Goal: Information Seeking & Learning: Find specific fact

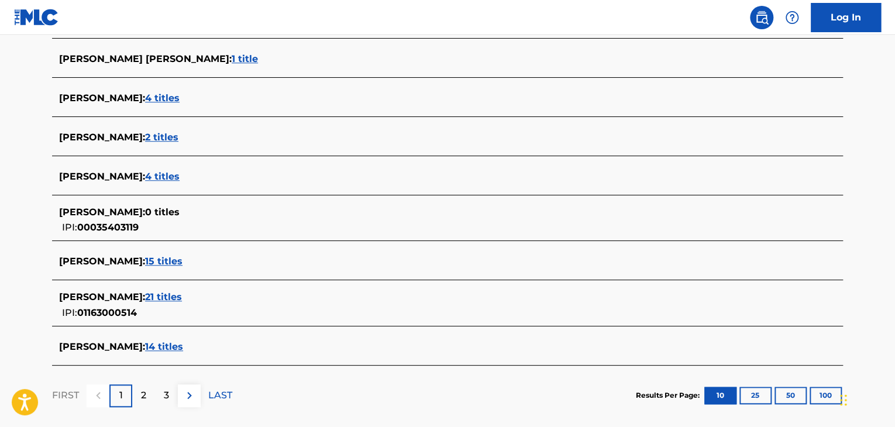
scroll to position [409, 0]
click at [182, 295] on span "21 titles" at bounding box center [163, 296] width 37 height 11
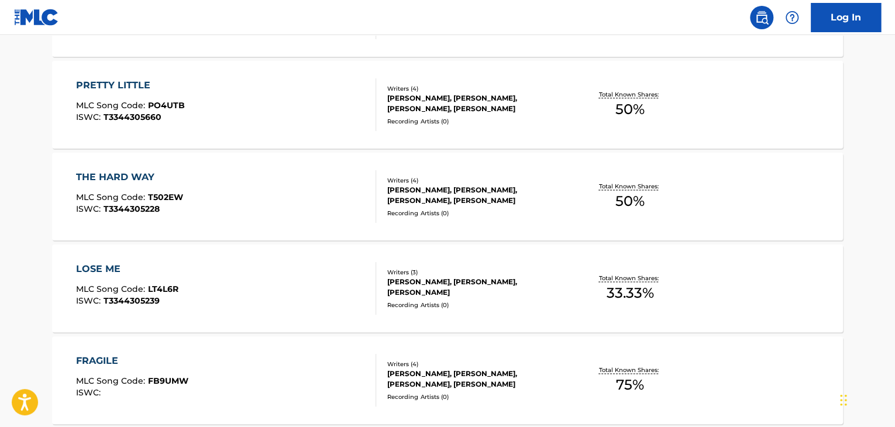
scroll to position [994, 0]
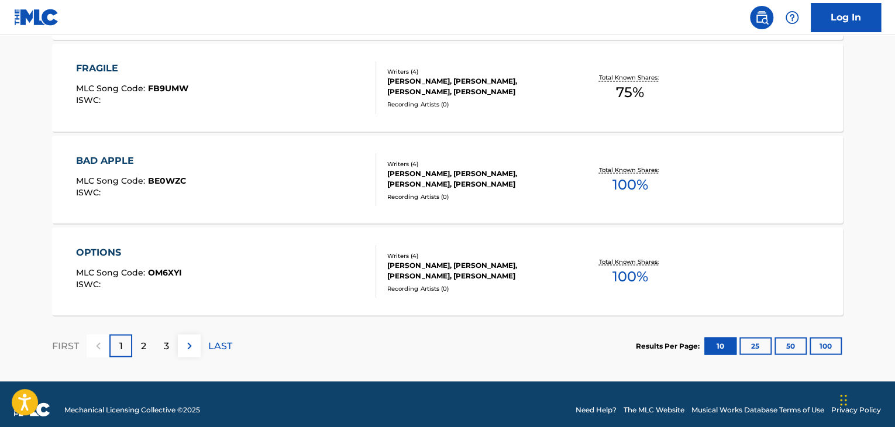
click at [306, 84] on div "FRAGILE MLC Song Code : FB9UMW ISWC :" at bounding box center [226, 87] width 301 height 53
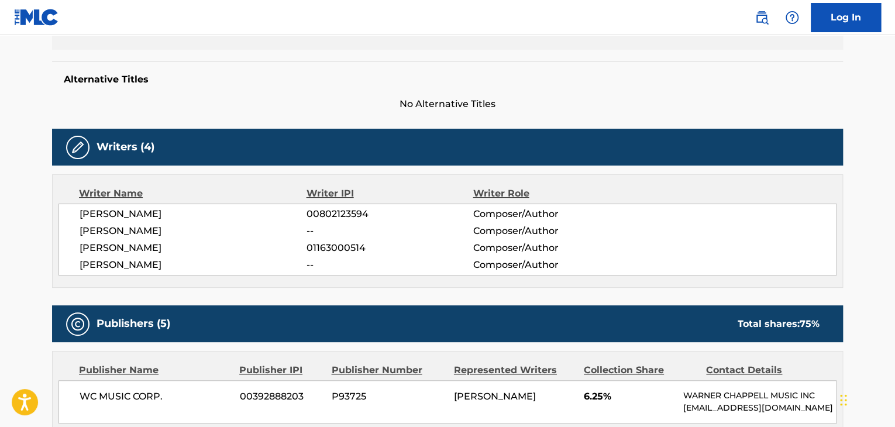
scroll to position [351, 0]
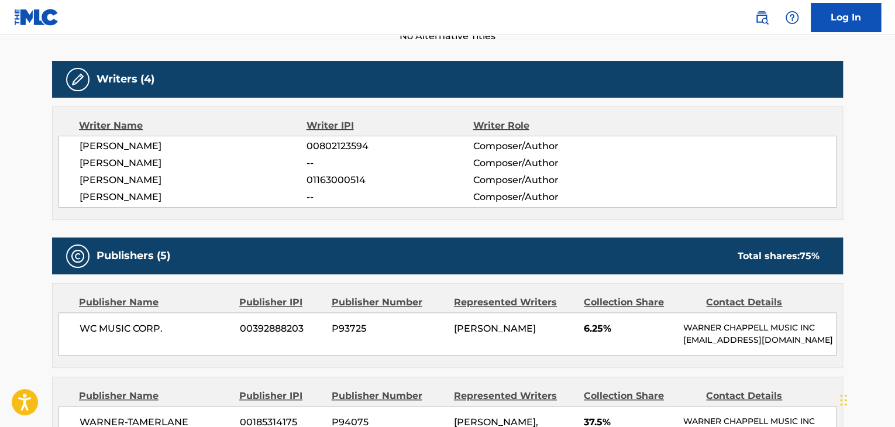
click at [159, 180] on span "[PERSON_NAME]" at bounding box center [193, 180] width 227 height 14
copy div "[PERSON_NAME]"
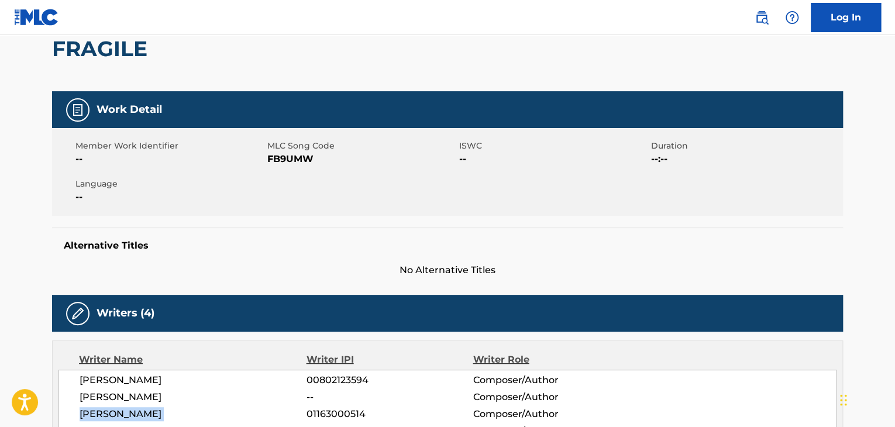
scroll to position [0, 0]
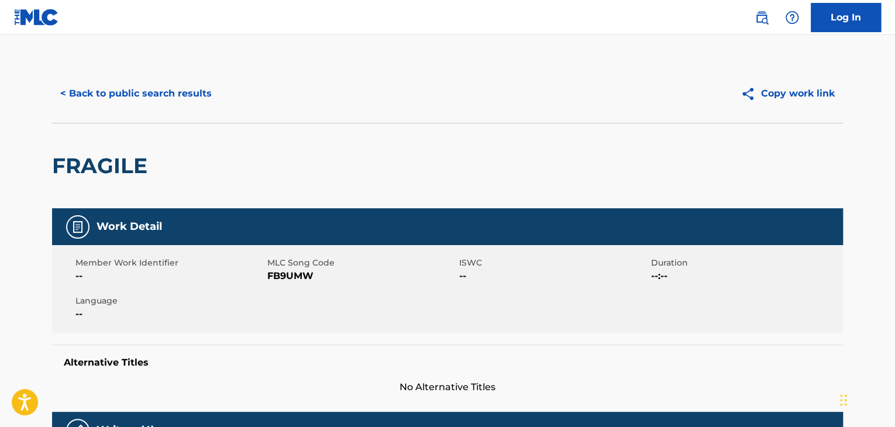
click at [133, 77] on div "< Back to public search results Copy work link" at bounding box center [447, 93] width 791 height 58
click at [124, 85] on button "< Back to public search results" at bounding box center [136, 93] width 168 height 29
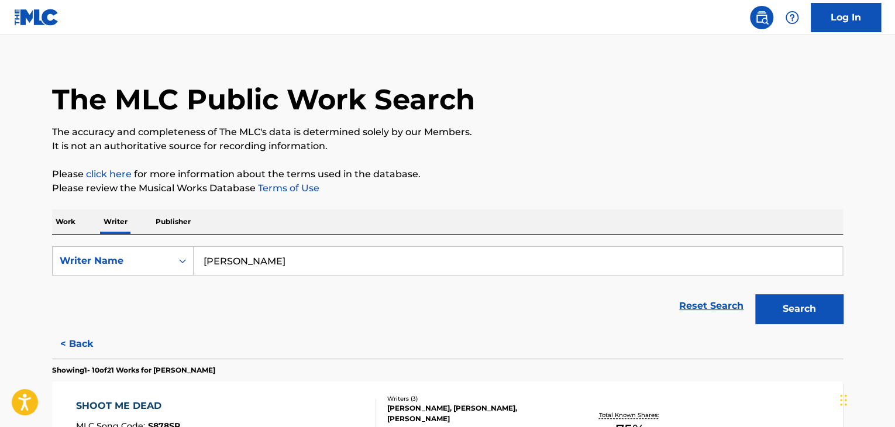
click at [73, 225] on p "Work" at bounding box center [65, 221] width 27 height 25
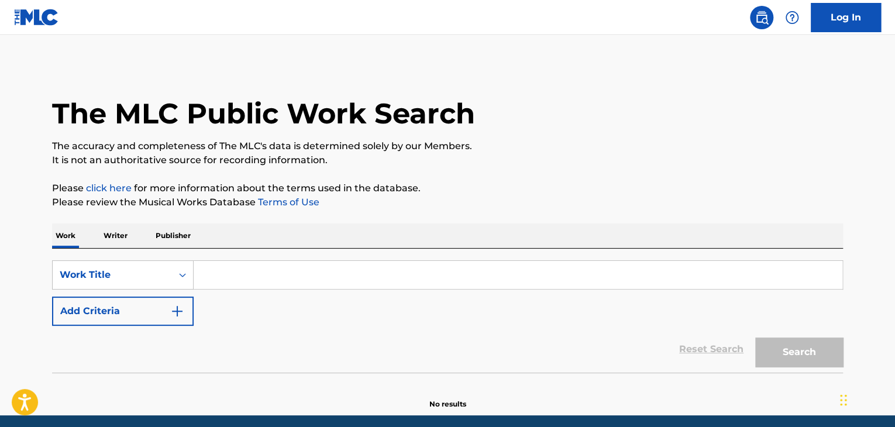
click at [226, 270] on input "Search Form" at bounding box center [518, 275] width 648 height 28
paste input "[PERSON_NAME]"
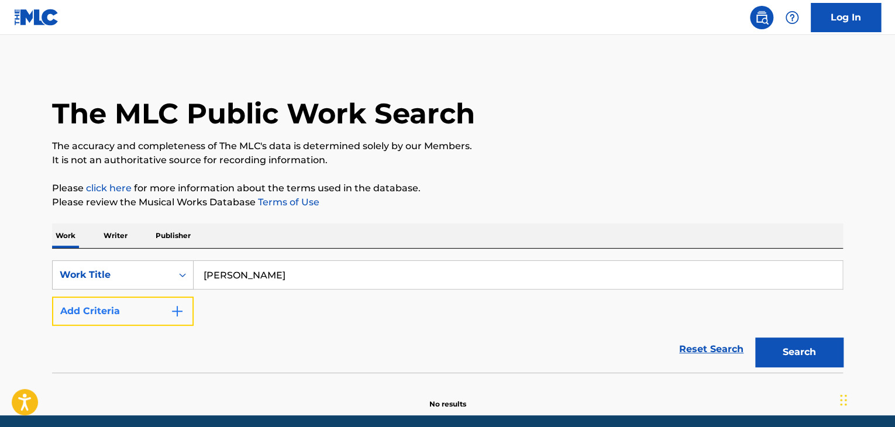
click at [156, 317] on button "Add Criteria" at bounding box center [123, 310] width 142 height 29
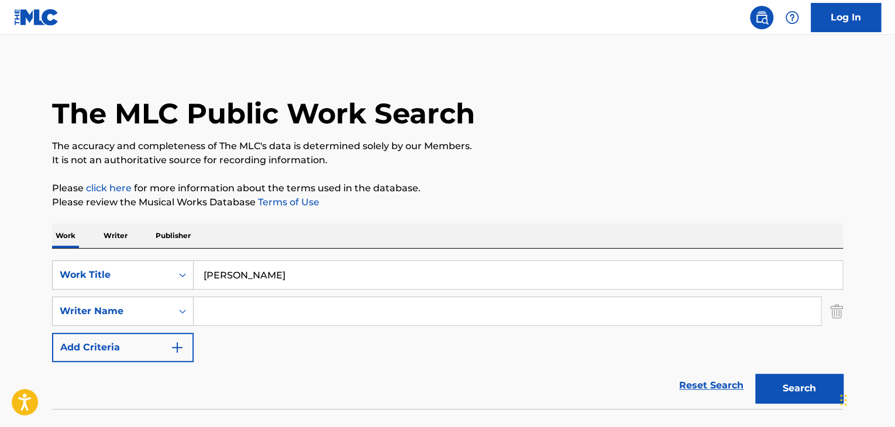
click at [248, 315] on input "Search Form" at bounding box center [507, 311] width 627 height 28
click at [232, 267] on input "[PERSON_NAME]" at bounding box center [518, 275] width 648 height 28
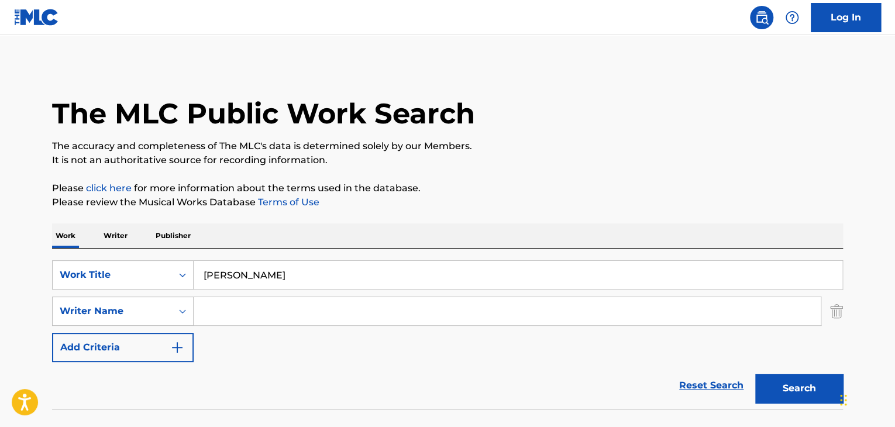
paste input "[PERSON_NAME]"
type input "[PERSON_NAME]"
drag, startPoint x: 232, startPoint y: 267, endPoint x: 531, endPoint y: 176, distance: 312.2
click at [531, 176] on div "The MLC Public Work Search The accuracy and completeness of The MLC's data is d…" at bounding box center [447, 254] width 819 height 381
click at [215, 319] on input "Search Form" at bounding box center [507, 311] width 627 height 28
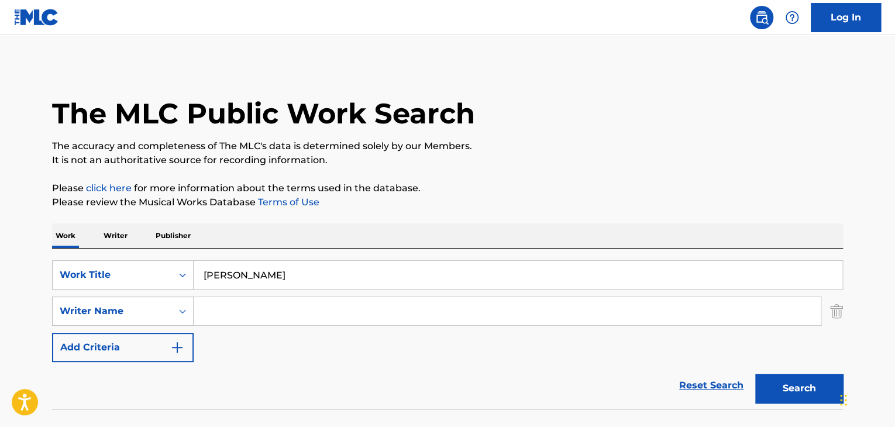
paste input "[PERSON_NAME]"
type input "[PERSON_NAME]"
click at [534, 175] on div "The MLC Public Work Search The accuracy and completeness of The MLC's data is d…" at bounding box center [447, 254] width 819 height 381
click at [786, 389] on button "Search" at bounding box center [799, 388] width 88 height 29
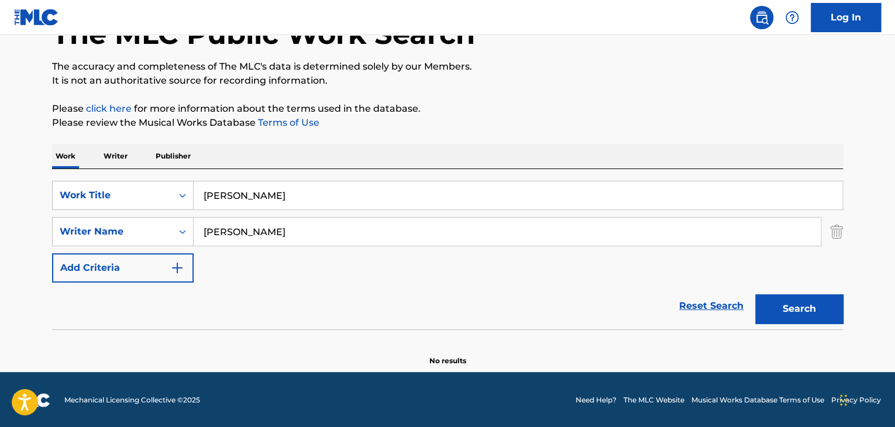
scroll to position [81, 0]
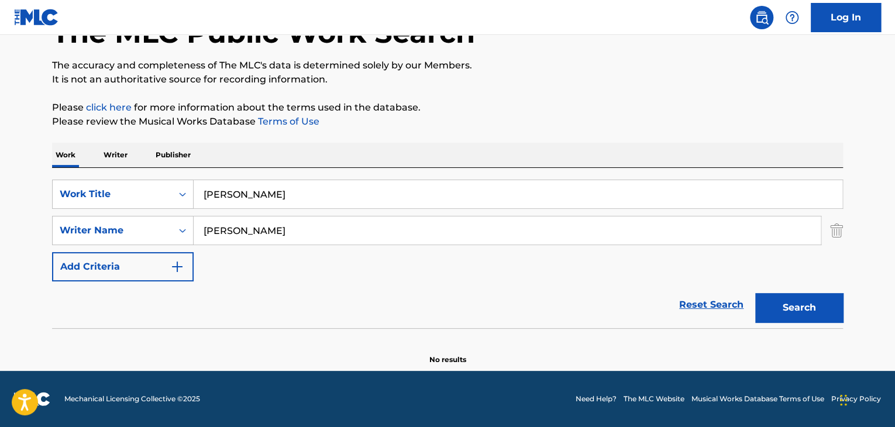
click at [120, 162] on p "Writer" at bounding box center [115, 155] width 31 height 25
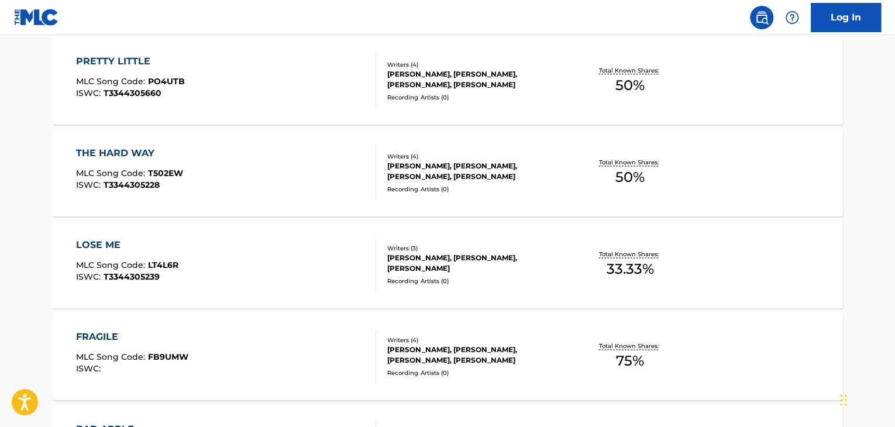
scroll to position [819, 0]
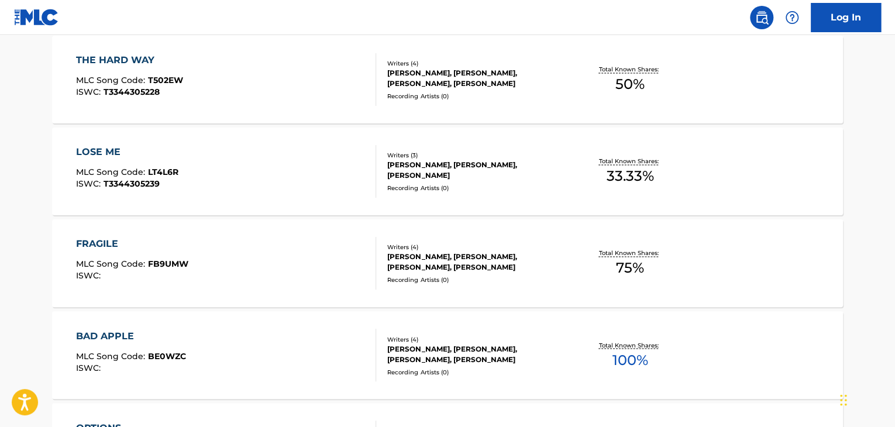
click at [358, 343] on div "BAD APPLE MLC Song Code : BE0WZC ISWC :" at bounding box center [226, 355] width 301 height 53
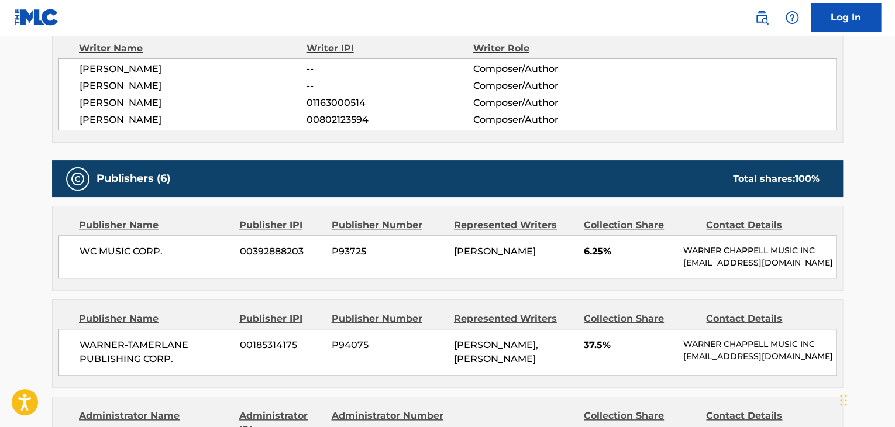
scroll to position [409, 0]
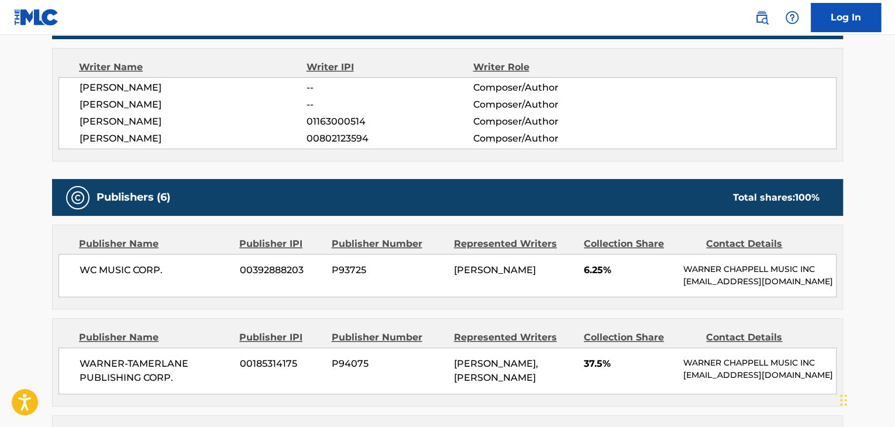
click at [171, 122] on span "[PERSON_NAME]" at bounding box center [193, 122] width 227 height 14
copy div "[PERSON_NAME]"
click at [326, 125] on span "01163000514" at bounding box center [389, 122] width 166 height 14
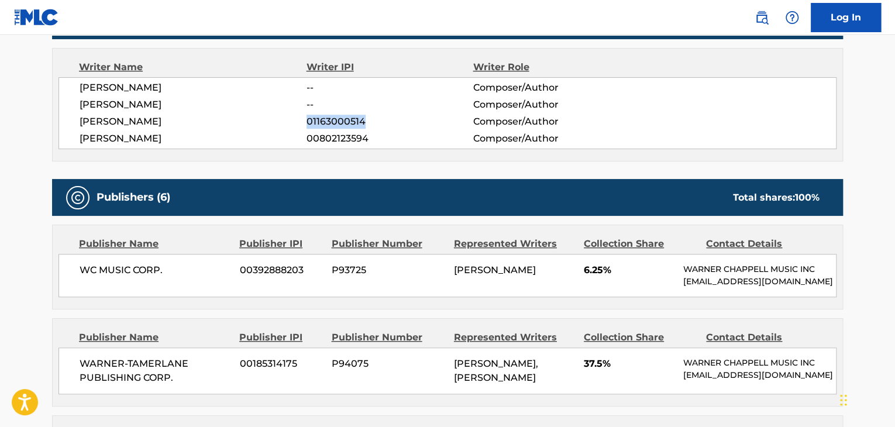
click at [326, 125] on span "01163000514" at bounding box center [389, 122] width 166 height 14
copy span "01163000514"
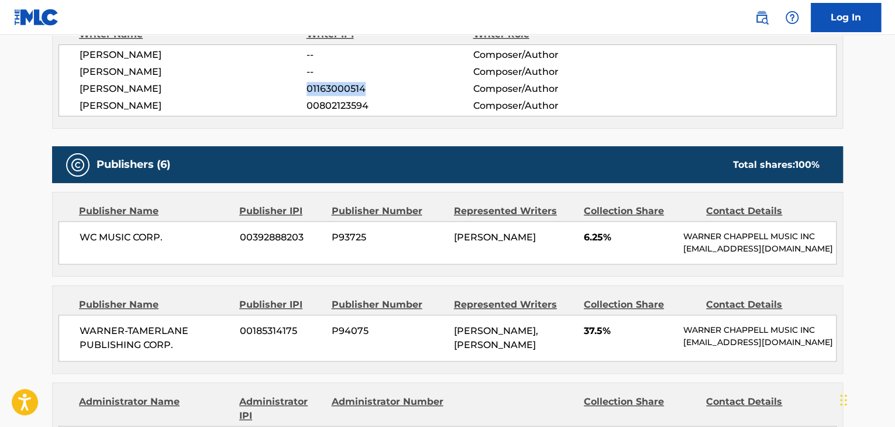
scroll to position [468, 0]
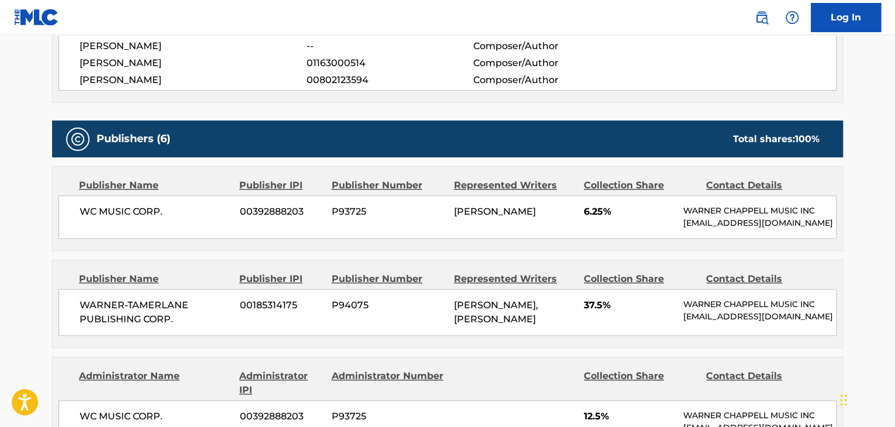
click at [147, 313] on span "WARNER-TAMERLANE PUBLISHING CORP." at bounding box center [155, 312] width 151 height 28
copy div "WARNER-TAMERLANE PUBLISHING CORP."
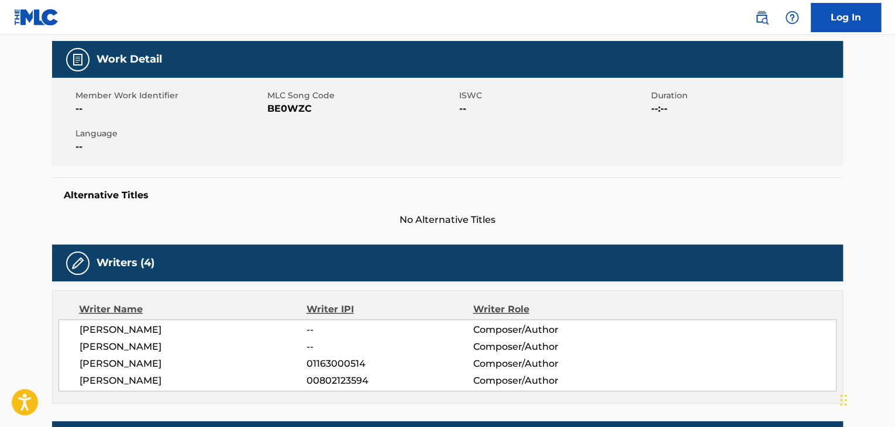
scroll to position [117, 0]
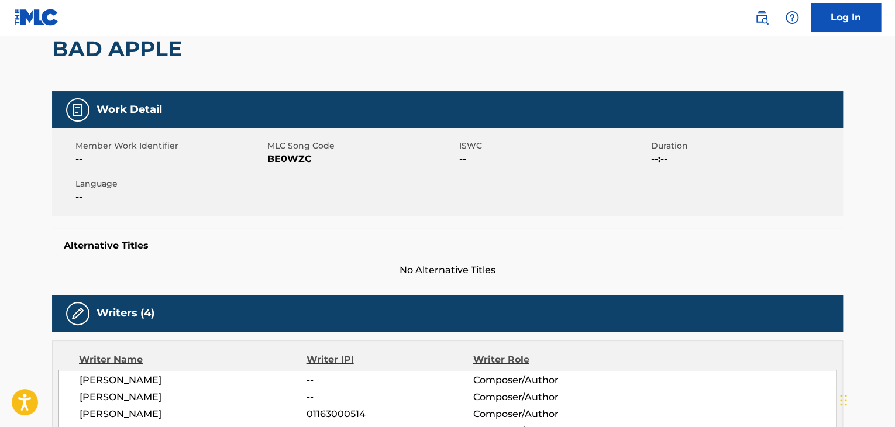
click at [297, 157] on span "BE0WZC" at bounding box center [361, 159] width 189 height 14
copy span "BE0WZC"
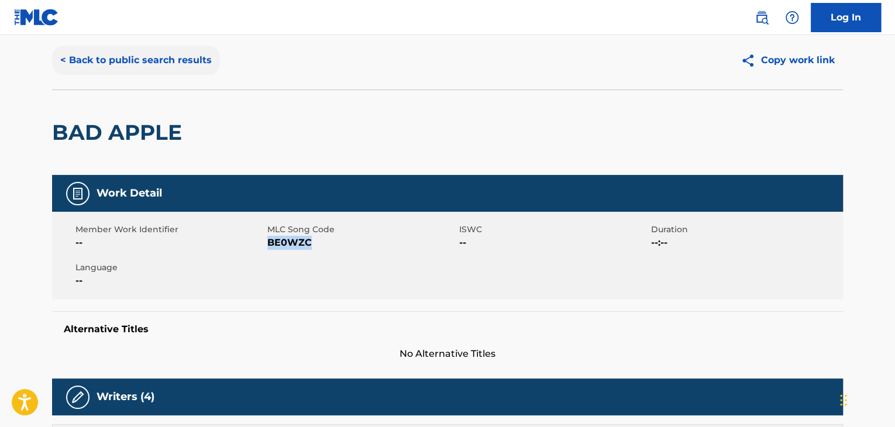
scroll to position [0, 0]
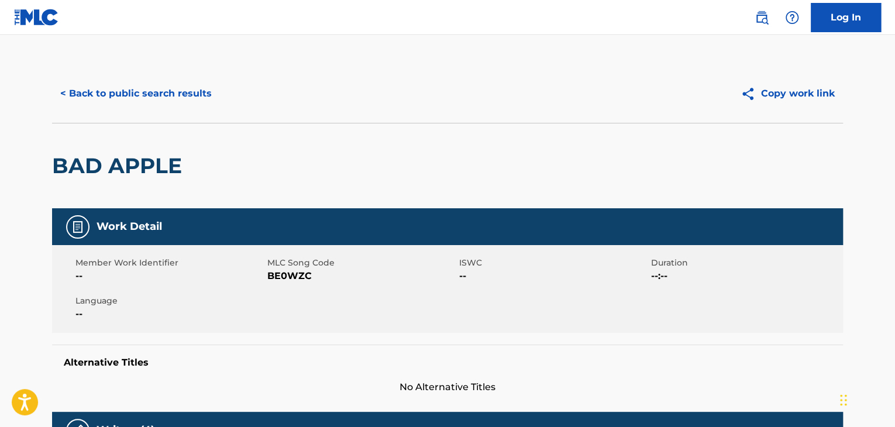
click at [159, 75] on div "< Back to public search results Copy work link" at bounding box center [447, 93] width 791 height 58
click at [158, 82] on button "< Back to public search results" at bounding box center [136, 93] width 168 height 29
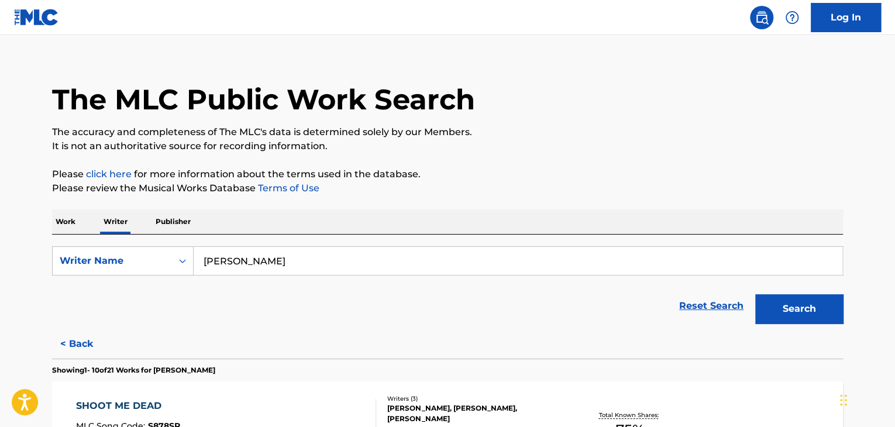
click at [62, 227] on p "Work" at bounding box center [65, 221] width 27 height 25
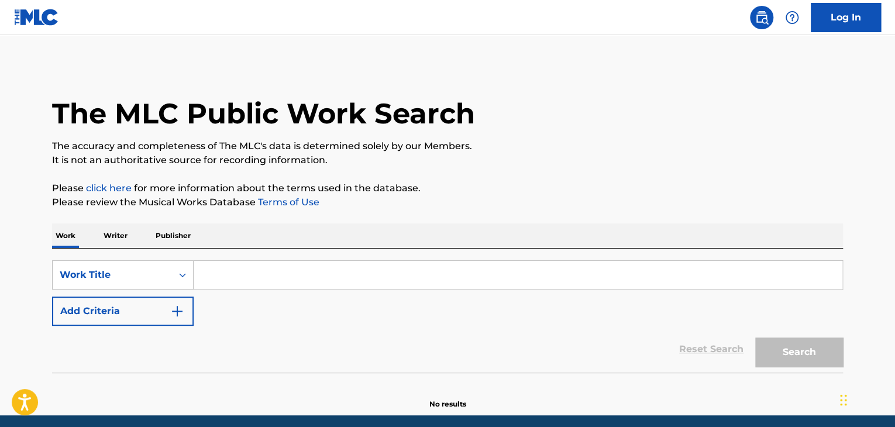
click at [225, 268] on input "Search Form" at bounding box center [518, 275] width 648 height 28
paste input "Fragile Ego"
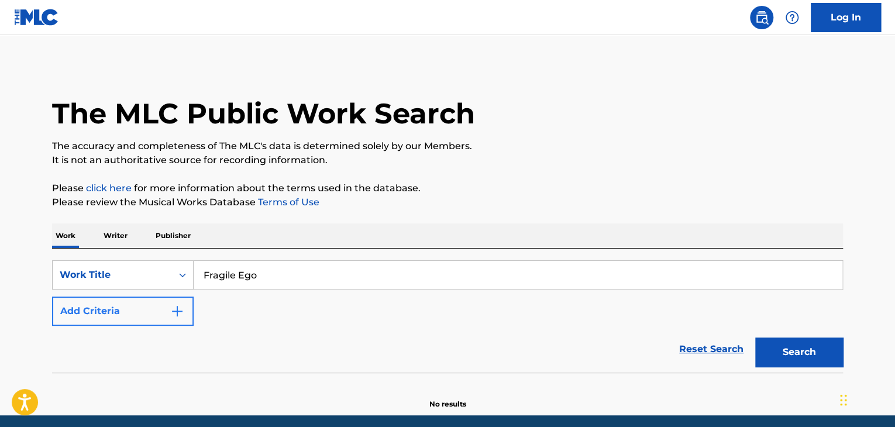
type input "Fragile Ego"
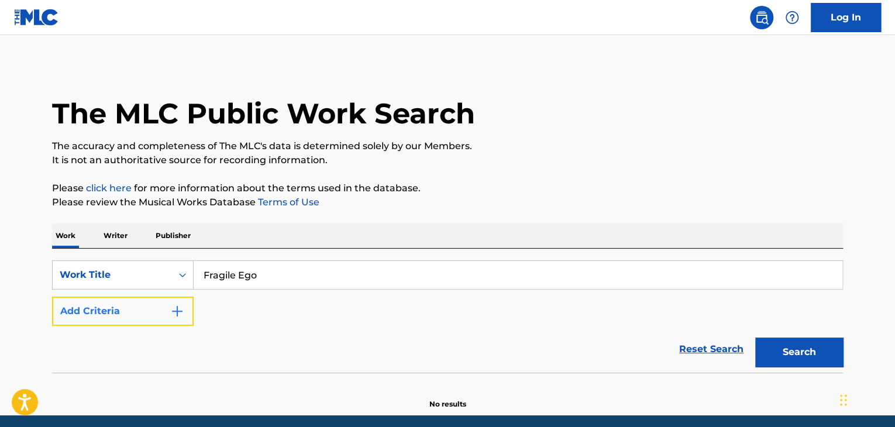
click at [147, 312] on button "Add Criteria" at bounding box center [123, 310] width 142 height 29
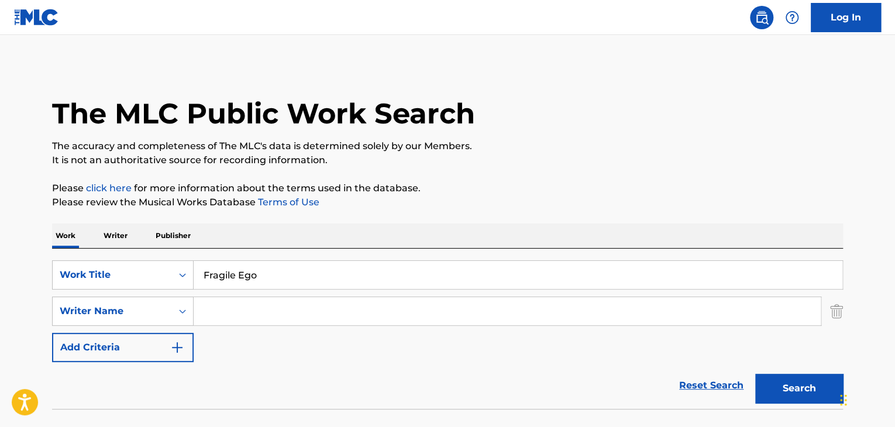
click at [213, 316] on input "Search Form" at bounding box center [507, 311] width 627 height 28
paste input "[PERSON_NAME]"
type input "[PERSON_NAME]"
click at [500, 190] on p "Please click here for more information about the terms used in the database." at bounding box center [447, 188] width 791 height 14
click at [767, 371] on div "Search" at bounding box center [796, 385] width 94 height 47
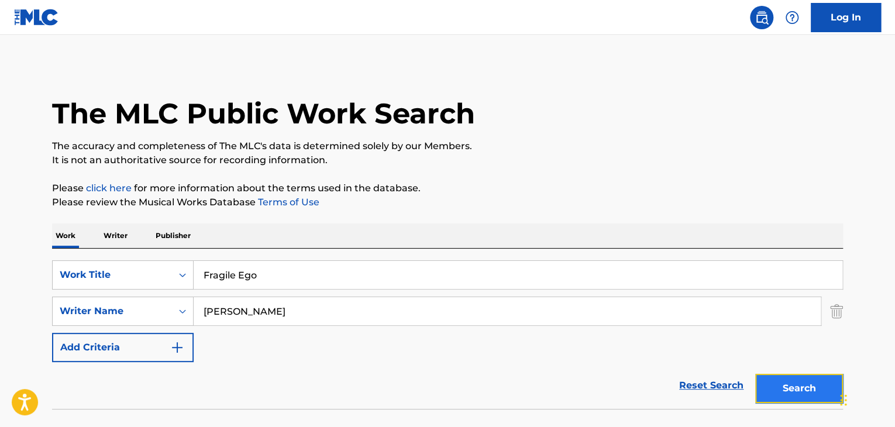
click at [774, 382] on button "Search" at bounding box center [799, 388] width 88 height 29
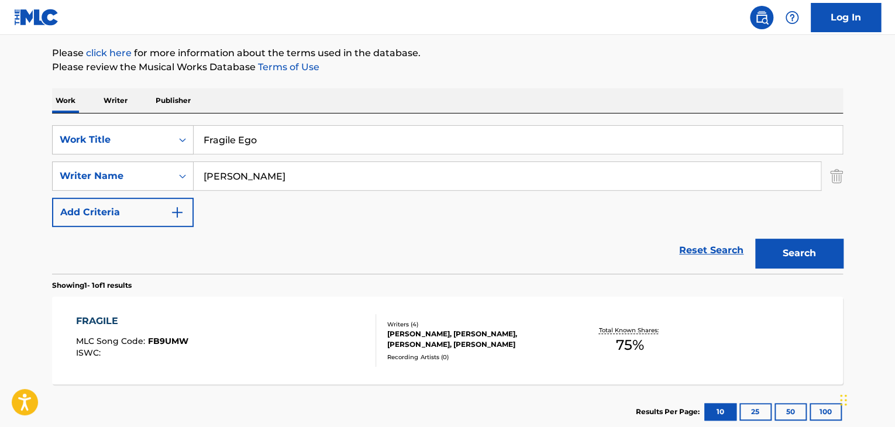
scroll to position [34, 0]
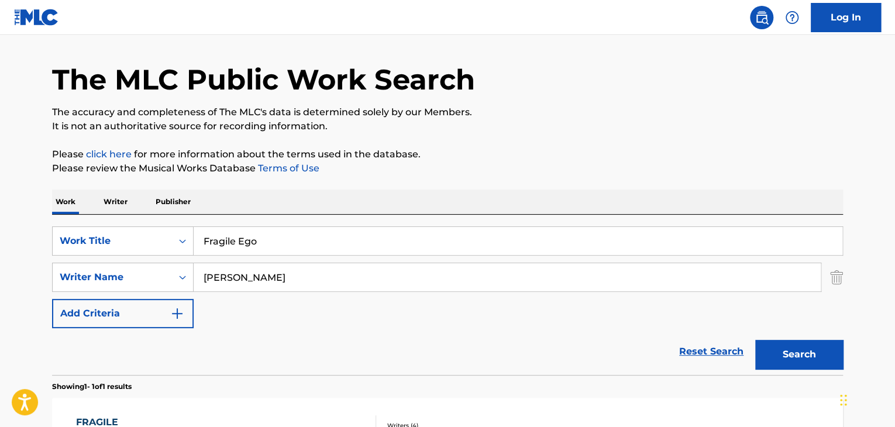
click at [114, 199] on p "Writer" at bounding box center [115, 201] width 31 height 25
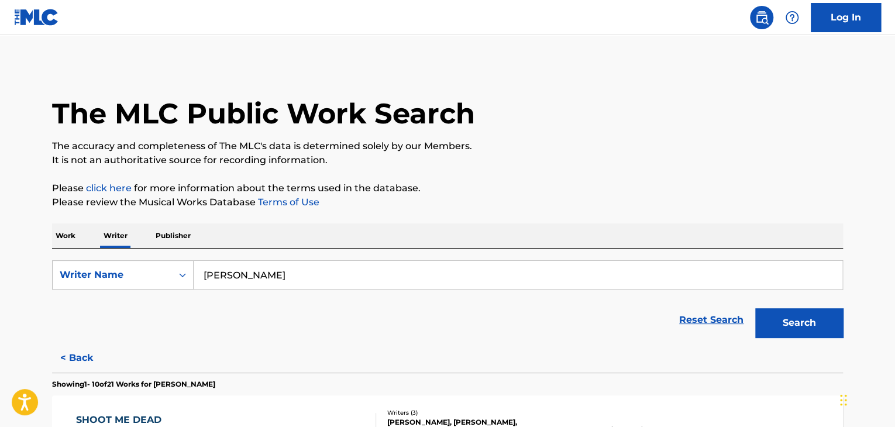
click at [61, 241] on p "Work" at bounding box center [65, 235] width 27 height 25
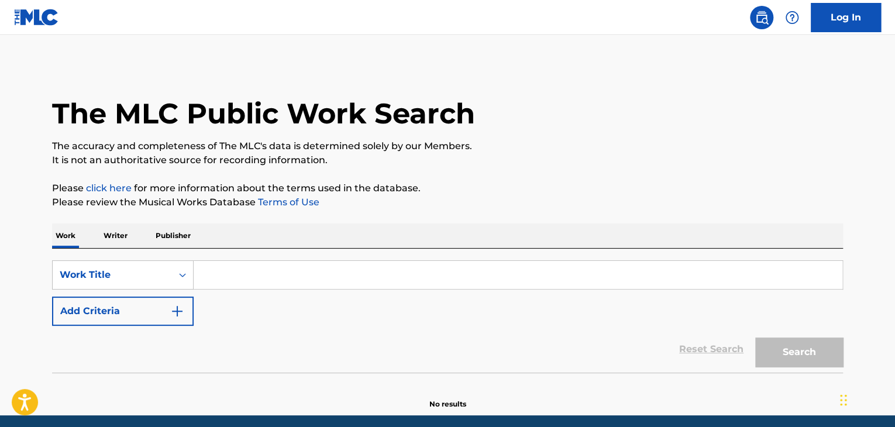
click at [238, 271] on input "Search Form" at bounding box center [518, 275] width 648 height 28
click at [236, 274] on input "Search Form" at bounding box center [518, 275] width 648 height 28
paste input "Sharp Cutting Wings"
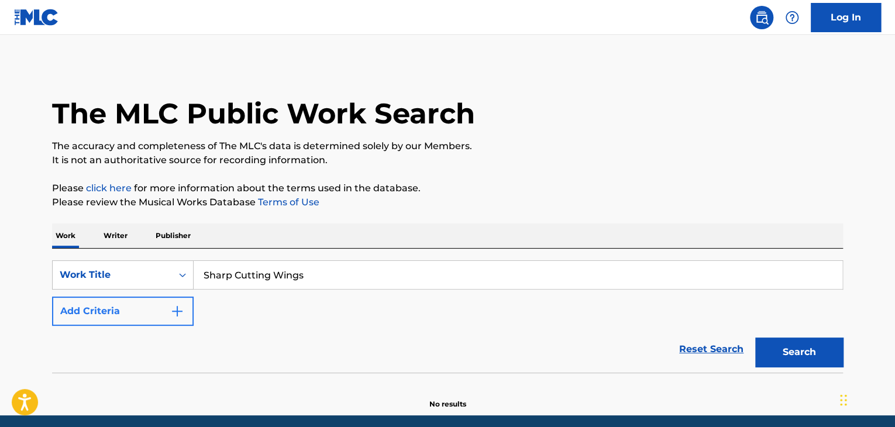
type input "Sharp Cutting Wings"
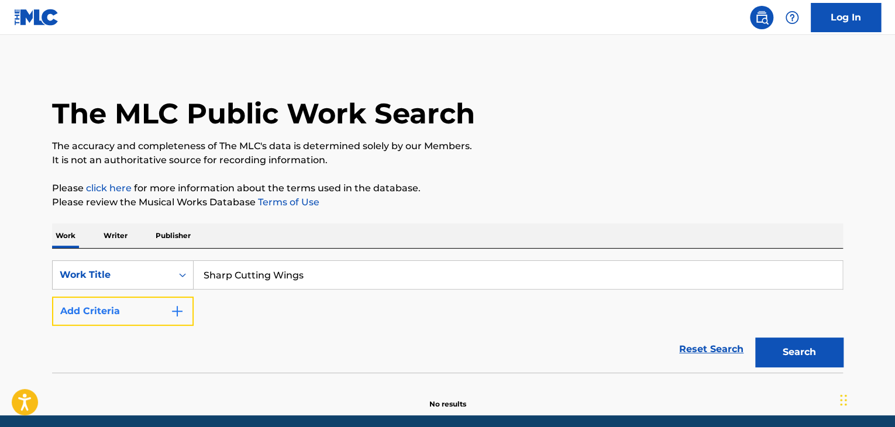
click at [174, 310] on img "Search Form" at bounding box center [177, 311] width 14 height 14
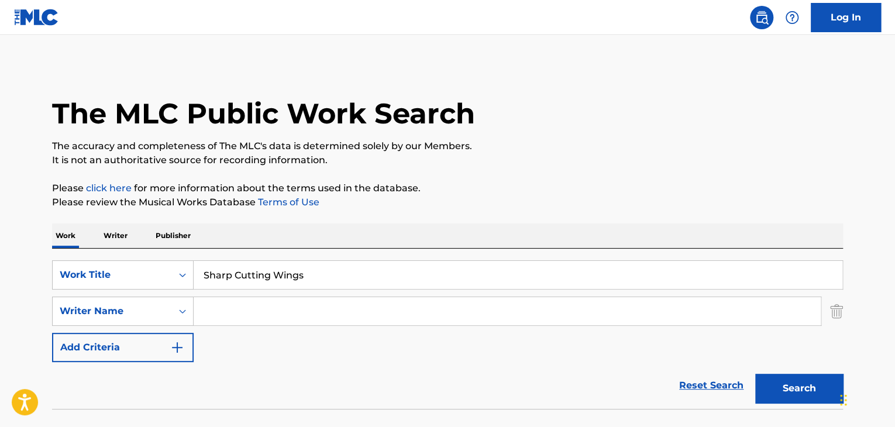
click at [241, 312] on input "Search Form" at bounding box center [507, 311] width 627 height 28
paste input "[PERSON_NAME]"
type input "[PERSON_NAME]"
click at [794, 388] on button "Search" at bounding box center [799, 388] width 88 height 29
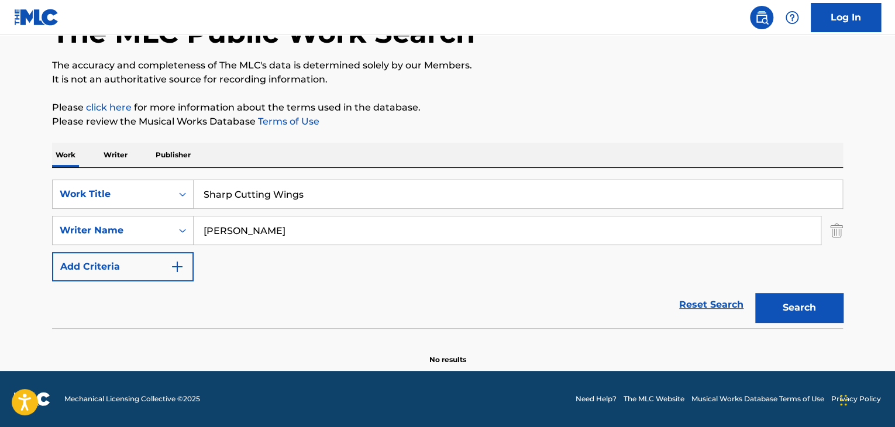
scroll to position [81, 0]
click at [109, 155] on p "Writer" at bounding box center [115, 155] width 31 height 25
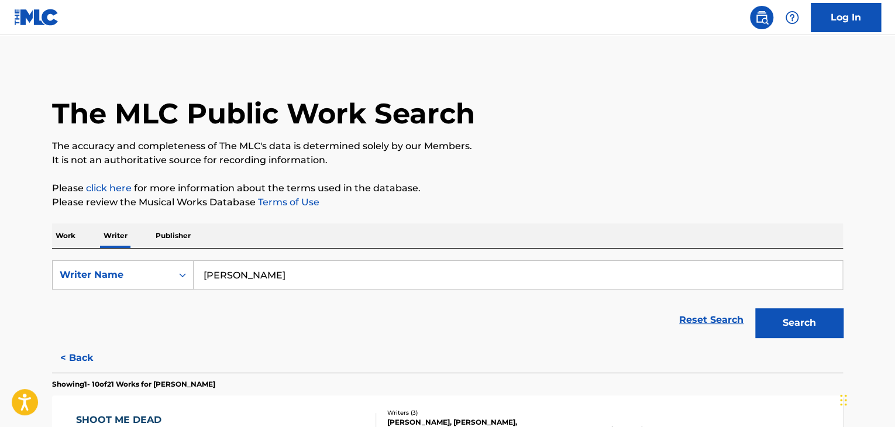
click at [253, 275] on input "[PERSON_NAME]" at bounding box center [518, 275] width 648 height 28
paste input "[PERSON_NAME]"
type input "[PERSON_NAME]"
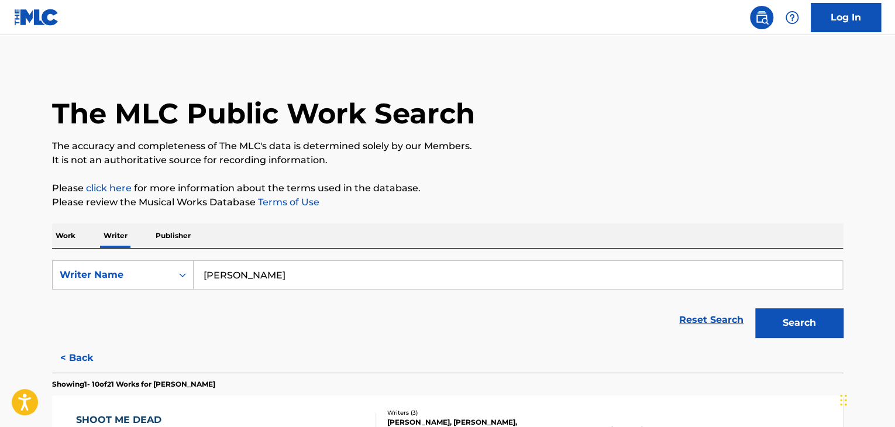
click at [793, 320] on button "Search" at bounding box center [799, 322] width 88 height 29
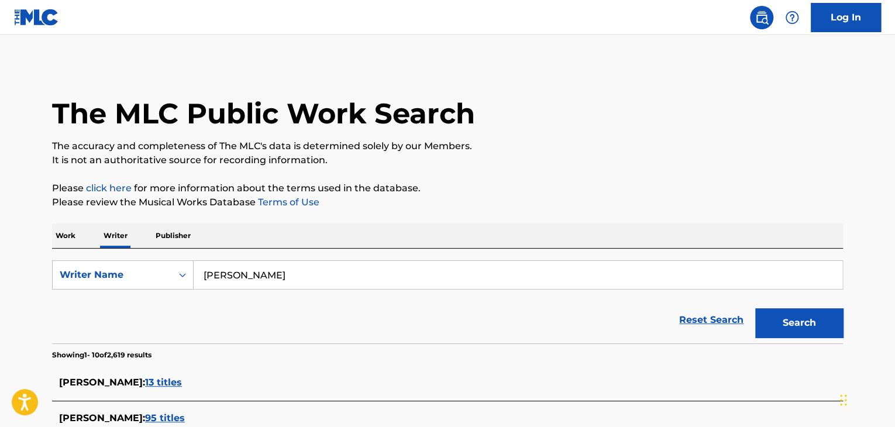
click at [77, 234] on p "Work" at bounding box center [65, 235] width 27 height 25
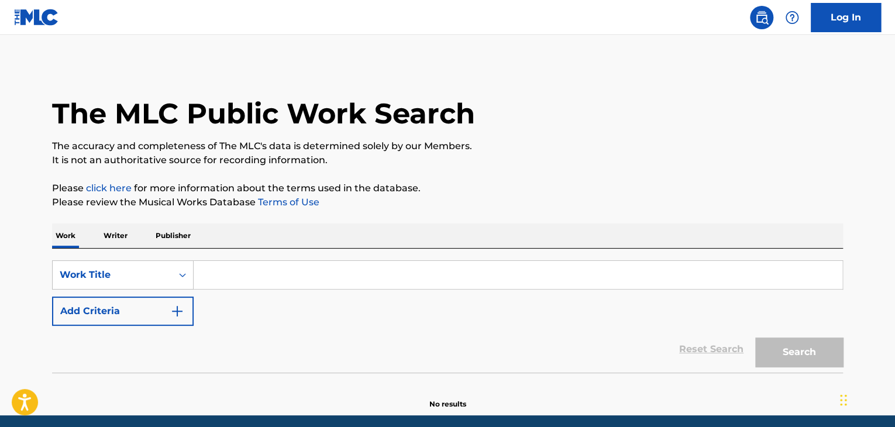
click at [261, 268] on input "Search Form" at bounding box center [518, 275] width 648 height 28
paste input "[PERSON_NAME]"
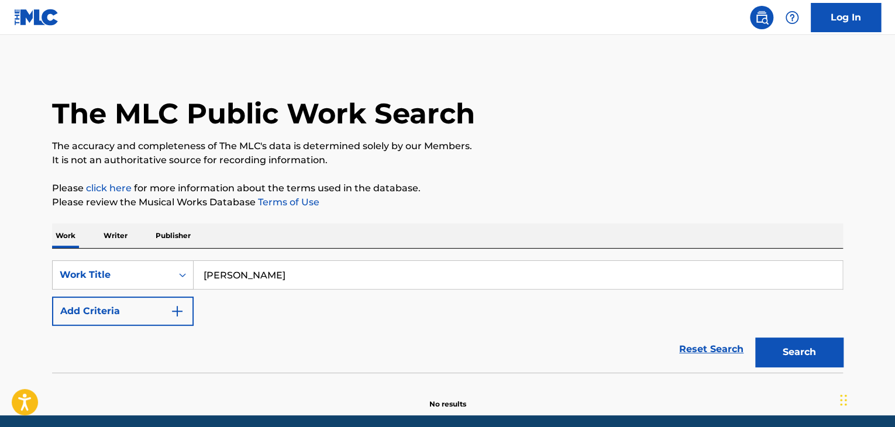
click at [257, 272] on input "[PERSON_NAME]" at bounding box center [518, 275] width 648 height 28
paste input "Where the Earth Bends"
type input "Where the Earth Bends"
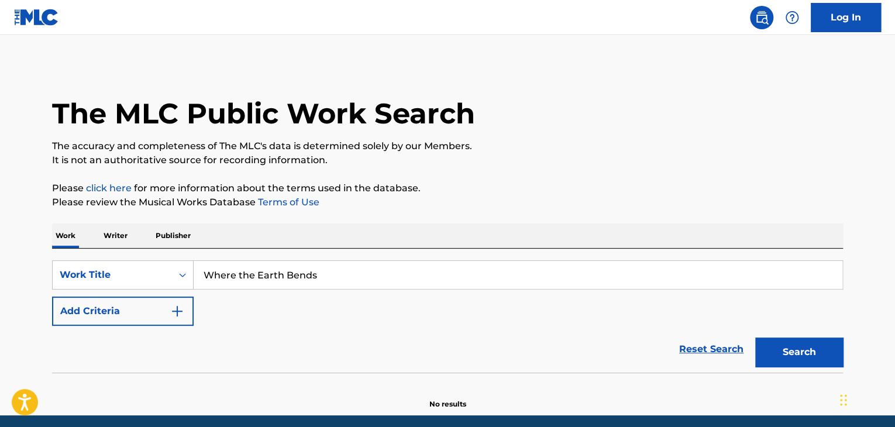
click at [525, 196] on p "Please review the Musical Works Database Terms of Use" at bounding box center [447, 202] width 791 height 14
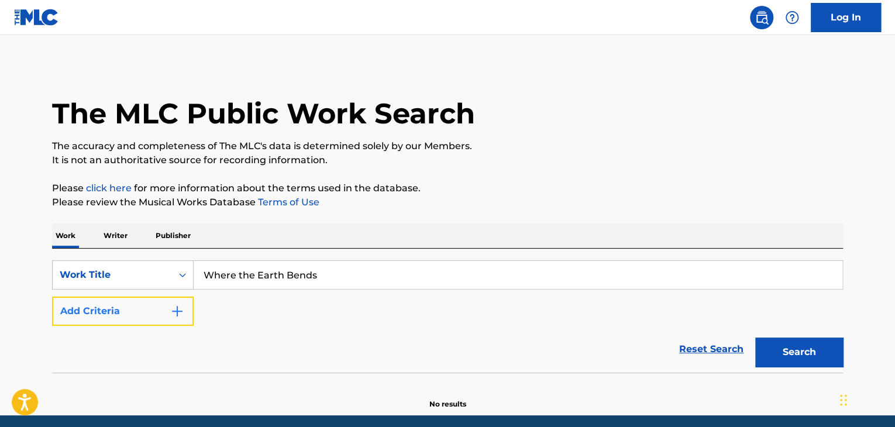
click at [161, 312] on button "Add Criteria" at bounding box center [123, 310] width 142 height 29
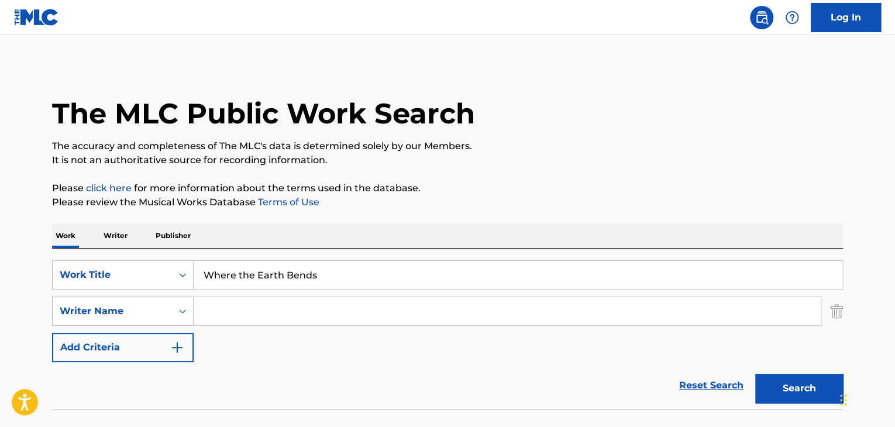
click at [239, 316] on input "Search Form" at bounding box center [507, 311] width 627 height 28
paste input "[PERSON_NAME]"
type input "[PERSON_NAME]"
click at [784, 382] on button "Search" at bounding box center [799, 388] width 88 height 29
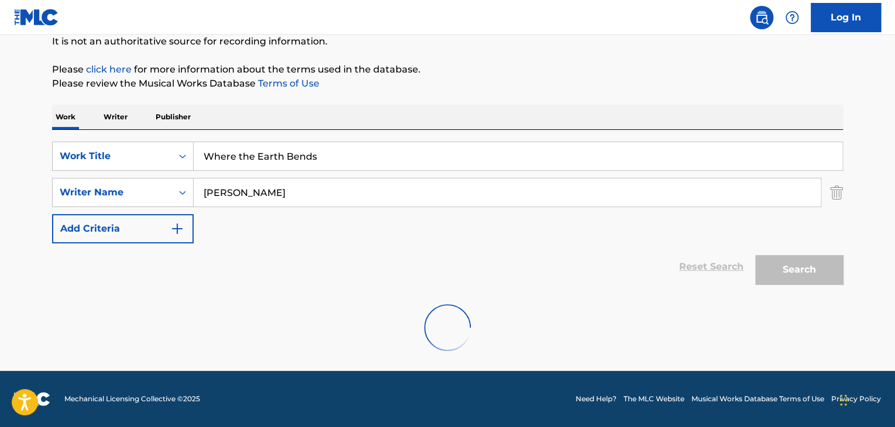
scroll to position [81, 0]
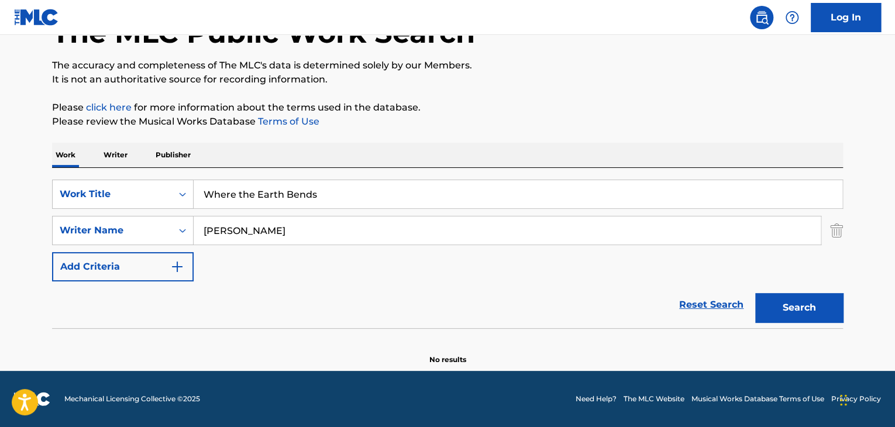
click at [112, 154] on p "Writer" at bounding box center [115, 155] width 31 height 25
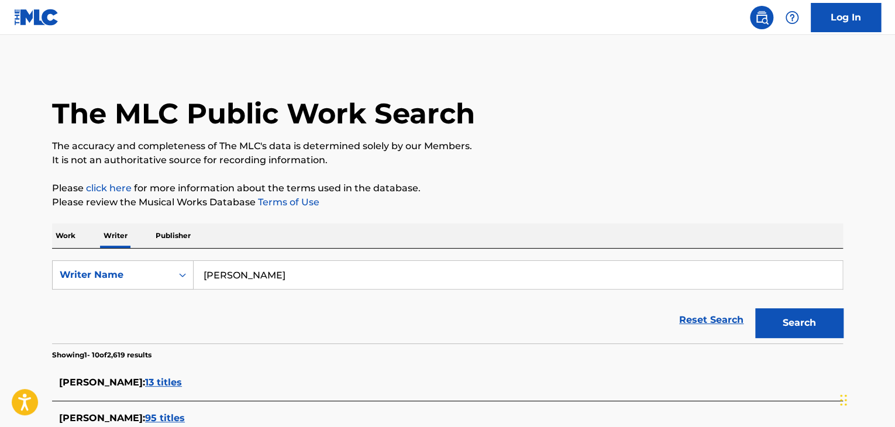
click at [294, 268] on input "[PERSON_NAME]" at bounding box center [518, 275] width 648 height 28
paste input "[PERSON_NAME]"
type input "[PERSON_NAME]"
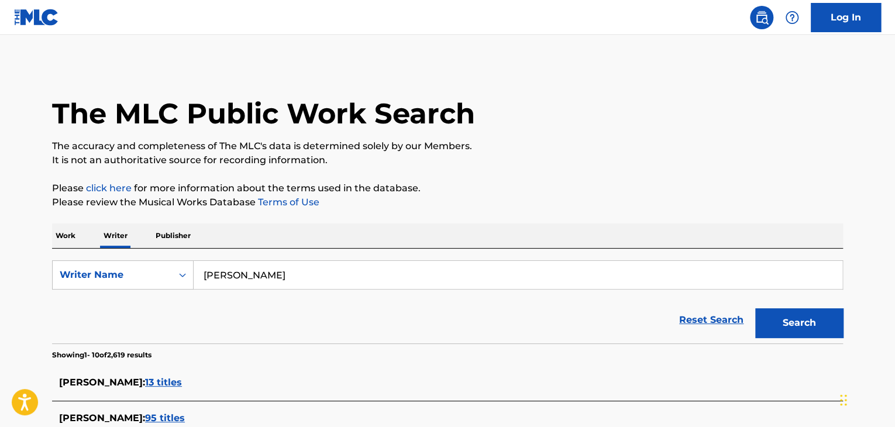
click at [766, 320] on button "Search" at bounding box center [799, 322] width 88 height 29
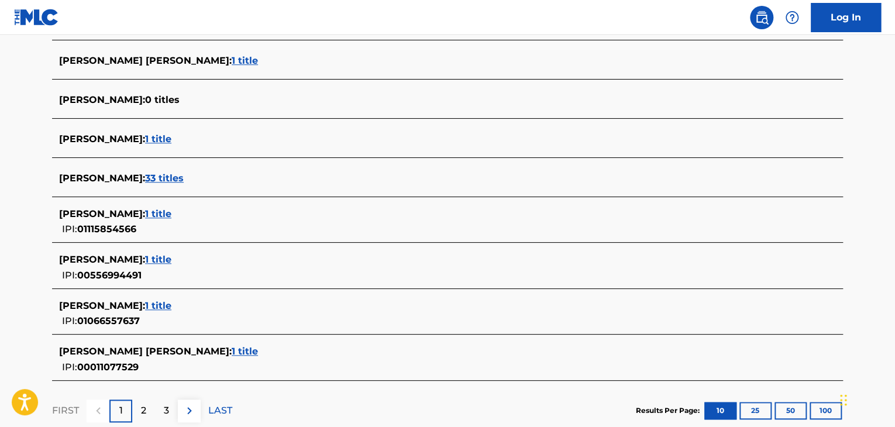
scroll to position [409, 0]
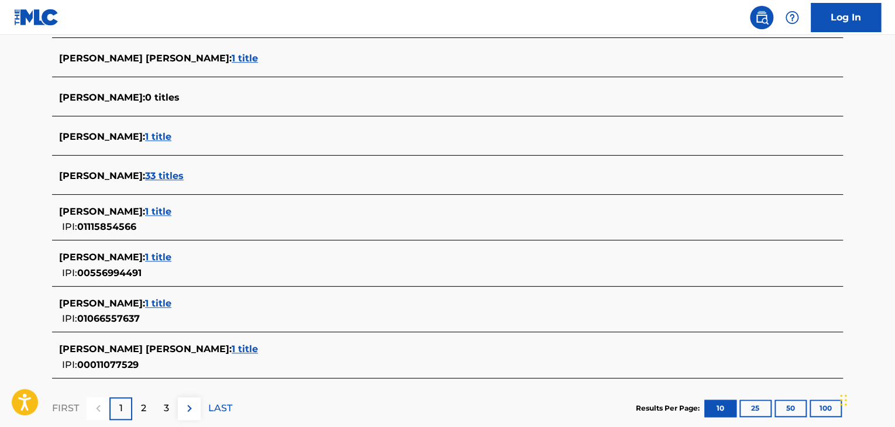
click at [171, 209] on span "1 title" at bounding box center [158, 211] width 26 height 11
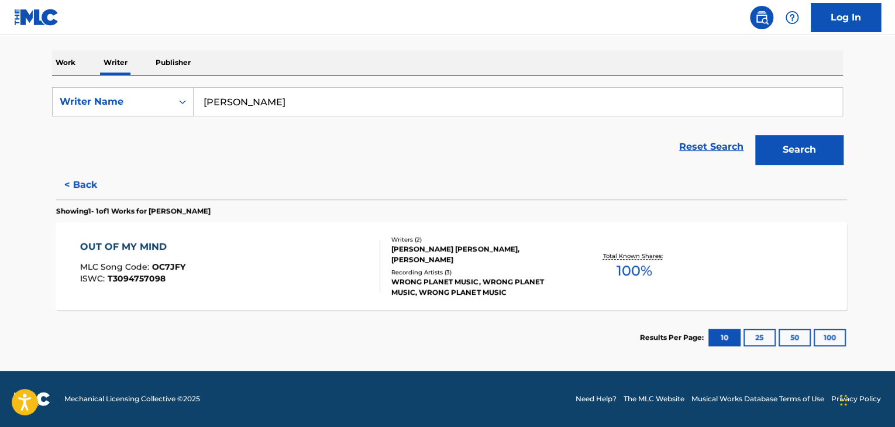
scroll to position [173, 0]
click at [330, 251] on div "OUT OF MY MIND MLC Song Code : OC7JFY ISWC : T3094757098" at bounding box center [226, 266] width 301 height 53
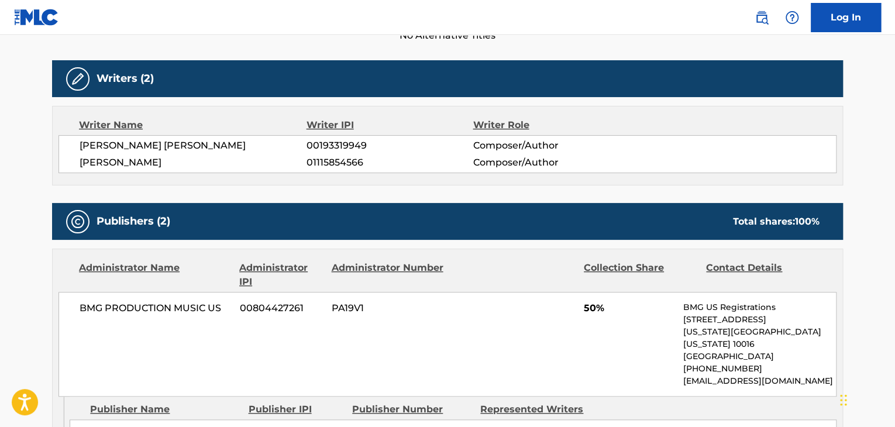
scroll to position [351, 0]
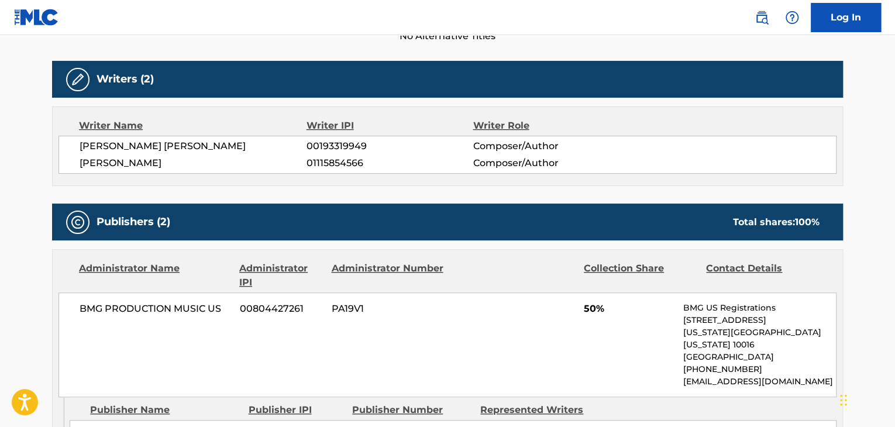
click at [148, 164] on span "[PERSON_NAME]" at bounding box center [193, 163] width 227 height 14
copy div "[PERSON_NAME]"
click at [320, 159] on span "01115854566" at bounding box center [389, 163] width 166 height 14
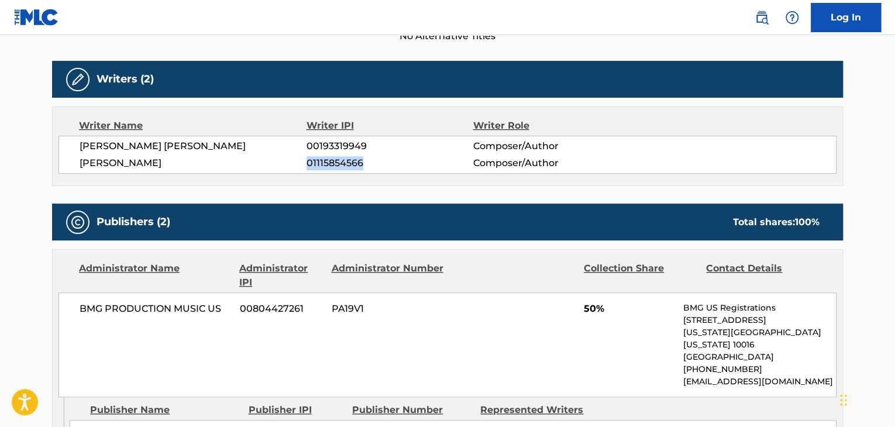
click at [320, 159] on span "01115854566" at bounding box center [389, 163] width 166 height 14
copy span "01115854566"
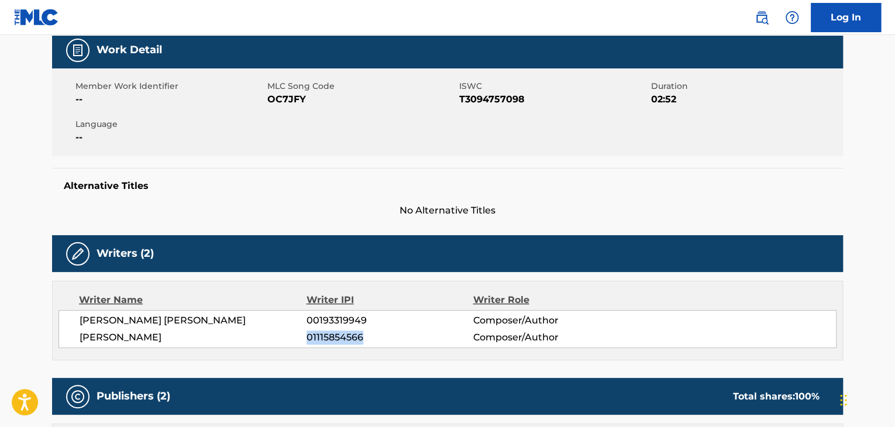
scroll to position [175, 0]
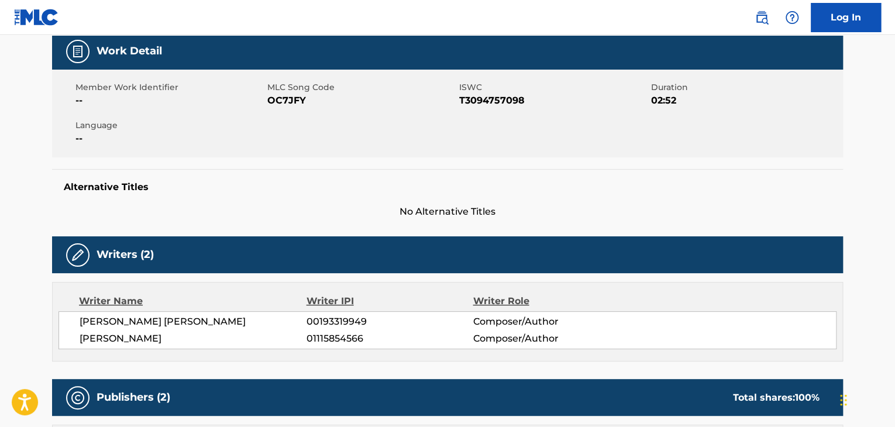
click at [277, 103] on span "OC7JFY" at bounding box center [361, 101] width 189 height 14
copy span "OC7JFY"
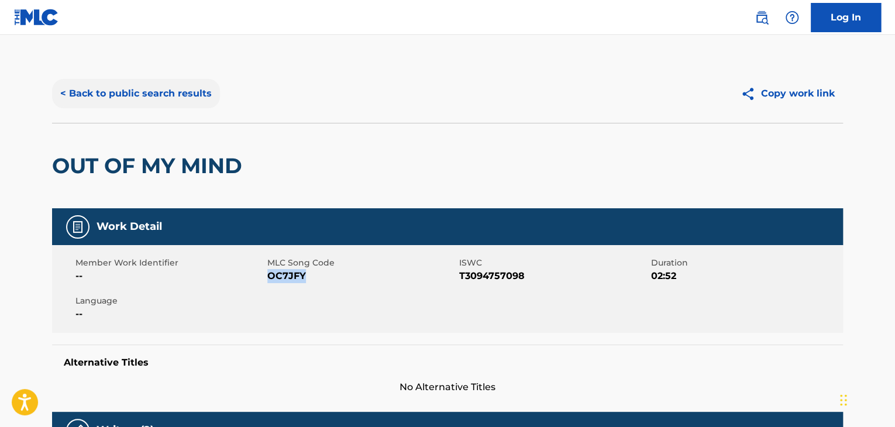
click at [126, 103] on button "< Back to public search results" at bounding box center [136, 93] width 168 height 29
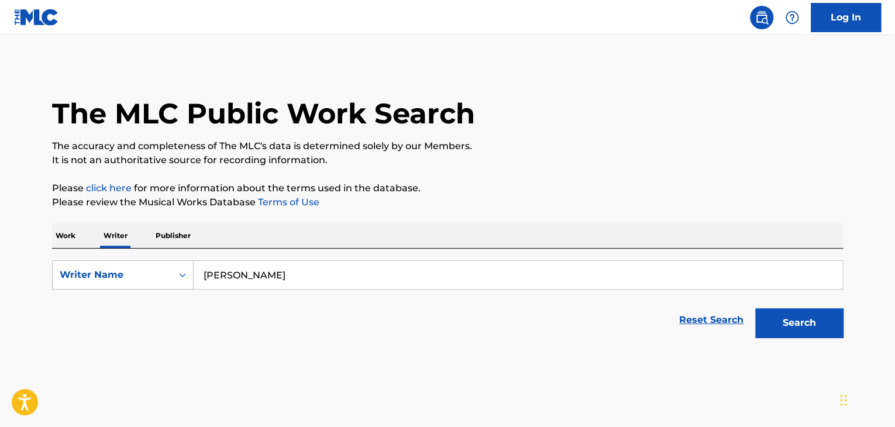
scroll to position [14, 0]
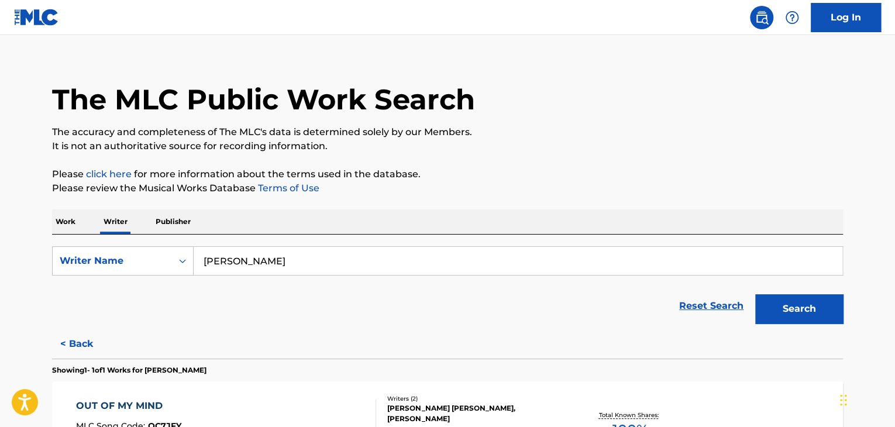
click at [68, 226] on p "Work" at bounding box center [65, 221] width 27 height 25
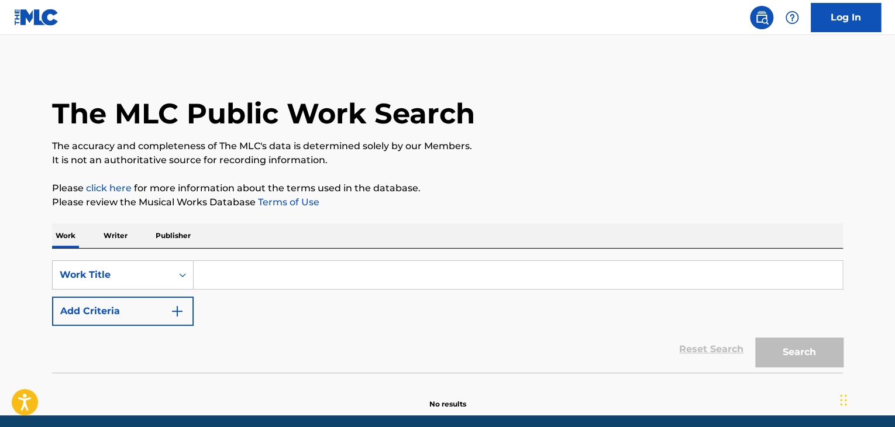
click at [226, 276] on input "Search Form" at bounding box center [518, 275] width 648 height 28
paste input "OC7JFY"
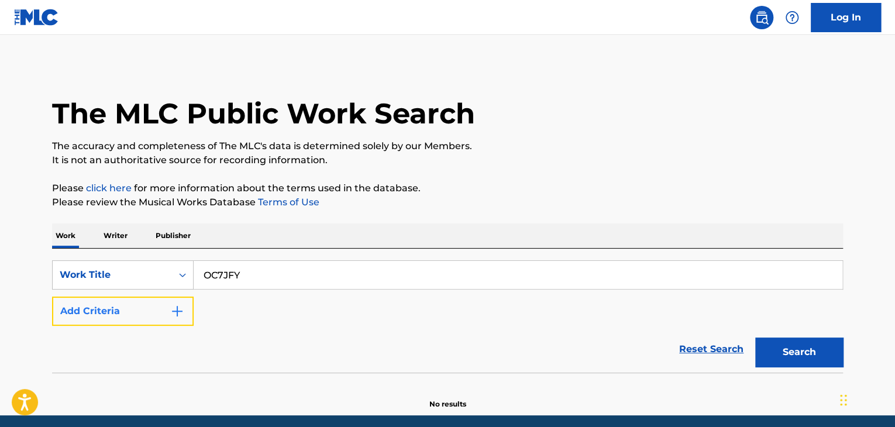
click at [171, 305] on img "Search Form" at bounding box center [177, 311] width 14 height 14
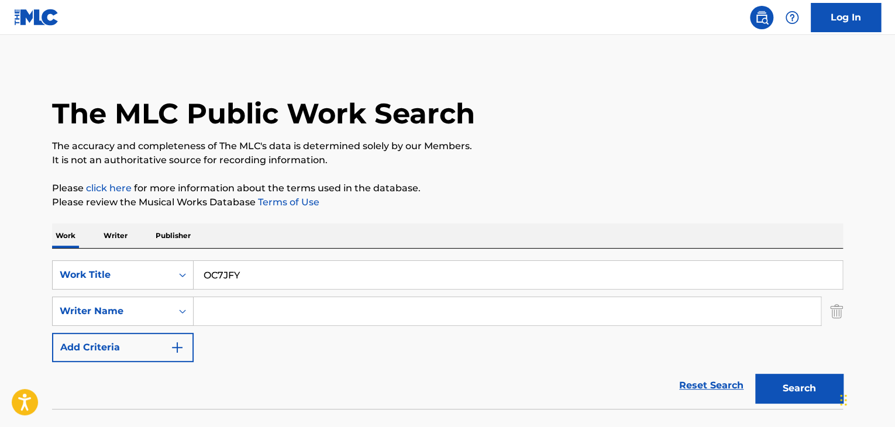
click at [230, 275] on input "OC7JFY" at bounding box center [518, 275] width 648 height 28
paste input "Unveiling"
type input "Unveiling"
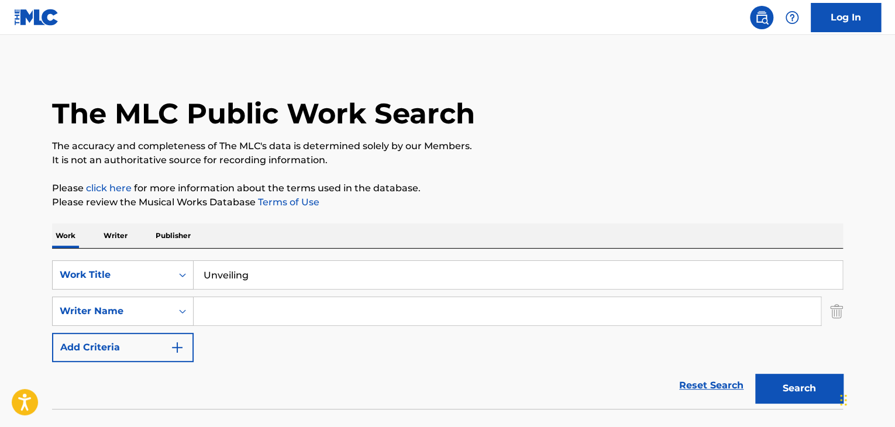
click at [226, 310] on input "Search Form" at bounding box center [507, 311] width 627 height 28
paste input "[PERSON_NAME]"
type input "[PERSON_NAME]"
click at [783, 385] on button "Search" at bounding box center [799, 388] width 88 height 29
click at [116, 237] on p "Writer" at bounding box center [115, 235] width 31 height 25
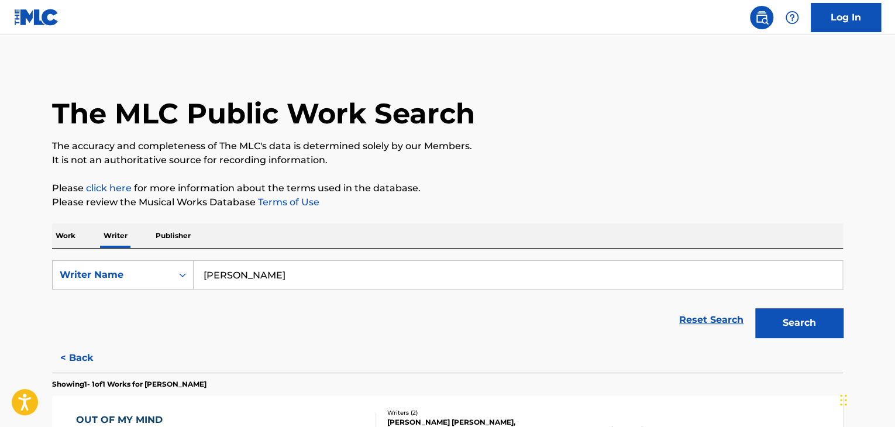
click at [260, 277] on input "[PERSON_NAME]" at bounding box center [518, 275] width 648 height 28
paste input "When I’m In Hell"
type input "When I’m In Hell"
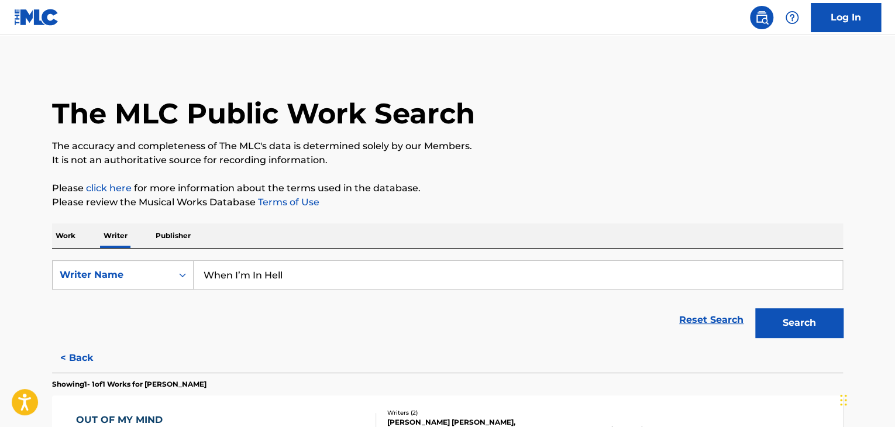
click at [67, 235] on p "Work" at bounding box center [65, 235] width 27 height 25
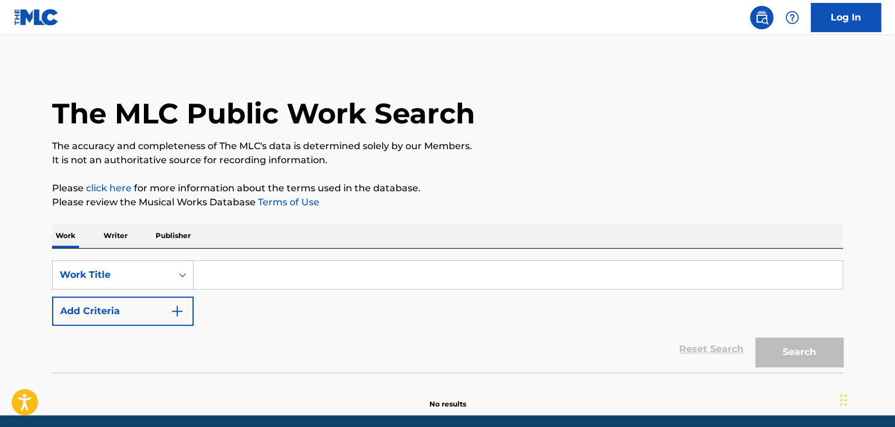
click at [235, 273] on input "Search Form" at bounding box center [518, 275] width 648 height 28
paste input "When I’m In Hell"
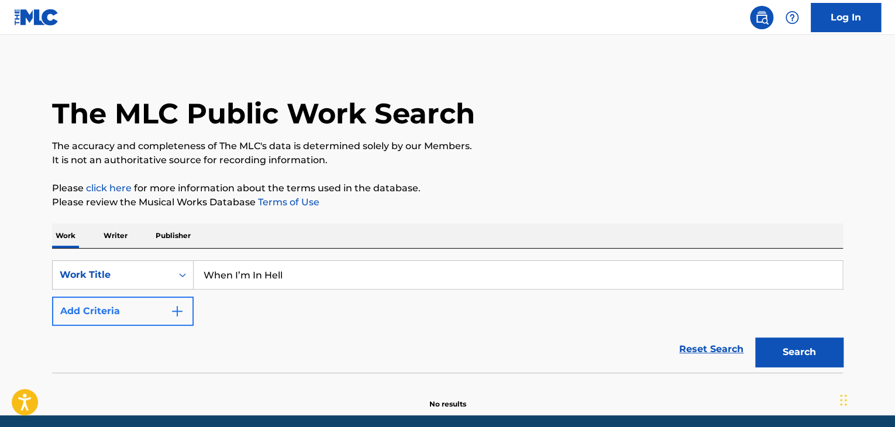
type input "When I’m In Hell"
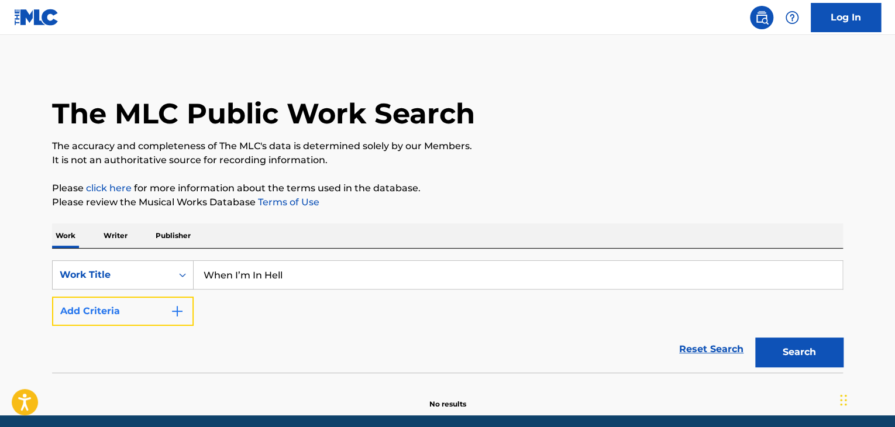
click at [159, 306] on button "Add Criteria" at bounding box center [123, 310] width 142 height 29
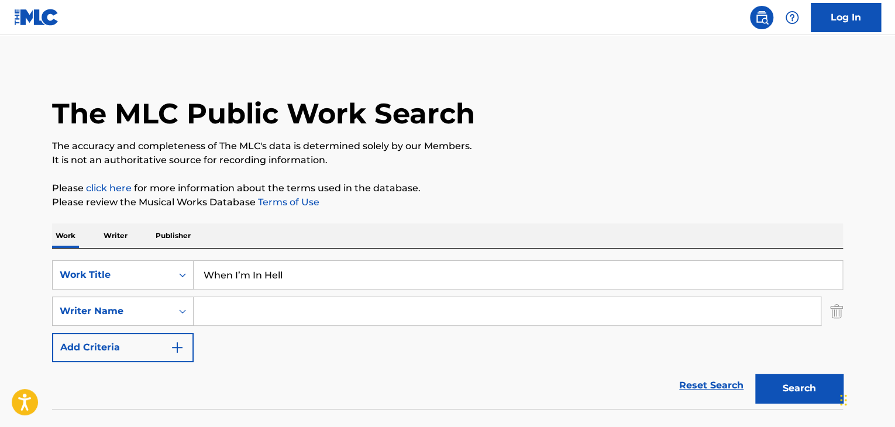
click at [203, 306] on input "Search Form" at bounding box center [507, 311] width 627 height 28
paste input "[PERSON_NAME]"
type input "[PERSON_NAME]"
click at [567, 208] on p "Please review the Musical Works Database Terms of Use" at bounding box center [447, 202] width 791 height 14
click at [779, 388] on button "Search" at bounding box center [799, 388] width 88 height 29
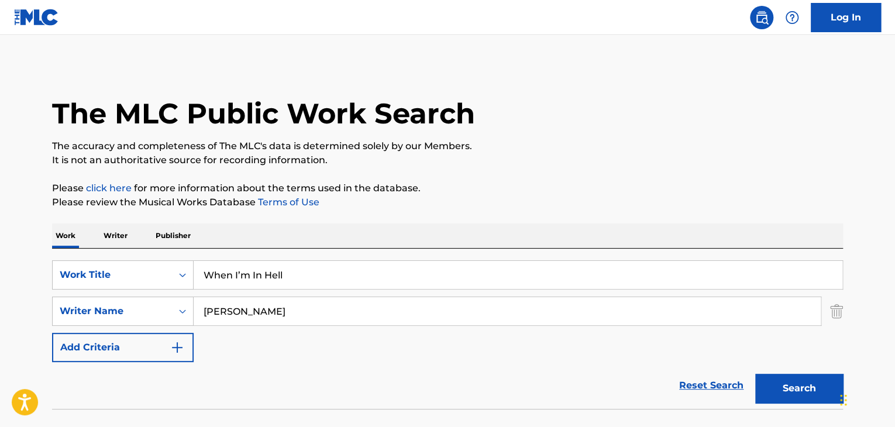
click at [251, 271] on input "When I’m In Hell" at bounding box center [518, 275] width 648 height 28
paste input "Data Corpse"
type input "Data Corpse"
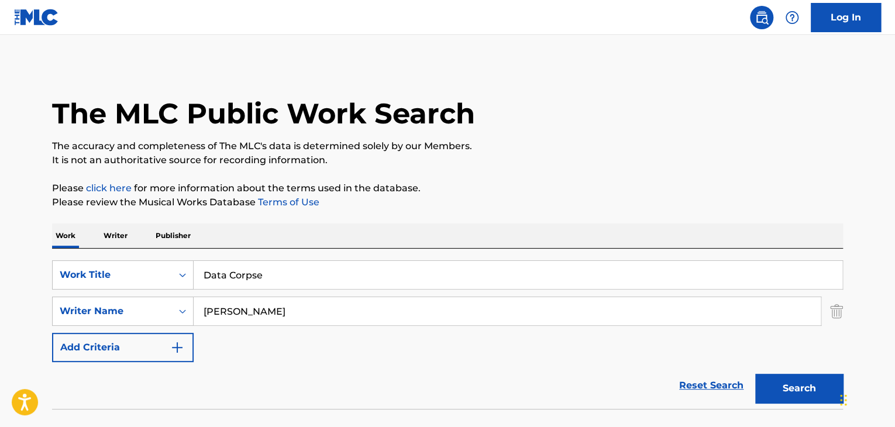
click at [493, 188] on p "Please click here for more information about the terms used in the database." at bounding box center [447, 188] width 791 height 14
click at [284, 302] on input "[PERSON_NAME]" at bounding box center [507, 311] width 627 height 28
paste input "[PERSON_NAME]"
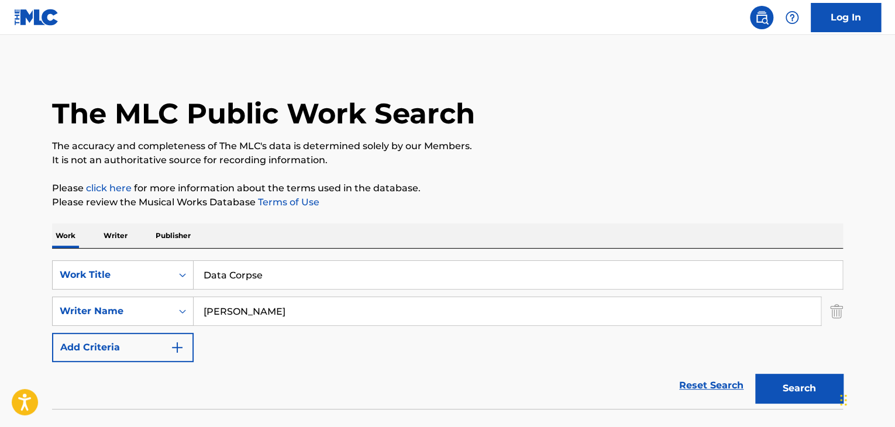
type input "[PERSON_NAME]"
click at [768, 365] on div "Search" at bounding box center [796, 385] width 94 height 47
click at [771, 370] on div "Search" at bounding box center [796, 385] width 94 height 47
click at [773, 389] on button "Search" at bounding box center [799, 388] width 88 height 29
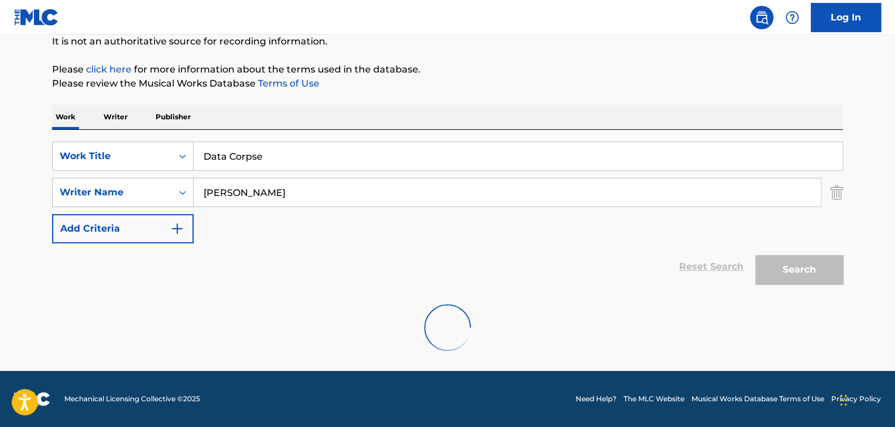
scroll to position [81, 0]
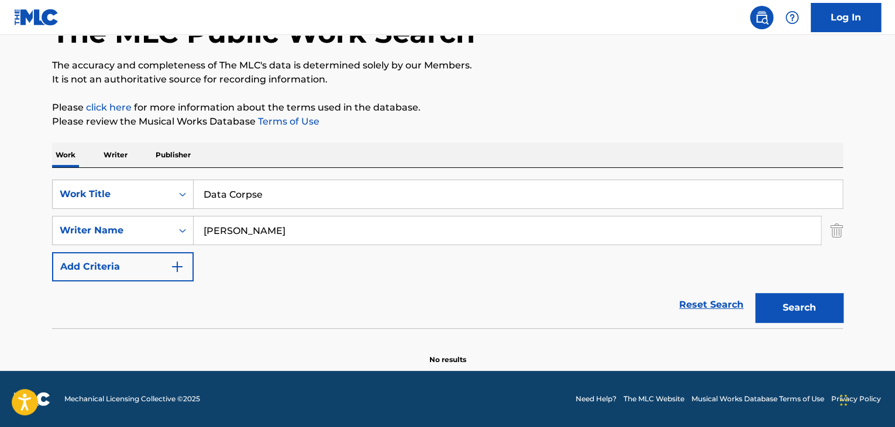
click at [102, 144] on p "Writer" at bounding box center [115, 155] width 31 height 25
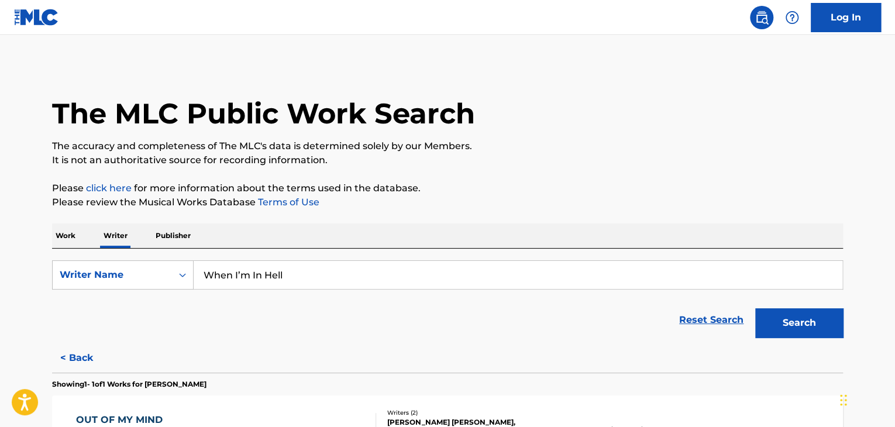
click at [253, 274] on input "When I’m In Hell" at bounding box center [518, 275] width 648 height 28
paste input "[PERSON_NAME]"
click at [253, 274] on input "When I’m [PERSON_NAME]" at bounding box center [518, 275] width 648 height 28
paste input "[PERSON_NAME]"
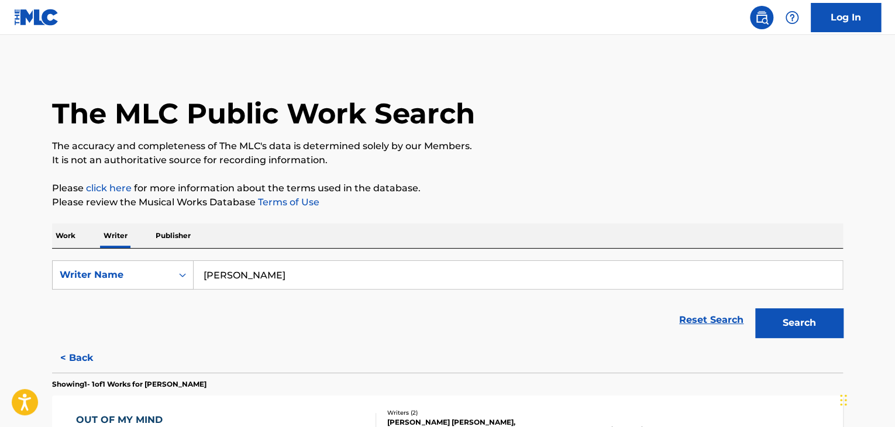
type input "[PERSON_NAME]"
click at [461, 227] on div "Work Writer Publisher" at bounding box center [447, 235] width 791 height 25
click at [797, 319] on button "Search" at bounding box center [799, 322] width 88 height 29
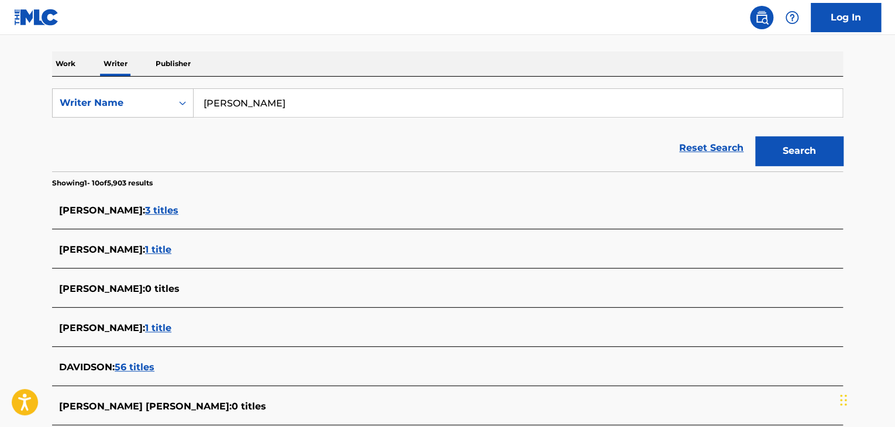
scroll to position [170, 0]
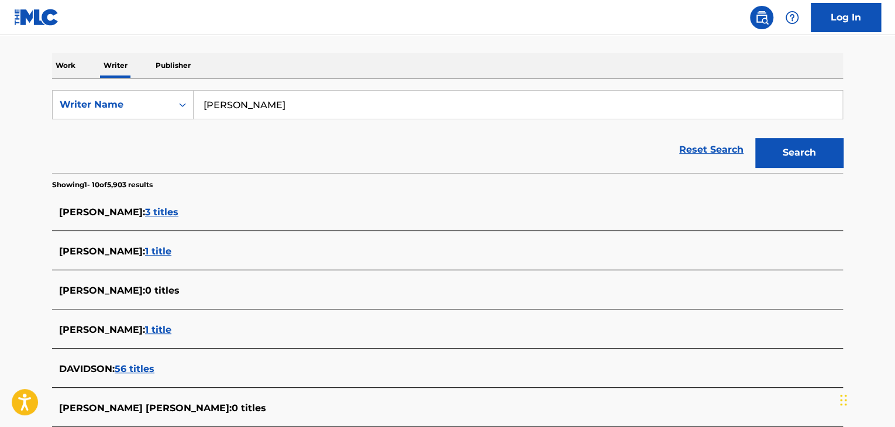
click at [161, 205] on div "[PERSON_NAME] : 3 titles" at bounding box center [432, 212] width 746 height 14
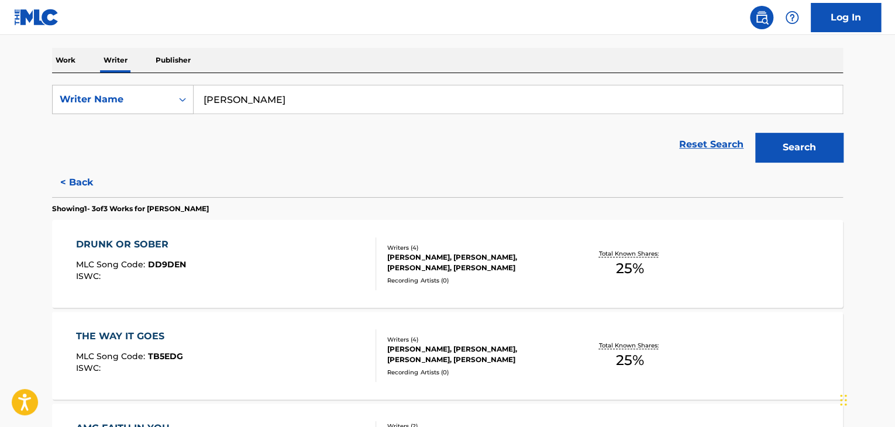
scroll to position [357, 0]
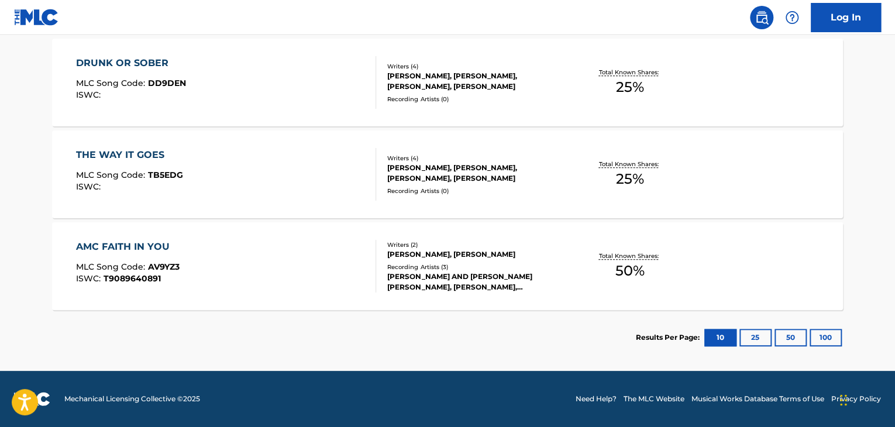
click at [313, 261] on div "AMC FAITH IN YOU MLC Song Code : AV9YZ3 ISWC : T9089640891" at bounding box center [226, 266] width 301 height 53
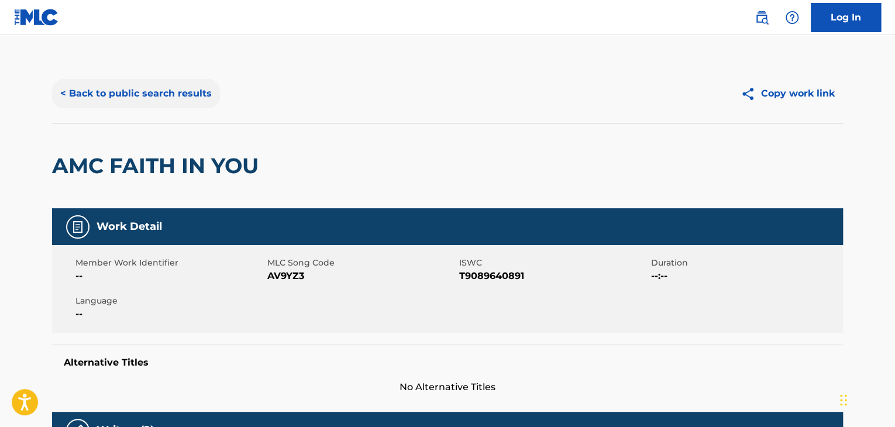
click at [123, 106] on button "< Back to public search results" at bounding box center [136, 93] width 168 height 29
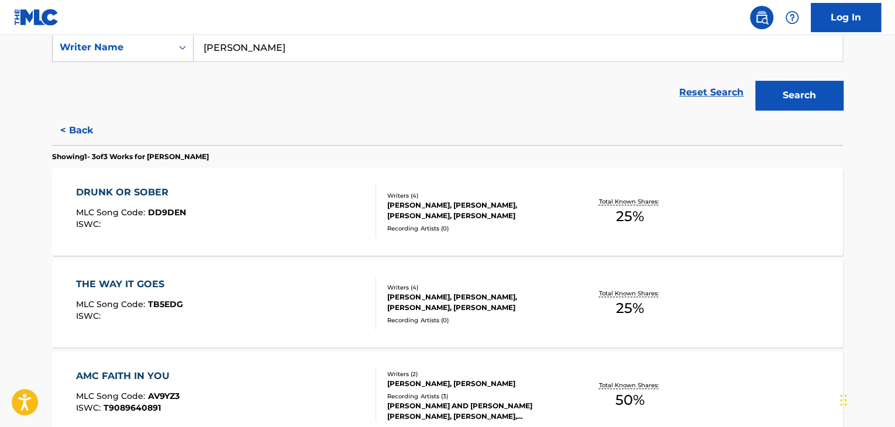
scroll to position [248, 0]
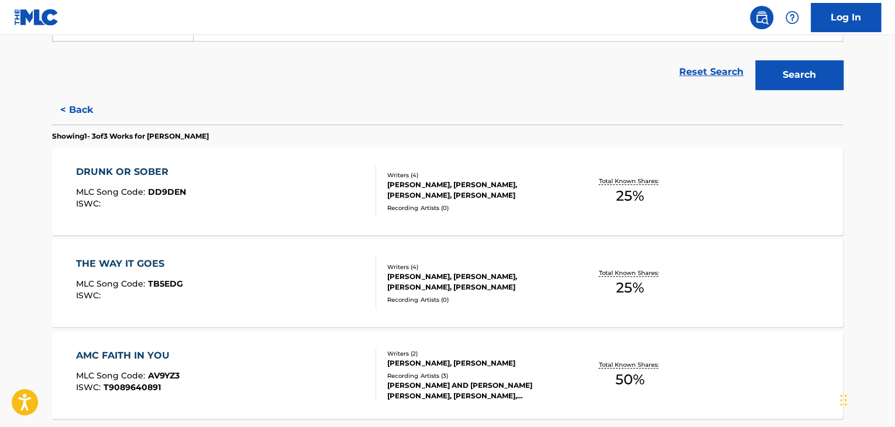
click at [490, 201] on div "Writers ( 4 ) [PERSON_NAME], [PERSON_NAME], [PERSON_NAME], [PERSON_NAME] Record…" at bounding box center [470, 192] width 188 height 42
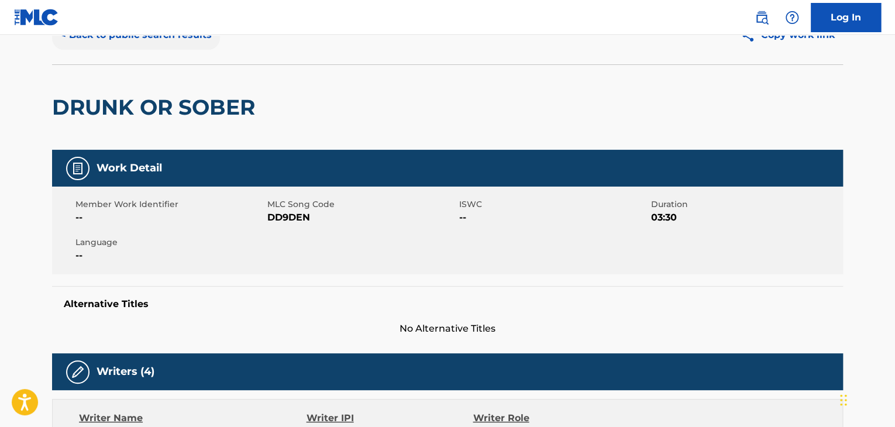
click at [146, 43] on button "< Back to public search results" at bounding box center [136, 34] width 168 height 29
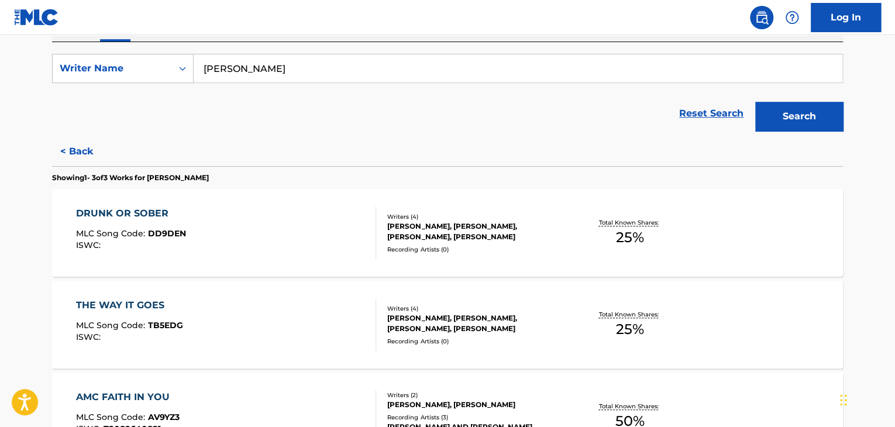
scroll to position [234, 0]
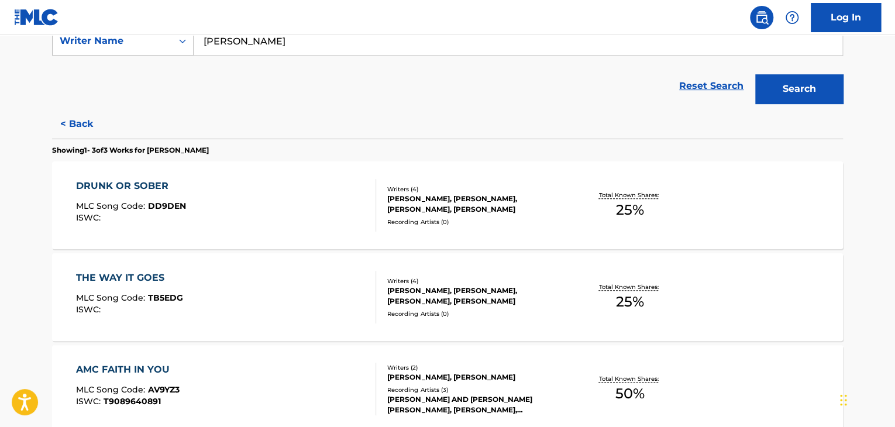
click at [421, 296] on div "[PERSON_NAME], [PERSON_NAME], [PERSON_NAME], [PERSON_NAME]" at bounding box center [475, 295] width 177 height 21
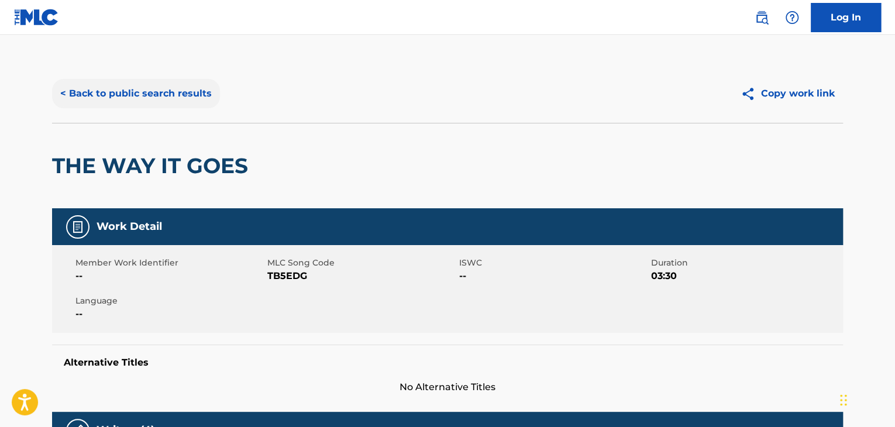
click at [139, 97] on button "< Back to public search results" at bounding box center [136, 93] width 168 height 29
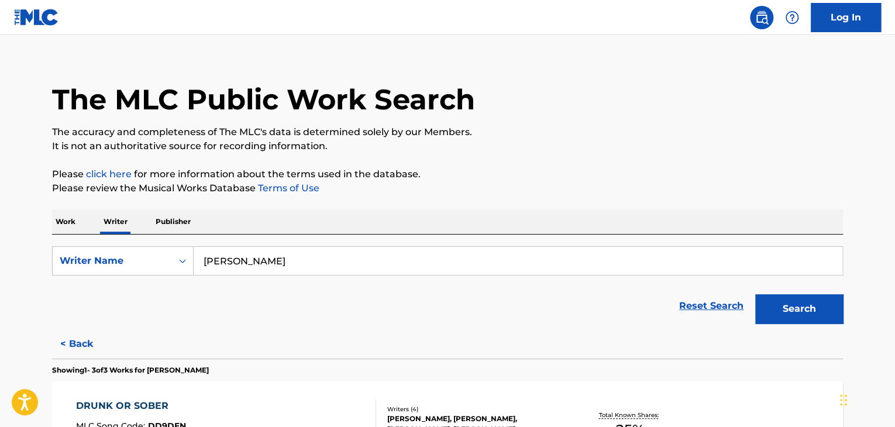
click at [64, 230] on p "Work" at bounding box center [65, 221] width 27 height 25
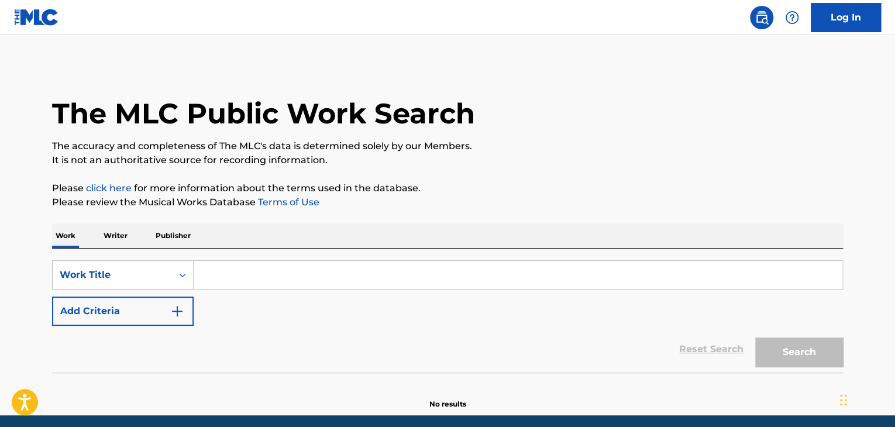
click at [219, 274] on input "Search Form" at bounding box center [518, 275] width 648 height 28
paste input "OWARI"
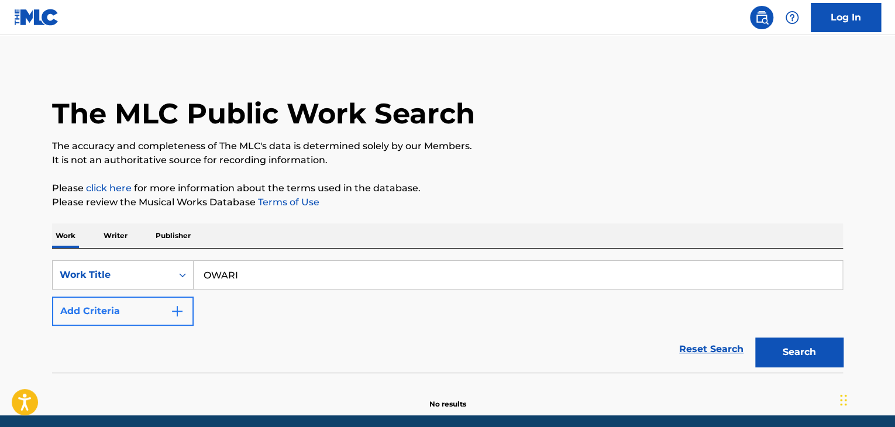
type input "OWARI"
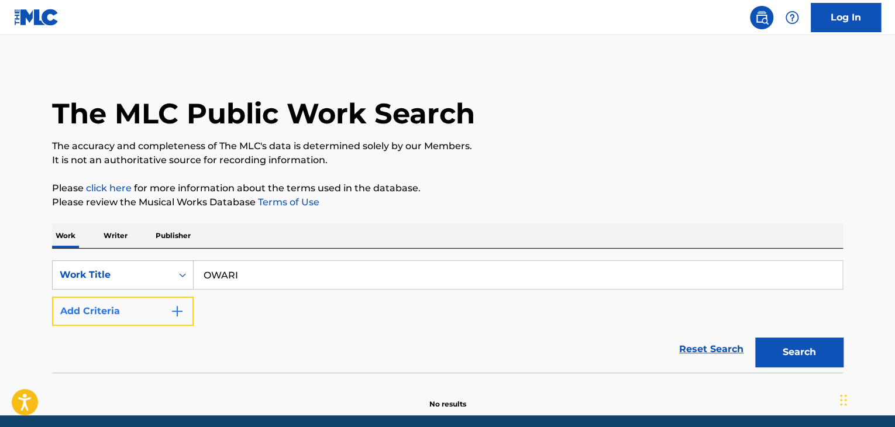
click at [185, 312] on button "Add Criteria" at bounding box center [123, 310] width 142 height 29
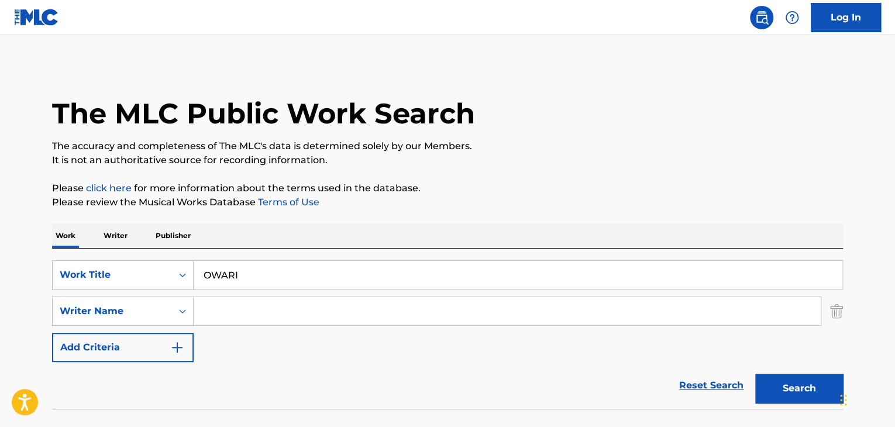
click at [229, 306] on input "Search Form" at bounding box center [507, 311] width 627 height 28
paste input "Sagara_nao"
type input "Sagara_nao"
click at [513, 198] on p "Please review the Musical Works Database Terms of Use" at bounding box center [447, 202] width 791 height 14
click at [788, 384] on button "Search" at bounding box center [799, 388] width 88 height 29
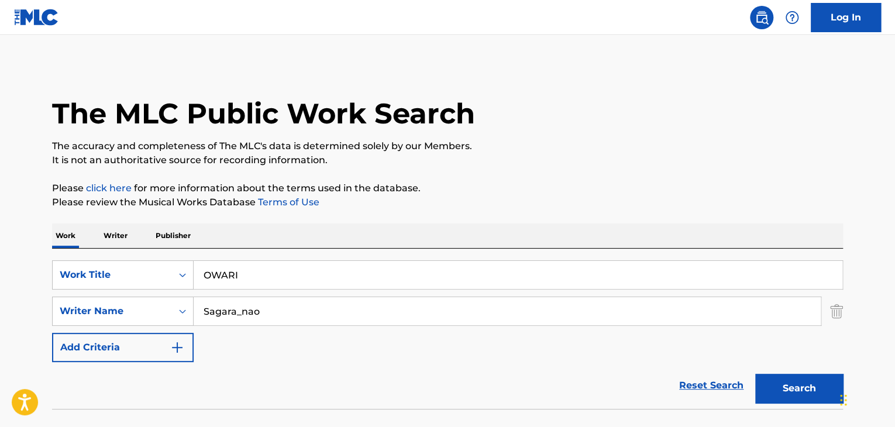
click at [112, 238] on p "Writer" at bounding box center [115, 235] width 31 height 25
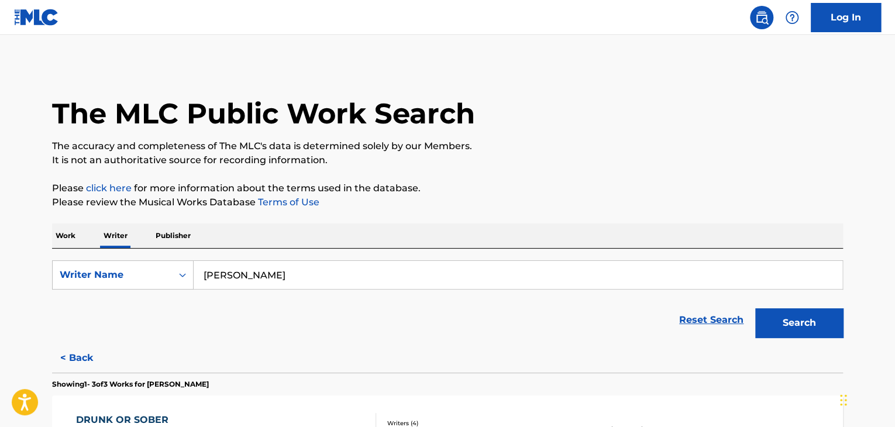
click at [253, 288] on input "[PERSON_NAME]" at bounding box center [518, 275] width 648 height 28
paste input "kimj"
type input "kimj"
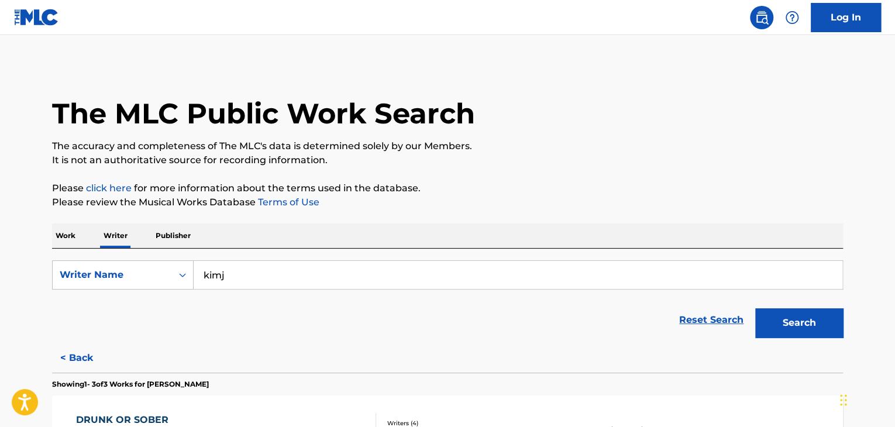
drag, startPoint x: 373, startPoint y: 316, endPoint x: 459, endPoint y: 321, distance: 86.1
click at [374, 316] on div "Reset Search Search" at bounding box center [447, 319] width 791 height 47
click at [762, 316] on button "Search" at bounding box center [799, 322] width 88 height 29
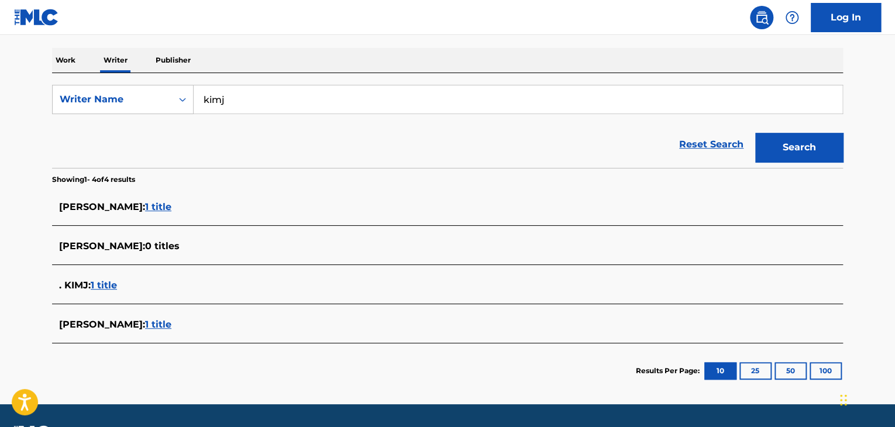
scroll to position [208, 0]
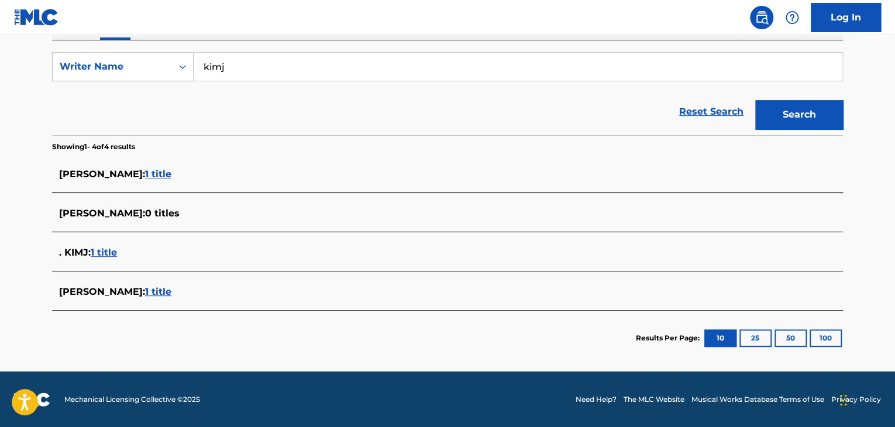
click at [145, 172] on span "1 title" at bounding box center [158, 173] width 26 height 11
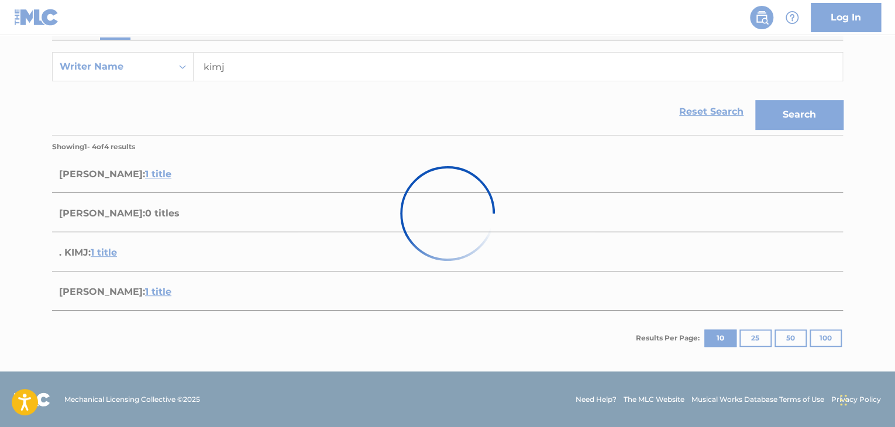
scroll to position [173, 0]
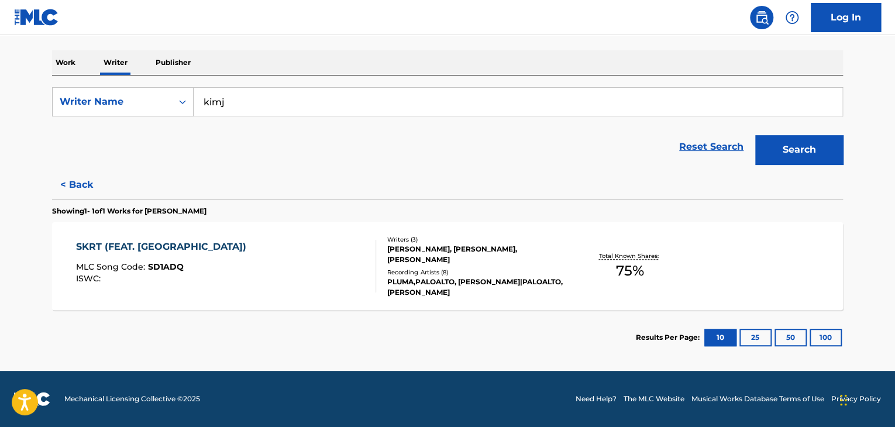
click at [339, 251] on div "SKRT (FEAT. PALOALTO) MLC Song Code : SD1ADQ ISWC :" at bounding box center [226, 266] width 301 height 53
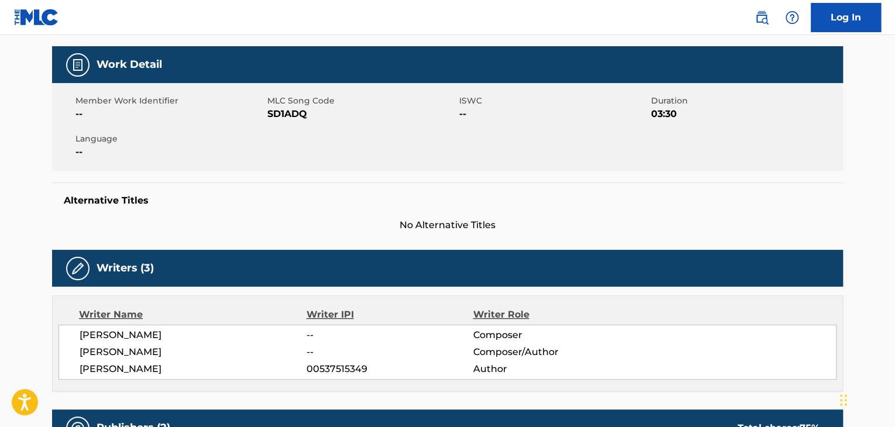
scroll to position [117, 0]
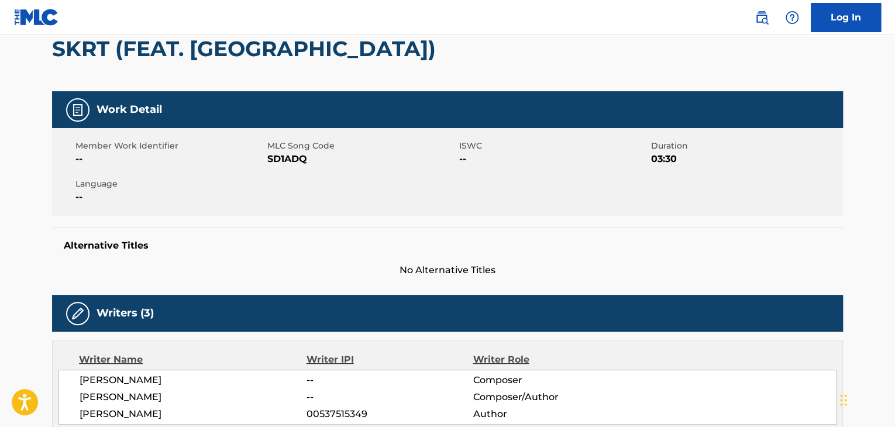
click at [280, 162] on span "SD1ADQ" at bounding box center [361, 159] width 189 height 14
click at [268, 203] on div "Member Work Identifier -- MLC Song Code SD1ADQ ISWC -- Duration 03:30 Language …" at bounding box center [447, 172] width 791 height 88
click at [272, 170] on div "Member Work Identifier -- MLC Song Code SD1ADQ ISWC -- Duration 03:30 Language …" at bounding box center [447, 172] width 791 height 88
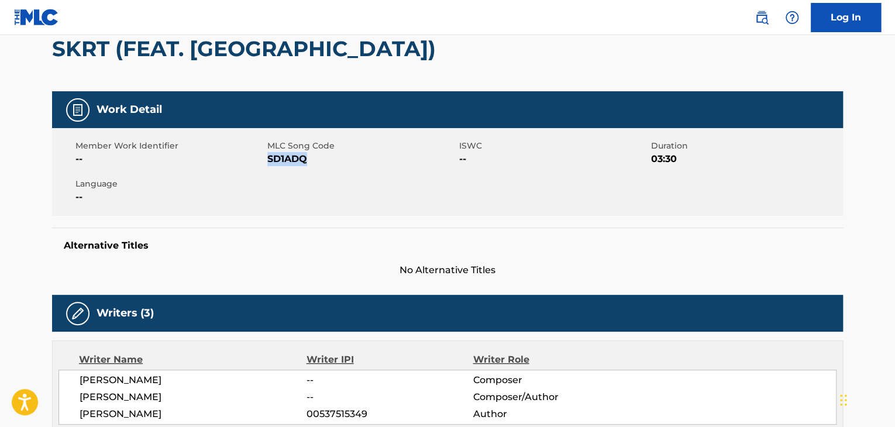
copy span "SD1ADQ"
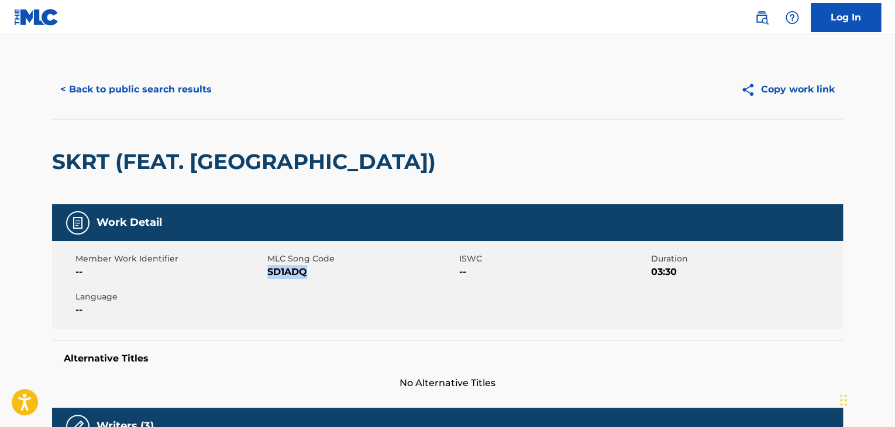
scroll to position [0, 0]
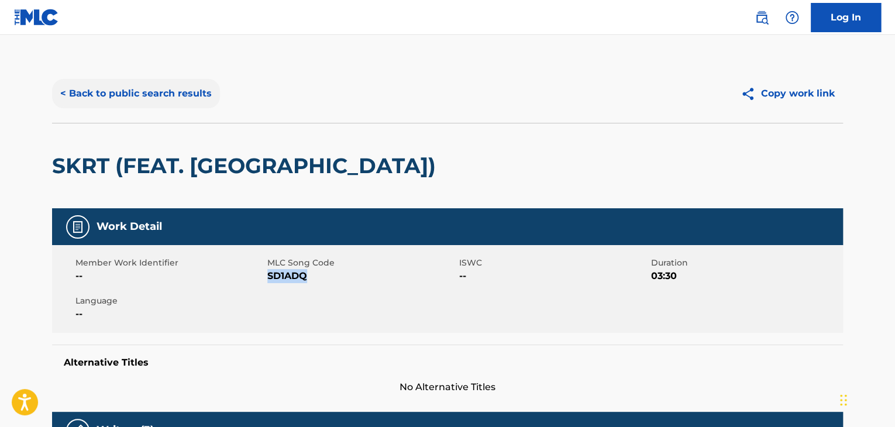
click at [136, 99] on button "< Back to public search results" at bounding box center [136, 93] width 168 height 29
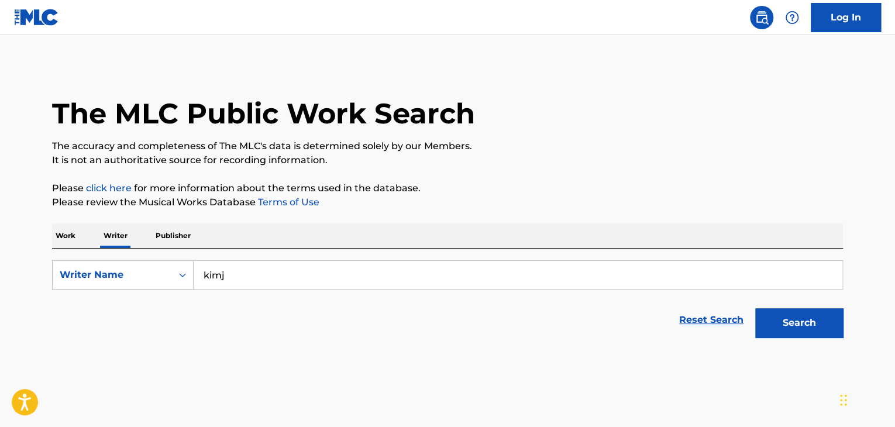
scroll to position [14, 0]
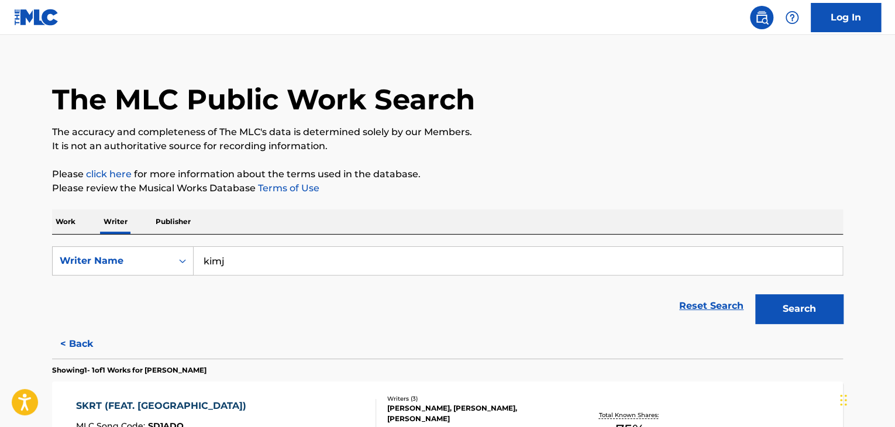
click at [229, 254] on input "kimj" at bounding box center [518, 261] width 648 height 28
paste input "Collie Wave"
type input "Collie Wave"
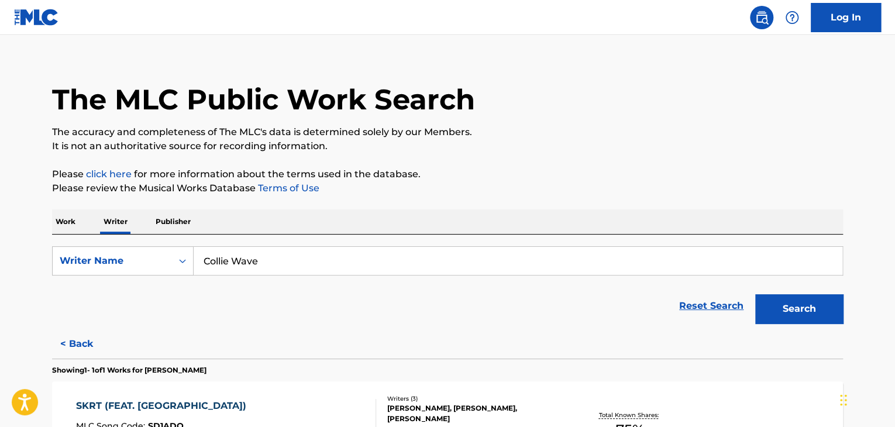
drag, startPoint x: 603, startPoint y: 185, endPoint x: 612, endPoint y: 185, distance: 8.2
click at [608, 185] on p "Please review the Musical Works Database Terms of Use" at bounding box center [447, 188] width 791 height 14
click at [778, 305] on button "Search" at bounding box center [799, 308] width 88 height 29
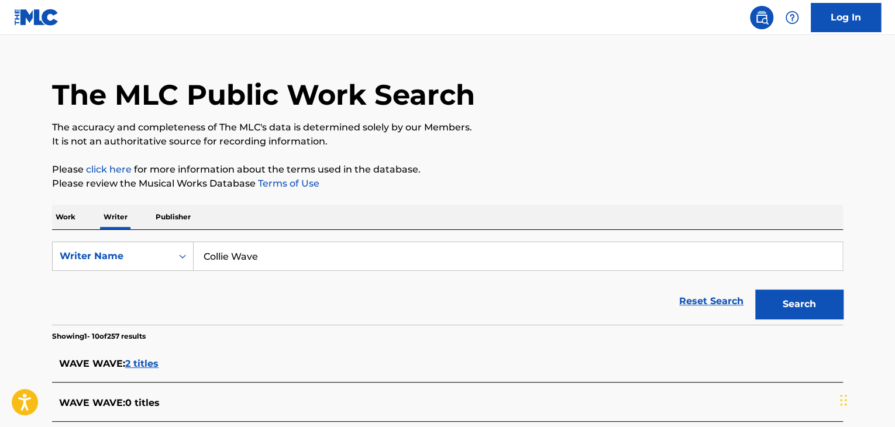
scroll to position [0, 0]
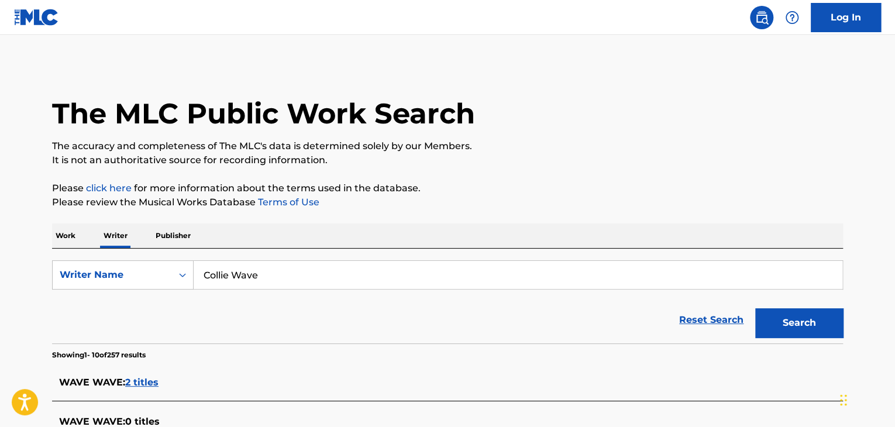
click at [63, 228] on p "Work" at bounding box center [65, 235] width 27 height 25
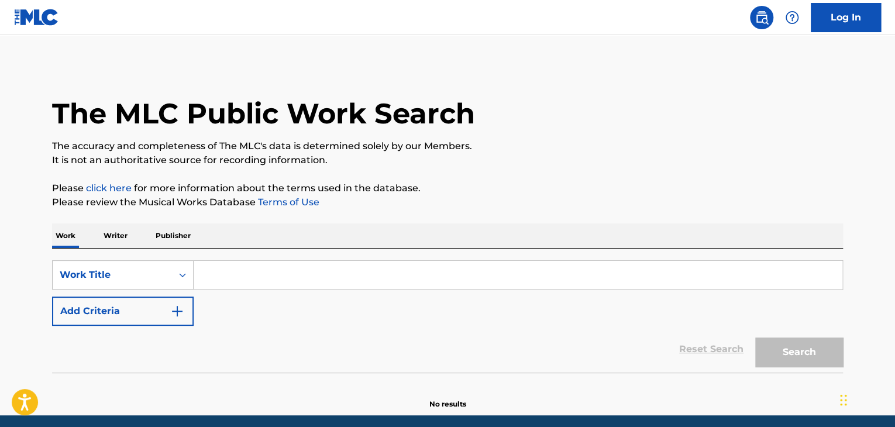
click at [236, 279] on input "Search Form" at bounding box center [518, 275] width 648 height 28
paste input "FROG JUMP UCHUU"
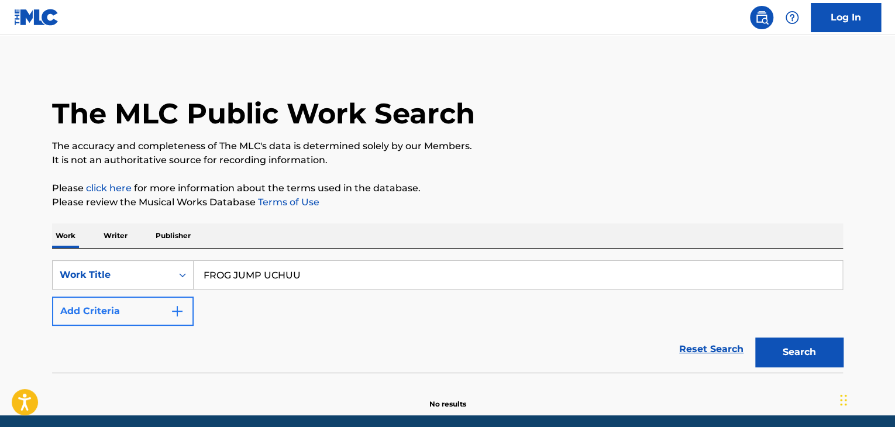
type input "FROG JUMP UCHUU"
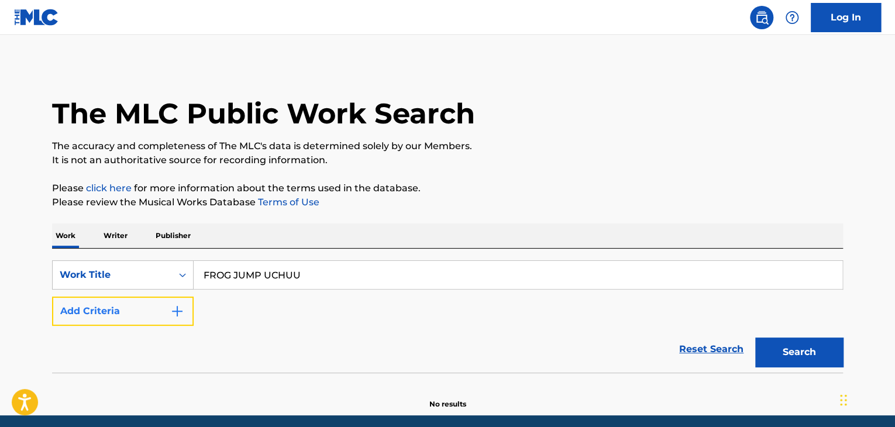
click at [163, 316] on button "Add Criteria" at bounding box center [123, 310] width 142 height 29
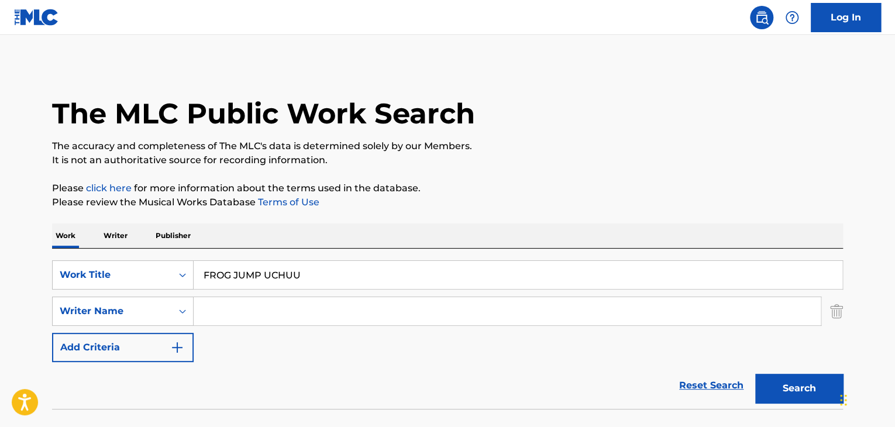
click at [230, 318] on input "Search Form" at bounding box center [507, 311] width 627 height 28
paste input "E5"
type input "E5"
click at [665, 203] on p "Please review the Musical Works Database Terms of Use" at bounding box center [447, 202] width 791 height 14
click at [792, 389] on button "Search" at bounding box center [799, 388] width 88 height 29
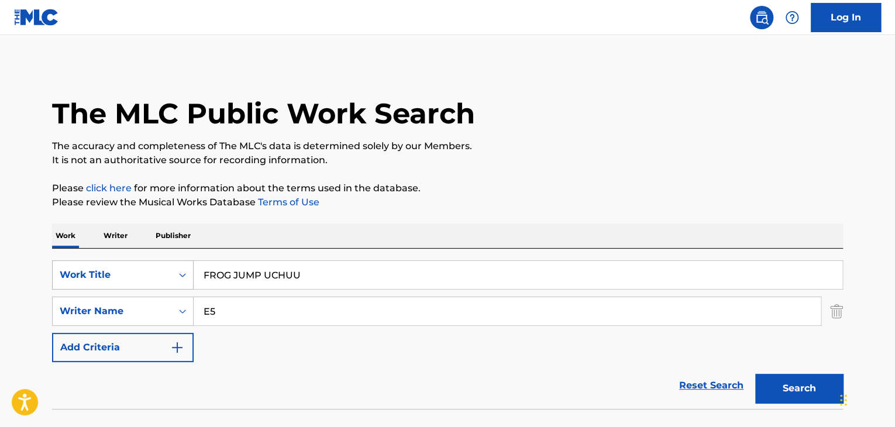
click at [112, 269] on div "Work Title" at bounding box center [112, 275] width 105 height 14
click at [110, 236] on p "Writer" at bounding box center [115, 235] width 31 height 25
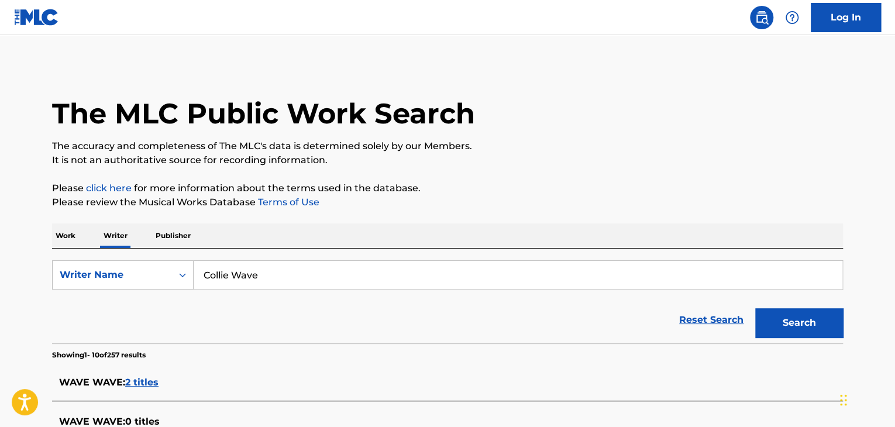
click at [280, 287] on input "Collie Wave" at bounding box center [518, 275] width 648 height 28
paste input "Haku"
type input "Haku"
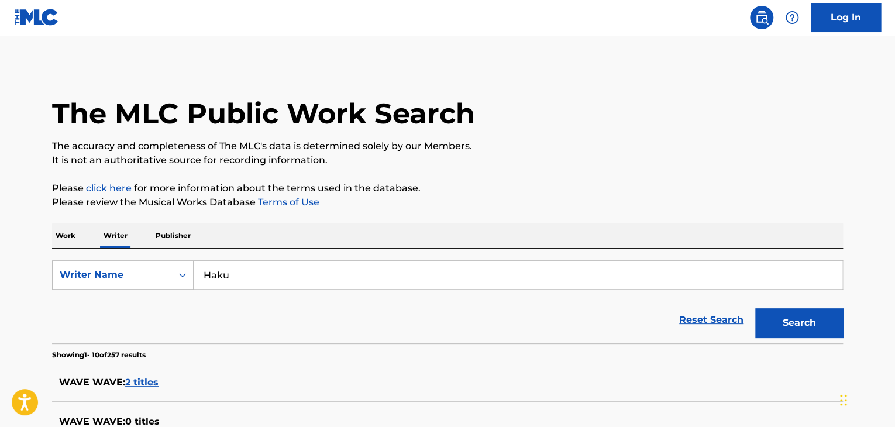
click at [405, 227] on div "Work Writer Publisher" at bounding box center [447, 235] width 791 height 25
click at [757, 314] on button "Search" at bounding box center [799, 322] width 88 height 29
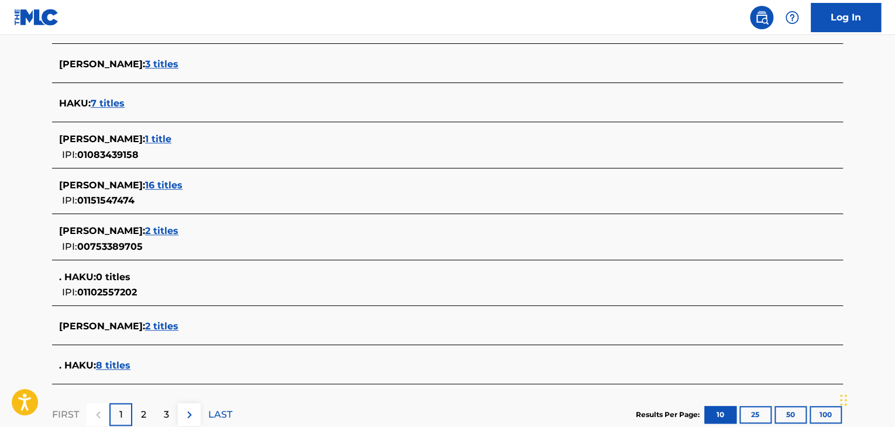
scroll to position [409, 0]
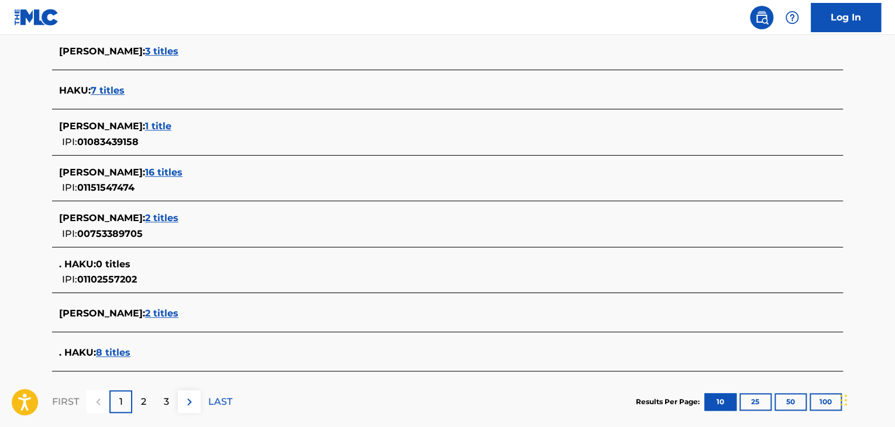
click at [145, 170] on span "16 titles" at bounding box center [163, 172] width 37 height 11
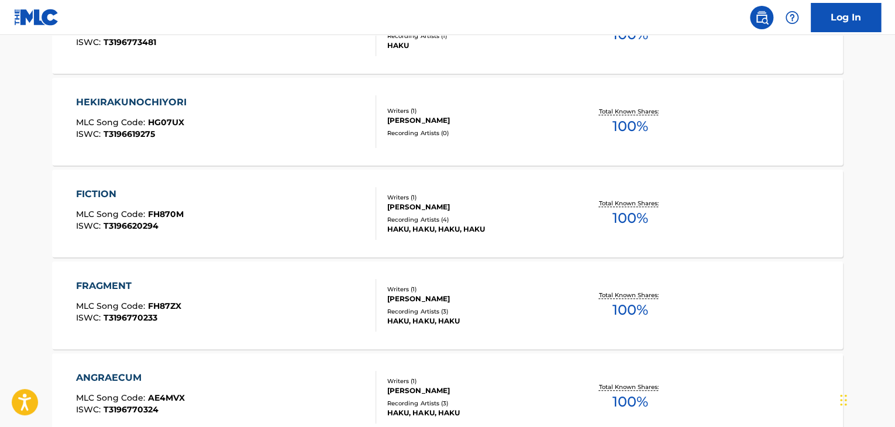
click at [241, 190] on div "FICTION MLC Song Code : FH870M ISWC : T3196620294" at bounding box center [226, 213] width 301 height 53
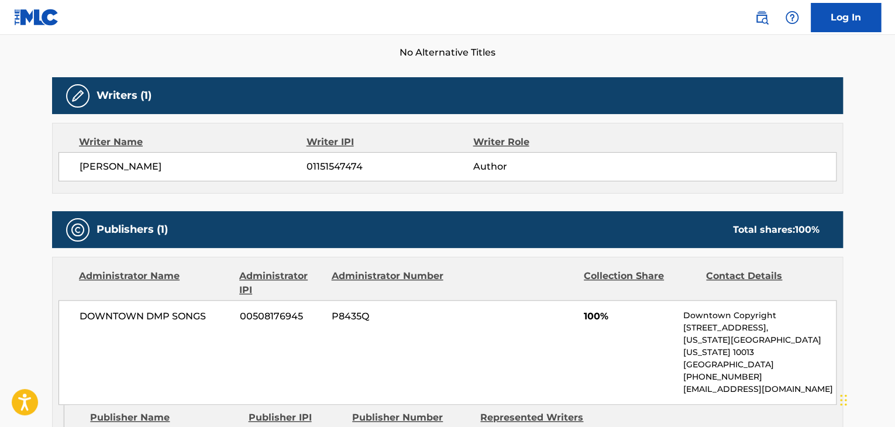
scroll to position [409, 0]
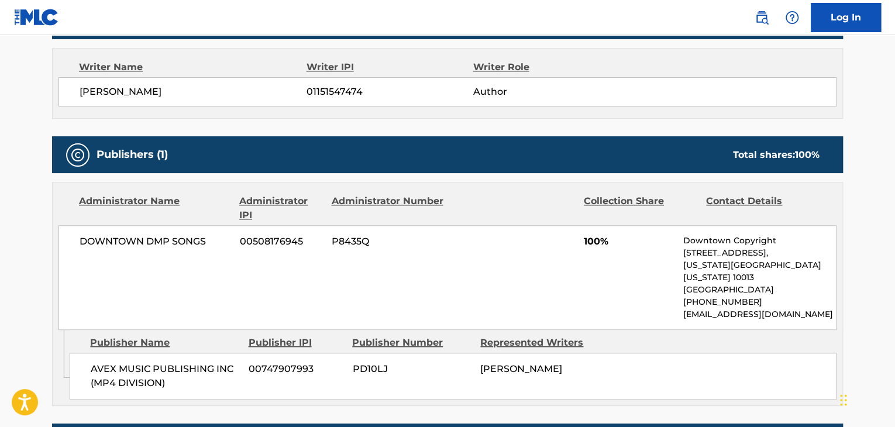
click at [115, 95] on span "[PERSON_NAME]" at bounding box center [193, 92] width 227 height 14
click at [318, 91] on span "01151547474" at bounding box center [389, 92] width 166 height 14
copy span "01151547474"
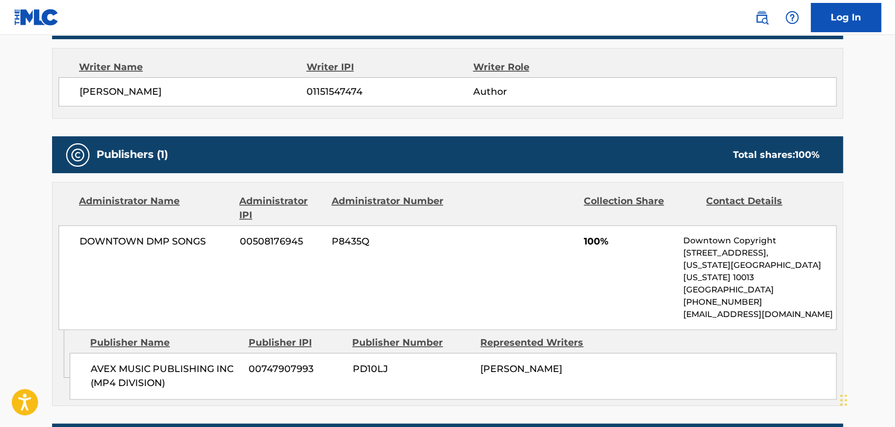
click at [146, 240] on span "DOWNTOWN DMP SONGS" at bounding box center [155, 241] width 151 height 14
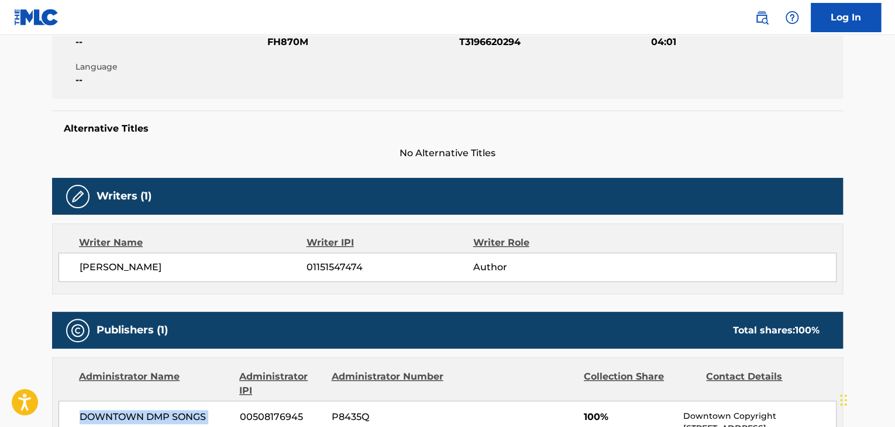
scroll to position [58, 0]
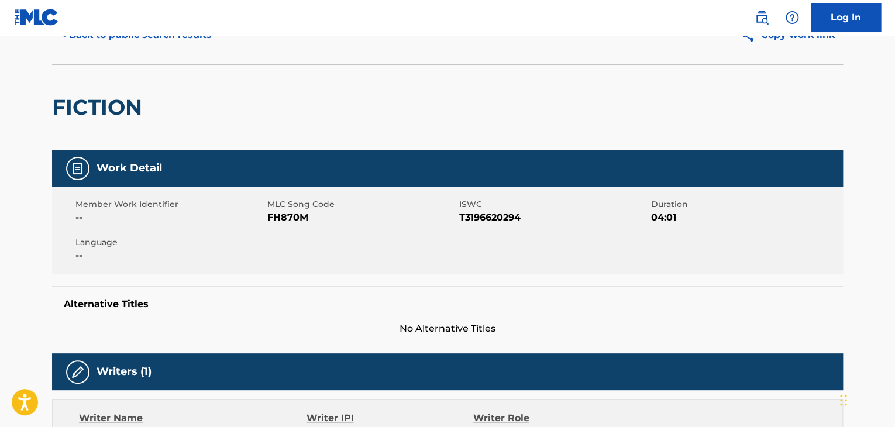
click at [278, 225] on div "Member Work Identifier -- MLC Song Code FH870M ISWC T3196620294 Duration 04:01 …" at bounding box center [447, 231] width 791 height 88
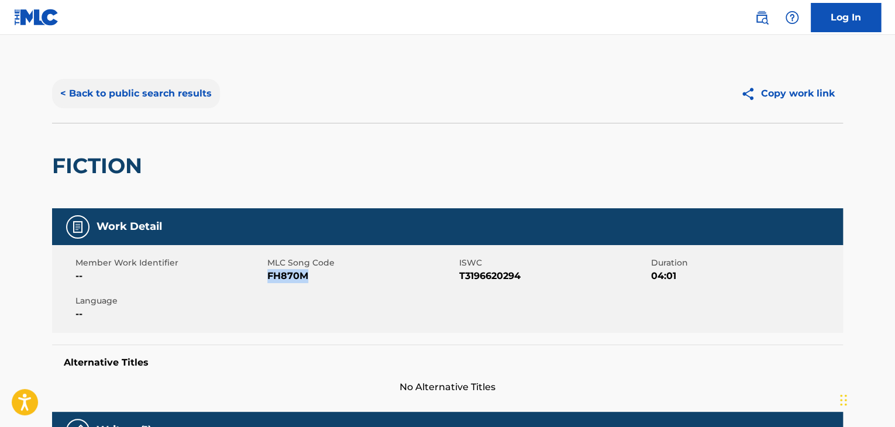
click at [131, 87] on button "< Back to public search results" at bounding box center [136, 93] width 168 height 29
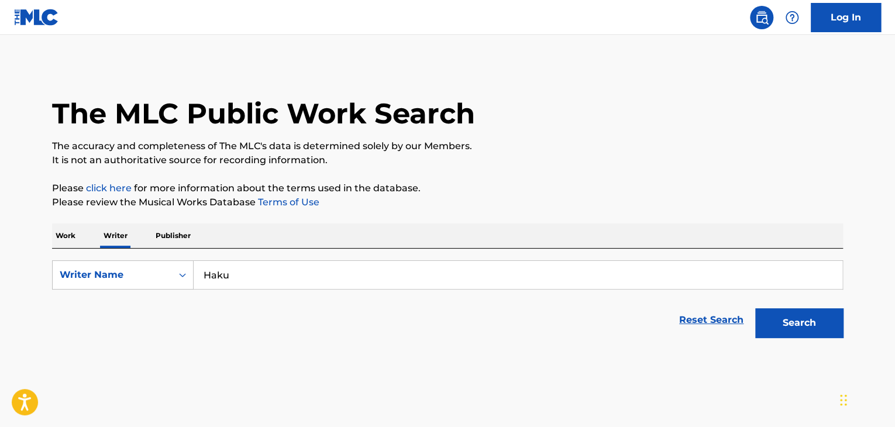
scroll to position [14, 0]
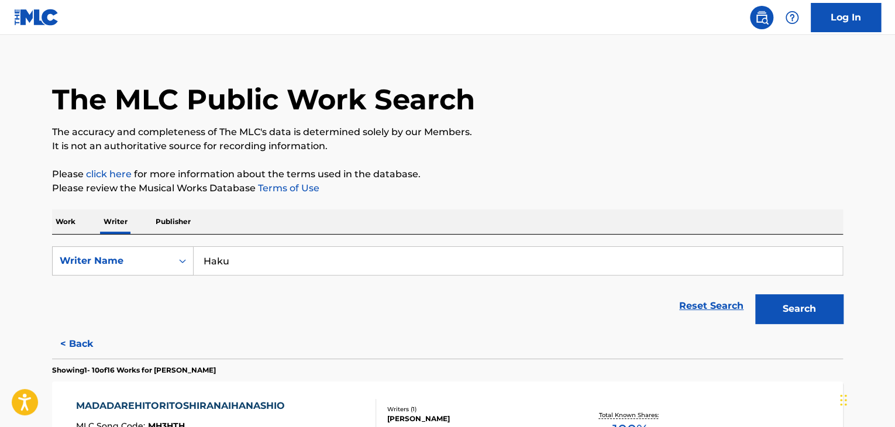
click at [277, 253] on input "Haku" at bounding box center [518, 261] width 648 height 28
paste input "Kukyo Icey"
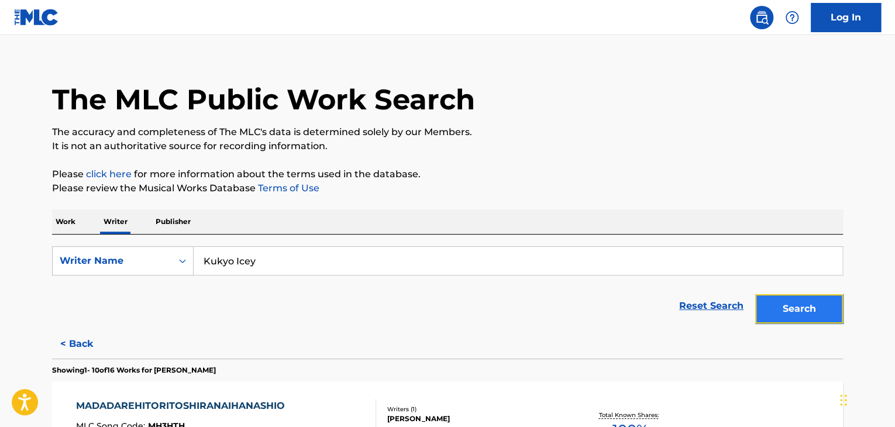
click at [777, 309] on button "Search" at bounding box center [799, 308] width 88 height 29
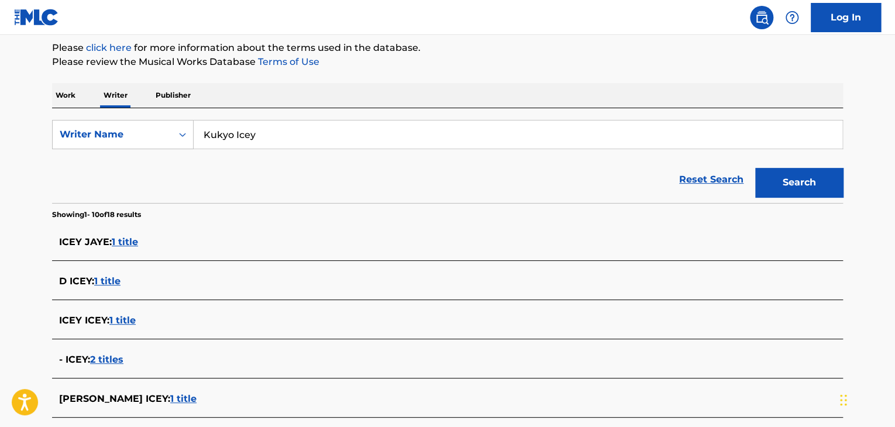
scroll to position [73, 0]
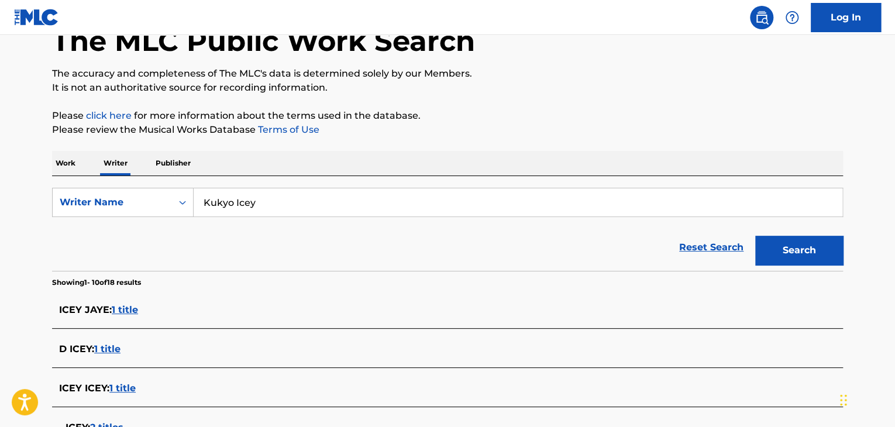
click at [246, 201] on input "Kukyo Icey" at bounding box center [518, 202] width 648 height 28
paste input "[PERSON_NAME]"
click at [359, 148] on div "The MLC Public Work Search The accuracy and completeness of The MLC's data is d…" at bounding box center [447, 370] width 819 height 757
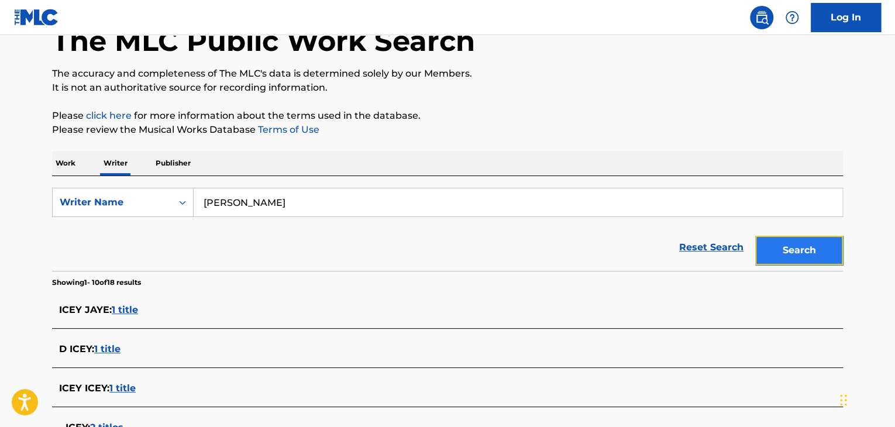
click at [796, 246] on button "Search" at bounding box center [799, 250] width 88 height 29
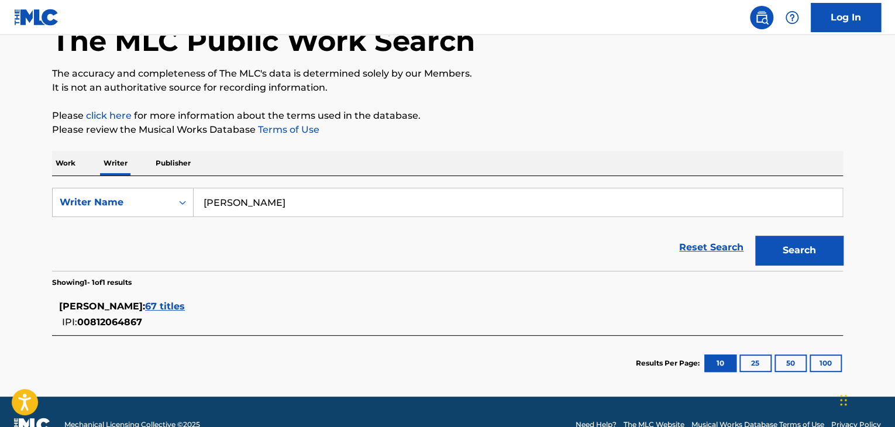
click at [221, 198] on input "[PERSON_NAME]" at bounding box center [518, 202] width 648 height 28
paste input "killwiz"
type input "killwiz"
click at [170, 243] on div "Reset Search Search" at bounding box center [447, 247] width 791 height 47
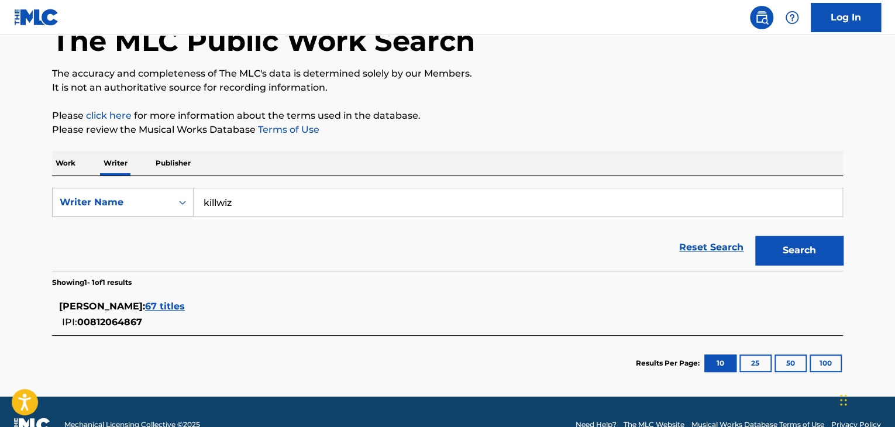
click at [185, 305] on span "67 titles" at bounding box center [165, 306] width 40 height 11
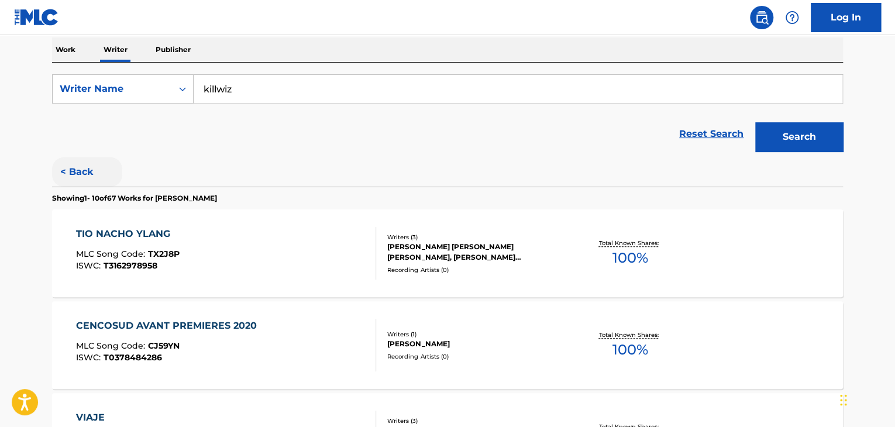
click at [118, 170] on button "< Back" at bounding box center [87, 171] width 70 height 29
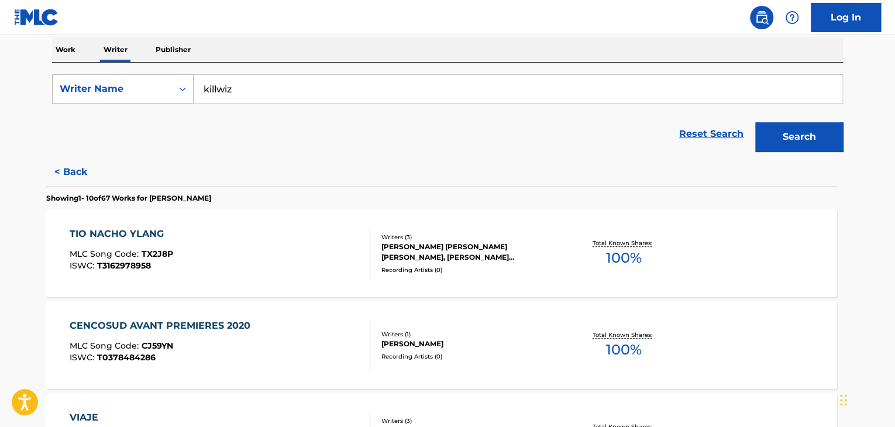
scroll to position [98, 0]
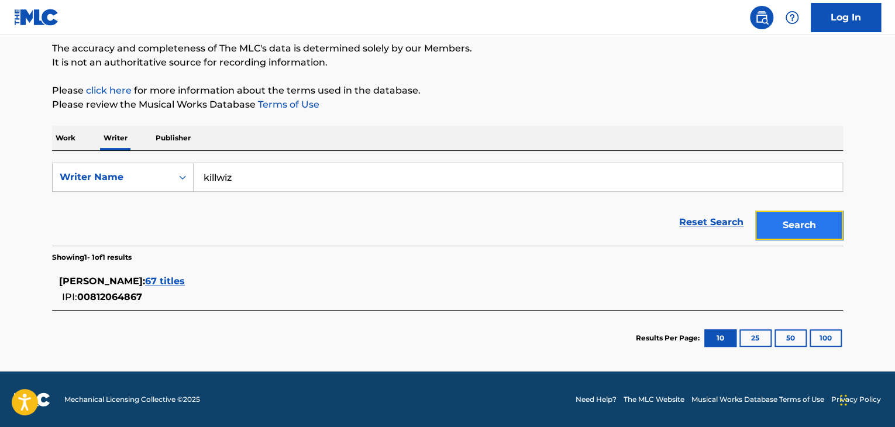
click at [788, 230] on button "Search" at bounding box center [799, 225] width 88 height 29
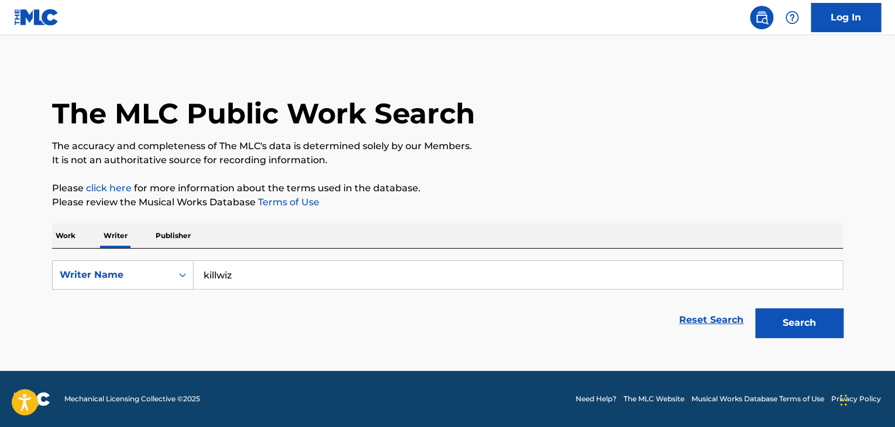
scroll to position [0, 0]
click at [51, 236] on div "The MLC Public Work Search The accuracy and completeness of The MLC's data is d…" at bounding box center [447, 203] width 819 height 279
click at [65, 228] on p "Work" at bounding box center [65, 235] width 27 height 25
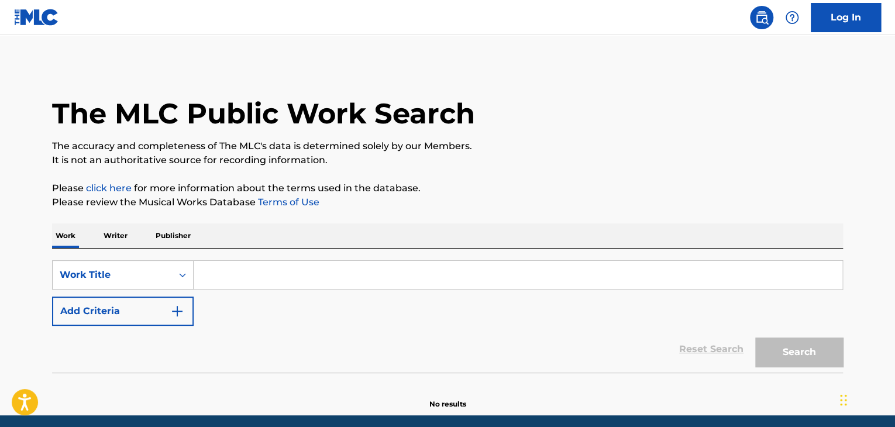
click at [230, 266] on input "Search Form" at bounding box center [518, 275] width 648 height 28
paste input "1800 Miles"
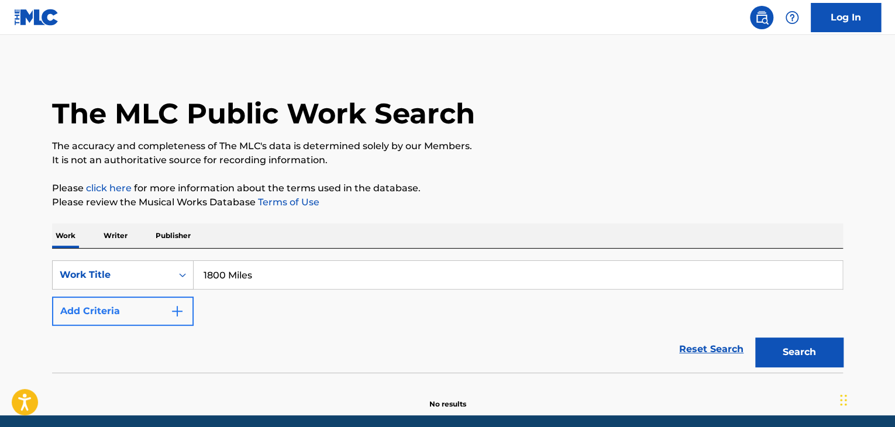
type input "1800 Miles"
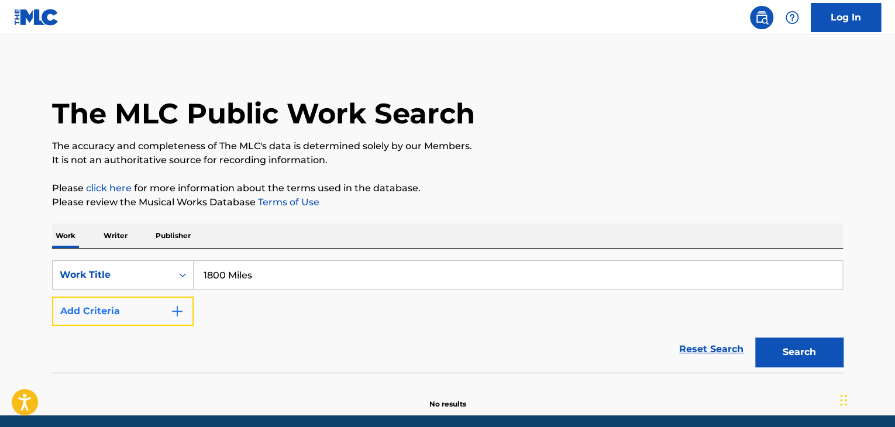
click at [175, 306] on img "Search Form" at bounding box center [177, 311] width 14 height 14
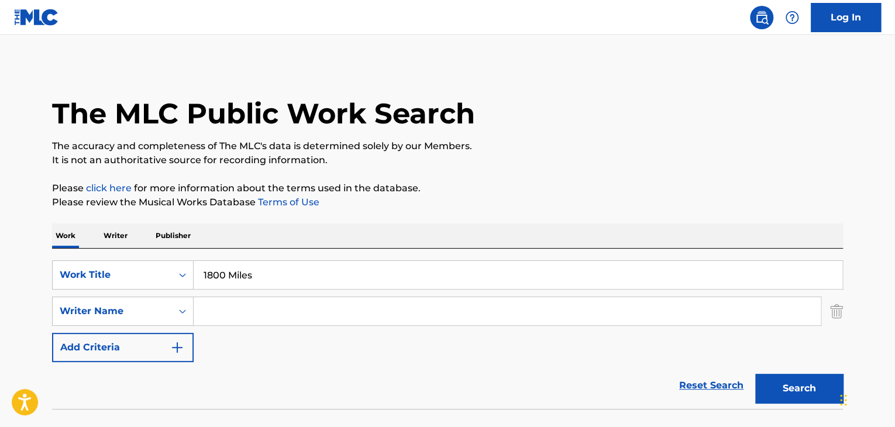
click at [253, 307] on input "Search Form" at bounding box center [507, 311] width 627 height 28
paste input "Colter Wall"
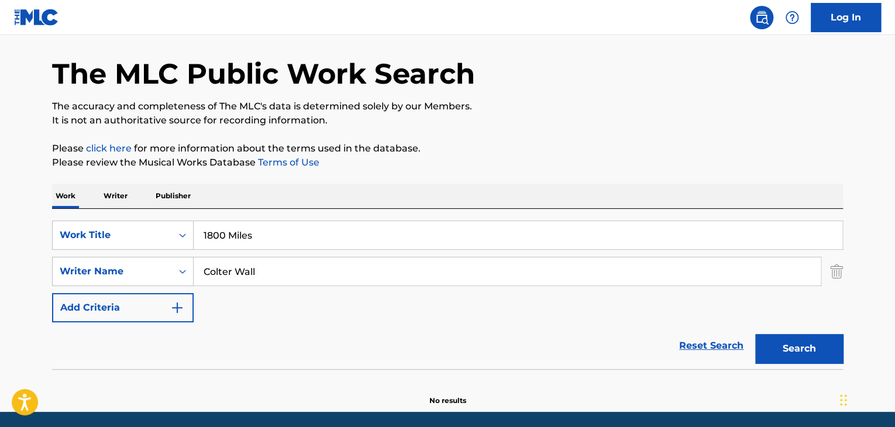
scroll to position [81, 0]
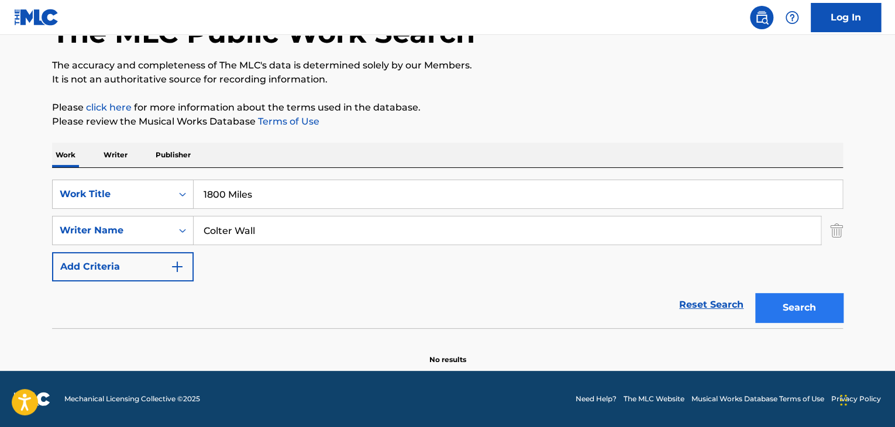
type input "Colter Wall"
click at [772, 298] on button "Search" at bounding box center [799, 307] width 88 height 29
click at [126, 151] on p "Writer" at bounding box center [115, 155] width 31 height 25
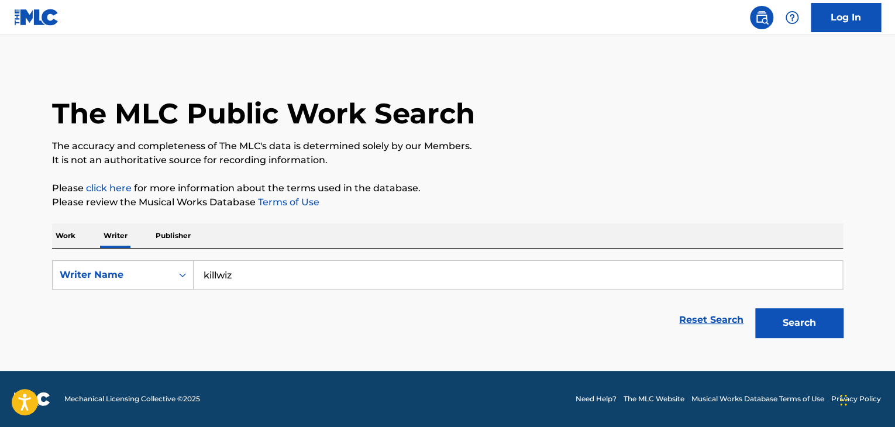
click at [267, 267] on input "killwiz" at bounding box center [518, 275] width 648 height 28
paste input "Colter Wall"
type input "Colter Wall"
click at [351, 225] on div "Work Writer Publisher" at bounding box center [447, 235] width 791 height 25
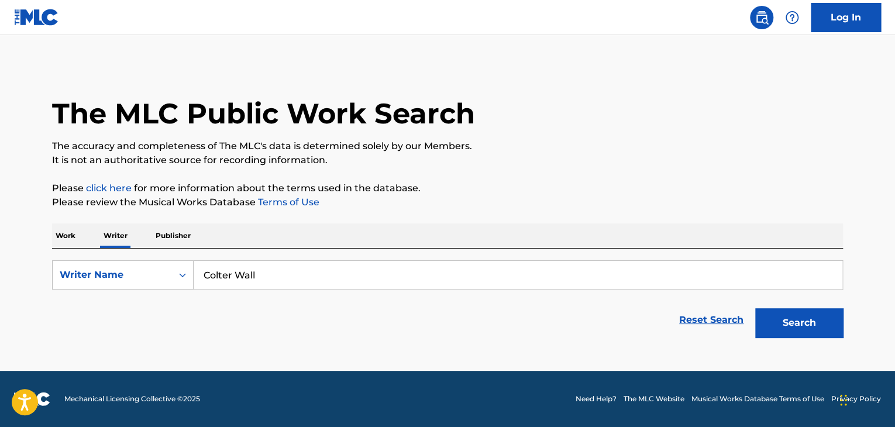
click at [750, 310] on div "Search" at bounding box center [796, 319] width 94 height 47
click at [778, 316] on button "Search" at bounding box center [799, 322] width 88 height 29
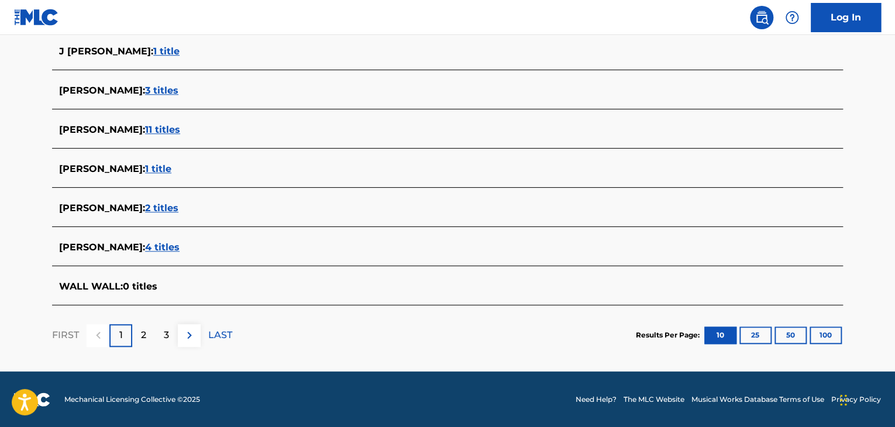
scroll to position [280, 0]
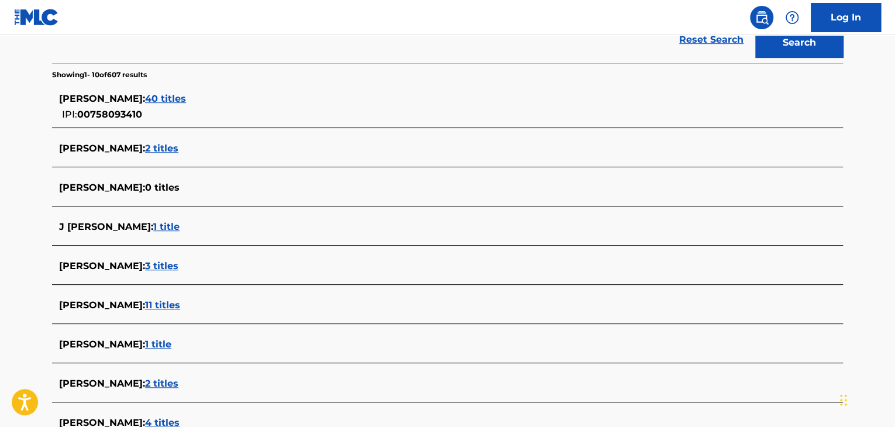
click at [186, 99] on span "40 titles" at bounding box center [165, 98] width 41 height 11
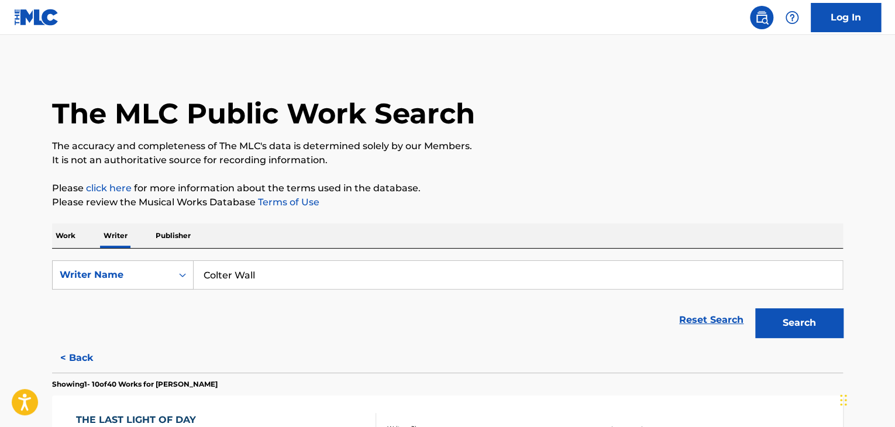
scroll to position [117, 0]
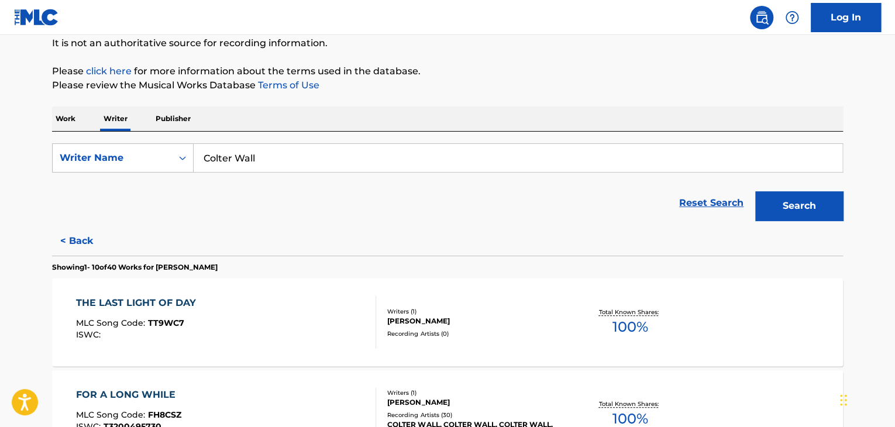
click at [296, 312] on div "THE LAST LIGHT OF DAY MLC Song Code : TT9WC7 ISWC :" at bounding box center [226, 322] width 301 height 53
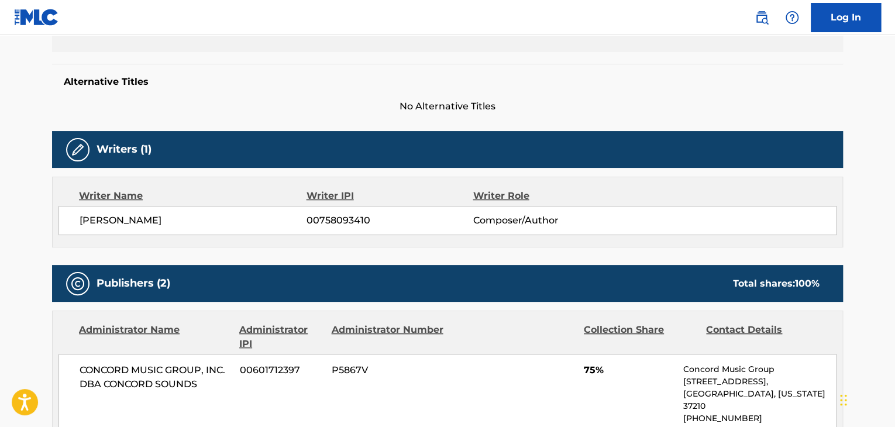
scroll to position [351, 0]
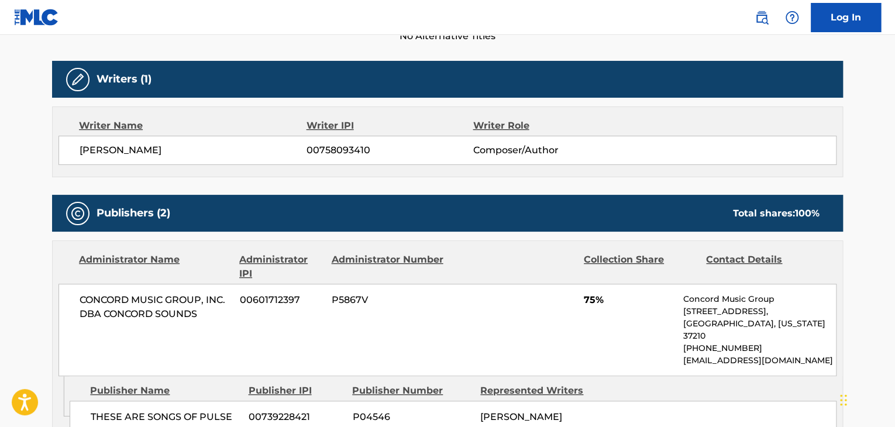
click at [158, 161] on div "[PERSON_NAME] WALL 00758093410 Composer/Author" at bounding box center [447, 150] width 778 height 29
click at [155, 151] on span "[PERSON_NAME]" at bounding box center [193, 150] width 227 height 14
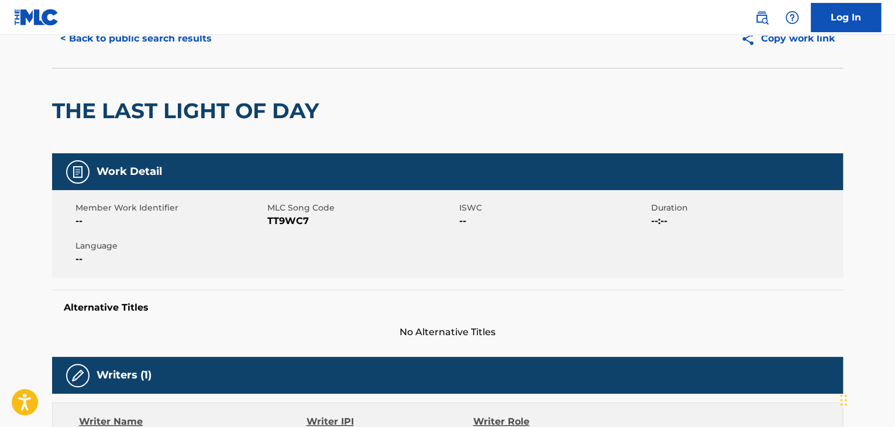
scroll to position [0, 0]
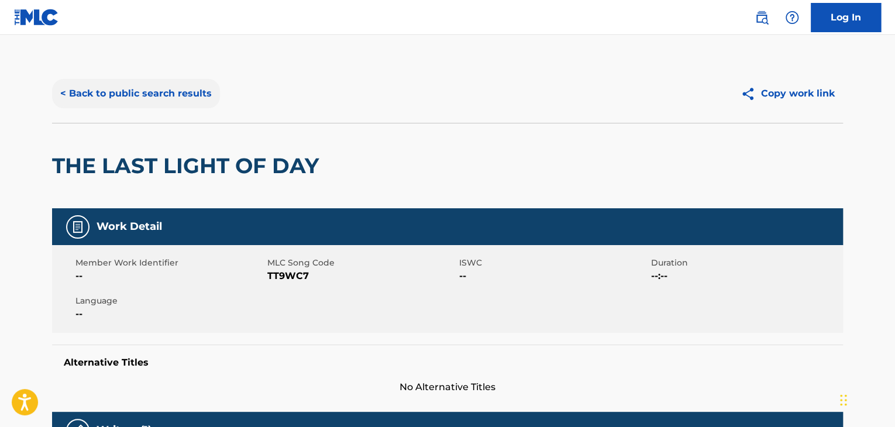
click at [136, 103] on button "< Back to public search results" at bounding box center [136, 93] width 168 height 29
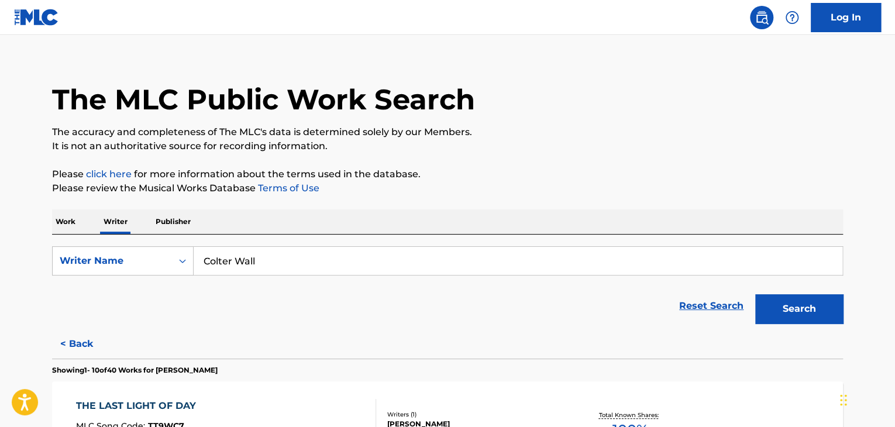
click at [69, 218] on p "Work" at bounding box center [65, 221] width 27 height 25
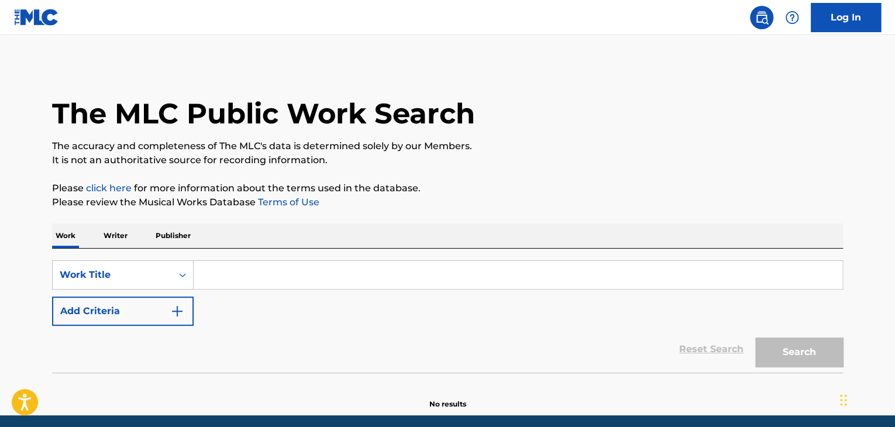
click at [223, 280] on input "Search Form" at bounding box center [518, 275] width 648 height 28
paste input "1800 Miles"
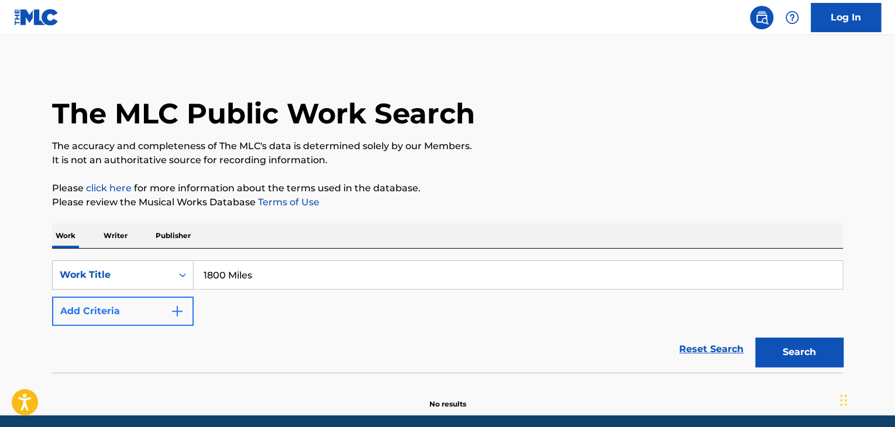
type input "1800 Miles"
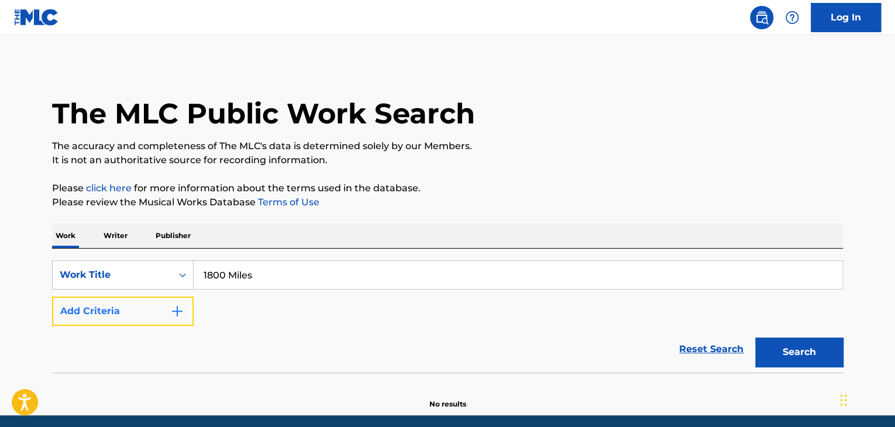
click at [149, 302] on button "Add Criteria" at bounding box center [123, 310] width 142 height 29
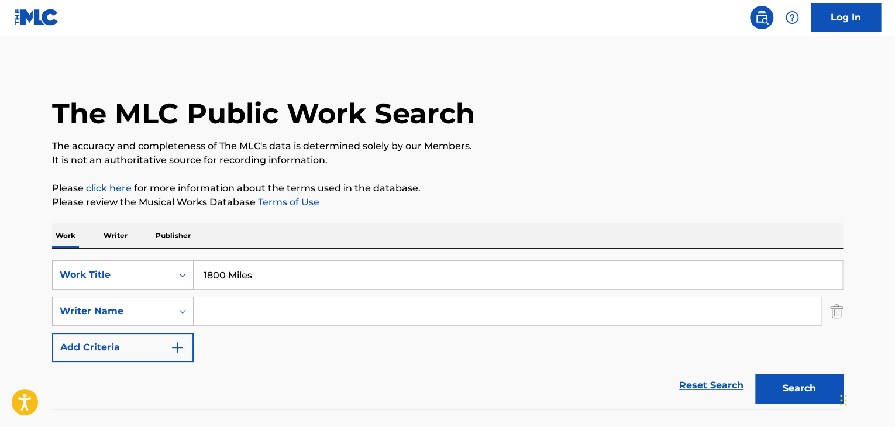
click at [299, 312] on input "Search Form" at bounding box center [507, 311] width 627 height 28
paste input "1800 Miles"
click at [248, 313] on input "1800 Miles" at bounding box center [507, 311] width 627 height 28
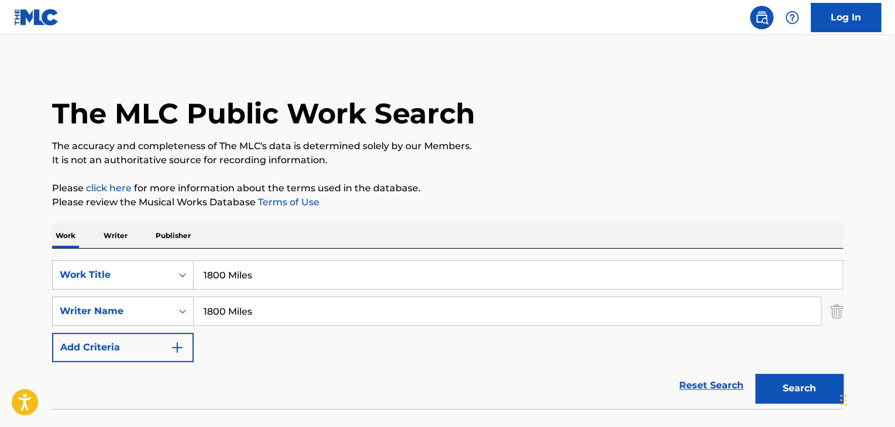
paste input "[PERSON_NAME]"
type input "[PERSON_NAME]"
click at [543, 183] on p "Please click here for more information about the terms used in the database." at bounding box center [447, 188] width 791 height 14
click at [796, 377] on button "Search" at bounding box center [799, 388] width 88 height 29
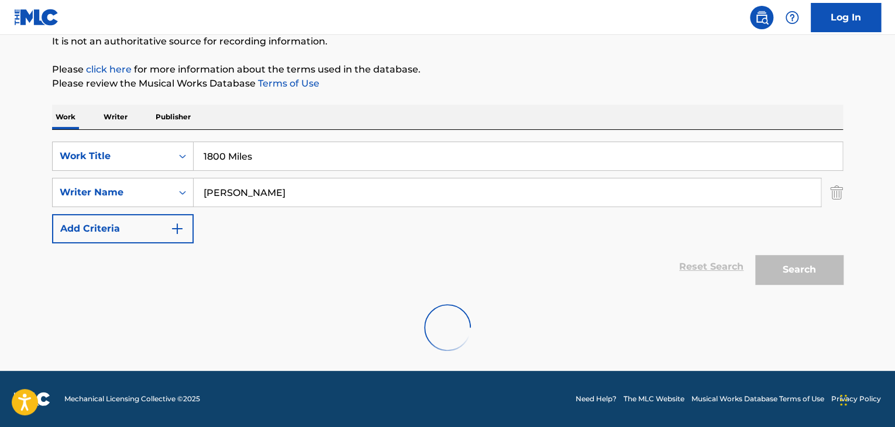
scroll to position [81, 0]
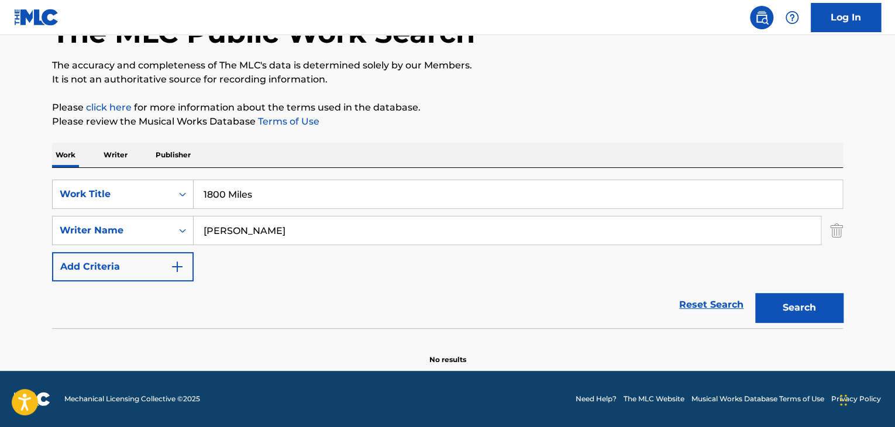
click at [129, 156] on p "Writer" at bounding box center [115, 155] width 31 height 25
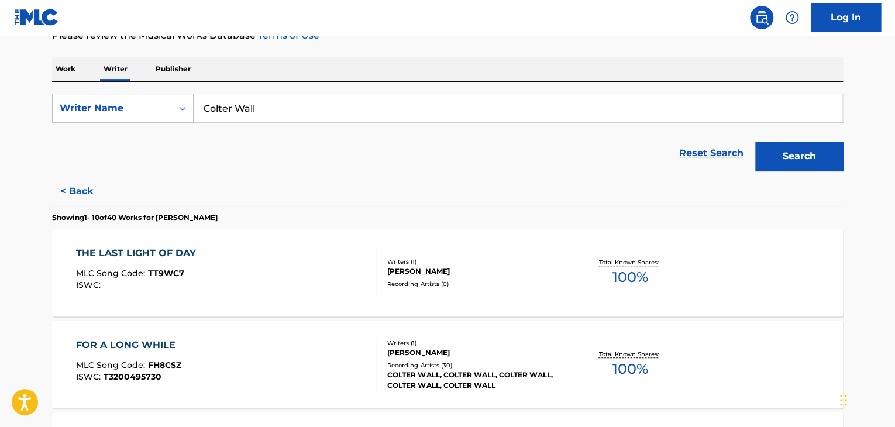
scroll to position [234, 0]
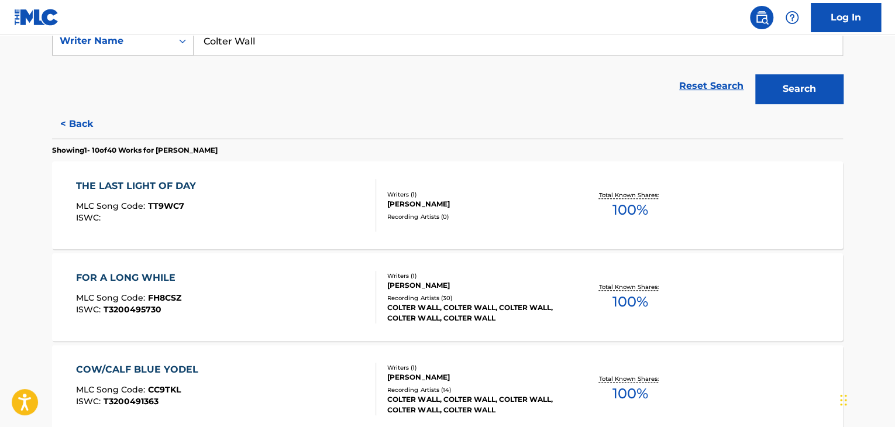
click at [288, 196] on div "THE LAST LIGHT OF DAY MLC Song Code : TT9WC7 ISWC :" at bounding box center [226, 205] width 301 height 53
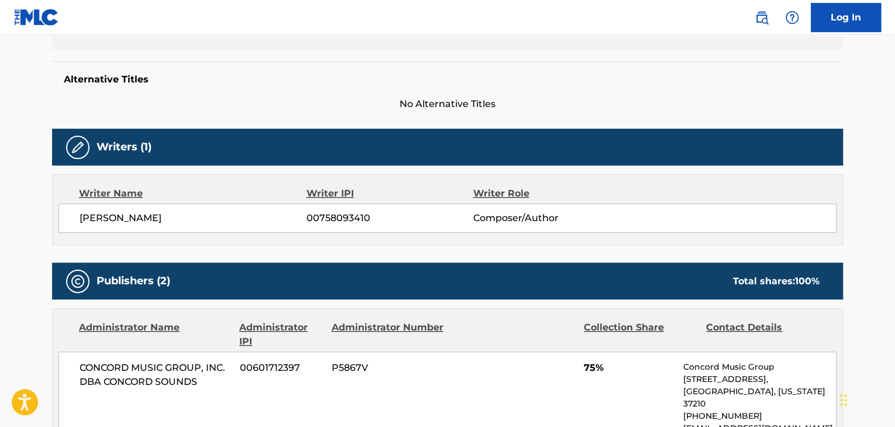
scroll to position [351, 0]
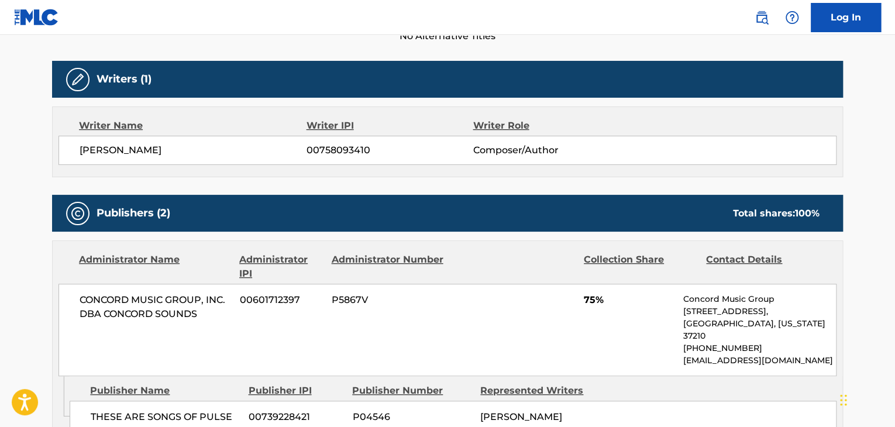
click at [318, 151] on span "00758093410" at bounding box center [389, 150] width 166 height 14
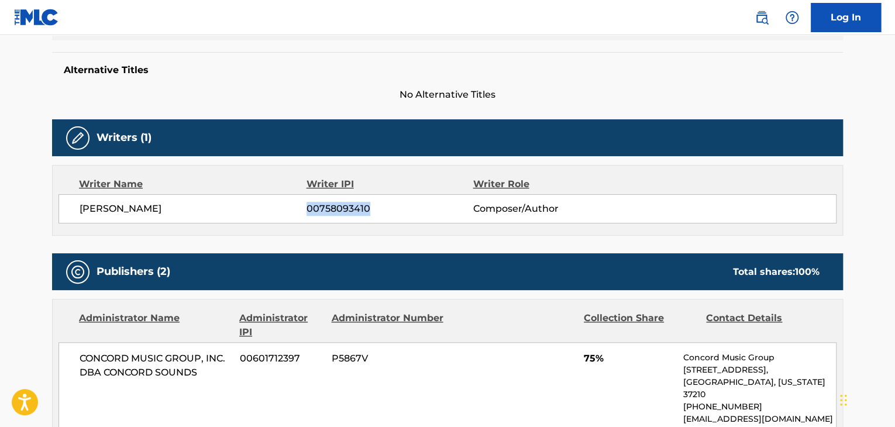
scroll to position [175, 0]
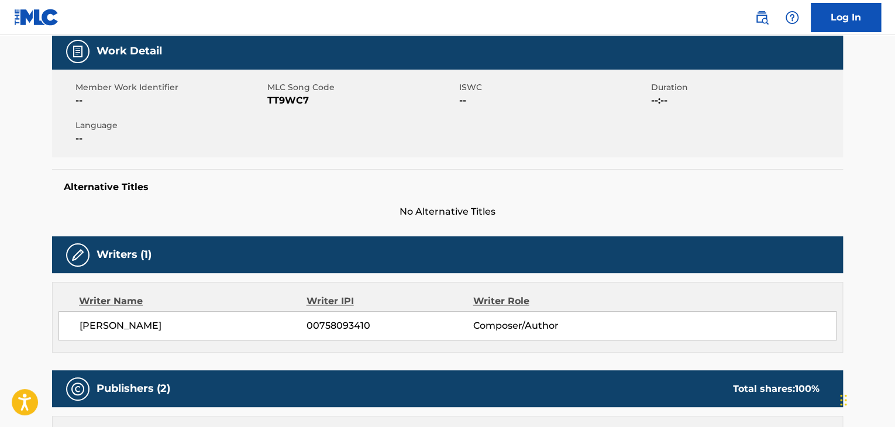
click at [280, 106] on span "TT9WC7" at bounding box center [361, 101] width 189 height 14
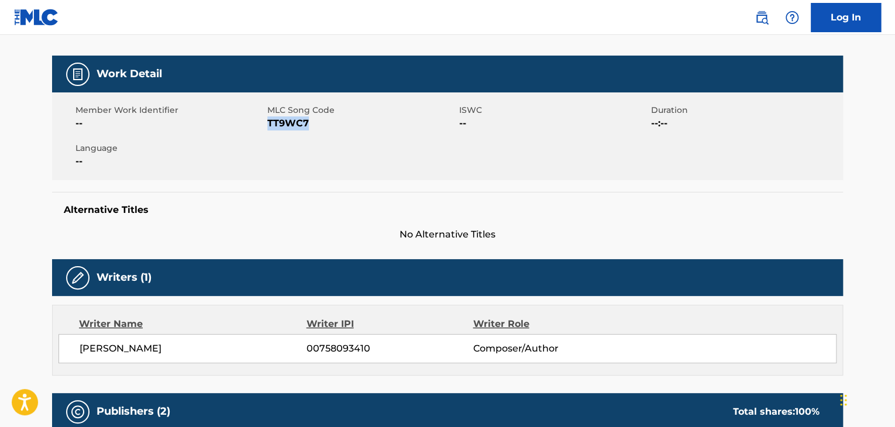
scroll to position [0, 0]
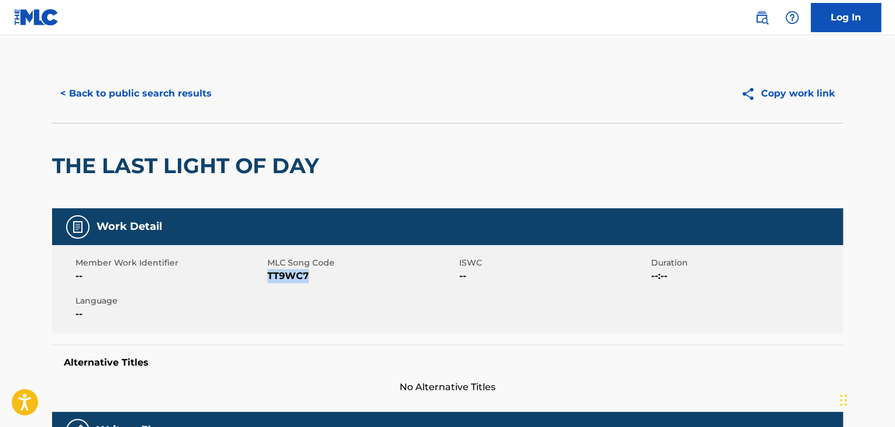
click at [95, 74] on div "< Back to public search results Copy work link" at bounding box center [447, 93] width 791 height 58
click at [101, 96] on button "< Back to public search results" at bounding box center [136, 93] width 168 height 29
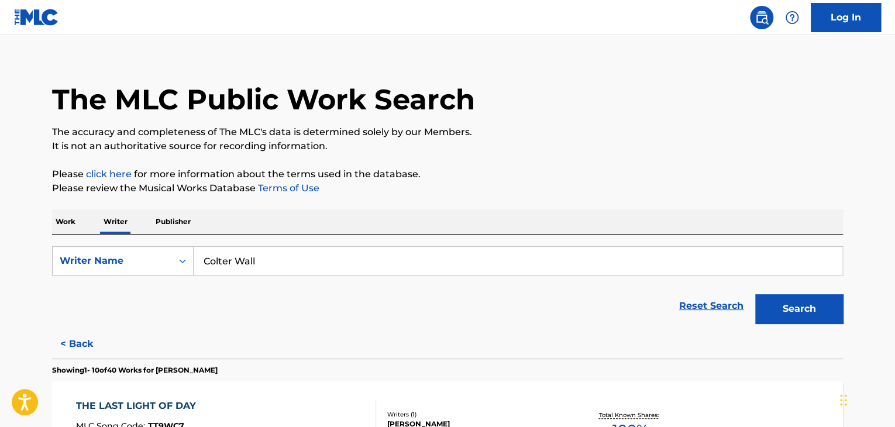
drag, startPoint x: 61, startPoint y: 218, endPoint x: 68, endPoint y: 220, distance: 7.6
click at [61, 217] on p "Work" at bounding box center [65, 221] width 27 height 25
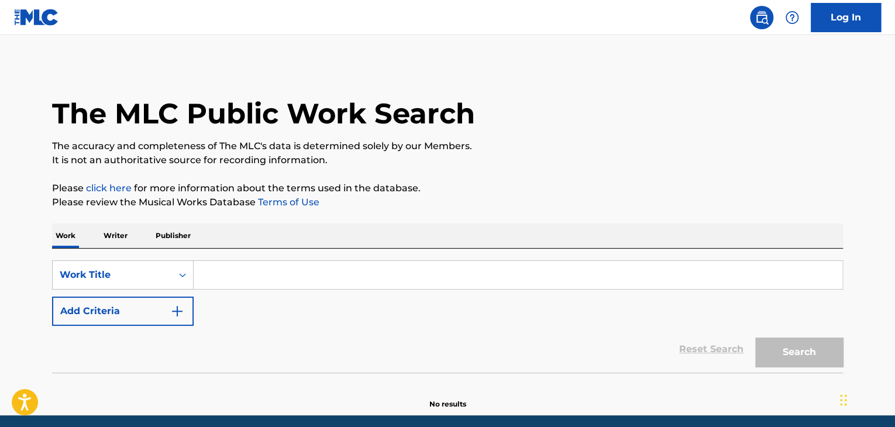
click at [213, 280] on input "Search Form" at bounding box center [518, 275] width 648 height 28
paste input "Too Many Times"
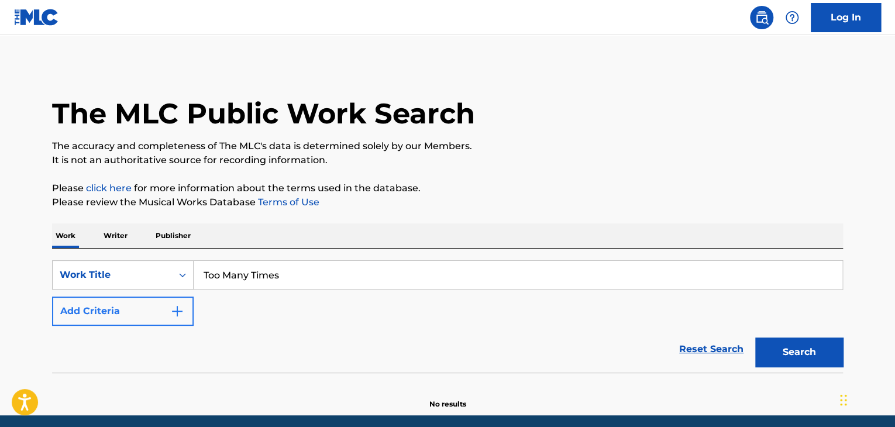
type input "Too Many Times"
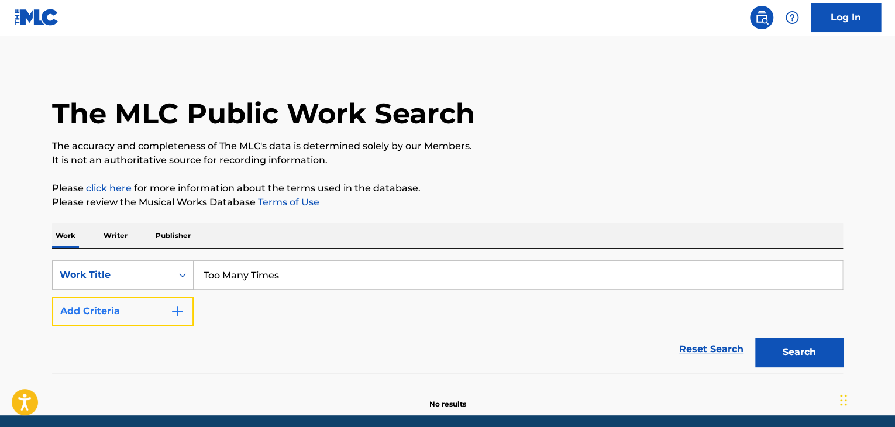
click at [172, 307] on img "Search Form" at bounding box center [177, 311] width 14 height 14
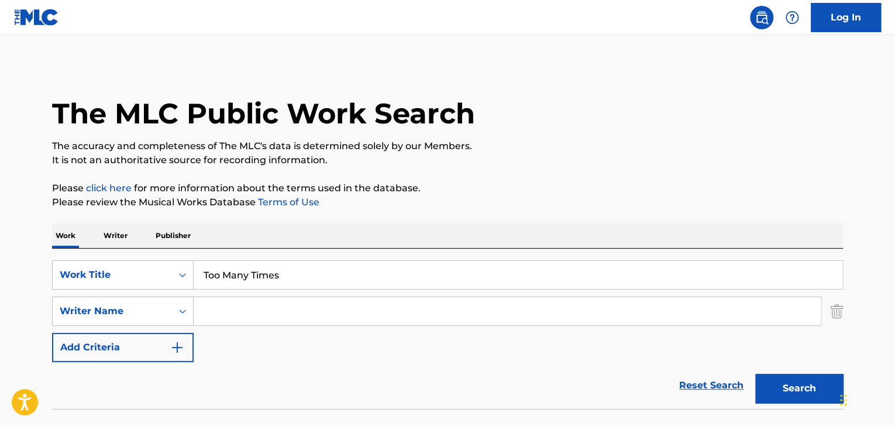
click at [215, 314] on input "Search Form" at bounding box center [507, 311] width 627 height 28
paste input "[PERSON_NAME]"
type input "[PERSON_NAME]"
click at [564, 192] on p "Please click here for more information about the terms used in the database." at bounding box center [447, 188] width 791 height 14
click at [781, 390] on button "Search" at bounding box center [799, 388] width 88 height 29
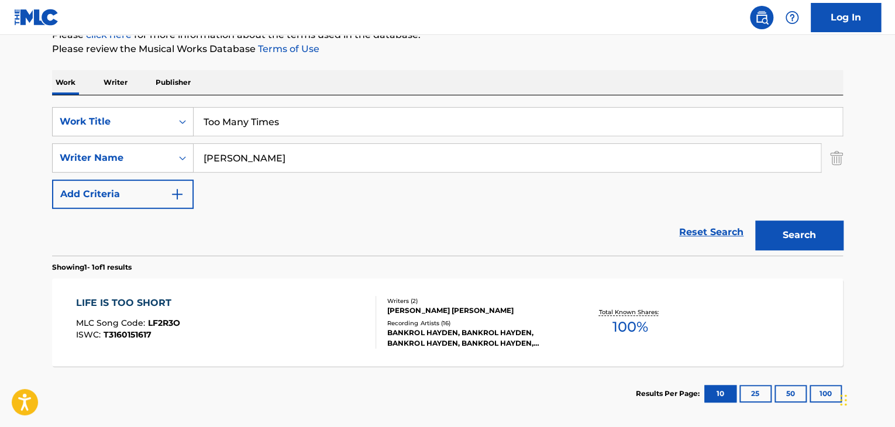
scroll to position [92, 0]
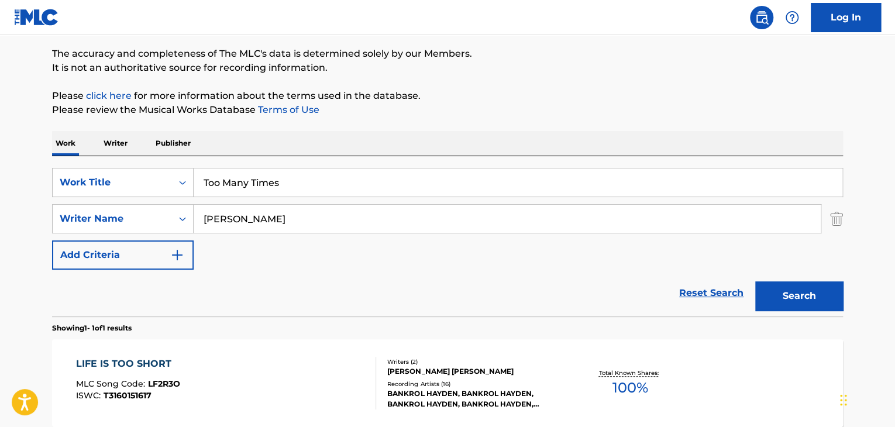
click at [119, 147] on p "Writer" at bounding box center [115, 143] width 31 height 25
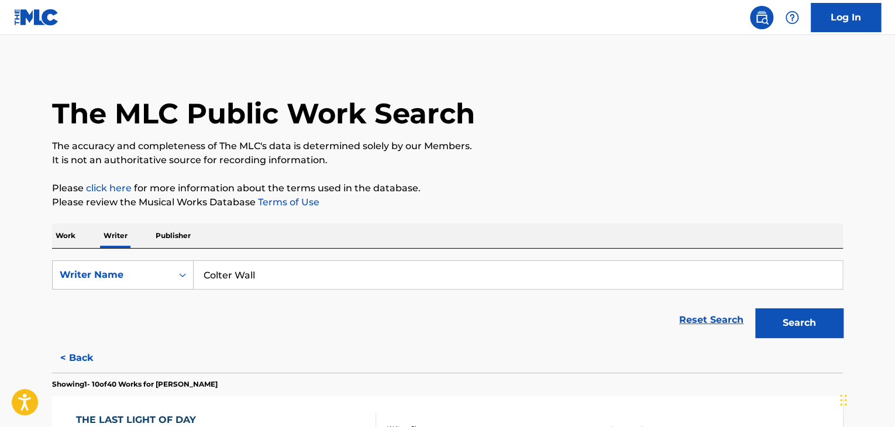
click at [251, 272] on input "Colter Wall" at bounding box center [518, 275] width 648 height 28
paste input "[PERSON_NAME]"
type input "[PERSON_NAME]"
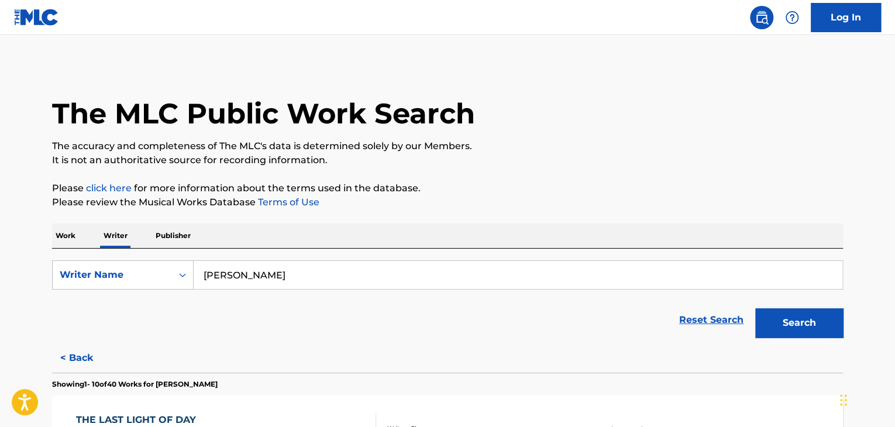
click at [775, 324] on button "Search" at bounding box center [799, 322] width 88 height 29
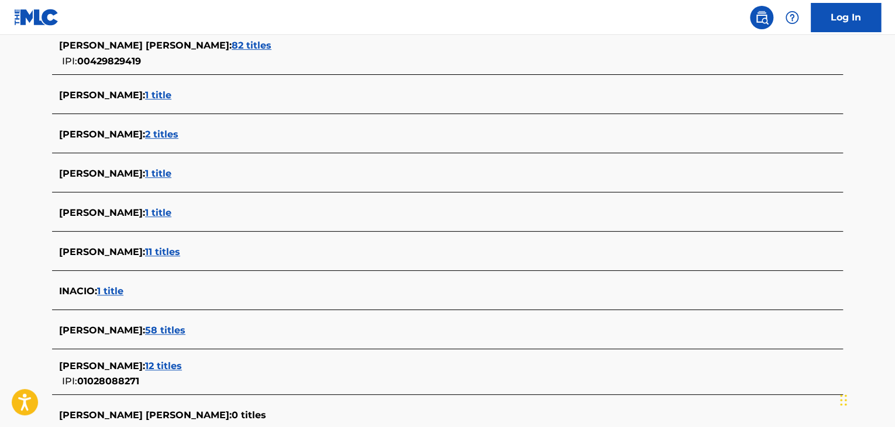
scroll to position [404, 0]
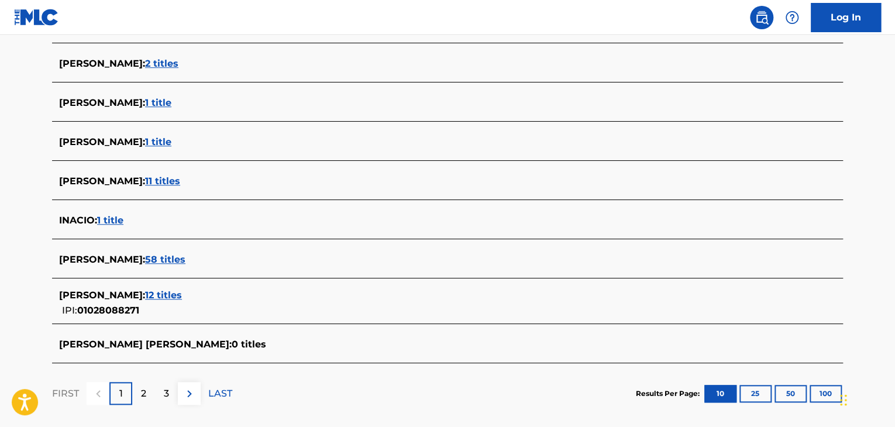
click at [157, 290] on span "12 titles" at bounding box center [163, 294] width 37 height 11
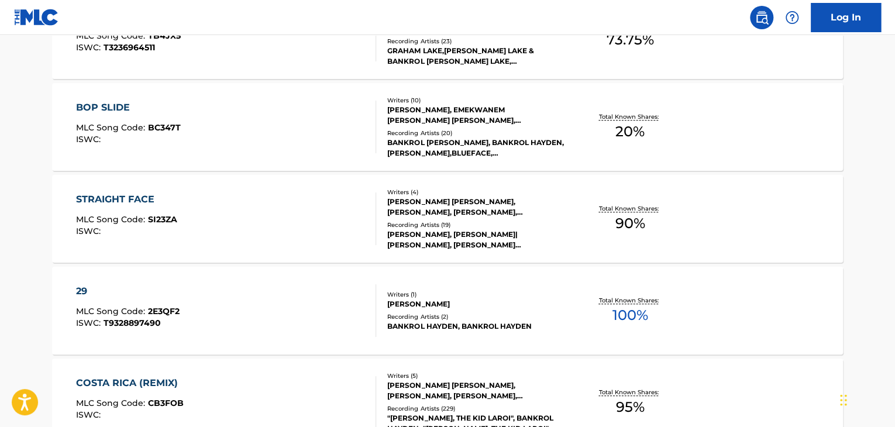
click at [276, 302] on div "29 MLC Song Code : 2E3QF2 ISWC : T9328897490" at bounding box center [226, 310] width 301 height 53
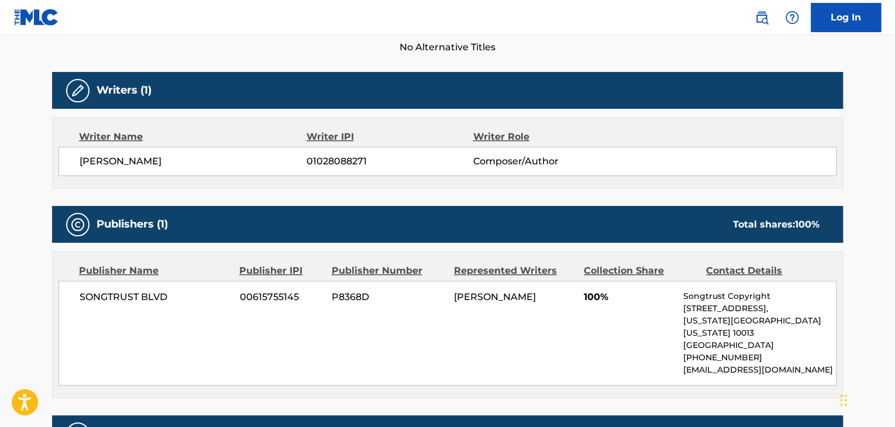
scroll to position [409, 0]
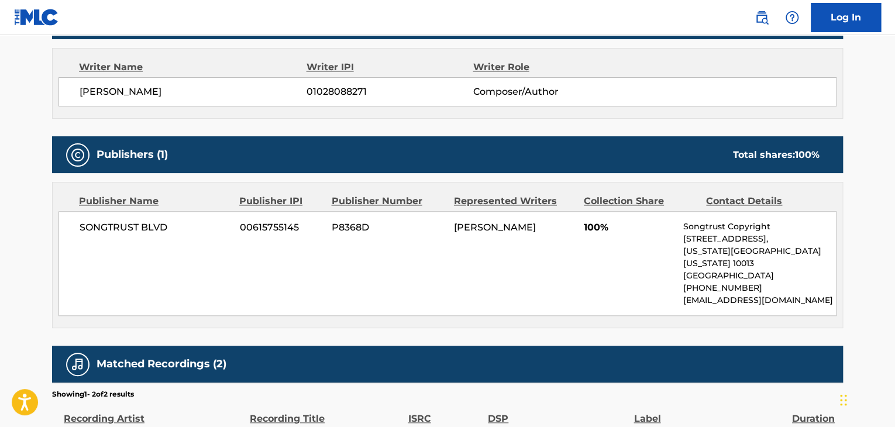
click at [116, 92] on span "[PERSON_NAME]" at bounding box center [193, 92] width 227 height 14
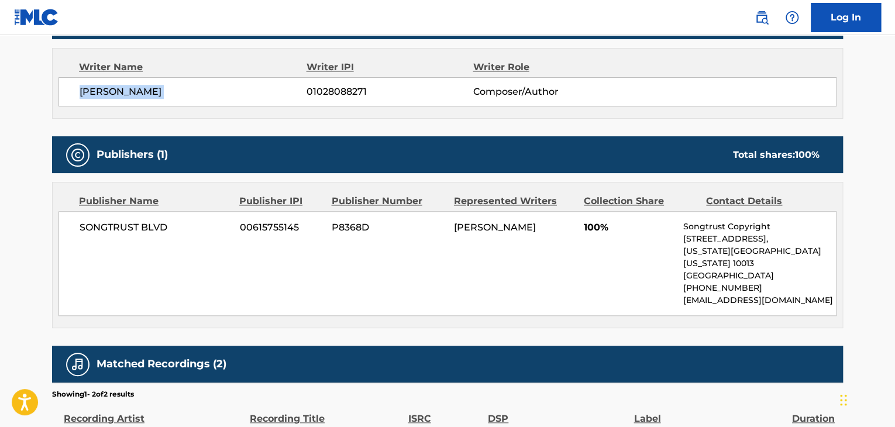
click at [301, 92] on span "[PERSON_NAME]" at bounding box center [193, 92] width 227 height 14
click at [318, 89] on span "01028088271" at bounding box center [389, 92] width 166 height 14
click at [113, 225] on span "SONGTRUST BLVD" at bounding box center [155, 227] width 151 height 14
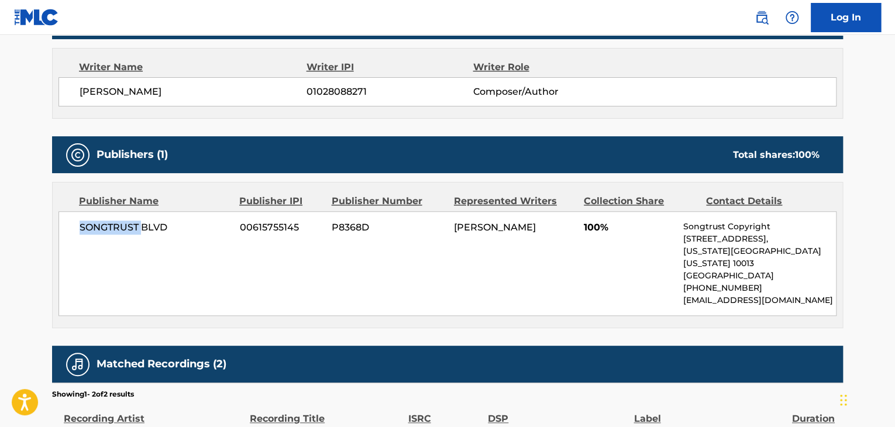
click at [113, 225] on span "SONGTRUST BLVD" at bounding box center [155, 227] width 151 height 14
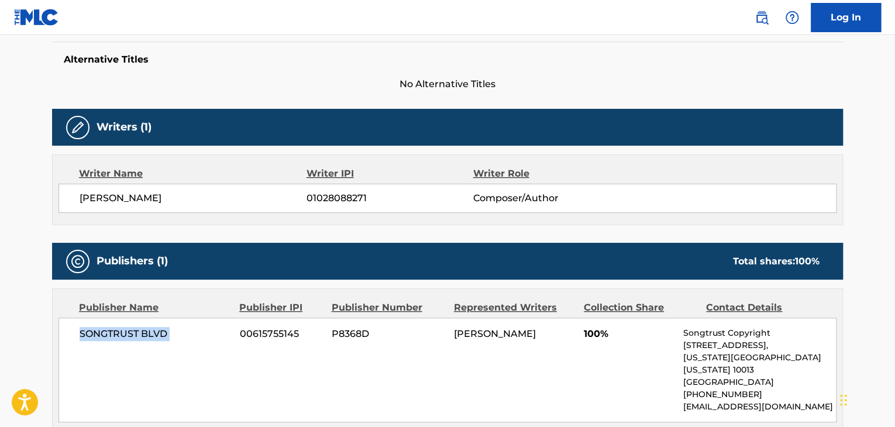
scroll to position [234, 0]
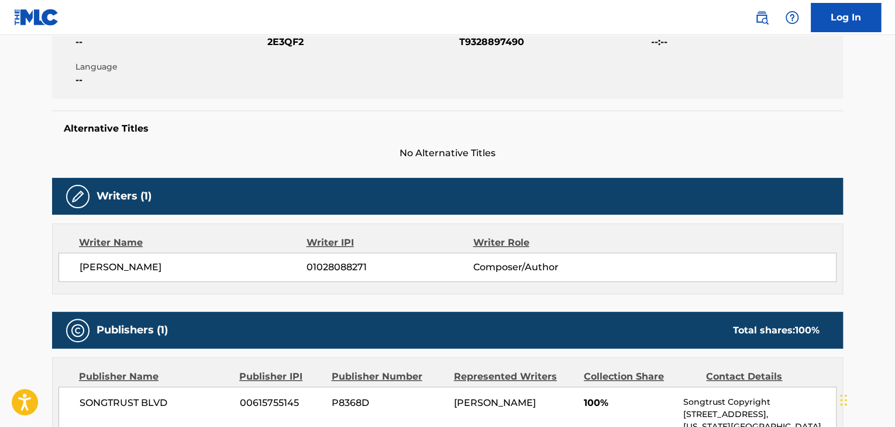
click at [287, 40] on span "2E3QF2" at bounding box center [361, 42] width 189 height 14
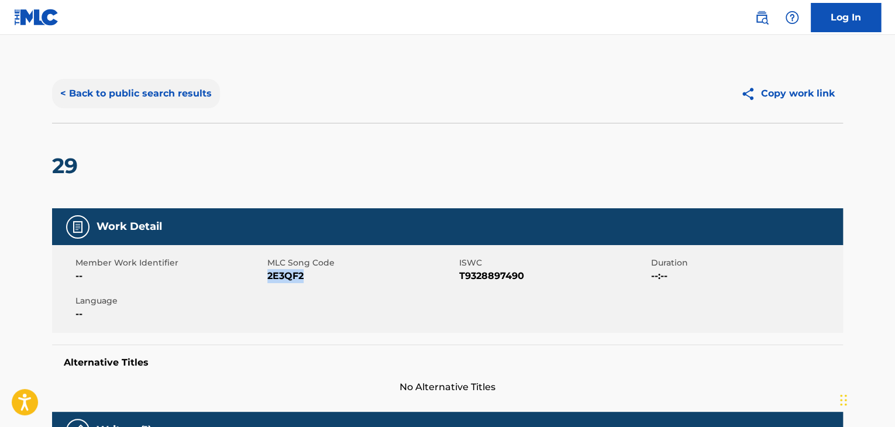
click at [162, 89] on button "< Back to public search results" at bounding box center [136, 93] width 168 height 29
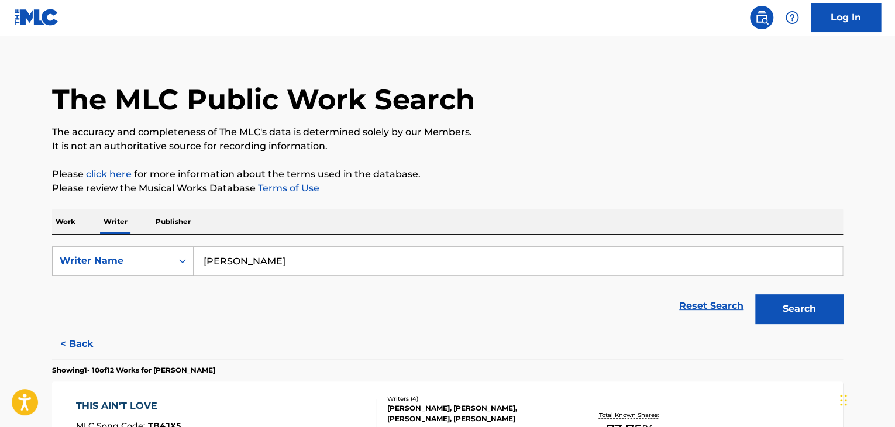
click at [292, 270] on input "[PERSON_NAME]" at bounding box center [518, 261] width 648 height 28
paste input "[PERSON_NAME]"
type input "[PERSON_NAME]"
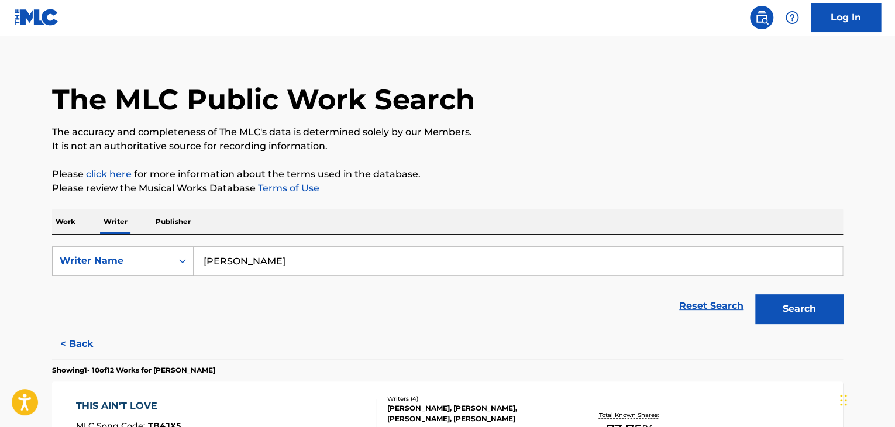
drag, startPoint x: 551, startPoint y: 190, endPoint x: 602, endPoint y: 211, distance: 54.8
click at [560, 194] on p "Please review the Musical Works Database Terms of Use" at bounding box center [447, 188] width 791 height 14
click at [788, 309] on button "Search" at bounding box center [799, 308] width 88 height 29
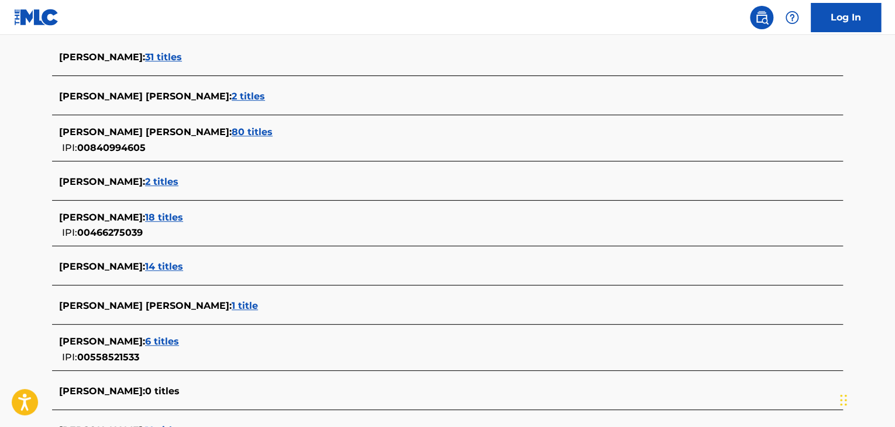
scroll to position [306, 0]
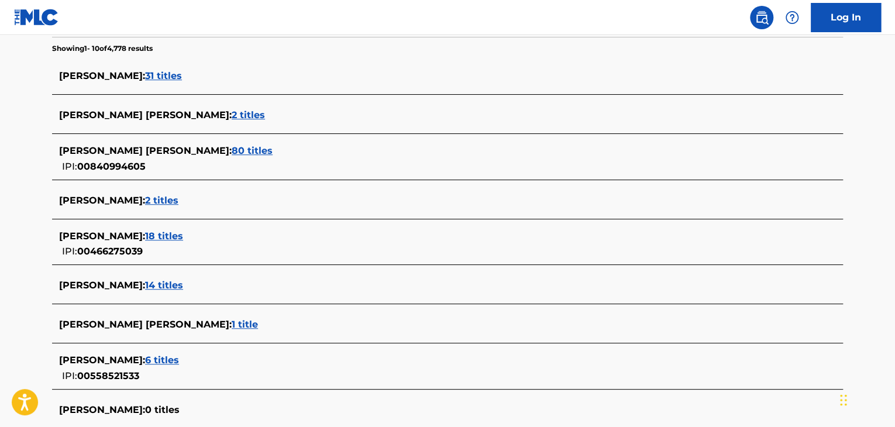
click at [232, 151] on span "80 titles" at bounding box center [252, 150] width 41 height 11
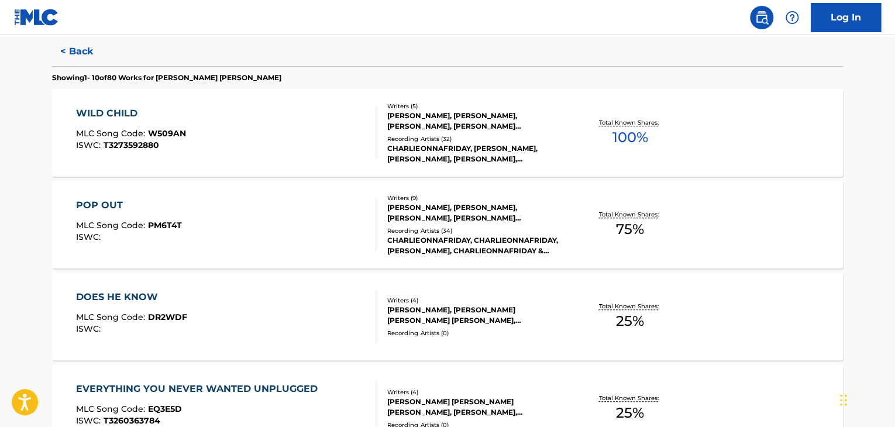
click at [346, 131] on div "WILD CHILD MLC Song Code : W509AN ISWC : T3273592880" at bounding box center [226, 132] width 301 height 53
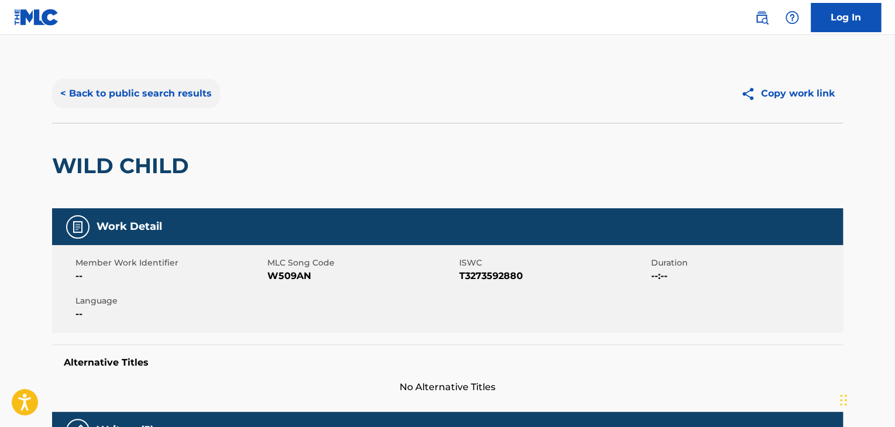
click at [175, 98] on button "< Back to public search results" at bounding box center [136, 93] width 168 height 29
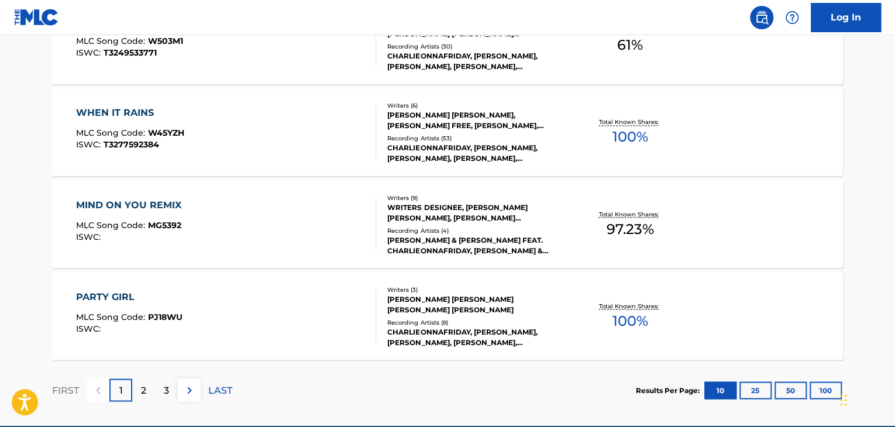
scroll to position [1005, 0]
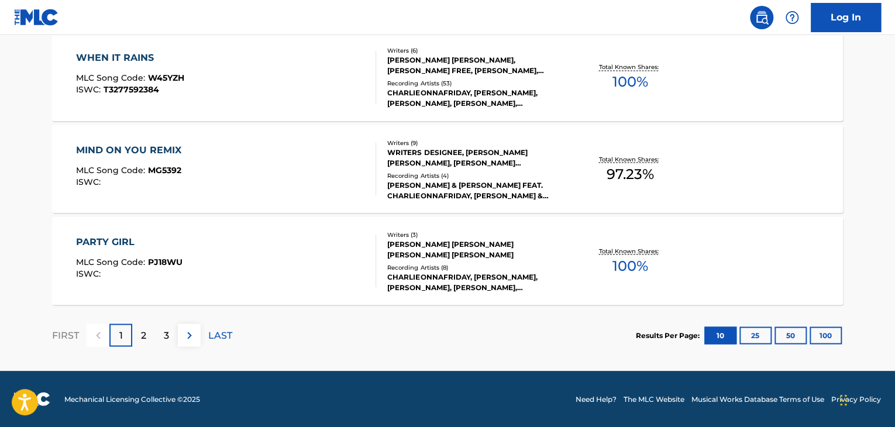
click at [391, 269] on div "Recording Artists ( 8 )" at bounding box center [475, 267] width 177 height 9
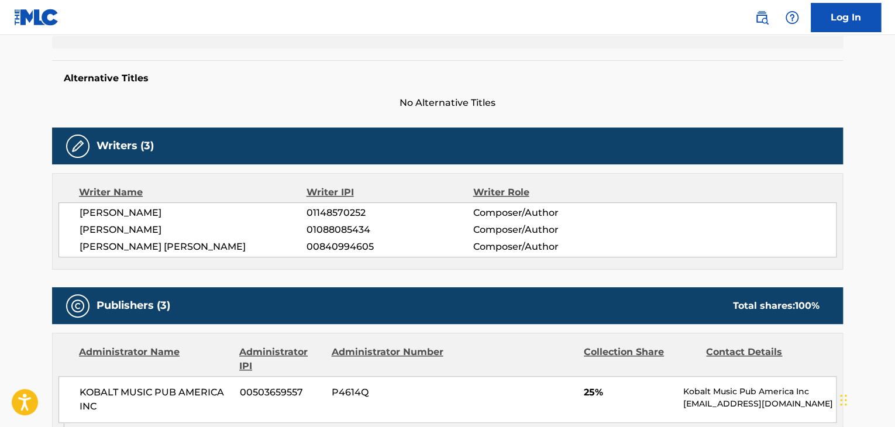
scroll to position [234, 0]
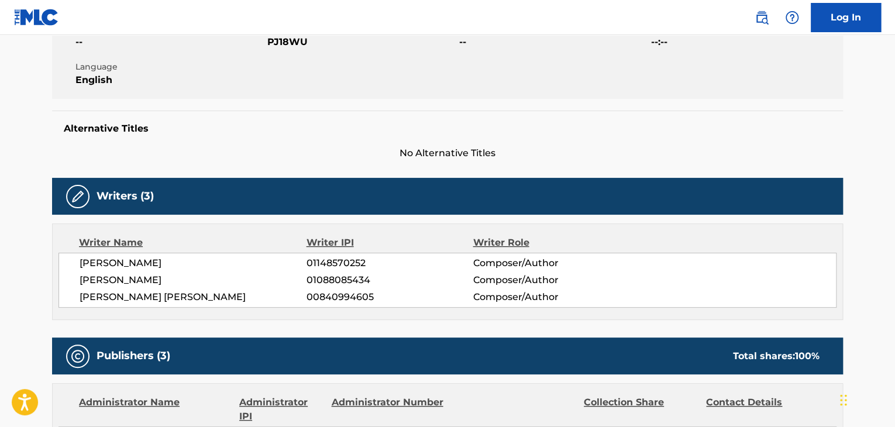
click at [129, 298] on span "[PERSON_NAME] [PERSON_NAME]" at bounding box center [193, 297] width 227 height 14
click at [325, 295] on span "00840994605" at bounding box center [389, 297] width 166 height 14
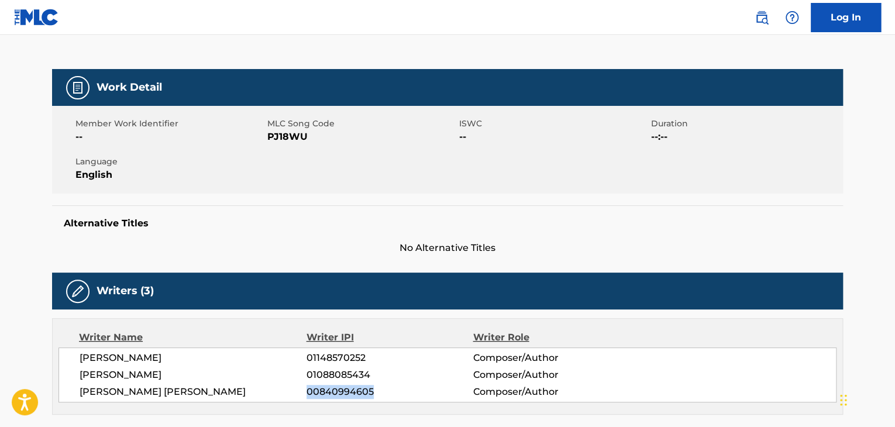
scroll to position [58, 0]
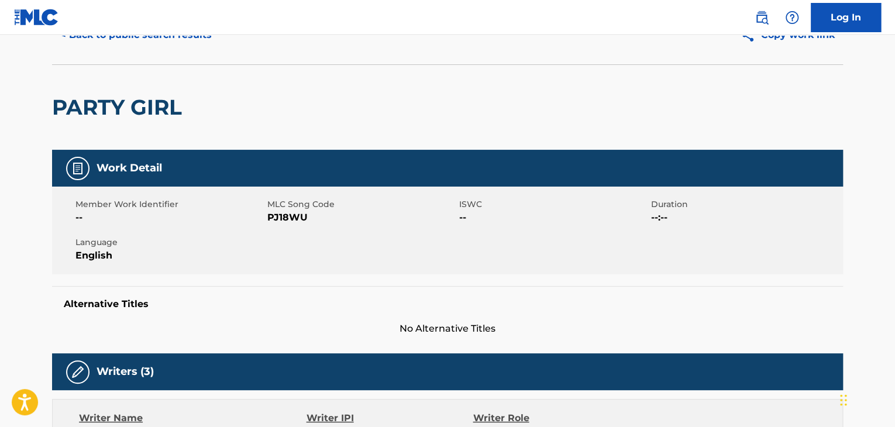
click at [289, 218] on span "PJ18WU" at bounding box center [361, 218] width 189 height 14
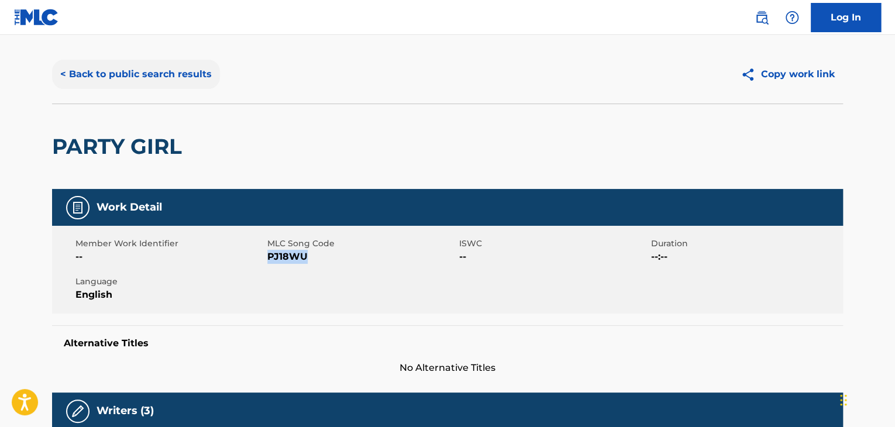
scroll to position [0, 0]
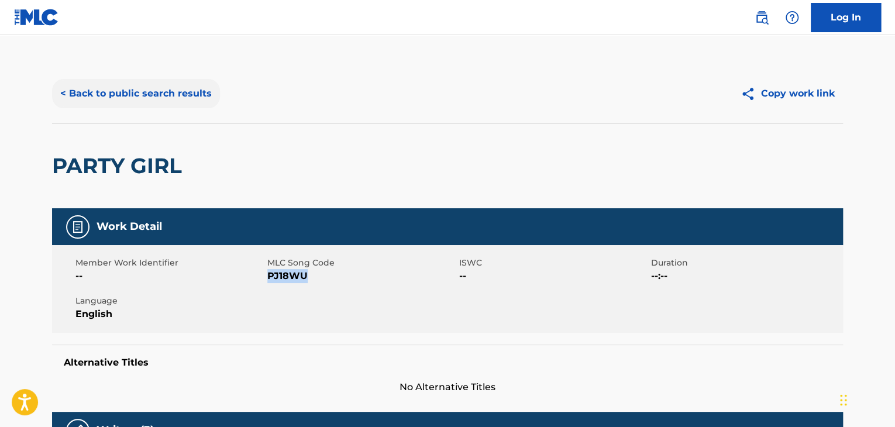
click at [168, 98] on button "< Back to public search results" at bounding box center [136, 93] width 168 height 29
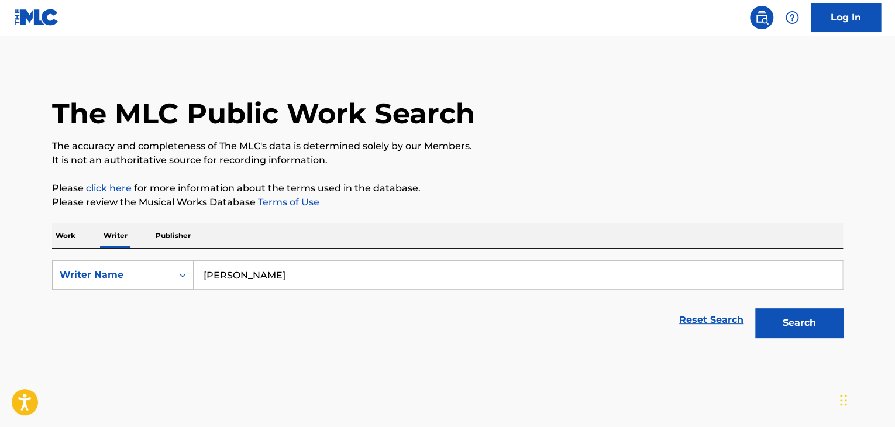
scroll to position [14, 0]
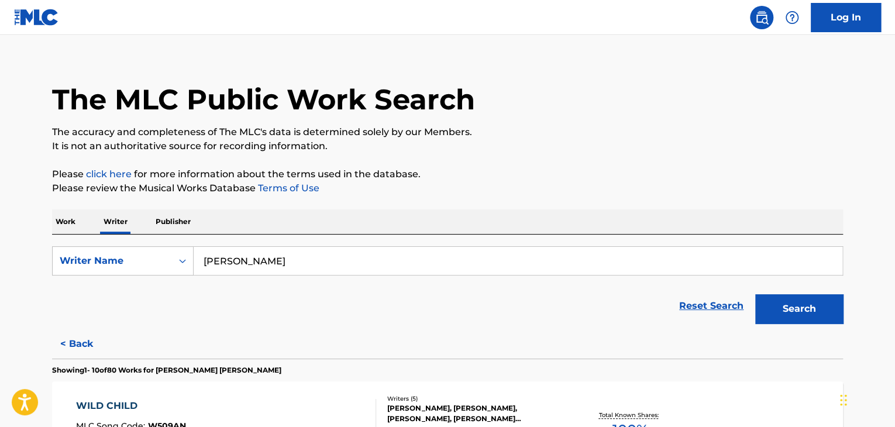
click at [277, 263] on input "[PERSON_NAME]" at bounding box center [518, 261] width 648 height 28
paste input "[PERSON_NAME] [PERSON_NAME]"
type input "[PERSON_NAME] [PERSON_NAME]"
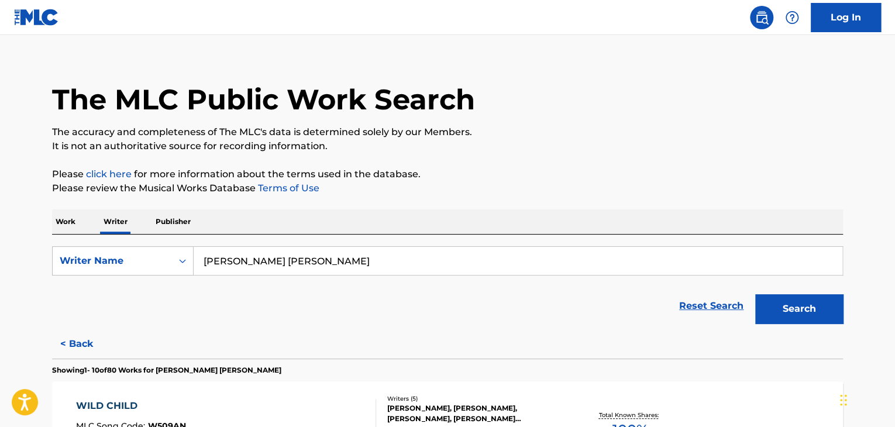
click at [800, 314] on button "Search" at bounding box center [799, 308] width 88 height 29
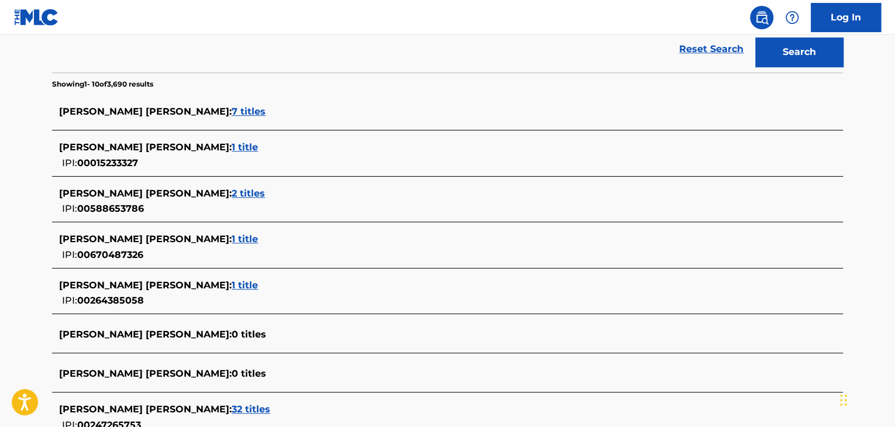
scroll to position [189, 0]
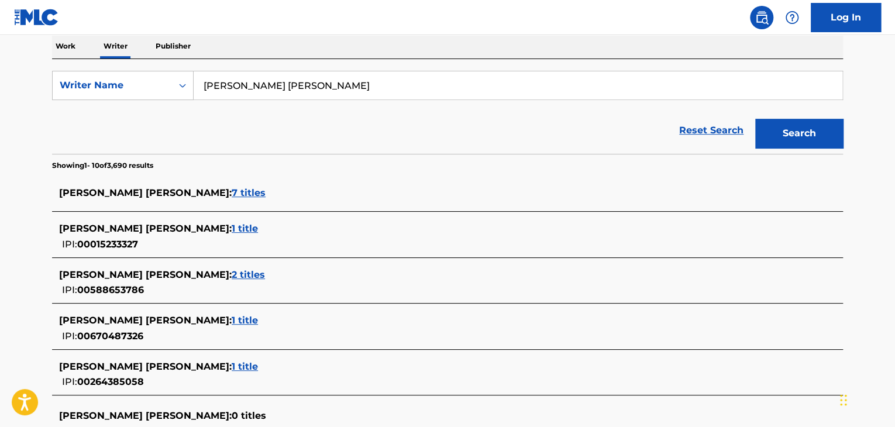
click at [232, 192] on span "7 titles" at bounding box center [249, 192] width 34 height 11
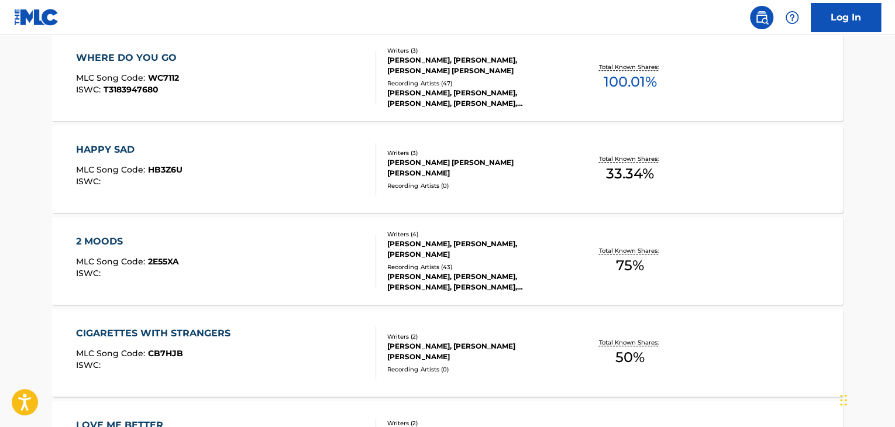
scroll to position [365, 0]
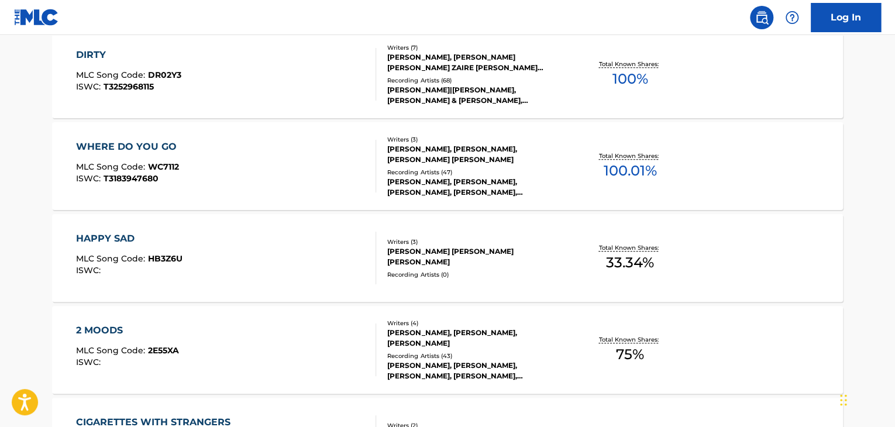
click at [544, 170] on div "Recording Artists ( 47 )" at bounding box center [475, 172] width 177 height 9
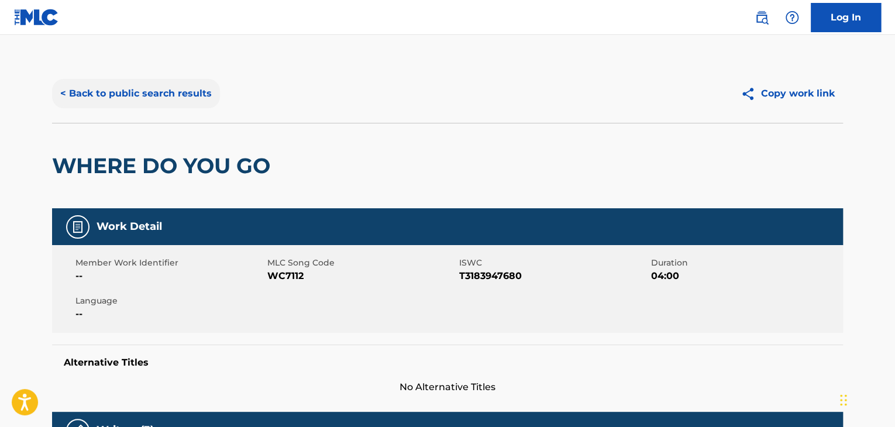
click at [171, 99] on button "< Back to public search results" at bounding box center [136, 93] width 168 height 29
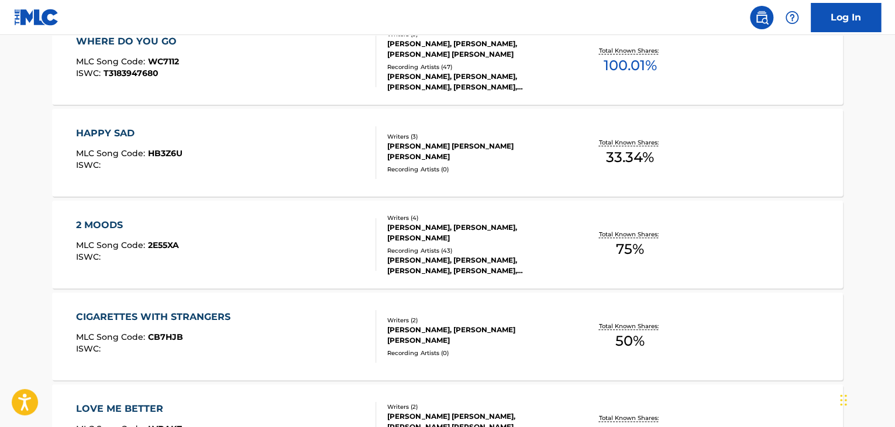
scroll to position [482, 0]
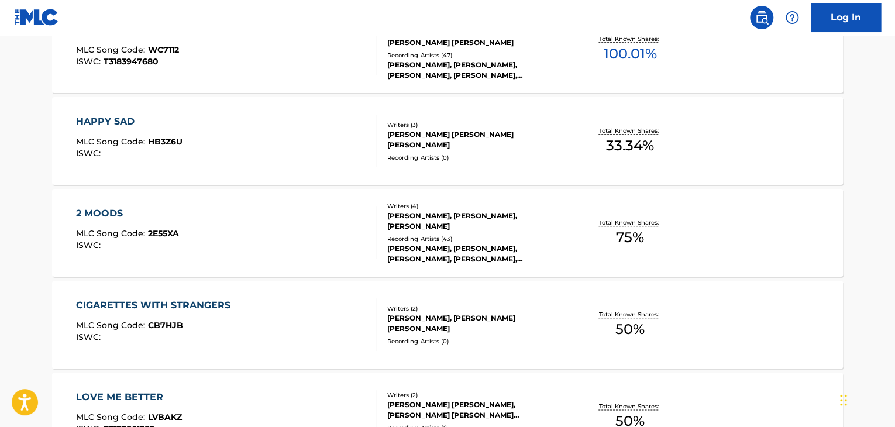
click at [396, 61] on div "[PERSON_NAME], [PERSON_NAME], [PERSON_NAME], [PERSON_NAME], [PERSON_NAME]" at bounding box center [475, 70] width 177 height 21
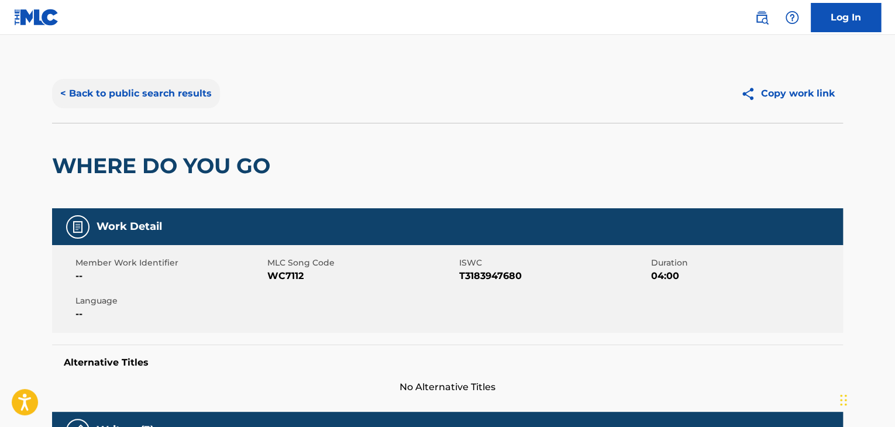
click at [179, 99] on button "< Back to public search results" at bounding box center [136, 93] width 168 height 29
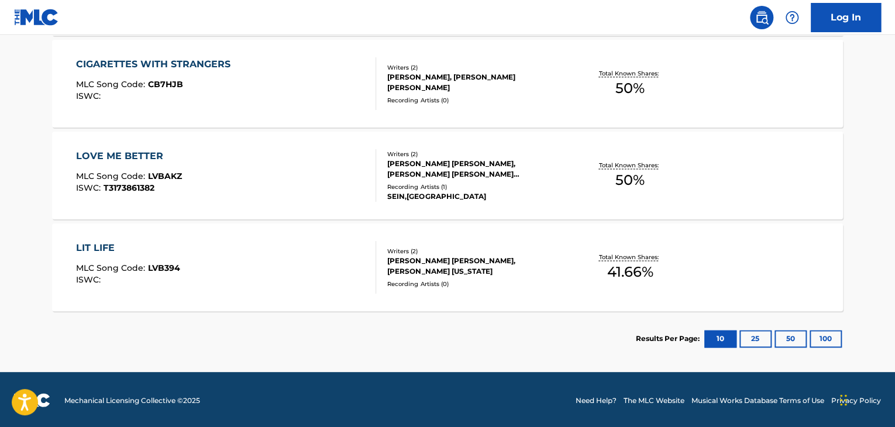
scroll to position [724, 0]
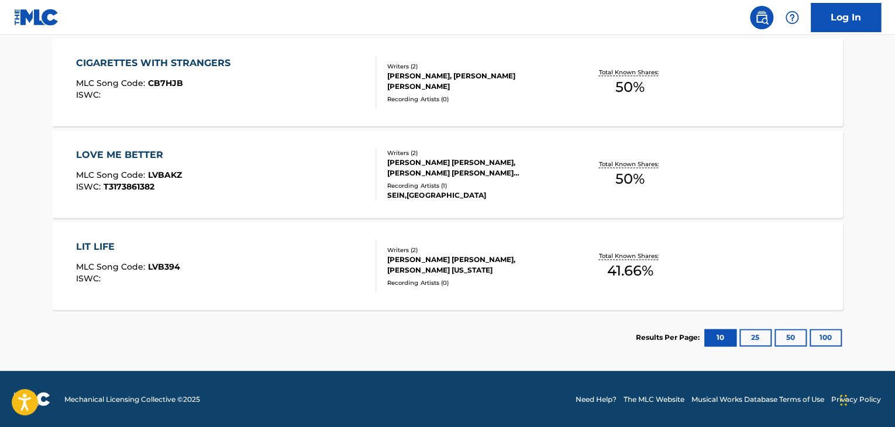
click at [489, 243] on div "LIT LIFE MLC Song Code : LVB394 ISWC : Writers ( 2 ) [PERSON_NAME] [PERSON_NAME…" at bounding box center [447, 266] width 791 height 88
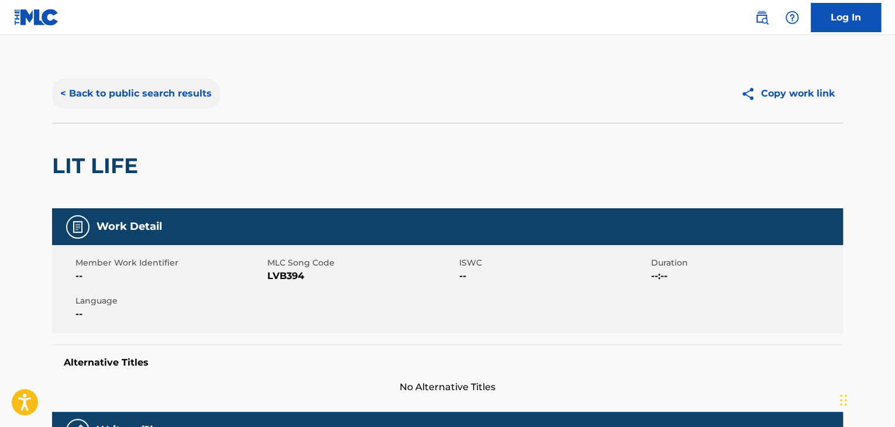
click at [185, 102] on button "< Back to public search results" at bounding box center [136, 93] width 168 height 29
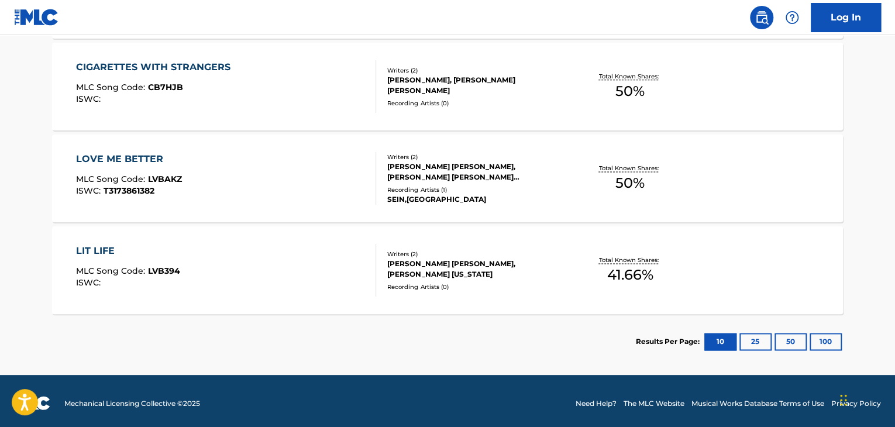
scroll to position [724, 0]
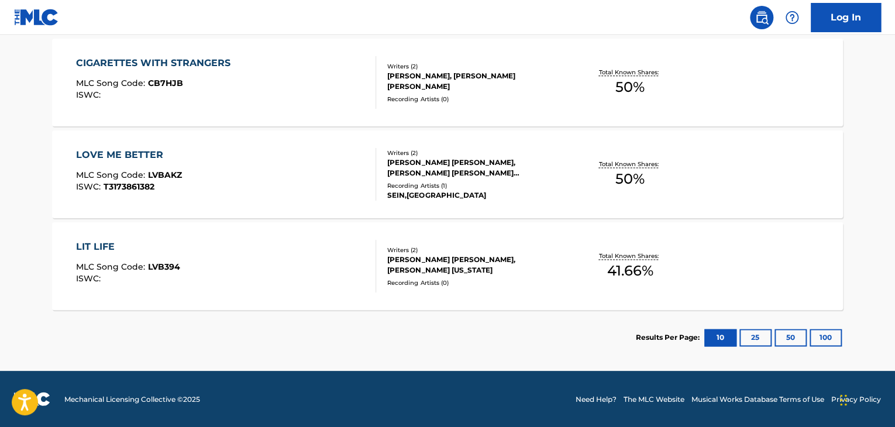
click at [471, 171] on div "[PERSON_NAME] [PERSON_NAME], [PERSON_NAME] [PERSON_NAME] [PERSON_NAME]" at bounding box center [475, 167] width 177 height 21
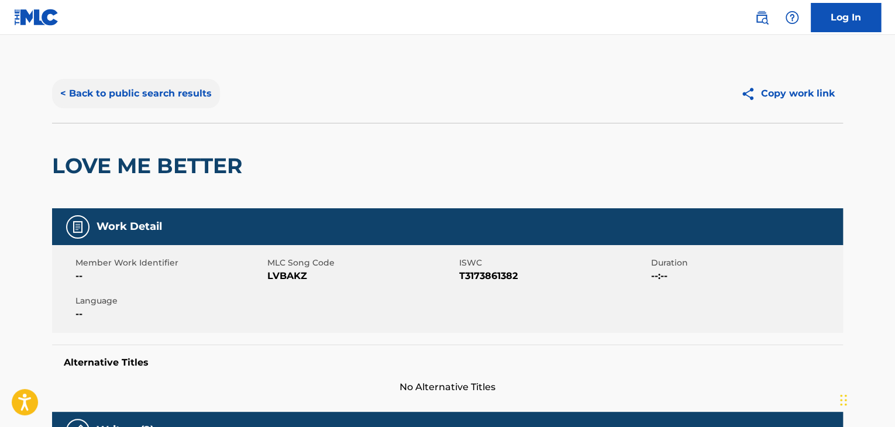
click at [172, 89] on button "< Back to public search results" at bounding box center [136, 93] width 168 height 29
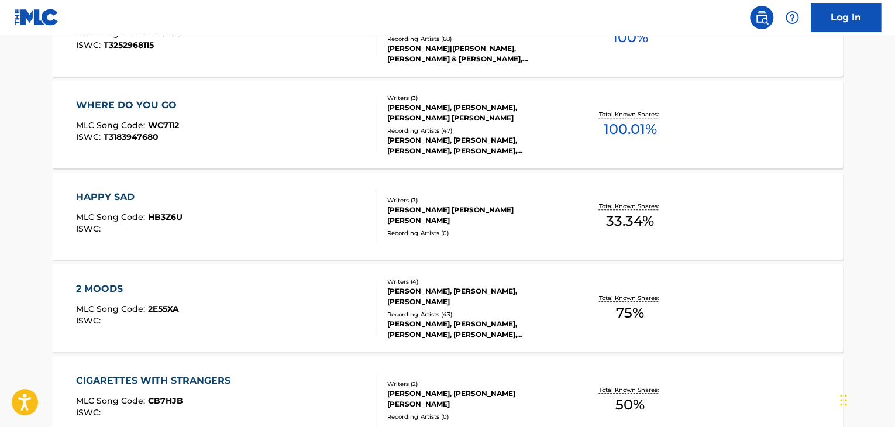
scroll to position [482, 0]
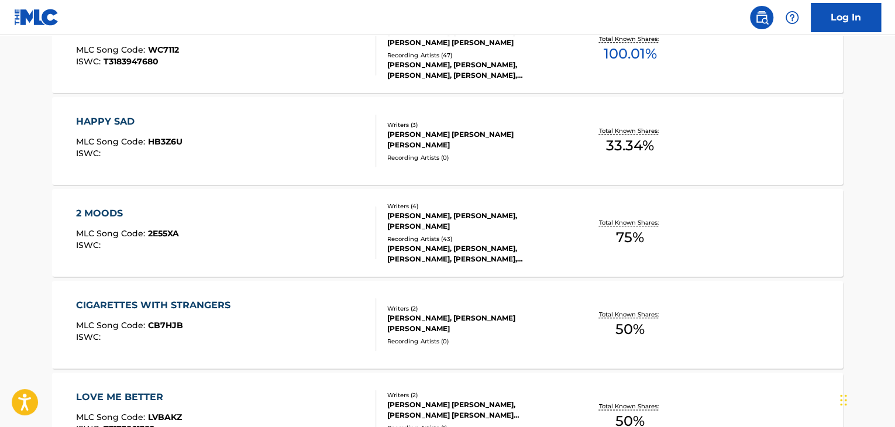
click at [515, 164] on div "HAPPY SAD MLC Song Code : HB3Z6U ISWC : Writers ( 3 ) [PERSON_NAME] [PERSON_NAM…" at bounding box center [447, 141] width 791 height 88
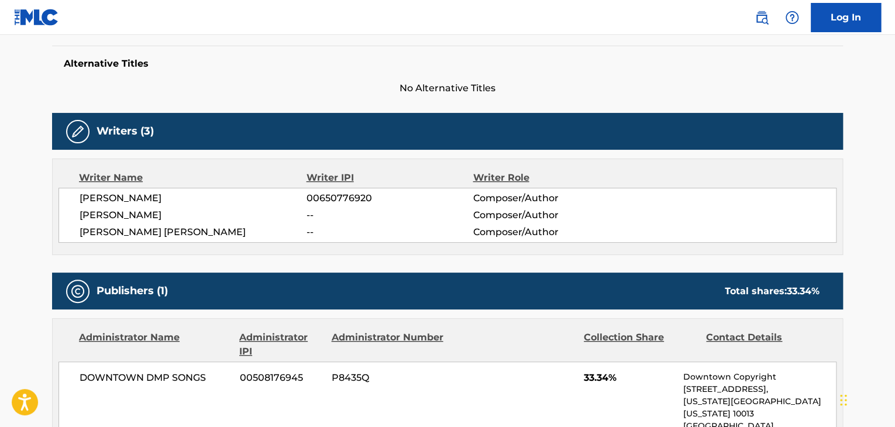
scroll to position [292, 0]
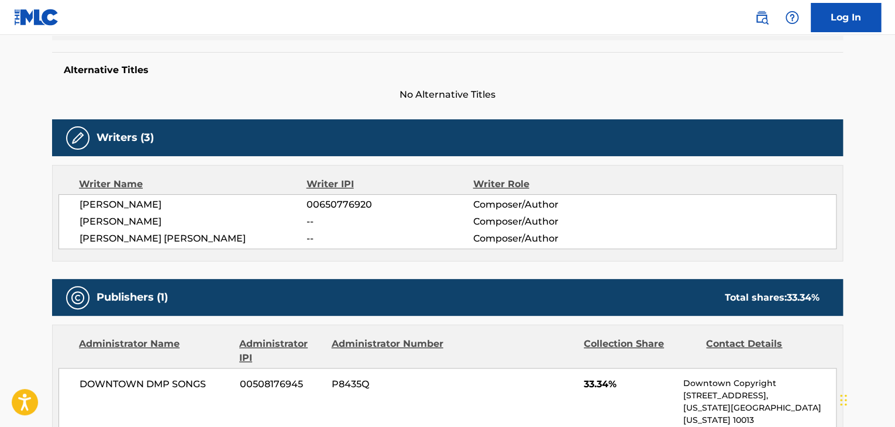
click at [116, 232] on span "[PERSON_NAME] [PERSON_NAME]" at bounding box center [193, 239] width 227 height 14
drag, startPoint x: 116, startPoint y: 232, endPoint x: 92, endPoint y: 239, distance: 25.0
click at [92, 239] on span "[PERSON_NAME] [PERSON_NAME]" at bounding box center [193, 239] width 227 height 14
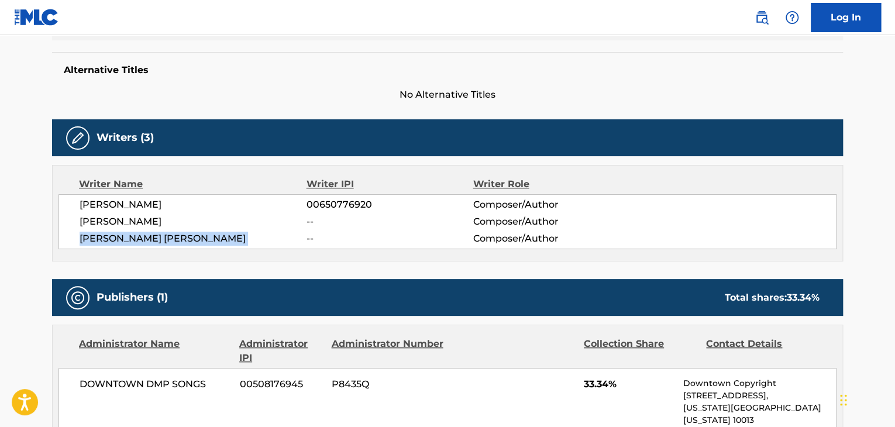
click at [92, 239] on span "[PERSON_NAME] [PERSON_NAME]" at bounding box center [193, 239] width 227 height 14
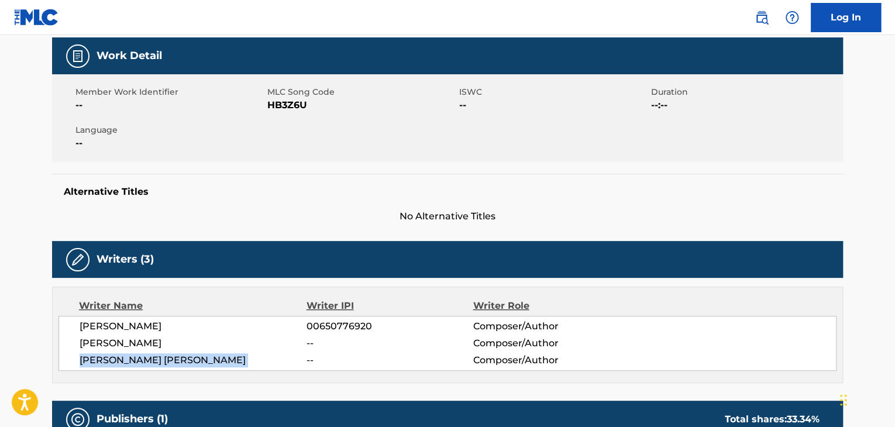
scroll to position [58, 0]
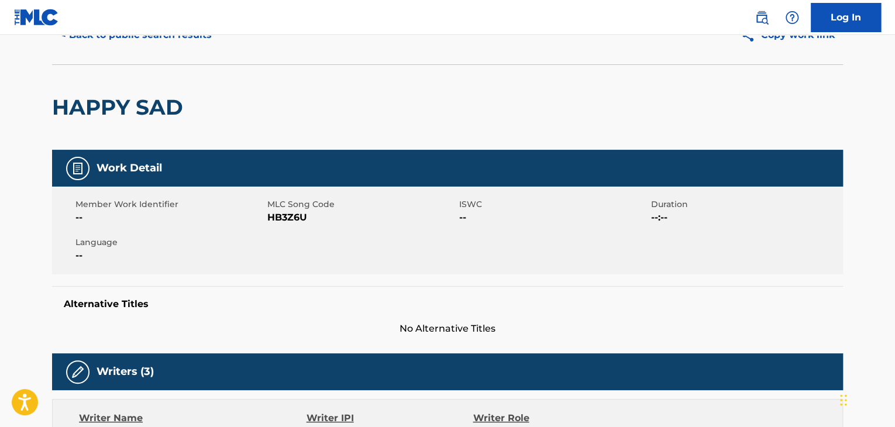
click at [274, 223] on span "HB3Z6U" at bounding box center [361, 218] width 189 height 14
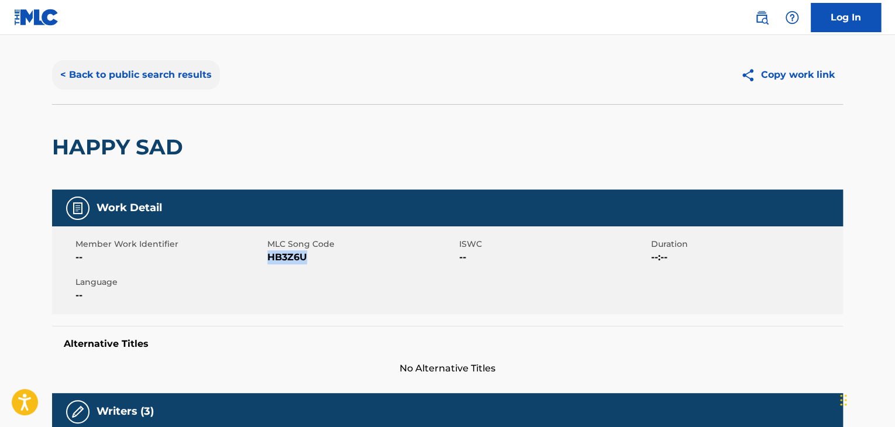
scroll to position [0, 0]
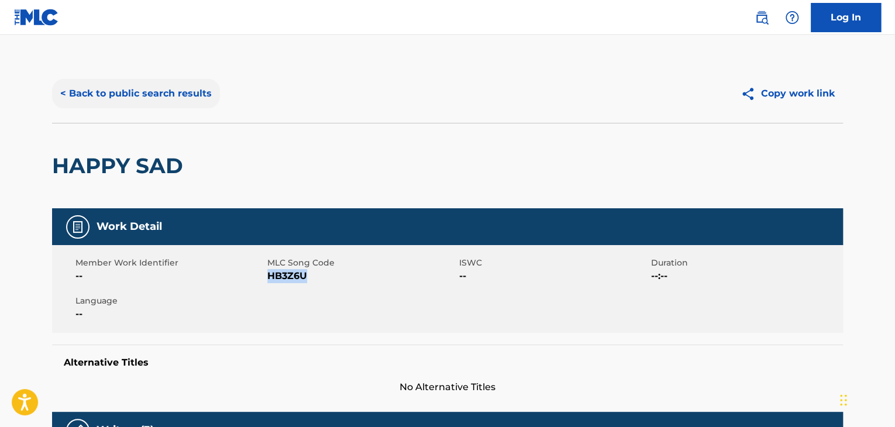
click at [187, 92] on button "< Back to public search results" at bounding box center [136, 93] width 168 height 29
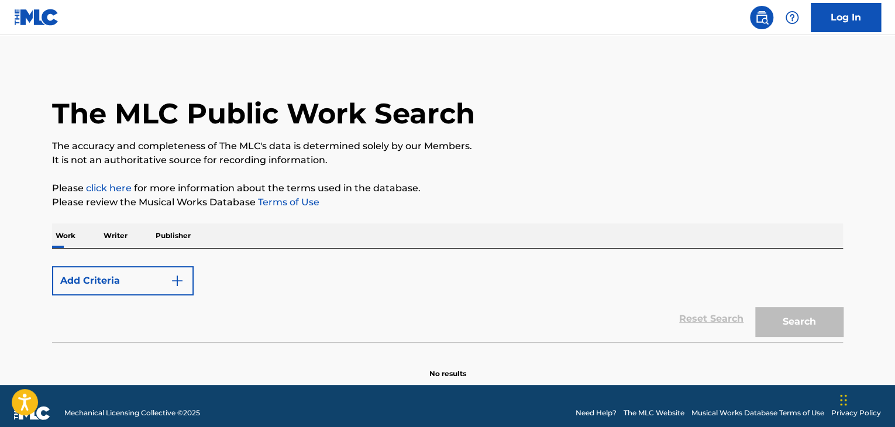
scroll to position [14, 0]
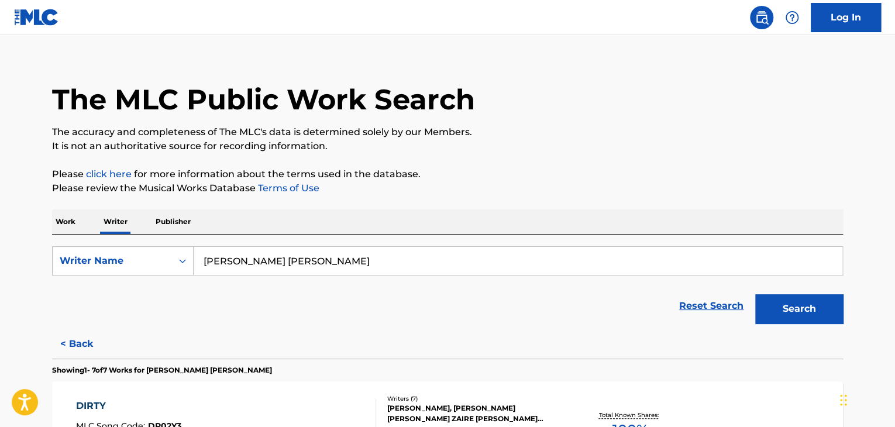
click at [71, 220] on p "Work" at bounding box center [65, 221] width 27 height 25
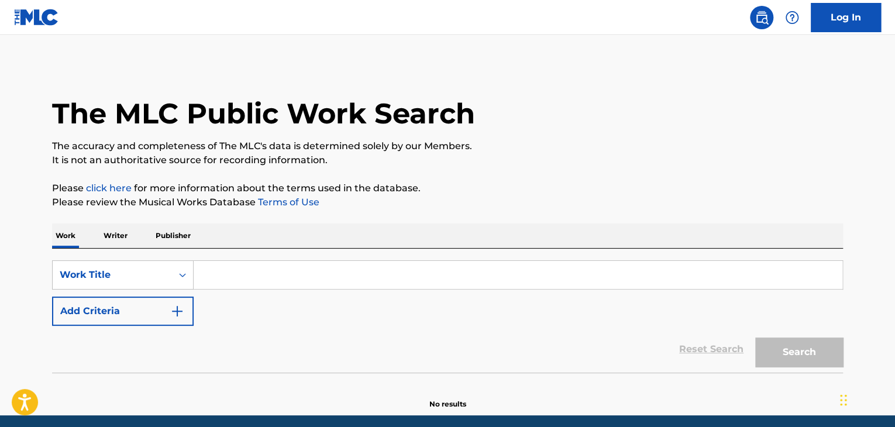
click at [245, 262] on input "Search Form" at bounding box center [518, 275] width 648 height 28
paste input "[PERSON_NAME]"
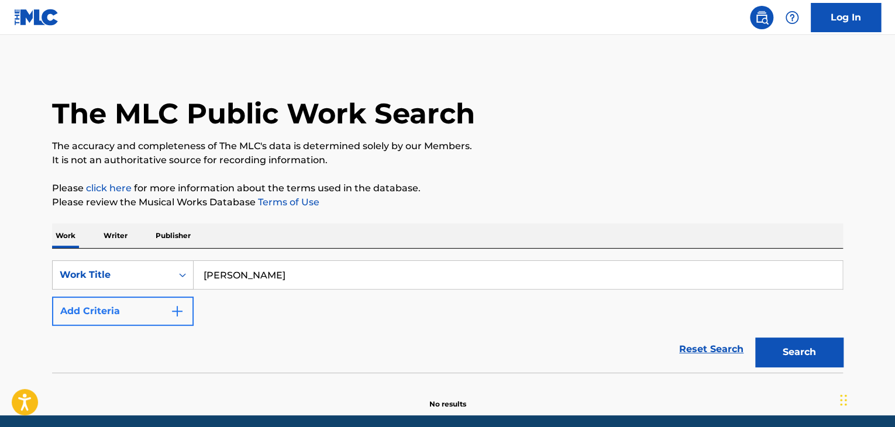
type input "[PERSON_NAME]"
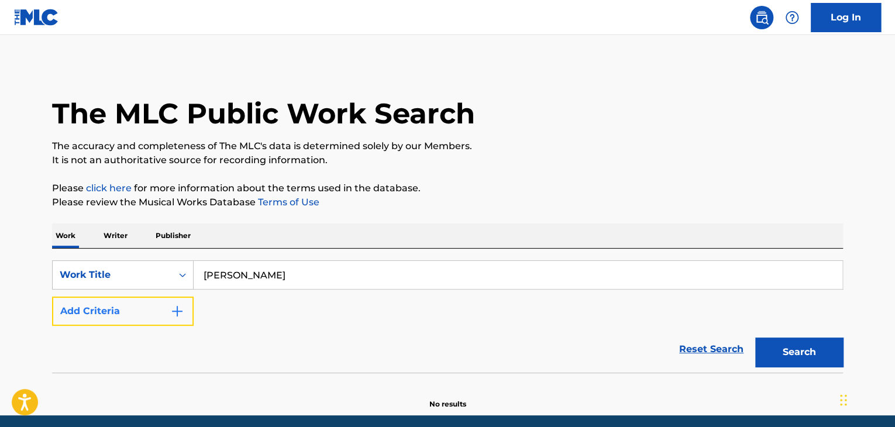
click at [170, 312] on img "Search Form" at bounding box center [177, 311] width 14 height 14
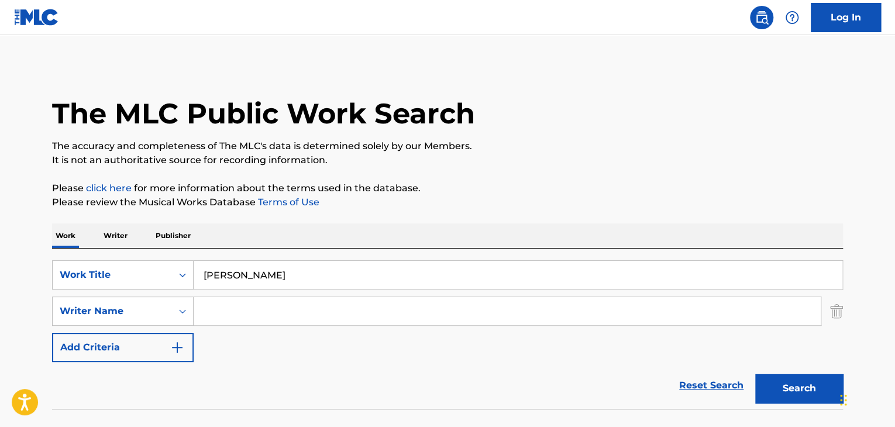
click at [211, 314] on input "Search Form" at bounding box center [507, 311] width 627 height 28
paste input "[PERSON_NAME]"
type input "[PERSON_NAME]"
click at [219, 273] on input "[PERSON_NAME]" at bounding box center [518, 275] width 648 height 28
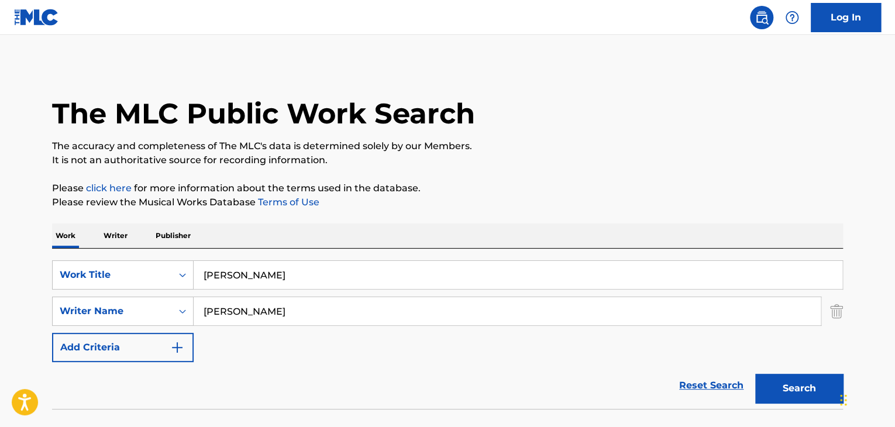
click at [219, 273] on input "[PERSON_NAME]" at bounding box center [518, 275] width 648 height 28
paste input "Zuruiy"
type input "Zuruiyo"
click at [365, 202] on p "Please review the Musical Works Database Terms of Use" at bounding box center [447, 202] width 791 height 14
click at [779, 395] on button "Search" at bounding box center [799, 388] width 88 height 29
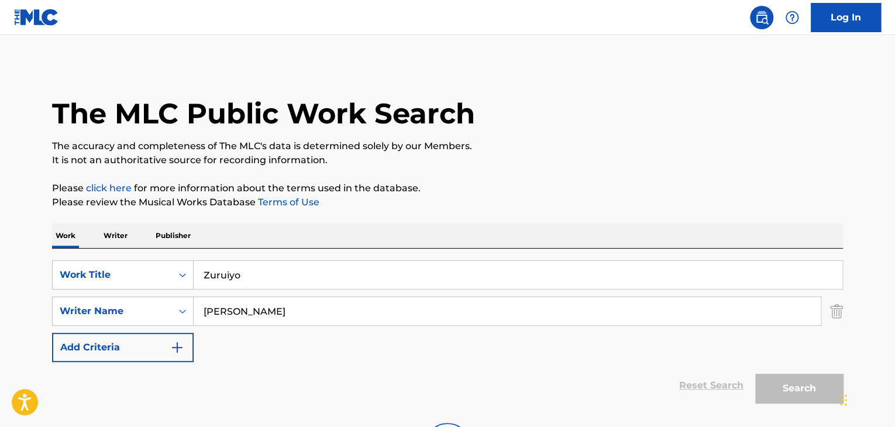
scroll to position [81, 0]
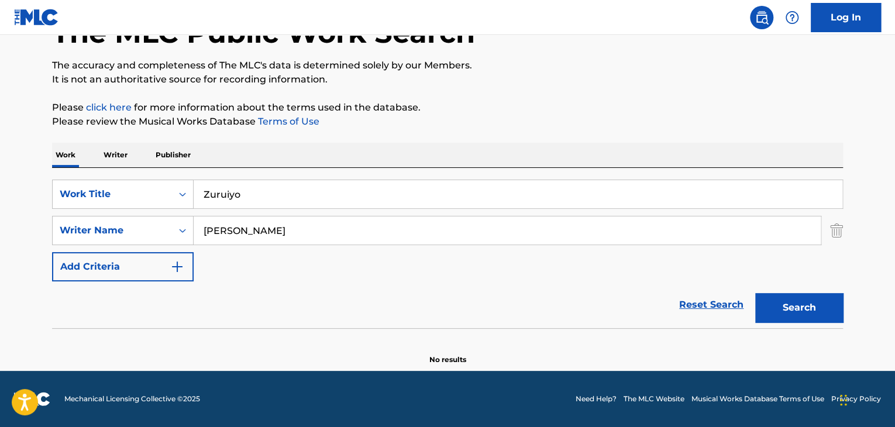
click at [116, 145] on p "Writer" at bounding box center [115, 155] width 31 height 25
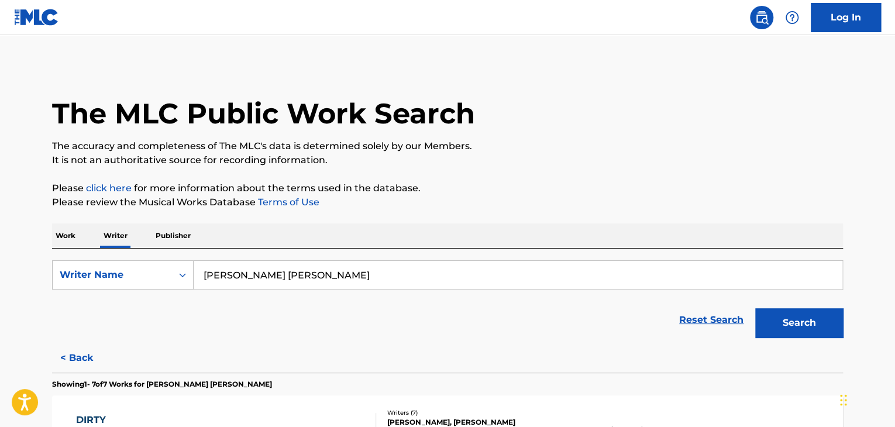
click at [258, 281] on input "[PERSON_NAME] [PERSON_NAME]" at bounding box center [518, 275] width 648 height 28
paste input "Zuruiyo"
click at [402, 223] on div "Work Writer Publisher" at bounding box center [447, 235] width 791 height 25
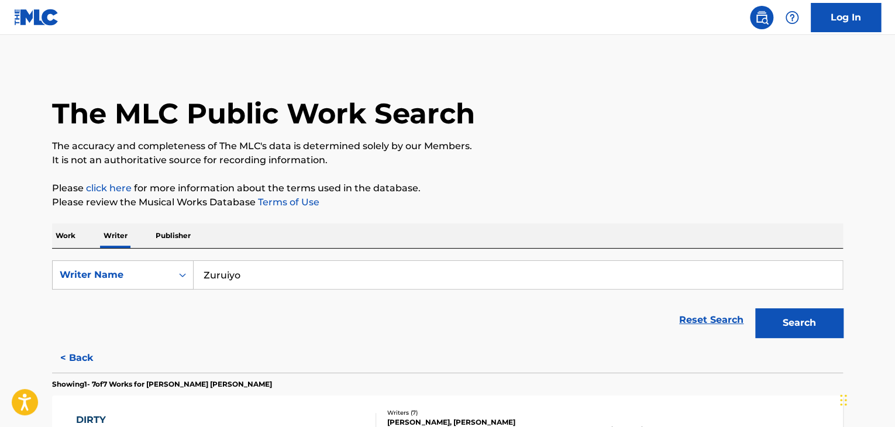
click at [274, 272] on input "Zuruiyo" at bounding box center [518, 275] width 648 height 28
paste input "[PERSON_NAME]"
click at [779, 332] on button "Search" at bounding box center [799, 322] width 88 height 29
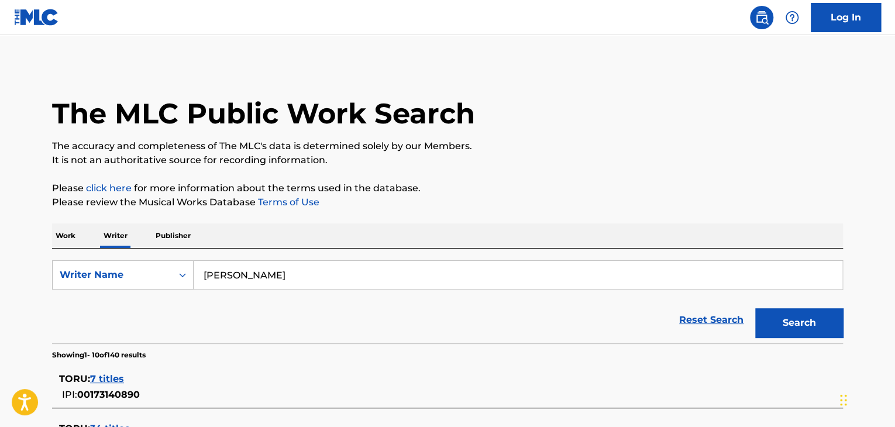
click at [238, 274] on input "[PERSON_NAME]" at bounding box center [518, 275] width 648 height 28
paste input "[PERSON_NAME]"
type input "[PERSON_NAME]"
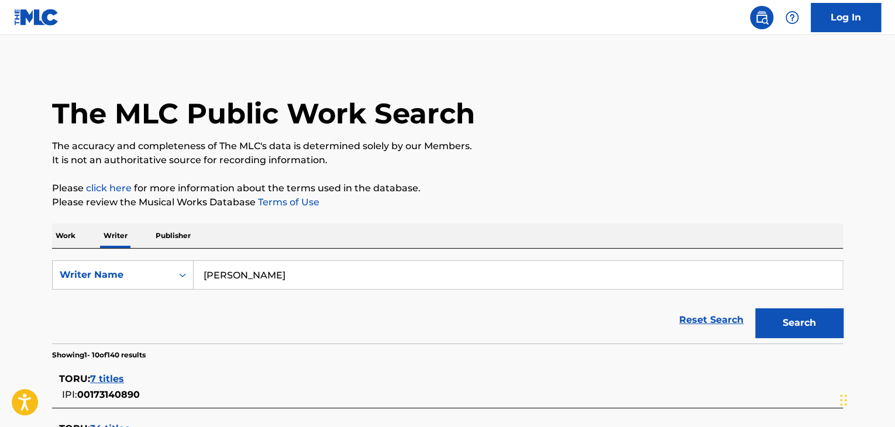
click at [625, 199] on p "Please review the Musical Works Database Terms of Use" at bounding box center [447, 202] width 791 height 14
click at [782, 318] on button "Search" at bounding box center [799, 322] width 88 height 29
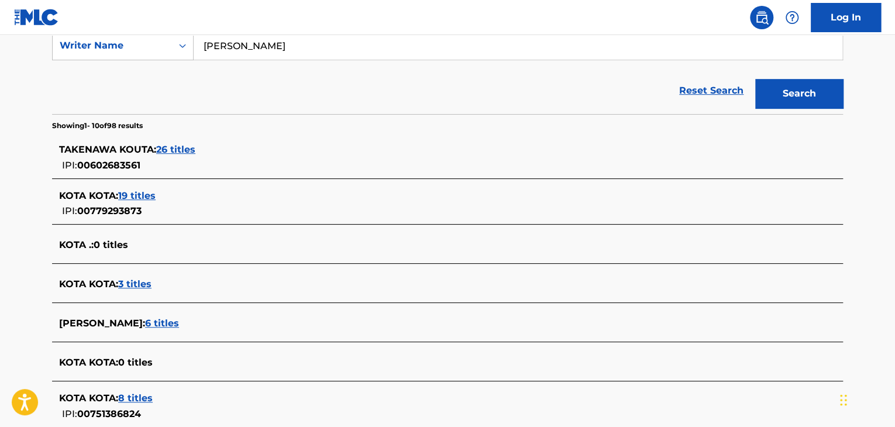
scroll to position [170, 0]
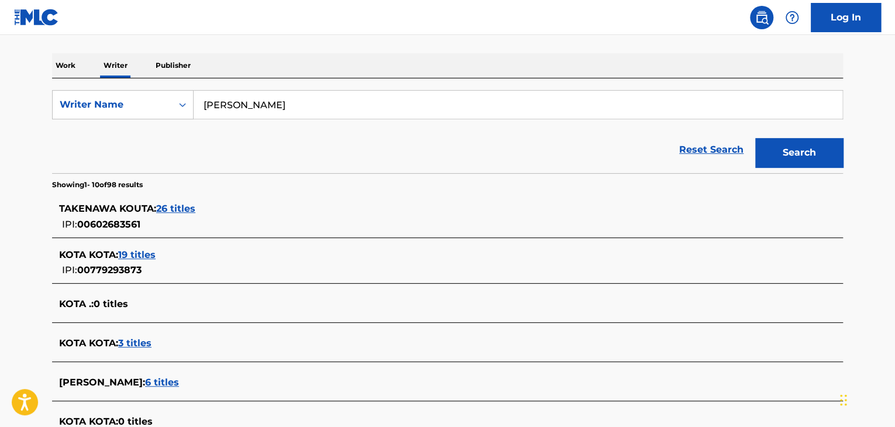
click at [181, 205] on span "26 titles" at bounding box center [175, 208] width 39 height 11
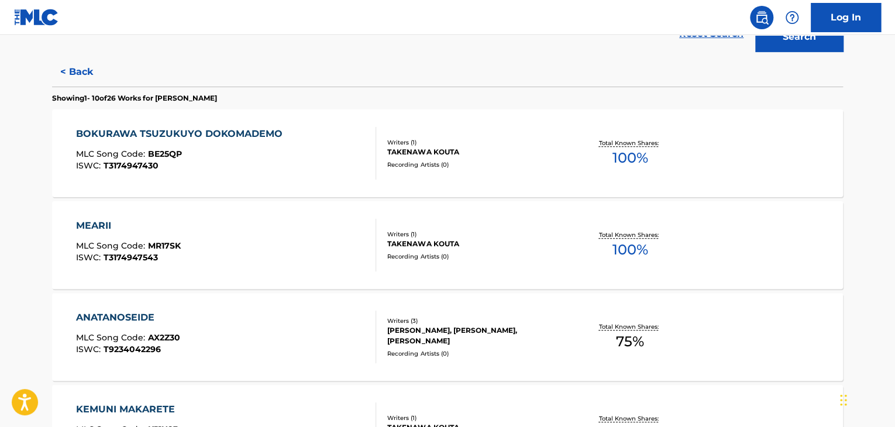
scroll to position [287, 0]
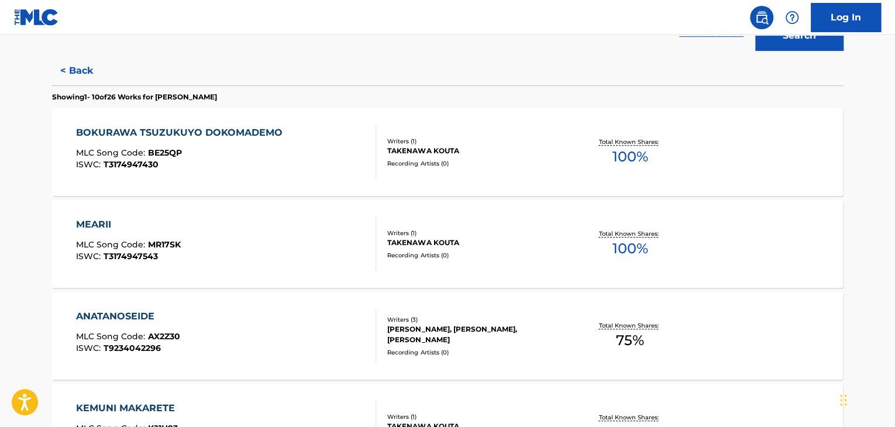
click at [275, 160] on div "ISWC : T3174947430" at bounding box center [182, 164] width 212 height 9
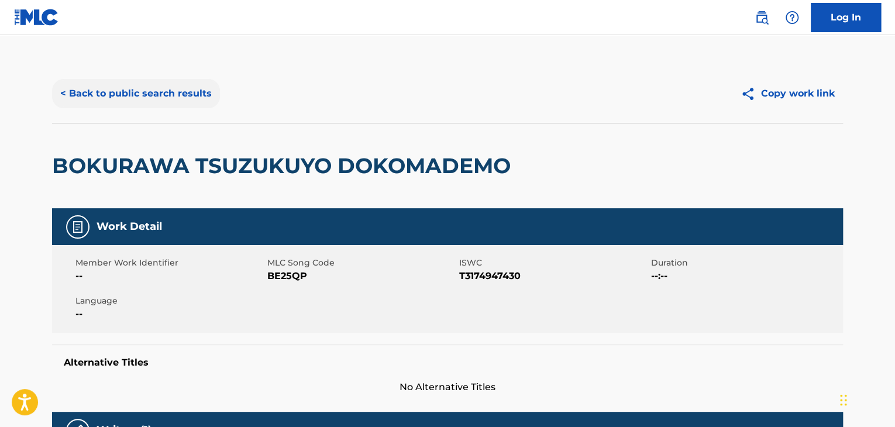
click at [147, 85] on button "< Back to public search results" at bounding box center [136, 93] width 168 height 29
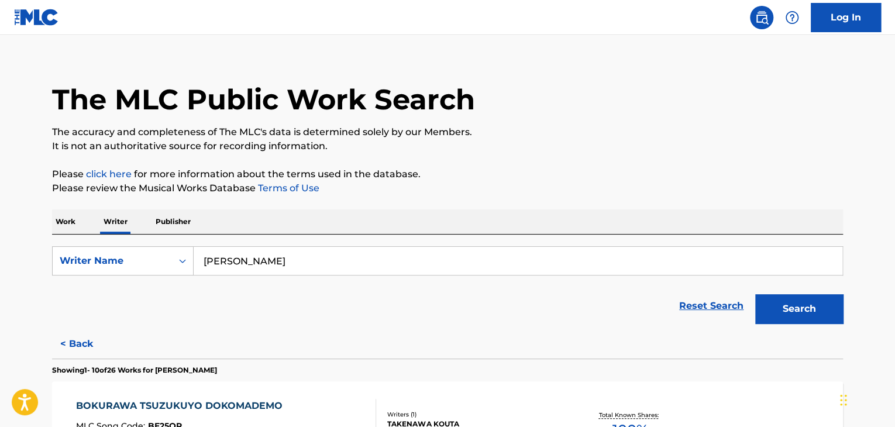
click at [68, 231] on p "Work" at bounding box center [65, 221] width 27 height 25
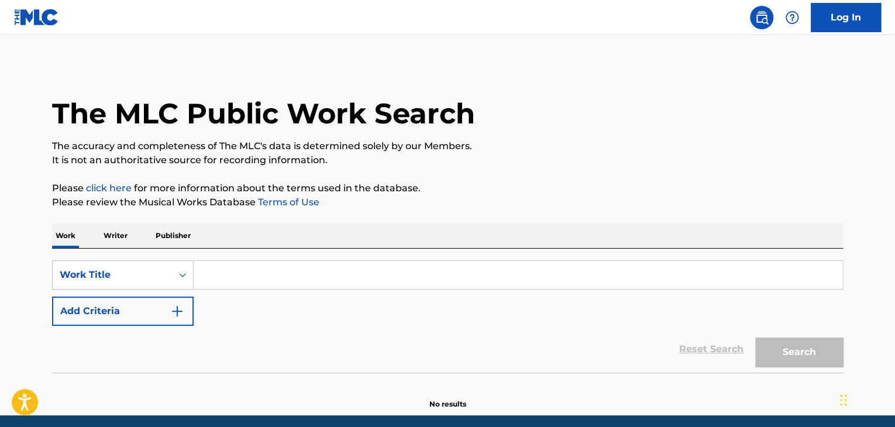
click at [221, 279] on input "Search Form" at bounding box center [518, 275] width 648 height 28
paste input "Zuruiyo"
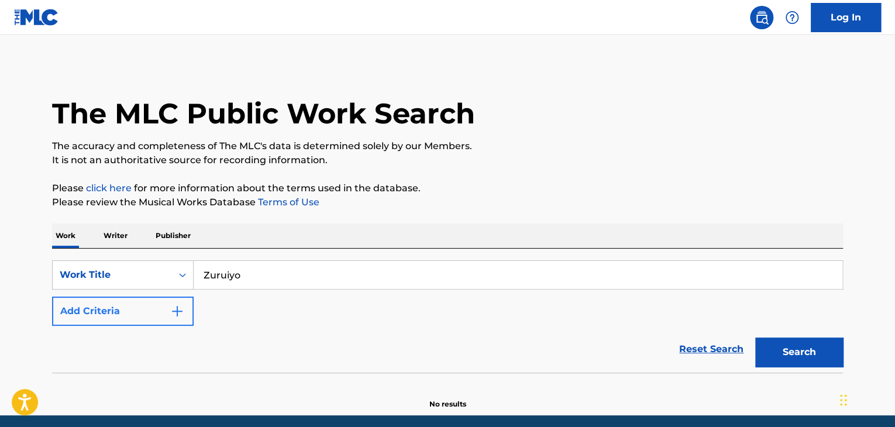
type input "Zuruiyo"
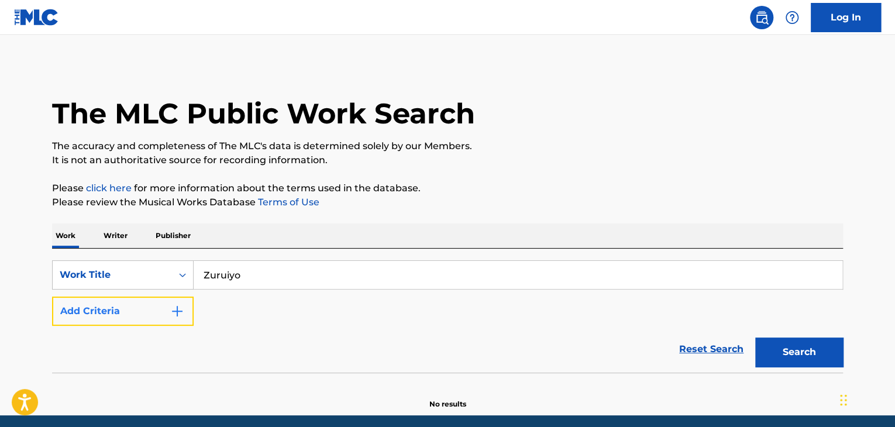
click at [177, 313] on img "Search Form" at bounding box center [177, 311] width 14 height 14
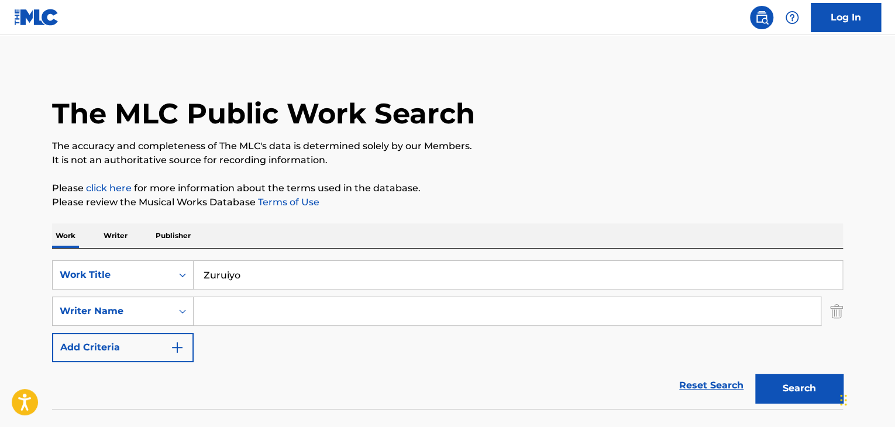
click at [219, 313] on input "Search Form" at bounding box center [507, 311] width 627 height 28
paste input "[PERSON_NAME]"
type input "[PERSON_NAME]"
click at [790, 389] on button "Search" at bounding box center [799, 388] width 88 height 29
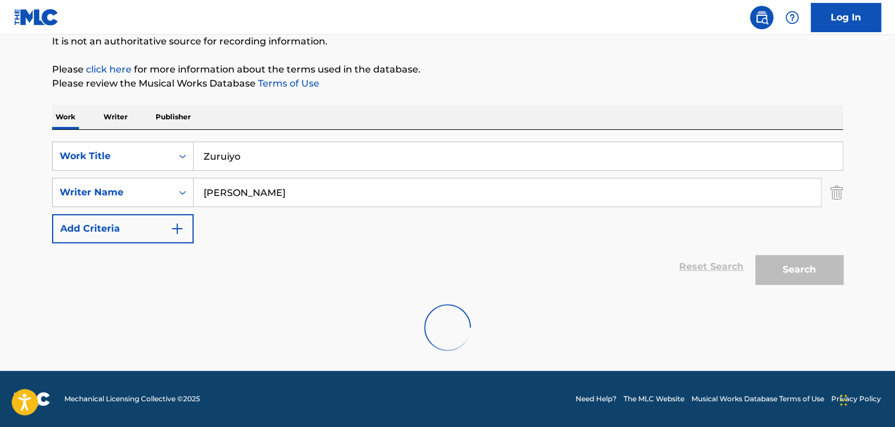
scroll to position [81, 0]
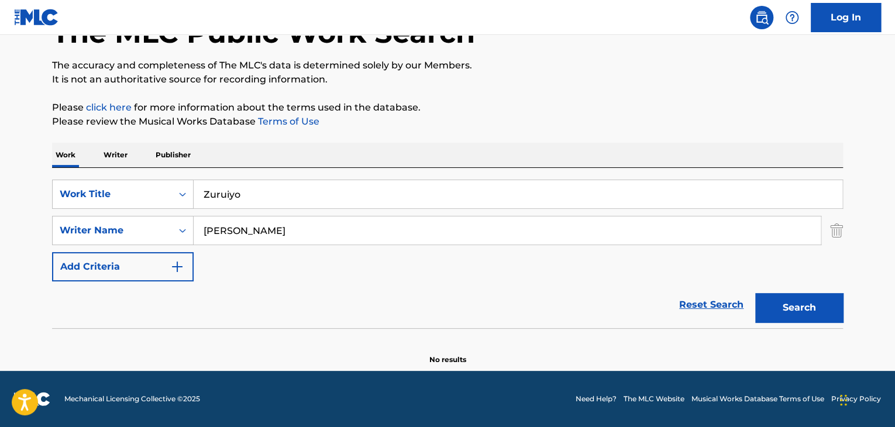
click at [119, 146] on p "Writer" at bounding box center [115, 155] width 31 height 25
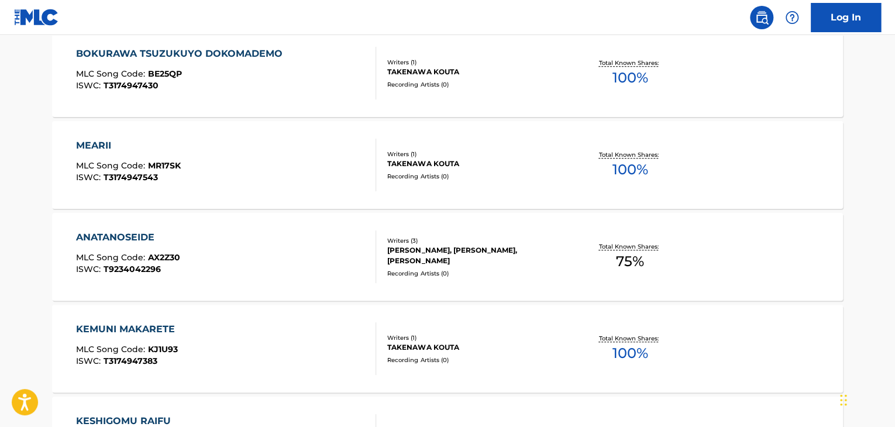
scroll to position [409, 0]
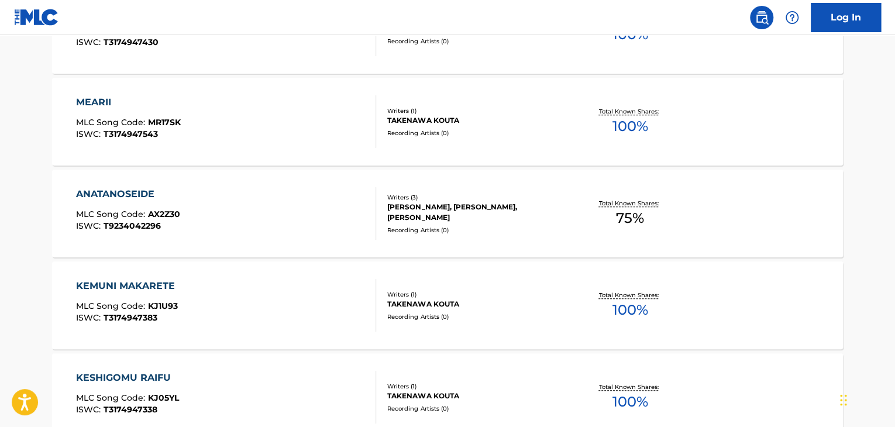
click at [318, 135] on div "MEARII MLC Song Code : MR17SK ISWC : T3174947543" at bounding box center [226, 121] width 301 height 53
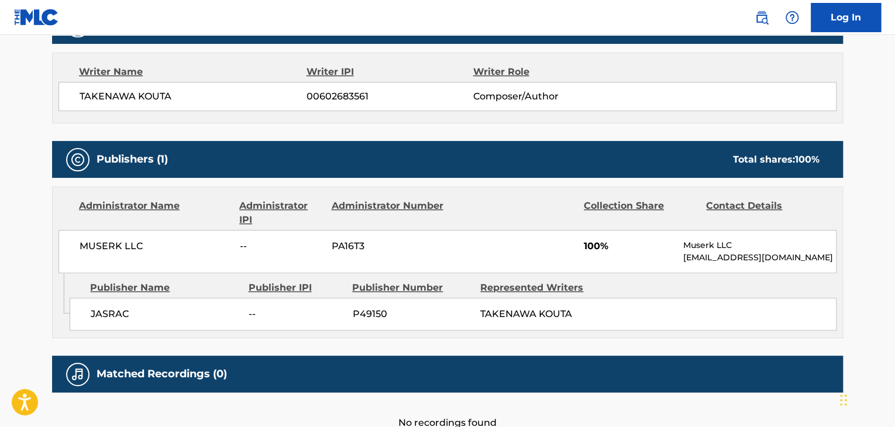
scroll to position [409, 0]
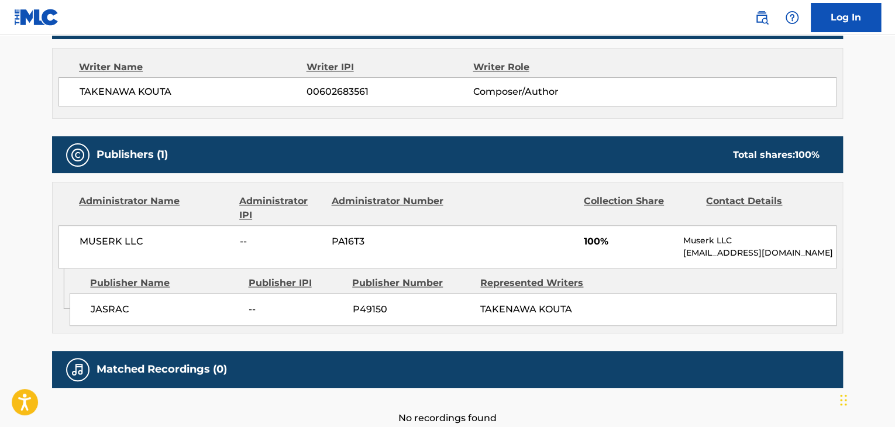
click at [140, 92] on span "TAKENAWA KOUTA" at bounding box center [193, 92] width 227 height 14
click at [319, 91] on span "00602683561" at bounding box center [389, 92] width 166 height 14
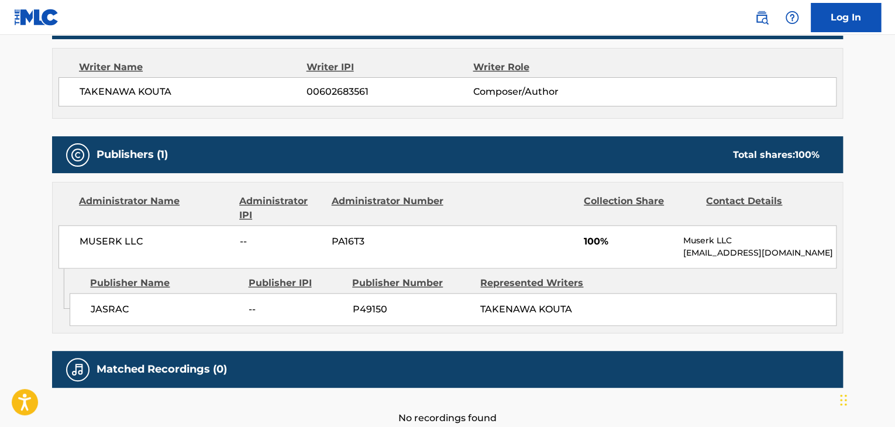
click at [133, 237] on span "MUSERK LLC" at bounding box center [155, 241] width 151 height 14
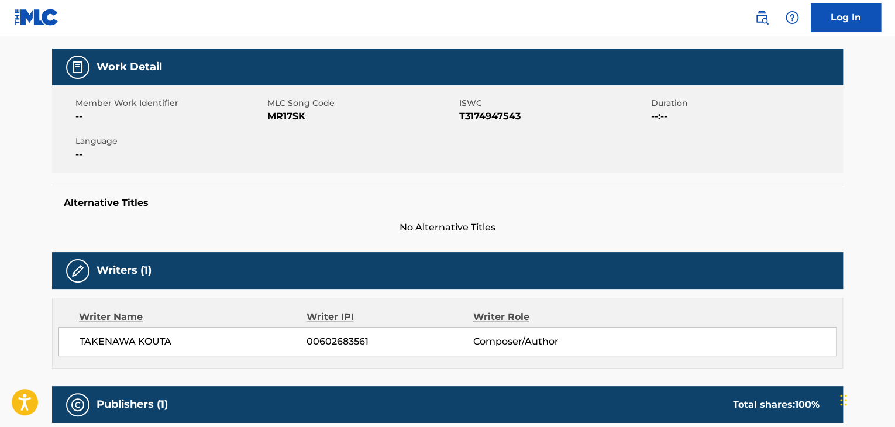
scroll to position [117, 0]
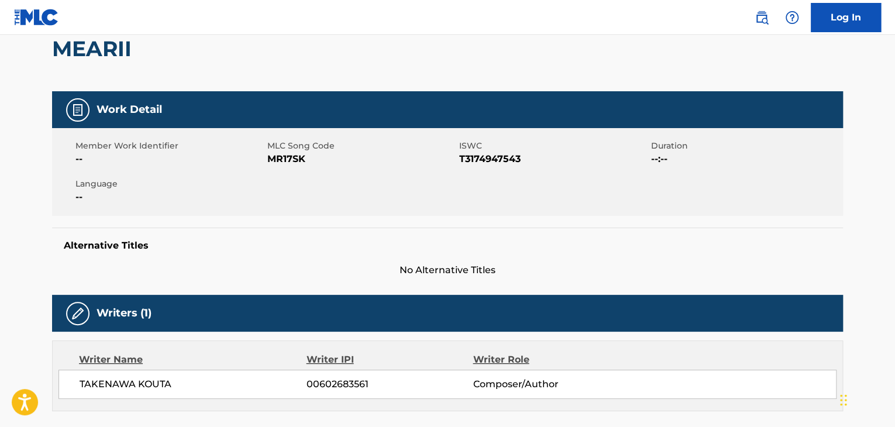
click at [280, 167] on div "Member Work Identifier -- MLC Song Code MR17SK ISWC T3174947543 Duration --:-- …" at bounding box center [447, 172] width 791 height 88
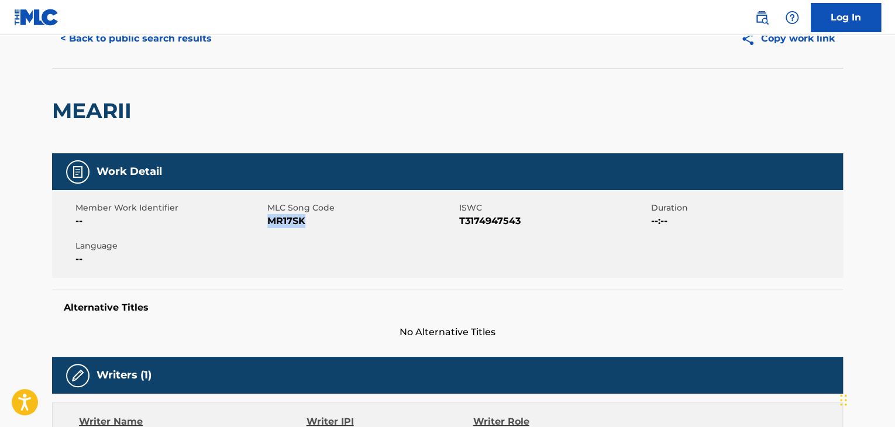
scroll to position [0, 0]
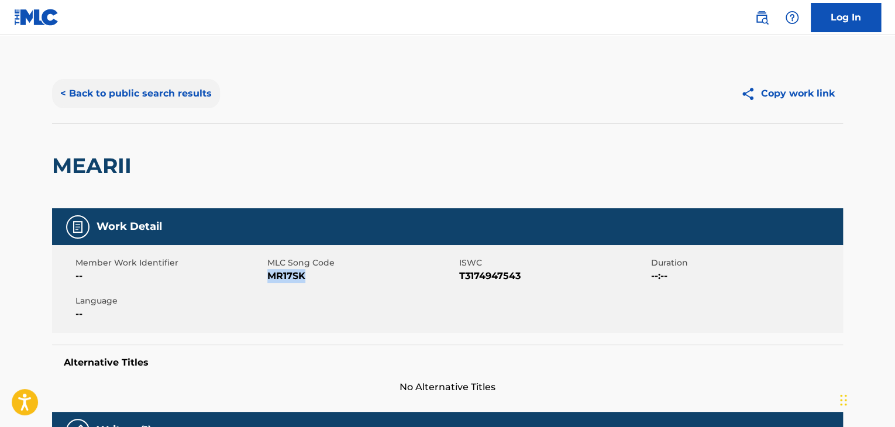
click at [157, 94] on button "< Back to public search results" at bounding box center [136, 93] width 168 height 29
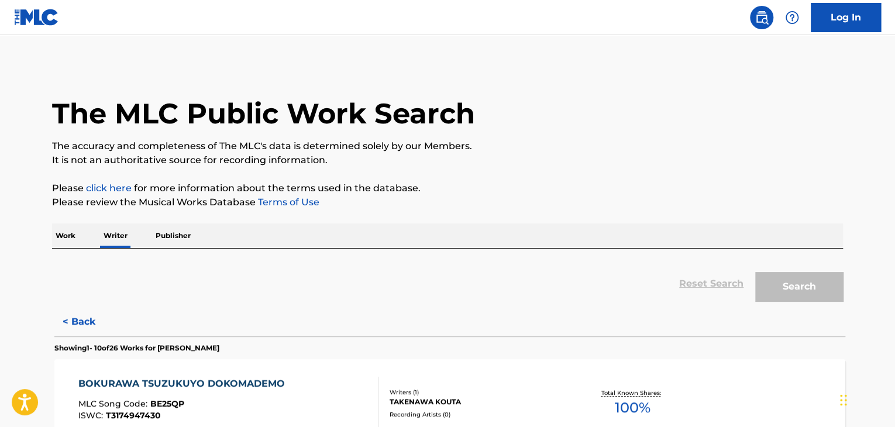
scroll to position [14, 0]
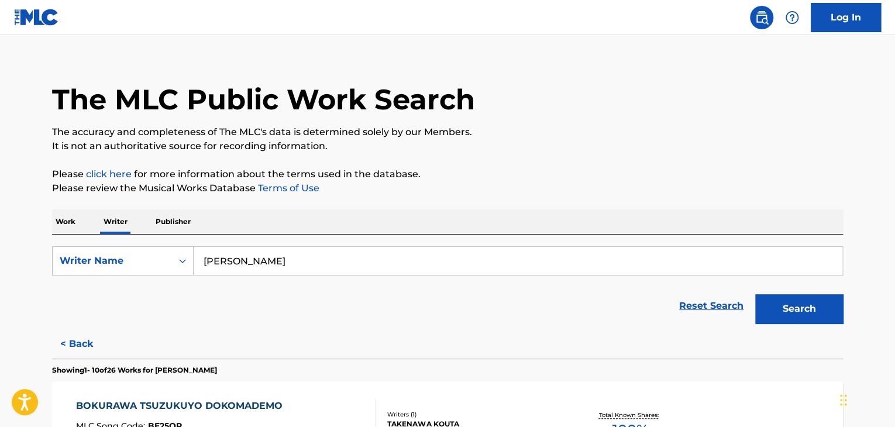
click at [253, 257] on input "[PERSON_NAME]" at bounding box center [518, 261] width 648 height 28
paste input "Aark"
type input "Aark"
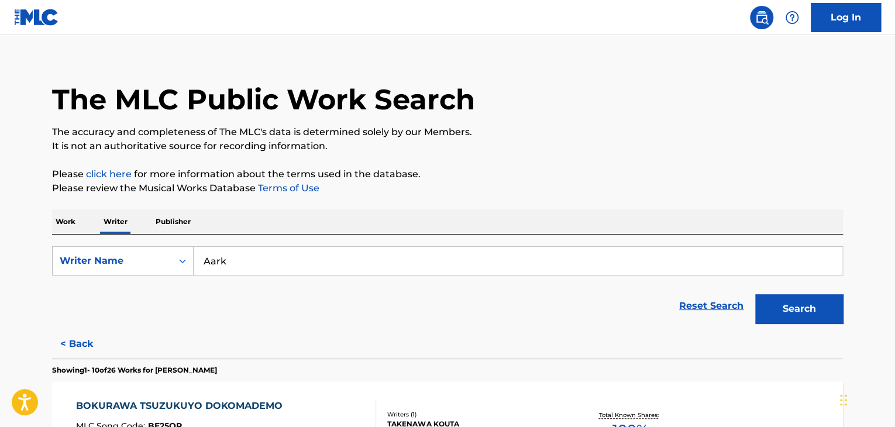
click at [489, 211] on div "Work Writer Publisher" at bounding box center [447, 221] width 791 height 25
click at [810, 316] on button "Search" at bounding box center [799, 308] width 88 height 29
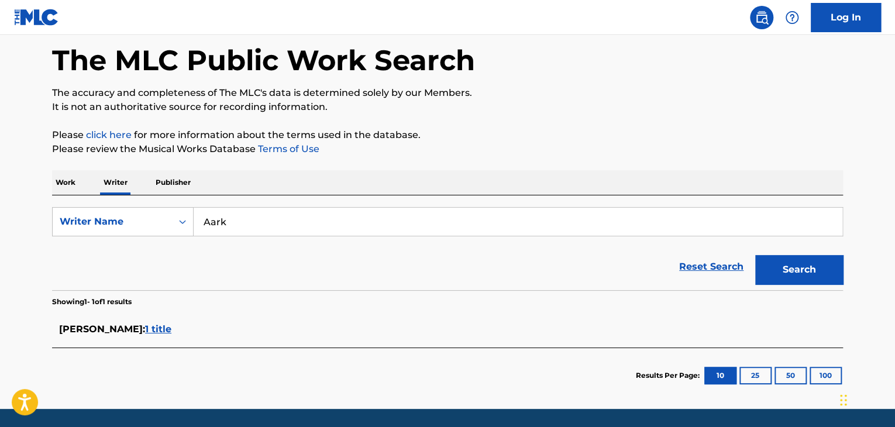
scroll to position [0, 0]
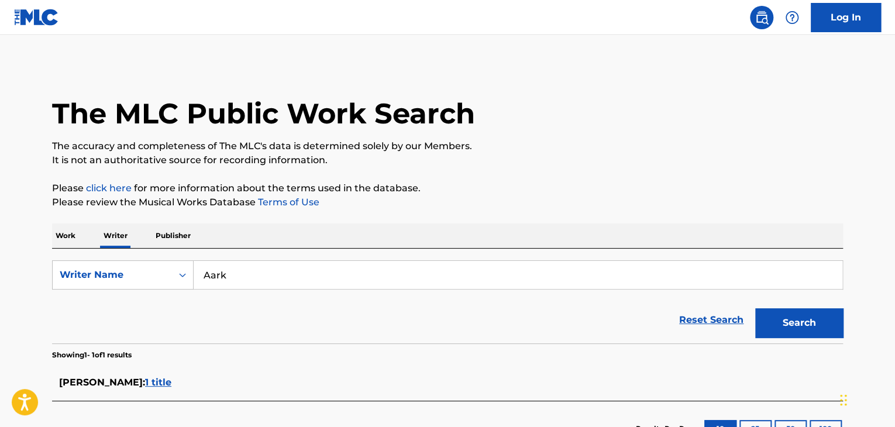
click at [56, 222] on div "The MLC Public Work Search The accuracy and completeness of The MLC's data is d…" at bounding box center [447, 260] width 819 height 392
click at [70, 238] on p "Work" at bounding box center [65, 235] width 27 height 25
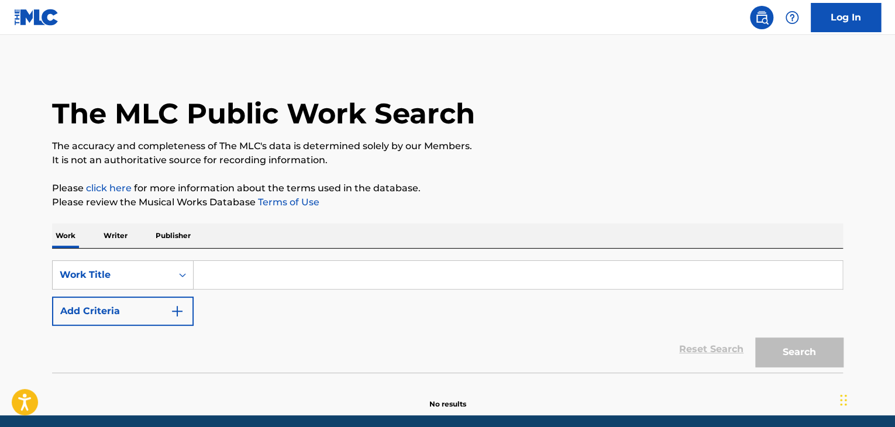
click at [229, 271] on input "Search Form" at bounding box center [518, 275] width 648 height 28
paste input "Took My EBT"
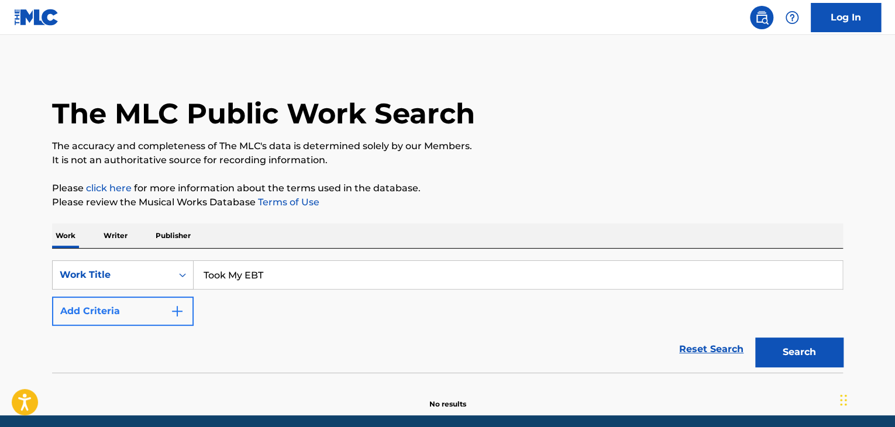
type input "Took My EBT"
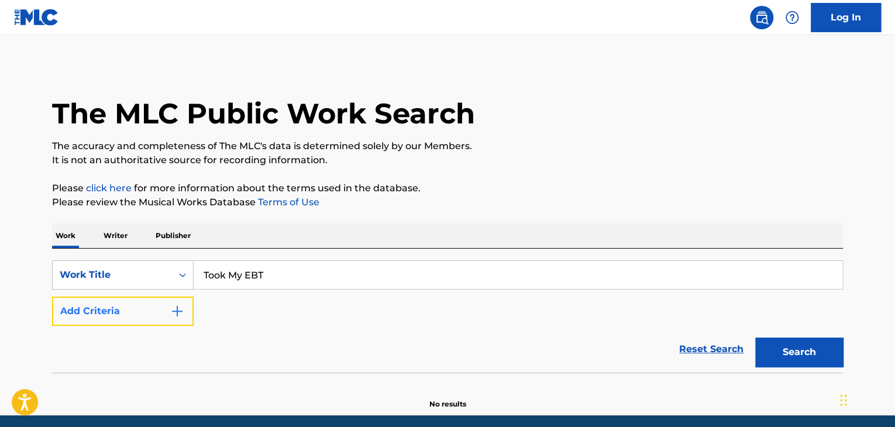
click at [171, 324] on button "Add Criteria" at bounding box center [123, 310] width 142 height 29
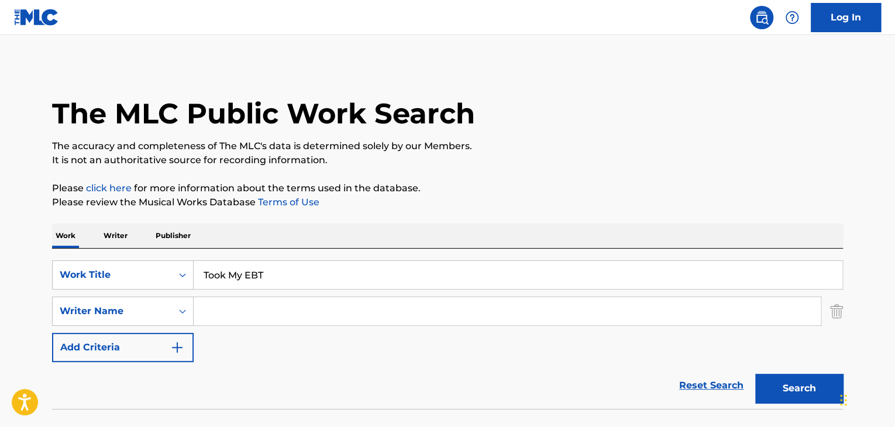
click at [370, 363] on div "Reset Search Search" at bounding box center [447, 385] width 791 height 47
click at [794, 382] on button "Search" at bounding box center [799, 388] width 88 height 29
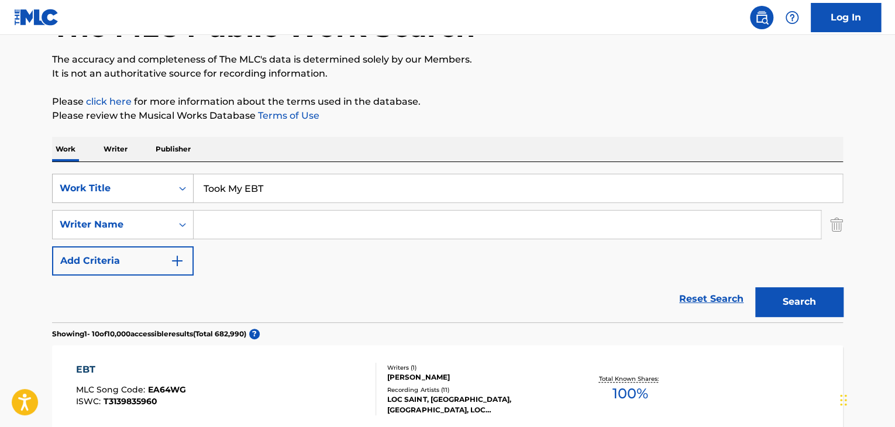
scroll to position [60, 0]
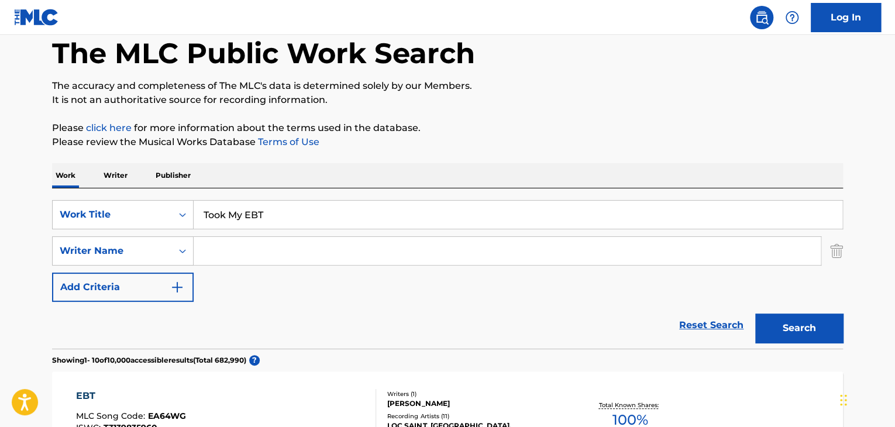
click at [122, 170] on p "Writer" at bounding box center [115, 175] width 31 height 25
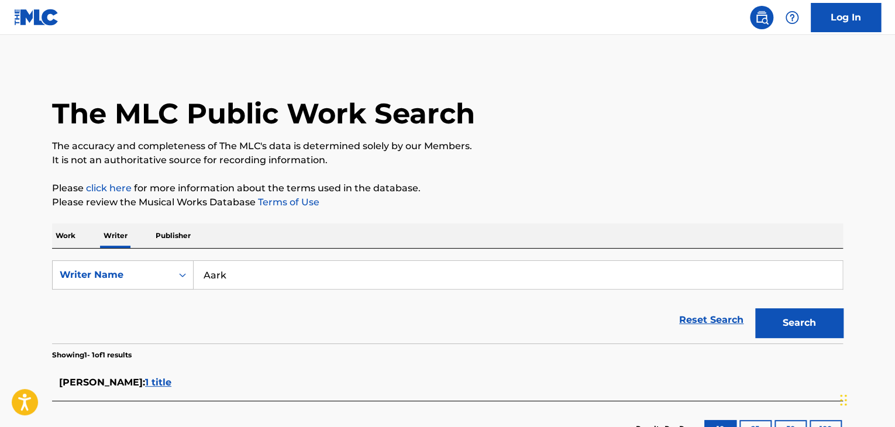
click at [260, 263] on input "Aark" at bounding box center [518, 275] width 648 height 28
paste input "Obriena Hope"
type input "Obriena Hope"
click at [761, 313] on button "Search" at bounding box center [799, 322] width 88 height 29
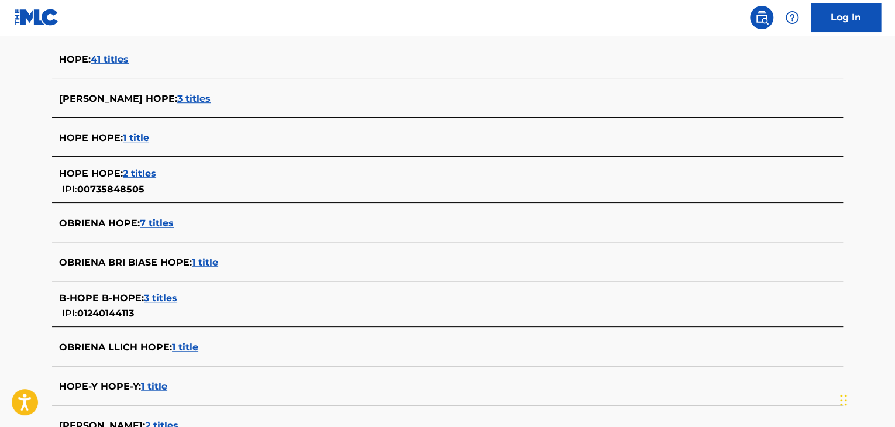
scroll to position [229, 0]
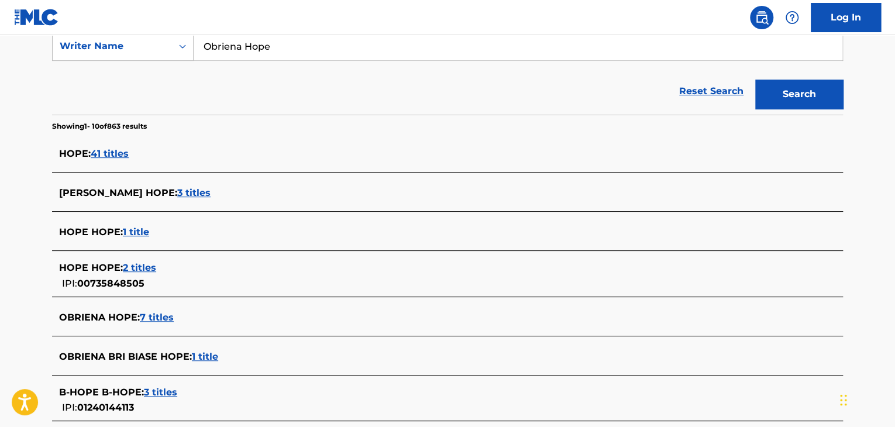
click at [178, 192] on span "3 titles" at bounding box center [193, 192] width 33 height 11
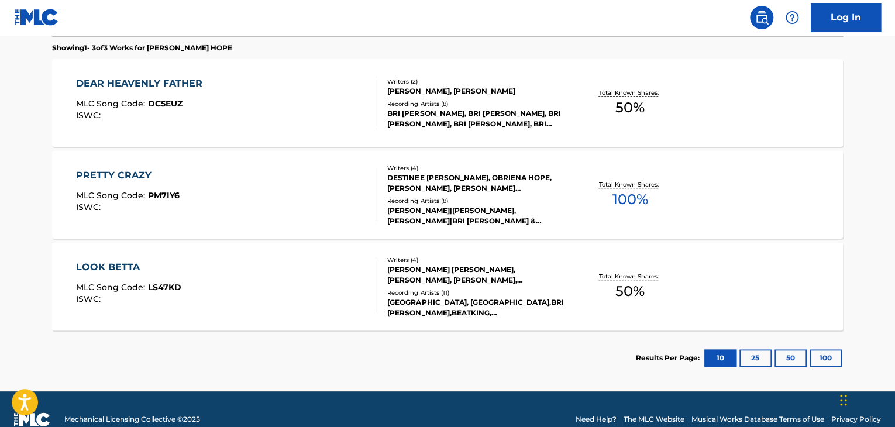
scroll to position [346, 0]
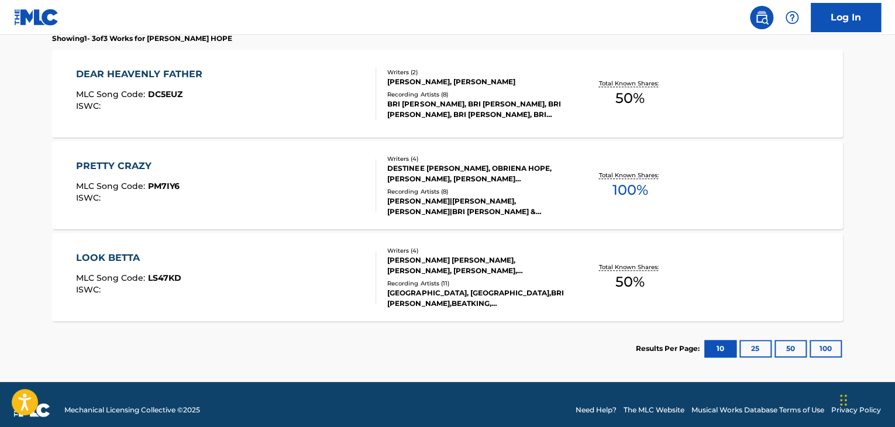
click at [325, 172] on div "PRETTY CRAZY MLC Song Code : PM7IY6 ISWC :" at bounding box center [226, 185] width 301 height 53
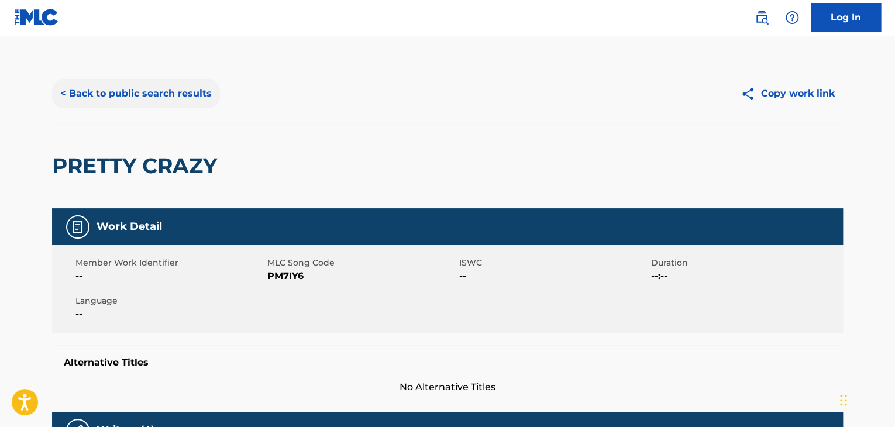
click at [149, 97] on button "< Back to public search results" at bounding box center [136, 93] width 168 height 29
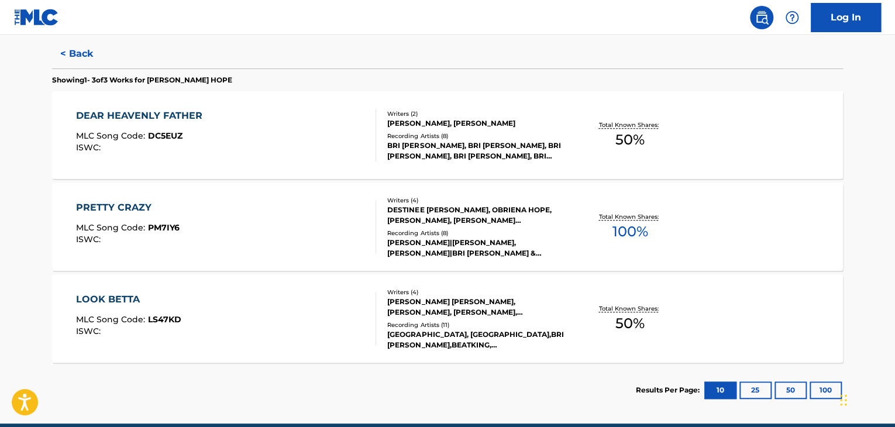
scroll to position [357, 0]
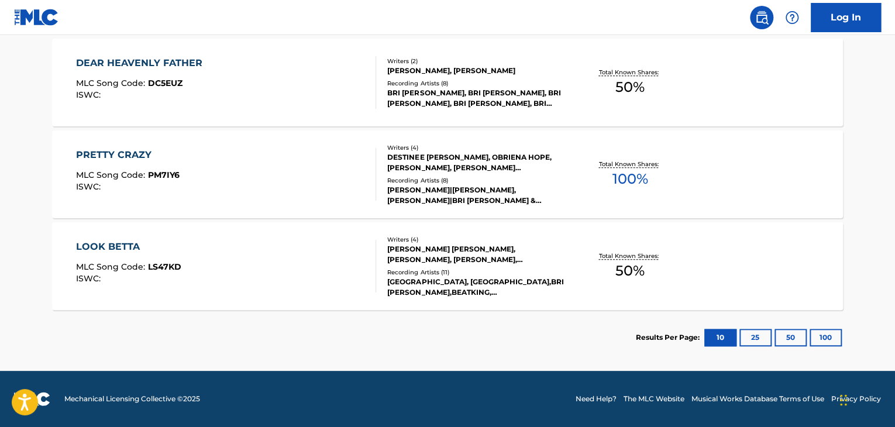
click at [478, 239] on div "Writers ( 4 )" at bounding box center [475, 239] width 177 height 9
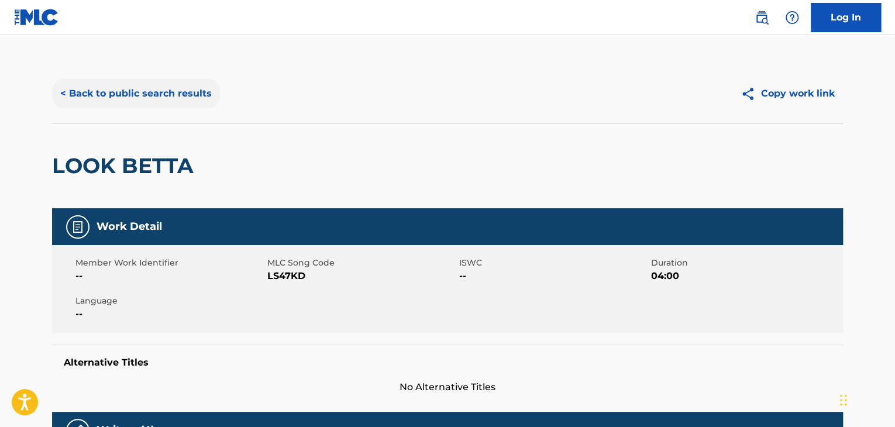
click at [136, 88] on button "< Back to public search results" at bounding box center [136, 93] width 168 height 29
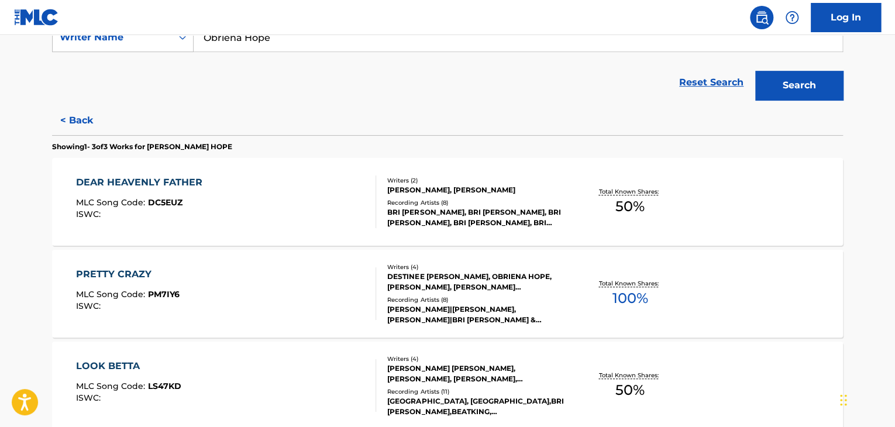
scroll to position [248, 0]
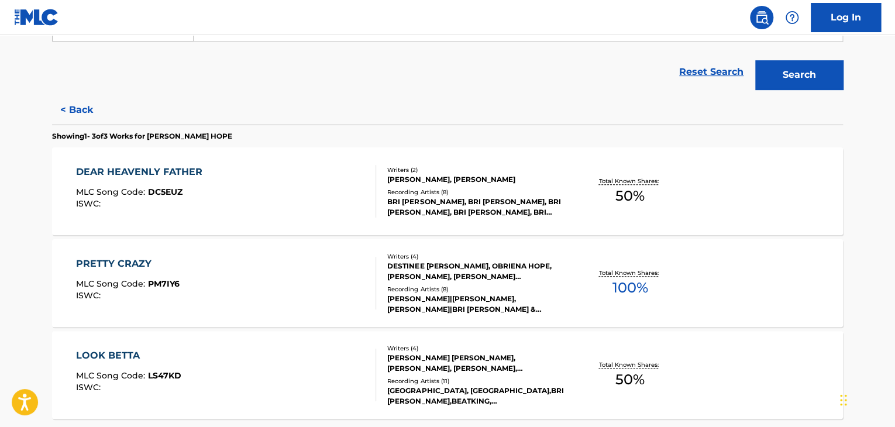
click at [369, 205] on div at bounding box center [370, 191] width 9 height 53
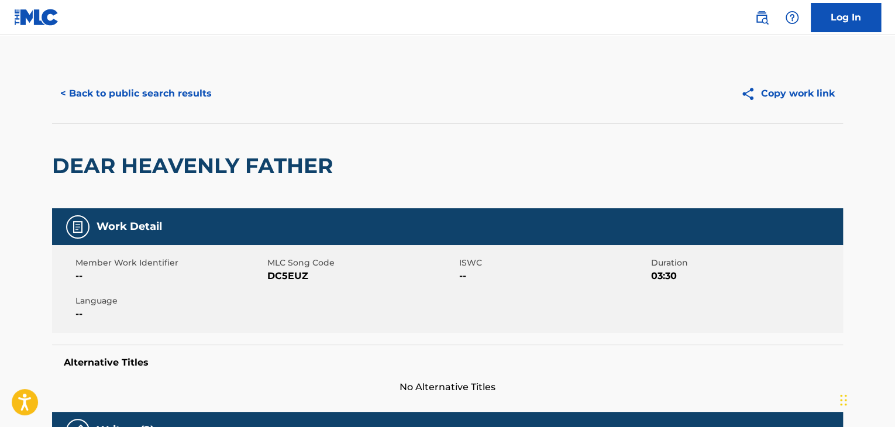
click at [85, 71] on div "< Back to public search results Copy work link" at bounding box center [447, 93] width 791 height 58
click at [92, 92] on button "< Back to public search results" at bounding box center [136, 93] width 168 height 29
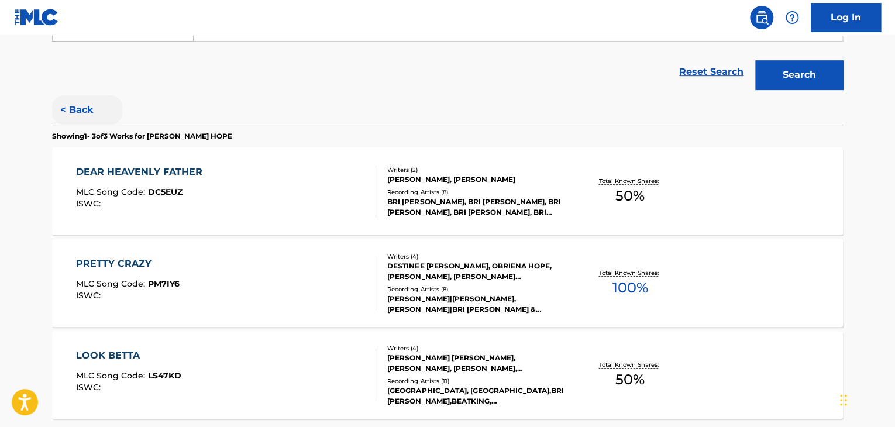
click at [84, 117] on button "< Back" at bounding box center [87, 109] width 70 height 29
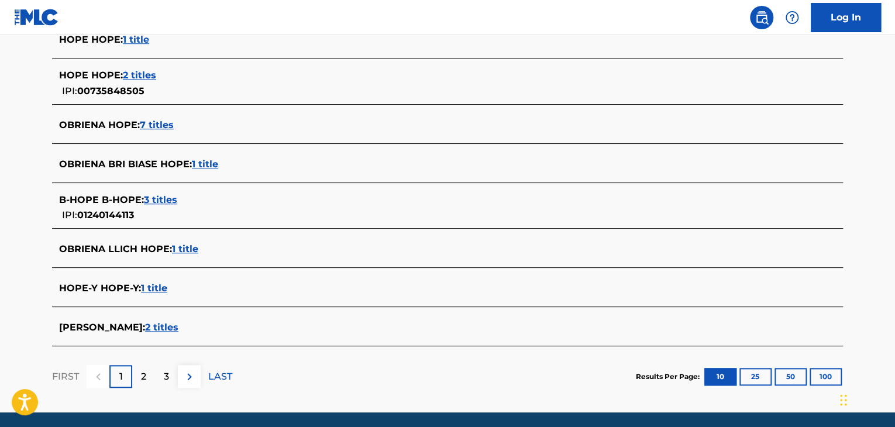
scroll to position [462, 0]
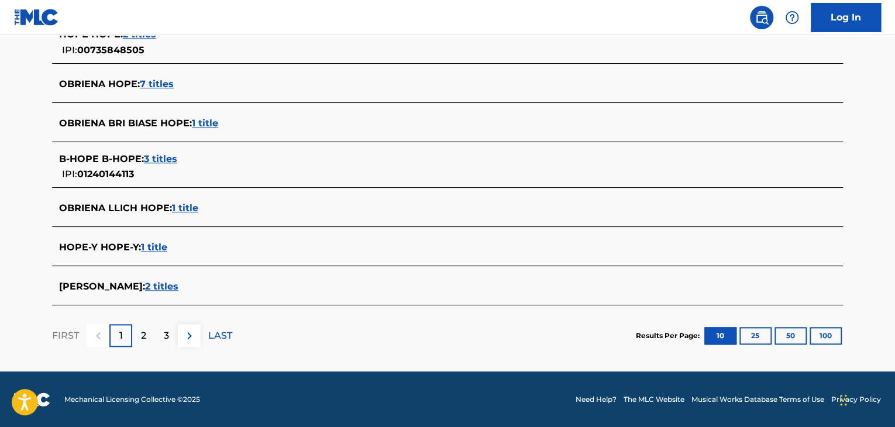
click at [159, 282] on span "2 titles" at bounding box center [161, 286] width 33 height 11
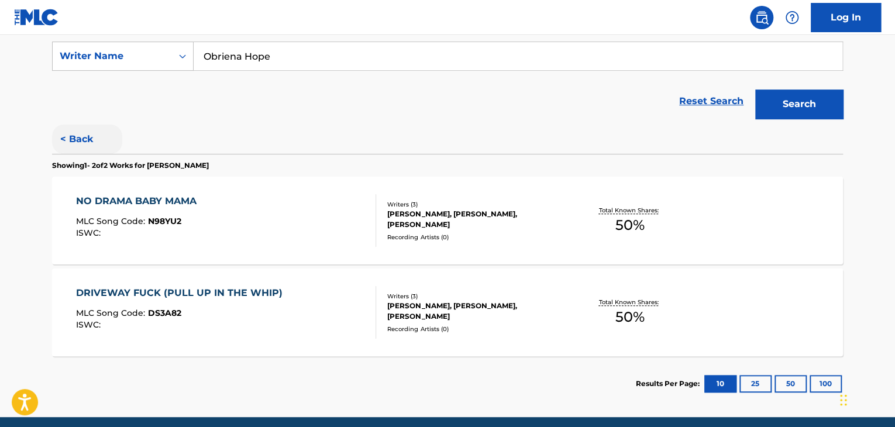
scroll to position [206, 0]
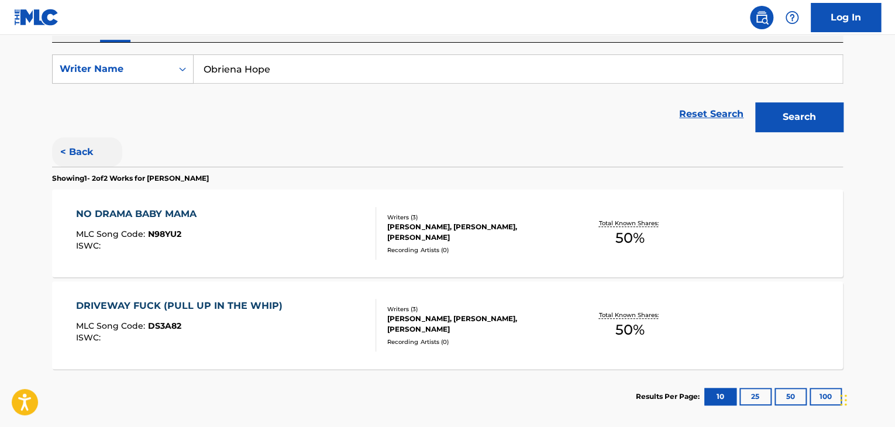
click at [76, 161] on button "< Back" at bounding box center [87, 151] width 70 height 29
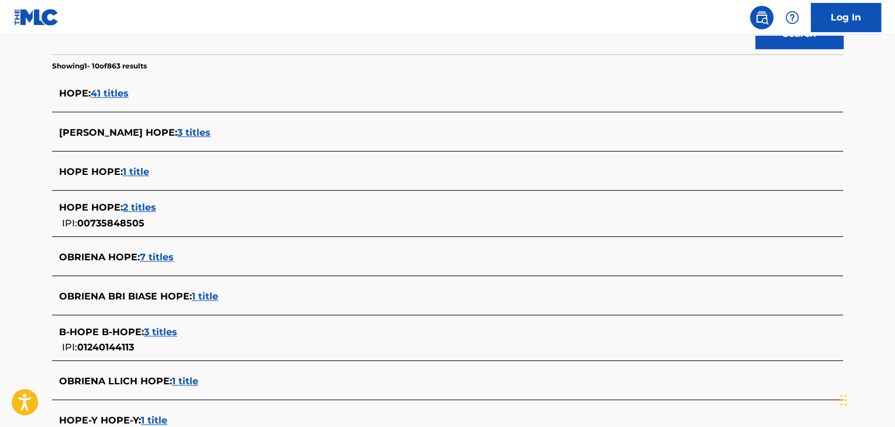
scroll to position [323, 0]
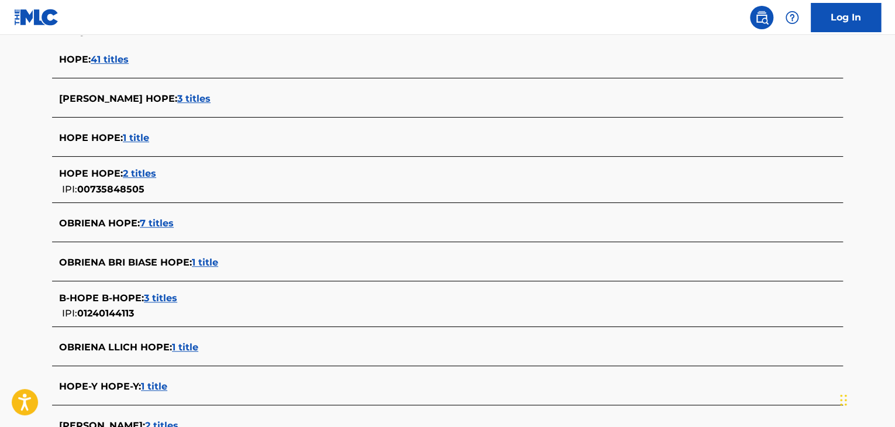
click at [156, 222] on span "7 titles" at bounding box center [157, 223] width 34 height 11
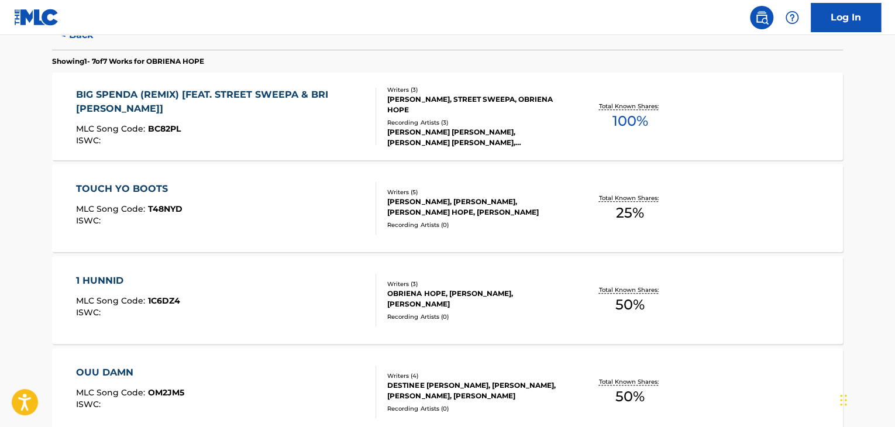
click at [344, 118] on div "BIG SPENDA (REMIX) [FEAT. STREET SWEEPA & BRI [PERSON_NAME]] MLC Song Code : BC…" at bounding box center [221, 116] width 291 height 57
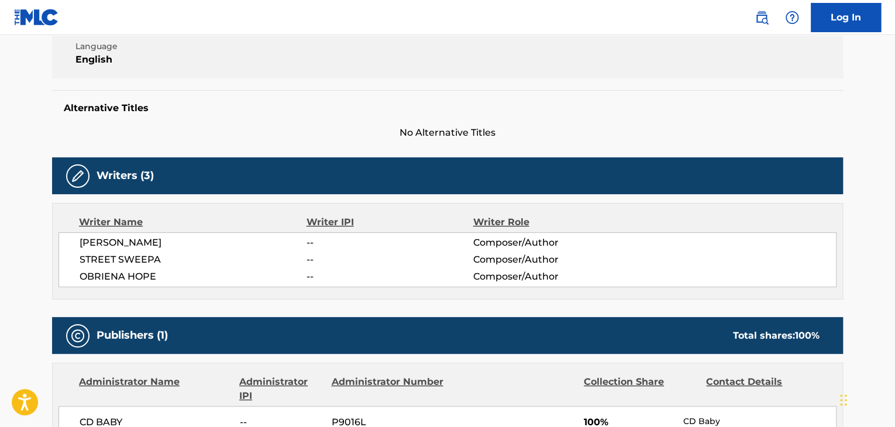
scroll to position [175, 0]
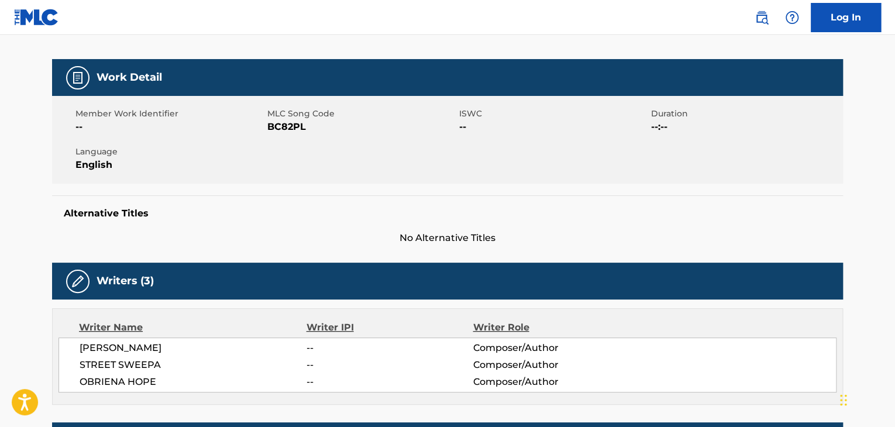
click at [288, 125] on span "BC82PL" at bounding box center [361, 127] width 189 height 14
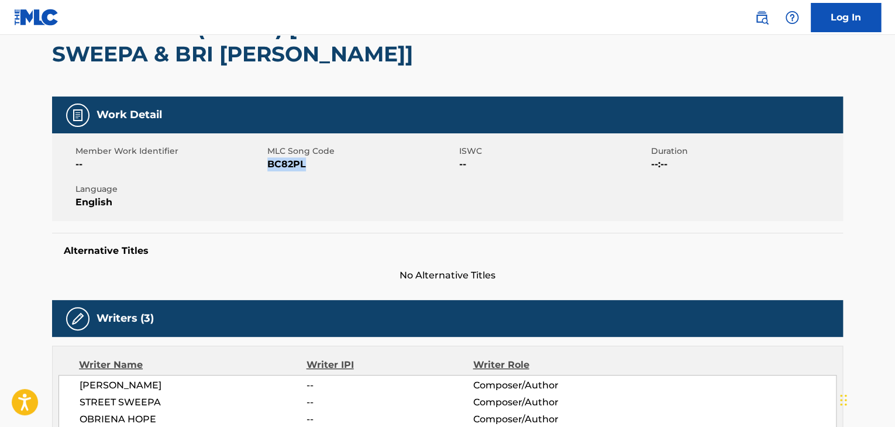
scroll to position [0, 0]
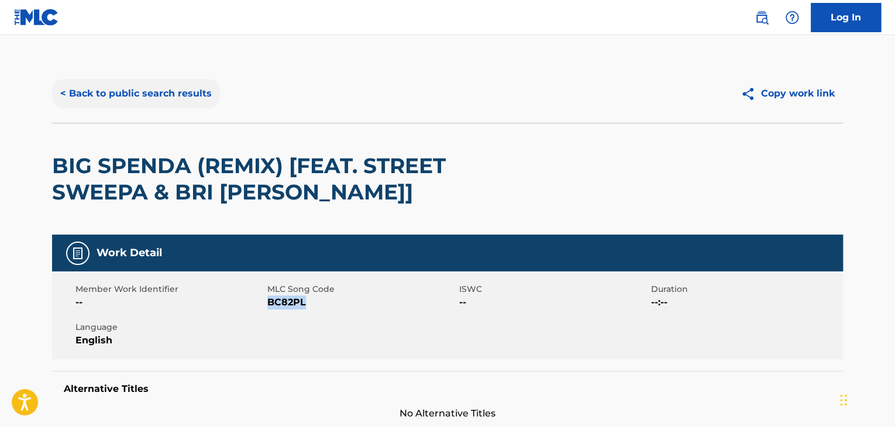
click at [123, 91] on button "< Back to public search results" at bounding box center [136, 93] width 168 height 29
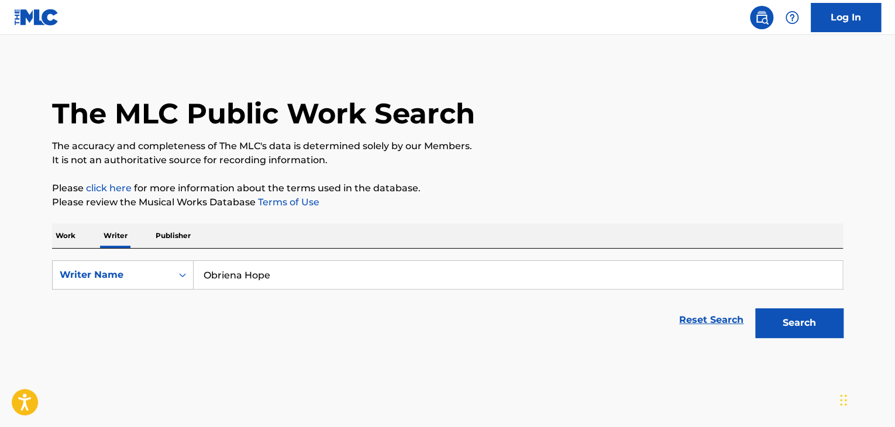
scroll to position [14, 0]
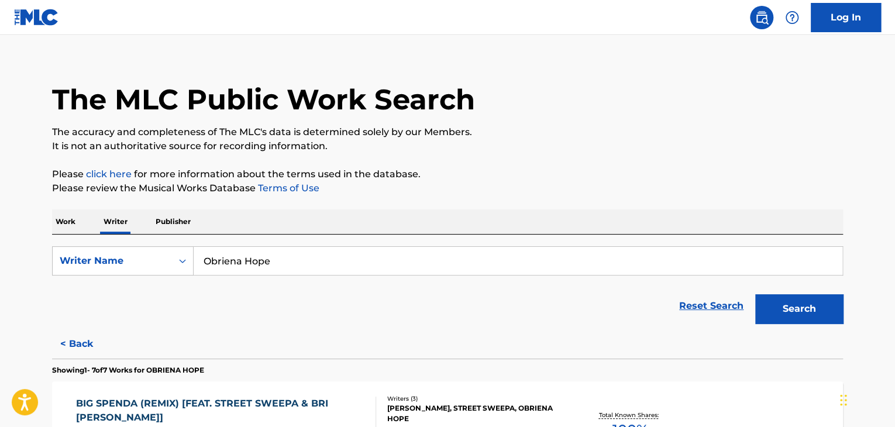
click at [70, 216] on p "Work" at bounding box center [65, 221] width 27 height 25
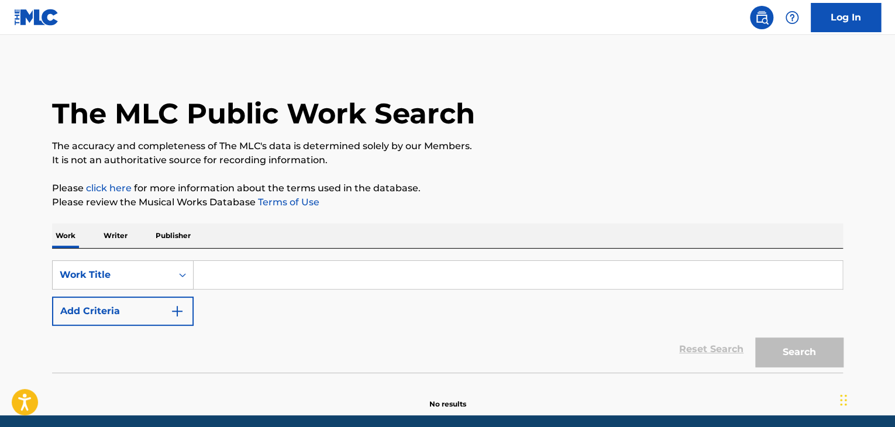
click at [249, 278] on input "Search Form" at bounding box center [518, 275] width 648 height 28
paste input "Another Sad Song"
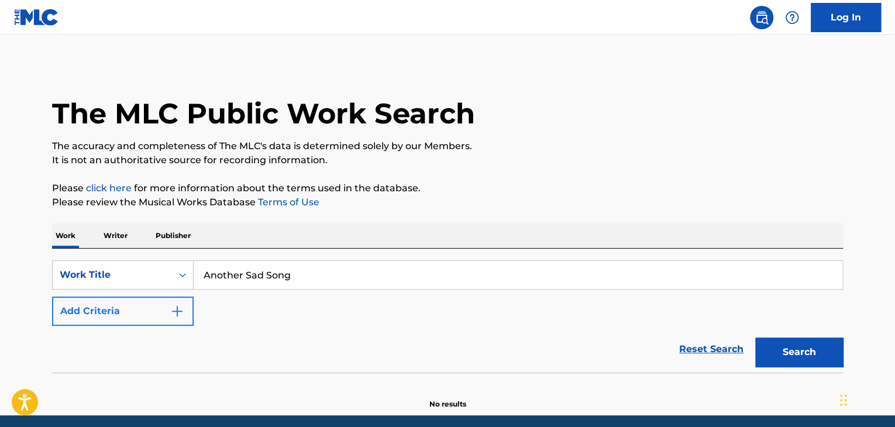
type input "Another Sad Song"
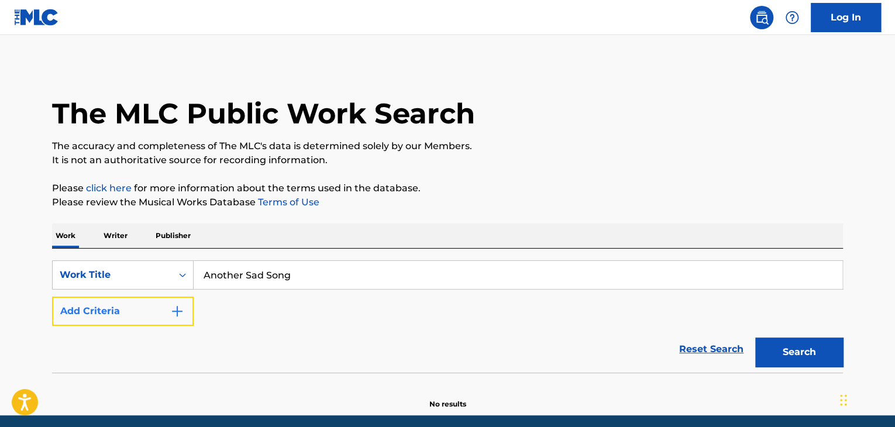
click at [175, 307] on img "Search Form" at bounding box center [177, 311] width 14 height 14
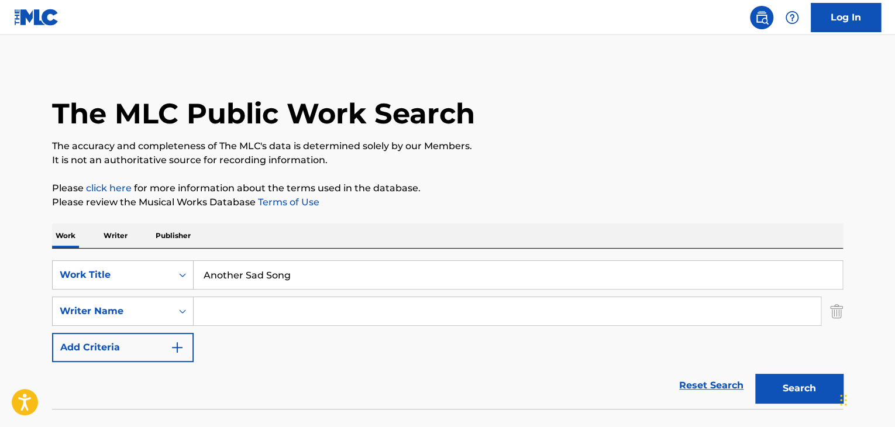
click at [263, 308] on input "Search Form" at bounding box center [507, 311] width 627 height 28
paste input "[PERSON_NAME]"
type input "[PERSON_NAME]"
click at [765, 389] on button "Search" at bounding box center [799, 388] width 88 height 29
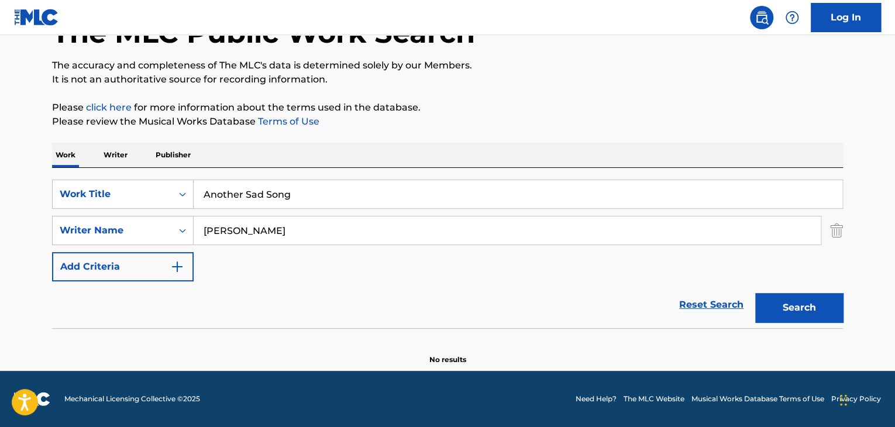
scroll to position [81, 0]
click at [112, 149] on p "Writer" at bounding box center [115, 155] width 31 height 25
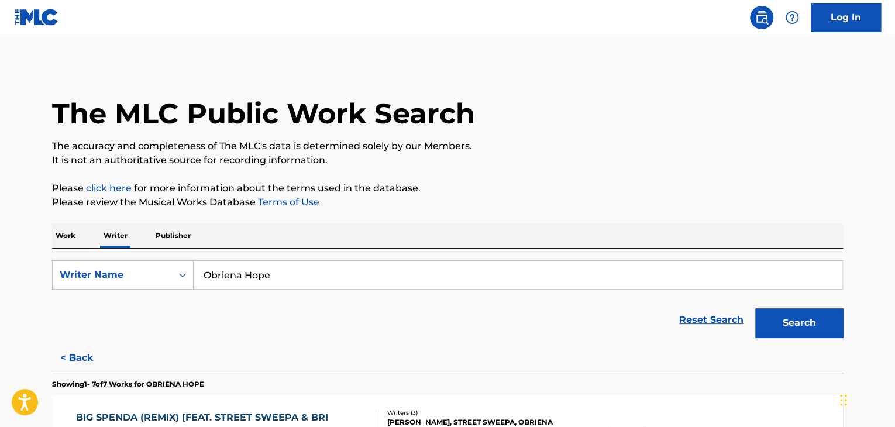
click at [279, 264] on input "Obriena Hope" at bounding box center [518, 275] width 648 height 28
paste input "[PERSON_NAME]"
click at [437, 232] on div "Work Writer Publisher" at bounding box center [447, 235] width 791 height 25
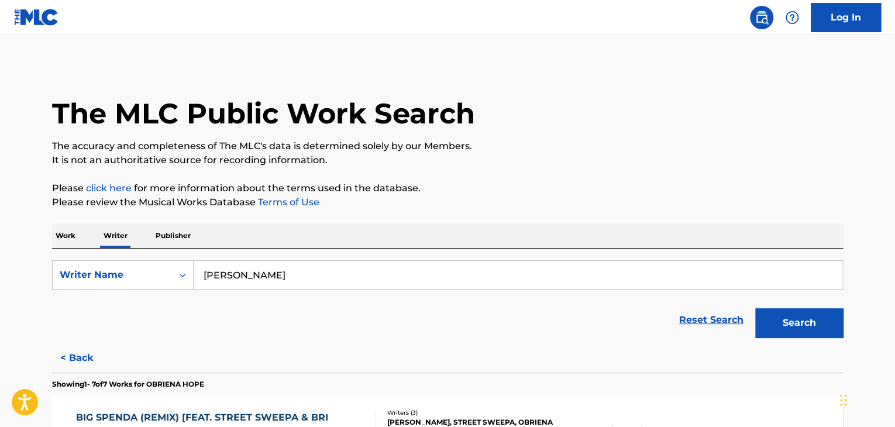
click at [785, 337] on div "Search" at bounding box center [796, 319] width 94 height 47
click at [779, 323] on button "Search" at bounding box center [799, 322] width 88 height 29
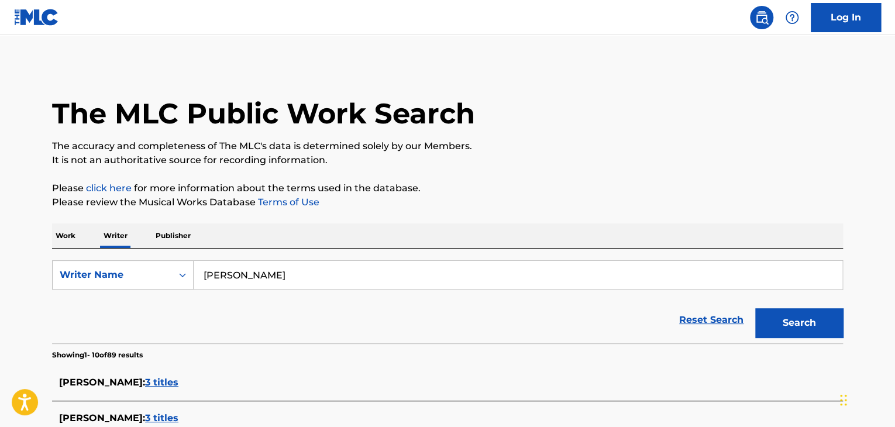
click at [243, 270] on input "[PERSON_NAME]" at bounding box center [518, 275] width 648 height 28
paste input "By My Side"
type input "By My Side"
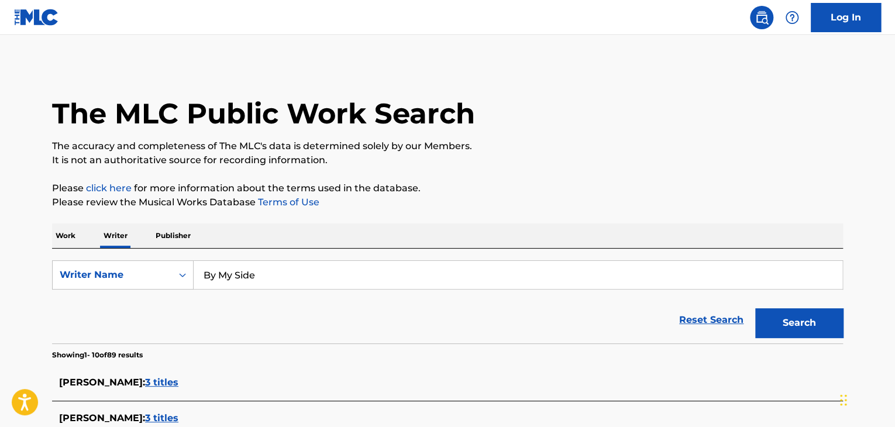
click at [65, 230] on p "Work" at bounding box center [65, 235] width 27 height 25
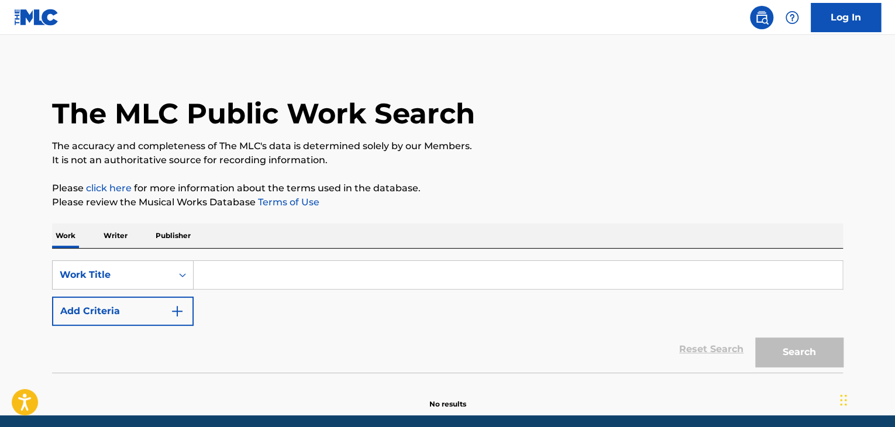
click at [236, 279] on input "Search Form" at bounding box center [518, 275] width 648 height 28
paste input "By My Side"
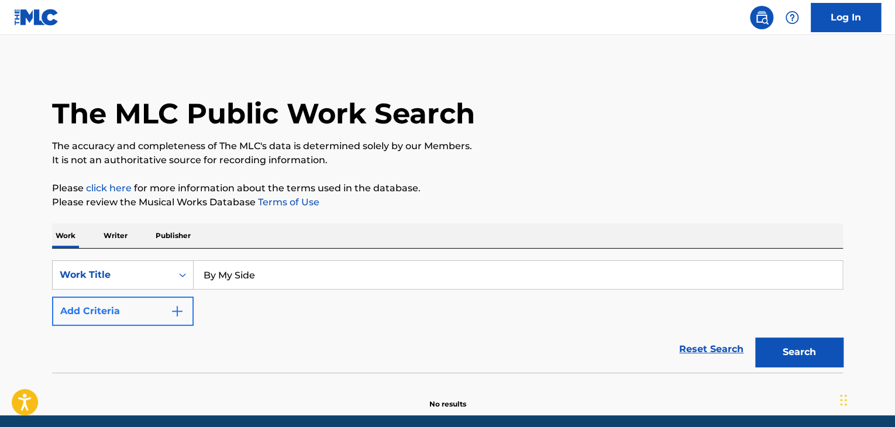
type input "By My Side"
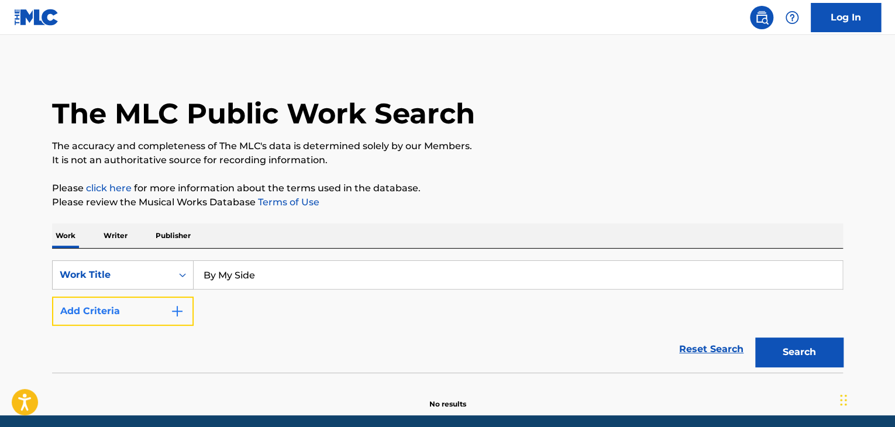
click at [160, 316] on button "Add Criteria" at bounding box center [123, 310] width 142 height 29
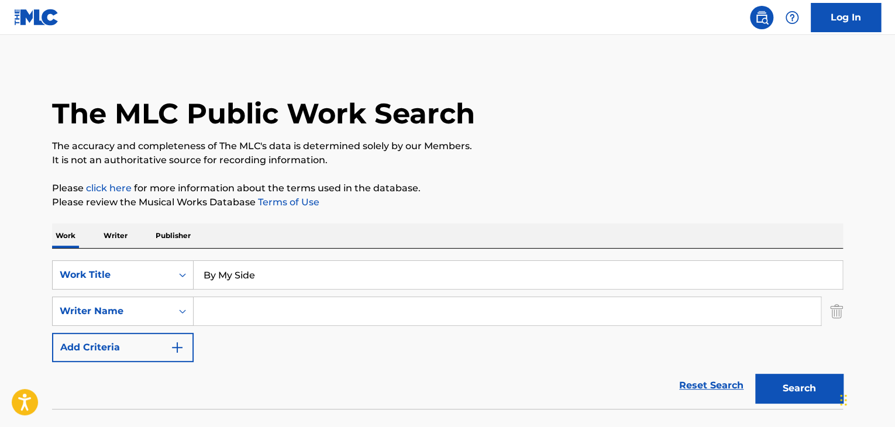
click at [225, 315] on input "Search Form" at bounding box center [507, 311] width 627 height 28
paste input "[PERSON_NAME]"
type input "[PERSON_NAME]"
click at [788, 384] on button "Search" at bounding box center [799, 388] width 88 height 29
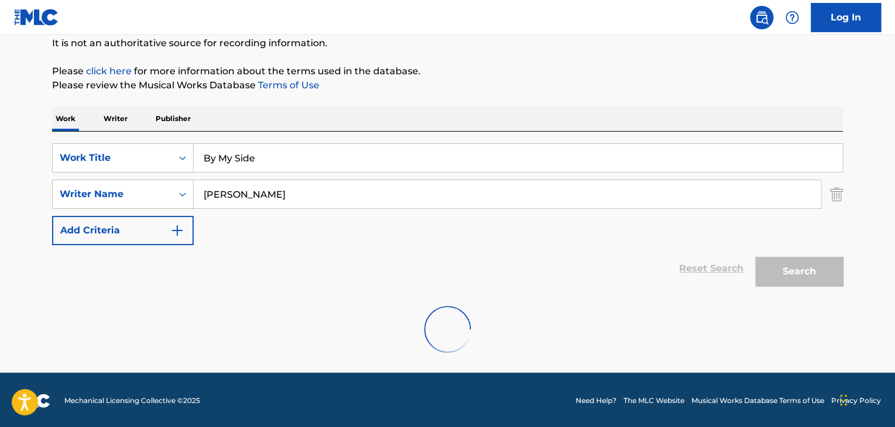
scroll to position [81, 0]
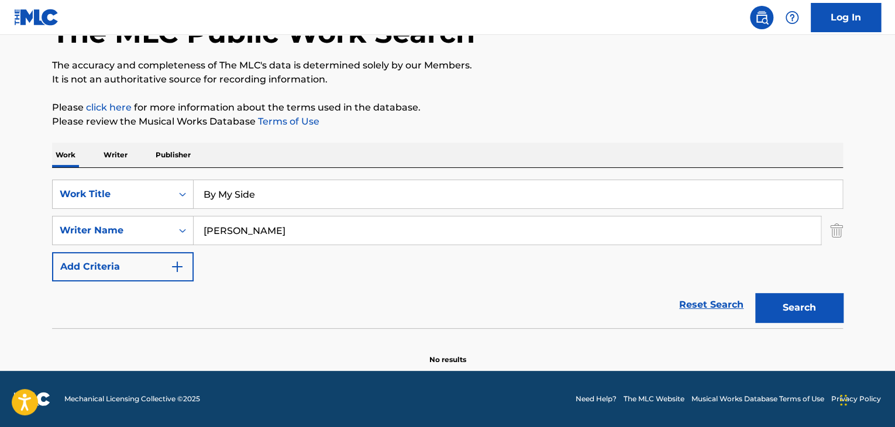
click at [110, 153] on p "Writer" at bounding box center [115, 155] width 31 height 25
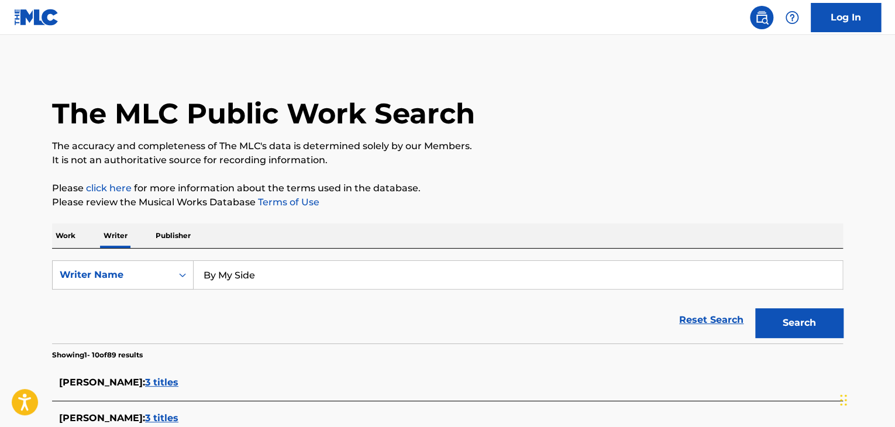
click at [251, 279] on input "By My Side" at bounding box center [518, 275] width 648 height 28
paste input "[PERSON_NAME]"
type input "[PERSON_NAME]"
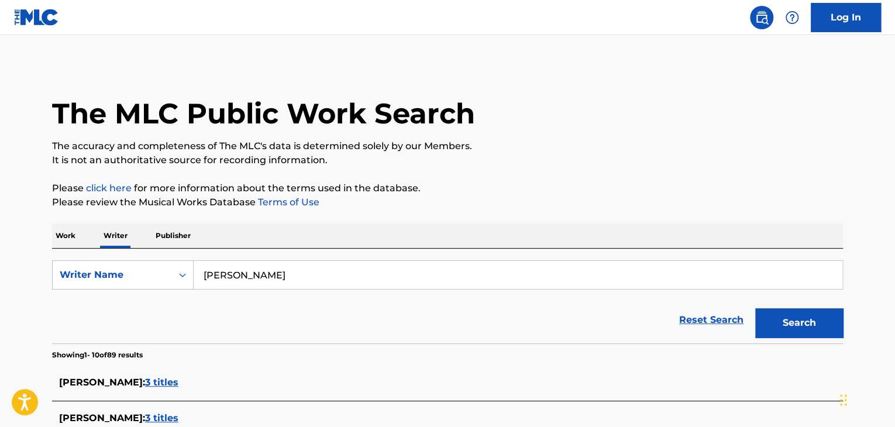
click at [819, 333] on button "Search" at bounding box center [799, 322] width 88 height 29
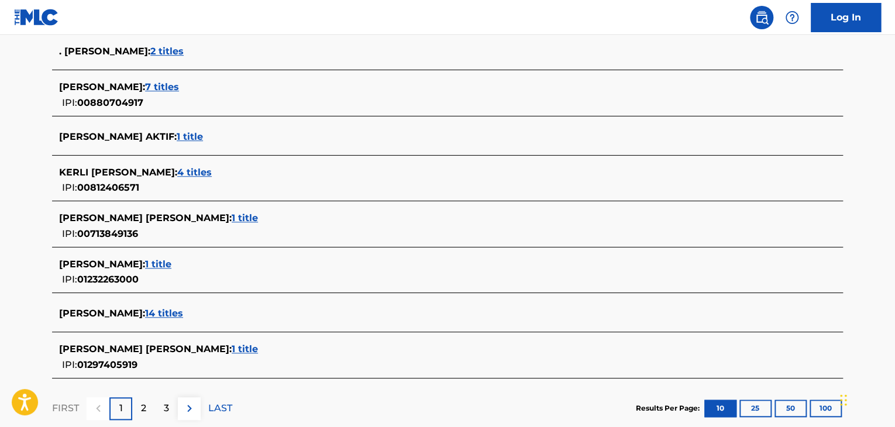
scroll to position [468, 0]
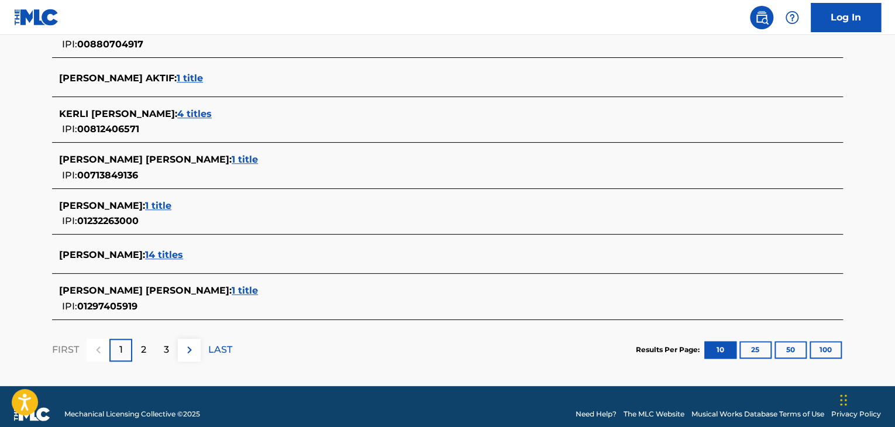
click at [152, 206] on span "1 title" at bounding box center [158, 205] width 26 height 11
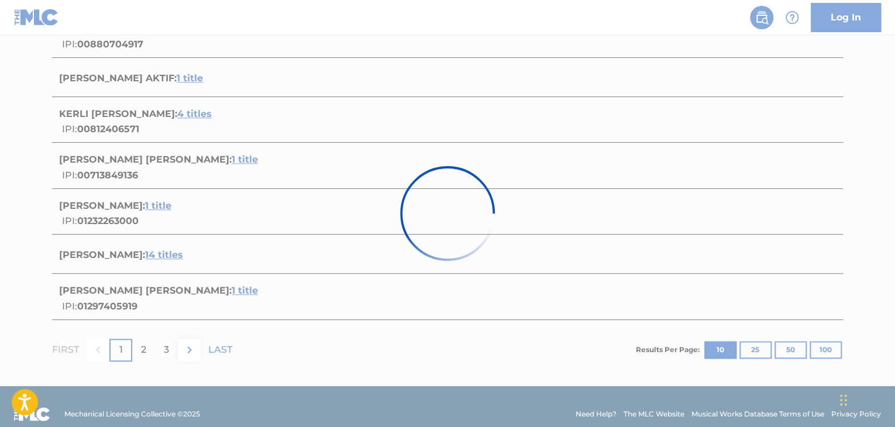
scroll to position [173, 0]
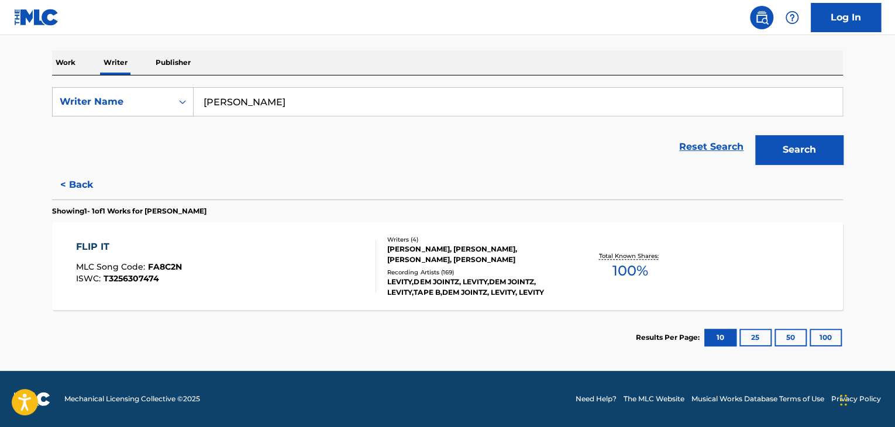
click at [346, 246] on div "FLIP IT MLC Song Code : FA8C2N ISWC : T3256307474" at bounding box center [226, 266] width 301 height 53
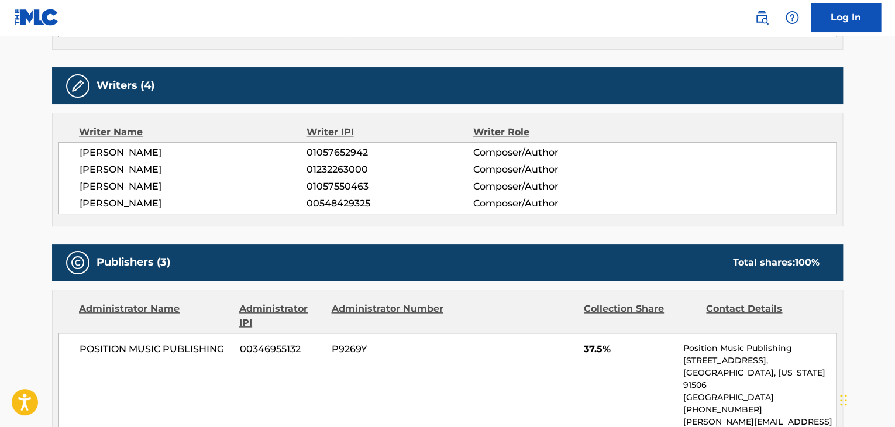
scroll to position [760, 0]
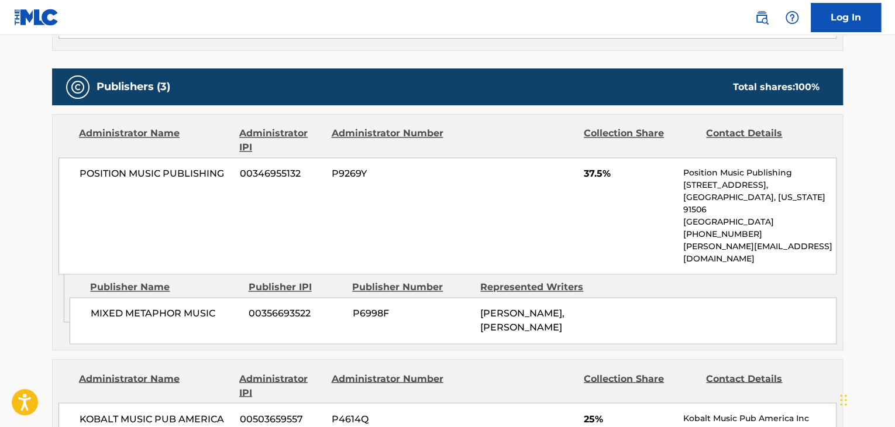
click at [127, 167] on span "POSITION MUSIC PUBLISHING" at bounding box center [155, 174] width 151 height 14
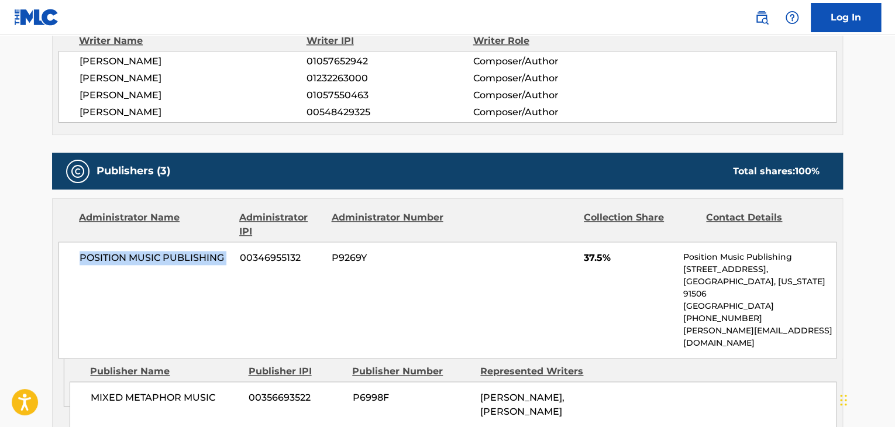
scroll to position [643, 0]
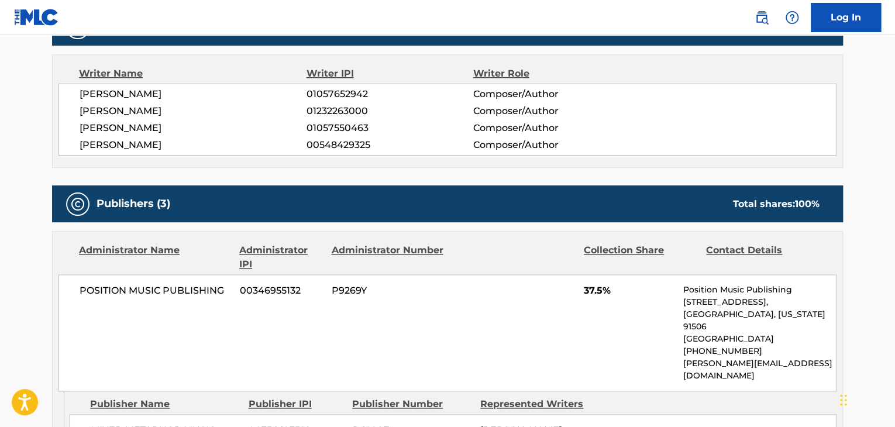
click at [258, 284] on span "00346955132" at bounding box center [281, 291] width 83 height 14
click at [122, 104] on span "[PERSON_NAME]" at bounding box center [193, 111] width 227 height 14
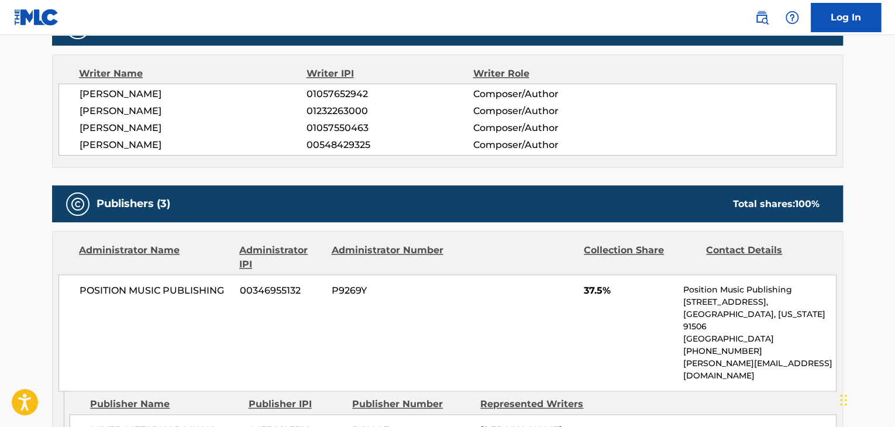
click at [353, 104] on span "01232263000" at bounding box center [389, 111] width 166 height 14
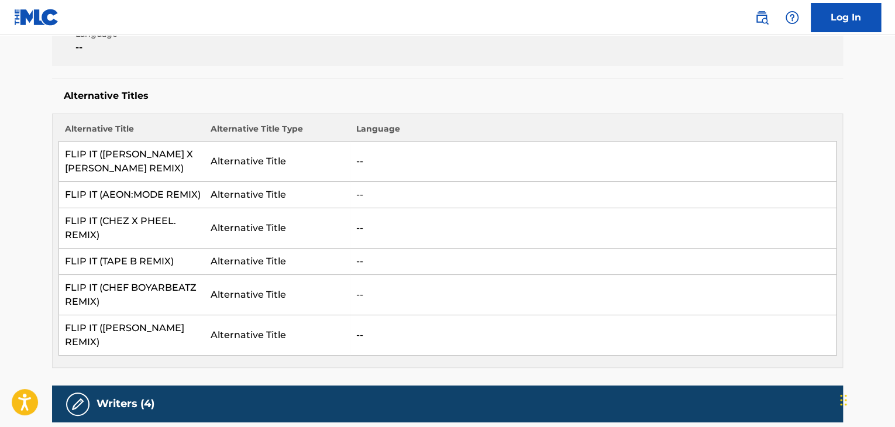
scroll to position [175, 0]
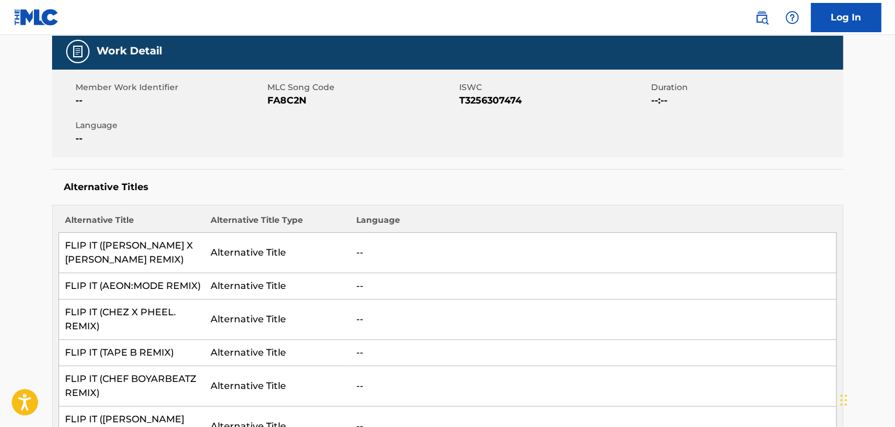
click at [280, 107] on div "Member Work Identifier -- MLC Song Code FA8C2N ISWC T3256307474 Duration --:-- …" at bounding box center [447, 114] width 791 height 88
click at [280, 107] on span "FA8C2N" at bounding box center [361, 101] width 189 height 14
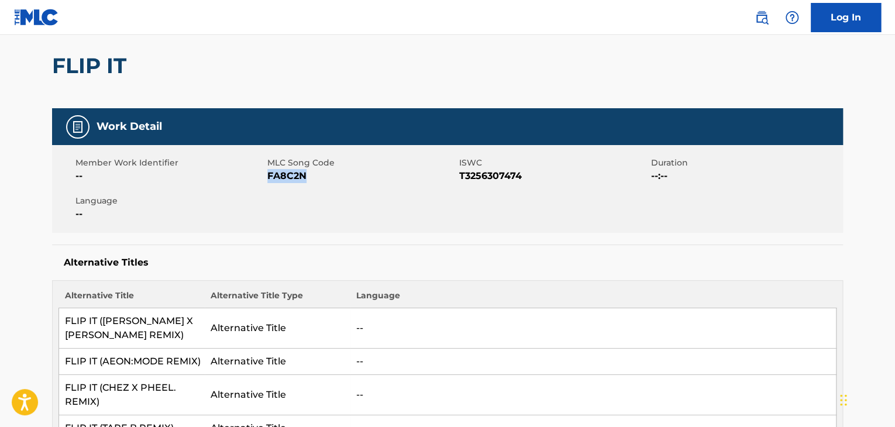
scroll to position [0, 0]
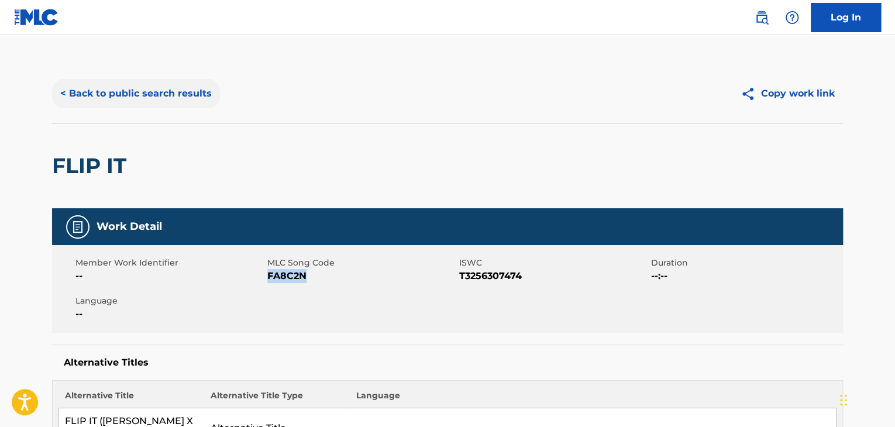
click at [164, 97] on button "< Back to public search results" at bounding box center [136, 93] width 168 height 29
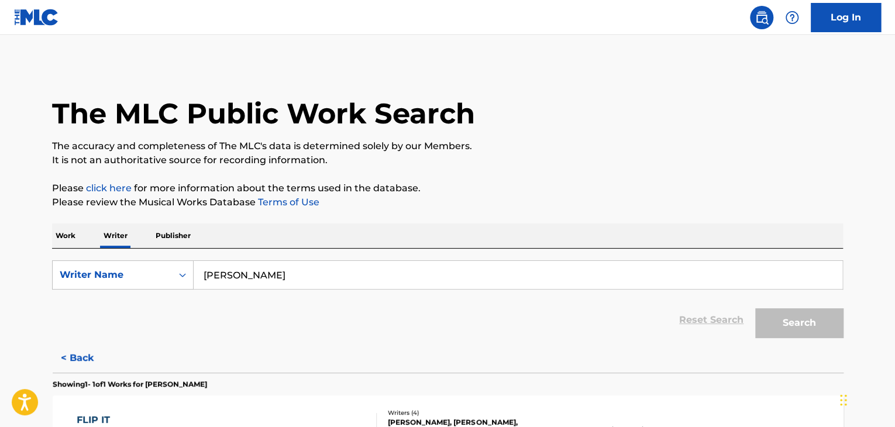
scroll to position [14, 0]
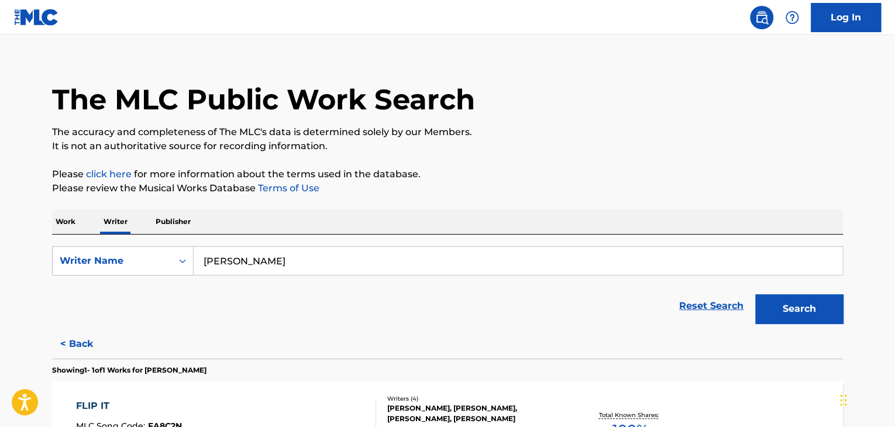
click at [234, 263] on input "[PERSON_NAME]" at bounding box center [518, 261] width 648 height 28
paste input "FA8C2N"
click at [246, 252] on input "FA8C2N" at bounding box center [518, 261] width 648 height 28
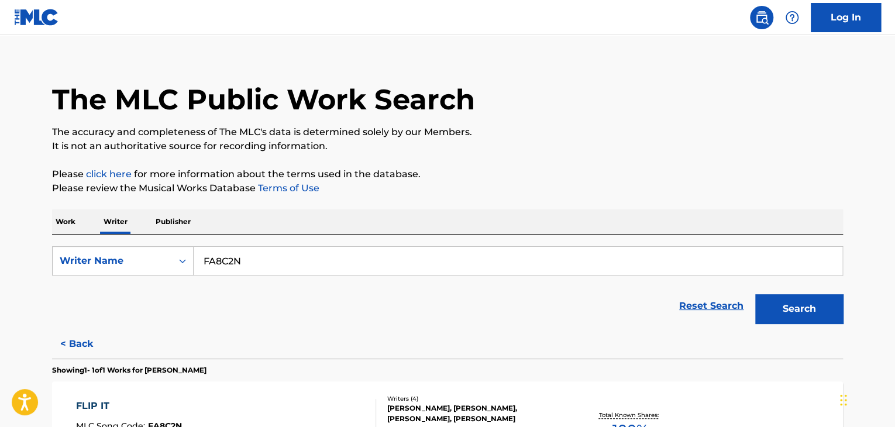
click at [246, 252] on input "FA8C2N" at bounding box center [518, 261] width 648 height 28
paste input "[PERSON_NAME]"
type input "[PERSON_NAME]"
click at [764, 296] on button "Search" at bounding box center [799, 308] width 88 height 29
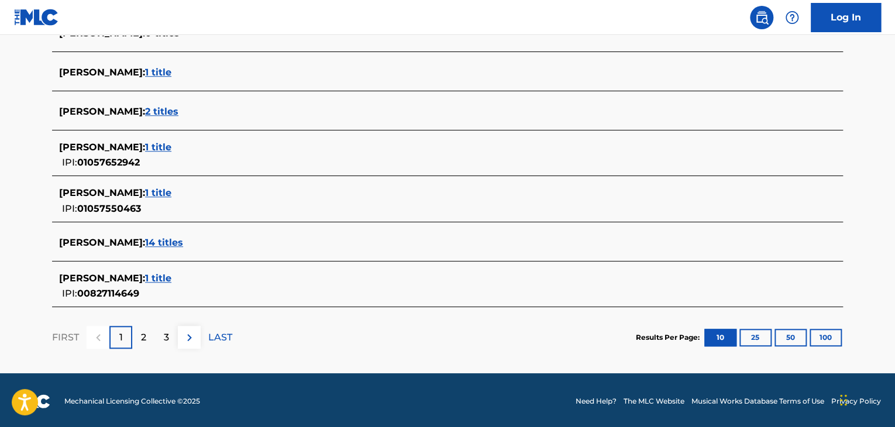
scroll to position [475, 0]
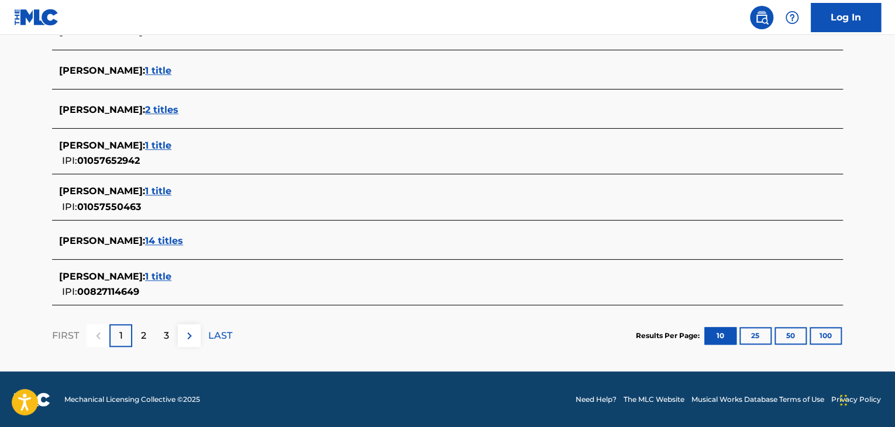
click at [158, 142] on span "1 title" at bounding box center [158, 145] width 26 height 11
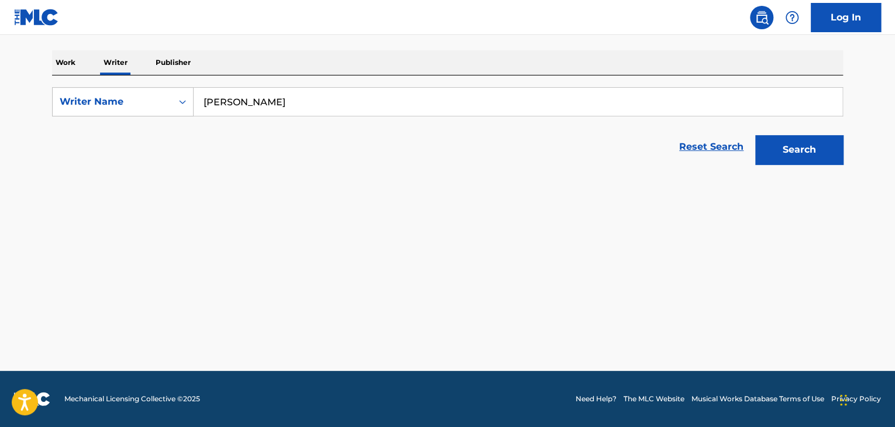
scroll to position [173, 0]
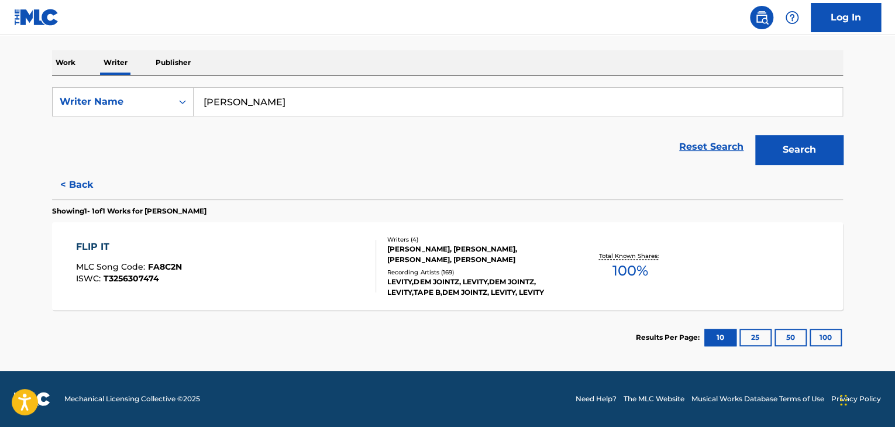
click at [344, 271] on div "FLIP IT MLC Song Code : FA8C2N ISWC : T3256307474" at bounding box center [226, 266] width 301 height 53
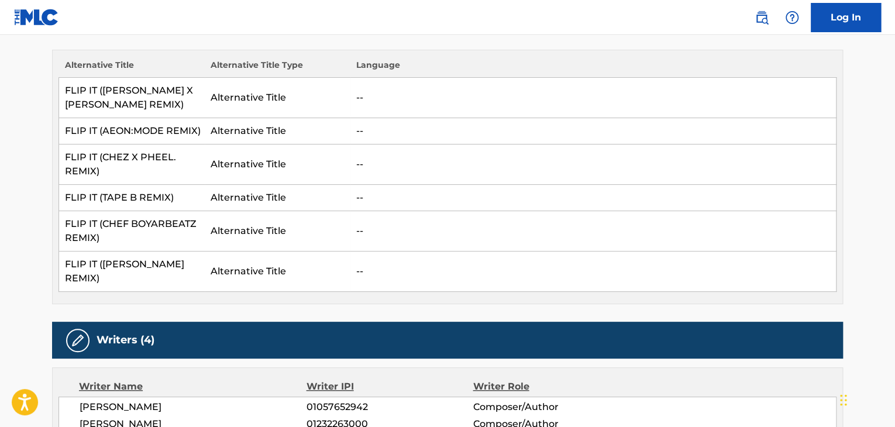
scroll to position [468, 0]
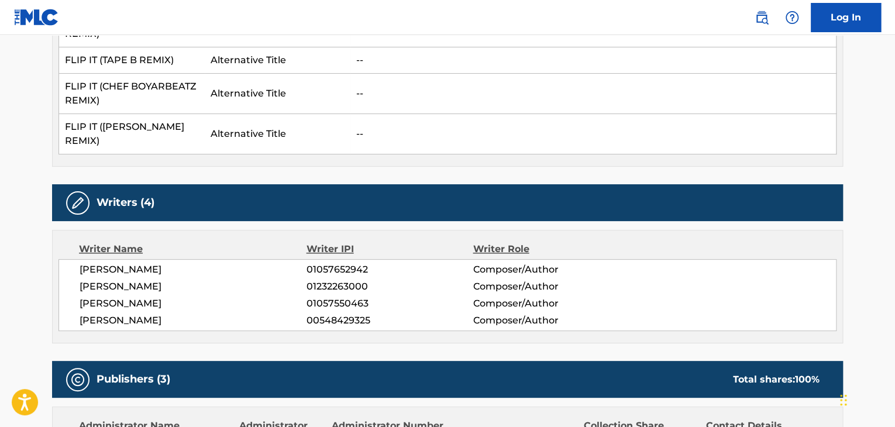
click at [136, 296] on span "[PERSON_NAME]" at bounding box center [193, 303] width 227 height 14
click at [322, 295] on div "[PERSON_NAME] 01057652942 Composer/Author [PERSON_NAME] 01232263000 Composer/Au…" at bounding box center [447, 295] width 778 height 72
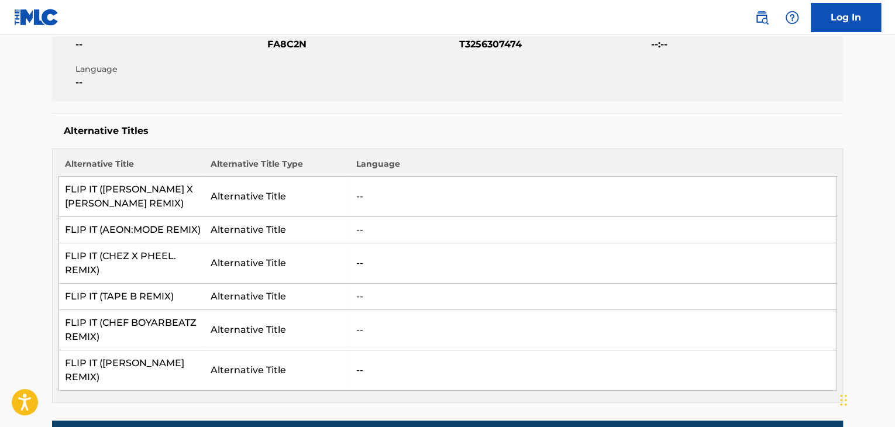
scroll to position [117, 0]
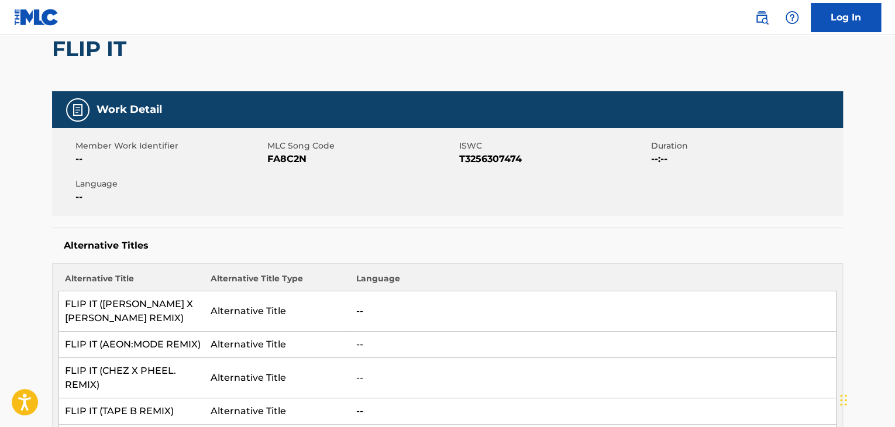
click at [290, 169] on div "Member Work Identifier -- MLC Song Code FA8C2N ISWC T3256307474 Duration --:-- …" at bounding box center [447, 172] width 791 height 88
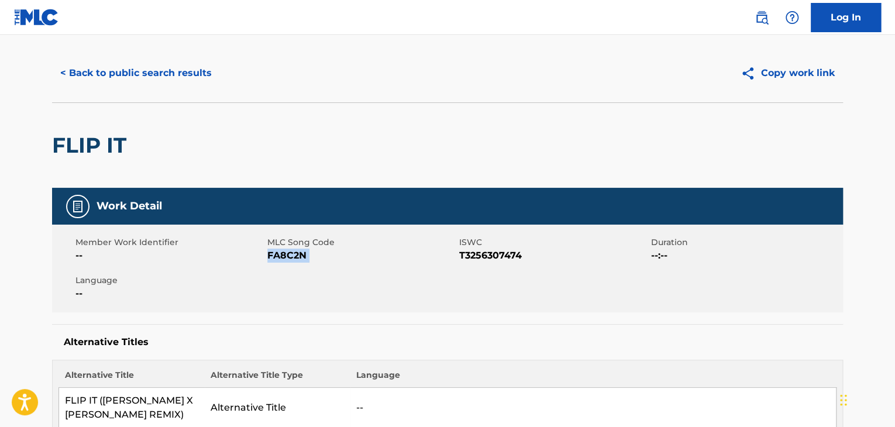
scroll to position [0, 0]
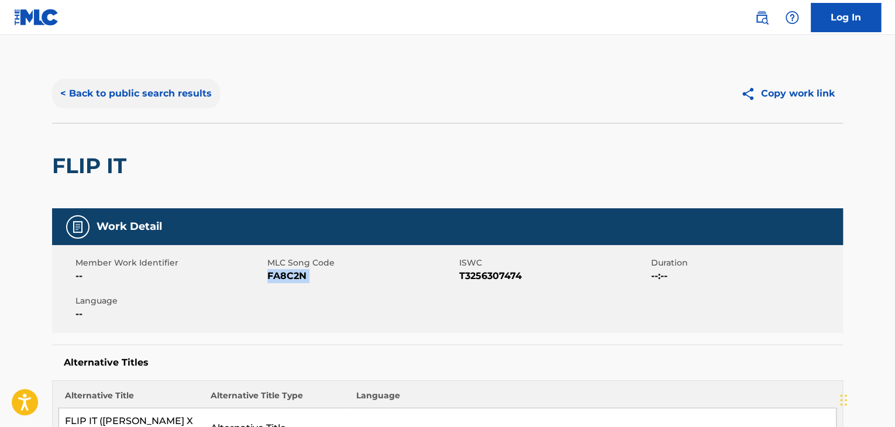
click at [134, 99] on button "< Back to public search results" at bounding box center [136, 93] width 168 height 29
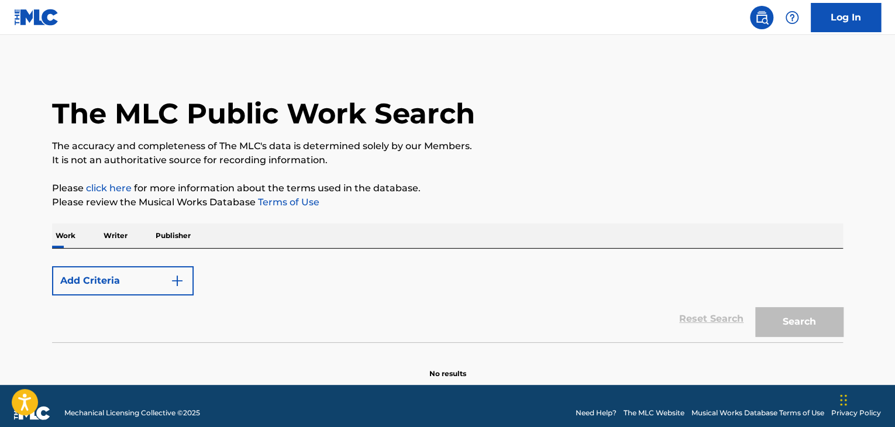
scroll to position [14, 0]
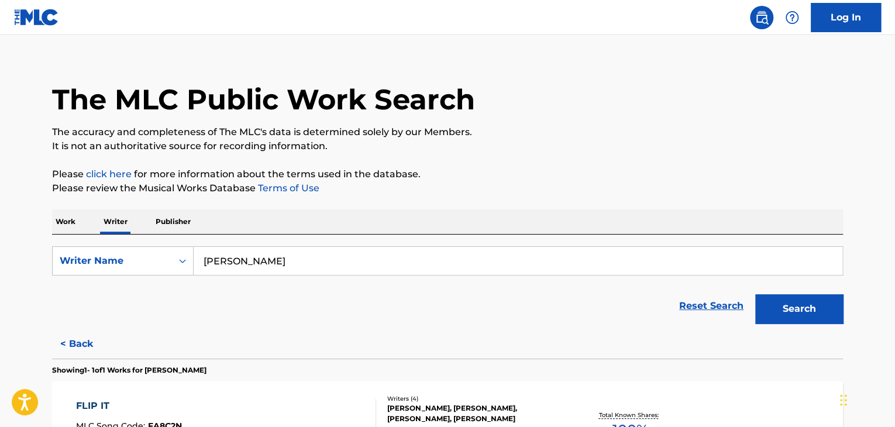
click at [68, 224] on p "Work" at bounding box center [65, 221] width 27 height 25
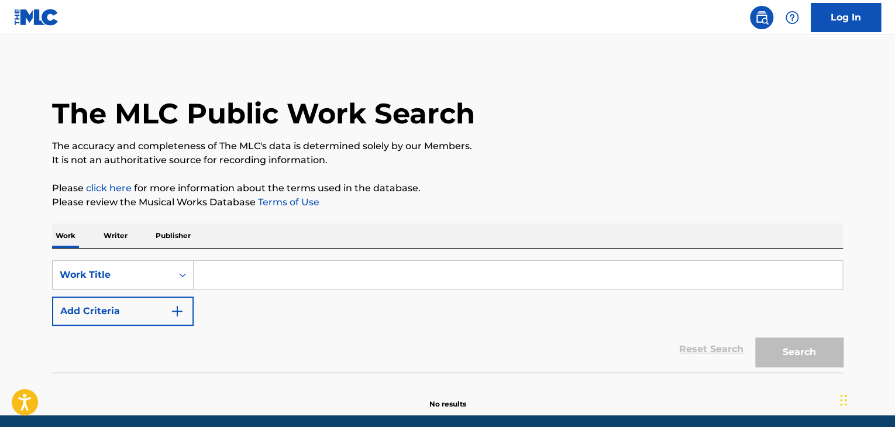
click at [266, 281] on input "Search Form" at bounding box center [518, 275] width 648 height 28
paste input "On 2 Something"
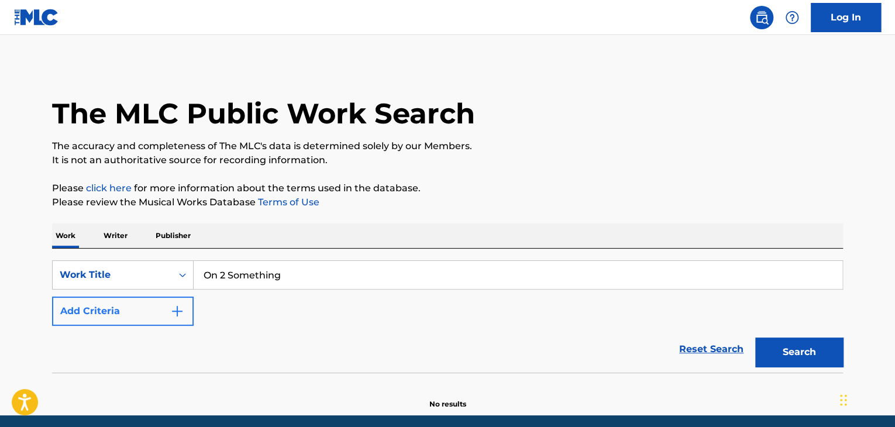
type input "On 2 Something"
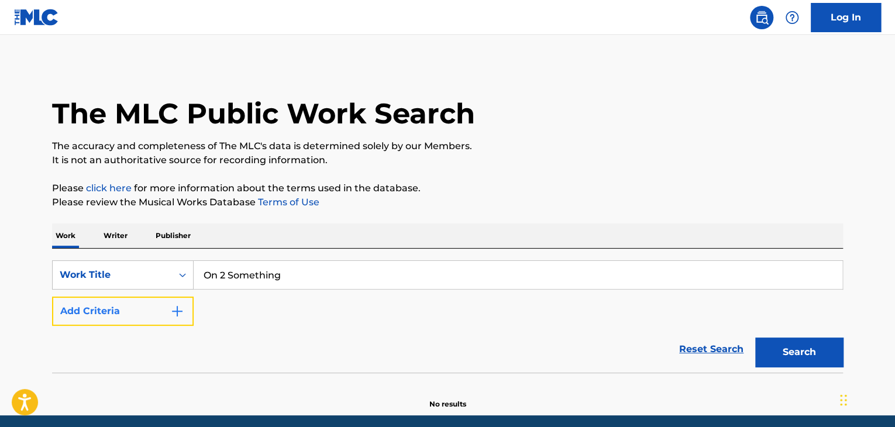
click at [122, 302] on button "Add Criteria" at bounding box center [123, 310] width 142 height 29
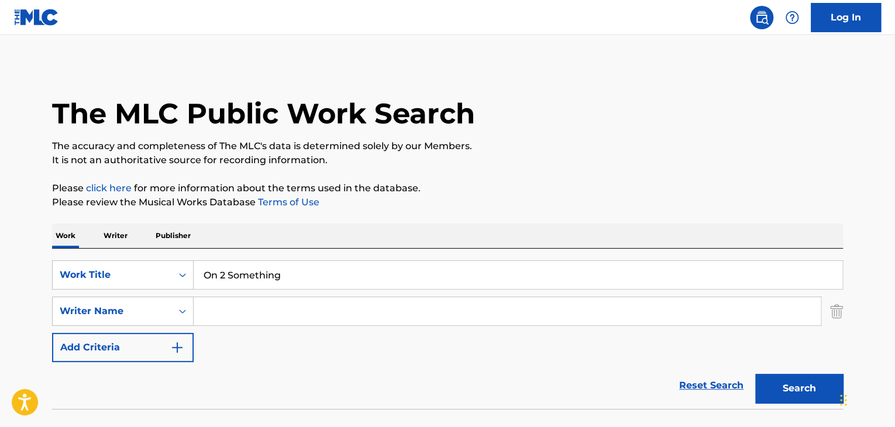
click at [217, 312] on input "Search Form" at bounding box center [507, 311] width 627 height 28
paste input "[PERSON_NAME]"
type input "[PERSON_NAME]"
click at [779, 372] on div "Search" at bounding box center [796, 385] width 94 height 47
click at [782, 385] on button "Search" at bounding box center [799, 388] width 88 height 29
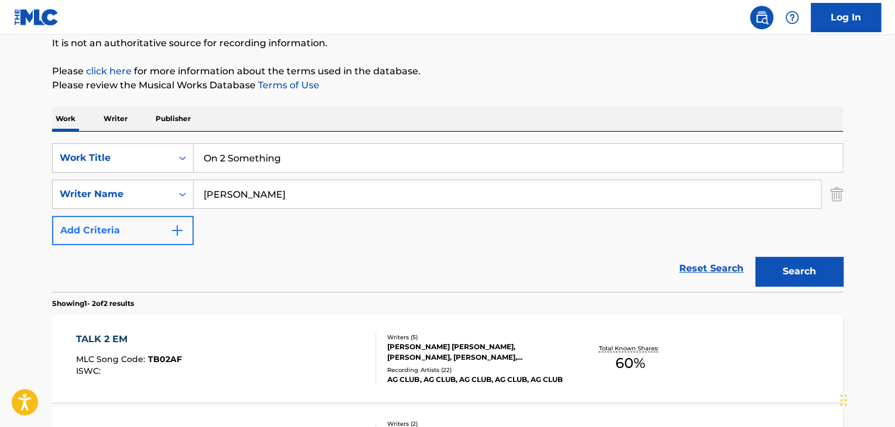
scroll to position [117, 0]
click at [108, 118] on p "Writer" at bounding box center [115, 118] width 31 height 25
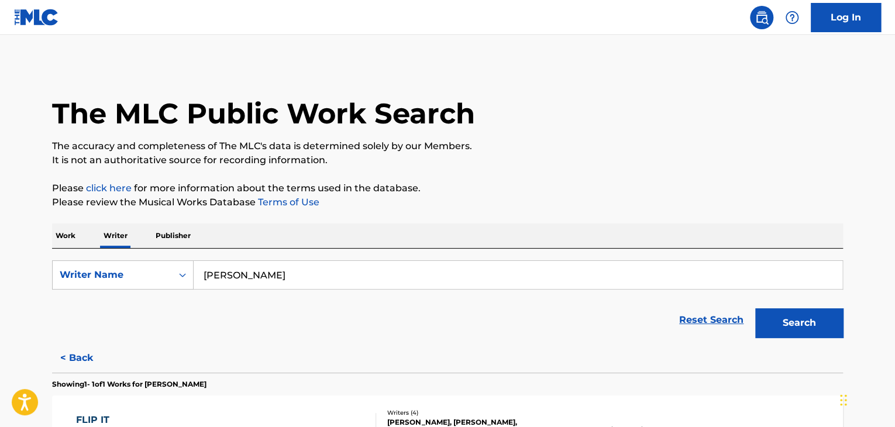
click at [278, 271] on input "[PERSON_NAME]" at bounding box center [518, 275] width 648 height 28
paste input "[PERSON_NAME]"
type input "[PERSON_NAME]"
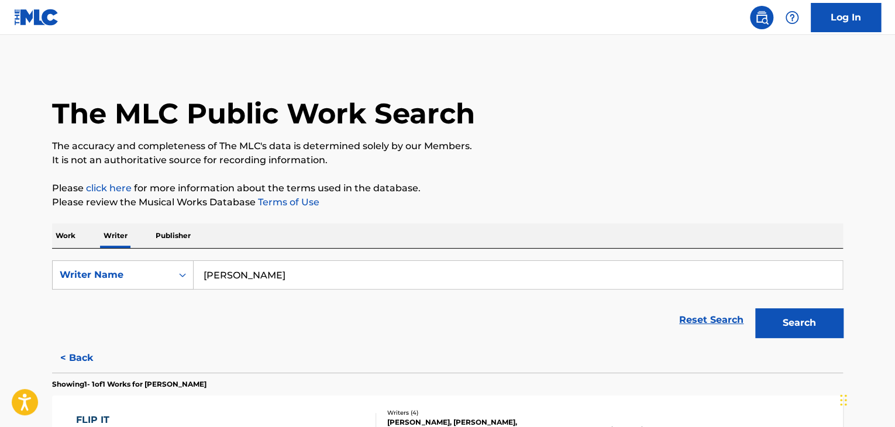
click at [557, 188] on p "Please click here for more information about the terms used in the database." at bounding box center [447, 188] width 791 height 14
click at [803, 329] on button "Search" at bounding box center [799, 322] width 88 height 29
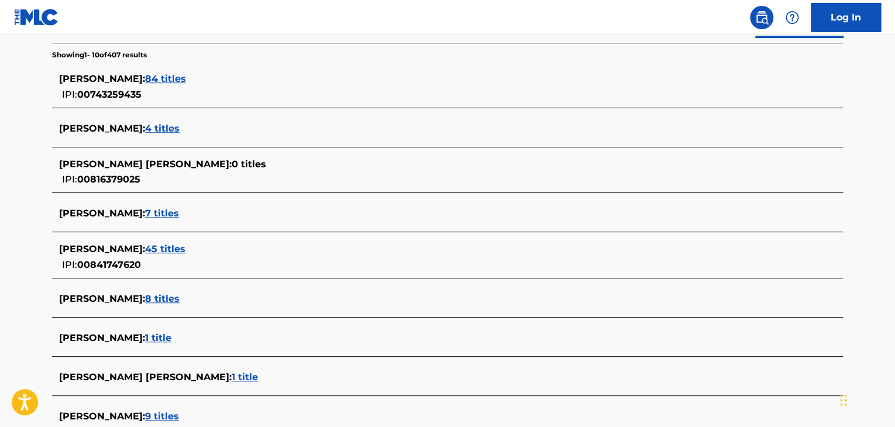
scroll to position [229, 0]
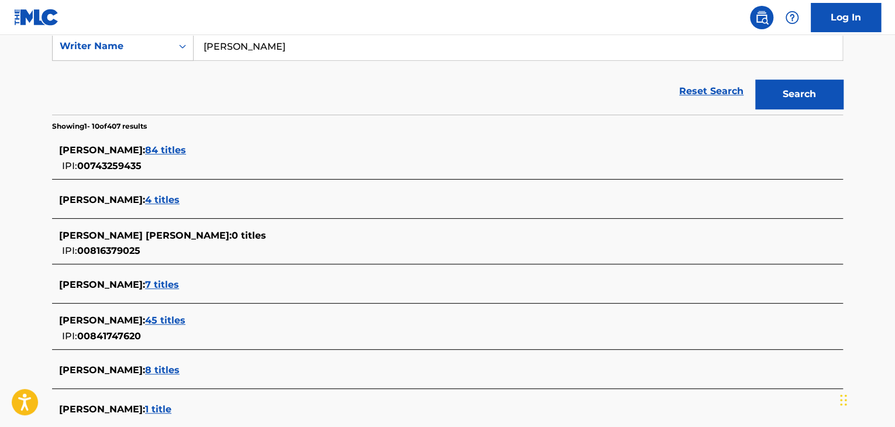
click at [168, 149] on span "84 titles" at bounding box center [165, 149] width 41 height 11
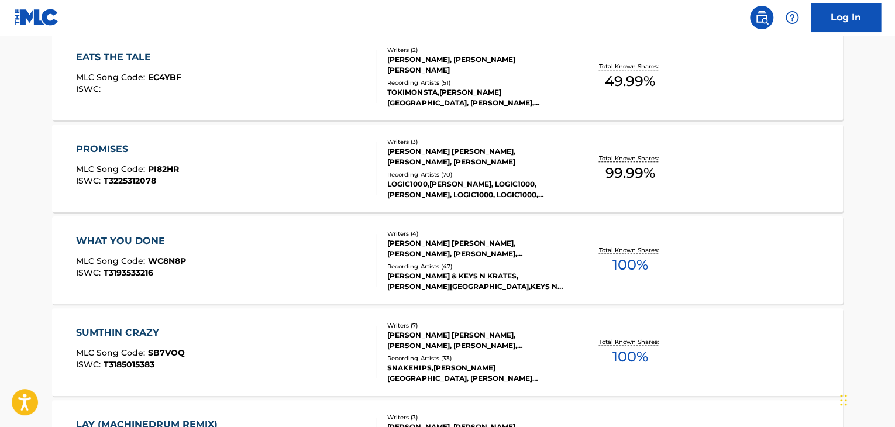
scroll to position [930, 0]
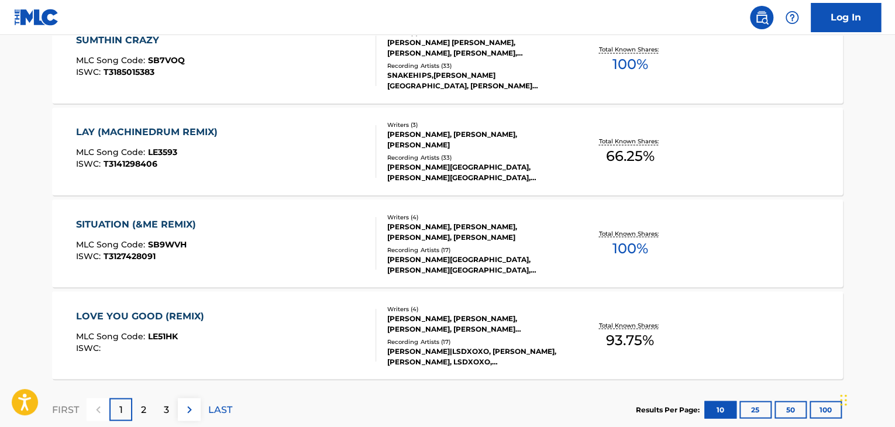
click at [357, 321] on div "LOVE YOU GOOD (REMIX) MLC Song Code : LE51HK ISWC :" at bounding box center [226, 335] width 301 height 53
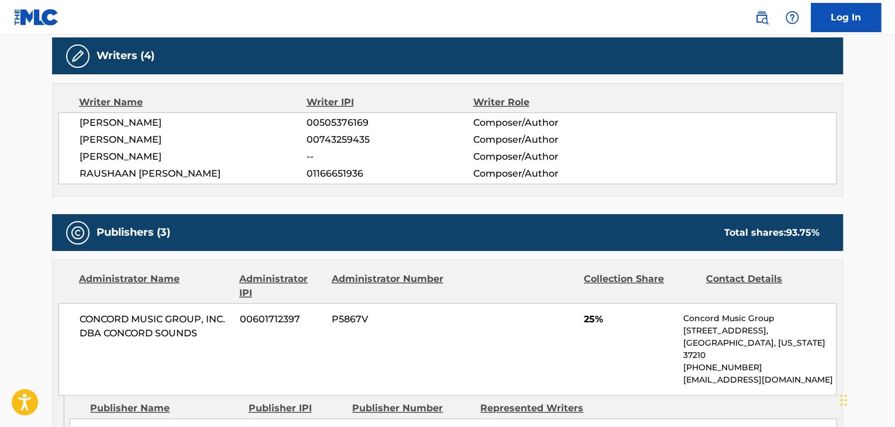
scroll to position [468, 0]
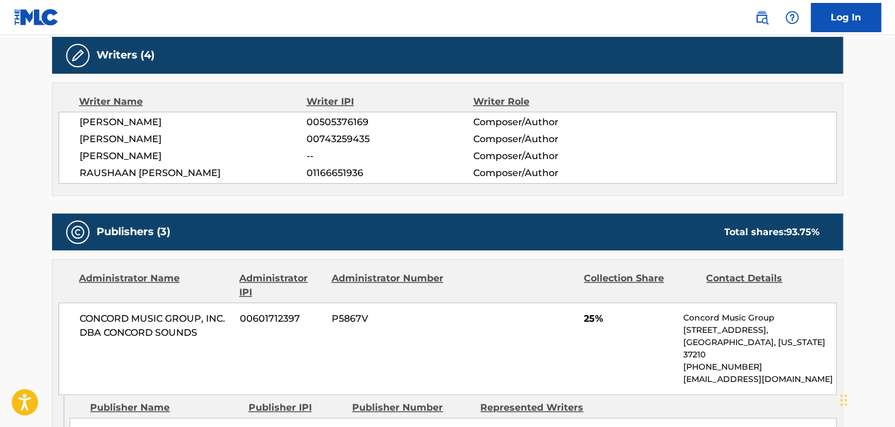
click at [145, 140] on span "[PERSON_NAME]" at bounding box center [193, 139] width 227 height 14
click at [316, 141] on span "00743259435" at bounding box center [389, 139] width 166 height 14
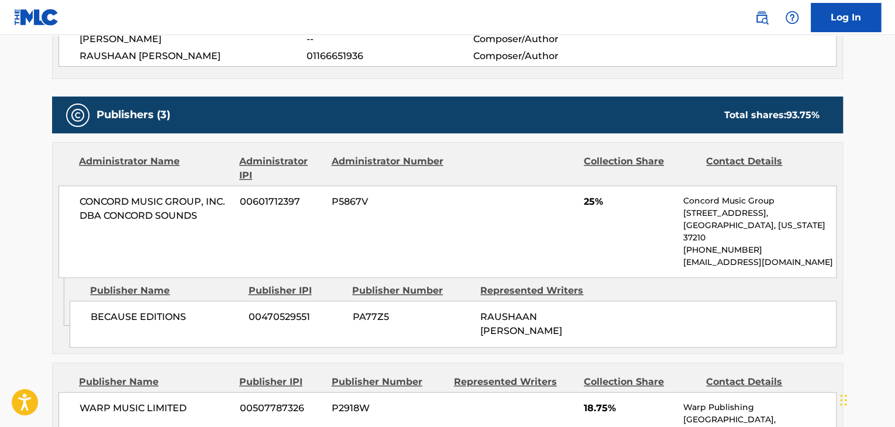
scroll to position [351, 0]
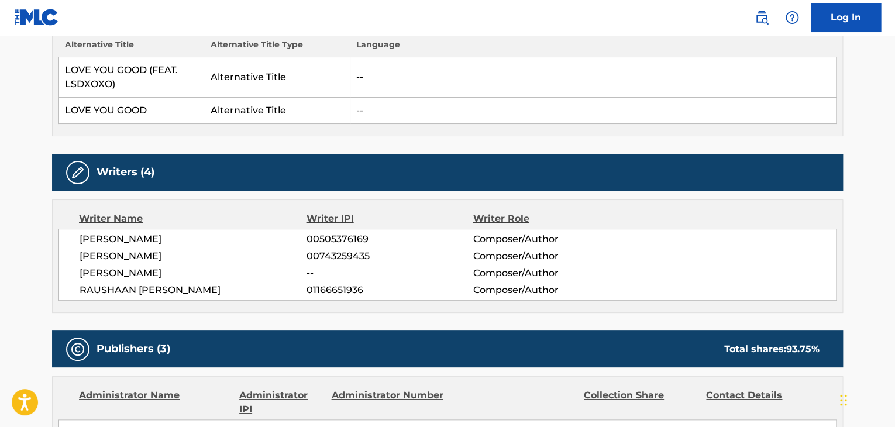
click at [120, 275] on span "[PERSON_NAME]" at bounding box center [193, 273] width 227 height 14
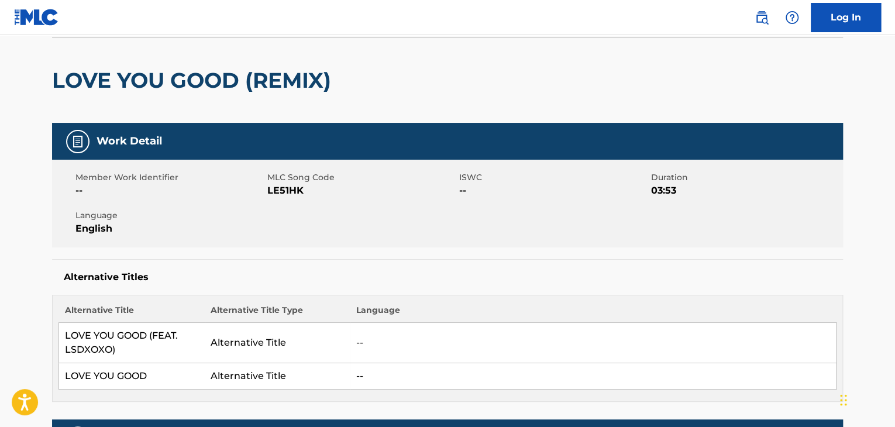
scroll to position [0, 0]
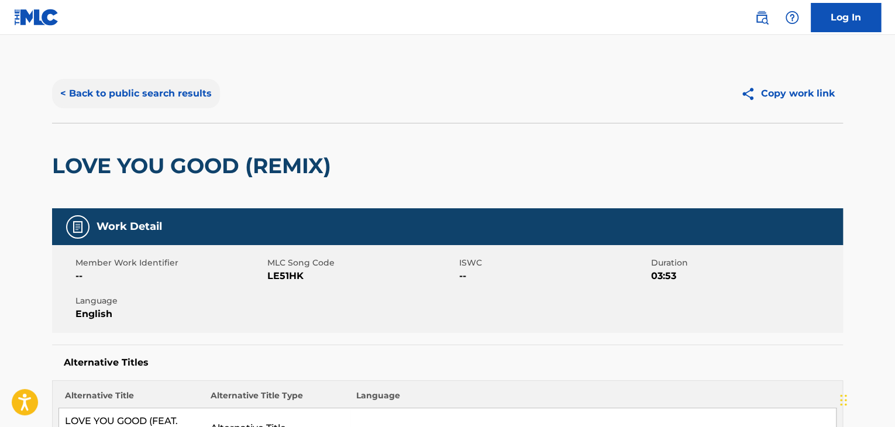
click at [152, 90] on button "< Back to public search results" at bounding box center [136, 93] width 168 height 29
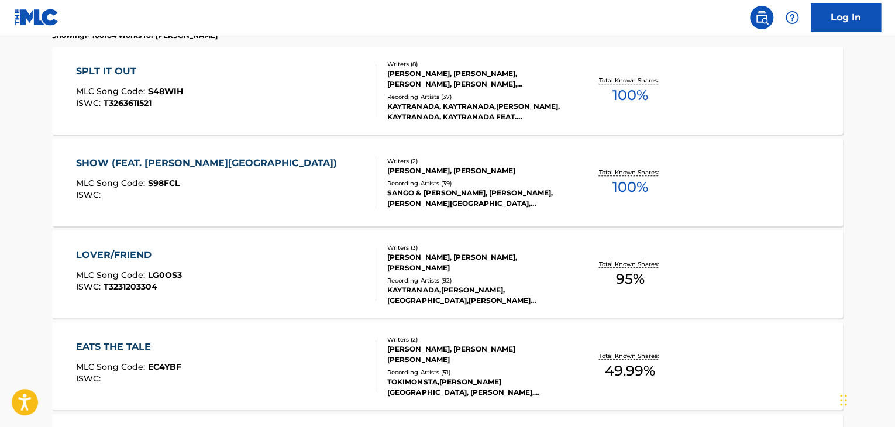
scroll to position [423, 0]
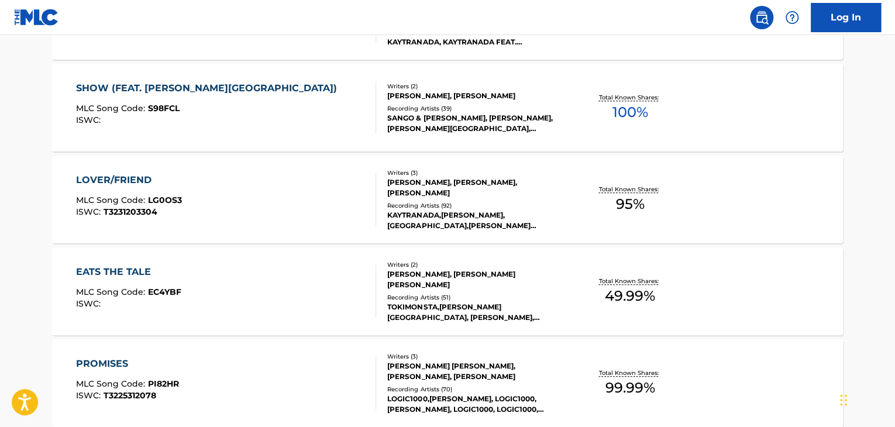
click at [305, 106] on div "SHOW (FEAT. [PERSON_NAME]) MLC Song Code : S98FCL ISWC :" at bounding box center [226, 107] width 301 height 53
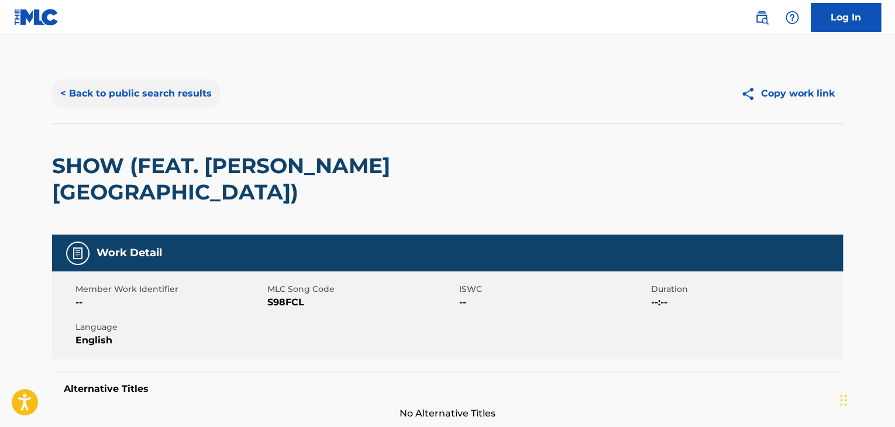
click at [160, 98] on button "< Back to public search results" at bounding box center [136, 93] width 168 height 29
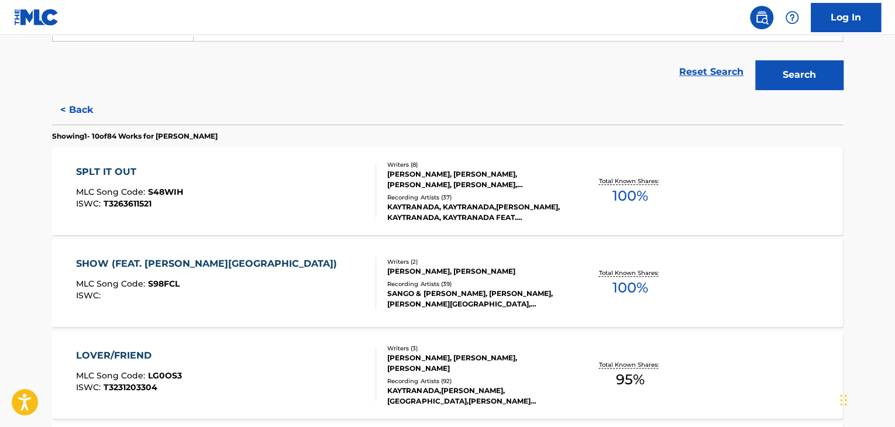
scroll to position [248, 0]
click at [327, 188] on div "SPLT IT OUT MLC Song Code : S48WIH ISWC : T3263611521" at bounding box center [226, 191] width 301 height 53
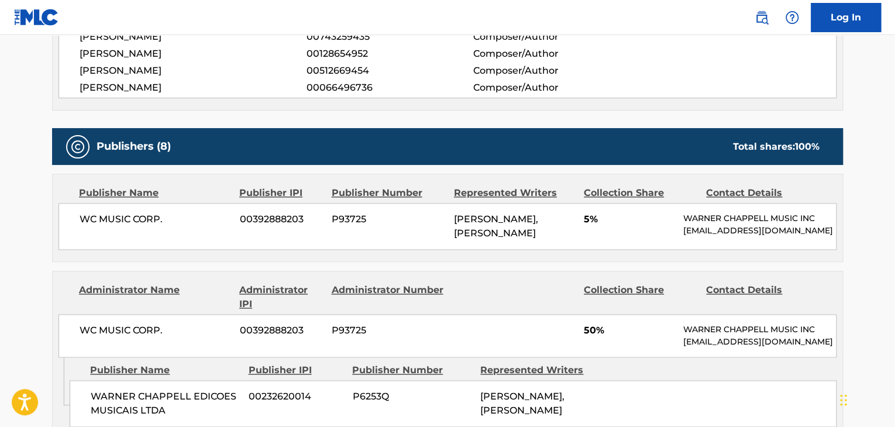
scroll to position [526, 0]
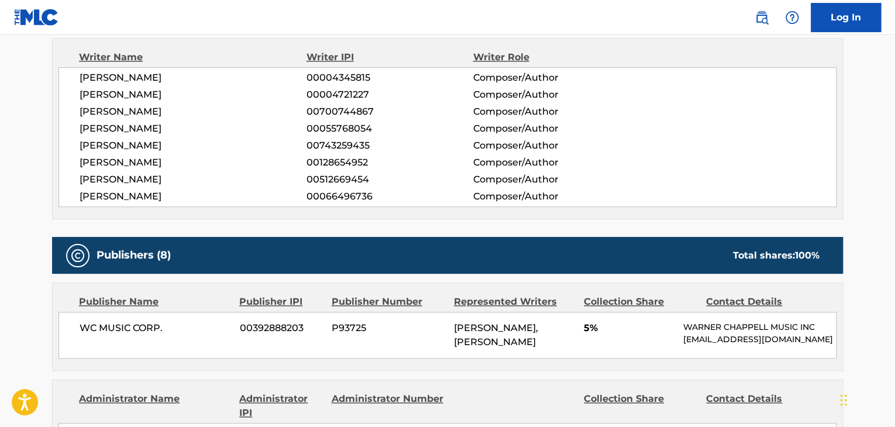
click at [116, 324] on span "WC MUSIC CORP." at bounding box center [155, 328] width 151 height 14
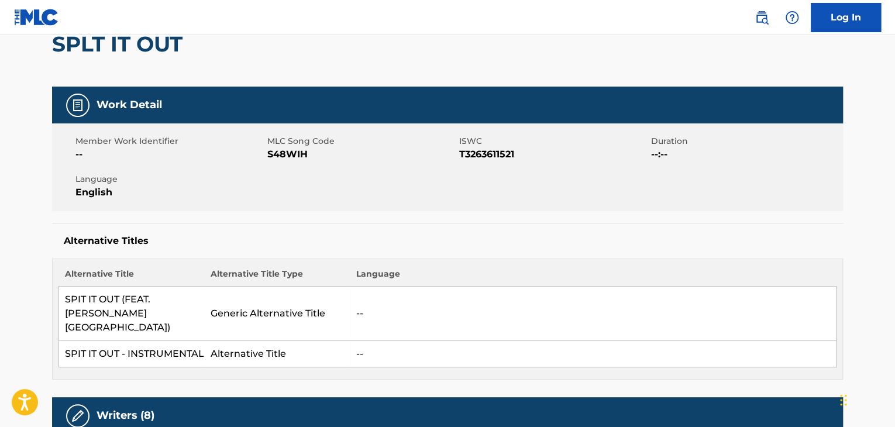
scroll to position [58, 0]
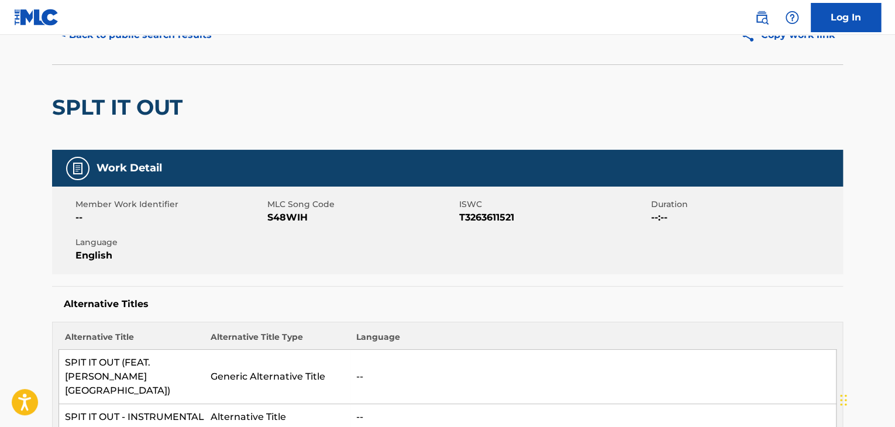
click at [278, 216] on span "S48WIH" at bounding box center [361, 218] width 189 height 14
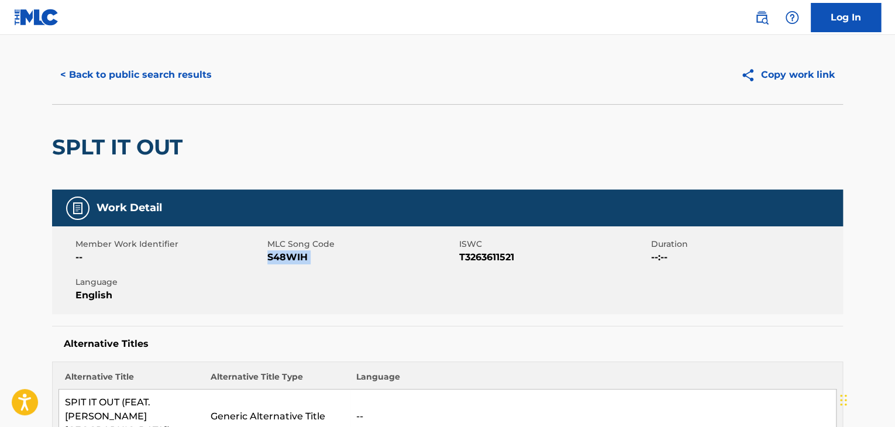
scroll to position [0, 0]
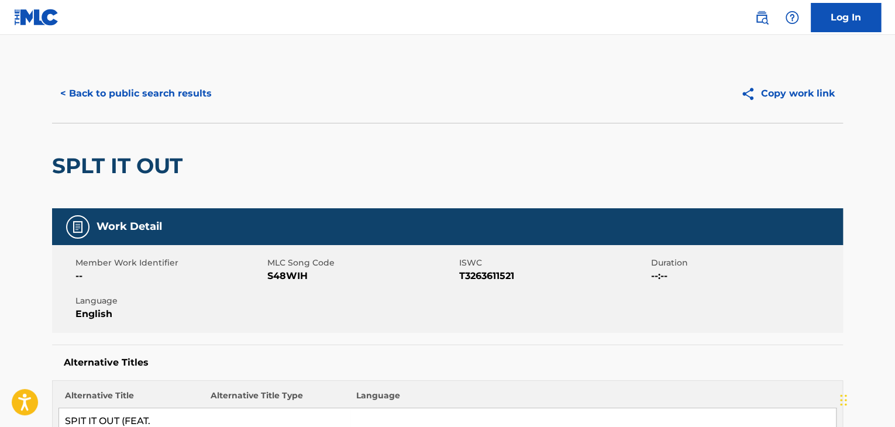
click at [168, 109] on div "< Back to public search results Copy work link" at bounding box center [447, 93] width 791 height 58
click at [166, 99] on button "< Back to public search results" at bounding box center [136, 93] width 168 height 29
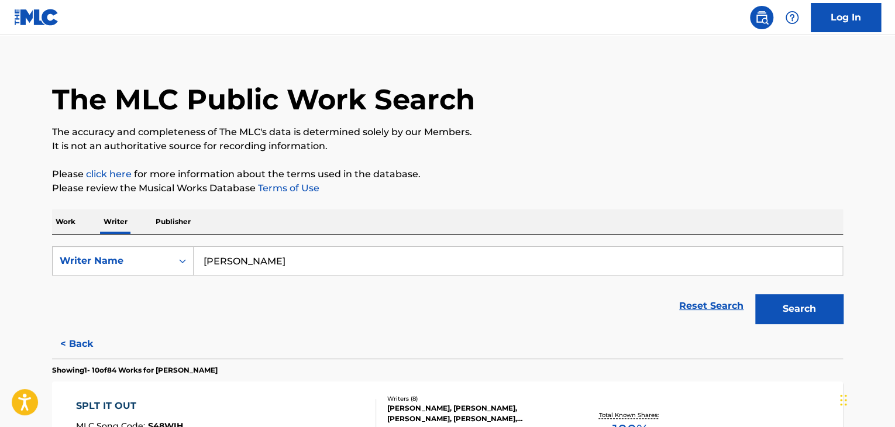
click at [220, 257] on input "[PERSON_NAME]" at bounding box center [518, 261] width 648 height 28
paste input "[PERSON_NAME]"
type input "[PERSON_NAME]"
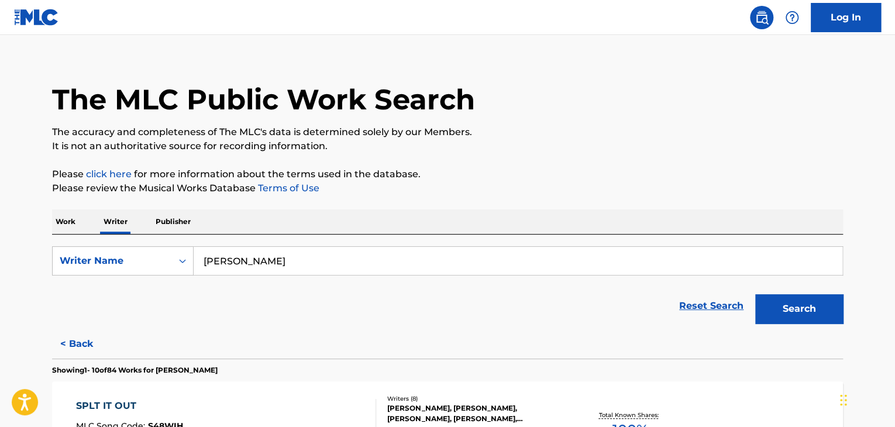
drag, startPoint x: 554, startPoint y: 156, endPoint x: 563, endPoint y: 158, distance: 8.7
click at [784, 305] on button "Search" at bounding box center [799, 308] width 88 height 29
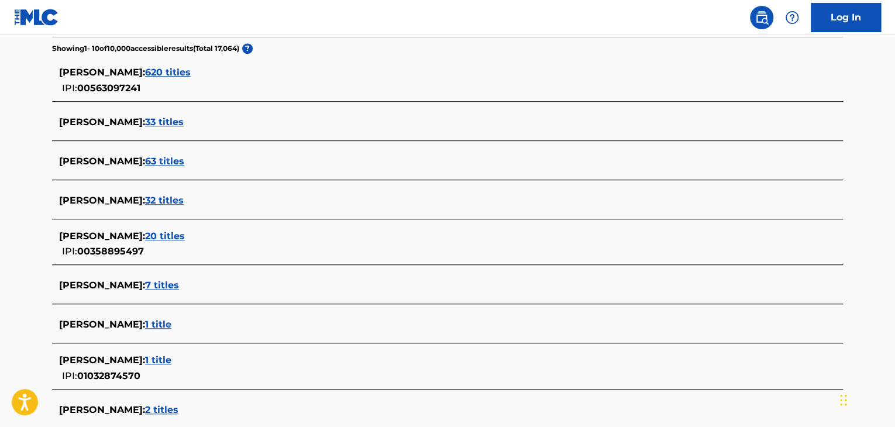
scroll to position [248, 0]
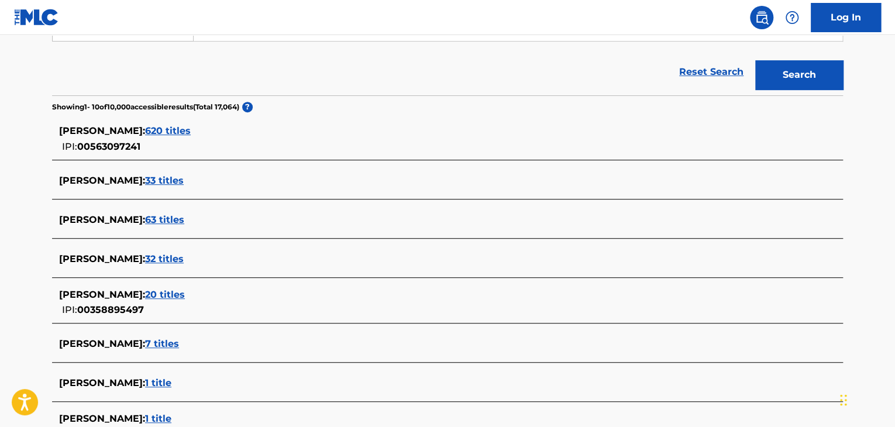
click at [185, 129] on span "620 titles" at bounding box center [168, 130] width 46 height 11
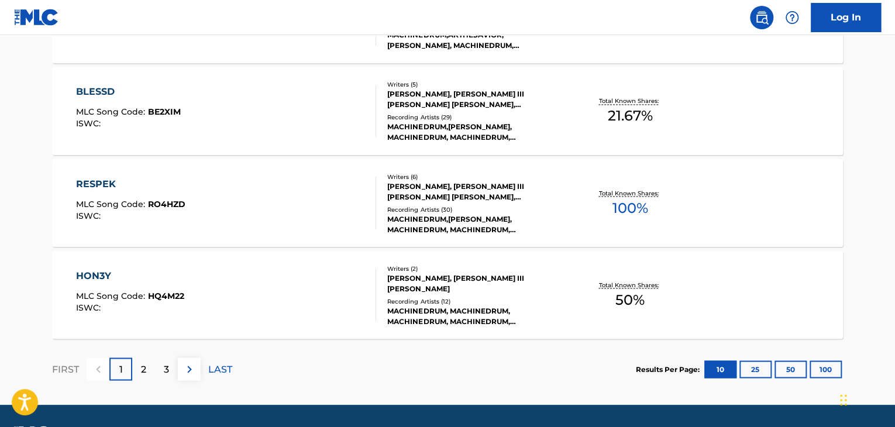
scroll to position [1005, 0]
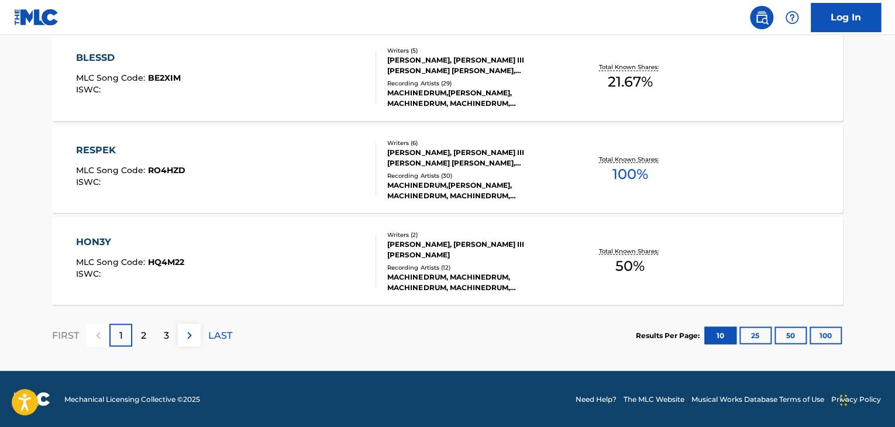
click at [345, 144] on div "RESPEK MLC Song Code : RO4HZD ISWC :" at bounding box center [226, 169] width 301 height 53
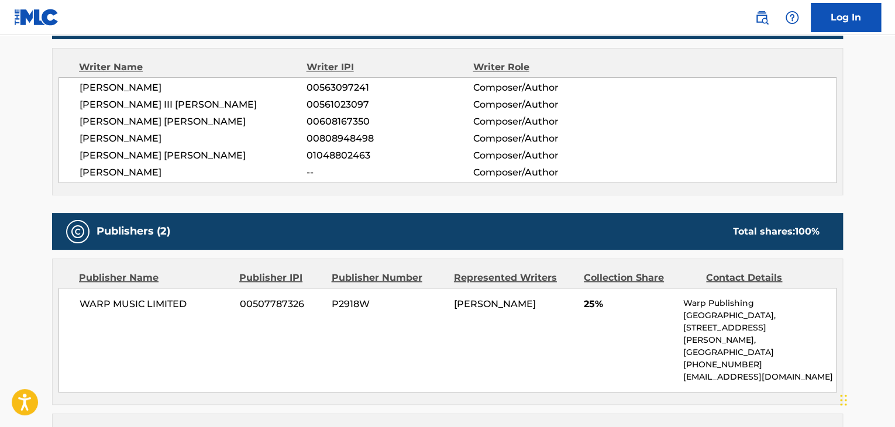
scroll to position [409, 0]
click at [119, 91] on span "[PERSON_NAME]" at bounding box center [193, 88] width 227 height 14
click at [328, 90] on span "00563097241" at bounding box center [389, 88] width 166 height 14
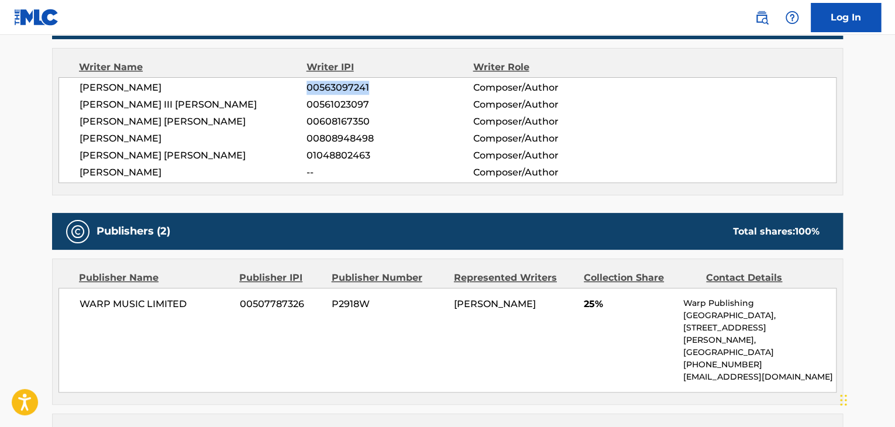
click at [328, 90] on span "00563097241" at bounding box center [389, 88] width 166 height 14
click at [147, 303] on span "WARP MUSIC LIMITED" at bounding box center [155, 304] width 151 height 14
click at [282, 305] on span "00507787326" at bounding box center [281, 304] width 83 height 14
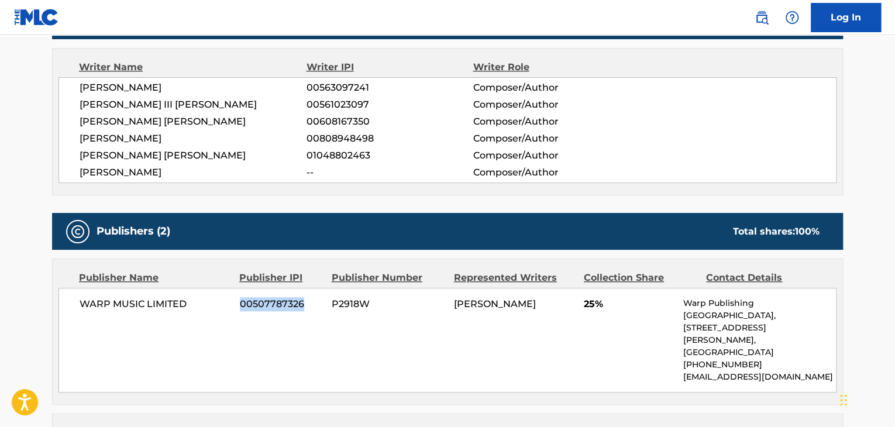
click at [282, 305] on span "00507787326" at bounding box center [281, 304] width 83 height 14
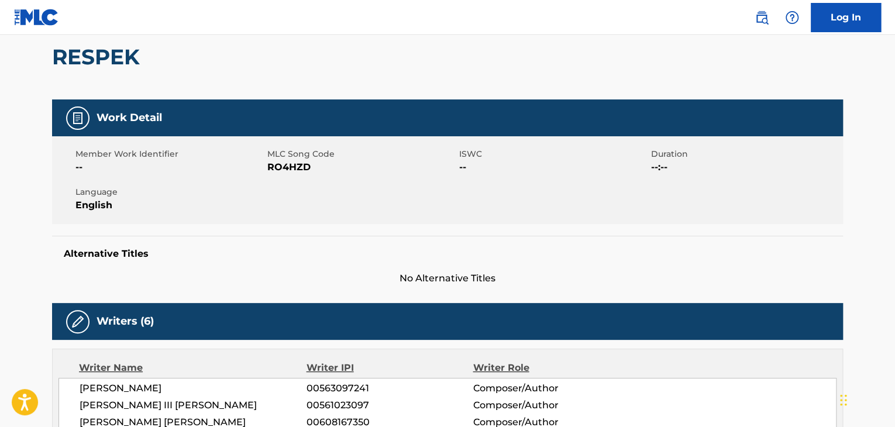
scroll to position [58, 0]
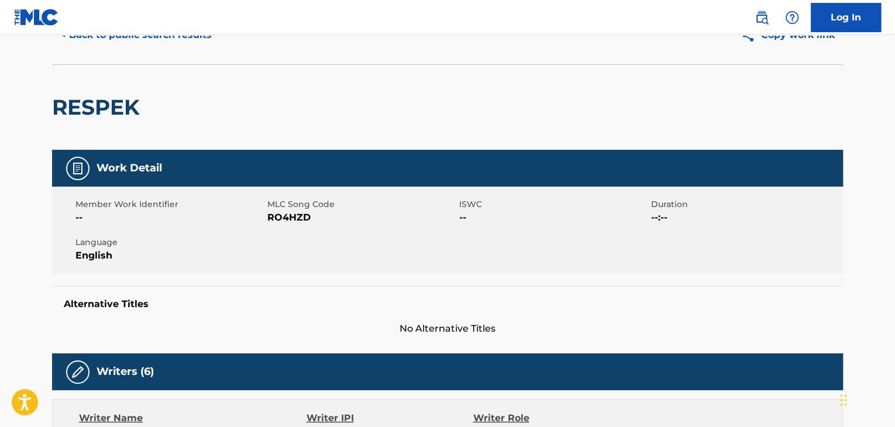
click at [291, 219] on span "RO4HZD" at bounding box center [361, 218] width 189 height 14
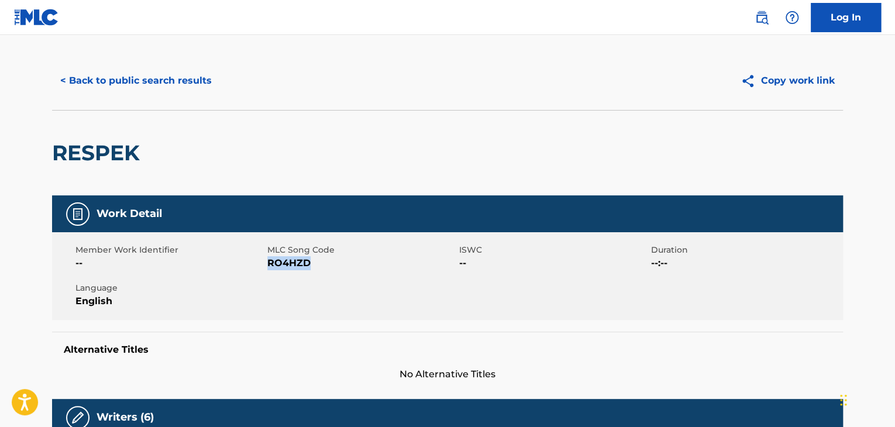
scroll to position [0, 0]
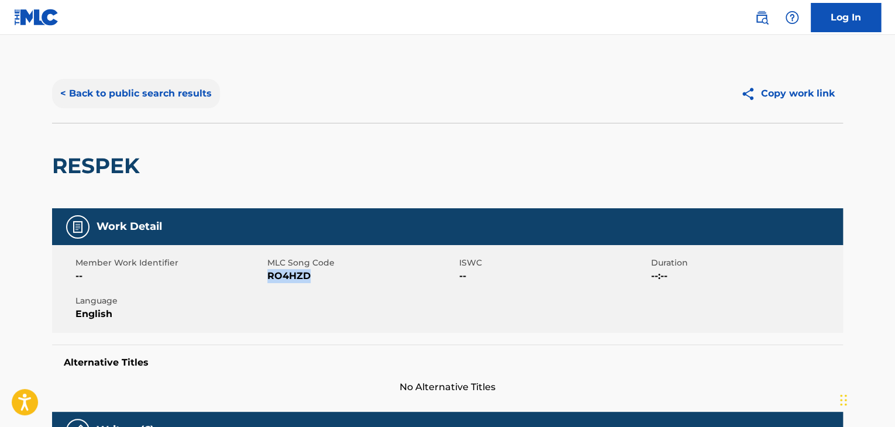
click at [133, 94] on button "< Back to public search results" at bounding box center [136, 93] width 168 height 29
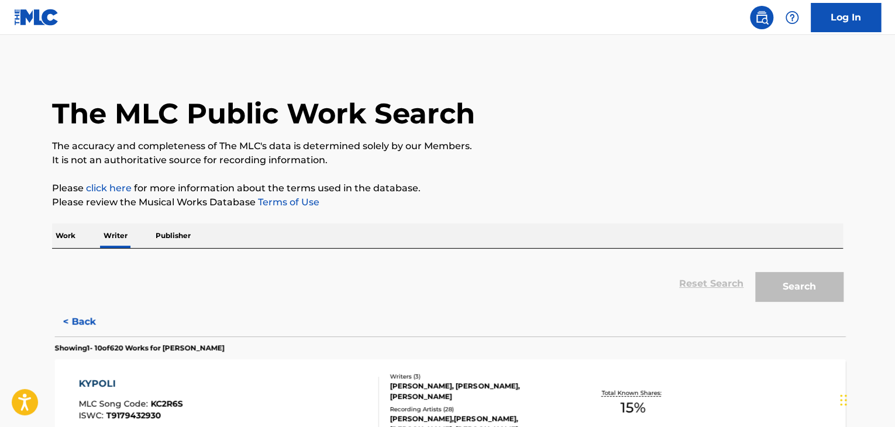
scroll to position [14, 0]
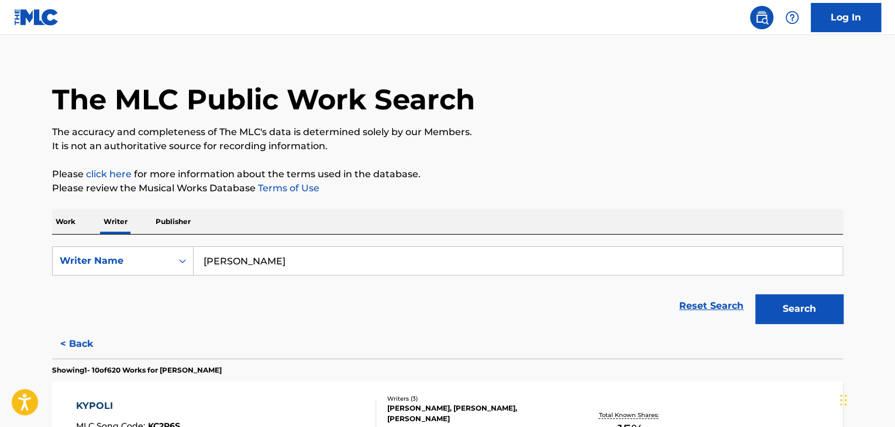
click at [230, 265] on input "[PERSON_NAME]" at bounding box center [518, 261] width 648 height 28
paste input "[PERSON_NAME]"
type input "[PERSON_NAME]"
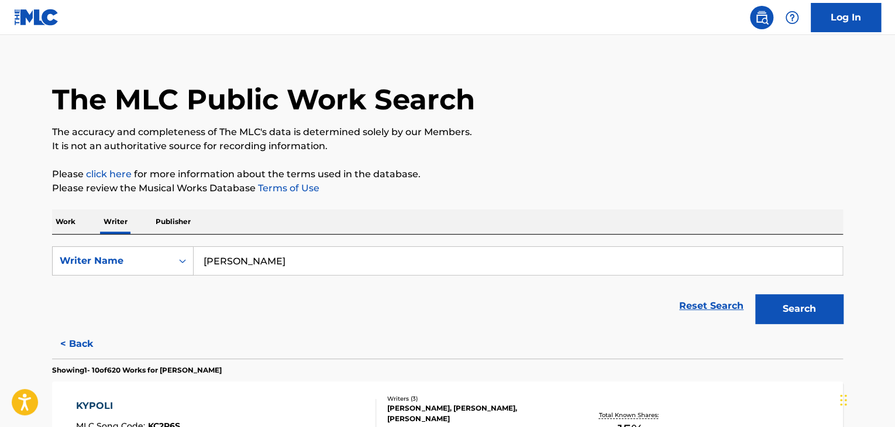
click at [810, 310] on button "Search" at bounding box center [799, 308] width 88 height 29
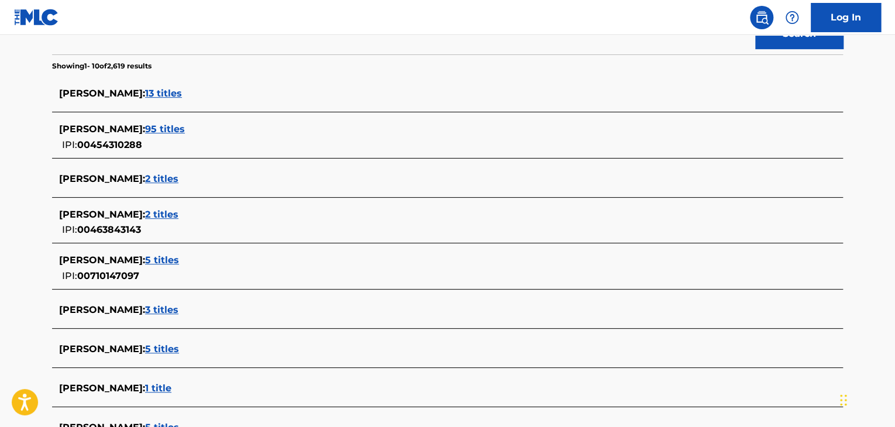
scroll to position [287, 0]
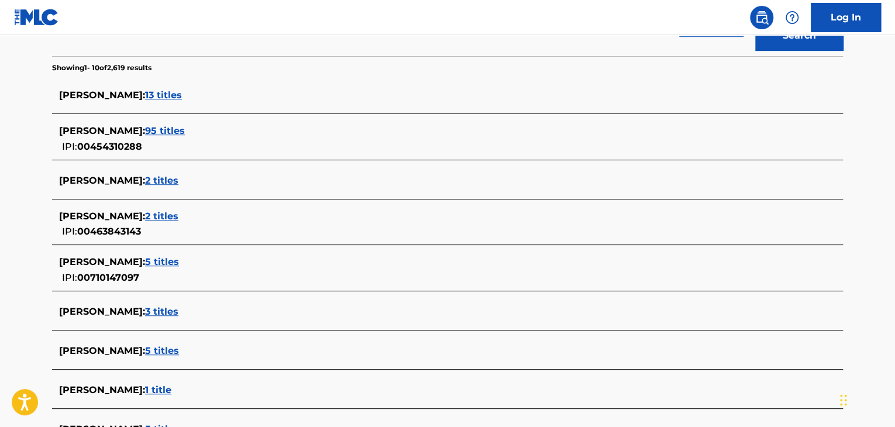
click at [175, 129] on span "95 titles" at bounding box center [165, 130] width 40 height 11
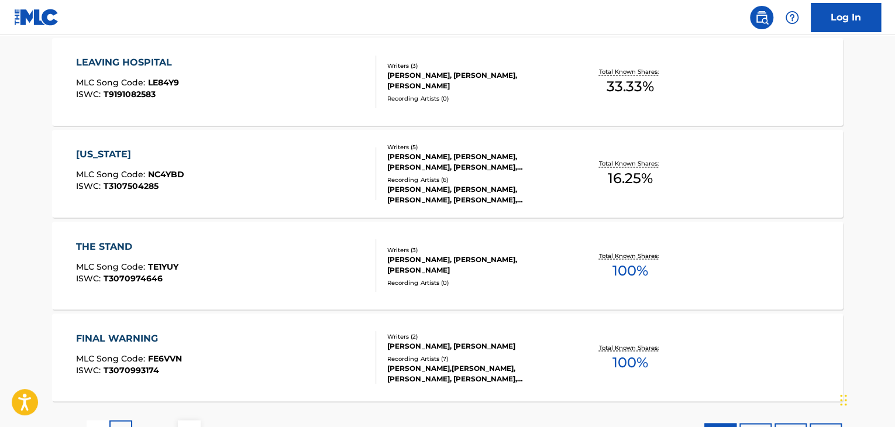
scroll to position [1005, 0]
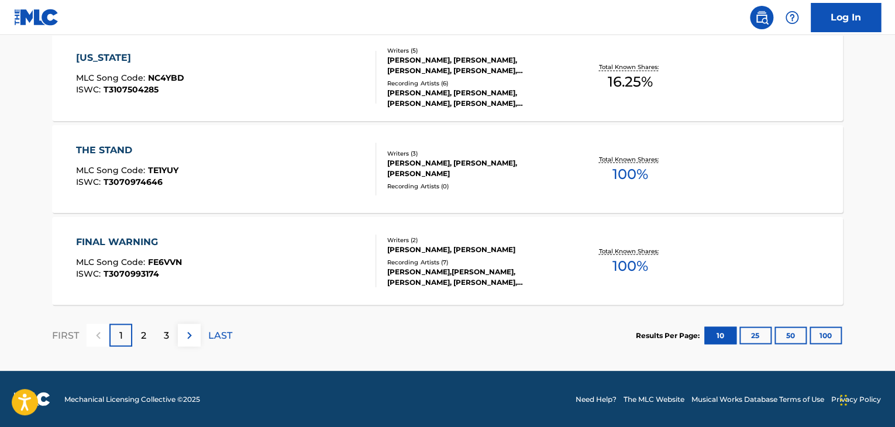
click at [271, 153] on div "THE STAND MLC Song Code : TE1YUY ISWC : T3070974646" at bounding box center [226, 169] width 301 height 53
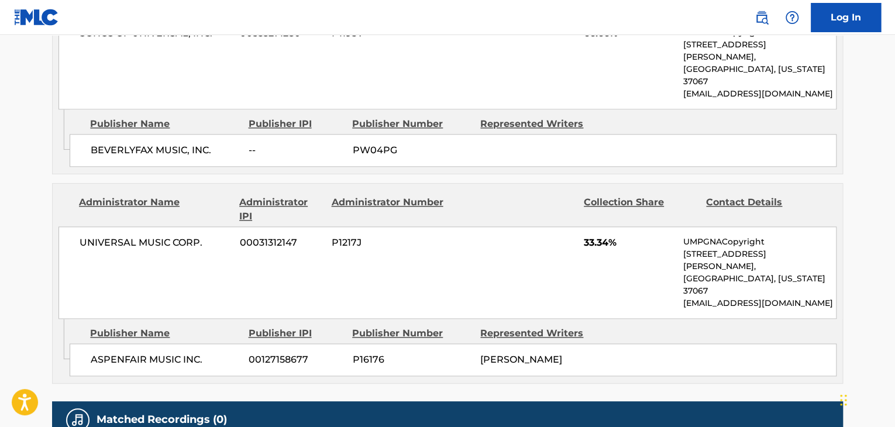
scroll to position [409, 0]
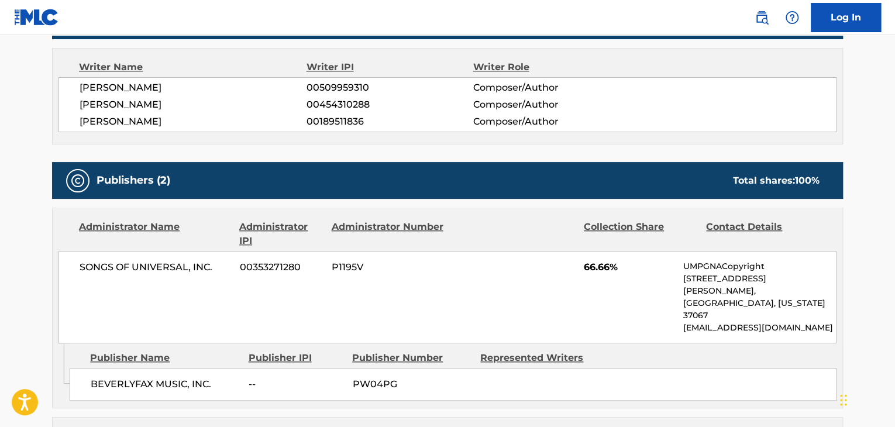
click at [133, 84] on span "[PERSON_NAME]" at bounding box center [193, 88] width 227 height 14
click at [135, 126] on span "[PERSON_NAME]" at bounding box center [193, 122] width 227 height 14
click at [124, 101] on span "[PERSON_NAME]" at bounding box center [193, 105] width 227 height 14
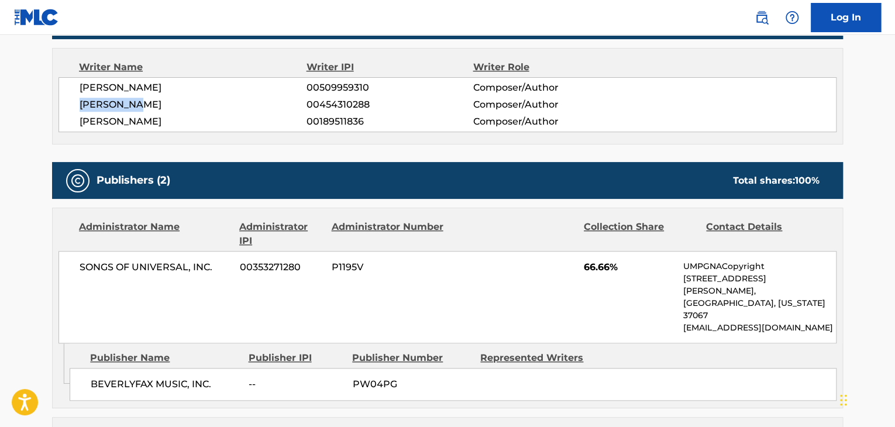
click at [124, 101] on span "[PERSON_NAME]" at bounding box center [193, 105] width 227 height 14
click at [319, 99] on span "00454310288" at bounding box center [389, 105] width 166 height 14
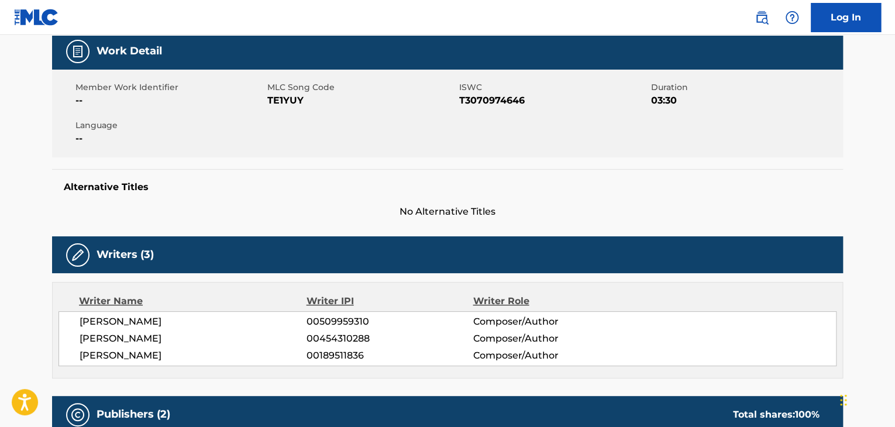
click at [292, 101] on span "TE1YUY" at bounding box center [361, 101] width 189 height 14
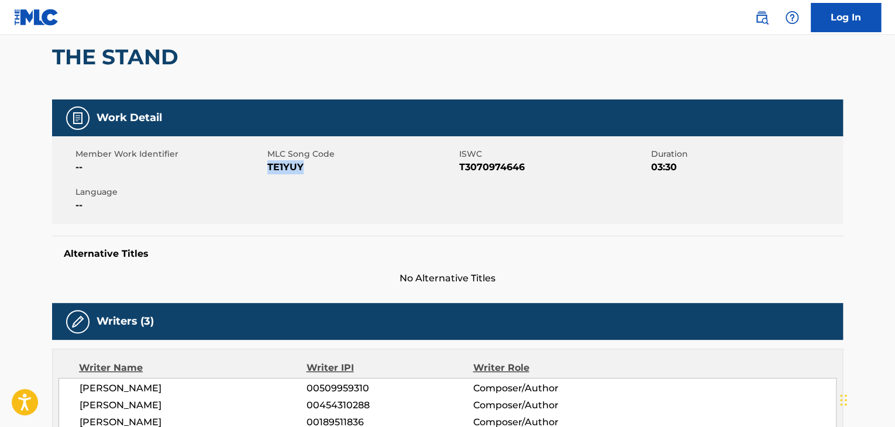
scroll to position [0, 0]
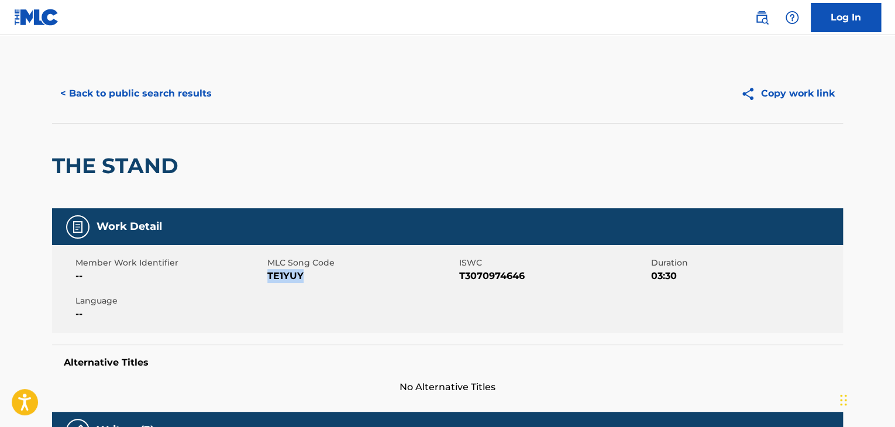
click at [112, 108] on div "< Back to public search results Copy work link" at bounding box center [447, 93] width 791 height 58
click at [124, 96] on button "< Back to public search results" at bounding box center [136, 93] width 168 height 29
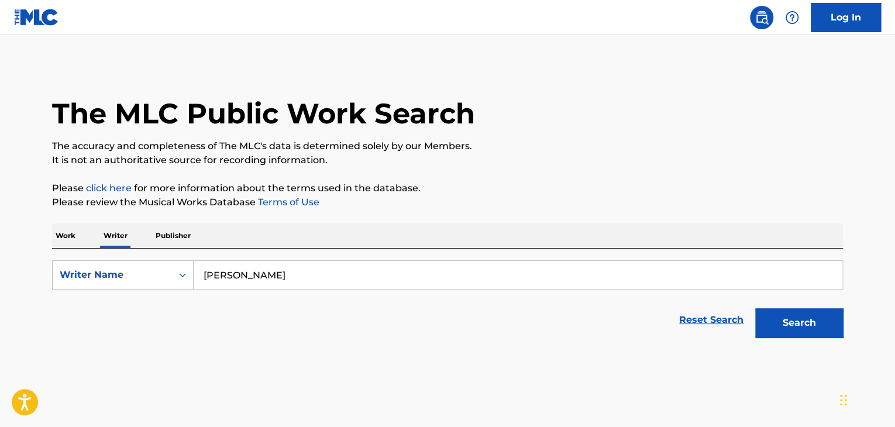
scroll to position [14, 0]
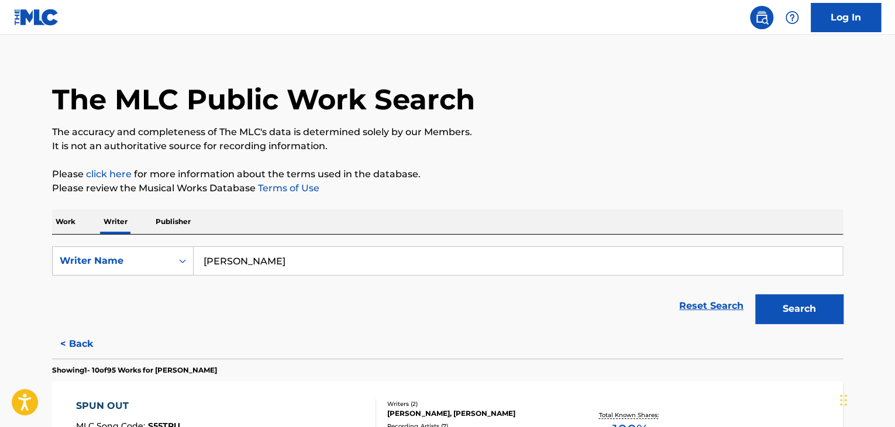
click at [271, 249] on input "[PERSON_NAME]" at bounding box center [518, 261] width 648 height 28
paste input "[PERSON_NAME]"
type input "[PERSON_NAME]"
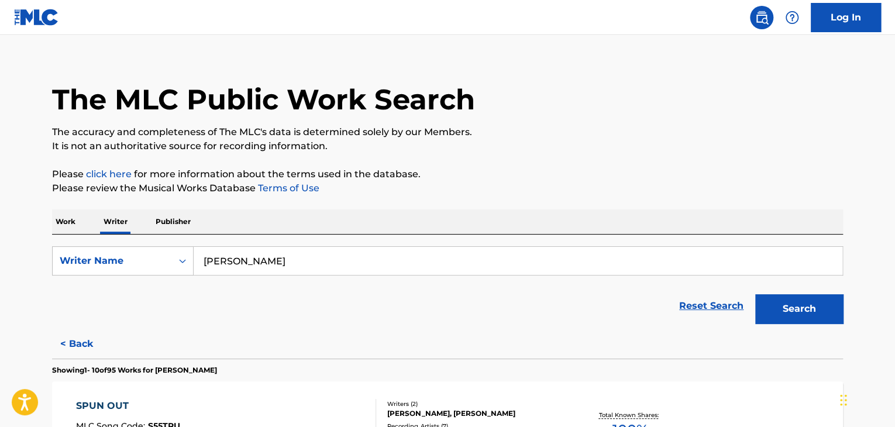
click at [627, 218] on div "Work Writer Publisher" at bounding box center [447, 221] width 791 height 25
click at [781, 309] on button "Search" at bounding box center [799, 308] width 88 height 29
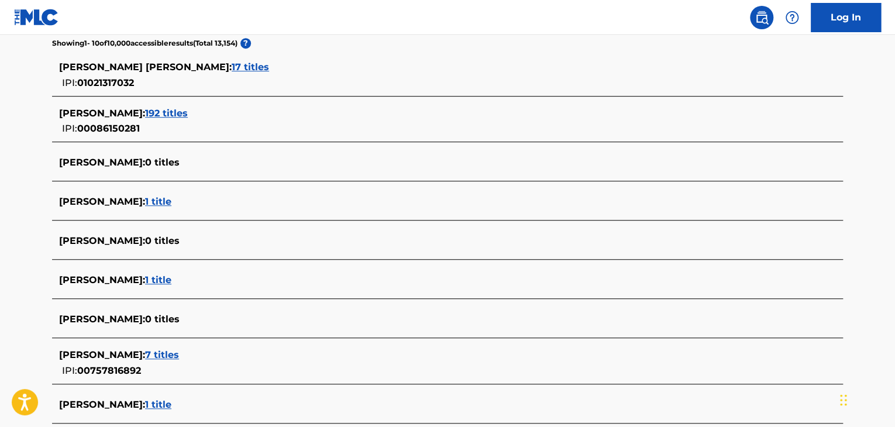
scroll to position [248, 0]
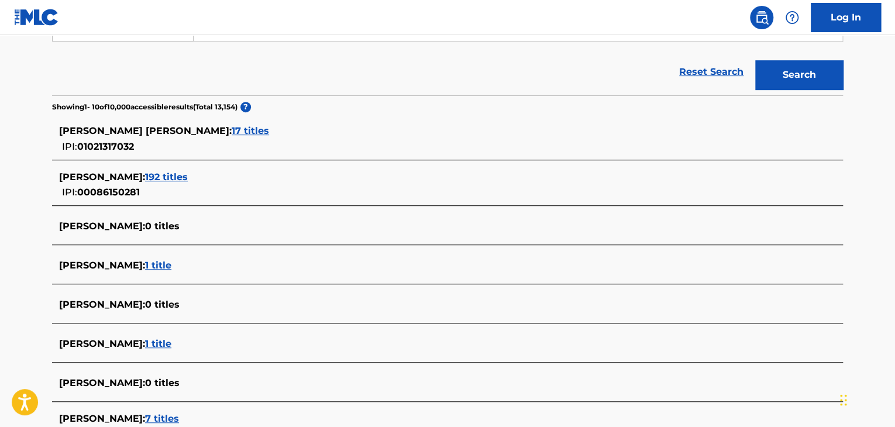
click at [250, 126] on span "17 titles" at bounding box center [250, 130] width 37 height 11
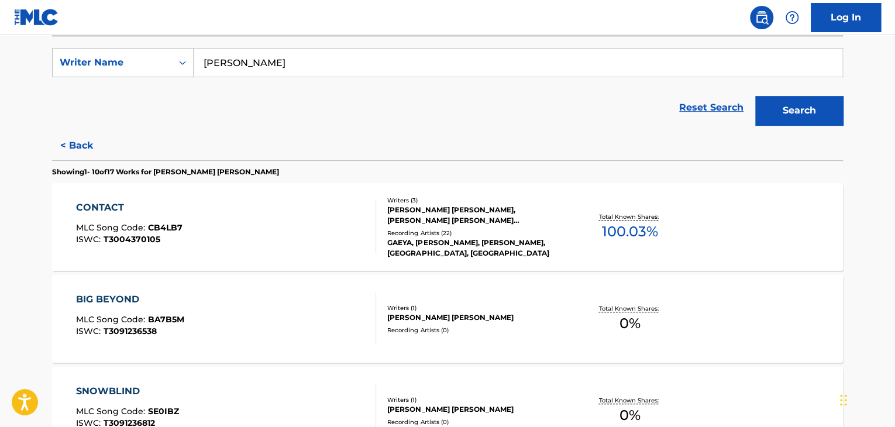
scroll to position [73, 0]
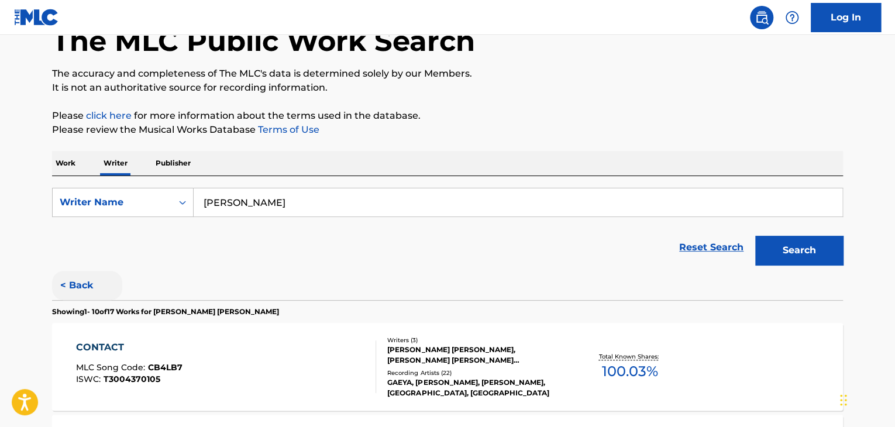
click at [80, 281] on button "< Back" at bounding box center [87, 285] width 70 height 29
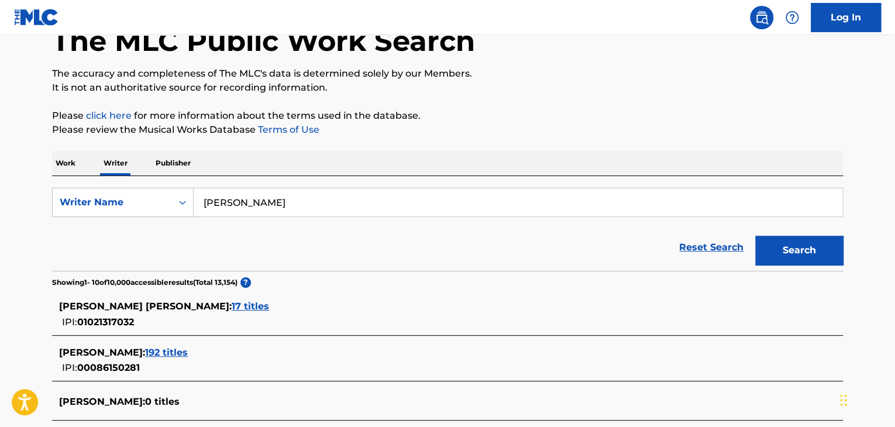
scroll to position [248, 0]
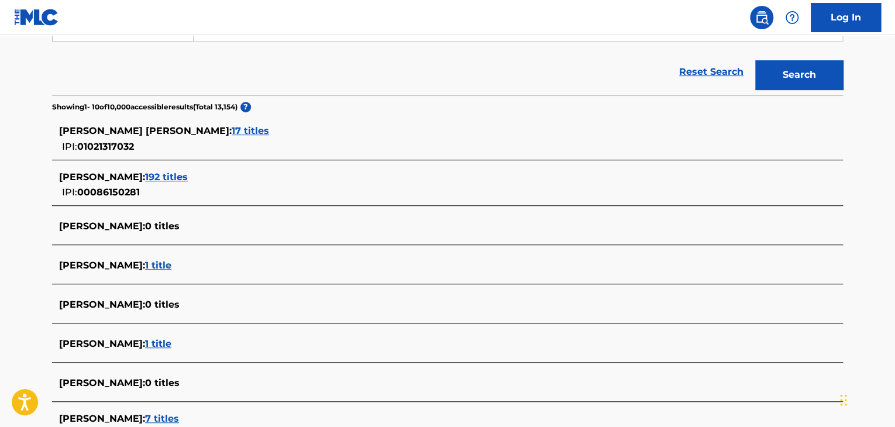
click at [180, 179] on span "192 titles" at bounding box center [166, 176] width 43 height 11
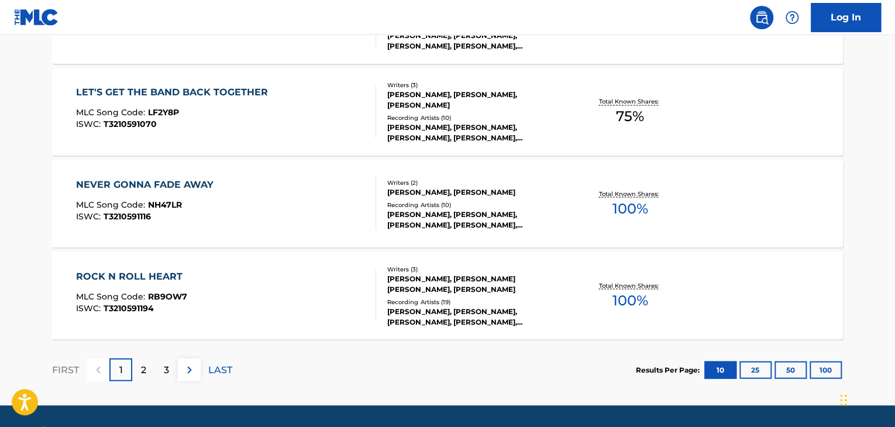
scroll to position [1005, 0]
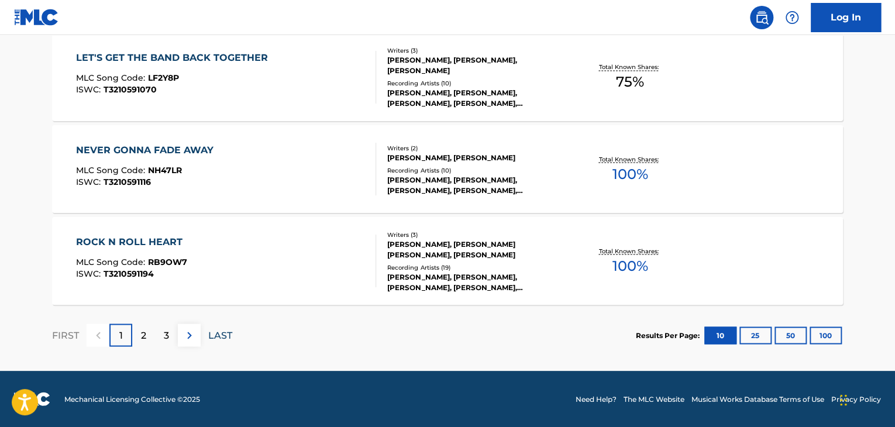
click at [213, 328] on p "LAST" at bounding box center [220, 335] width 24 height 14
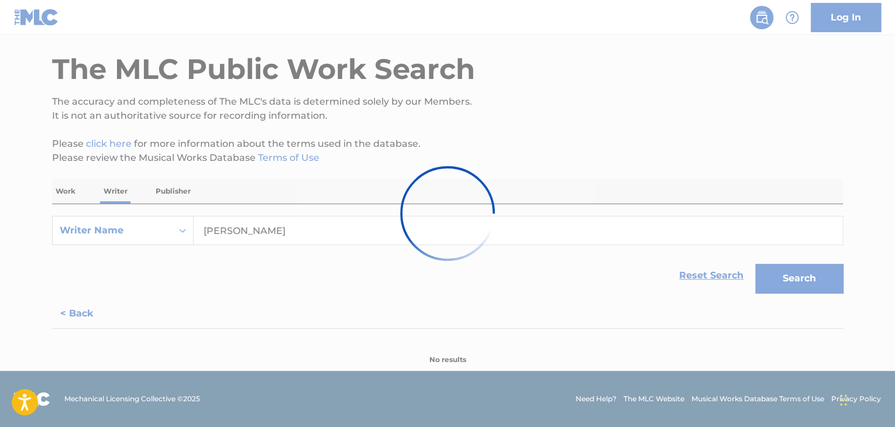
scroll to position [270, 0]
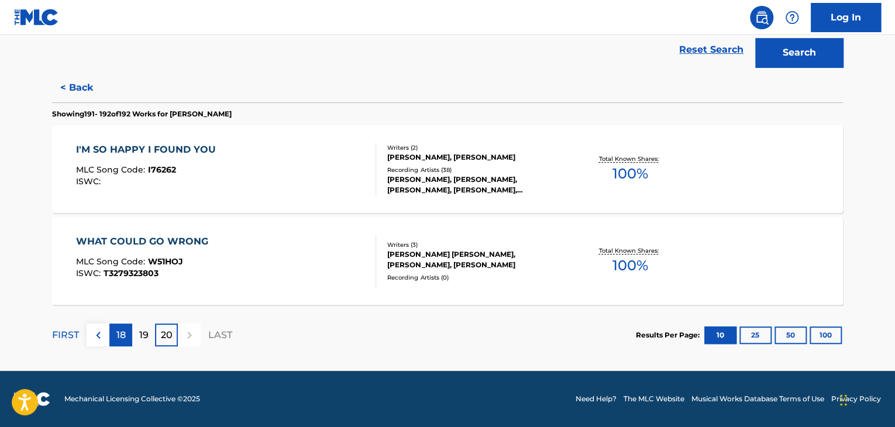
click at [119, 339] on p "18" at bounding box center [120, 335] width 9 height 14
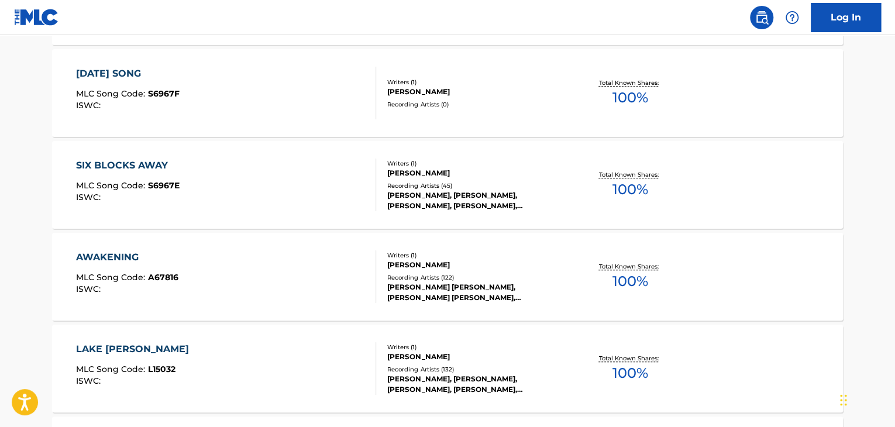
scroll to position [478, 0]
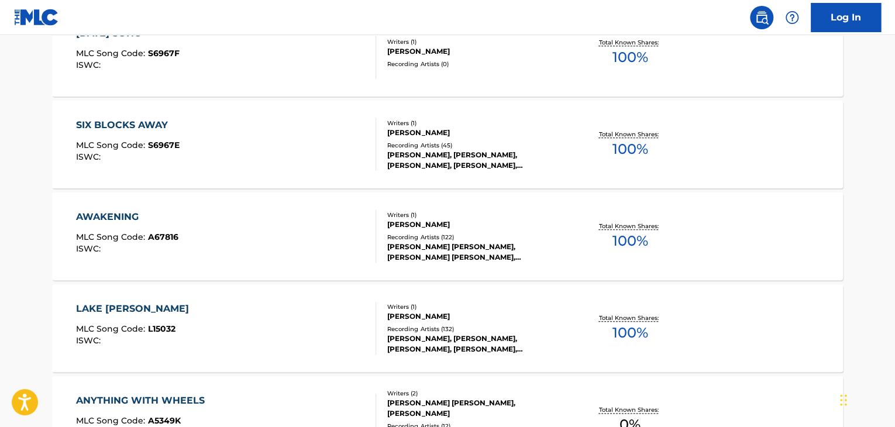
click at [310, 151] on div "SIX BLOCKS AWAY MLC Song Code : S6967E ISWC :" at bounding box center [226, 144] width 301 height 53
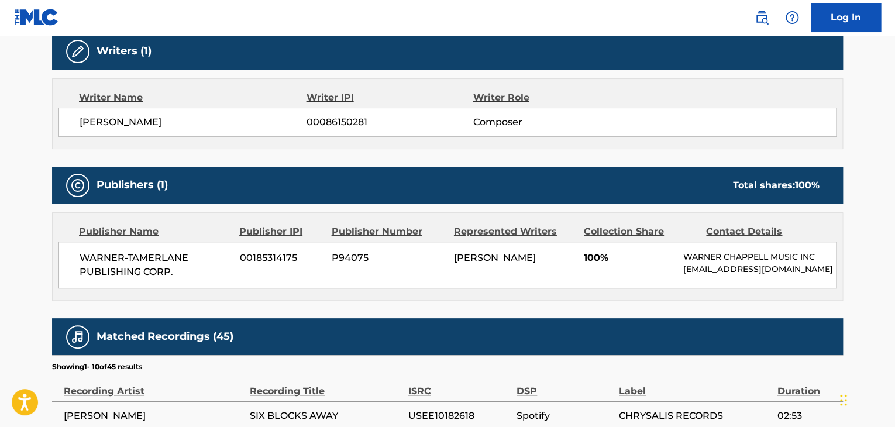
scroll to position [351, 0]
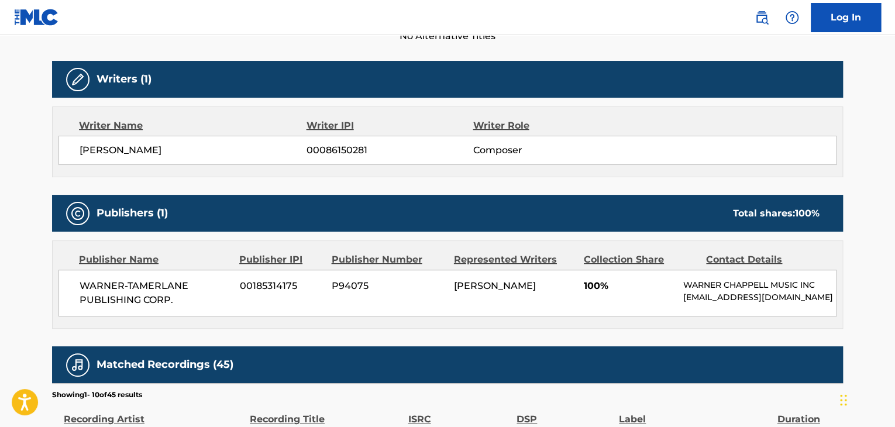
click at [120, 153] on span "[PERSON_NAME]" at bounding box center [193, 150] width 227 height 14
click at [338, 145] on span "00086150281" at bounding box center [389, 150] width 166 height 14
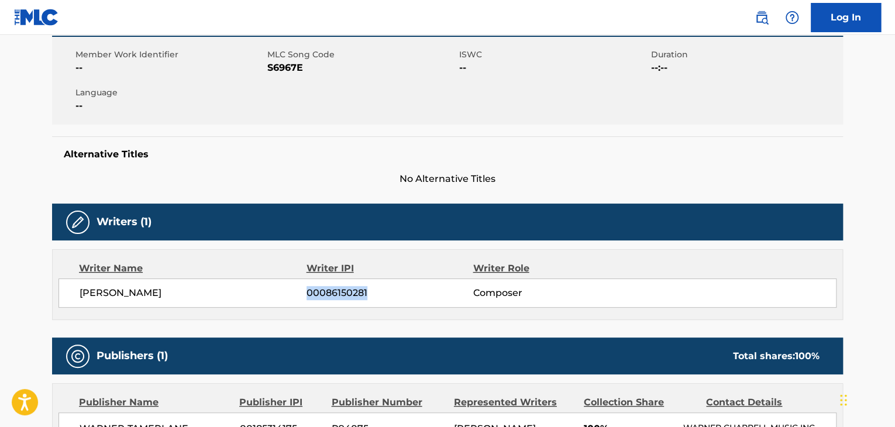
scroll to position [117, 0]
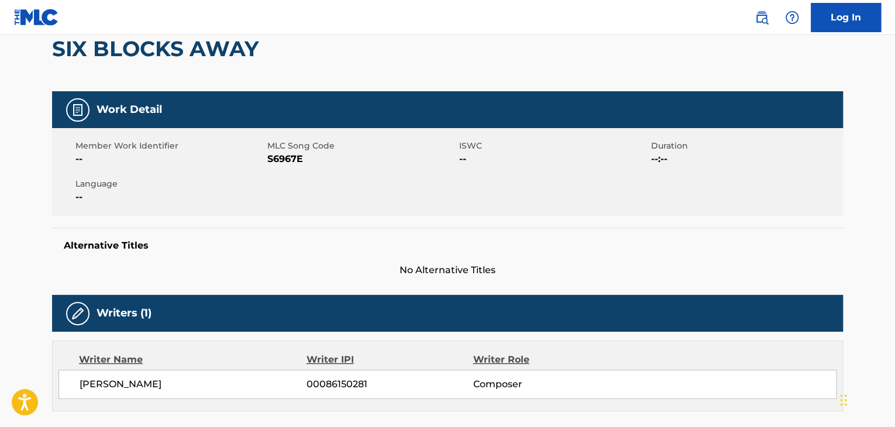
click at [272, 159] on span "S6967E" at bounding box center [361, 159] width 189 height 14
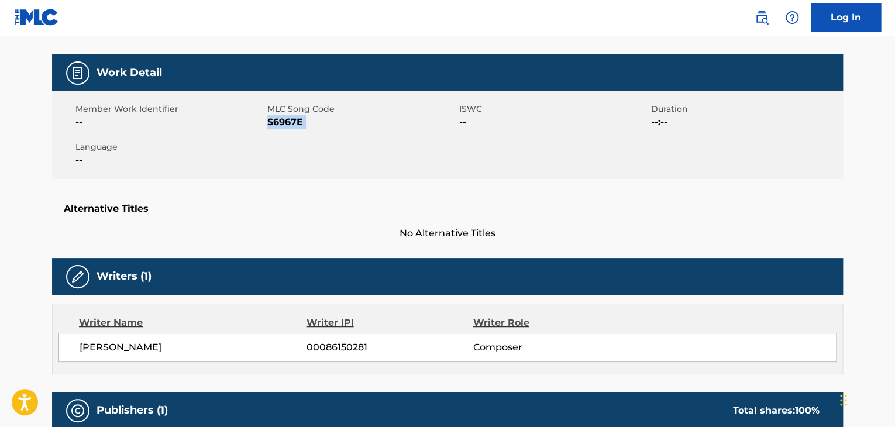
scroll to position [0, 0]
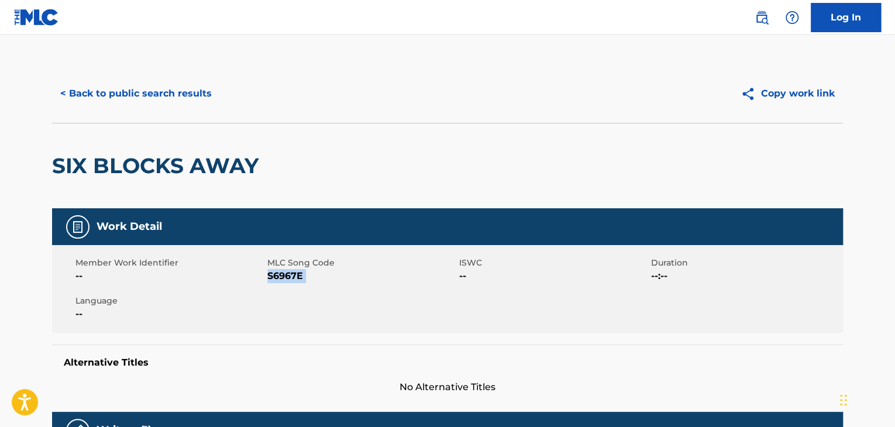
click at [139, 99] on button "< Back to public search results" at bounding box center [136, 93] width 168 height 29
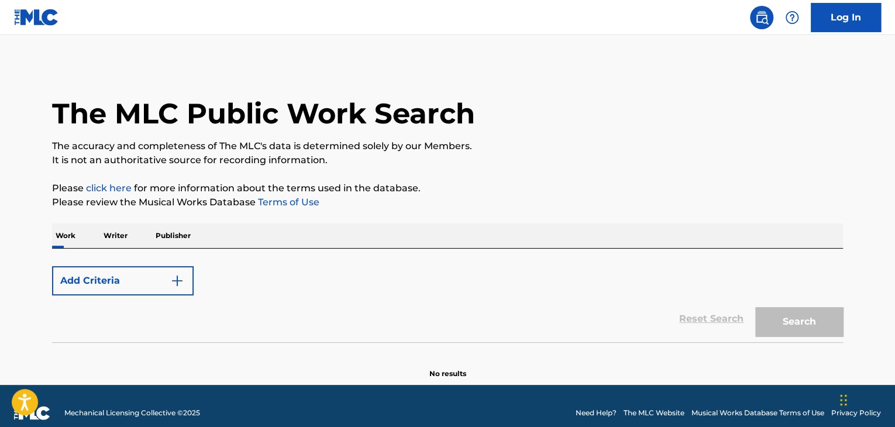
scroll to position [14, 0]
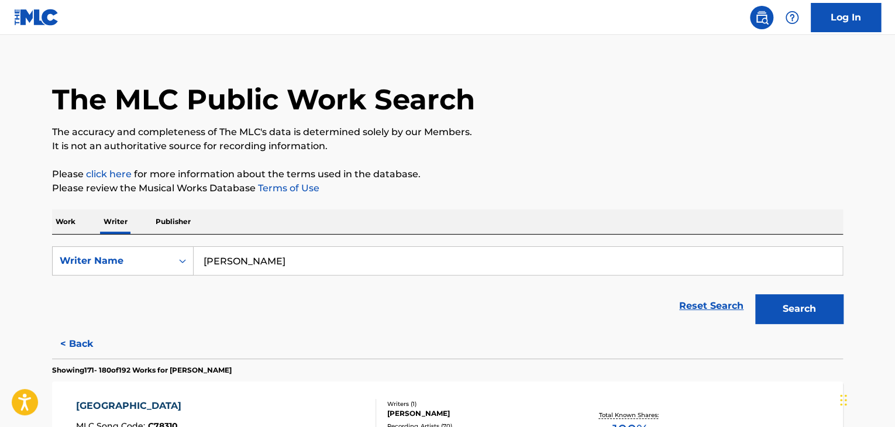
click at [73, 229] on p "Work" at bounding box center [65, 221] width 27 height 25
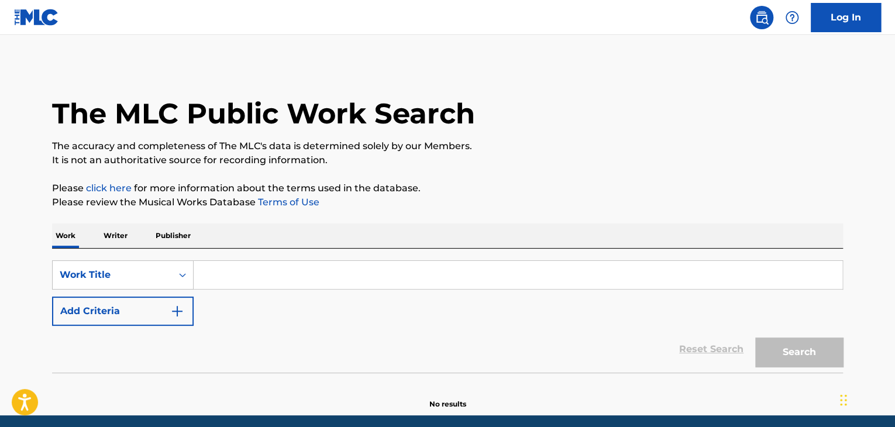
click at [246, 275] on input "Search Form" at bounding box center [518, 275] width 648 height 28
paste input "Bedrooms In The Sky"
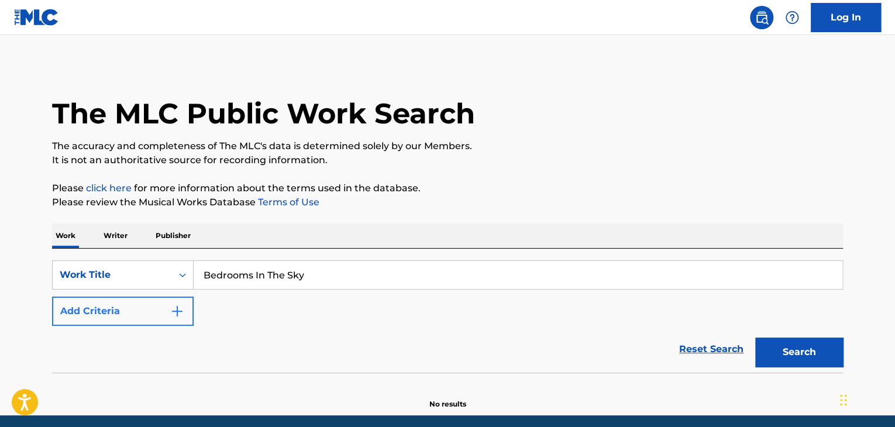
type input "Bedrooms In The Sky"
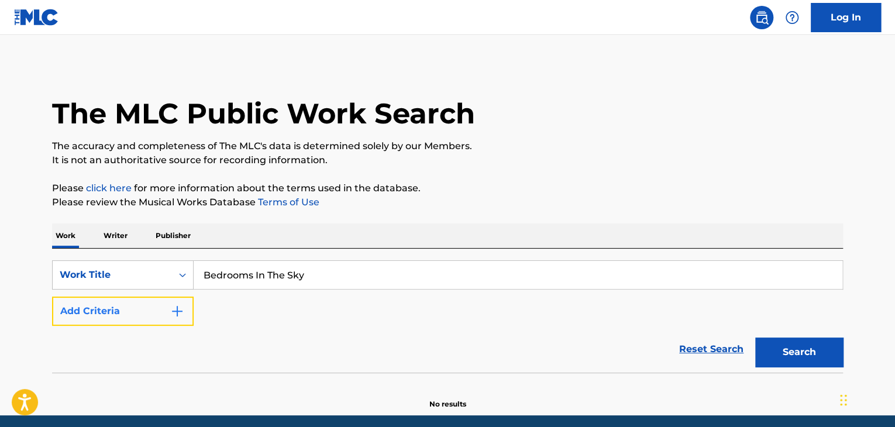
click at [148, 317] on button "Add Criteria" at bounding box center [123, 310] width 142 height 29
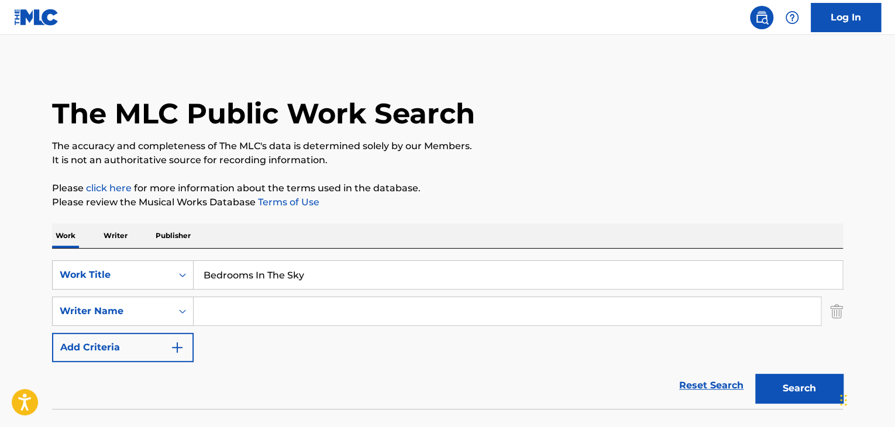
click at [241, 319] on input "Search Form" at bounding box center [507, 311] width 627 height 28
paste input "[PERSON_NAME]"
type input "[PERSON_NAME]"
click at [786, 380] on button "Search" at bounding box center [799, 388] width 88 height 29
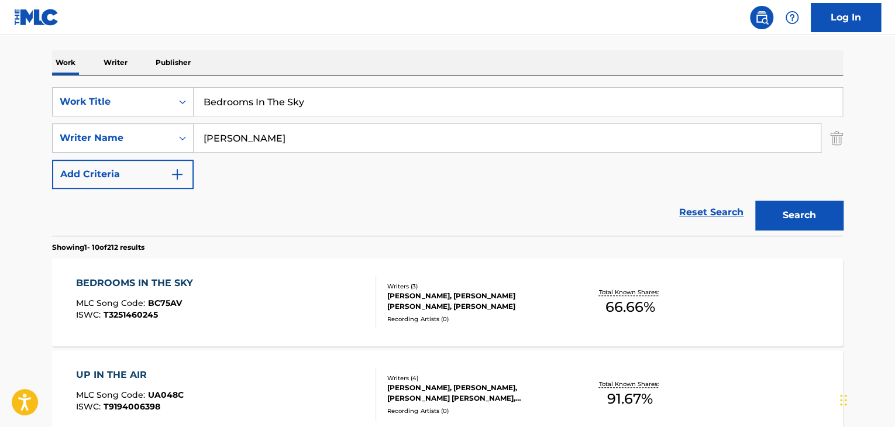
scroll to position [294, 0]
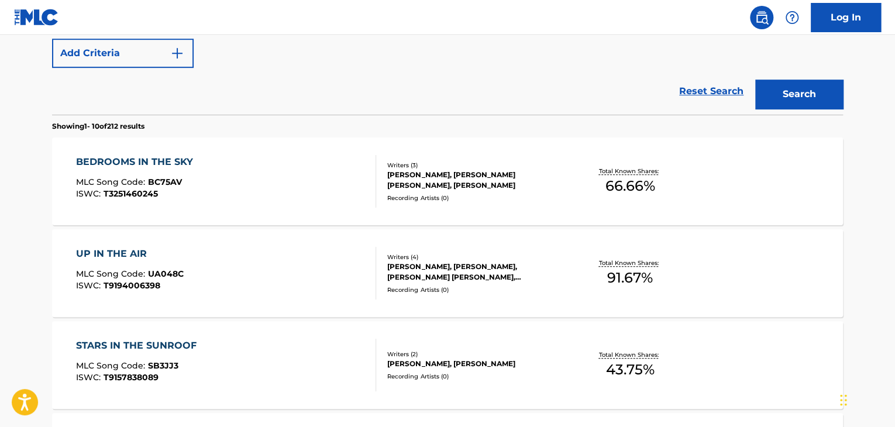
click at [291, 165] on div "BEDROOMS IN THE SKY MLC Song Code : BC75AV ISWC : T3251460245" at bounding box center [226, 181] width 301 height 53
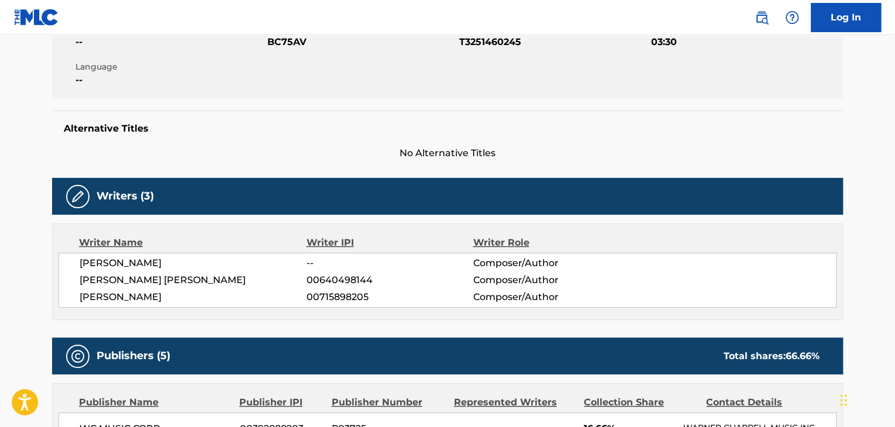
scroll to position [409, 0]
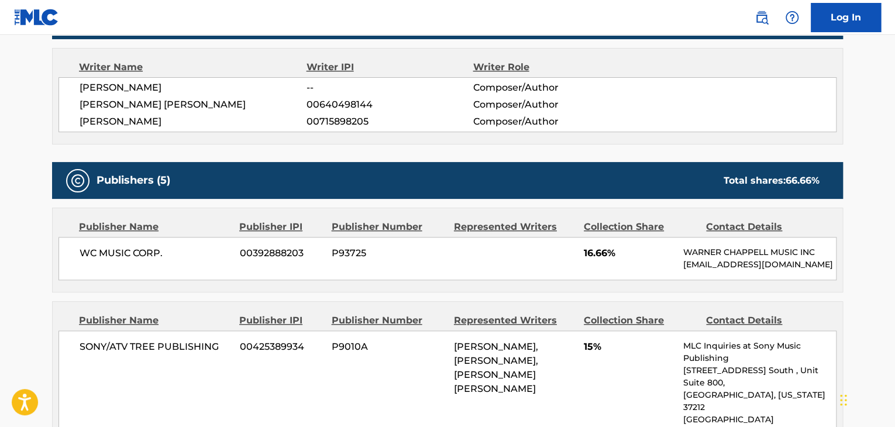
click at [119, 89] on span "[PERSON_NAME]" at bounding box center [193, 88] width 227 height 14
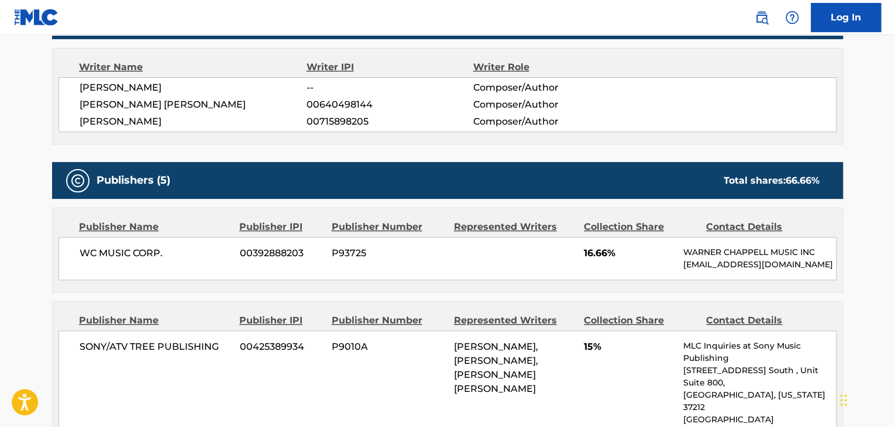
click at [126, 105] on span "[PERSON_NAME] [PERSON_NAME]" at bounding box center [193, 105] width 227 height 14
click at [330, 103] on span "00640498144" at bounding box center [389, 105] width 166 height 14
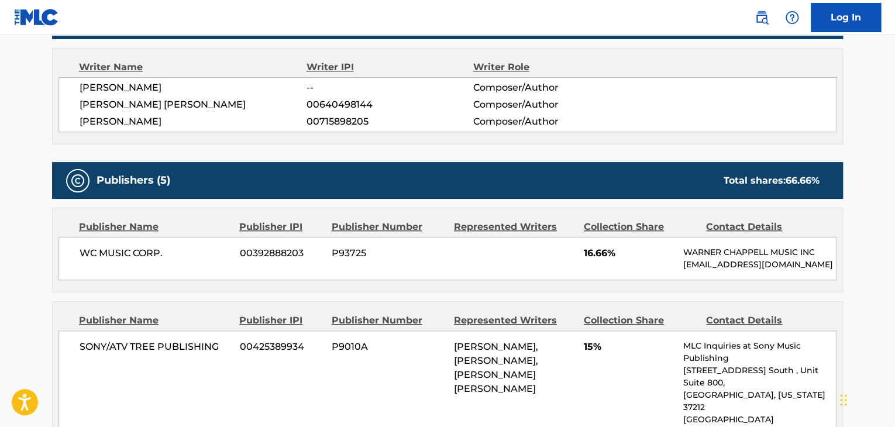
click at [121, 120] on span "[PERSON_NAME]" at bounding box center [193, 122] width 227 height 14
click at [325, 121] on span "00715898205" at bounding box center [389, 122] width 166 height 14
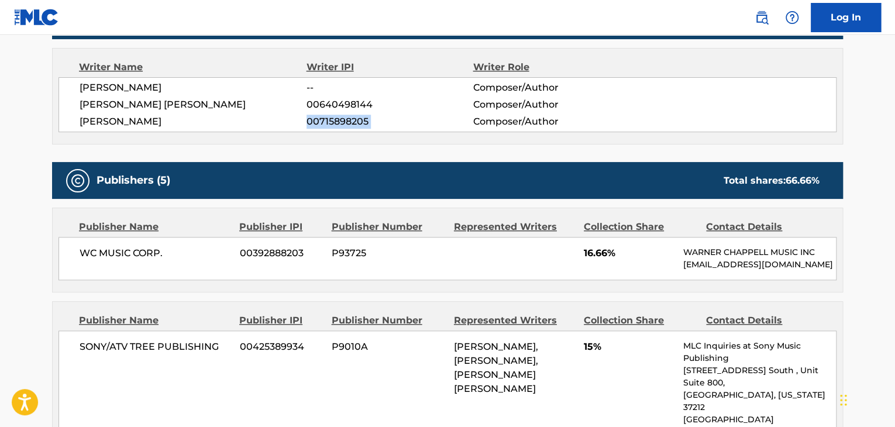
click at [325, 121] on span "00715898205" at bounding box center [389, 122] width 166 height 14
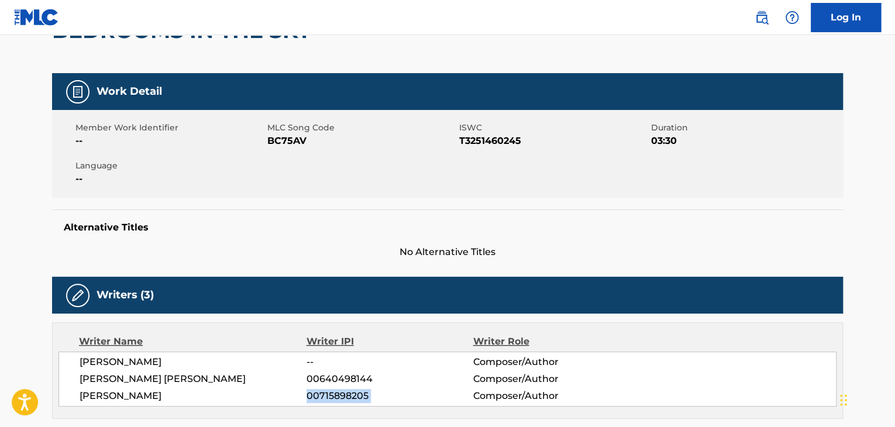
scroll to position [48, 0]
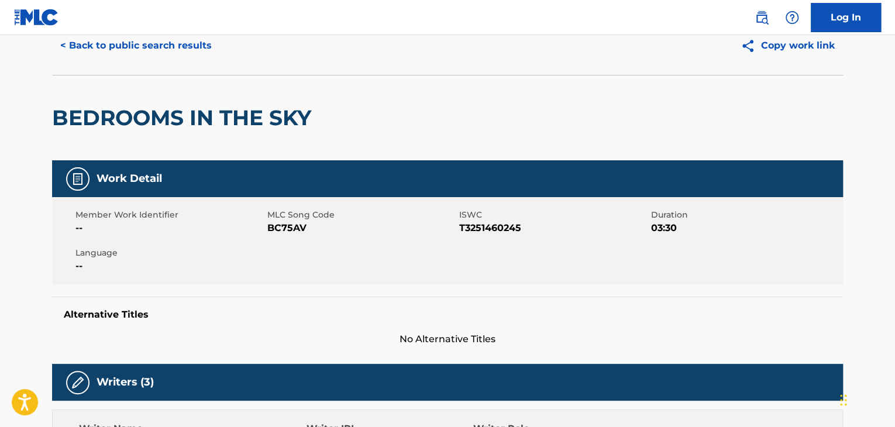
click at [271, 226] on span "BC75AV" at bounding box center [361, 228] width 189 height 14
click at [477, 237] on div "Member Work Identifier -- MLC Song Code BC75AV ISWC T3251460245 Duration 03:30 …" at bounding box center [447, 241] width 791 height 88
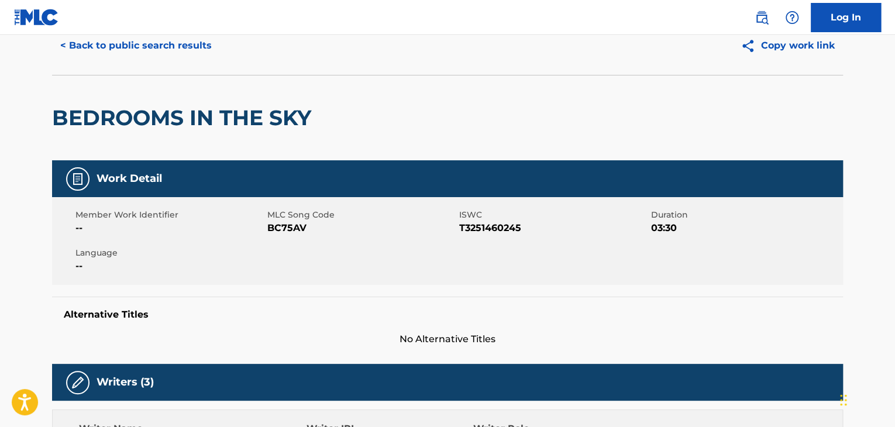
click at [117, 64] on div "< Back to public search results Copy work link" at bounding box center [447, 45] width 791 height 58
click at [114, 48] on button "< Back to public search results" at bounding box center [136, 45] width 168 height 29
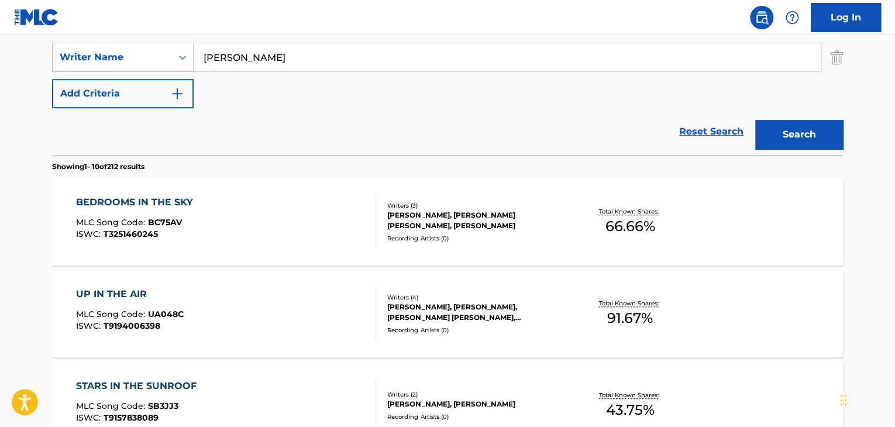
scroll to position [185, 0]
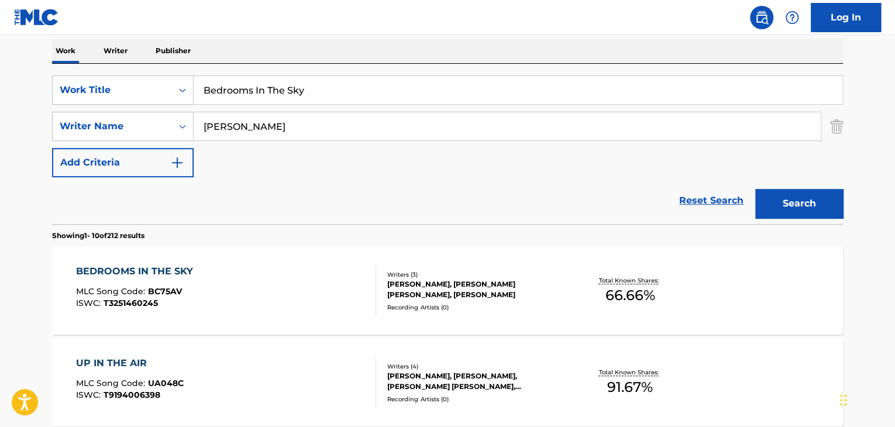
click at [230, 88] on input "Bedrooms In The Sky" at bounding box center [518, 90] width 648 height 28
paste input "Dollhouse World"
type input "Dollhouse World"
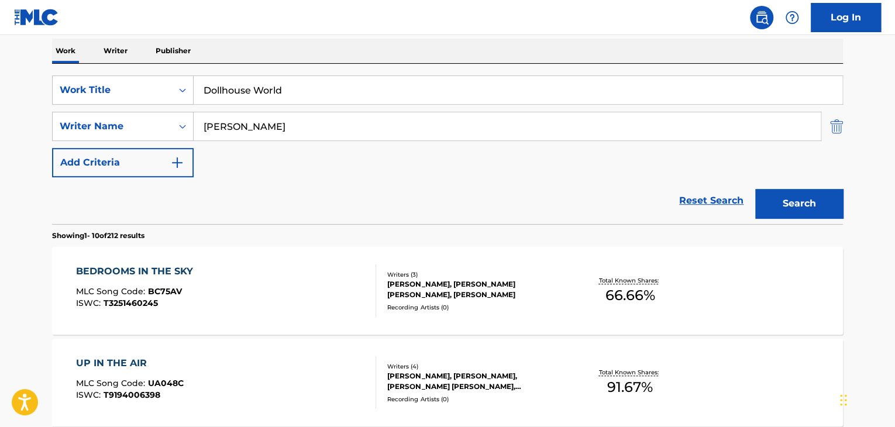
click at [839, 136] on img "Search Form" at bounding box center [836, 126] width 13 height 29
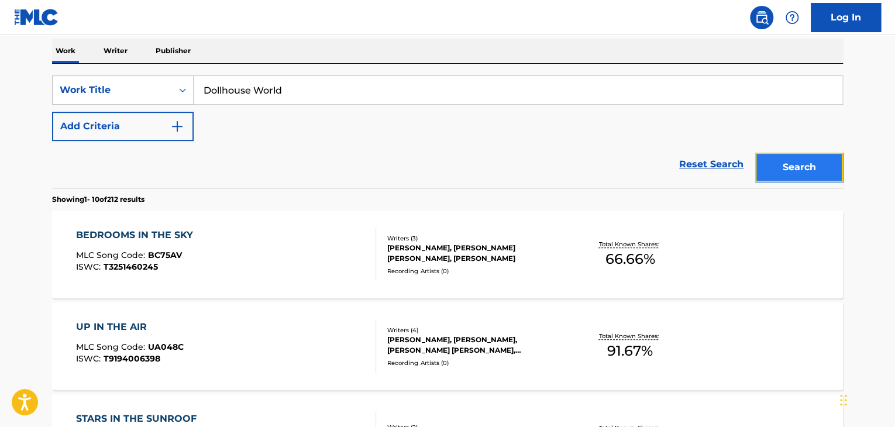
click at [795, 161] on button "Search" at bounding box center [799, 167] width 88 height 29
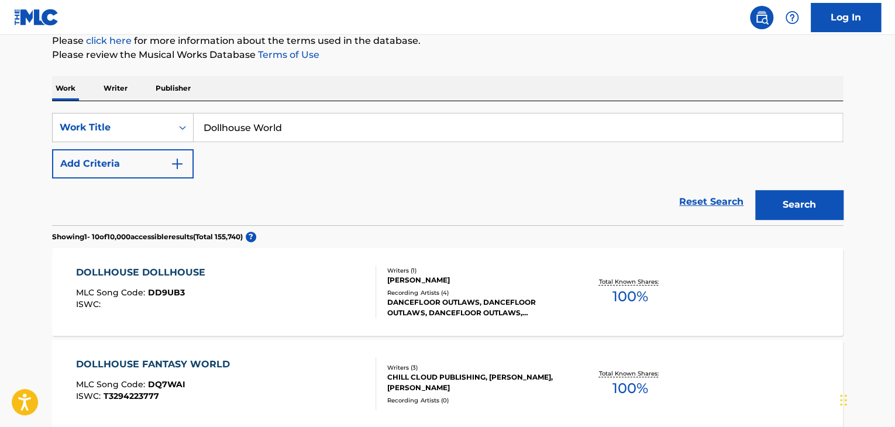
scroll to position [9, 0]
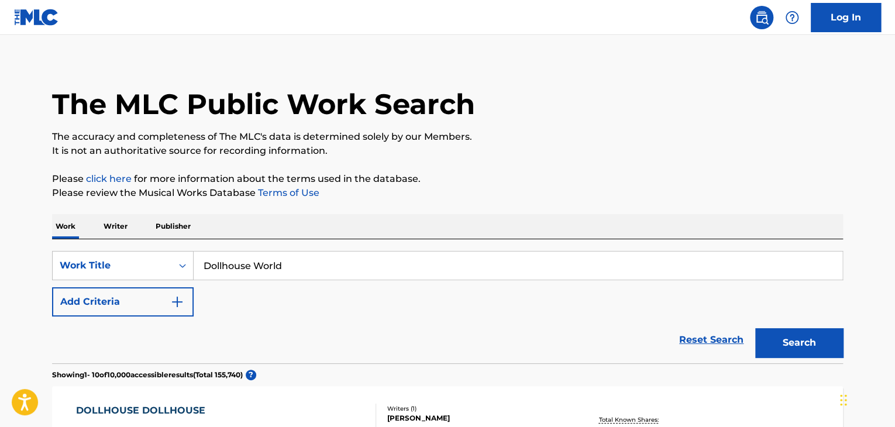
click at [112, 223] on p "Writer" at bounding box center [115, 226] width 31 height 25
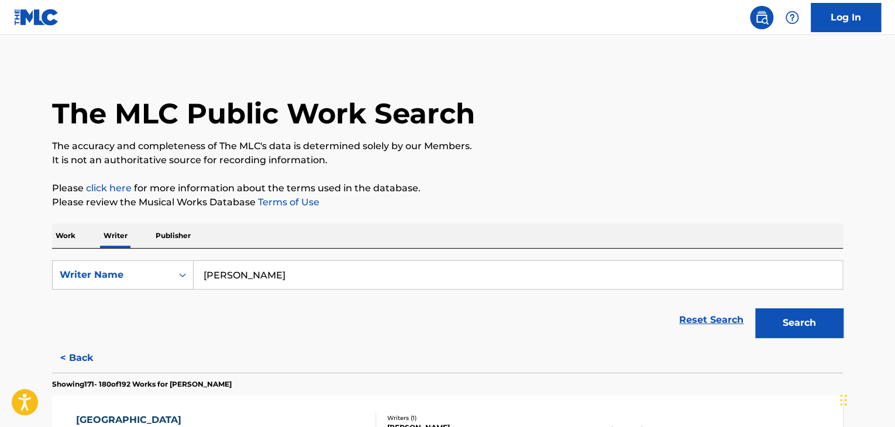
click at [75, 240] on p "Work" at bounding box center [65, 235] width 27 height 25
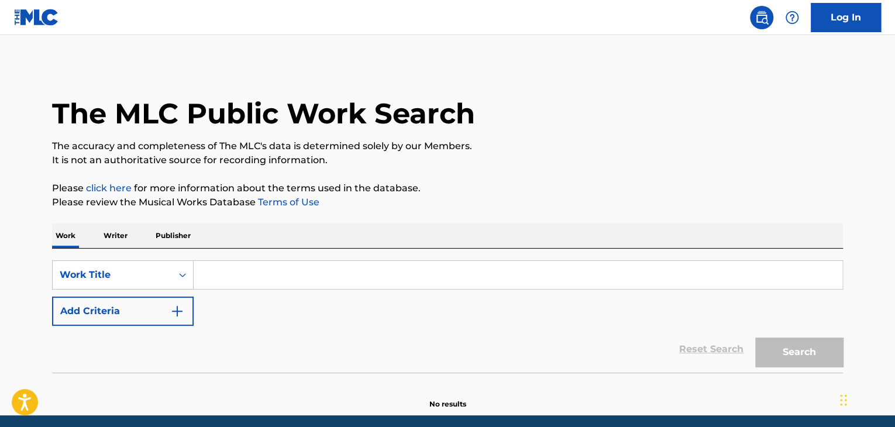
click at [232, 256] on div "SearchWithCriteriaa32b43cf-2783-4ed7-851f-92c45f6100e6 Work Title Add Criteria …" at bounding box center [447, 311] width 791 height 124
click at [233, 274] on input "Search Form" at bounding box center [518, 275] width 648 height 28
paste input "Dollhouse World"
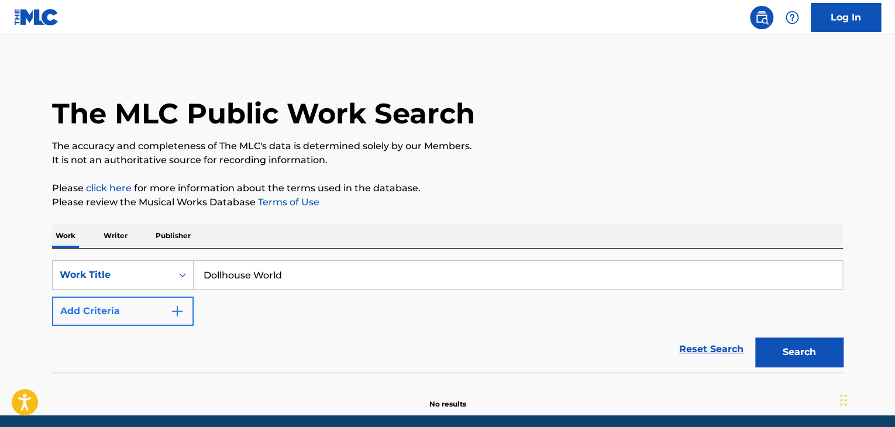
type input "Dollhouse World"
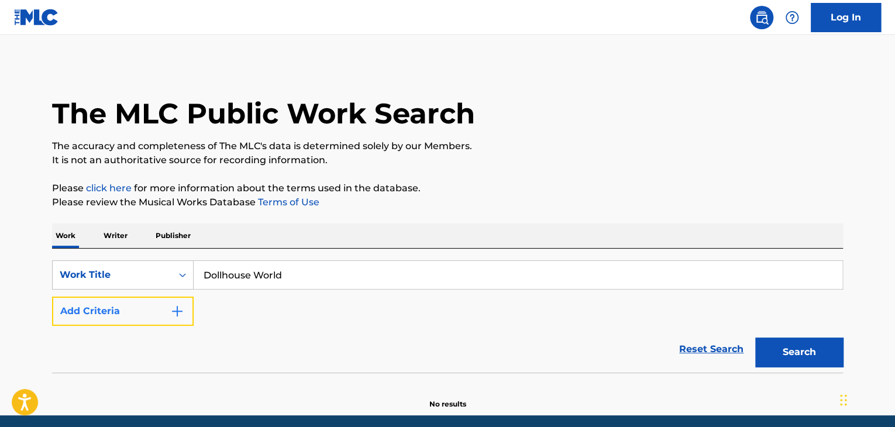
click at [180, 309] on img "Search Form" at bounding box center [177, 311] width 14 height 14
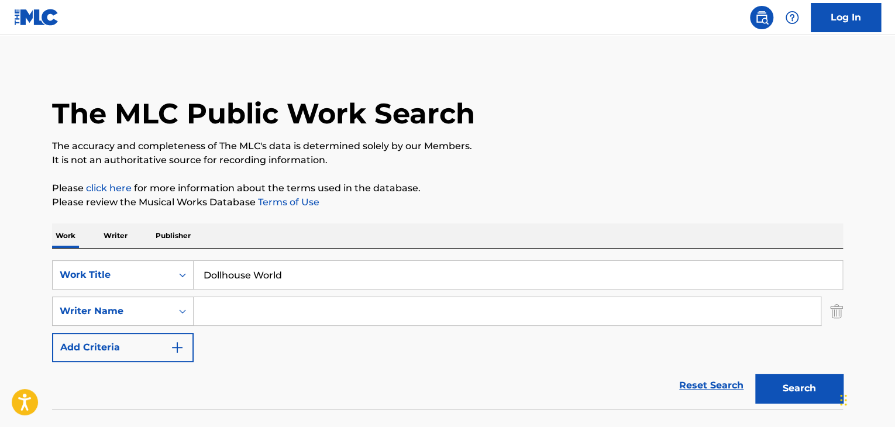
click at [213, 307] on input "Search Form" at bounding box center [507, 311] width 627 height 28
type input "[PERSON_NAME]"
click at [791, 379] on button "Search" at bounding box center [799, 388] width 88 height 29
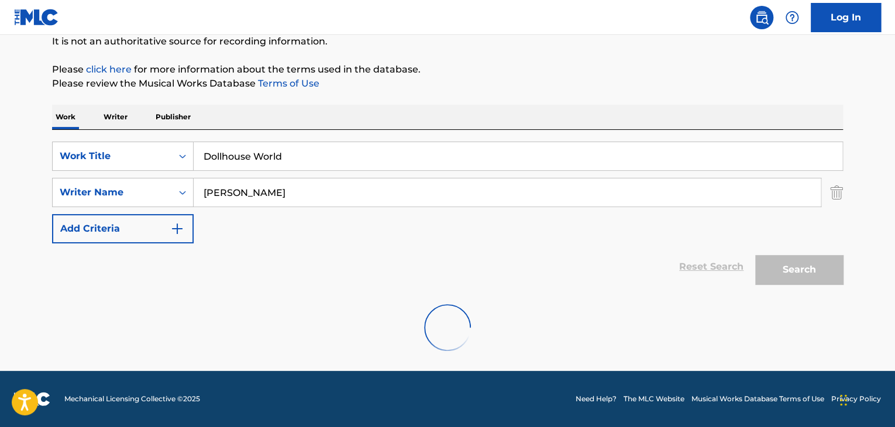
scroll to position [81, 0]
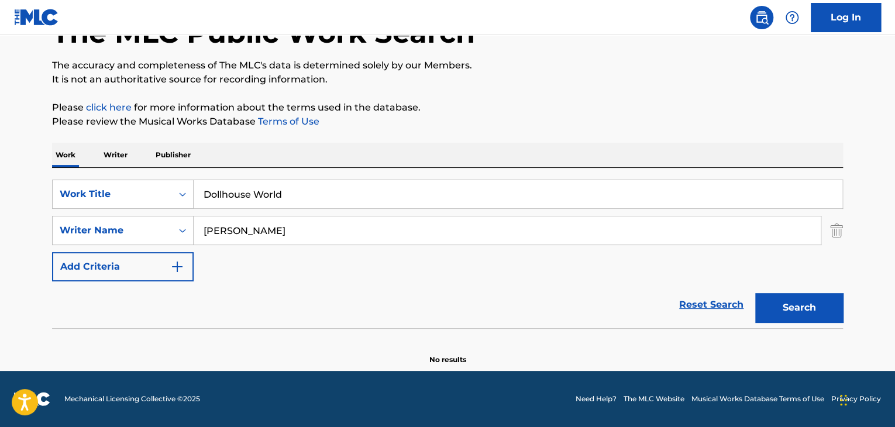
click at [108, 153] on p "Writer" at bounding box center [115, 155] width 31 height 25
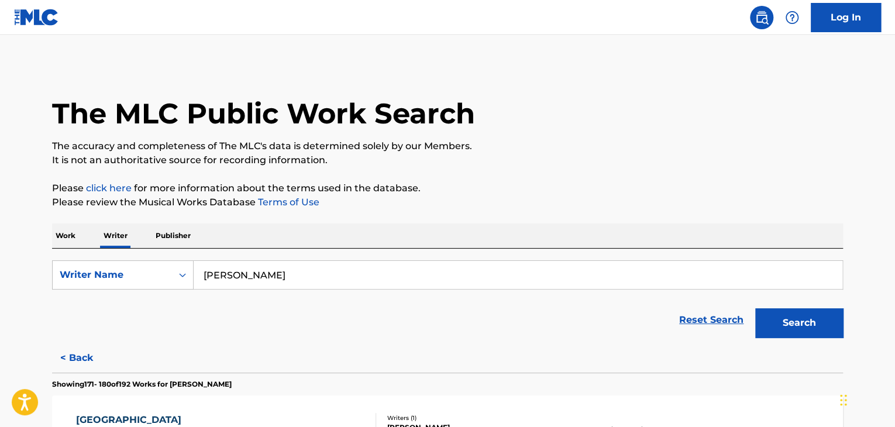
click at [326, 281] on input "[PERSON_NAME]" at bounding box center [518, 275] width 648 height 28
paste input "[PERSON_NAME]"
click at [798, 314] on button "Search" at bounding box center [799, 322] width 88 height 29
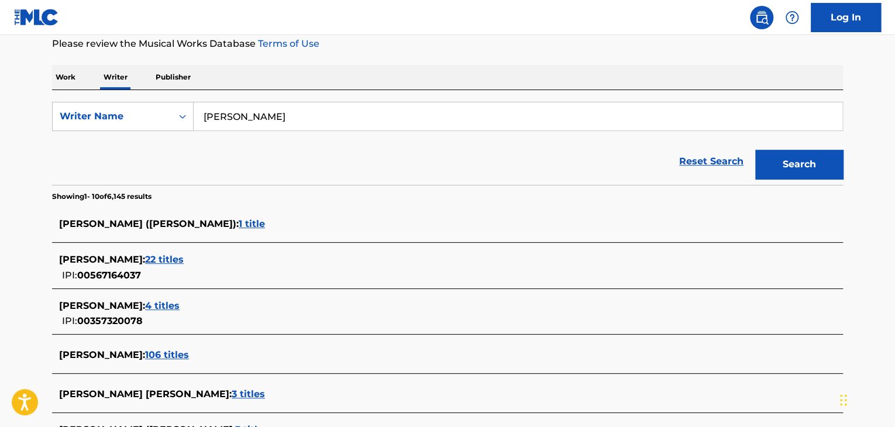
scroll to position [58, 0]
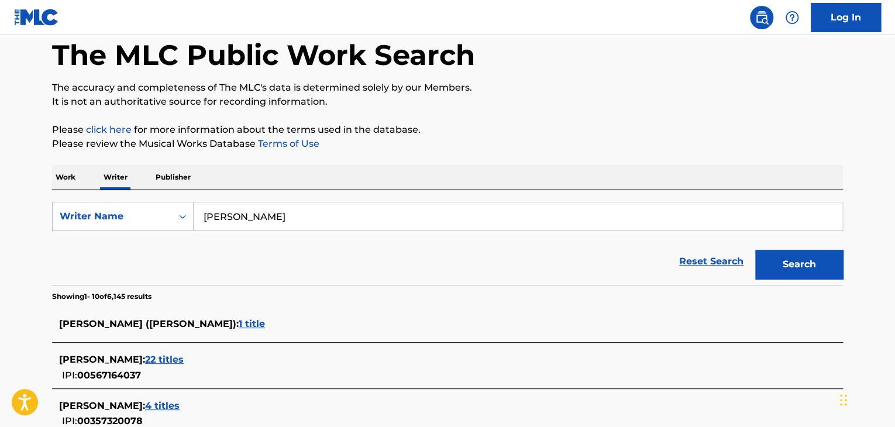
click at [273, 216] on input "[PERSON_NAME]" at bounding box center [518, 216] width 648 height 28
paste input "[PERSON_NAME]"
type input "[PERSON_NAME]"
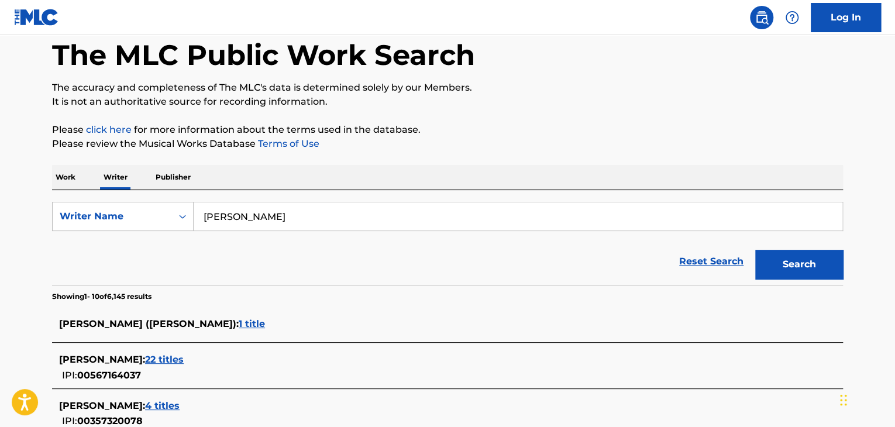
click at [755, 250] on button "Search" at bounding box center [799, 264] width 88 height 29
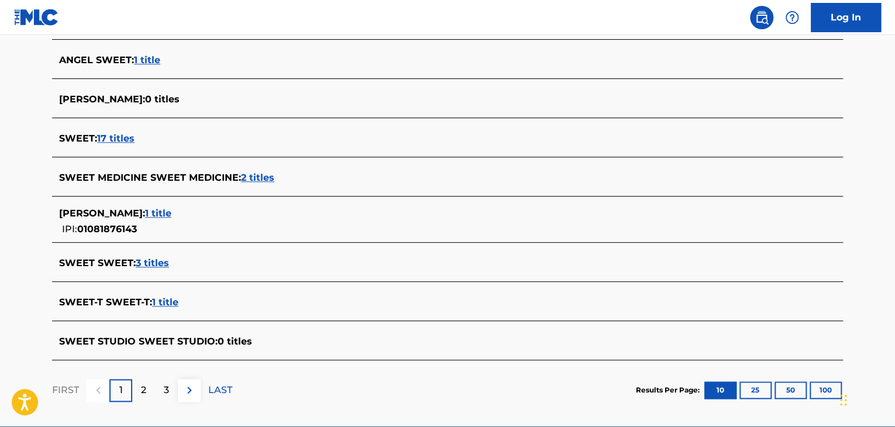
scroll to position [456, 0]
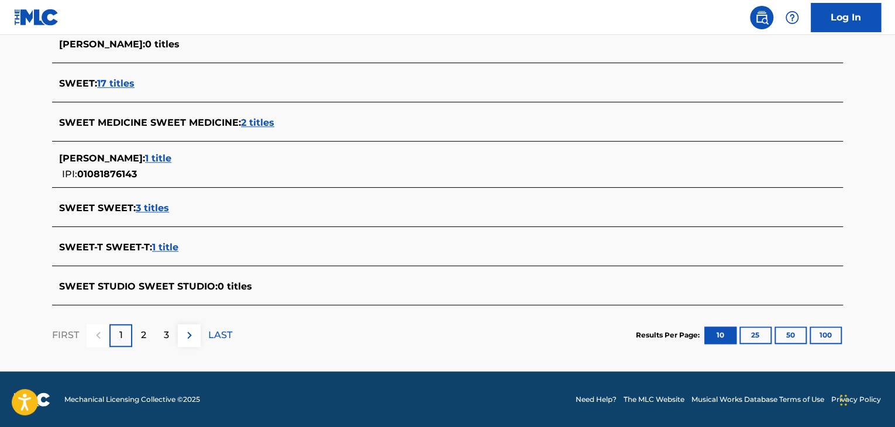
click at [149, 158] on span "1 title" at bounding box center [158, 158] width 26 height 11
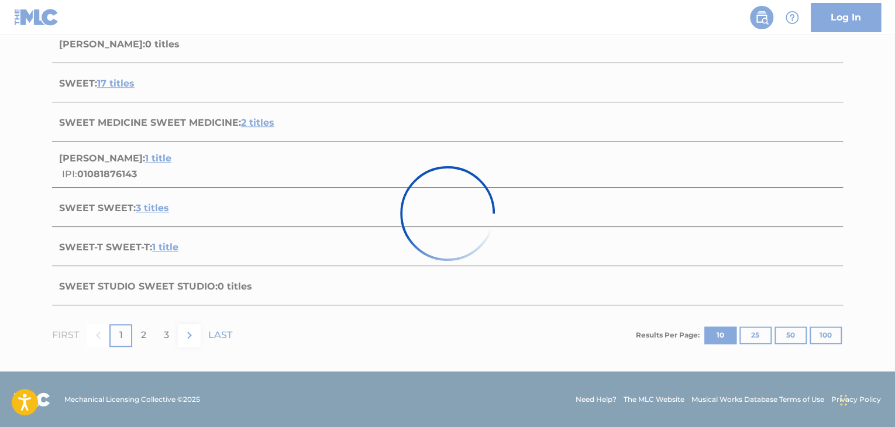
scroll to position [173, 0]
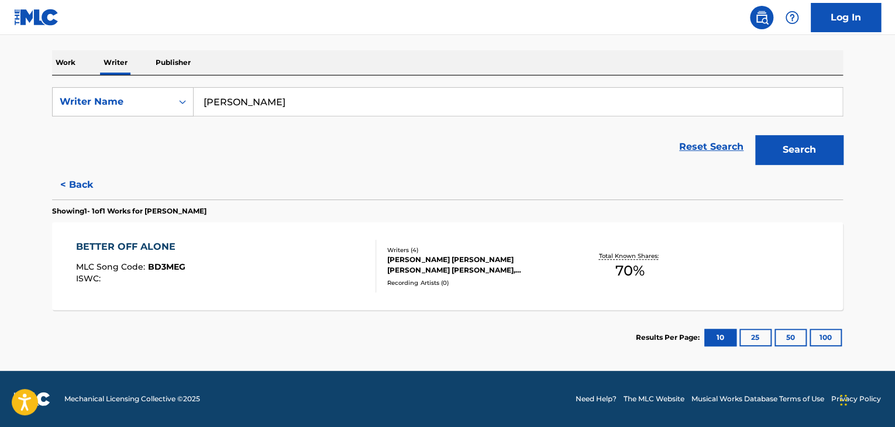
click at [356, 244] on div "BETTER OFF ALONE MLC Song Code : BD3MEG ISWC :" at bounding box center [226, 266] width 301 height 53
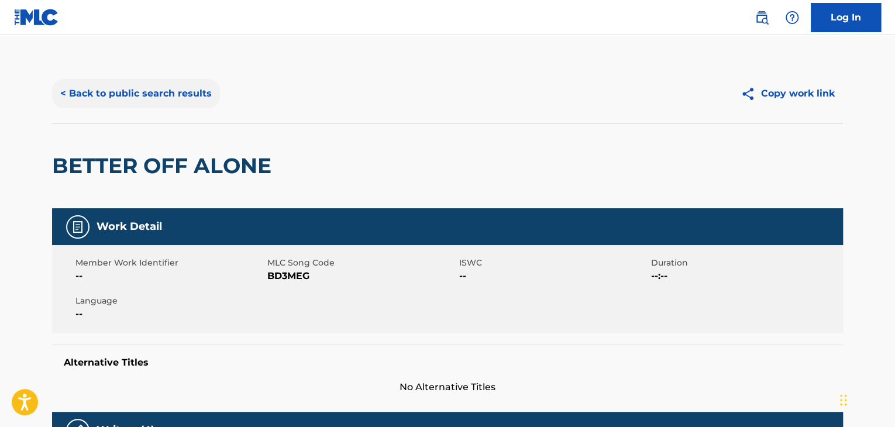
click at [161, 92] on button "< Back to public search results" at bounding box center [136, 93] width 168 height 29
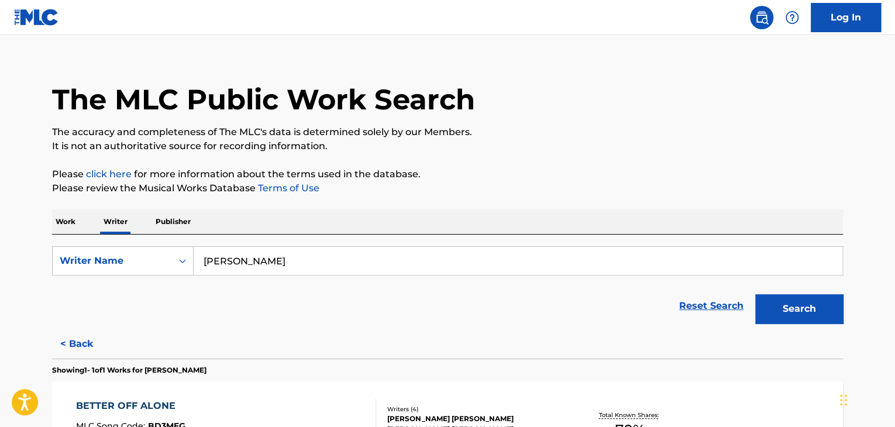
click at [271, 268] on input "[PERSON_NAME]" at bounding box center [518, 261] width 648 height 28
paste input "Babystaydown"
type input "Babystaydown"
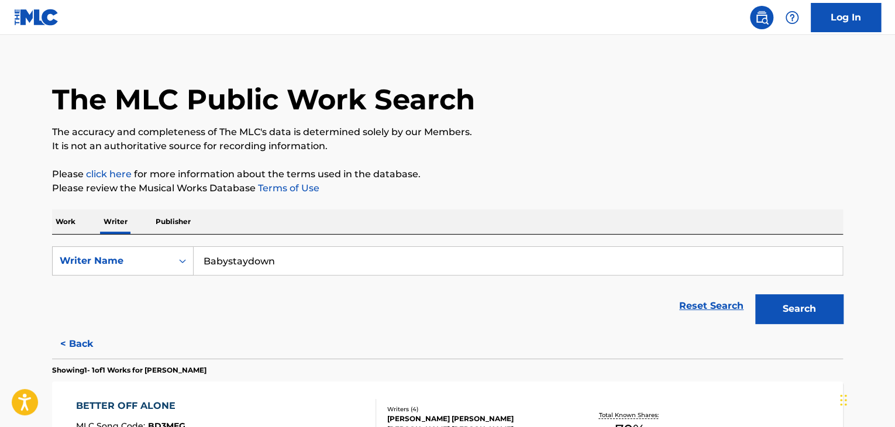
click at [455, 192] on p "Please review the Musical Works Database Terms of Use" at bounding box center [447, 188] width 791 height 14
click at [808, 309] on button "Search" at bounding box center [799, 308] width 88 height 29
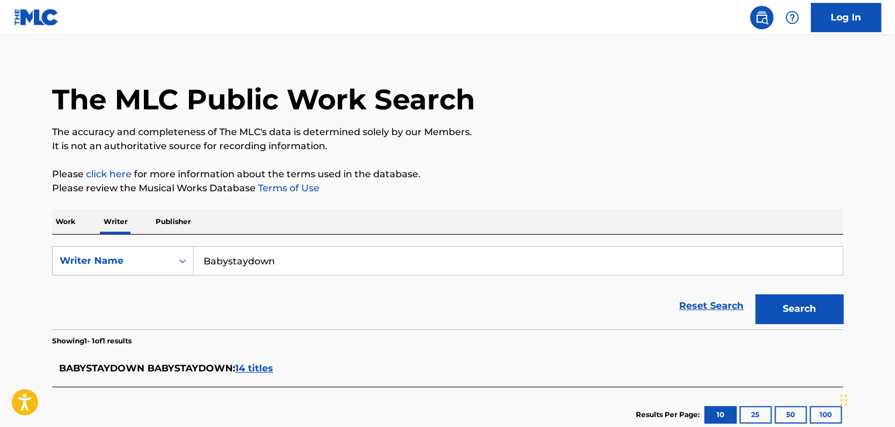
click at [262, 363] on span "14 titles" at bounding box center [254, 368] width 38 height 11
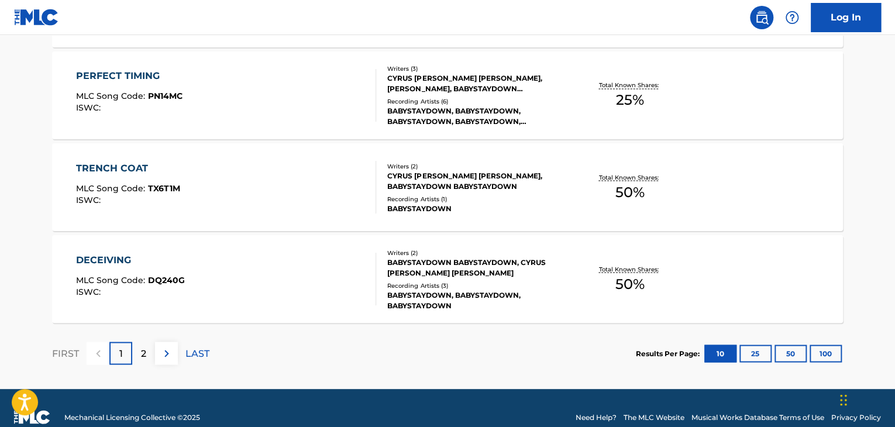
scroll to position [1005, 0]
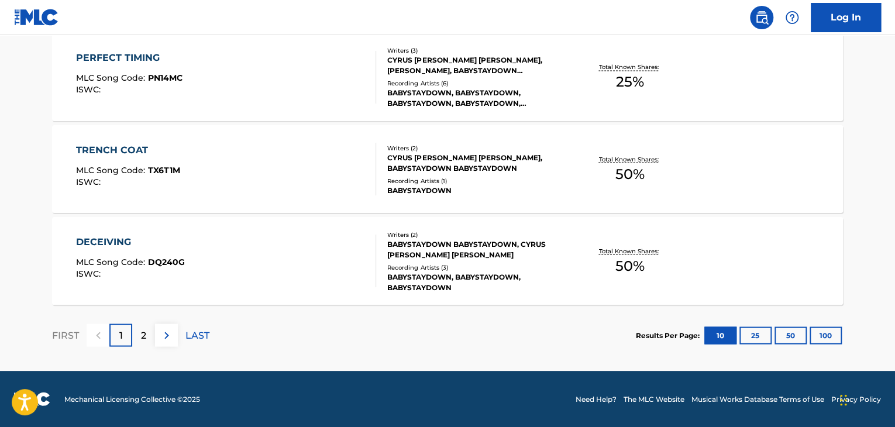
click at [330, 269] on div "DECEIVING MLC Song Code : DQ240G ISWC :" at bounding box center [226, 260] width 301 height 53
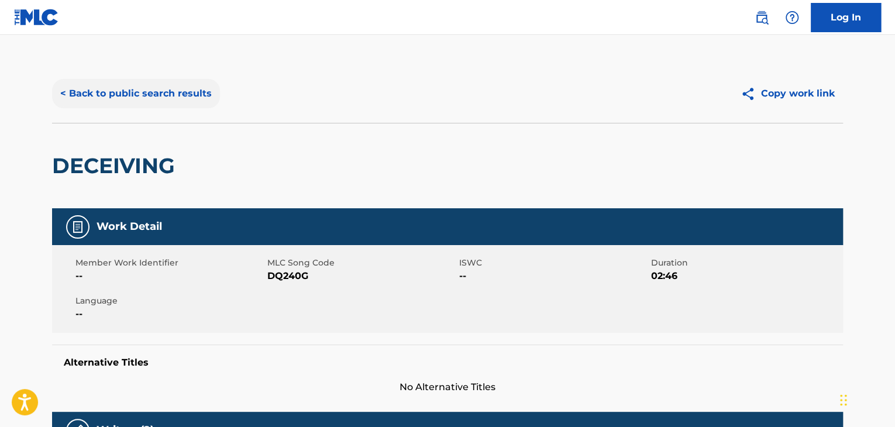
click at [174, 98] on button "< Back to public search results" at bounding box center [136, 93] width 168 height 29
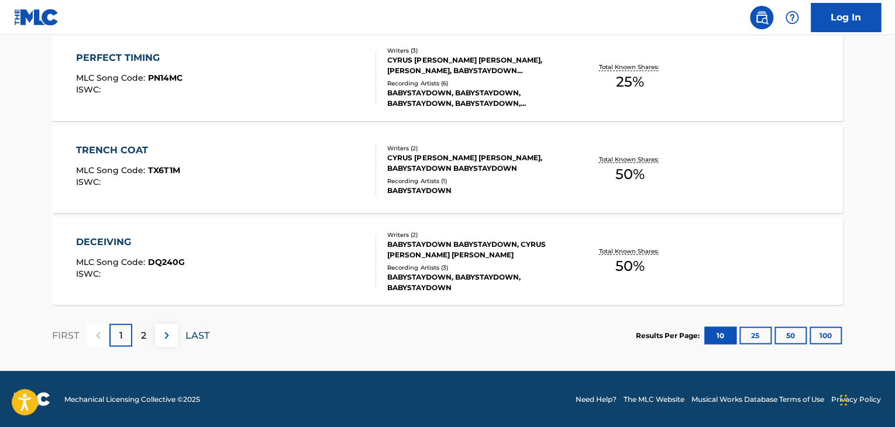
click at [194, 336] on p "LAST" at bounding box center [197, 335] width 24 height 14
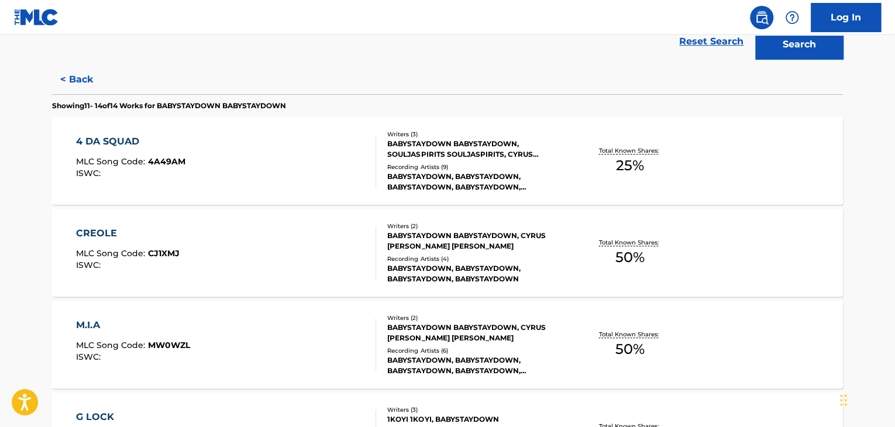
scroll to position [44, 0]
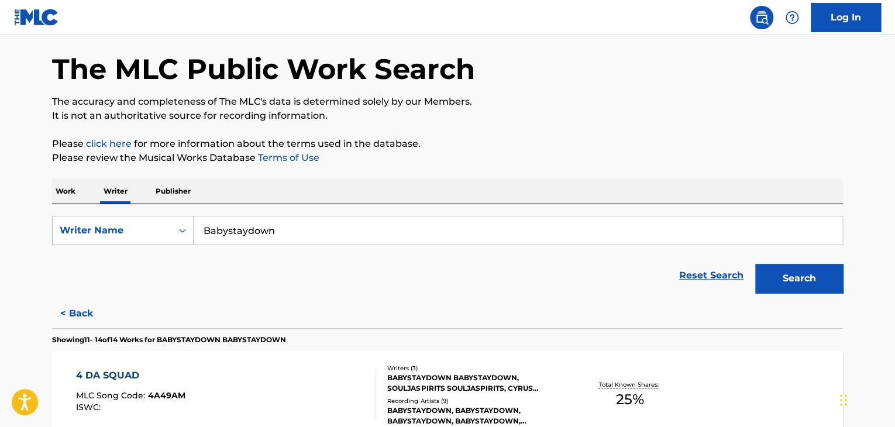
click at [73, 199] on p "Work" at bounding box center [65, 191] width 27 height 25
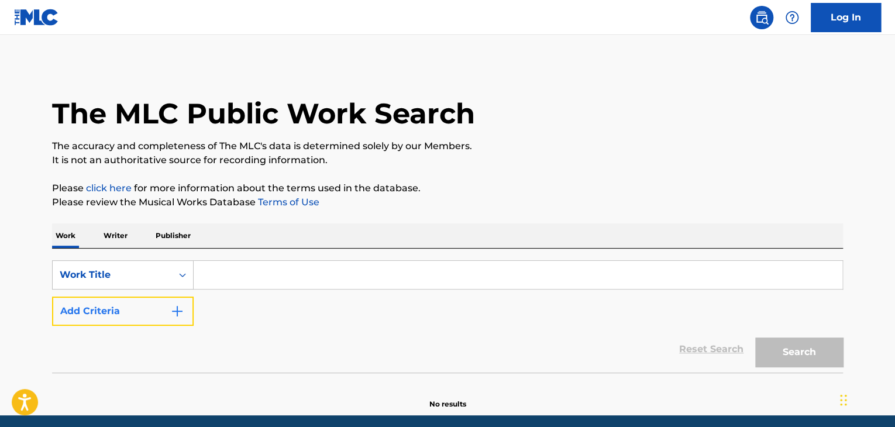
click at [158, 305] on button "Add Criteria" at bounding box center [123, 310] width 142 height 29
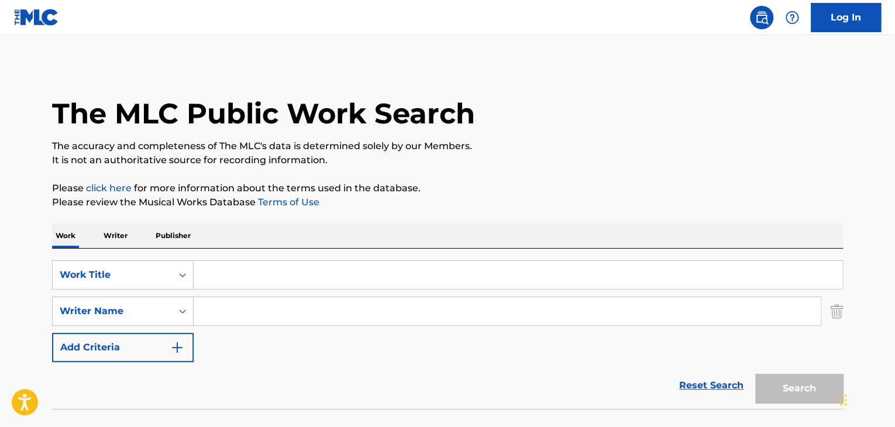
click at [212, 310] on input "Search Form" at bounding box center [507, 311] width 627 height 28
paste input "Babystaydown"
type input "Babystaydown"
click at [205, 270] on input "Search Form" at bounding box center [518, 275] width 648 height 28
click at [256, 277] on input "Search Form" at bounding box center [518, 275] width 648 height 28
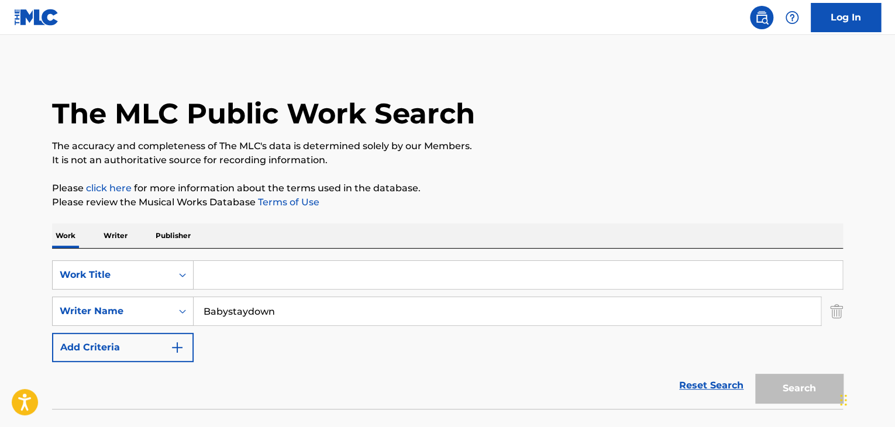
paste input "Tonight"
type input "Tonight"
drag, startPoint x: 422, startPoint y: 244, endPoint x: 447, endPoint y: 243, distance: 25.8
click at [423, 243] on div "Work Writer Publisher" at bounding box center [447, 235] width 791 height 25
click at [796, 392] on button "Search" at bounding box center [799, 388] width 88 height 29
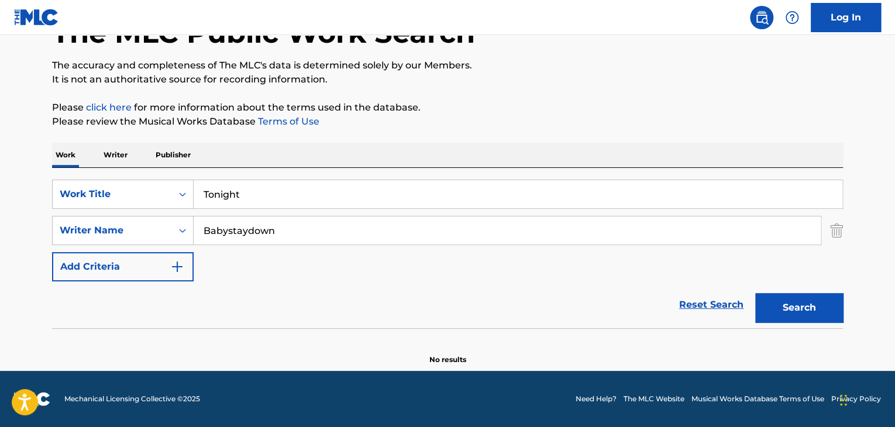
scroll to position [81, 0]
click at [110, 154] on p "Writer" at bounding box center [115, 155] width 31 height 25
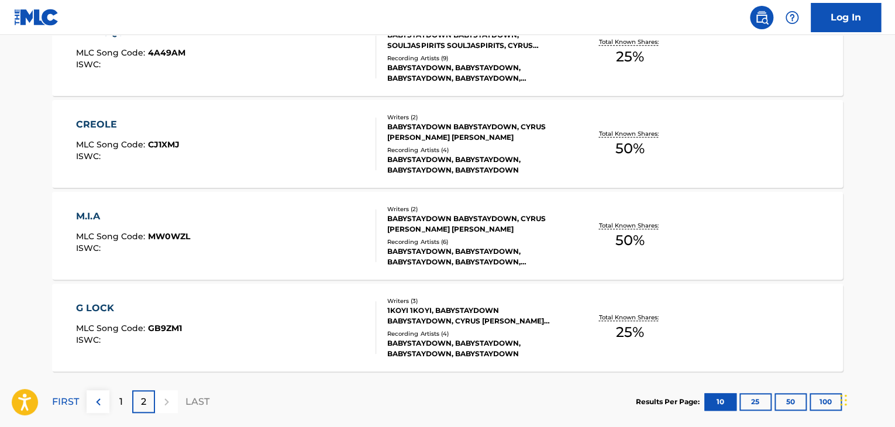
scroll to position [454, 0]
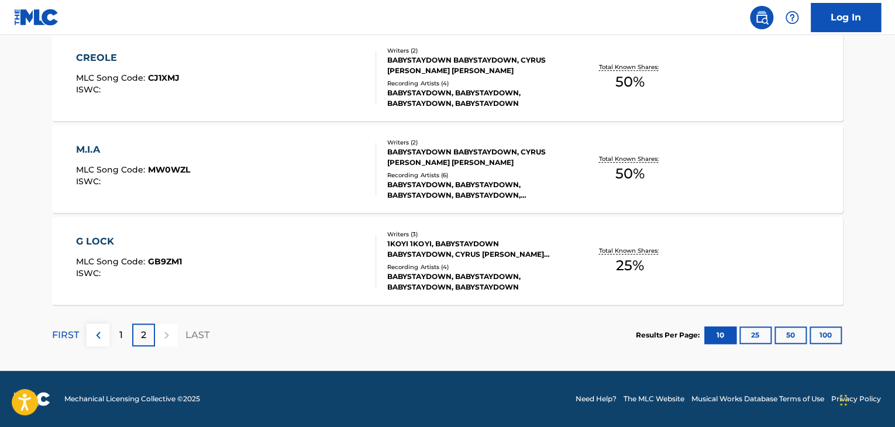
click at [370, 263] on div at bounding box center [370, 260] width 9 height 53
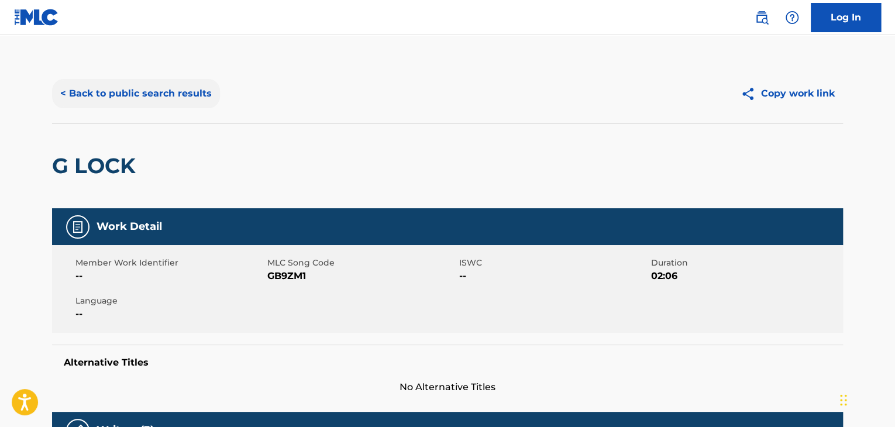
click at [127, 94] on button "< Back to public search results" at bounding box center [136, 93] width 168 height 29
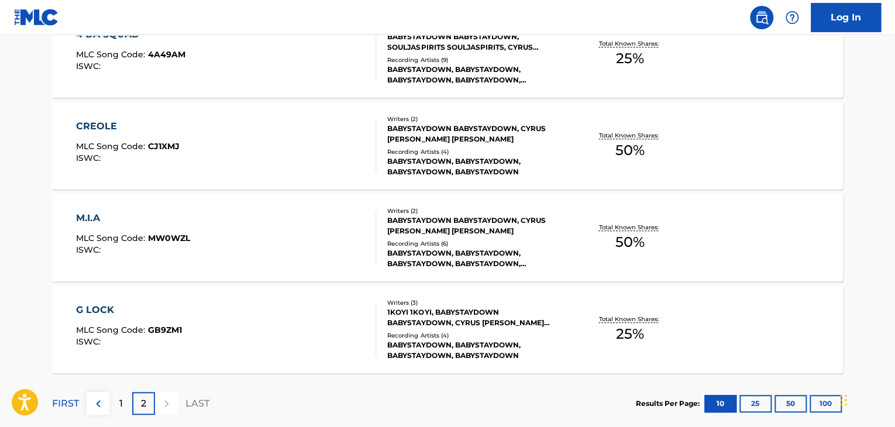
scroll to position [454, 0]
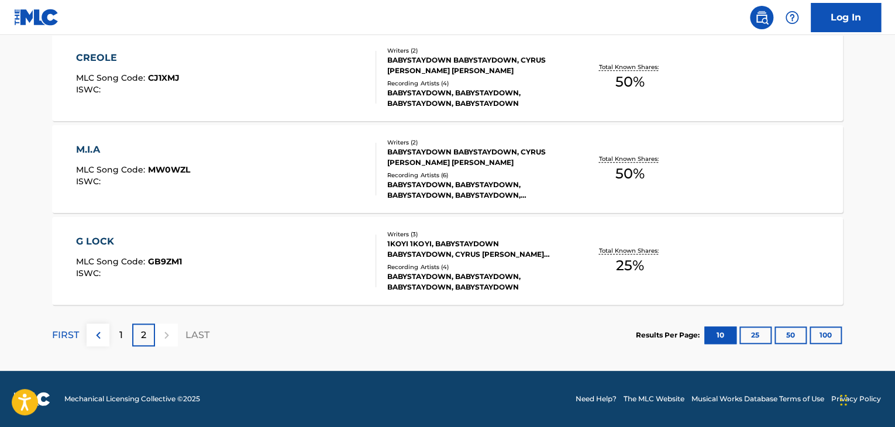
click at [538, 169] on div "Writers ( 2 ) BABYSTAYDOWN BABYSTAYDOWN, CYRUS [PERSON_NAME] [PERSON_NAME] Reco…" at bounding box center [470, 169] width 188 height 63
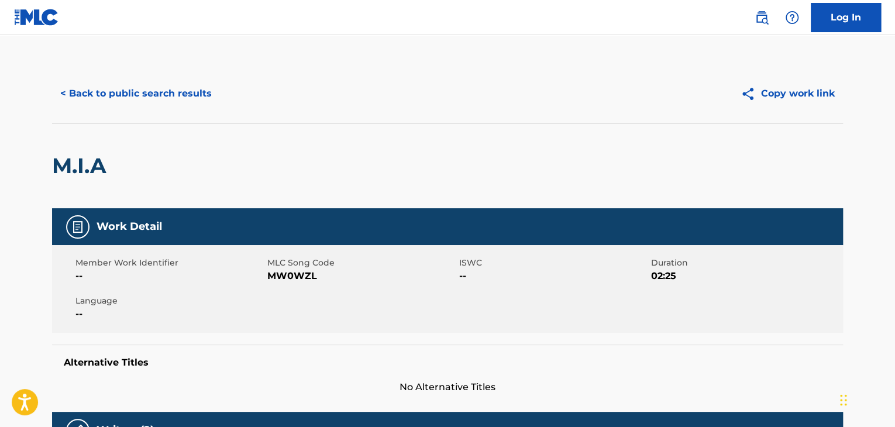
click at [154, 77] on div "< Back to public search results Copy work link" at bounding box center [447, 93] width 791 height 58
click at [173, 94] on button "< Back to public search results" at bounding box center [136, 93] width 168 height 29
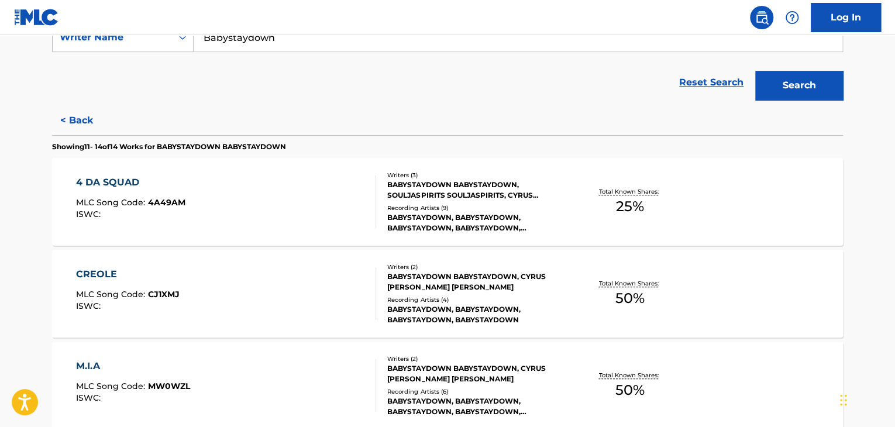
scroll to position [248, 0]
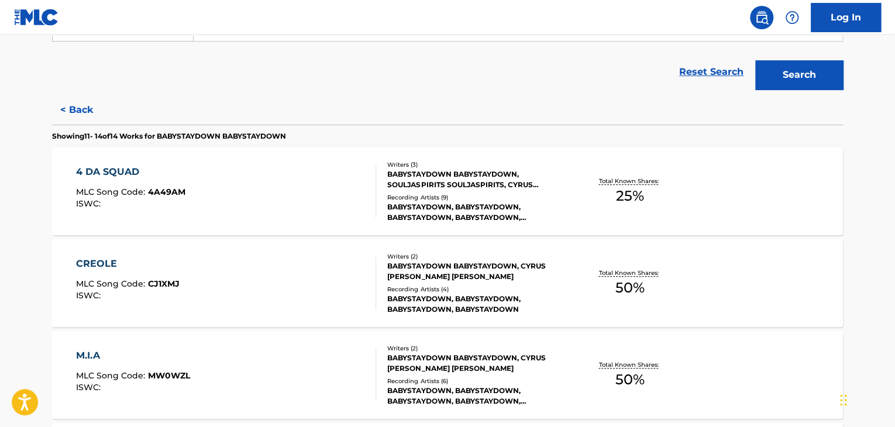
click at [534, 185] on div "BABYSTAYDOWN BABYSTAYDOWN, SOULJASPIRITS SOULJASPIRITS, CYRUS [PERSON_NAME] [PE…" at bounding box center [475, 179] width 177 height 21
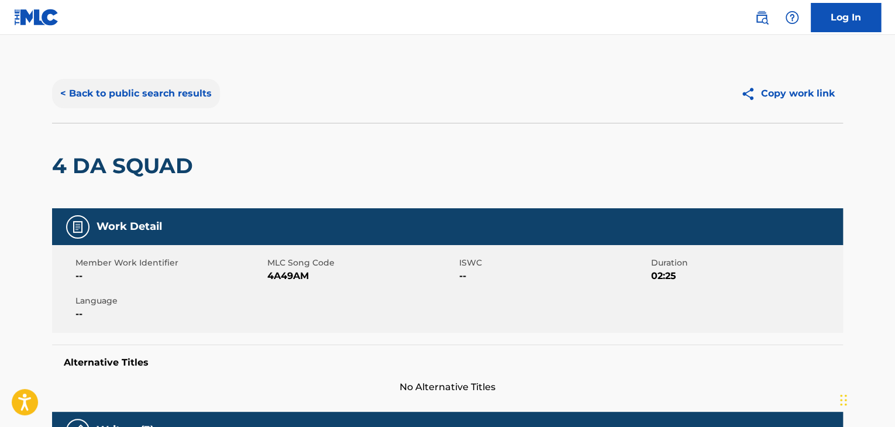
click at [133, 105] on button "< Back to public search results" at bounding box center [136, 93] width 168 height 29
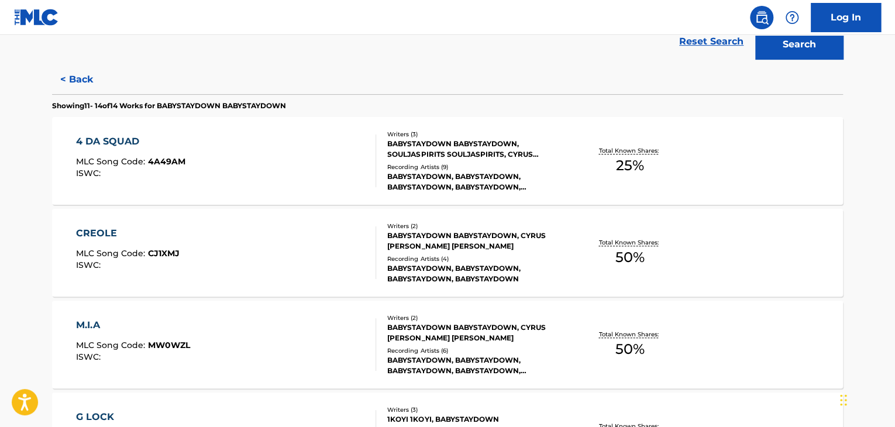
scroll to position [44, 0]
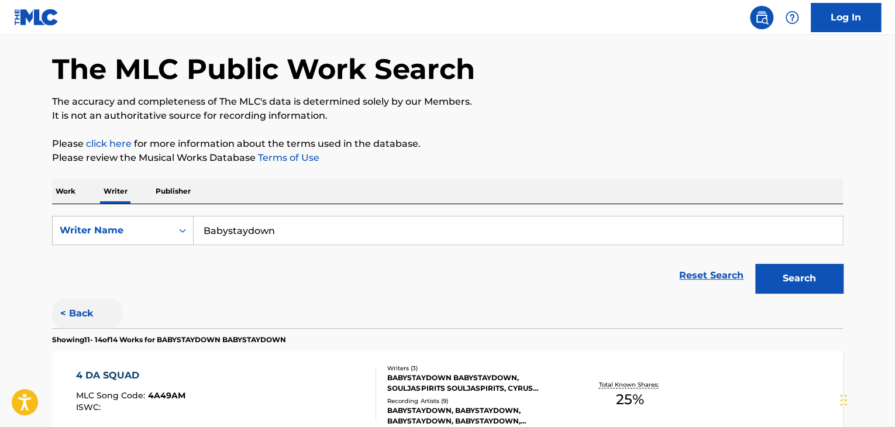
click at [77, 305] on button "< Back" at bounding box center [87, 313] width 70 height 29
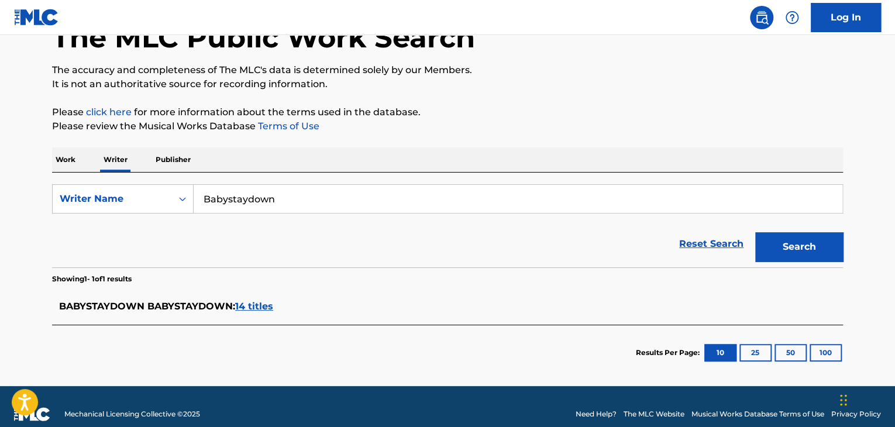
scroll to position [91, 0]
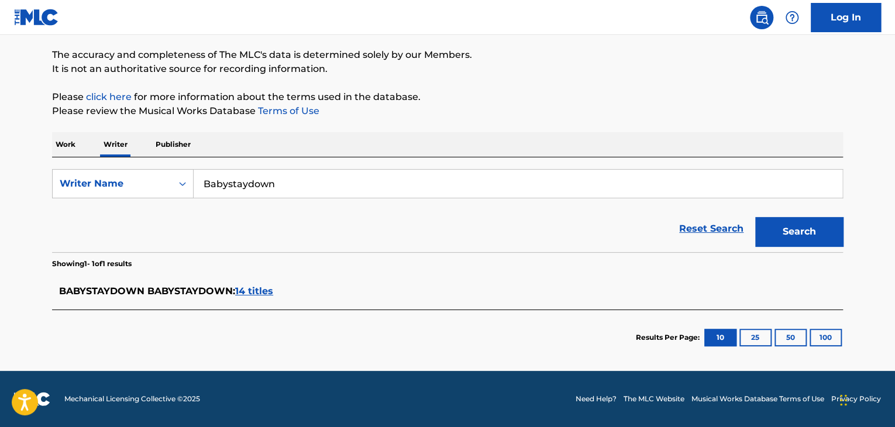
click at [256, 293] on span "14 titles" at bounding box center [254, 290] width 38 height 11
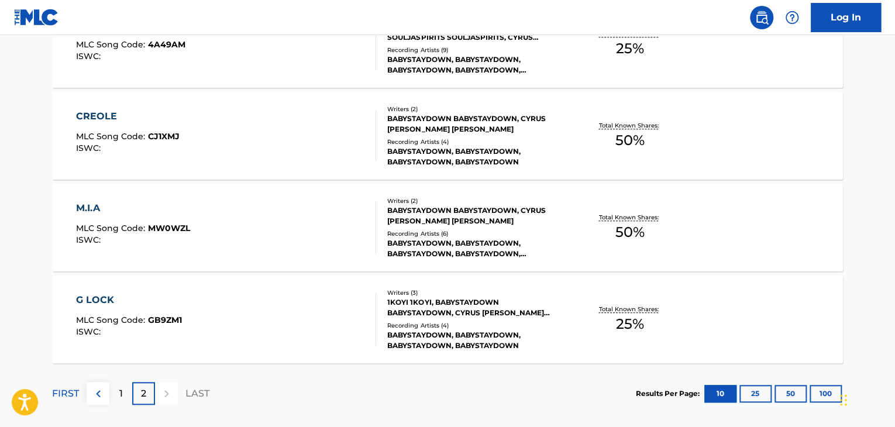
scroll to position [454, 0]
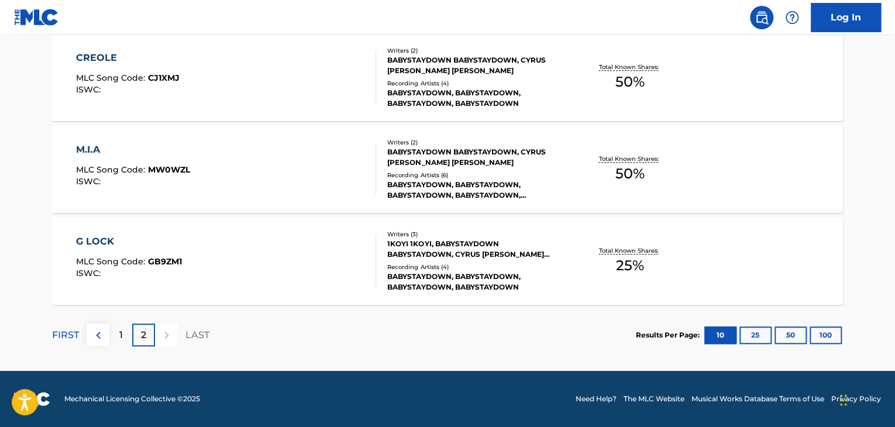
click at [548, 263] on div "Recording Artists ( 4 )" at bounding box center [475, 267] width 177 height 9
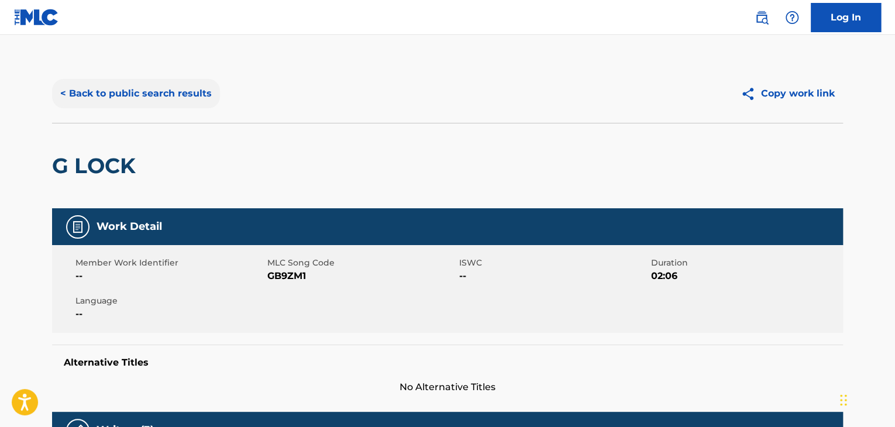
click at [182, 87] on button "< Back to public search results" at bounding box center [136, 93] width 168 height 29
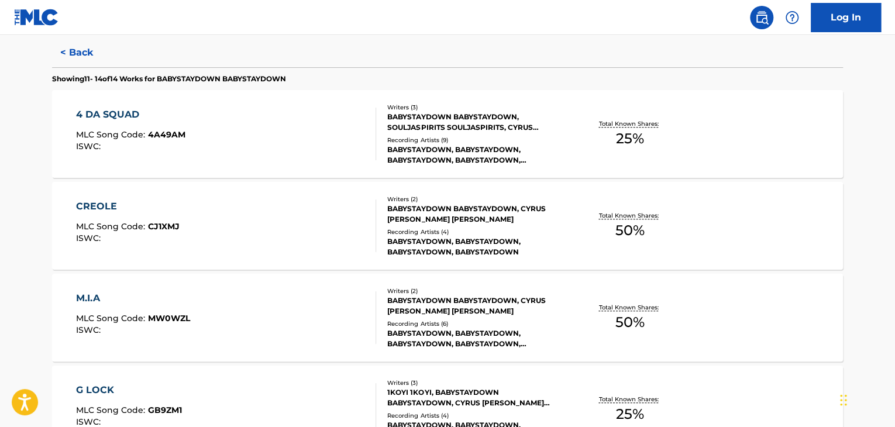
scroll to position [365, 0]
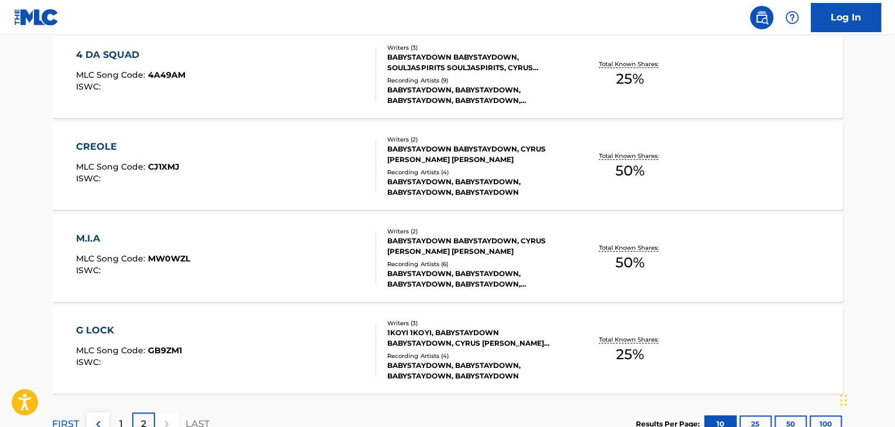
click at [597, 150] on div "Total Known Shares: 50 %" at bounding box center [630, 167] width 132 height 36
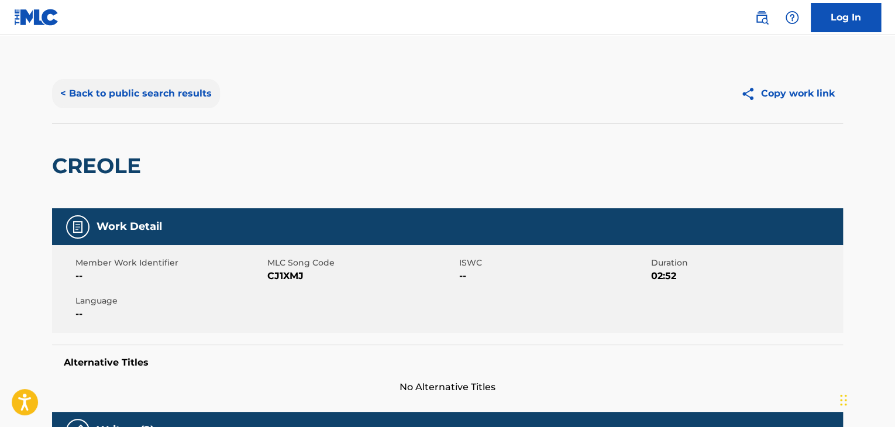
click at [185, 84] on button "< Back to public search results" at bounding box center [136, 93] width 168 height 29
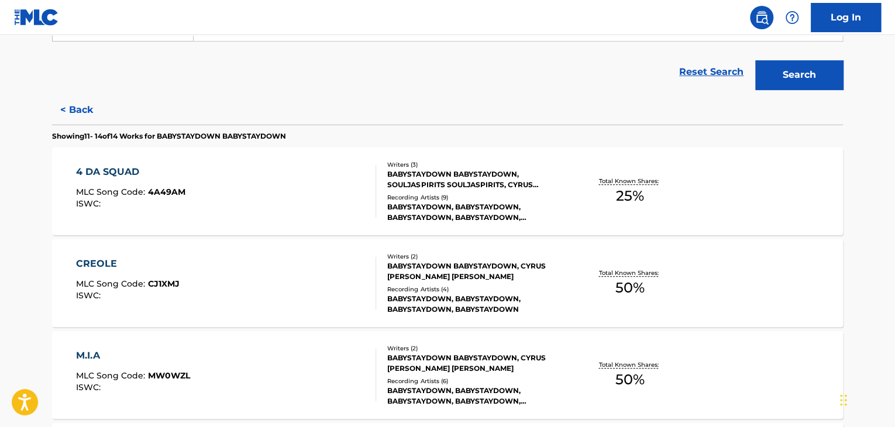
scroll to position [454, 0]
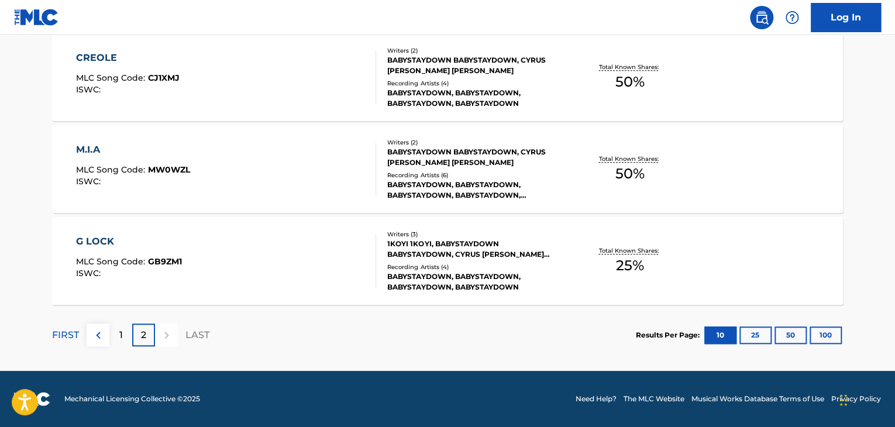
click at [527, 178] on div "Recording Artists ( 6 )" at bounding box center [475, 175] width 177 height 9
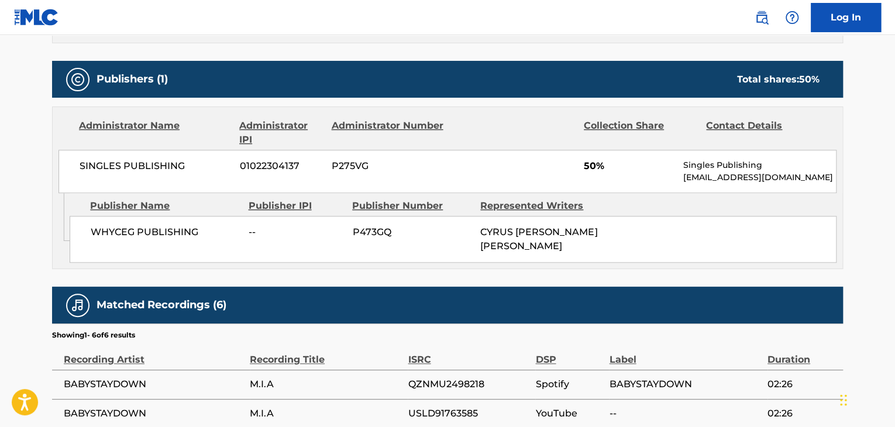
scroll to position [526, 0]
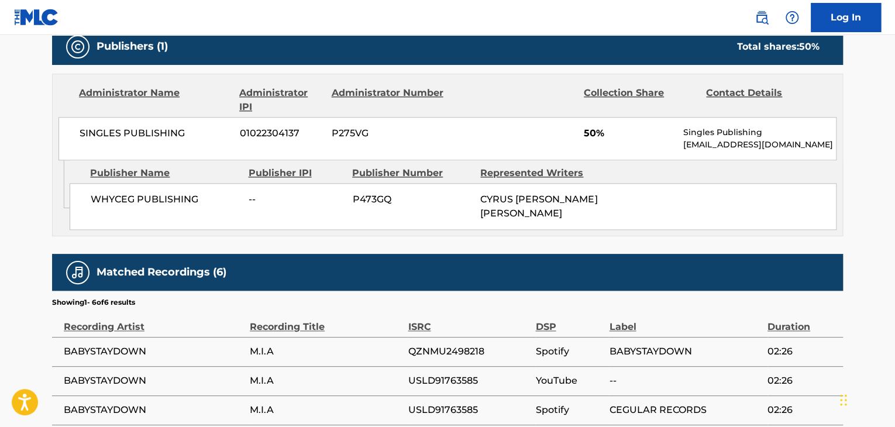
click at [517, 203] on span "CYRUS [PERSON_NAME] [PERSON_NAME]" at bounding box center [538, 206] width 117 height 25
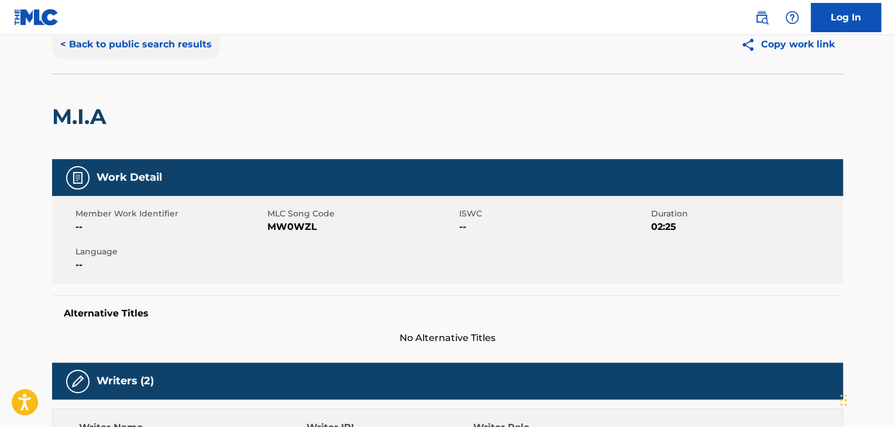
scroll to position [0, 0]
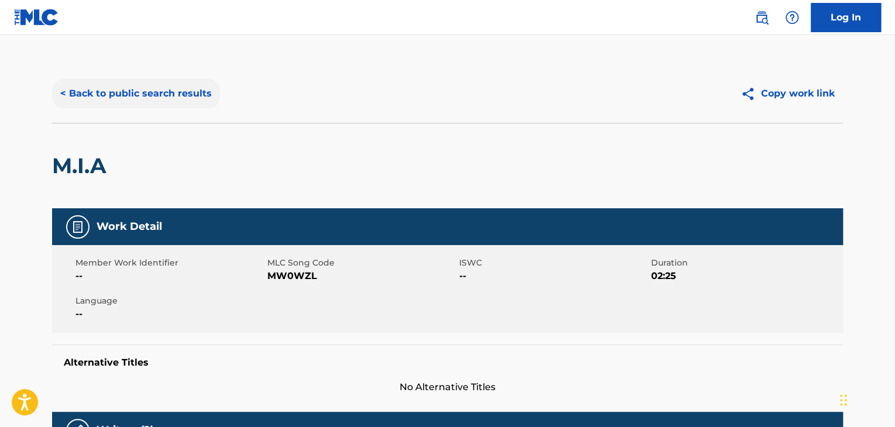
click at [181, 89] on button "< Back to public search results" at bounding box center [136, 93] width 168 height 29
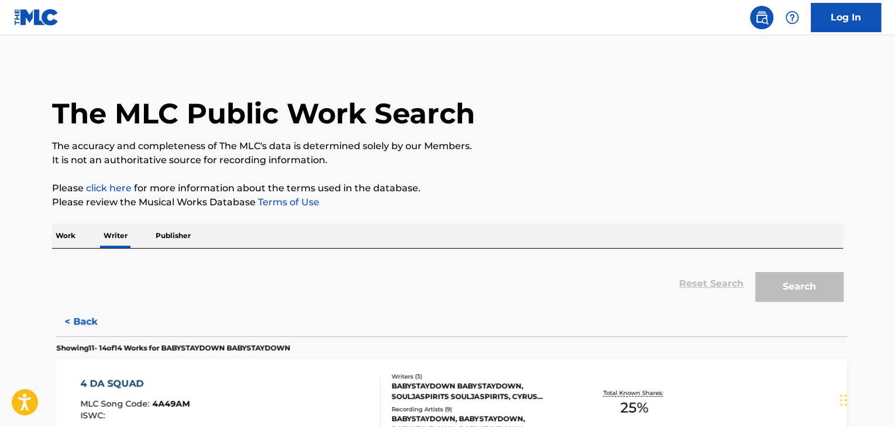
scroll to position [14, 0]
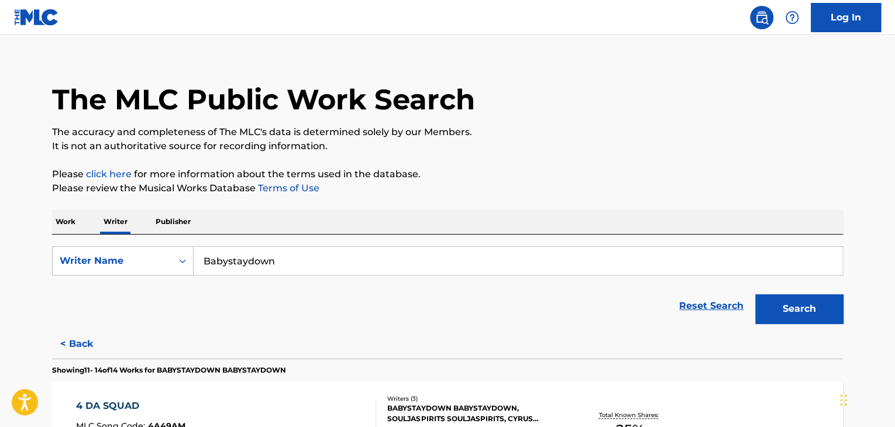
click at [239, 258] on input "Babystaydown" at bounding box center [518, 261] width 648 height 28
paste input "buffalo_farm"
click at [755, 294] on button "Search" at bounding box center [799, 308] width 88 height 29
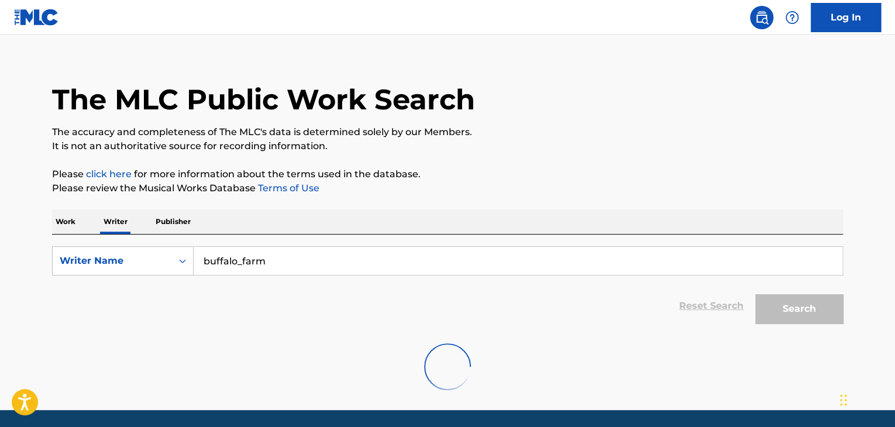
scroll to position [0, 0]
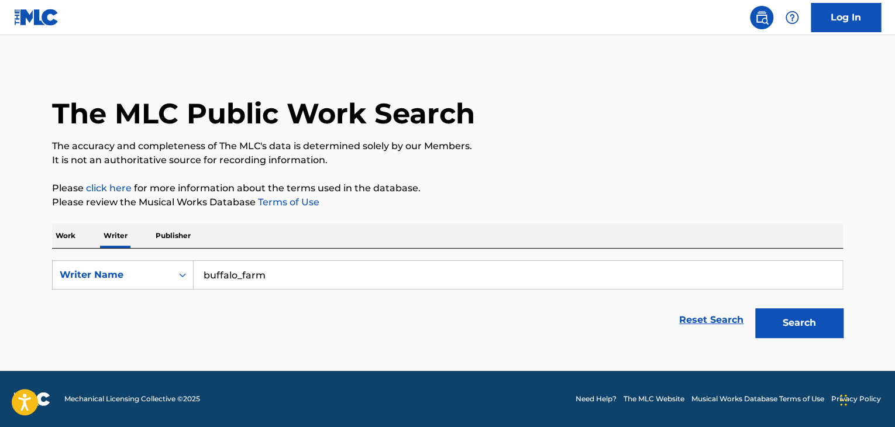
click at [253, 280] on input "buffalo_farm" at bounding box center [518, 275] width 648 height 28
paste input "skullkid"
click at [755, 308] on button "Search" at bounding box center [799, 322] width 88 height 29
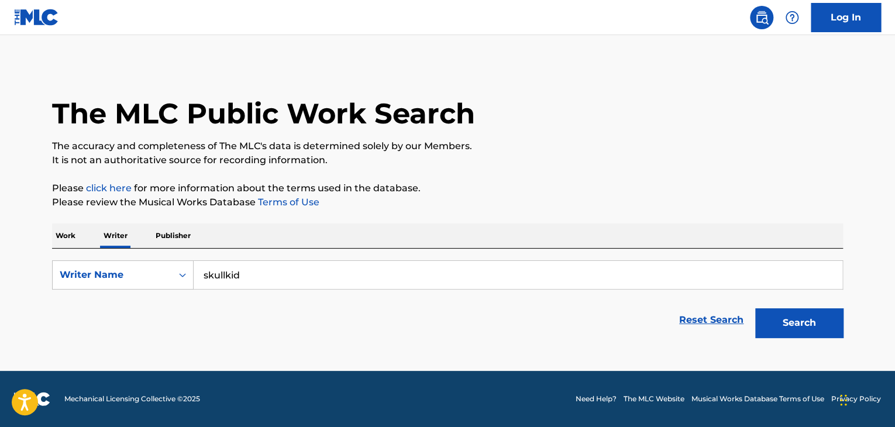
click at [244, 278] on input "skullkid" at bounding box center [518, 275] width 648 height 28
paste input "E3"
type input "E3"
click at [755, 308] on button "Search" at bounding box center [799, 322] width 88 height 29
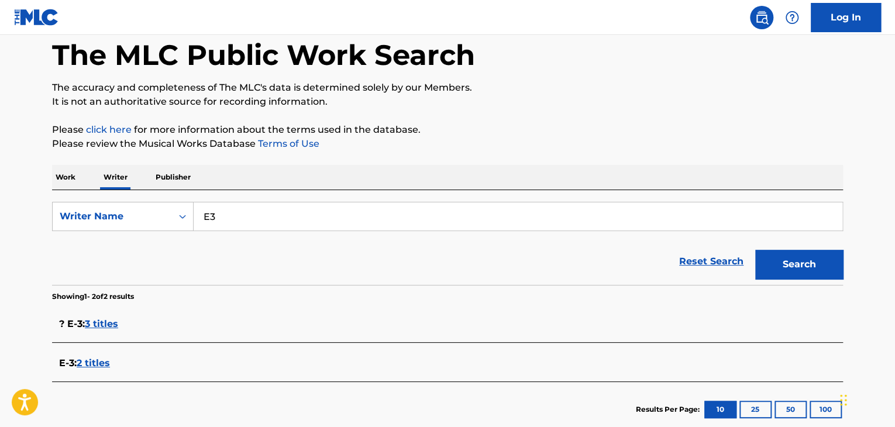
scroll to position [117, 0]
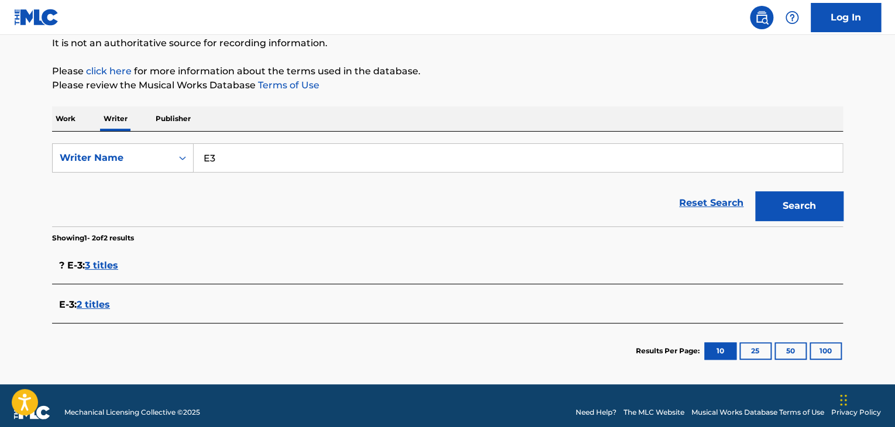
click at [87, 305] on span "2 titles" at bounding box center [93, 304] width 33 height 11
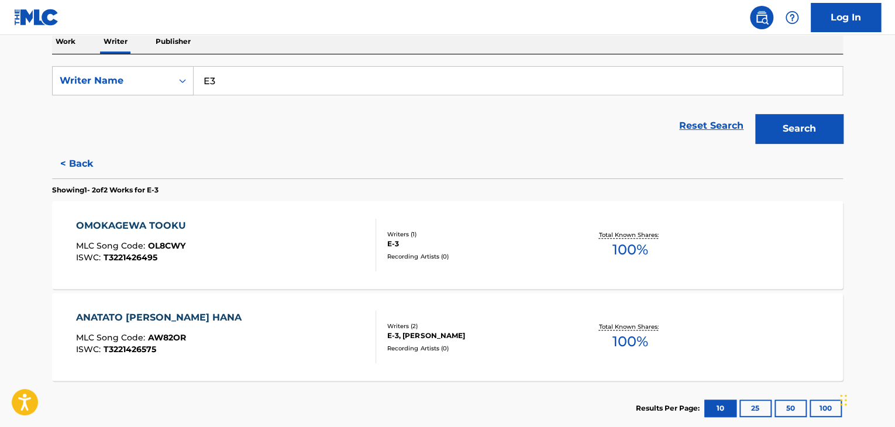
scroll to position [264, 0]
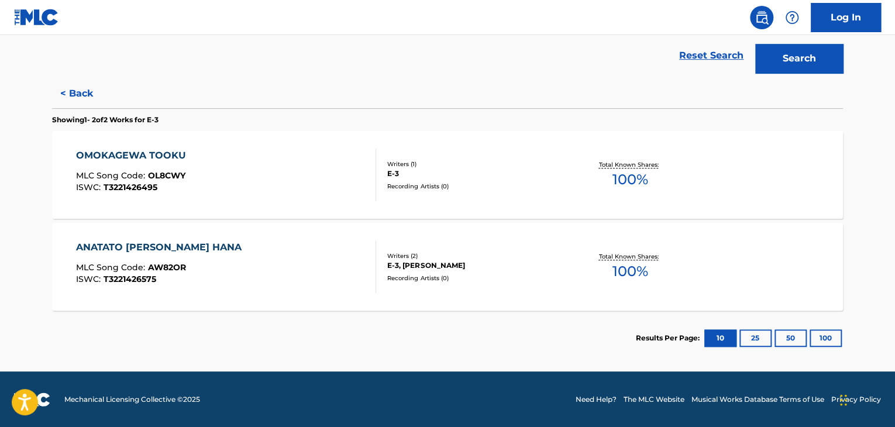
click at [297, 183] on div "OMOKAGEWA TOOKU MLC Song Code : OL8CWY ISWC : T3221426495" at bounding box center [226, 175] width 301 height 53
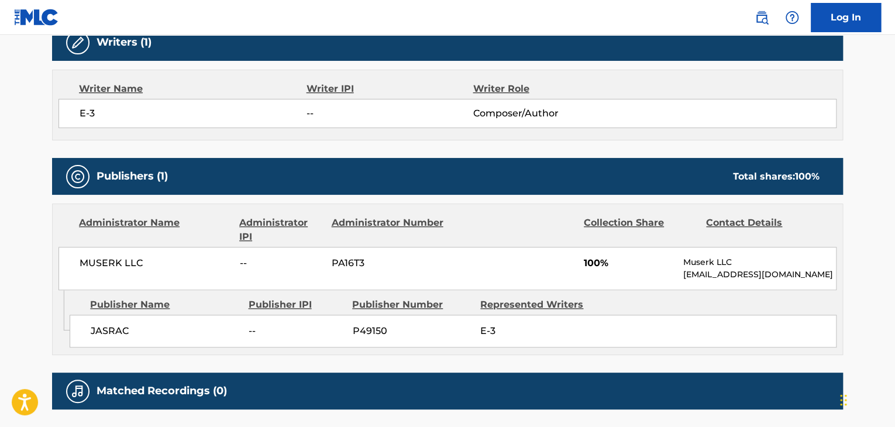
scroll to position [292, 0]
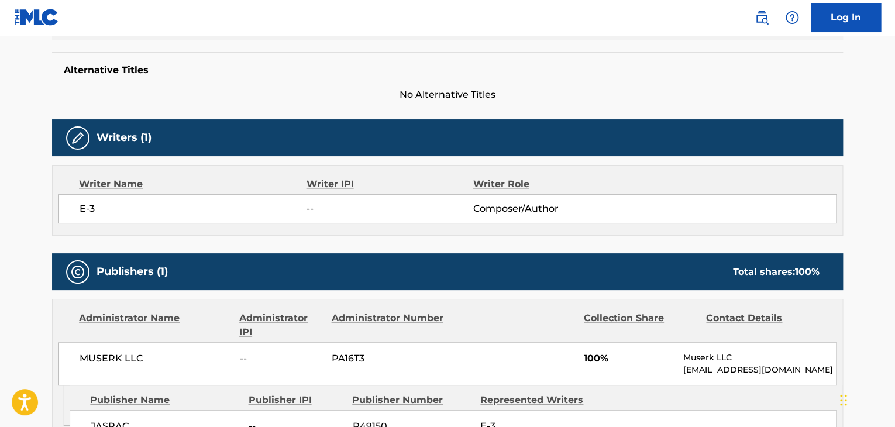
click at [87, 208] on span "E-3" at bounding box center [193, 209] width 227 height 14
drag, startPoint x: 87, startPoint y: 208, endPoint x: 60, endPoint y: 342, distance: 136.6
click at [60, 342] on div "MUSERK LLC -- PA16T3 100% Muserk LLC [EMAIL_ADDRESS][DOMAIN_NAME]" at bounding box center [447, 363] width 778 height 43
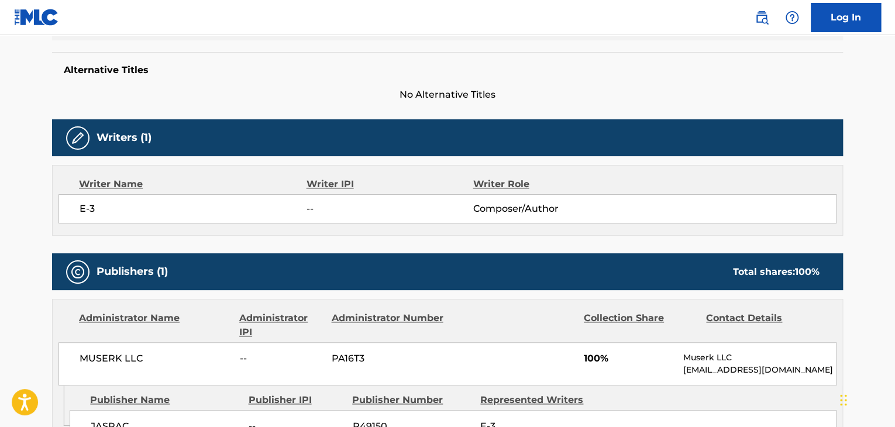
click at [96, 361] on span "MUSERK LLC" at bounding box center [155, 358] width 151 height 14
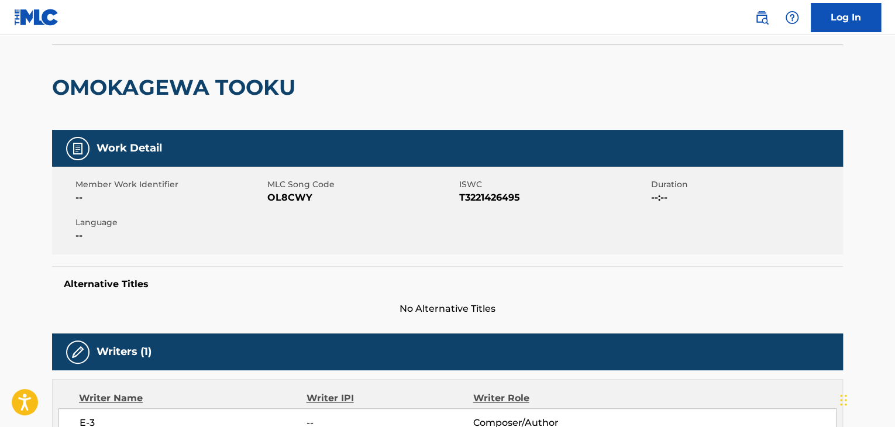
scroll to position [58, 0]
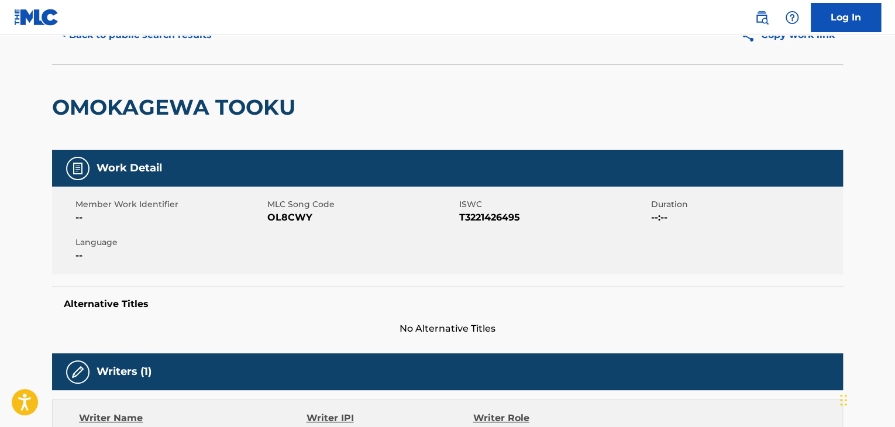
click at [297, 219] on span "OL8CWY" at bounding box center [361, 218] width 189 height 14
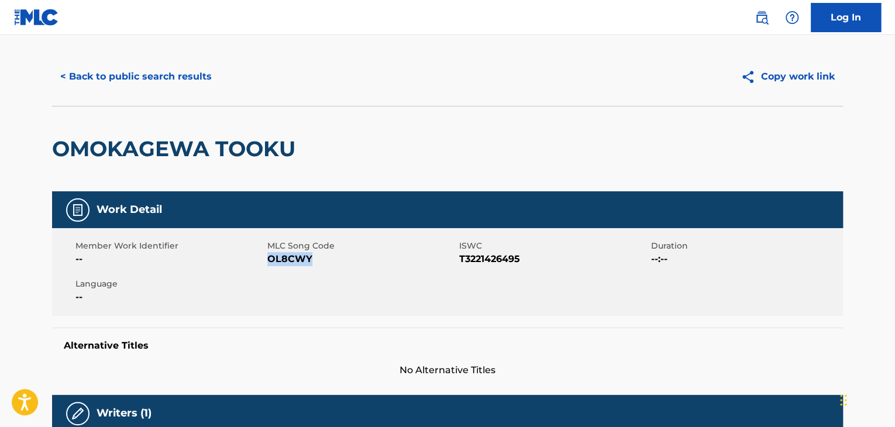
scroll to position [0, 0]
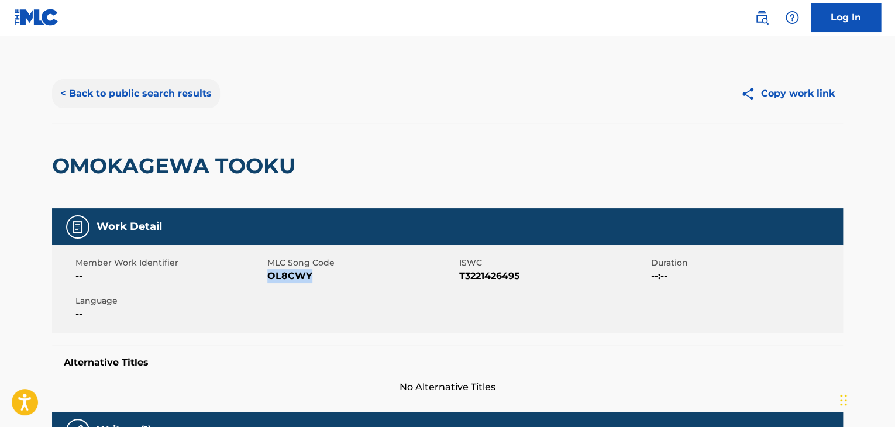
click at [168, 92] on button "< Back to public search results" at bounding box center [136, 93] width 168 height 29
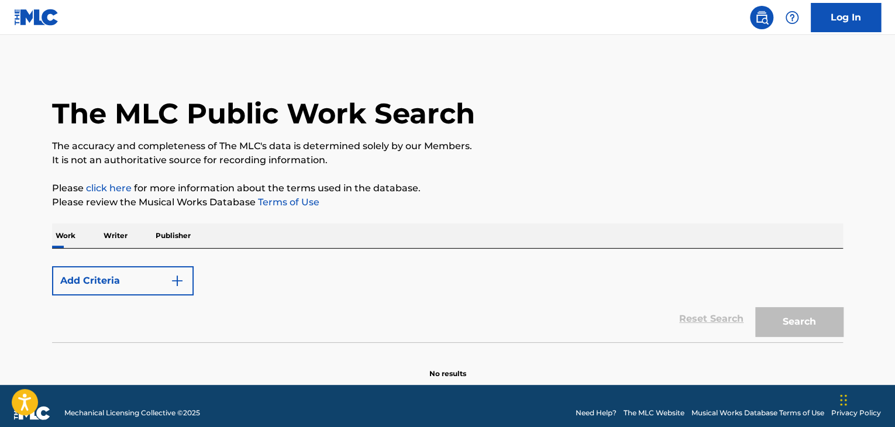
scroll to position [14, 0]
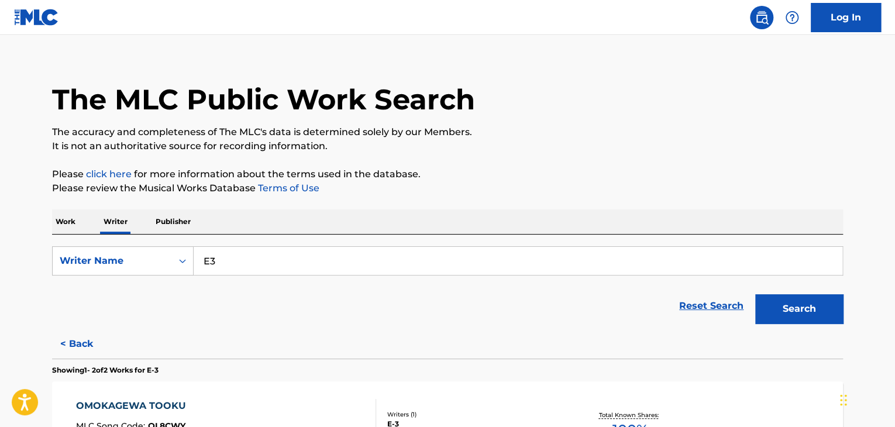
click at [250, 251] on input "E3" at bounding box center [518, 261] width 648 height 28
paste input "[PERSON_NAME]"
type input "[PERSON_NAME]"
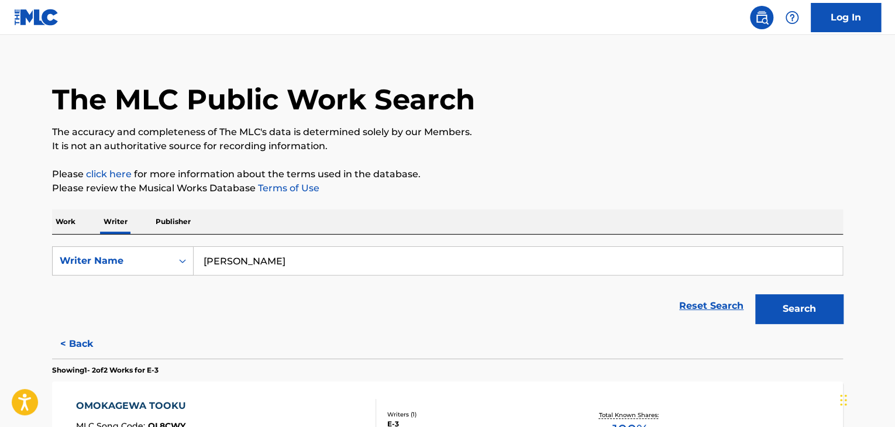
click at [755, 294] on button "Search" at bounding box center [799, 308] width 88 height 29
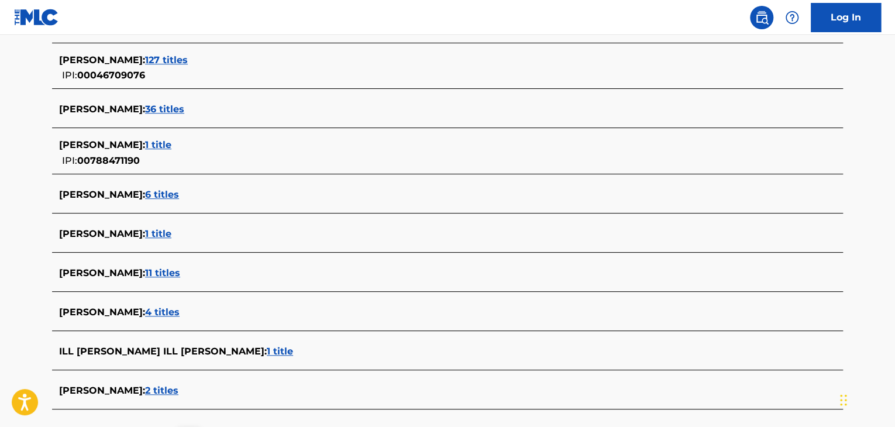
scroll to position [423, 0]
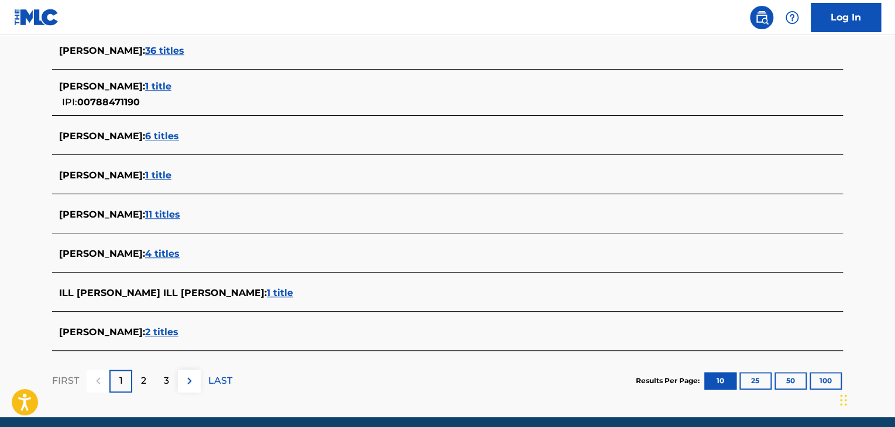
click at [145, 334] on span "2 titles" at bounding box center [161, 331] width 33 height 11
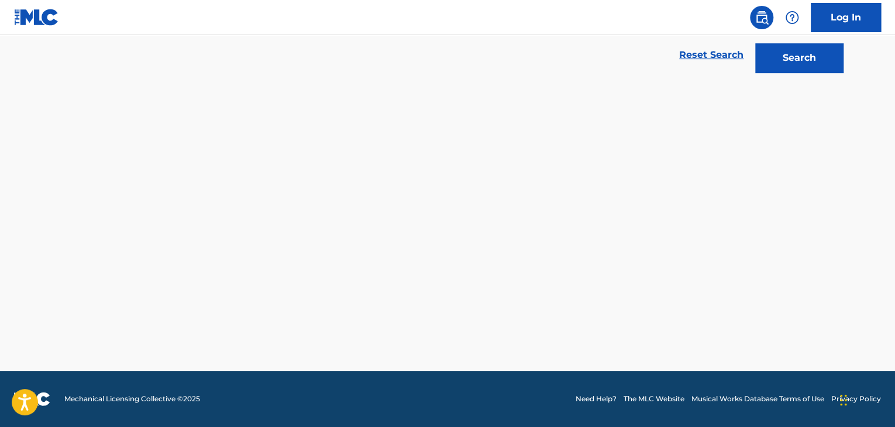
scroll to position [264, 0]
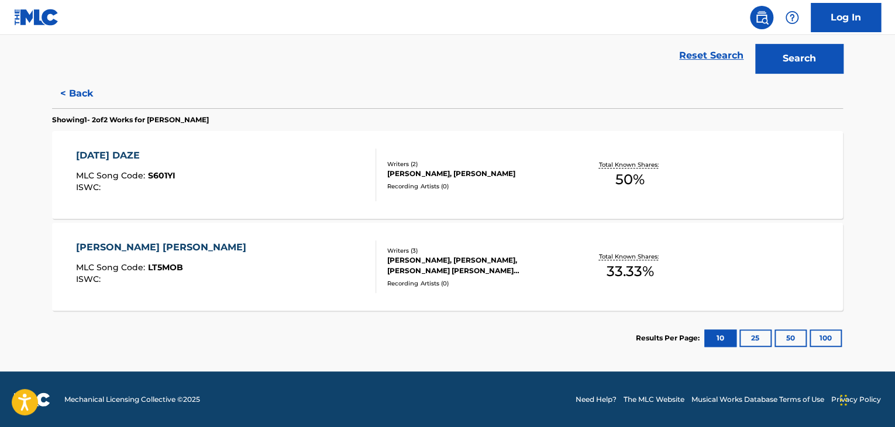
click at [333, 251] on div "[PERSON_NAME] [PERSON_NAME] MLC Song Code : LT5MOB ISWC :" at bounding box center [226, 266] width 301 height 53
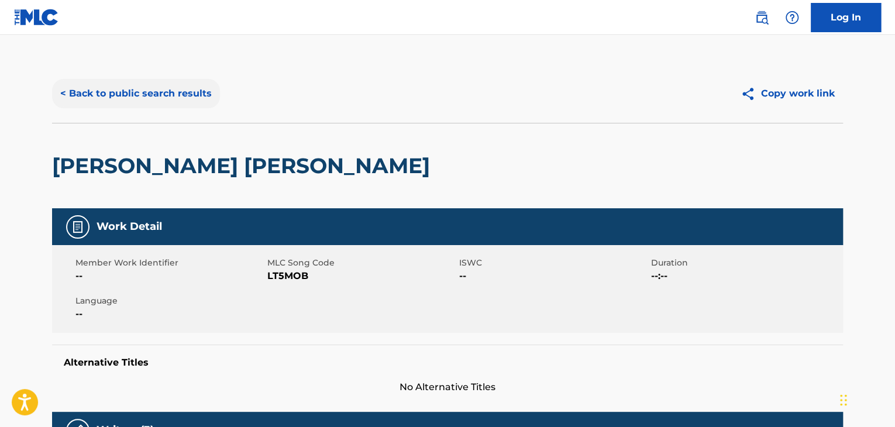
click at [146, 101] on button "< Back to public search results" at bounding box center [136, 93] width 168 height 29
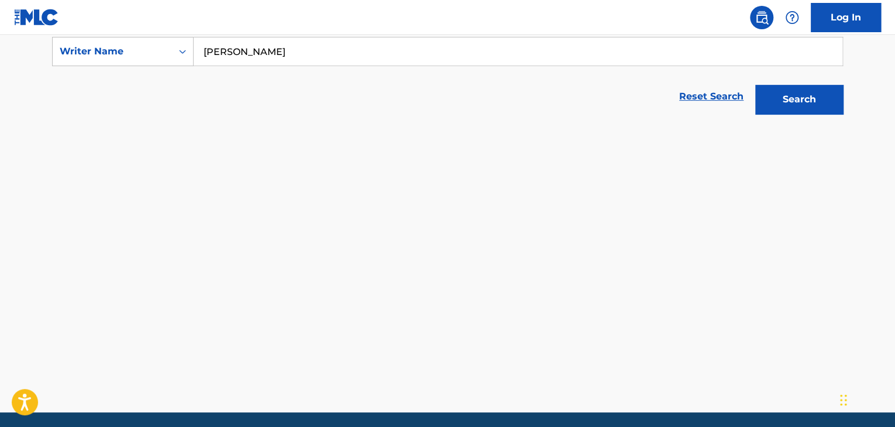
scroll to position [248, 0]
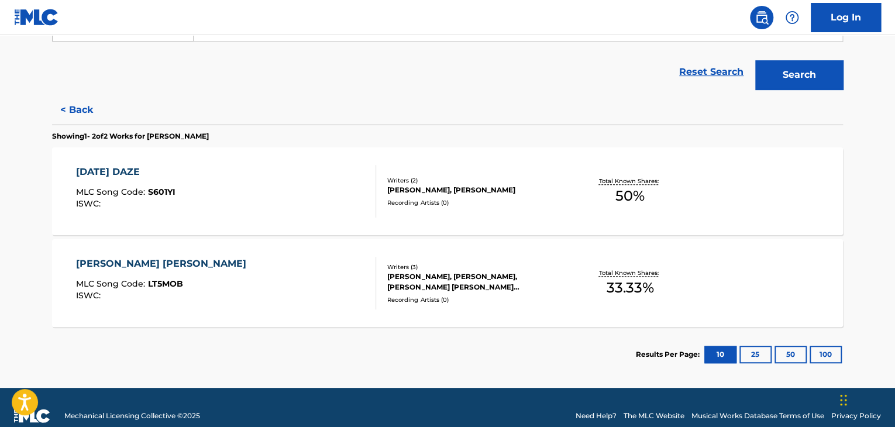
click at [444, 203] on div "Recording Artists ( 0 )" at bounding box center [475, 202] width 177 height 9
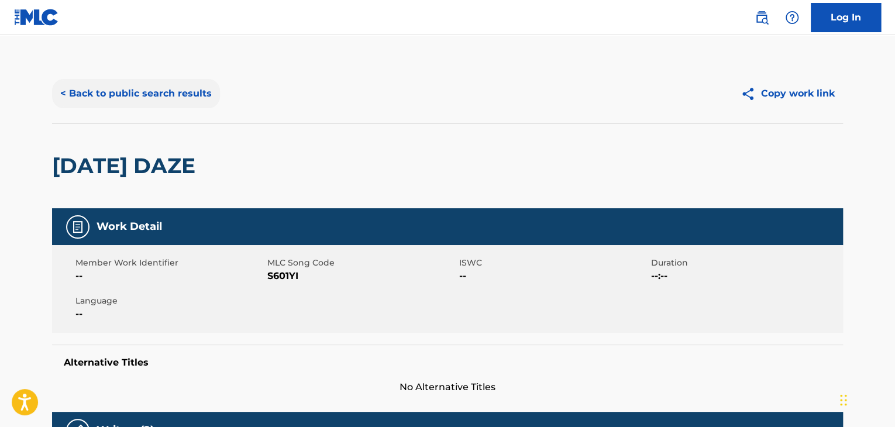
click at [116, 97] on button "< Back to public search results" at bounding box center [136, 93] width 168 height 29
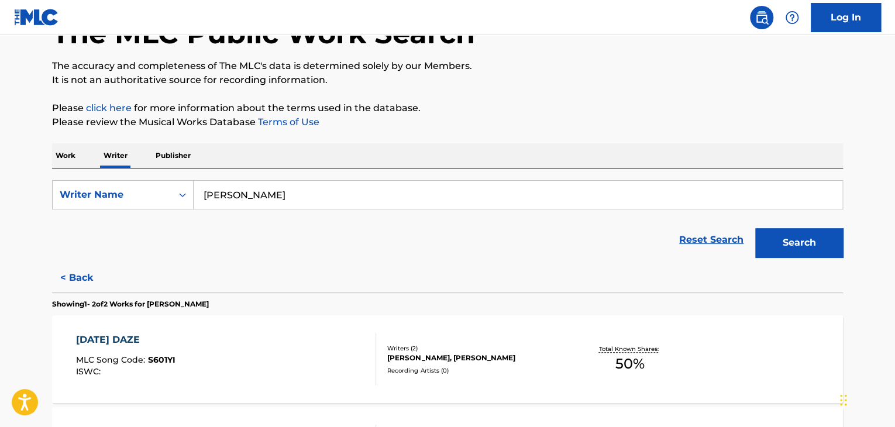
scroll to position [131, 0]
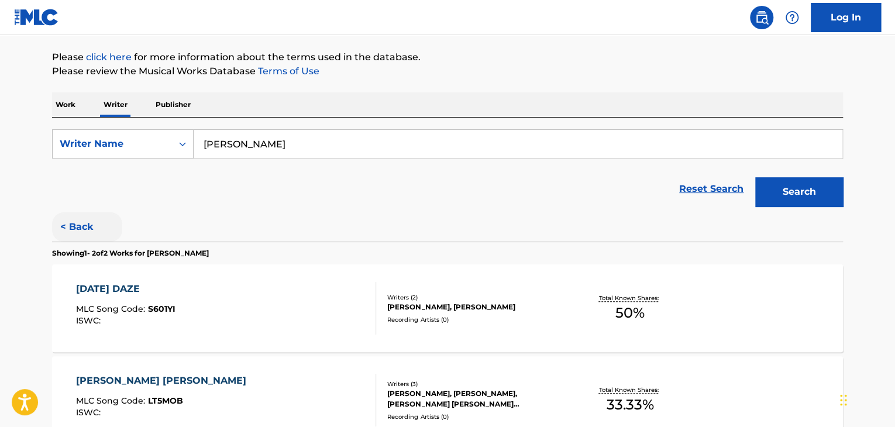
click at [82, 219] on button "< Back" at bounding box center [87, 226] width 70 height 29
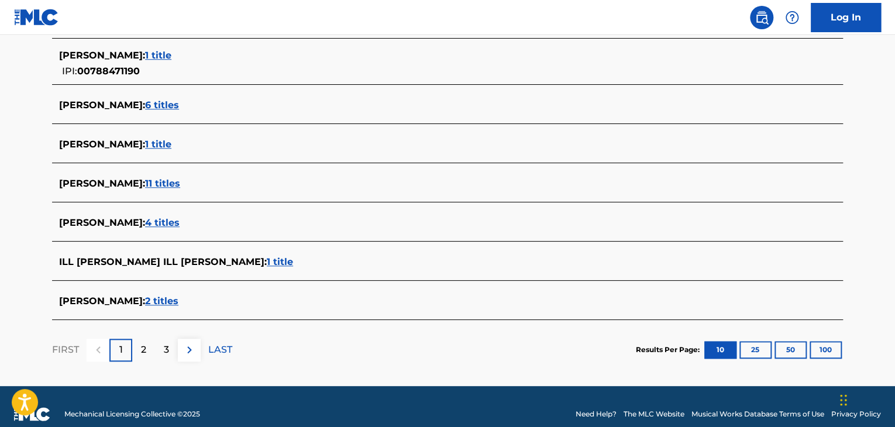
scroll to position [468, 0]
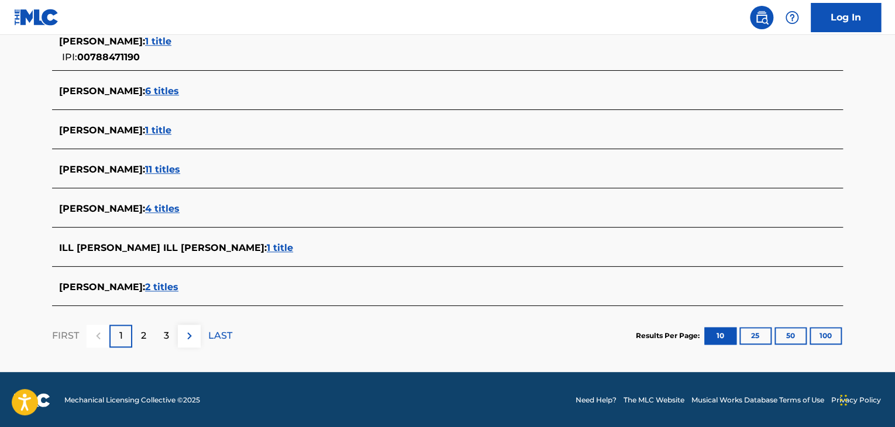
click at [267, 250] on span "1 title" at bounding box center [280, 247] width 26 height 11
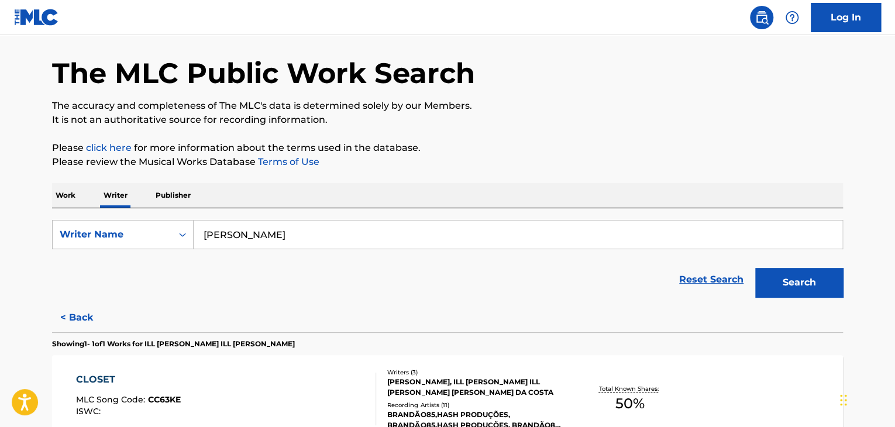
scroll to position [0, 0]
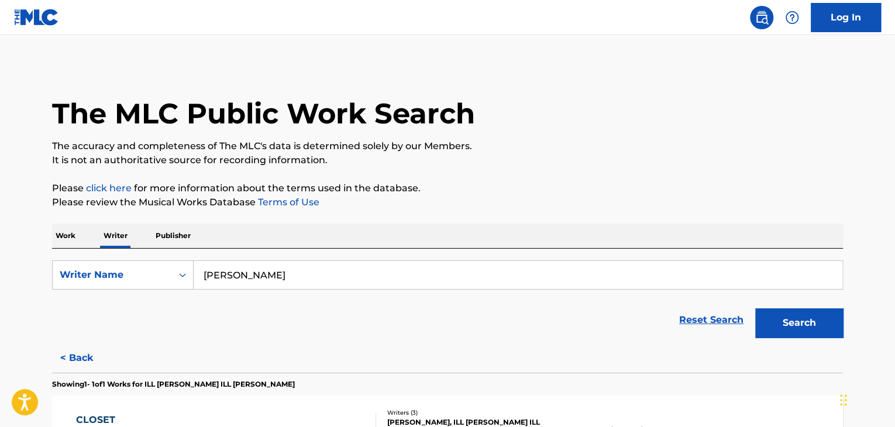
click at [248, 258] on div "SearchWithCriteria476c0e1f-44be-4063-bd12-c9c66826fe23 Writer Name [PERSON_NAME…" at bounding box center [447, 296] width 791 height 95
click at [257, 274] on input "[PERSON_NAME]" at bounding box center [518, 275] width 648 height 28
paste input "K8DO"
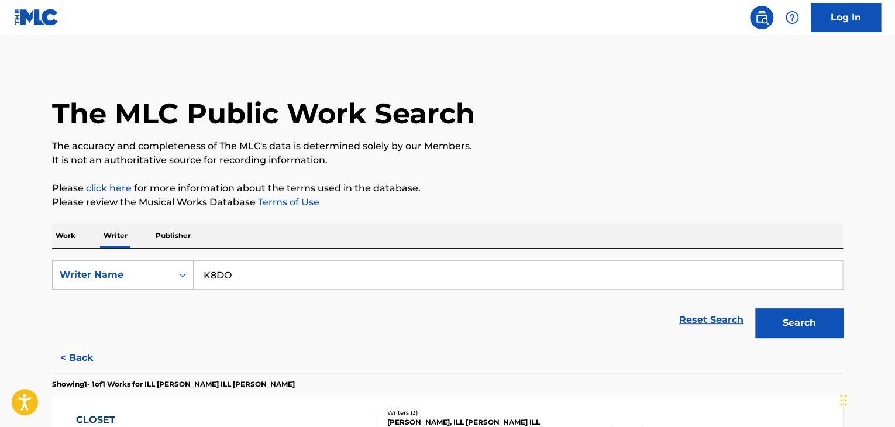
type input "K8DO"
click at [405, 224] on div "Work Writer Publisher" at bounding box center [447, 235] width 791 height 25
click at [809, 312] on button "Search" at bounding box center [799, 322] width 88 height 29
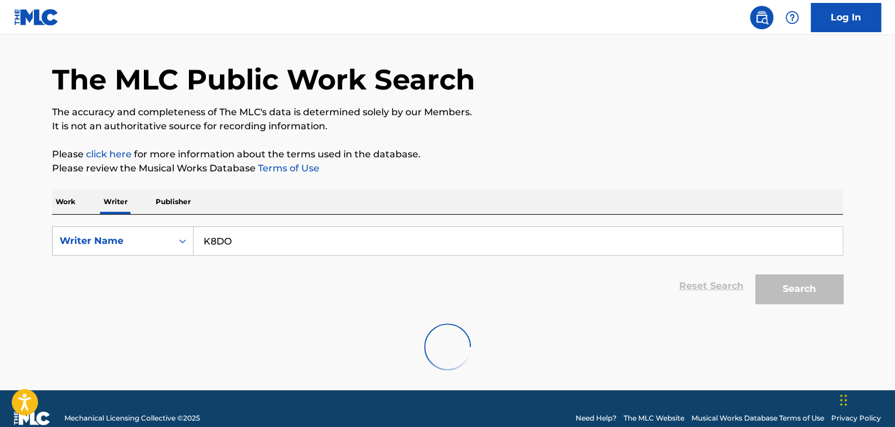
scroll to position [53, 0]
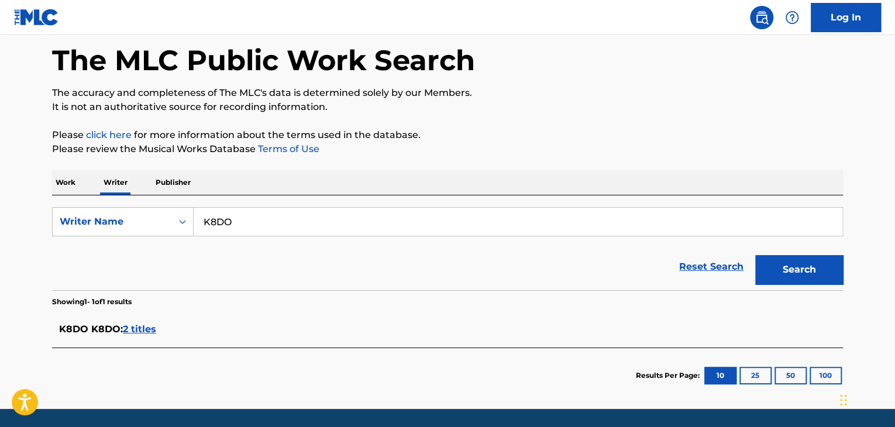
click at [137, 332] on span "2 titles" at bounding box center [139, 328] width 33 height 11
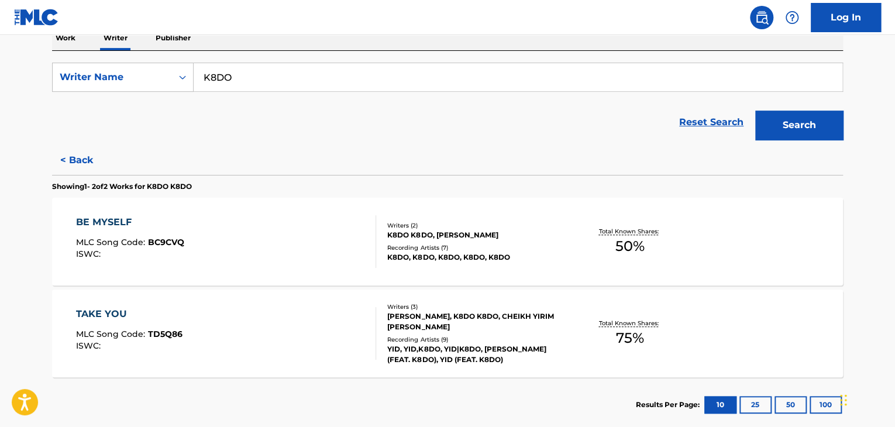
scroll to position [229, 0]
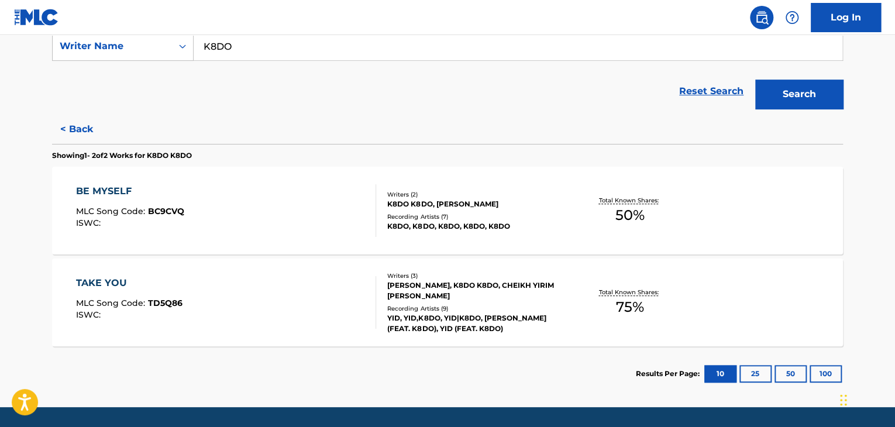
click at [402, 270] on div "TAKE YOU MLC Song Code : TD5Q86 ISWC : Writers ( 3 ) [PERSON_NAME], K8DO K8DO, …" at bounding box center [447, 302] width 791 height 88
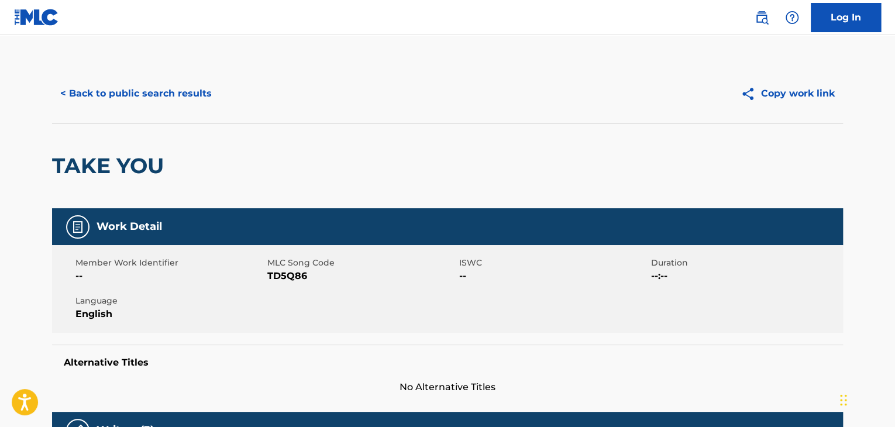
click at [142, 108] on div "< Back to public search results Copy work link" at bounding box center [447, 93] width 791 height 58
click at [158, 92] on button "< Back to public search results" at bounding box center [136, 93] width 168 height 29
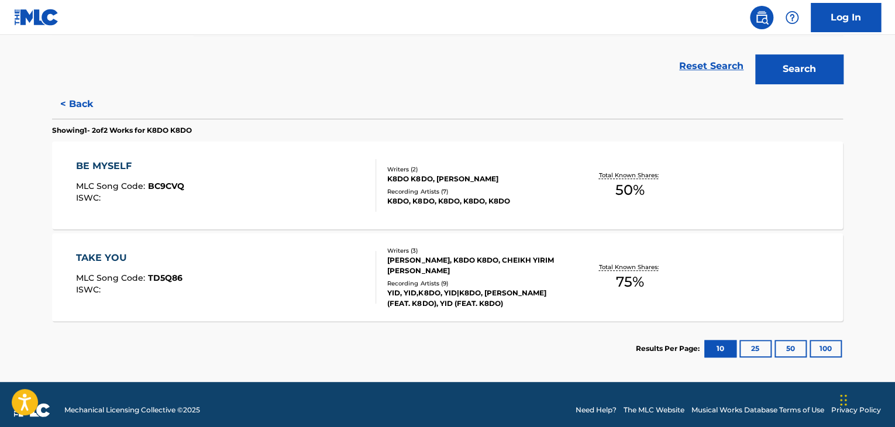
scroll to position [264, 0]
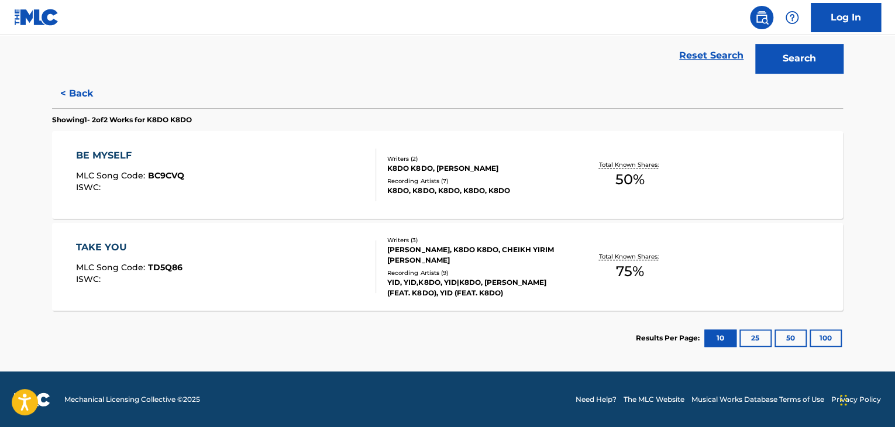
click at [484, 250] on div "[PERSON_NAME], K8DO K8DO, CHEIKH YIRIM [PERSON_NAME]" at bounding box center [475, 254] width 177 height 21
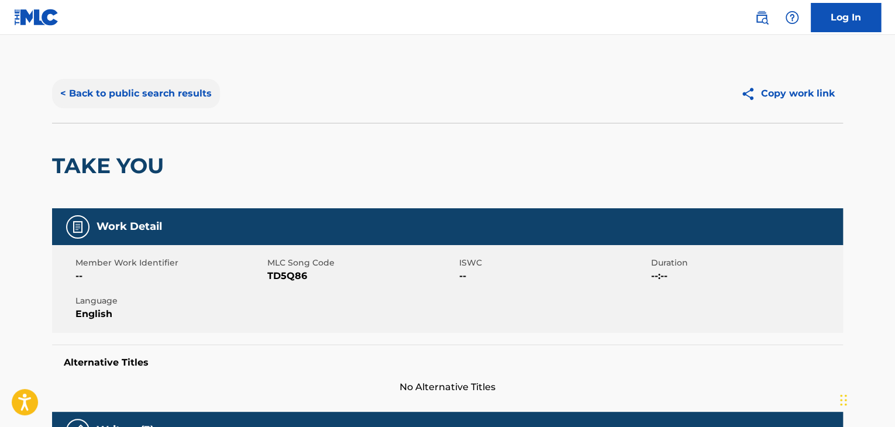
click at [172, 90] on button "< Back to public search results" at bounding box center [136, 93] width 168 height 29
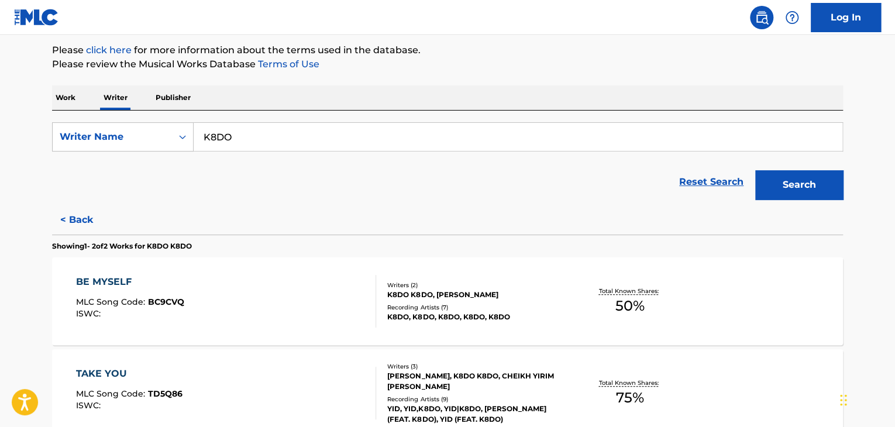
scroll to position [189, 0]
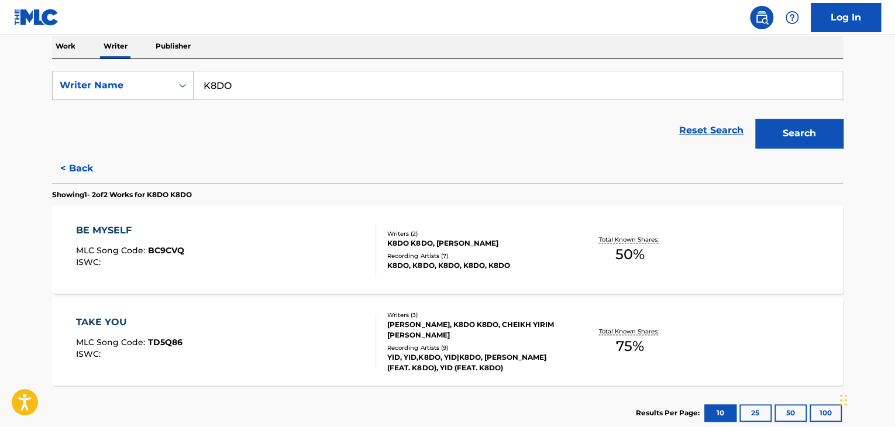
click at [570, 249] on div "Total Known Shares: 50 %" at bounding box center [630, 250] width 132 height 36
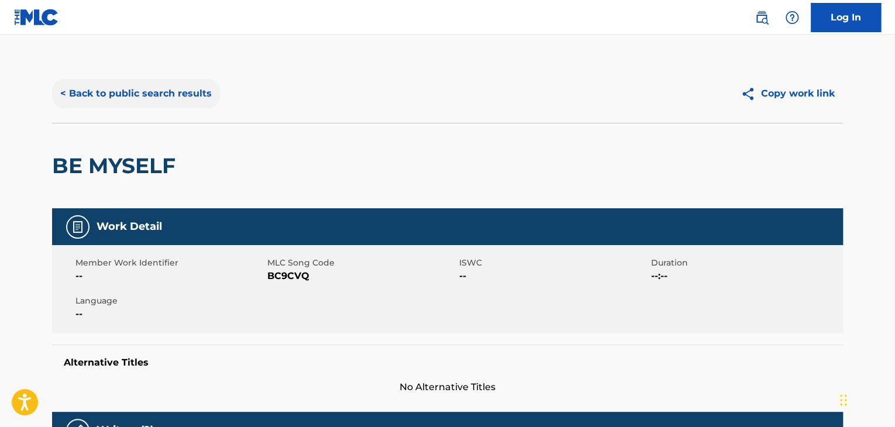
click at [143, 94] on button "< Back to public search results" at bounding box center [136, 93] width 168 height 29
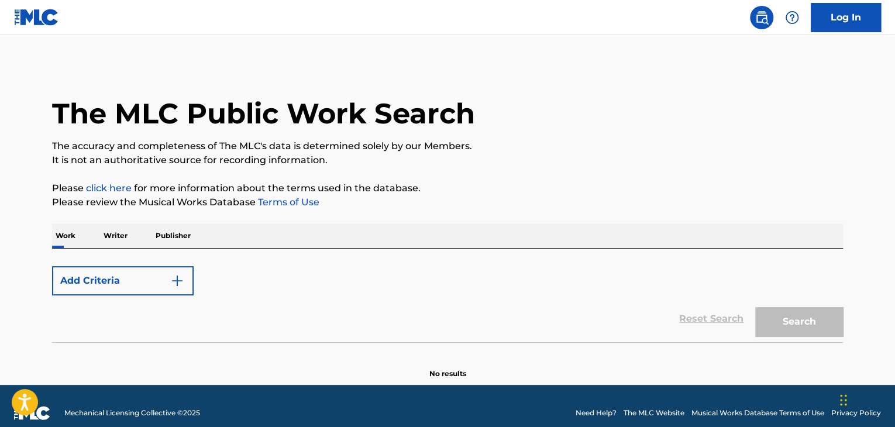
scroll to position [14, 0]
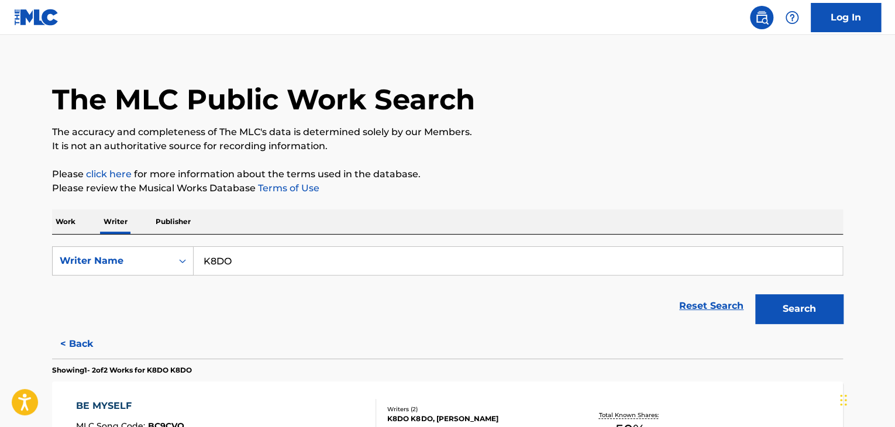
click at [221, 254] on input "K8DO" at bounding box center [518, 261] width 648 height 28
paste input "CONTRABAN"
type input "CONTRABANDO"
click at [63, 209] on div "The MLC Public Work Search The accuracy and completeness of The MLC's data is d…" at bounding box center [447, 332] width 819 height 565
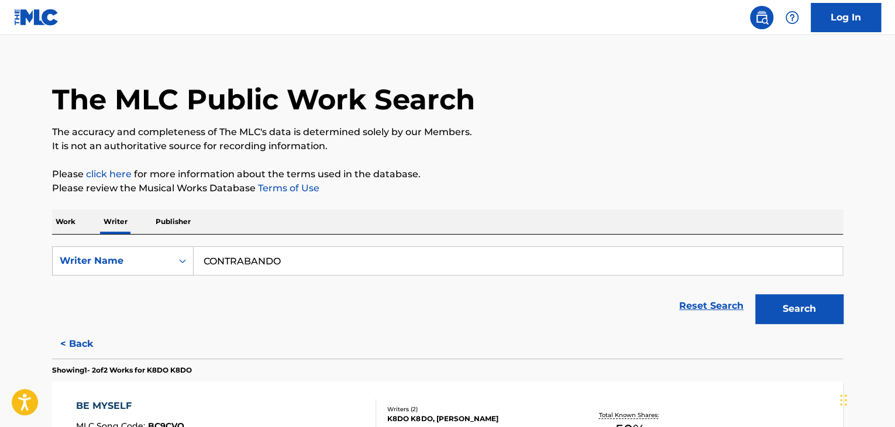
click at [63, 226] on p "Work" at bounding box center [65, 221] width 27 height 25
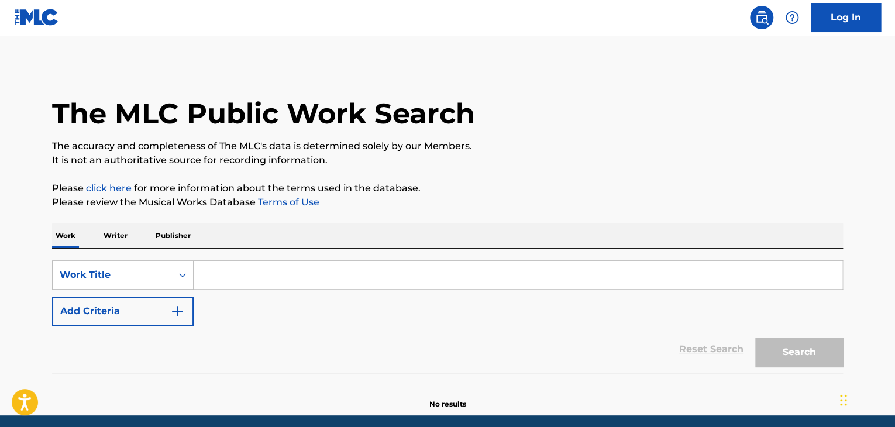
click at [229, 267] on input "Search Form" at bounding box center [518, 275] width 648 height 28
paste input "CONTRABANDO"
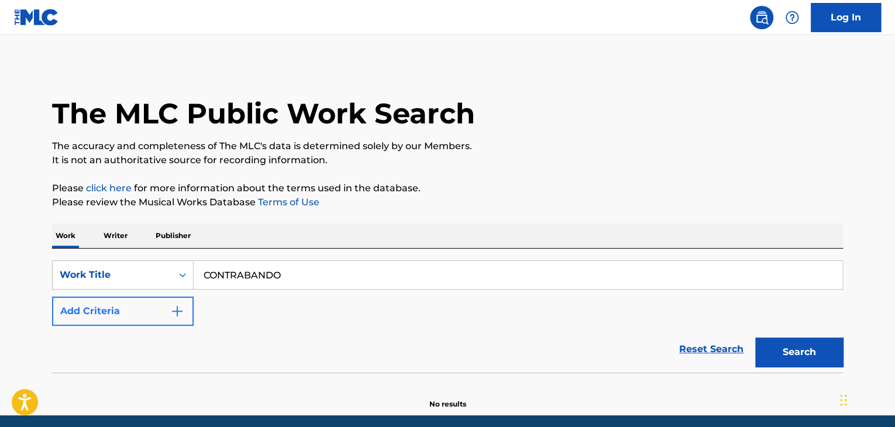
type input "CONTRABANDO"
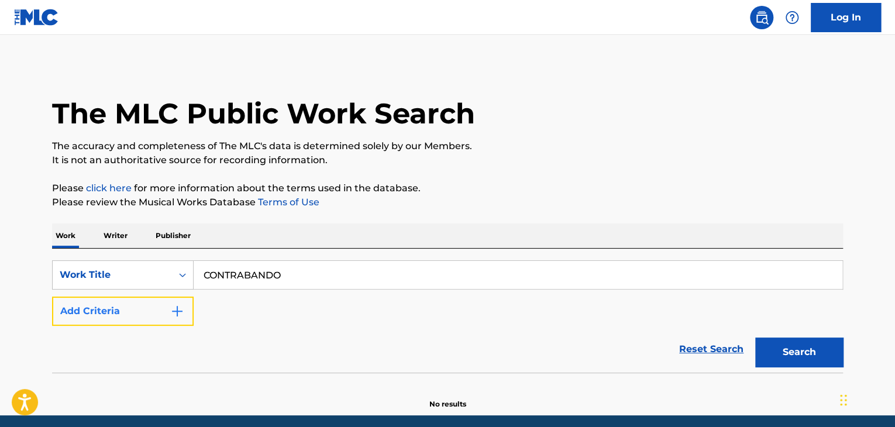
click at [156, 301] on button "Add Criteria" at bounding box center [123, 310] width 142 height 29
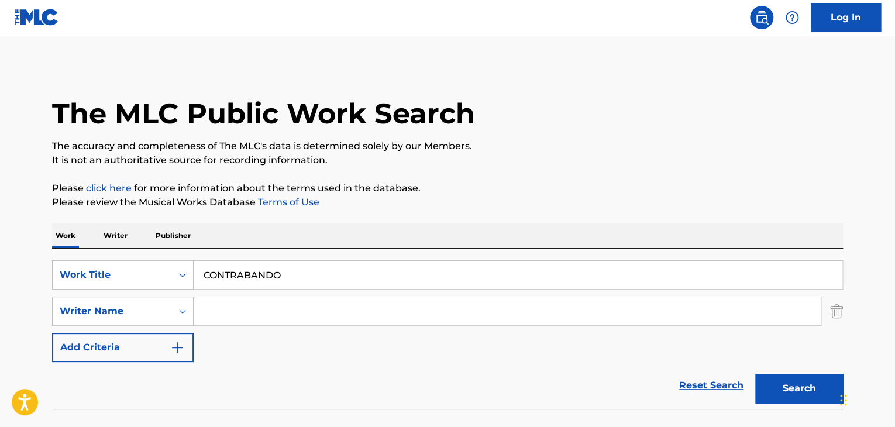
click at [262, 301] on input "Search Form" at bounding box center [507, 311] width 627 height 28
paste input "[PERSON_NAME]"
type input "[PERSON_NAME]"
click at [624, 172] on div "The MLC Public Work Search The accuracy and completeness of The MLC's data is d…" at bounding box center [447, 254] width 819 height 381
click at [805, 387] on button "Search" at bounding box center [799, 388] width 88 height 29
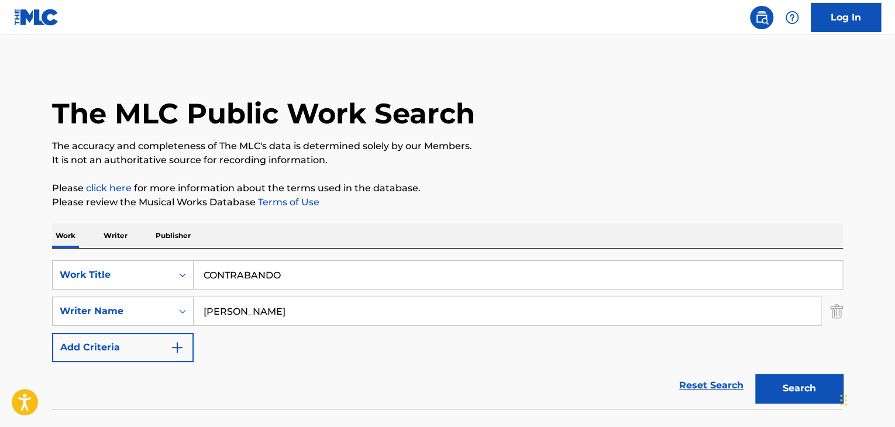
click at [111, 245] on p "Writer" at bounding box center [115, 235] width 31 height 25
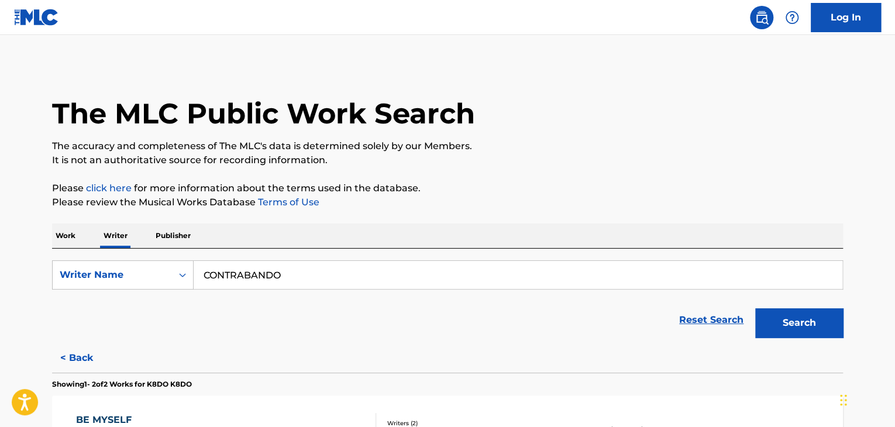
click at [268, 278] on input "CONTRABANDO" at bounding box center [518, 275] width 648 height 28
paste input "[PERSON_NAME]"
type input "[PERSON_NAME]"
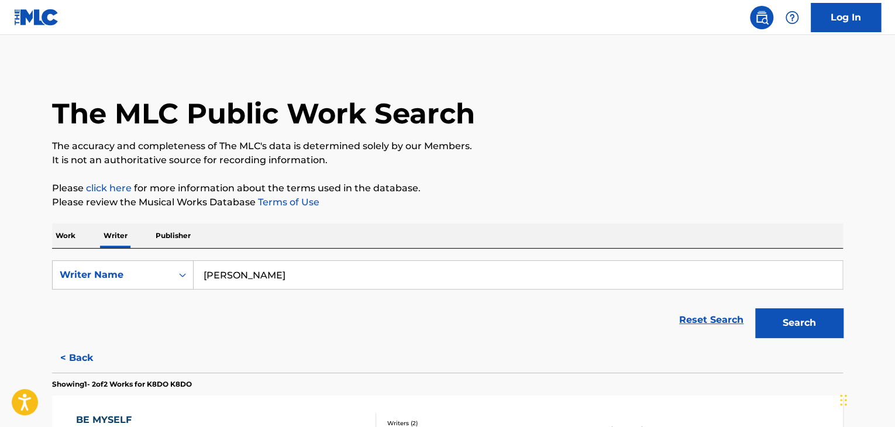
click at [379, 219] on div "The MLC Public Work Search The accuracy and completeness of The MLC's data is d…" at bounding box center [447, 346] width 819 height 565
click at [774, 316] on button "Search" at bounding box center [799, 322] width 88 height 29
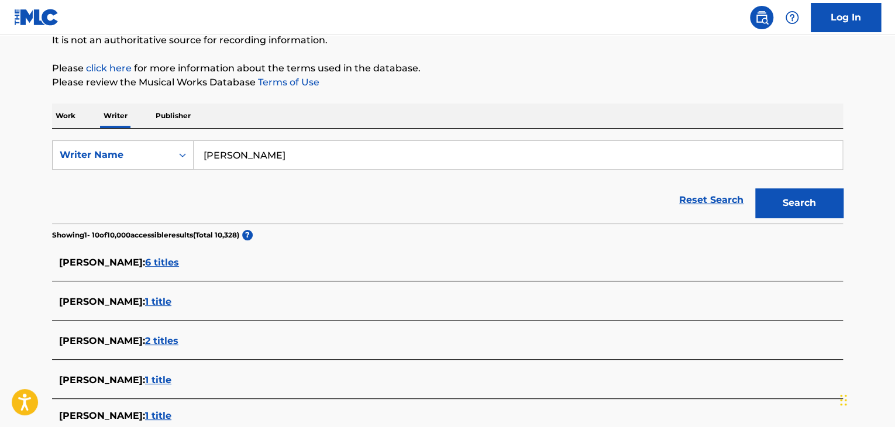
scroll to position [234, 0]
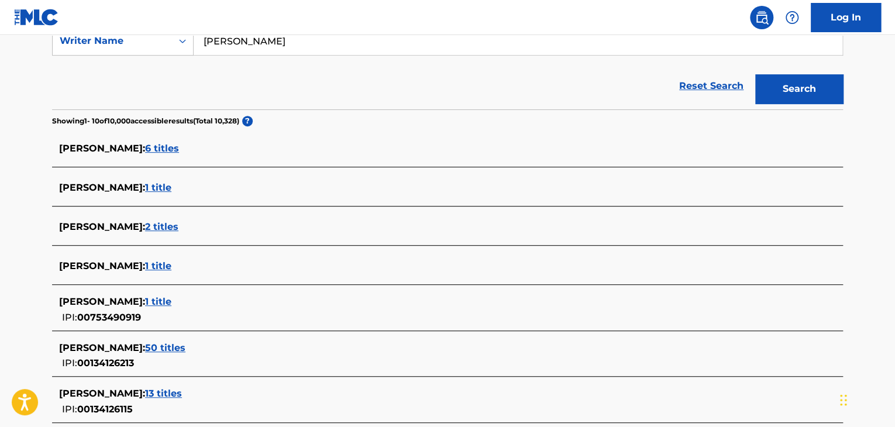
click at [164, 146] on span "6 titles" at bounding box center [162, 148] width 34 height 11
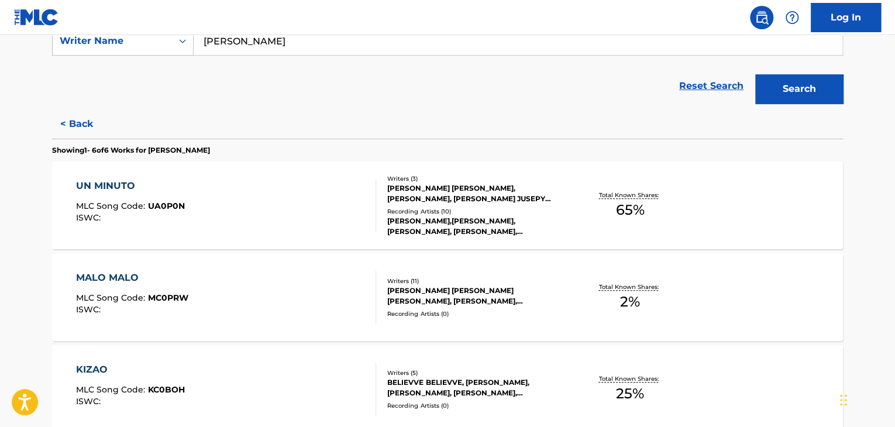
click at [325, 225] on div "UN MINUTO MLC Song Code : UA0P0N ISWC :" at bounding box center [226, 205] width 301 height 53
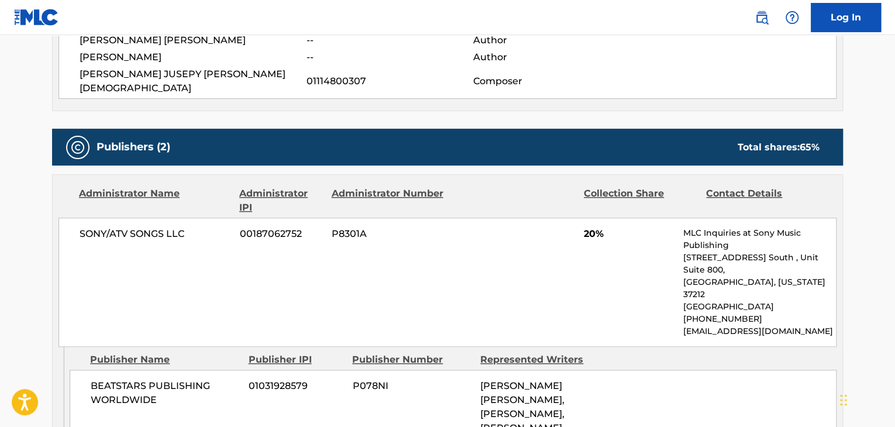
scroll to position [351, 0]
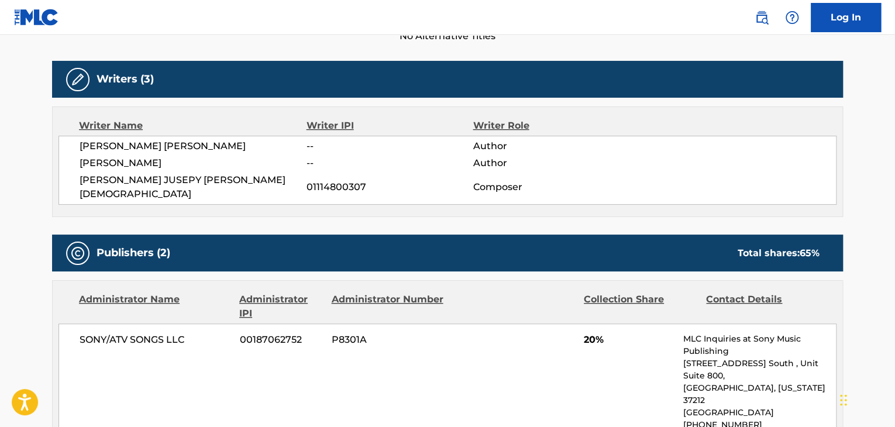
click at [138, 157] on span "[PERSON_NAME]" at bounding box center [193, 163] width 227 height 14
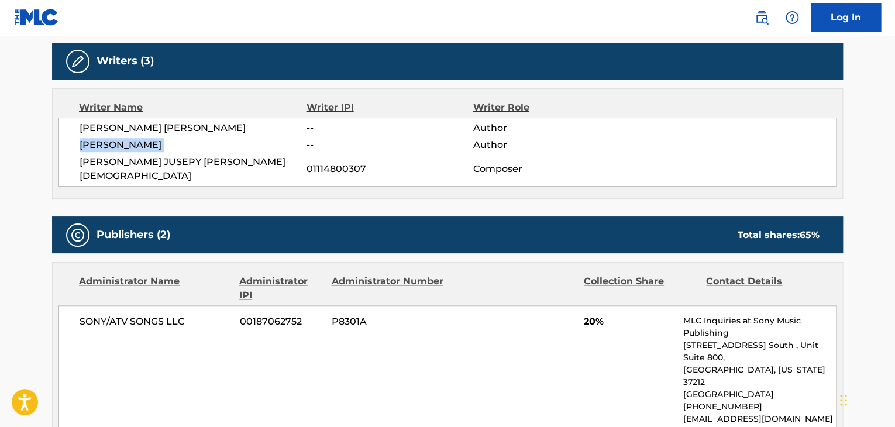
scroll to position [526, 0]
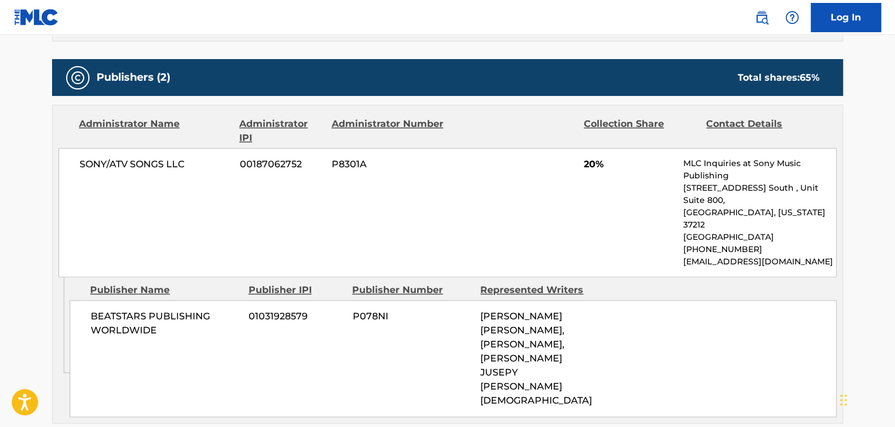
click at [156, 157] on span "SONY/ATV SONGS LLC" at bounding box center [155, 164] width 151 height 14
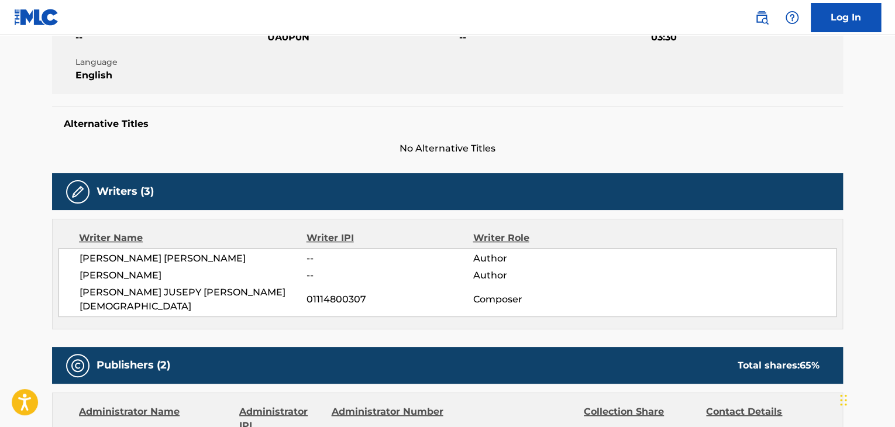
scroll to position [175, 0]
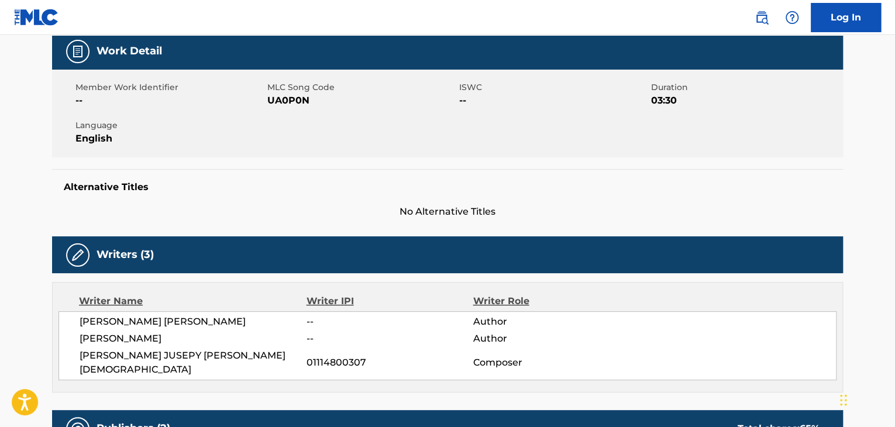
click at [282, 102] on span "UA0P0N" at bounding box center [361, 101] width 189 height 14
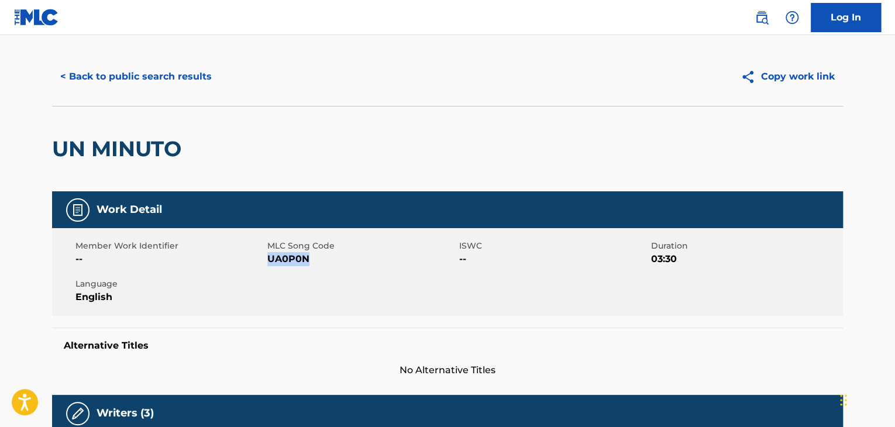
scroll to position [0, 0]
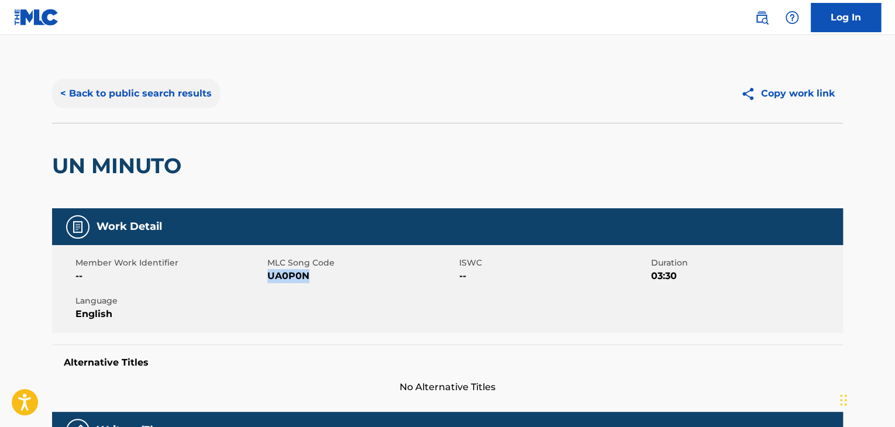
click at [156, 85] on button "< Back to public search results" at bounding box center [136, 93] width 168 height 29
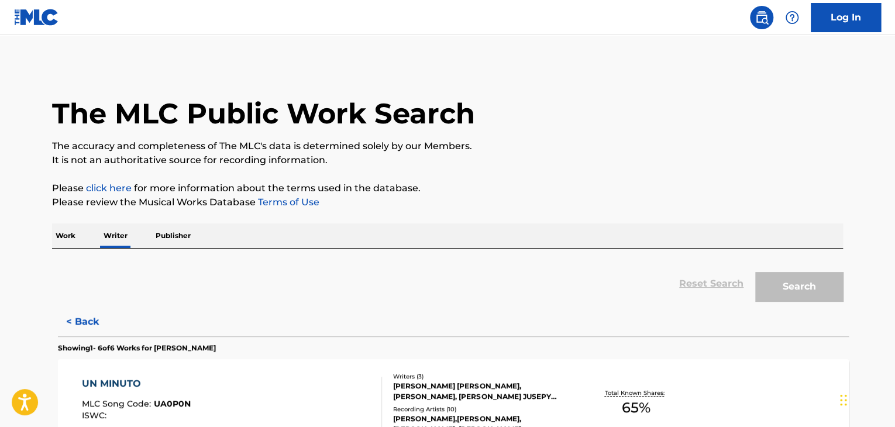
scroll to position [14, 0]
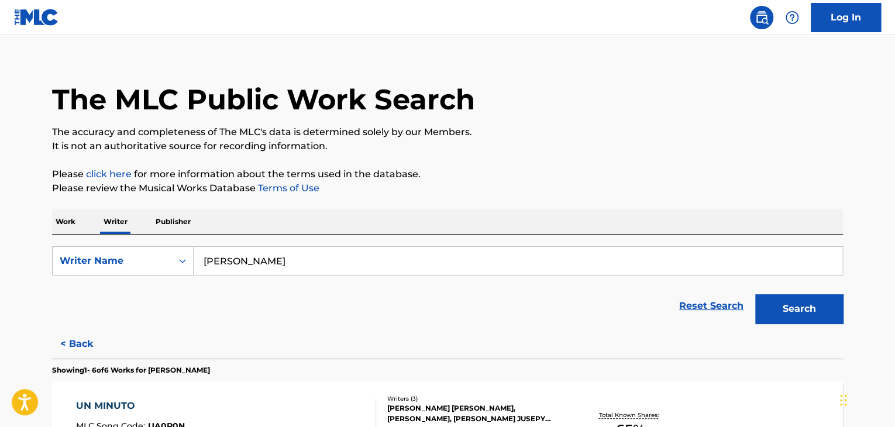
click at [243, 258] on input "[PERSON_NAME]" at bounding box center [518, 261] width 648 height 28
paste input "Ñengo Flow"
type input "Ñengo Flow"
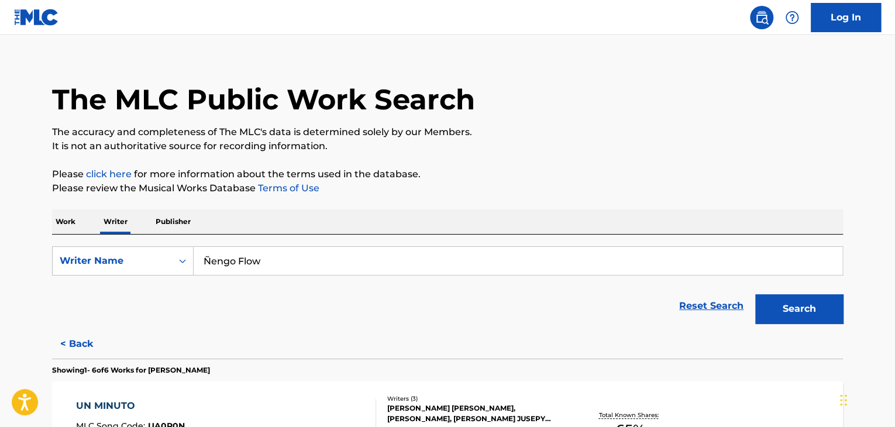
click at [574, 174] on p "Please click here for more information about the terms used in the database." at bounding box center [447, 174] width 791 height 14
click at [798, 313] on button "Search" at bounding box center [799, 308] width 88 height 29
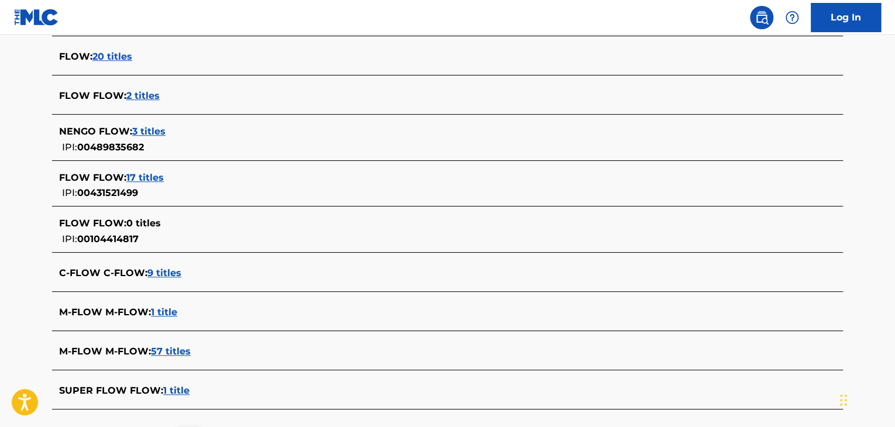
scroll to position [189, 0]
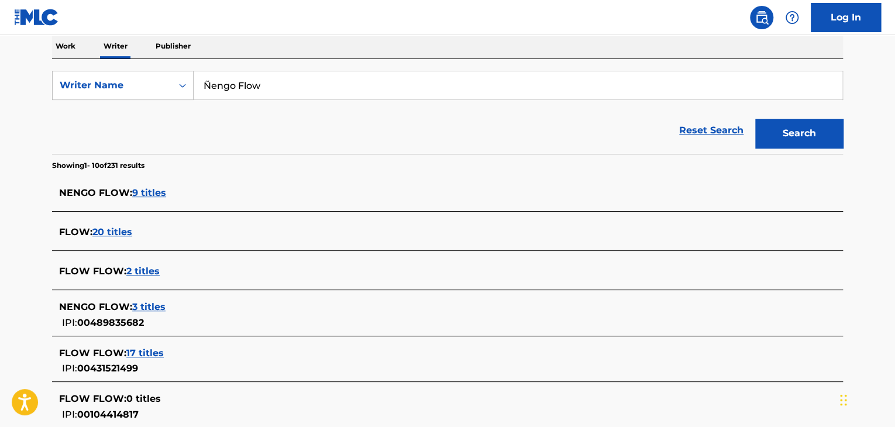
click at [143, 192] on span "9 titles" at bounding box center [149, 192] width 34 height 11
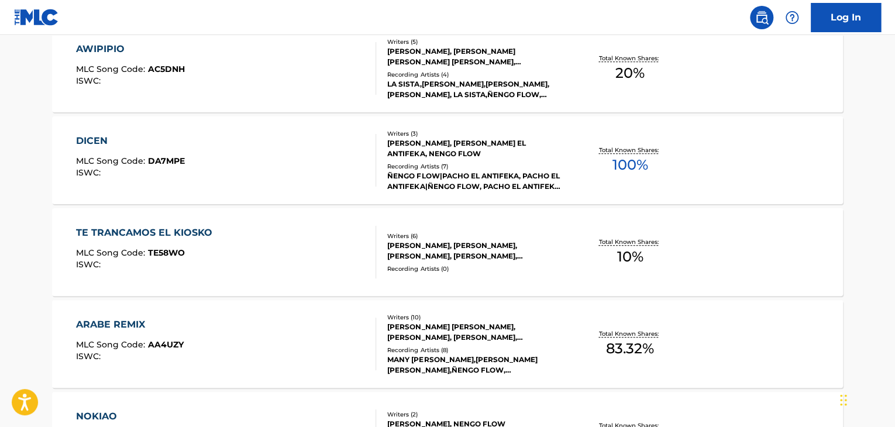
scroll to position [482, 0]
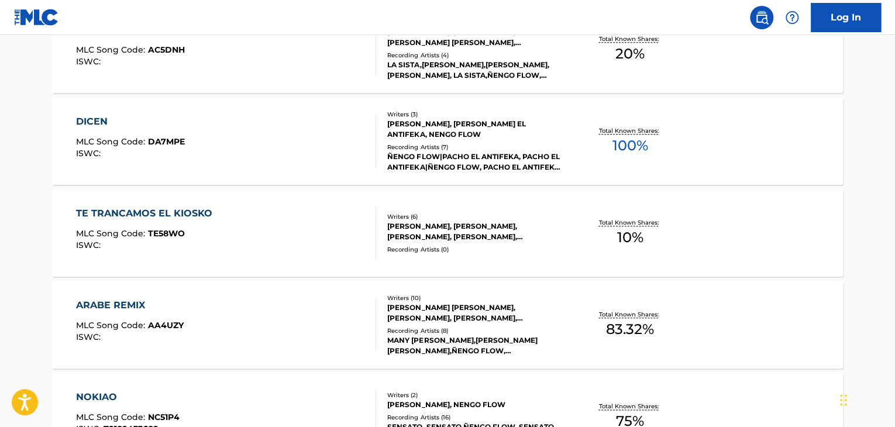
click at [316, 120] on div "DICEN MLC Song Code : DA7MPE ISWC :" at bounding box center [226, 141] width 301 height 53
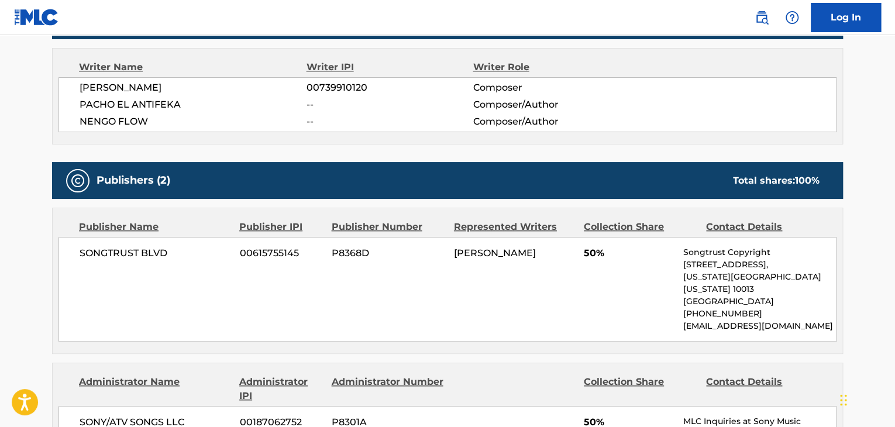
scroll to position [351, 0]
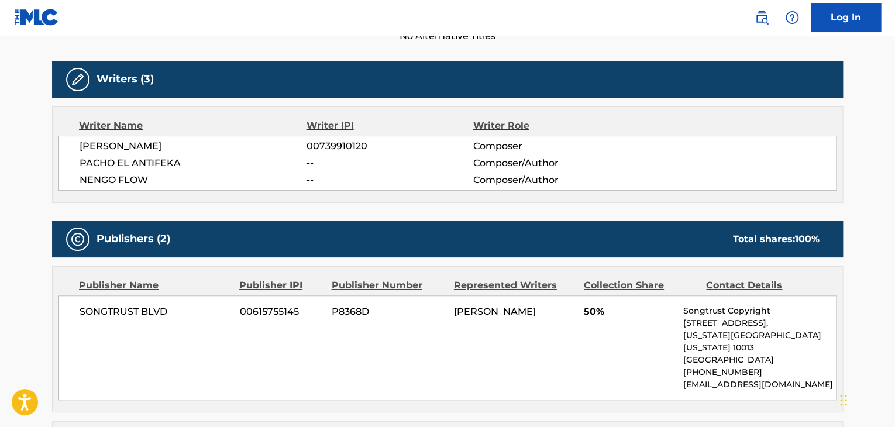
click at [100, 175] on span "NENGO FLOW" at bounding box center [193, 180] width 227 height 14
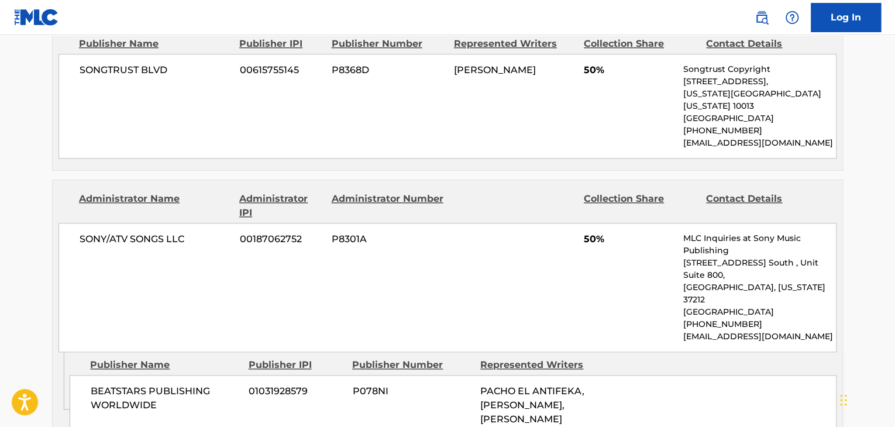
scroll to position [643, 0]
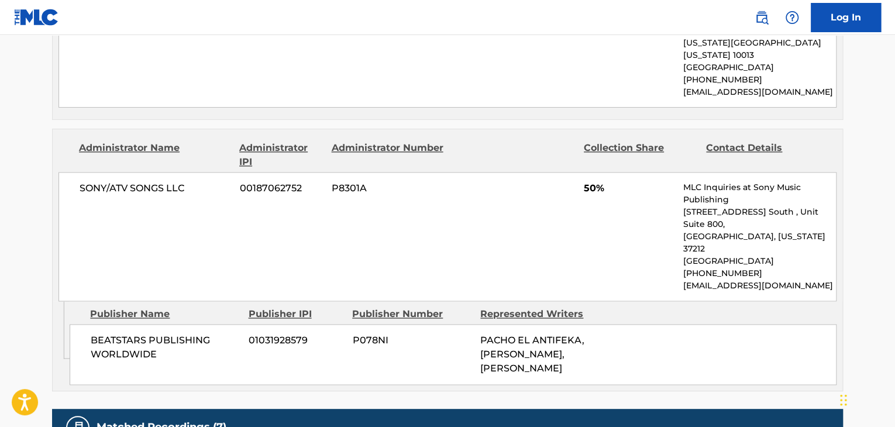
click at [134, 185] on div "SONY/ATV SONGS LLC 00187062752 P8301A 50% MLC Inquiries at Sony Music Publishin…" at bounding box center [447, 236] width 778 height 129
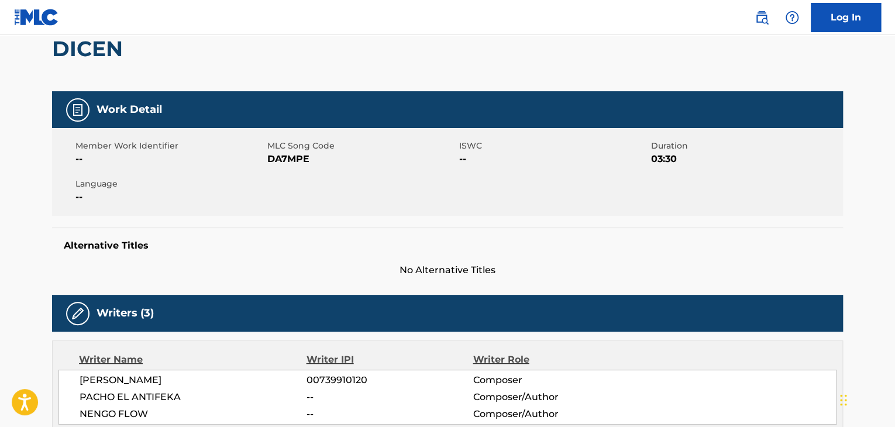
scroll to position [117, 0]
click at [284, 160] on span "DA7MPE" at bounding box center [361, 159] width 189 height 14
drag, startPoint x: 298, startPoint y: 172, endPoint x: 291, endPoint y: 164, distance: 11.2
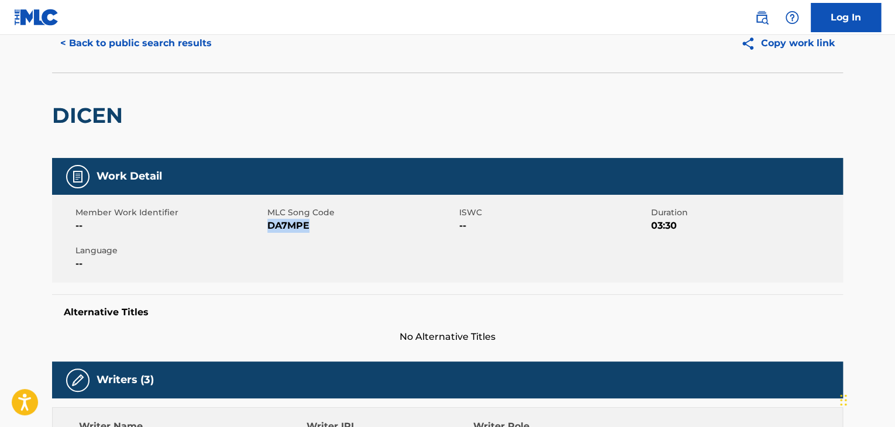
scroll to position [0, 0]
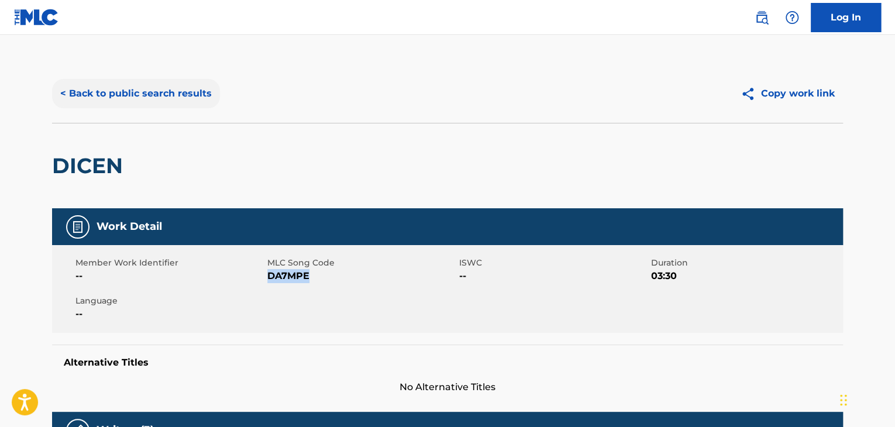
click at [134, 106] on button "< Back to public search results" at bounding box center [136, 93] width 168 height 29
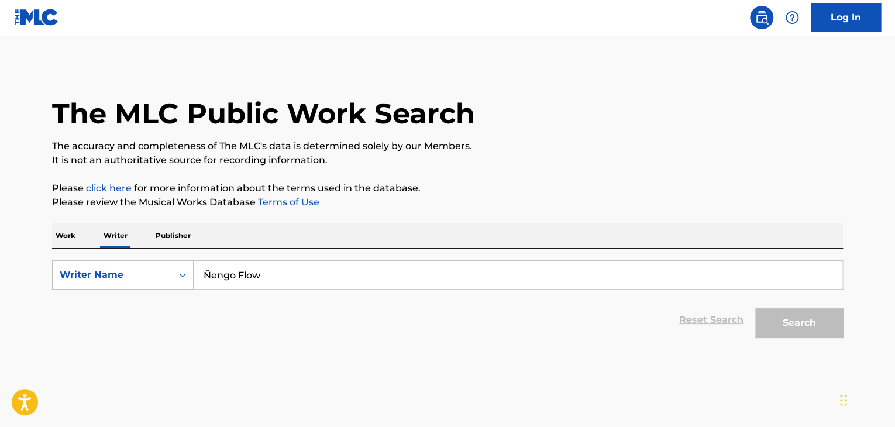
scroll to position [14, 0]
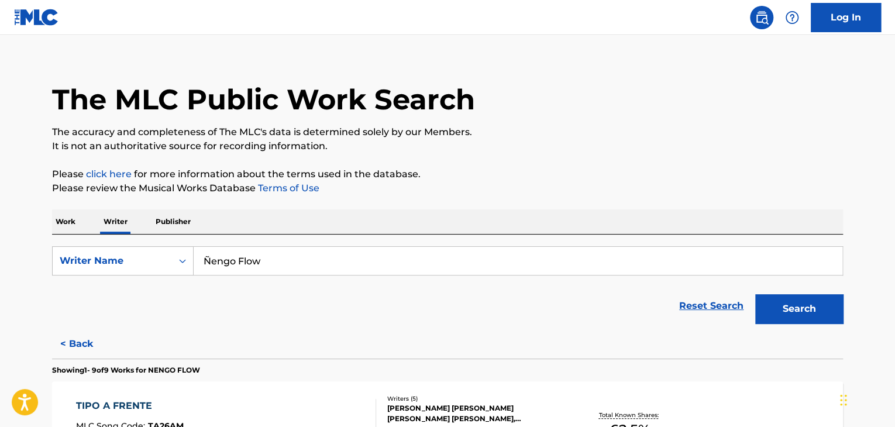
click at [215, 261] on input "Ñengo Flow" at bounding box center [518, 261] width 648 height 28
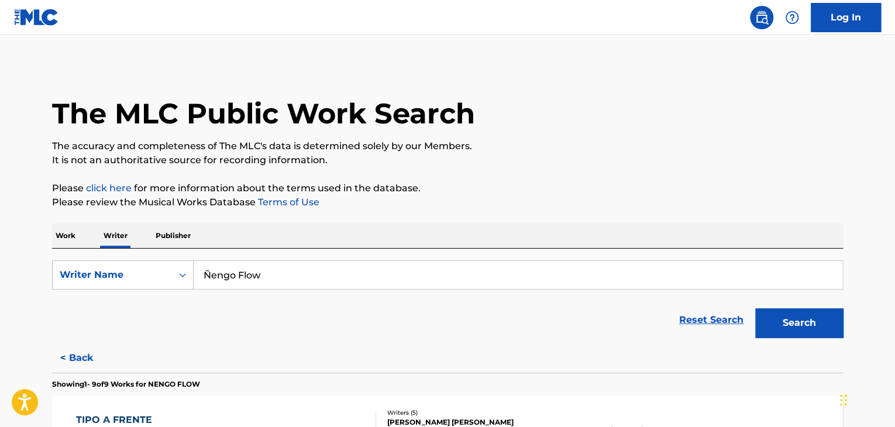
click at [250, 265] on input "Ñengo Flow" at bounding box center [518, 275] width 648 height 28
paste input "[PERSON_NAME] [PERSON_NAME]"
type input "[PERSON_NAME] [PERSON_NAME]"
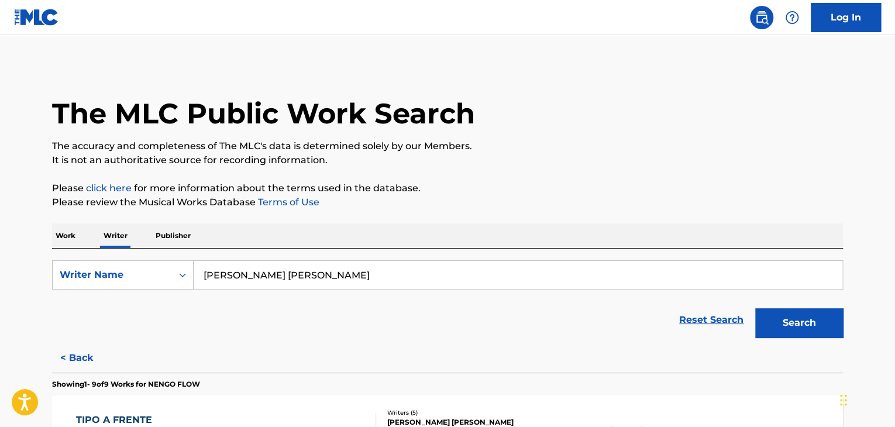
click at [583, 146] on p "The accuracy and completeness of The MLC's data is determined solely by our Mem…" at bounding box center [447, 146] width 791 height 14
click at [781, 327] on button "Search" at bounding box center [799, 322] width 88 height 29
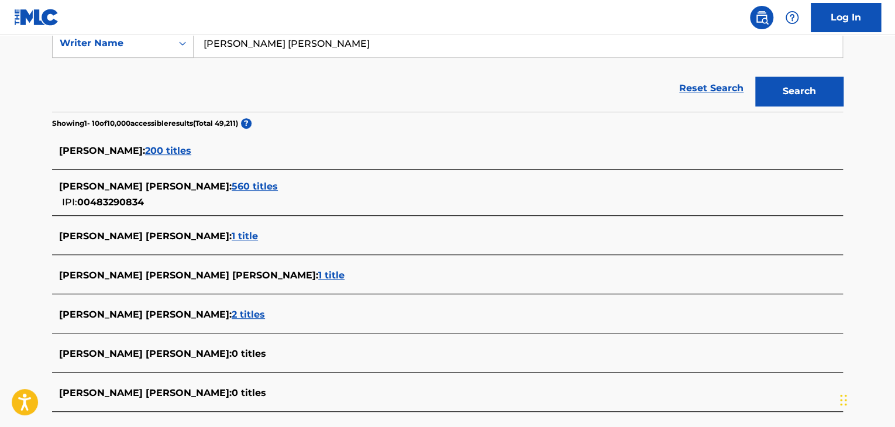
scroll to position [292, 0]
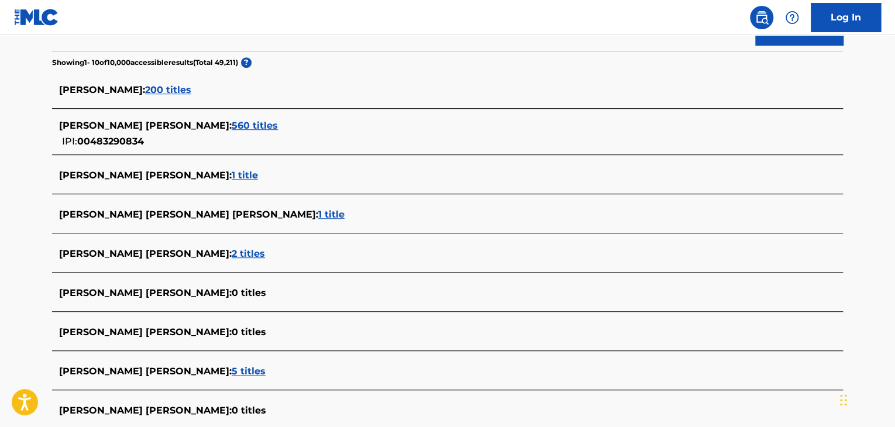
click at [202, 118] on div "[PERSON_NAME] [PERSON_NAME] : 560 titles IPI: 00483290834" at bounding box center [447, 134] width 791 height 42
click at [232, 120] on span "560 titles" at bounding box center [255, 125] width 46 height 11
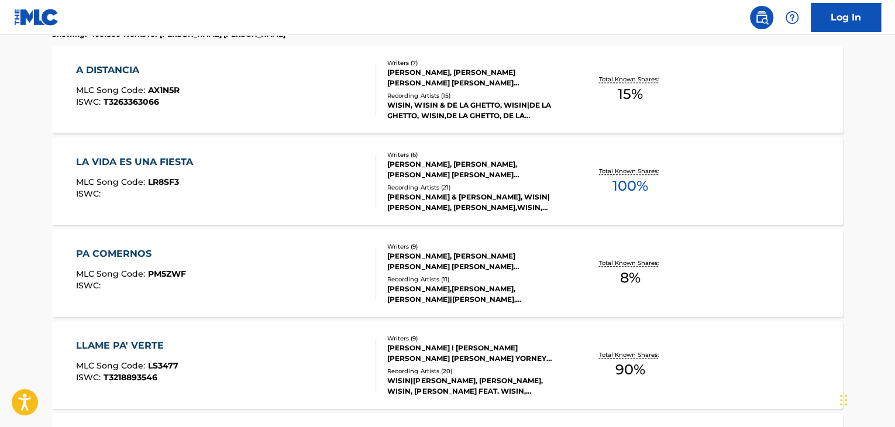
scroll to position [409, 0]
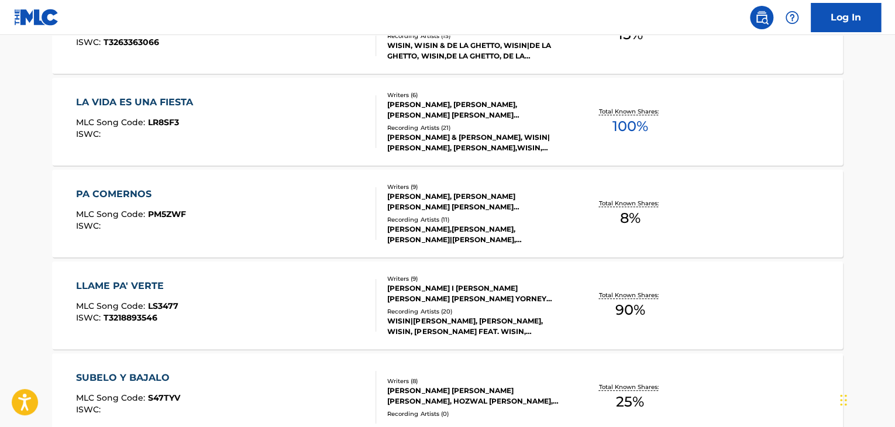
click at [325, 115] on div "LA VIDA ES UNA FIESTA MLC Song Code : LR8SF3 ISWC :" at bounding box center [226, 121] width 301 height 53
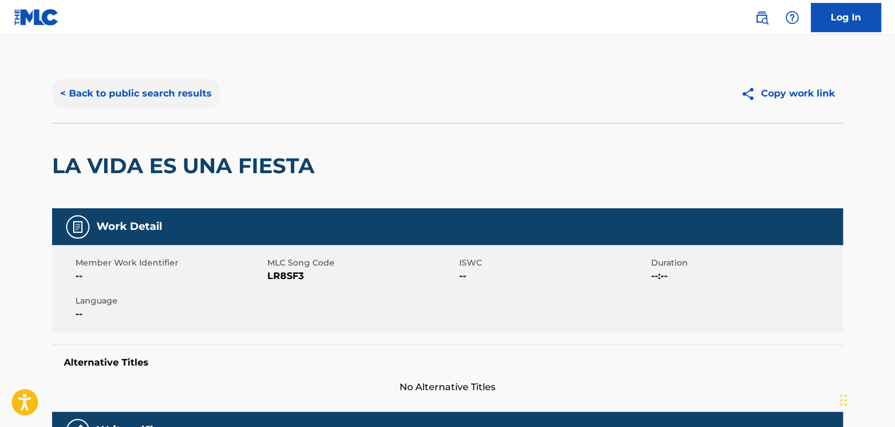
click at [178, 99] on button "< Back to public search results" at bounding box center [136, 93] width 168 height 29
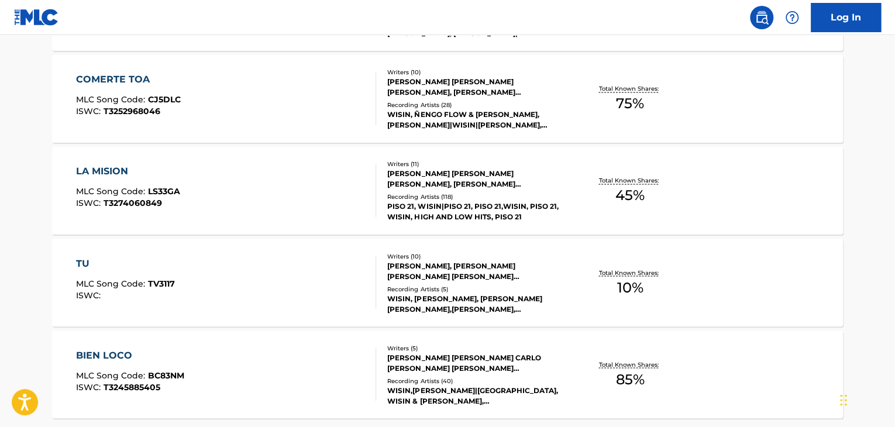
scroll to position [1005, 0]
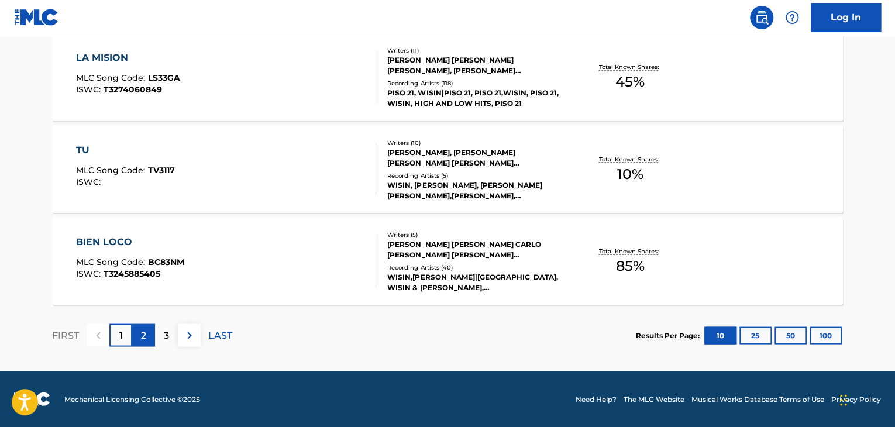
click at [154, 337] on div "2" at bounding box center [143, 334] width 23 height 23
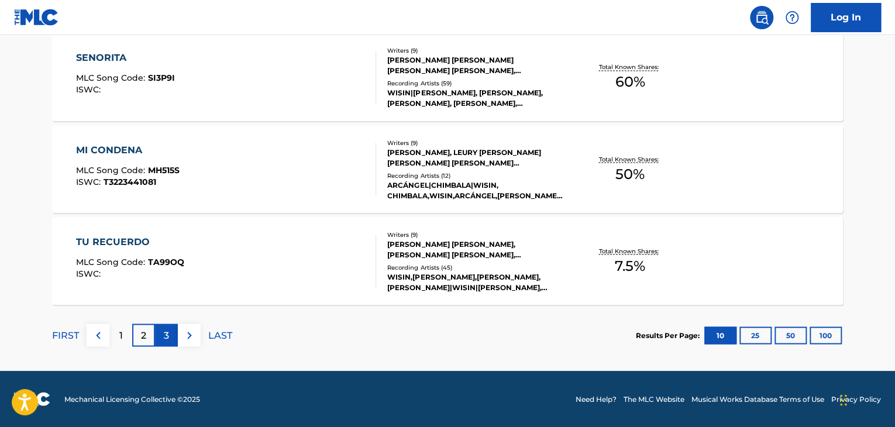
click at [157, 340] on div "3" at bounding box center [166, 334] width 23 height 23
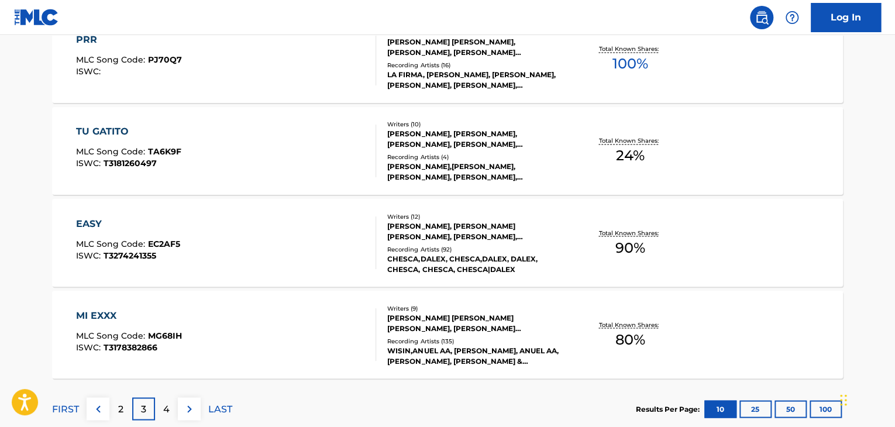
scroll to position [829, 0]
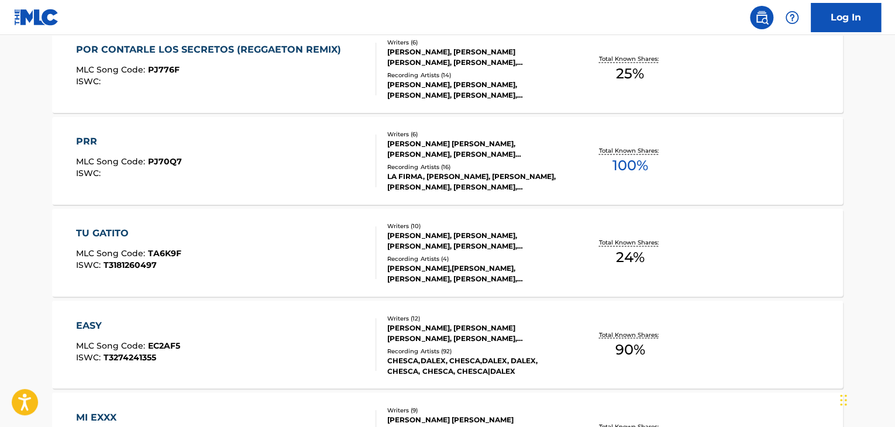
click at [398, 163] on div "Recording Artists ( 16 )" at bounding box center [475, 167] width 177 height 9
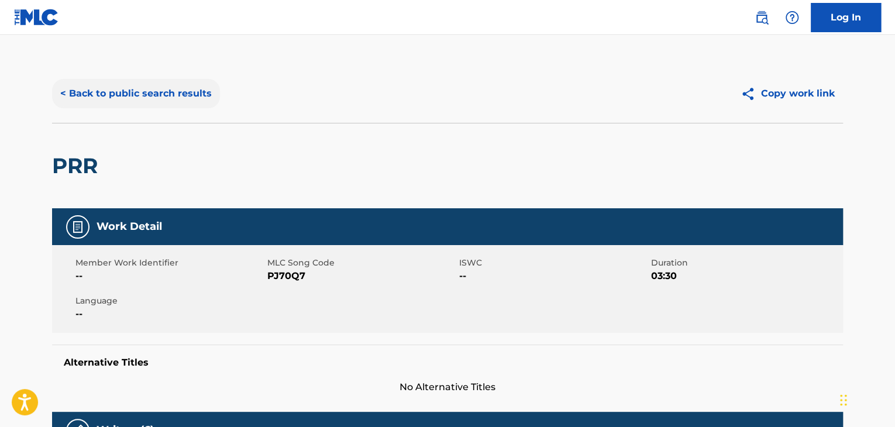
click at [151, 101] on button "< Back to public search results" at bounding box center [136, 93] width 168 height 29
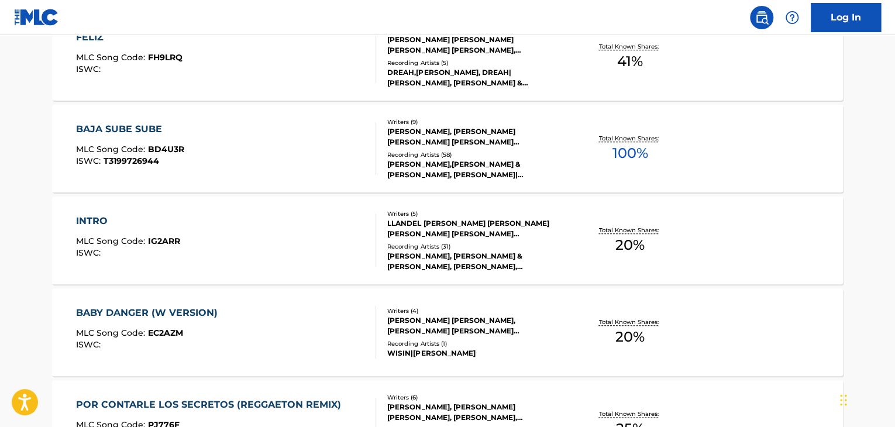
scroll to position [423, 0]
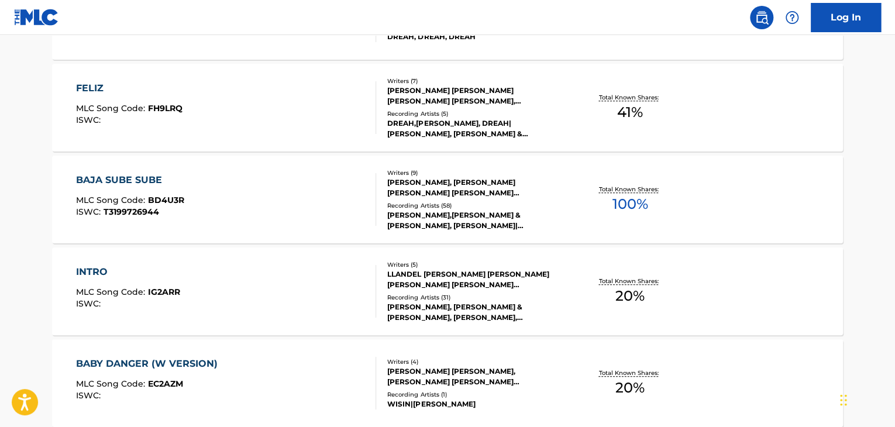
click at [467, 193] on div "[PERSON_NAME], [PERSON_NAME] [PERSON_NAME] [PERSON_NAME] [PERSON_NAME] R [PERSO…" at bounding box center [475, 187] width 177 height 21
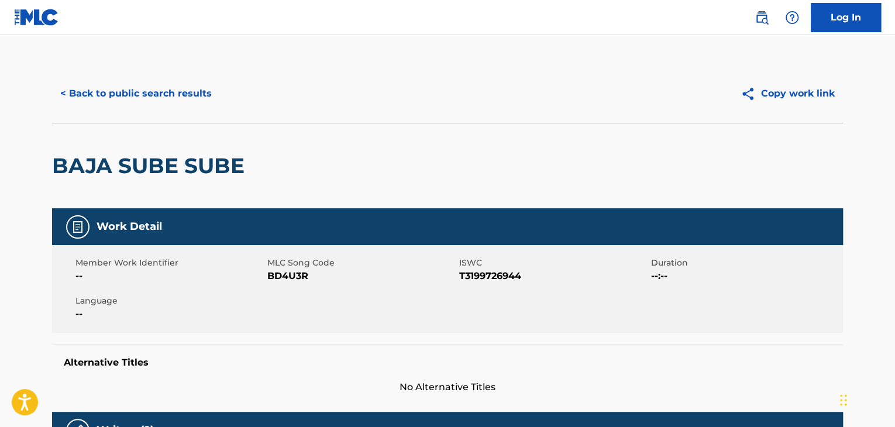
click at [106, 69] on div "< Back to public search results Copy work link" at bounding box center [447, 93] width 791 height 58
click at [130, 93] on button "< Back to public search results" at bounding box center [136, 93] width 168 height 29
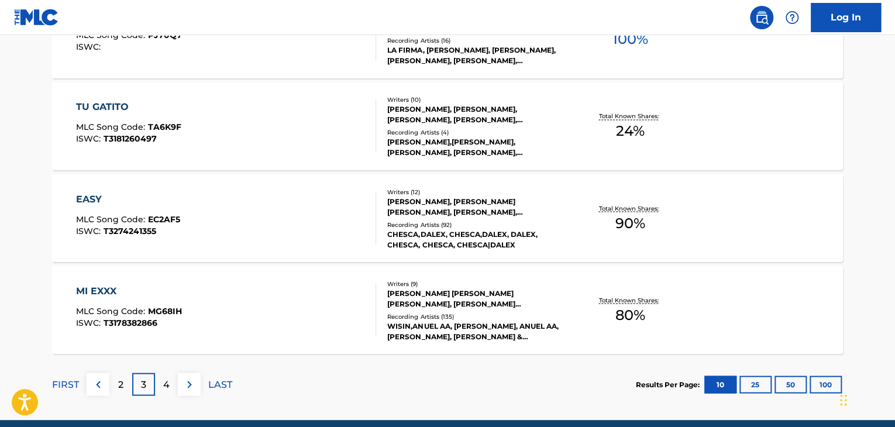
scroll to position [1005, 0]
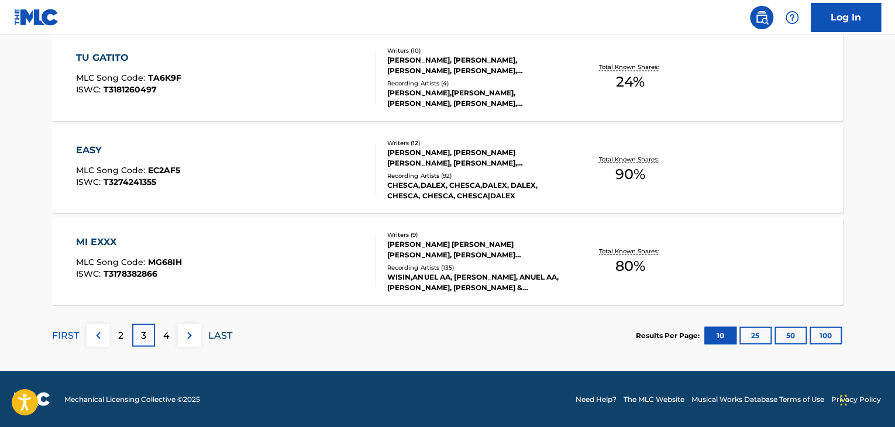
click at [216, 334] on p "LAST" at bounding box center [220, 335] width 24 height 14
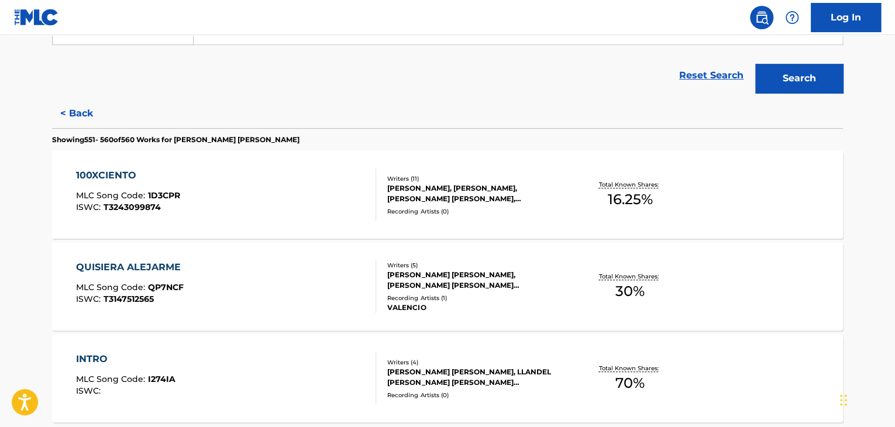
scroll to position [420, 0]
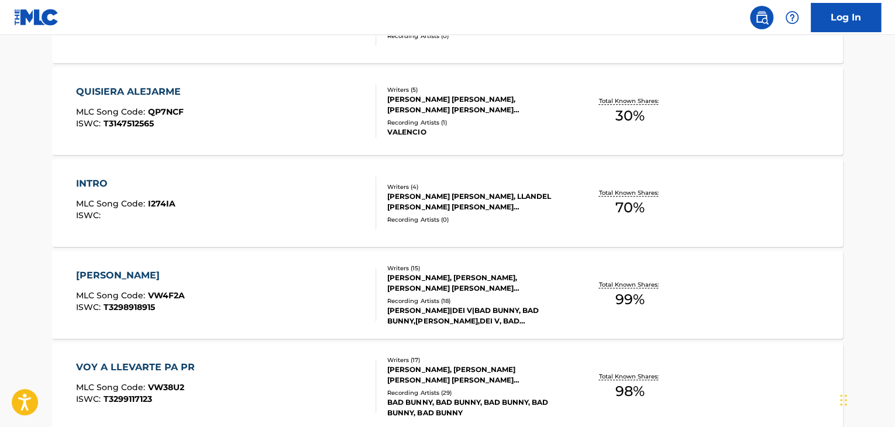
click at [305, 122] on div "QUISIERA ALEJARME MLC Song Code : QP7NCF ISWC : T3147512565" at bounding box center [226, 111] width 301 height 53
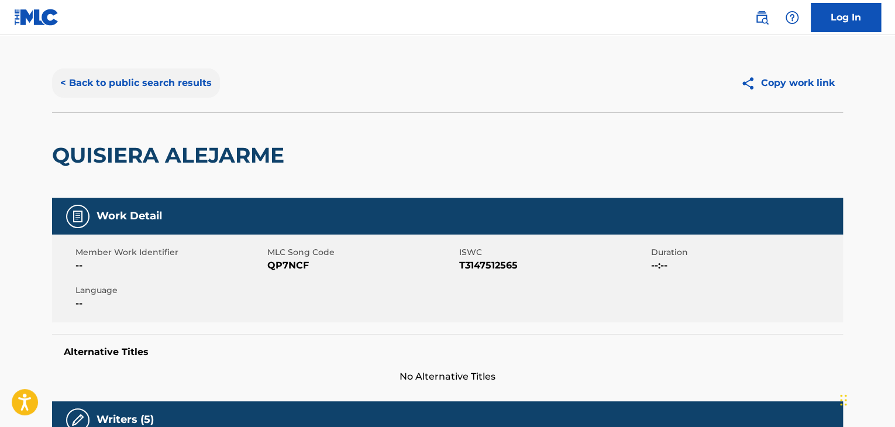
scroll to position [8, 0]
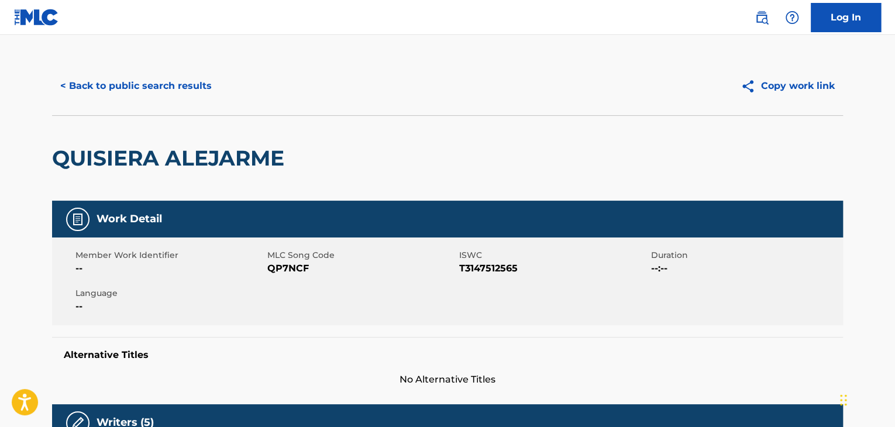
click at [125, 70] on div "< Back to public search results Copy work link" at bounding box center [447, 86] width 791 height 58
click at [136, 101] on div "< Back to public search results Copy work link" at bounding box center [447, 86] width 791 height 58
click at [127, 80] on button "< Back to public search results" at bounding box center [136, 85] width 168 height 29
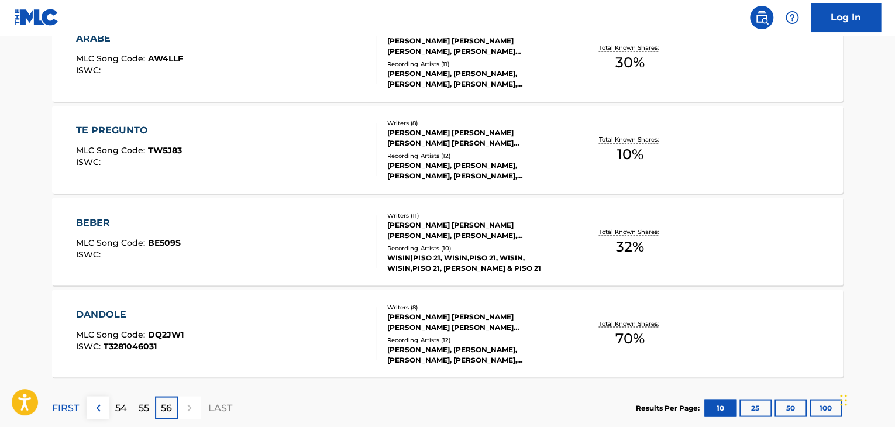
scroll to position [1005, 0]
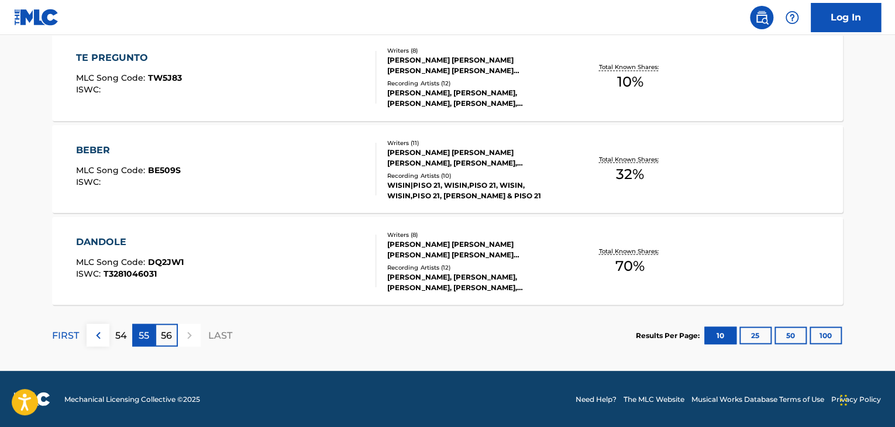
click at [150, 335] on div "55" at bounding box center [143, 334] width 23 height 23
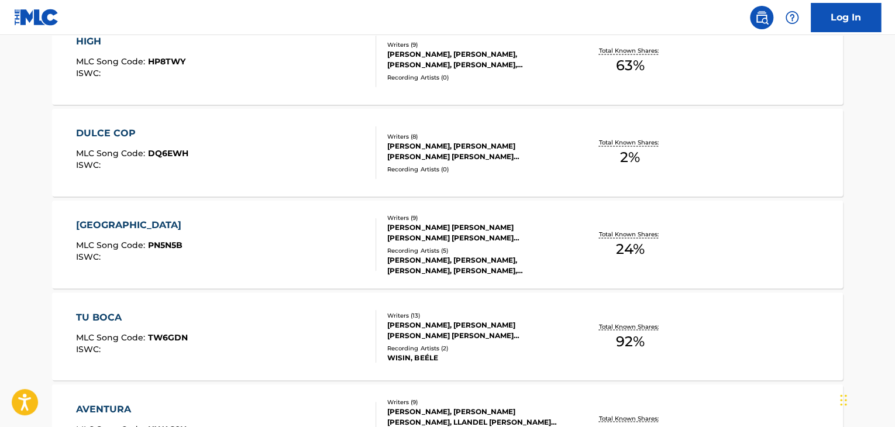
scroll to position [888, 0]
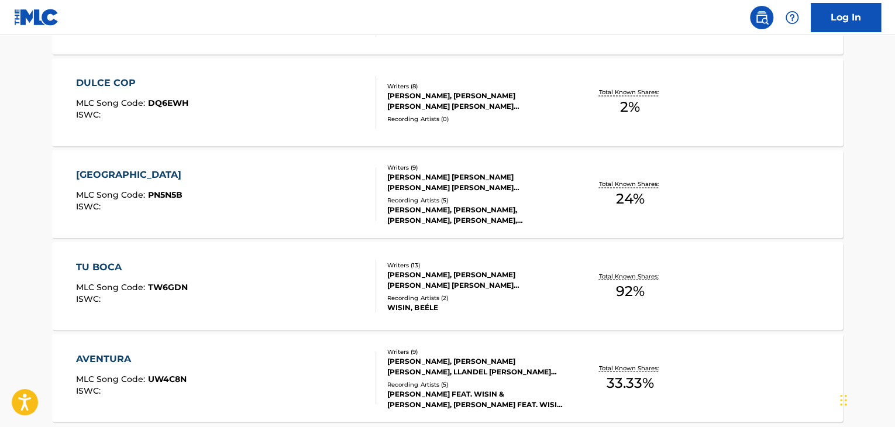
click at [377, 268] on div "Writers ( 13 ) [PERSON_NAME], [PERSON_NAME] [PERSON_NAME] [PERSON_NAME] [PERSON…" at bounding box center [470, 286] width 188 height 52
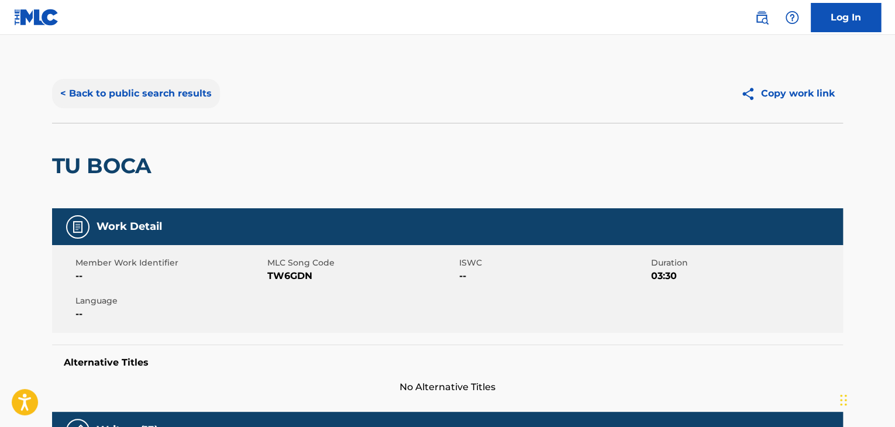
click at [183, 96] on button "< Back to public search results" at bounding box center [136, 93] width 168 height 29
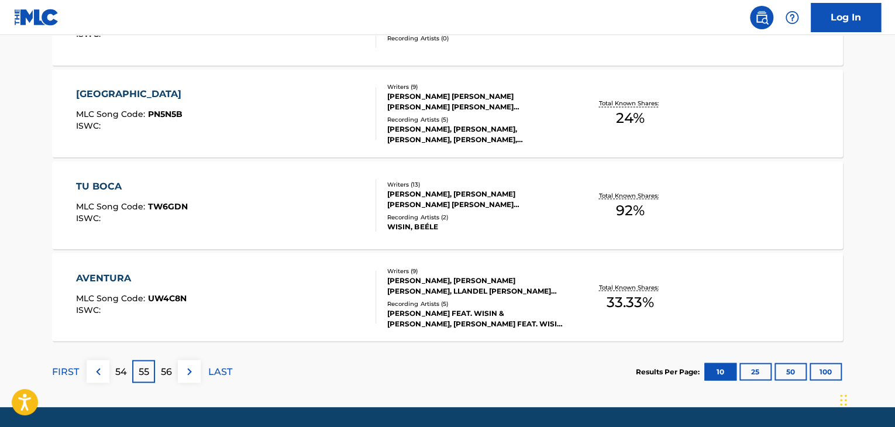
scroll to position [1005, 0]
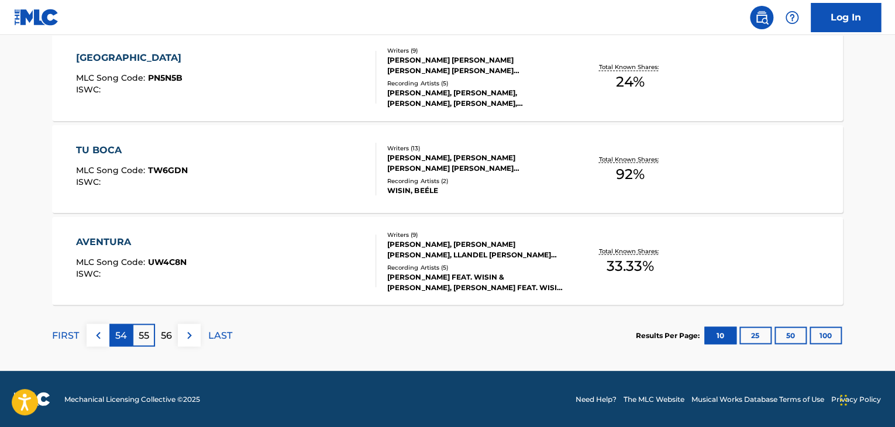
click at [123, 337] on p "54" at bounding box center [121, 335] width 12 height 14
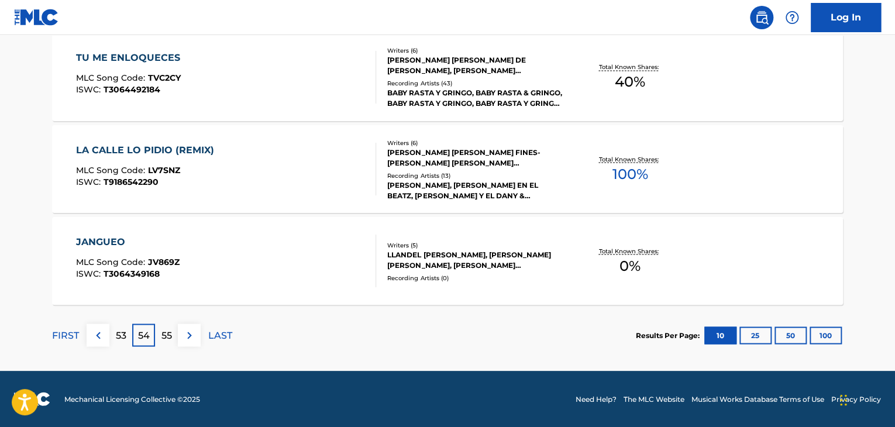
click at [347, 169] on div "LA CALLE LO PIDIO (REMIX) MLC Song Code : LV7SNZ ISWC : T9186542290" at bounding box center [226, 169] width 301 height 53
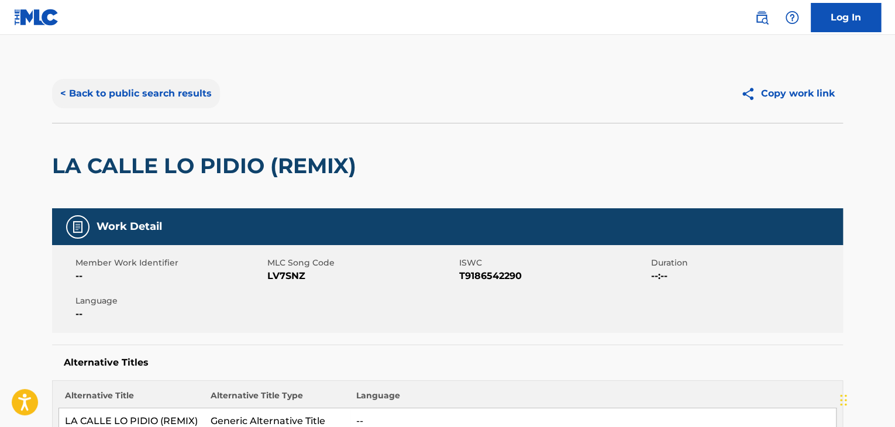
click at [150, 88] on button "< Back to public search results" at bounding box center [136, 93] width 168 height 29
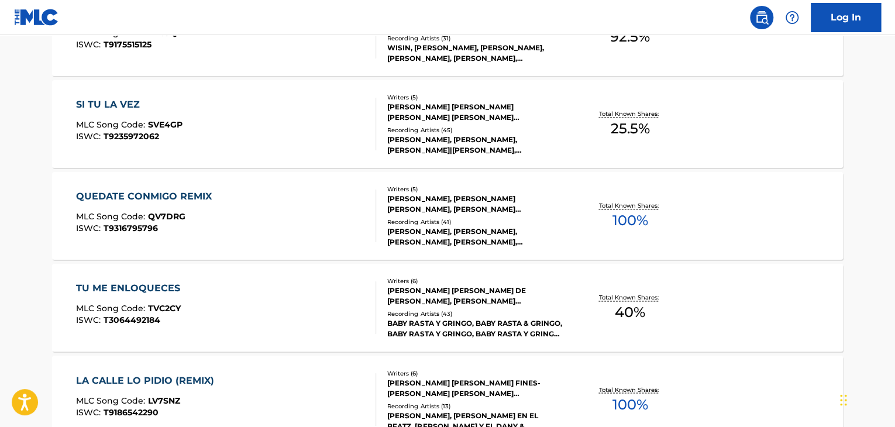
scroll to position [1005, 0]
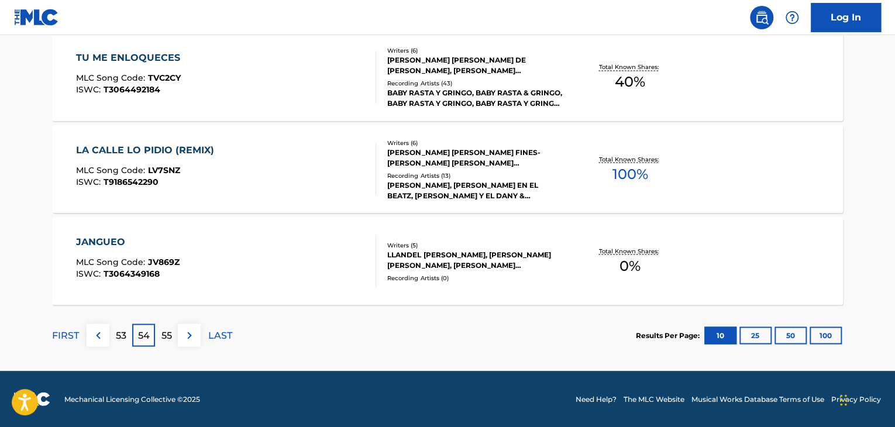
click at [440, 167] on div "Writers ( 6 ) [PERSON_NAME] [PERSON_NAME] FINES-[PERSON_NAME] [PERSON_NAME] [PE…" at bounding box center [470, 169] width 188 height 63
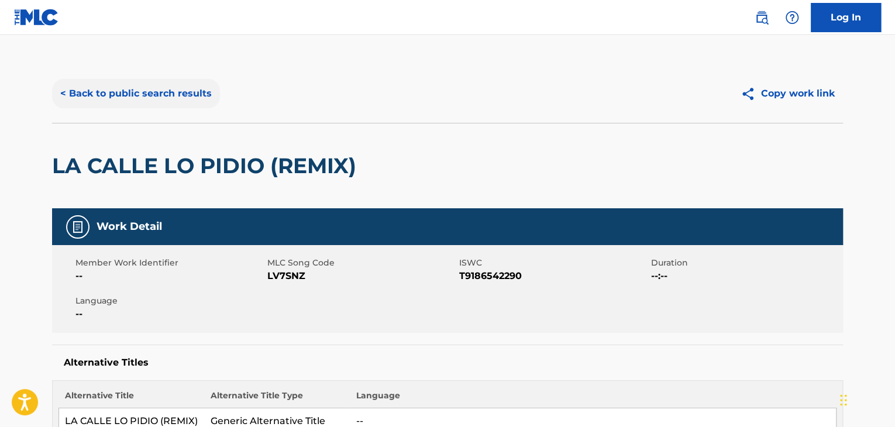
click at [154, 96] on button "< Back to public search results" at bounding box center [136, 93] width 168 height 29
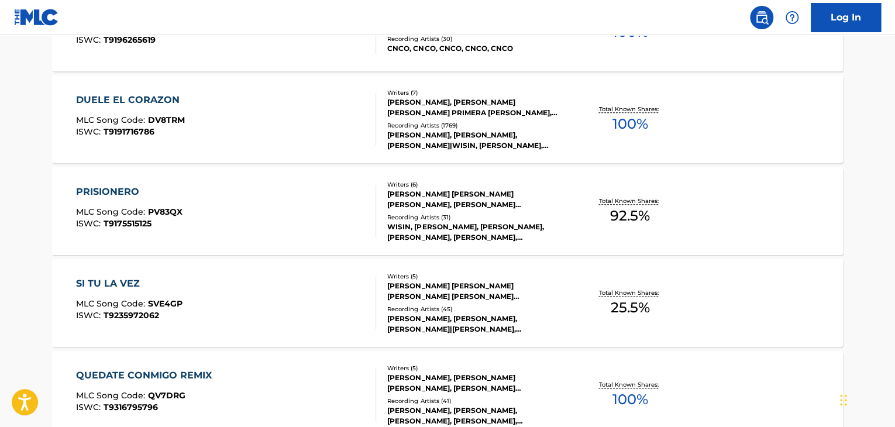
click at [392, 109] on div "[PERSON_NAME], [PERSON_NAME] [PERSON_NAME] PRIMERA [PERSON_NAME], [PERSON_NAME]…" at bounding box center [475, 107] width 177 height 21
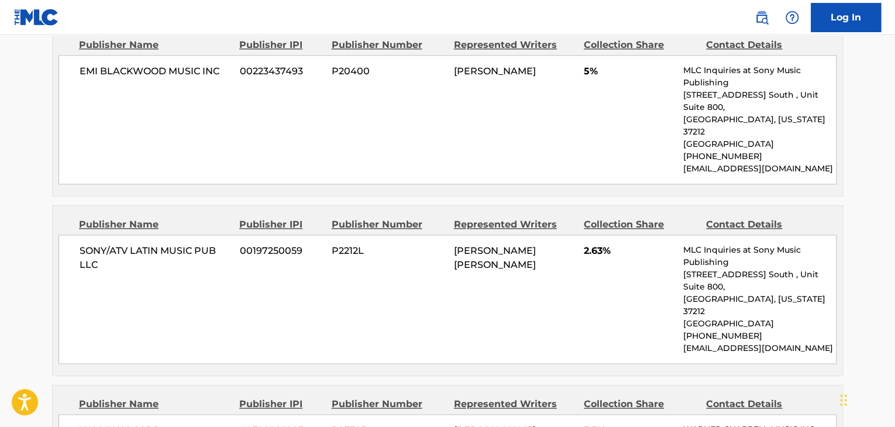
scroll to position [702, 0]
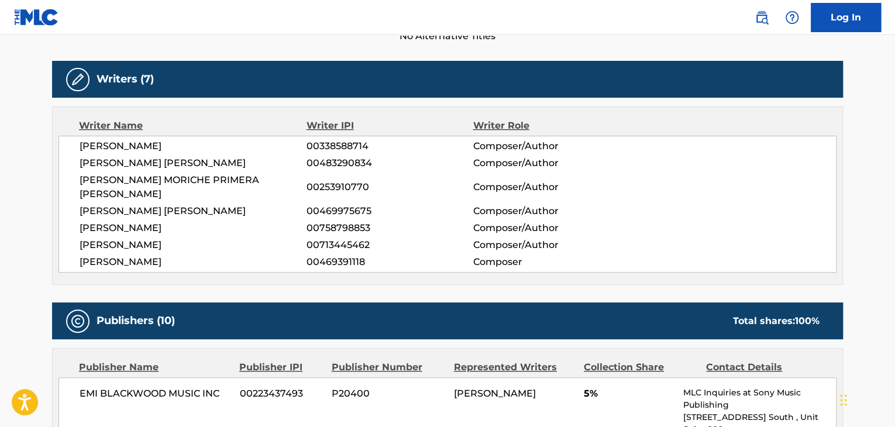
click at [133, 160] on span "[PERSON_NAME] [PERSON_NAME]" at bounding box center [193, 163] width 227 height 14
click at [327, 158] on span "00483290834" at bounding box center [389, 163] width 166 height 14
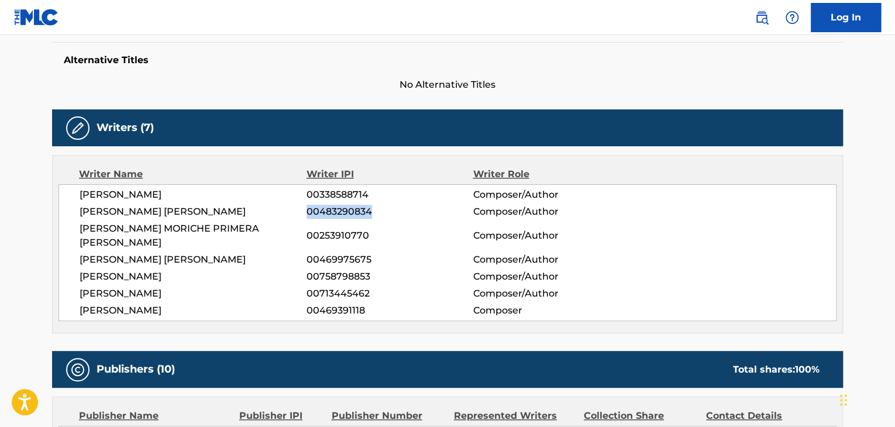
scroll to position [175, 0]
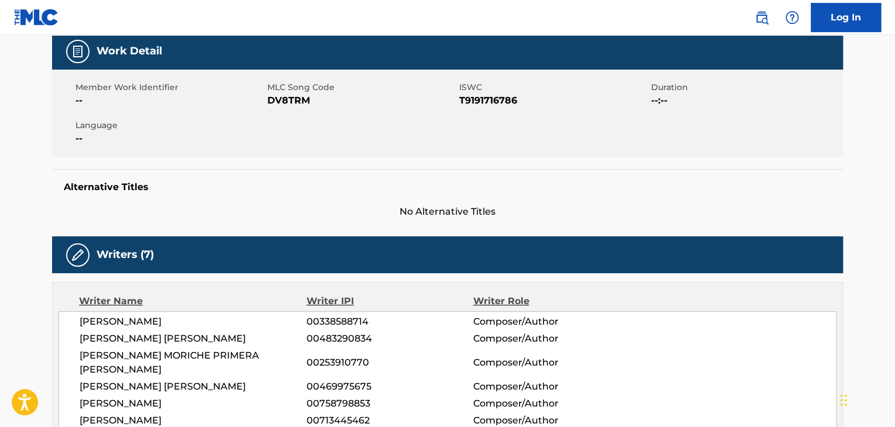
click at [288, 100] on span "DV8TRM" at bounding box center [361, 101] width 189 height 14
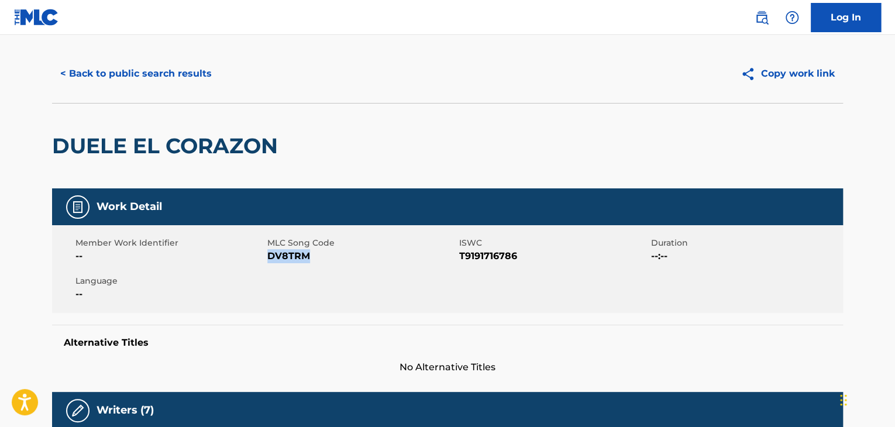
scroll to position [0, 0]
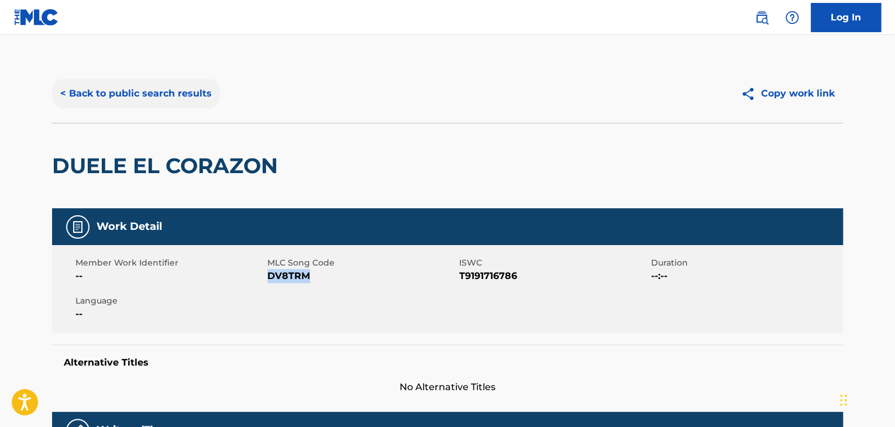
click at [139, 93] on button "< Back to public search results" at bounding box center [136, 93] width 168 height 29
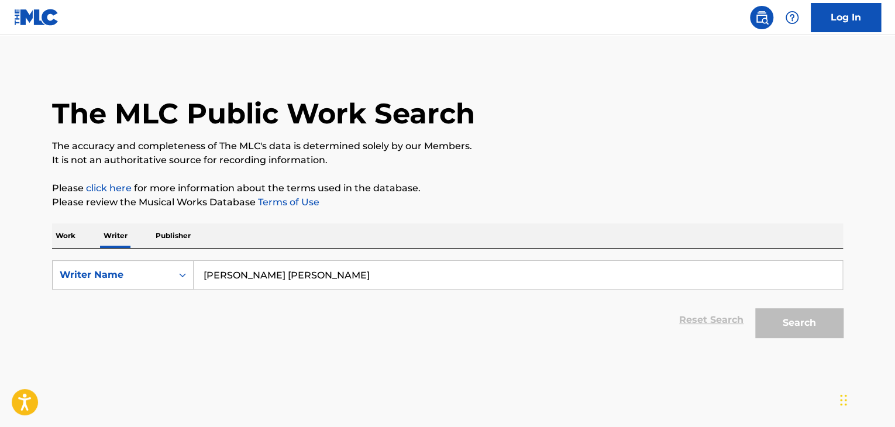
scroll to position [14, 0]
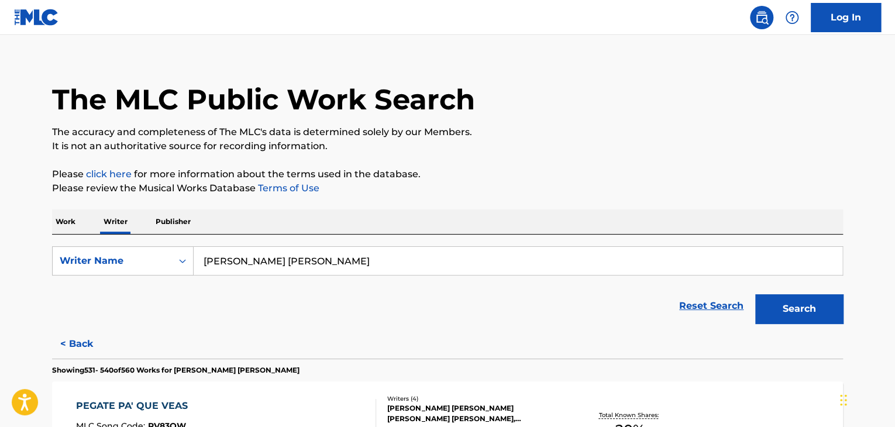
click at [73, 215] on p "Work" at bounding box center [65, 221] width 27 height 25
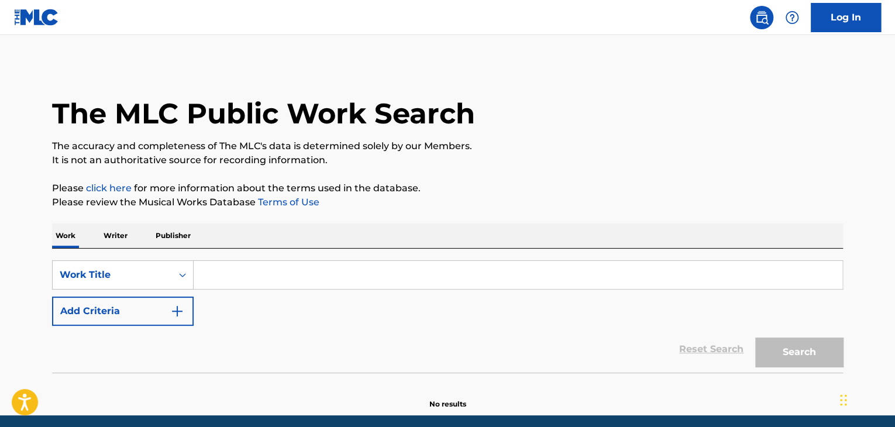
click at [253, 272] on input "Search Form" at bounding box center [518, 275] width 648 height 28
paste input "lights on"
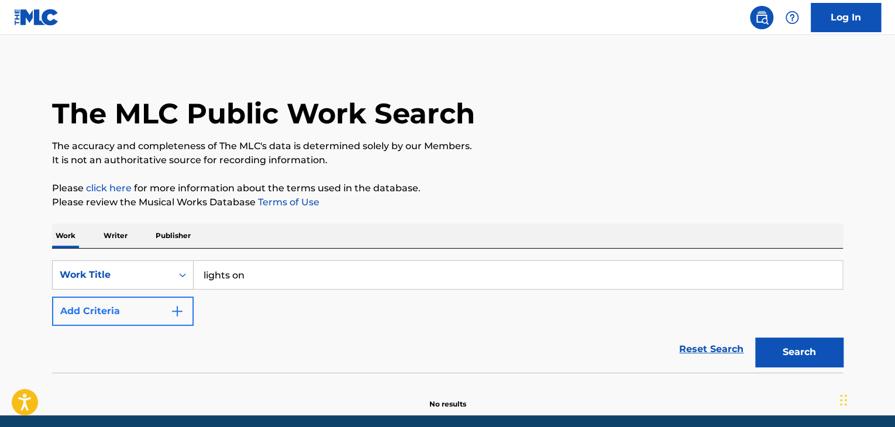
type input "lights on"
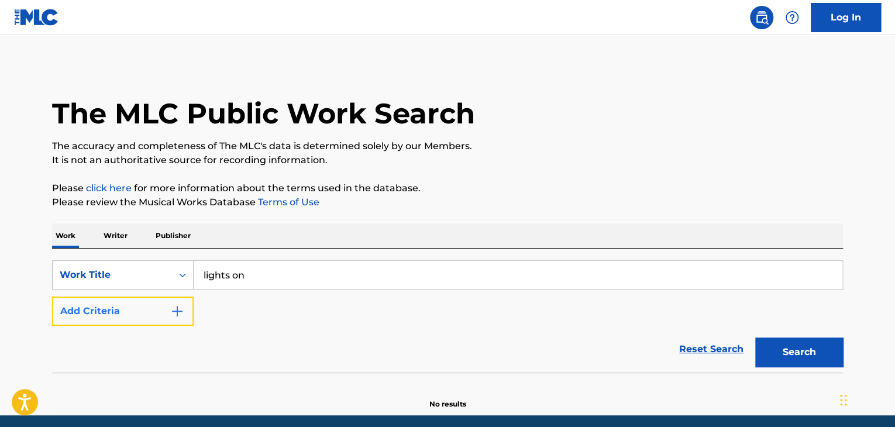
click at [151, 322] on button "Add Criteria" at bounding box center [123, 310] width 142 height 29
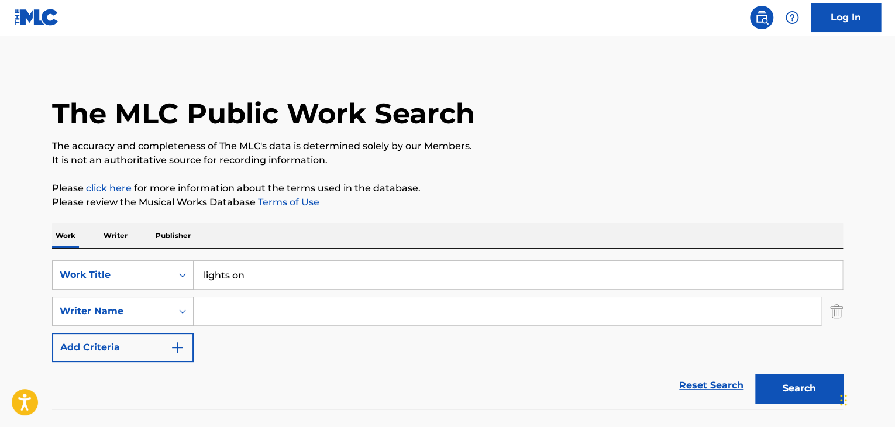
click at [217, 309] on input "Search Form" at bounding box center [507, 311] width 627 height 28
paste input "[PERSON_NAME]"
type input "[PERSON_NAME]"
click at [779, 383] on button "Search" at bounding box center [799, 388] width 88 height 29
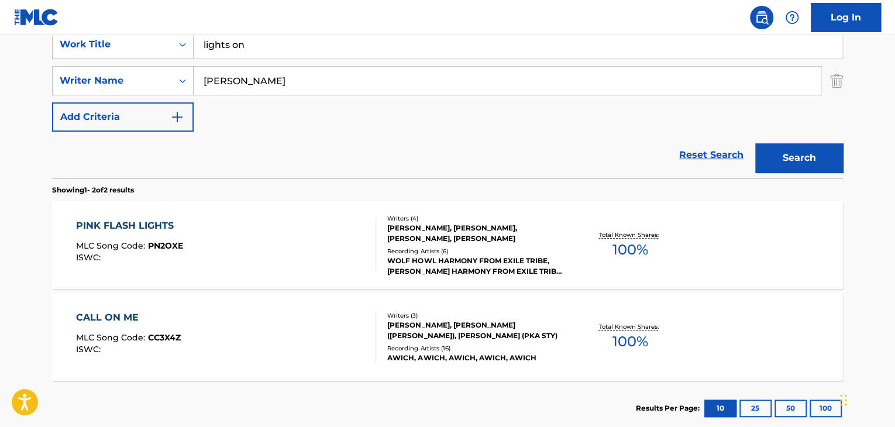
scroll to position [236, 0]
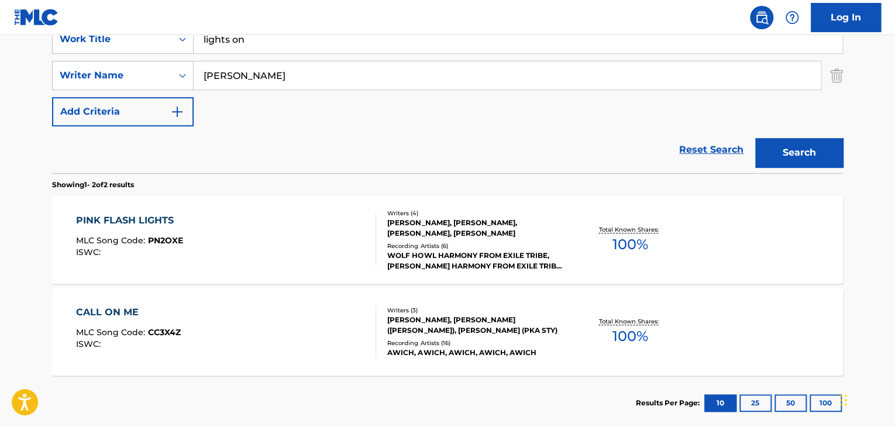
click at [281, 240] on div "PINK FLASH LIGHTS MLC Song Code : PN2OXE ISWC :" at bounding box center [226, 239] width 301 height 53
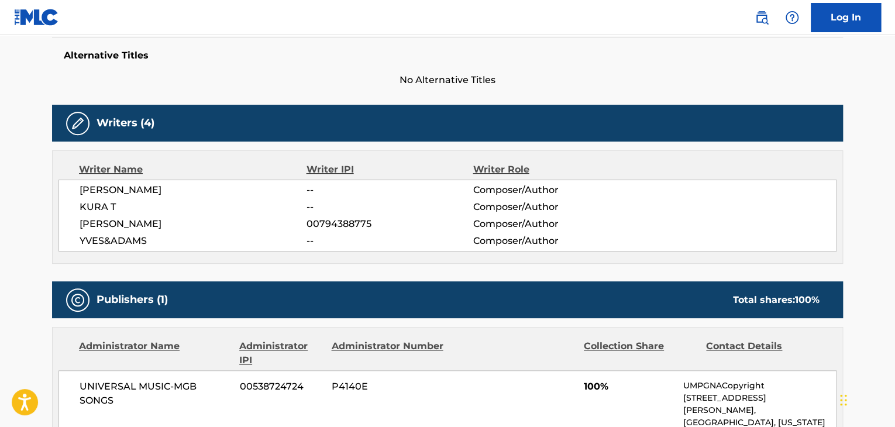
scroll to position [292, 0]
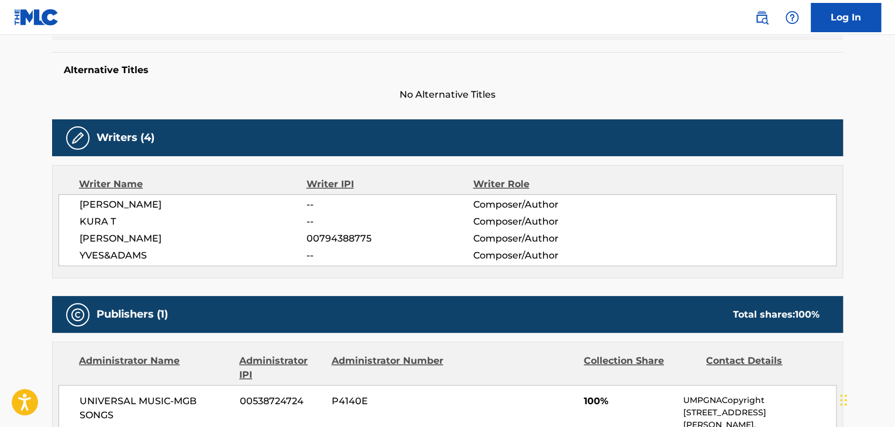
click at [113, 235] on span "[PERSON_NAME]" at bounding box center [193, 239] width 227 height 14
click at [327, 238] on span "00794388775" at bounding box center [389, 239] width 166 height 14
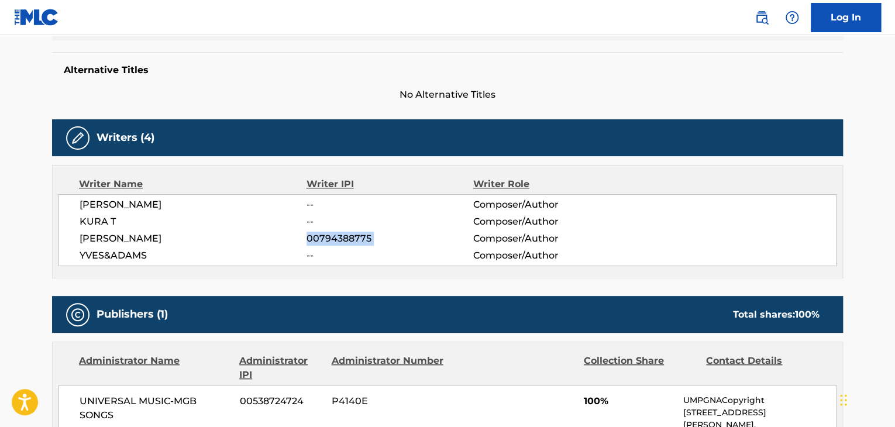
click at [327, 238] on span "00794388775" at bounding box center [389, 239] width 166 height 14
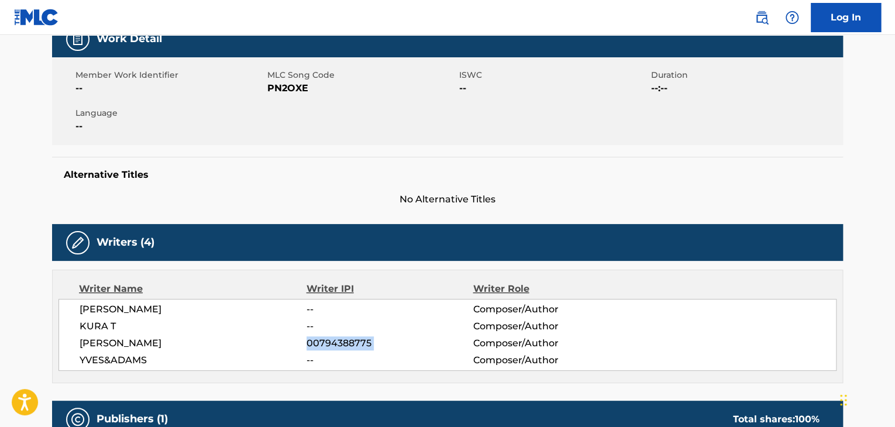
scroll to position [58, 0]
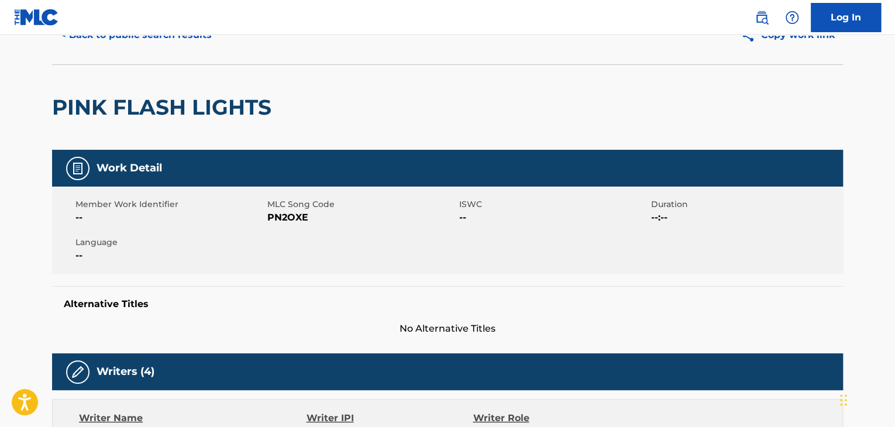
click at [285, 216] on span "PN2OXE" at bounding box center [361, 218] width 189 height 14
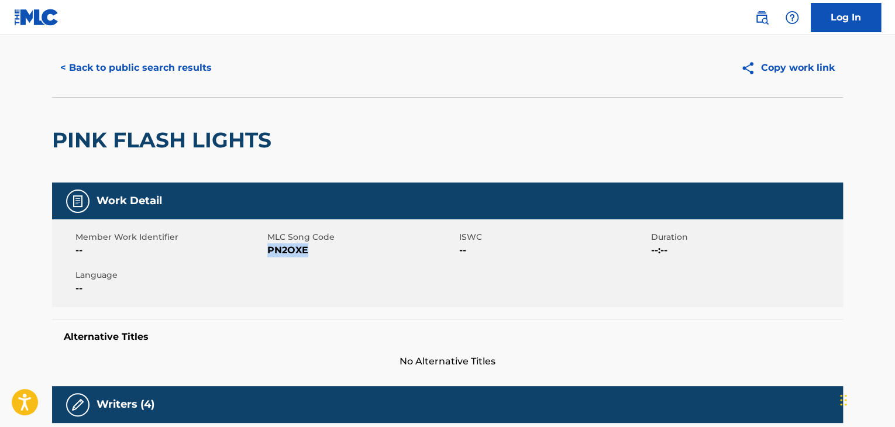
scroll to position [0, 0]
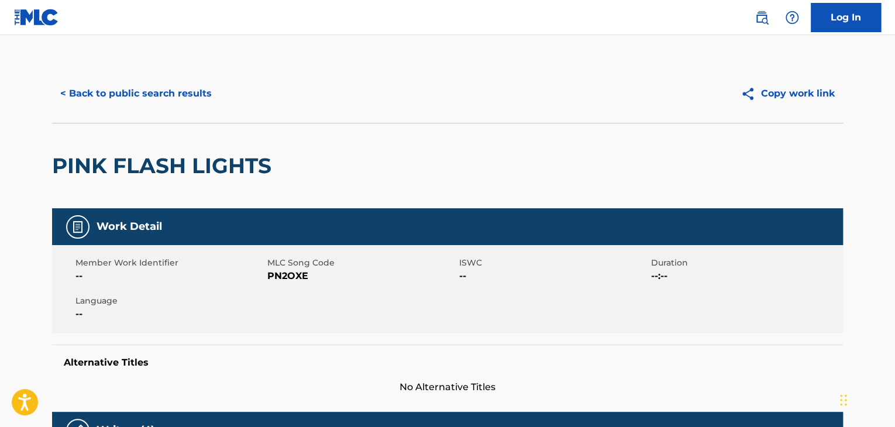
click at [122, 74] on div "< Back to public search results Copy work link" at bounding box center [447, 93] width 791 height 58
click at [126, 88] on button "< Back to public search results" at bounding box center [136, 93] width 168 height 29
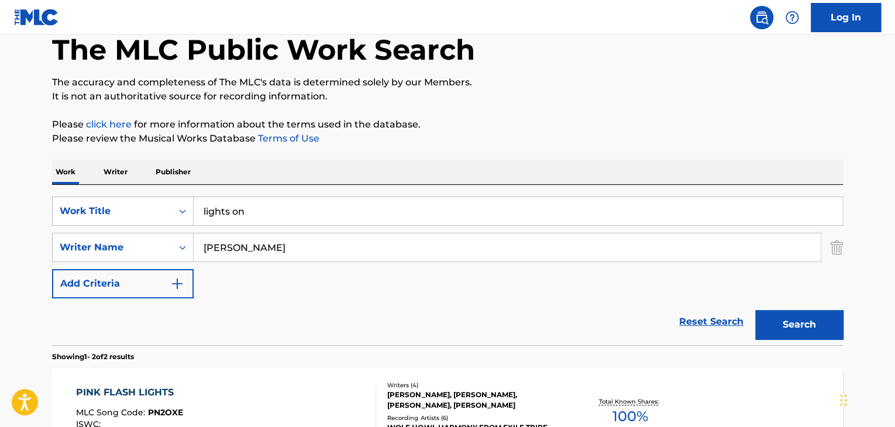
scroll to position [58, 0]
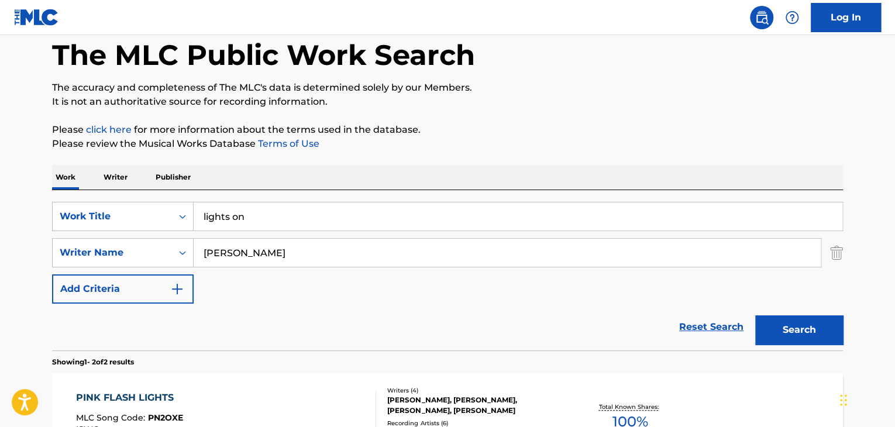
drag, startPoint x: 77, startPoint y: 190, endPoint x: 89, endPoint y: 188, distance: 11.9
click at [77, 190] on div "SearchWithCriteriaa32b43cf-2783-4ed7-851f-92c45f6100e6 Work Title lights on Sea…" at bounding box center [447, 270] width 791 height 160
click at [126, 172] on p "Writer" at bounding box center [115, 177] width 31 height 25
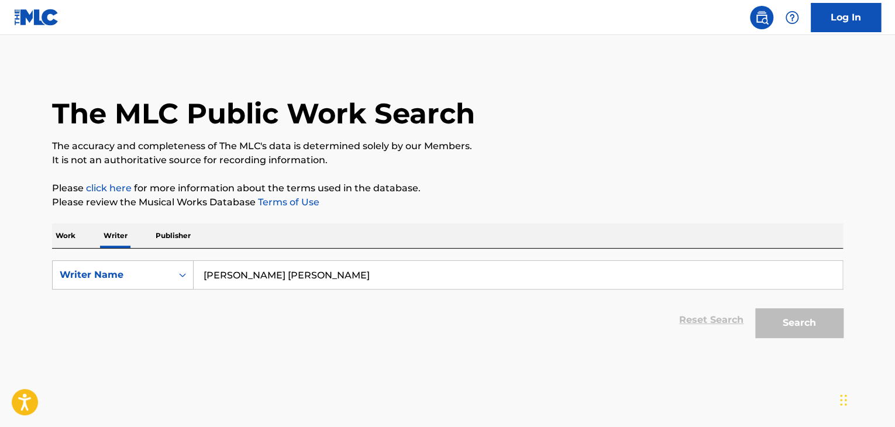
click at [252, 266] on input "[PERSON_NAME] [PERSON_NAME]" at bounding box center [518, 275] width 648 height 28
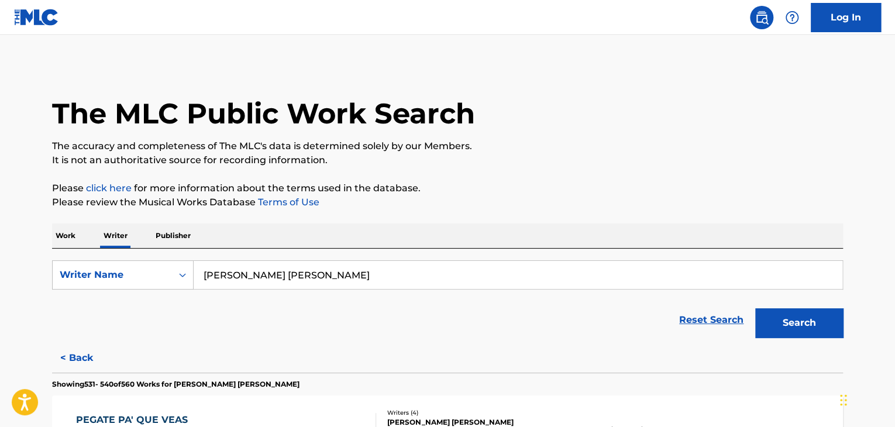
click at [252, 266] on input "[PERSON_NAME] [PERSON_NAME]" at bounding box center [518, 275] width 648 height 28
paste input "(sic)boy"
type input "(sic)boy"
click at [673, 204] on p "Please review the Musical Works Database Terms of Use" at bounding box center [447, 202] width 791 height 14
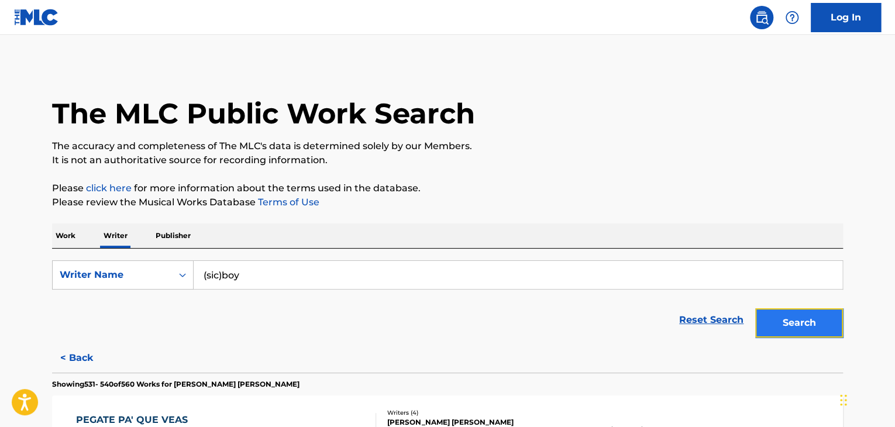
click at [797, 321] on button "Search" at bounding box center [799, 322] width 88 height 29
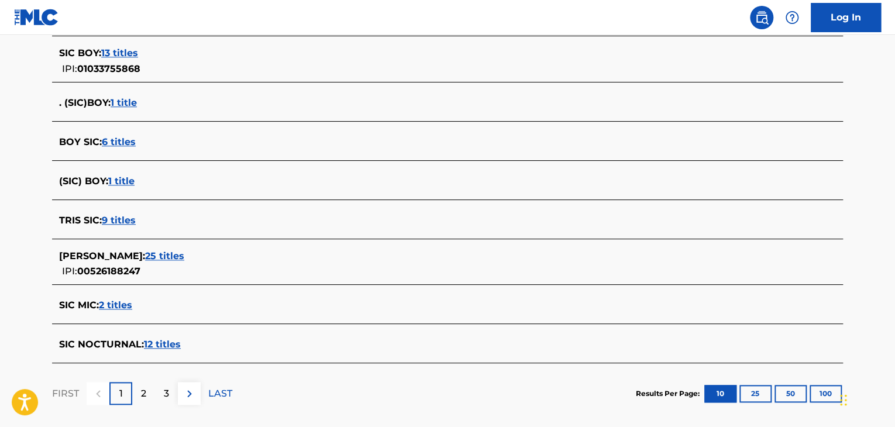
scroll to position [403, 0]
click at [120, 183] on span "1 title" at bounding box center [121, 181] width 26 height 11
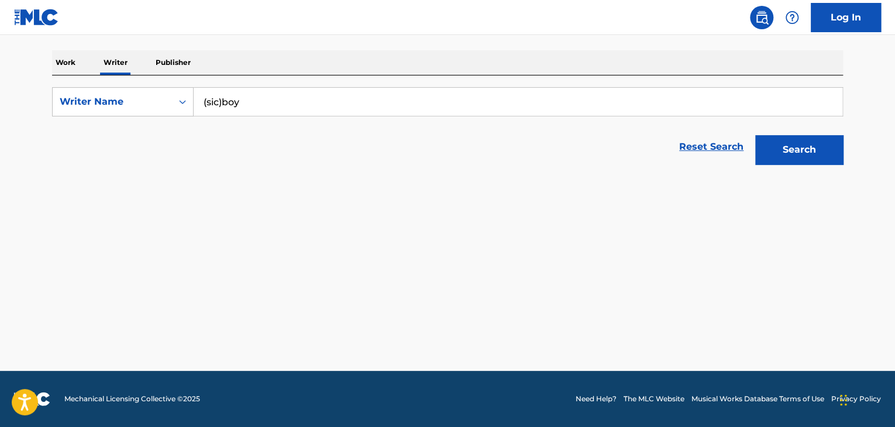
scroll to position [173, 0]
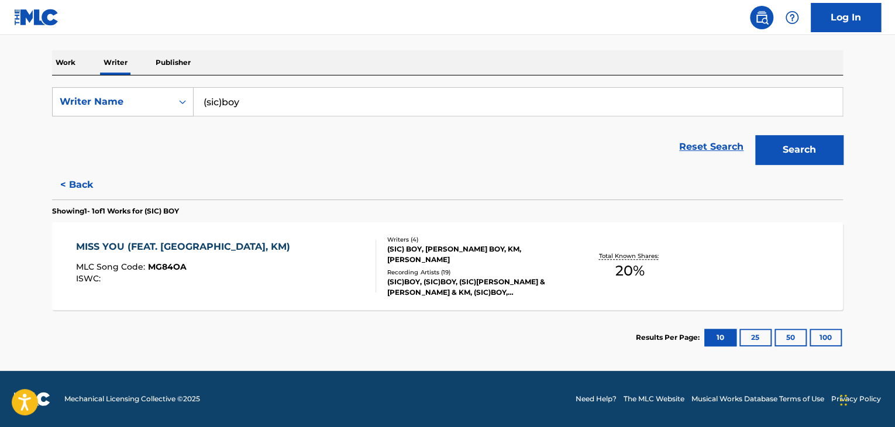
click at [277, 218] on section "MISS YOU (FEAT. [GEOGRAPHIC_DATA][PERSON_NAME]) MLC Song Code : MG84OA ISWC : W…" at bounding box center [447, 263] width 791 height 94
click at [277, 249] on div "MISS YOU (FEAT. [GEOGRAPHIC_DATA][PERSON_NAME]) MLC Song Code : MG84OA ISWC :" at bounding box center [226, 266] width 301 height 53
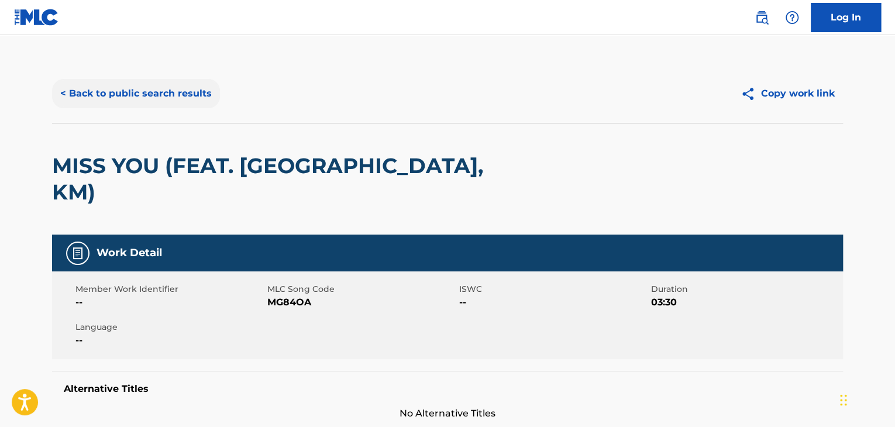
click at [178, 87] on button "< Back to public search results" at bounding box center [136, 93] width 168 height 29
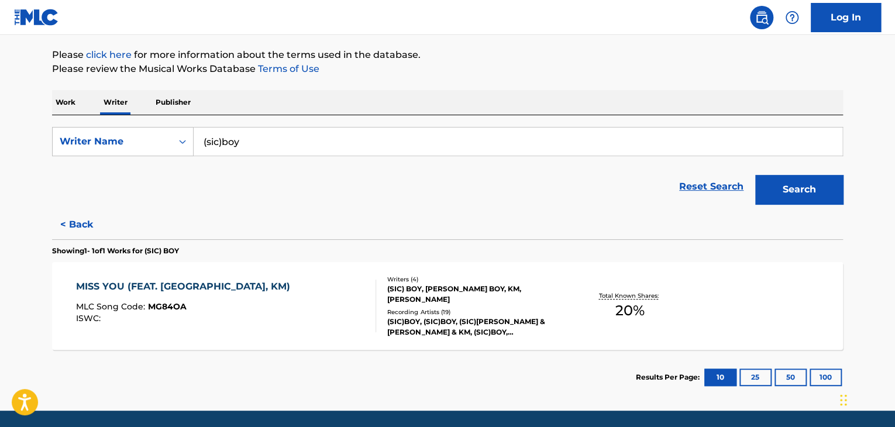
scroll to position [173, 0]
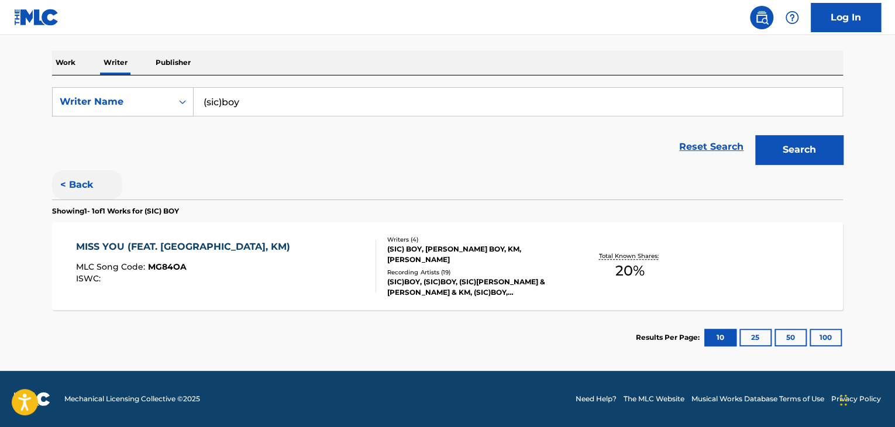
click at [75, 182] on button "< Back" at bounding box center [87, 184] width 70 height 29
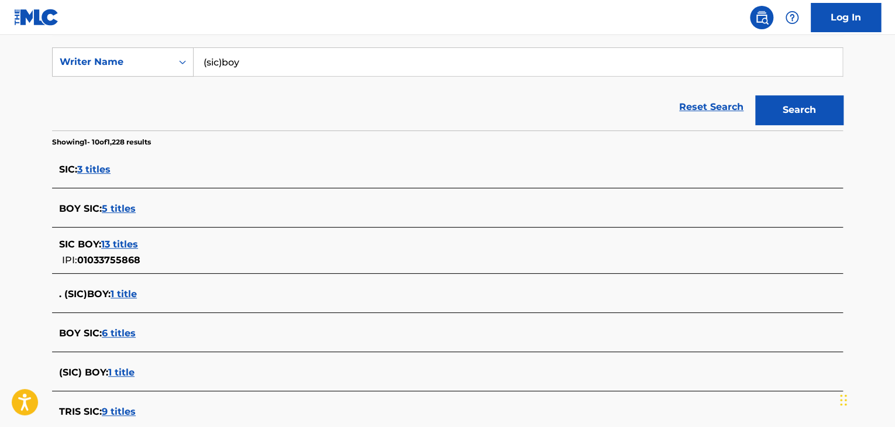
scroll to position [232, 0]
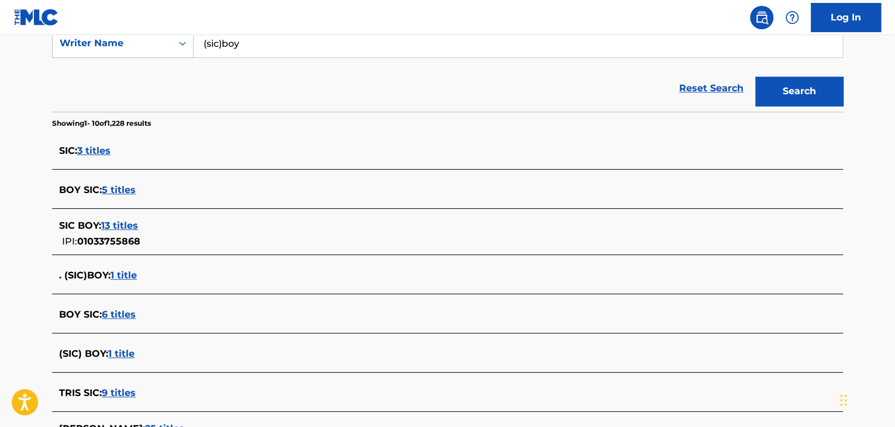
click at [124, 191] on span "5 titles" at bounding box center [119, 189] width 34 height 11
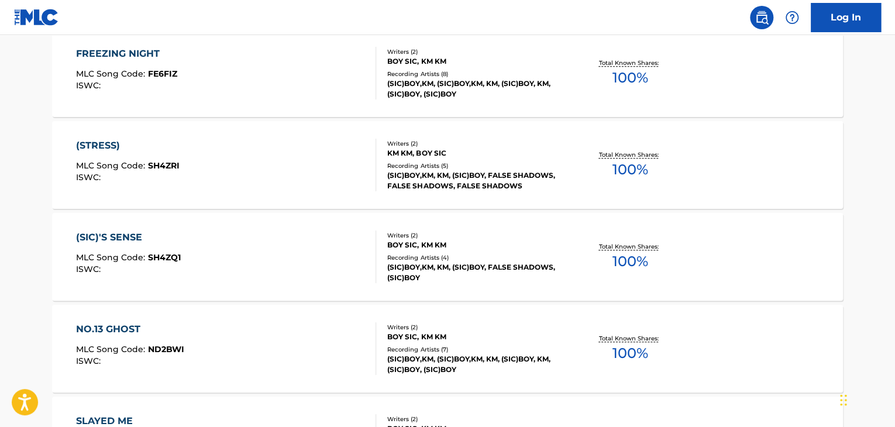
scroll to position [349, 0]
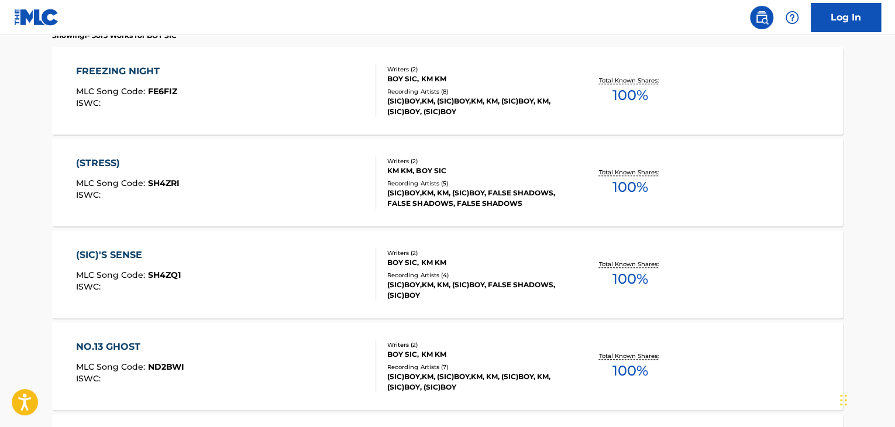
click at [304, 175] on div "(STRESS) MLC Song Code : SH4ZRI ISWC :" at bounding box center [226, 182] width 301 height 53
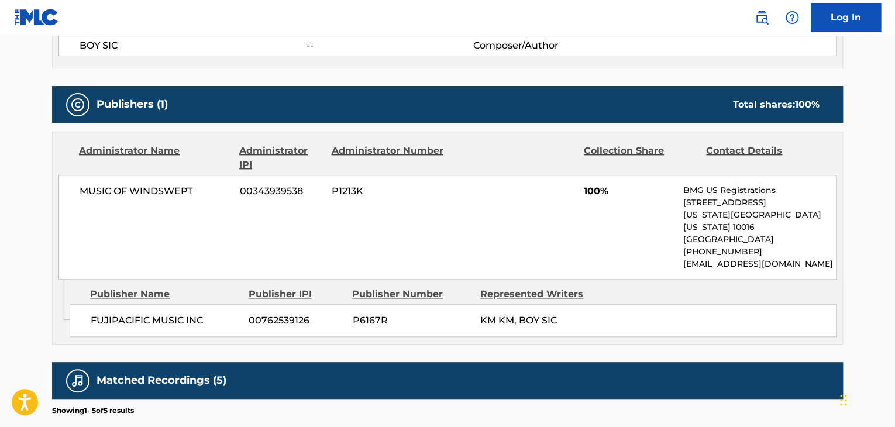
scroll to position [526, 0]
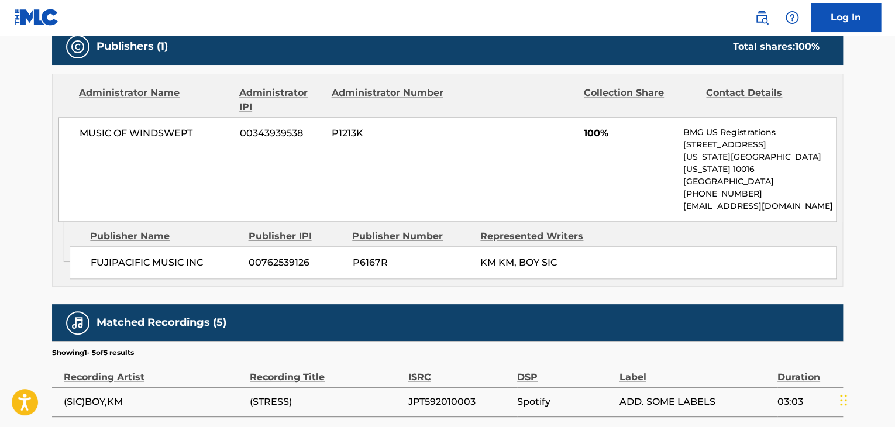
click at [159, 128] on span "MUSIC OF WINDSWEPT" at bounding box center [155, 133] width 151 height 14
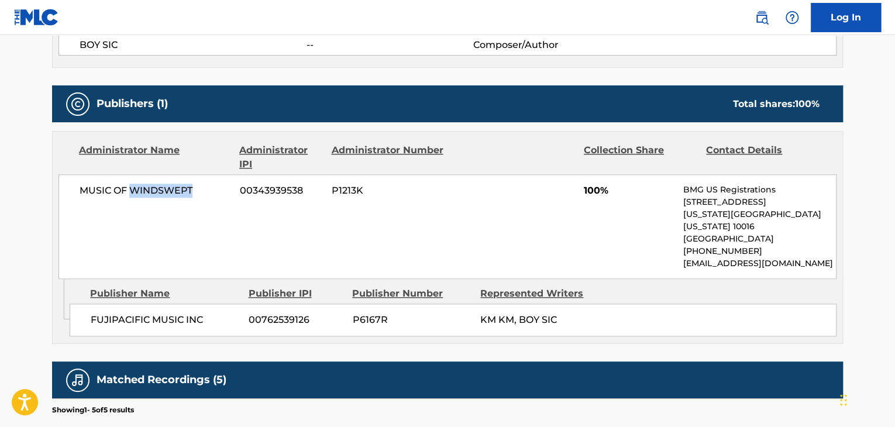
scroll to position [409, 0]
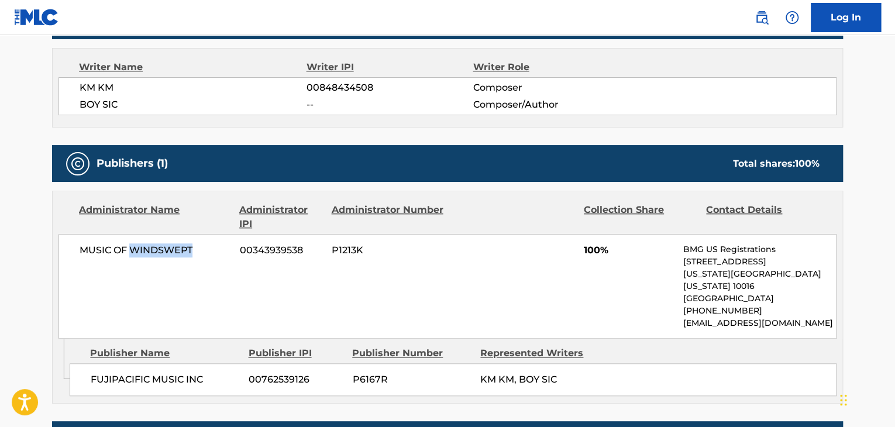
click at [202, 172] on div "Publishers (1) Total shares: 100 %" at bounding box center [447, 163] width 791 height 37
click at [163, 270] on div "MUSIC OF WINDSWEPT 00343939538 P1213K 100% BMG US Registrations [STREET_ADDRESS…" at bounding box center [447, 286] width 778 height 105
click at [148, 254] on span "MUSIC OF WINDSWEPT" at bounding box center [155, 250] width 151 height 14
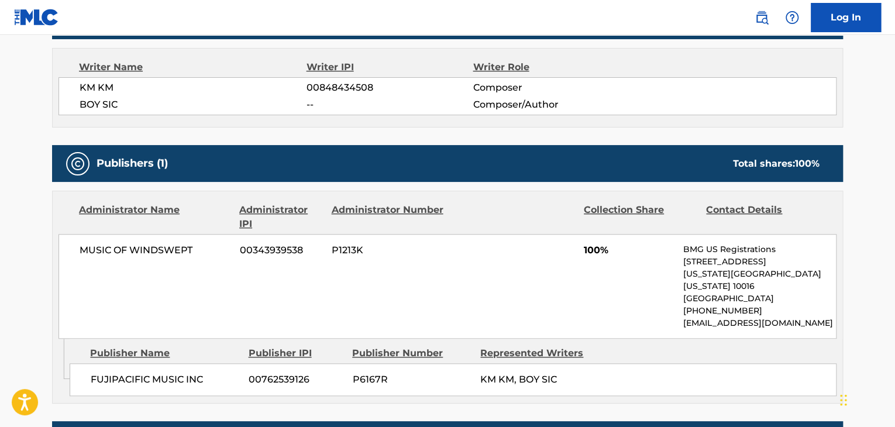
click at [261, 256] on span "00343939538" at bounding box center [281, 250] width 83 height 14
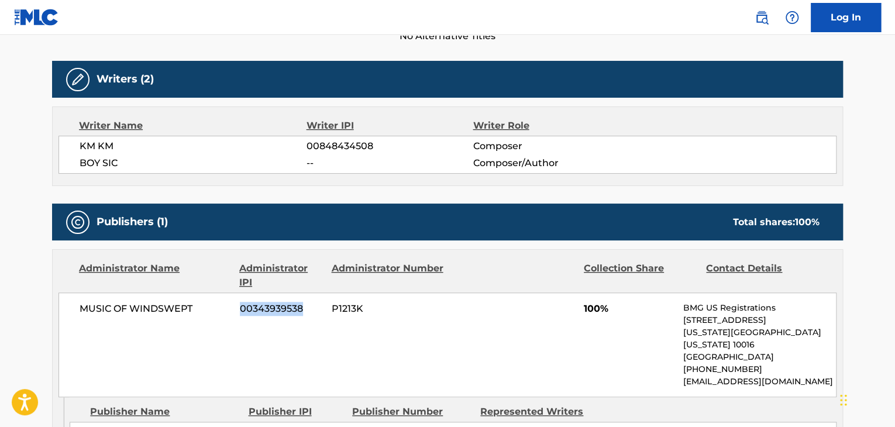
scroll to position [175, 0]
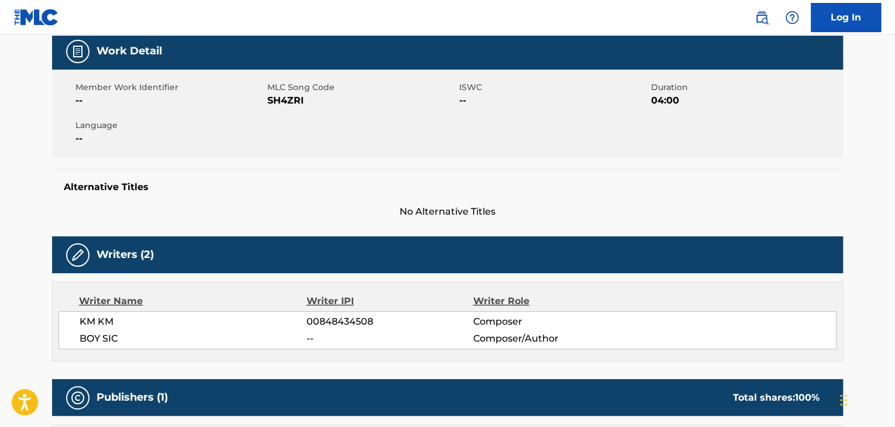
click at [295, 103] on span "SH4ZRI" at bounding box center [361, 101] width 189 height 14
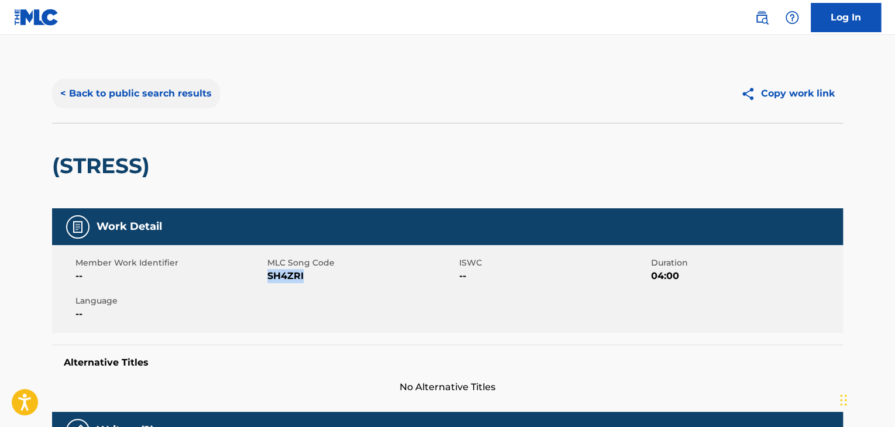
click at [168, 97] on button "< Back to public search results" at bounding box center [136, 93] width 168 height 29
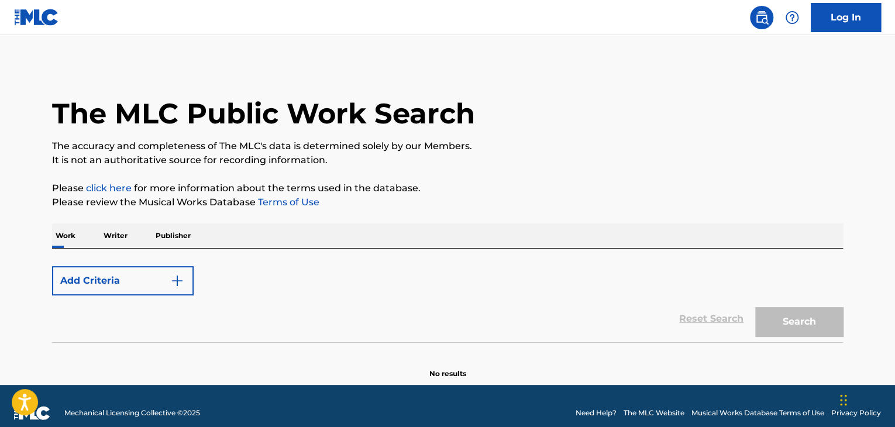
scroll to position [14, 0]
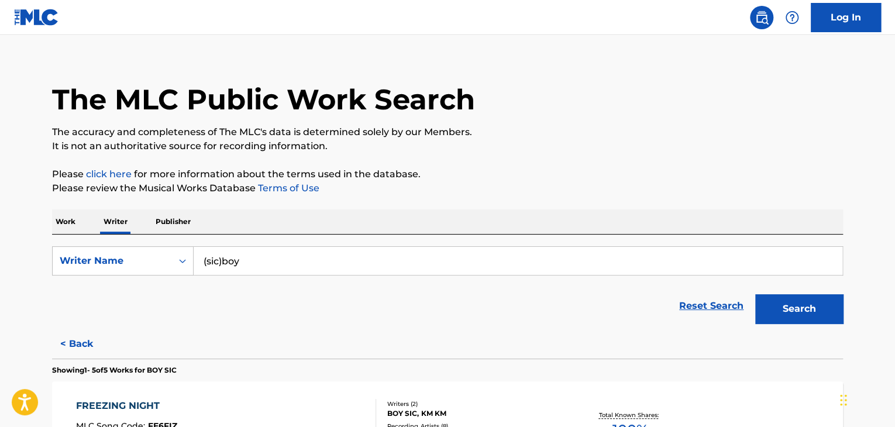
click at [244, 267] on input "(sic)boy" at bounding box center [518, 261] width 648 height 28
paste input "London [PERSON_NAME]"
click at [384, 218] on div "Work Writer Publisher" at bounding box center [447, 221] width 791 height 25
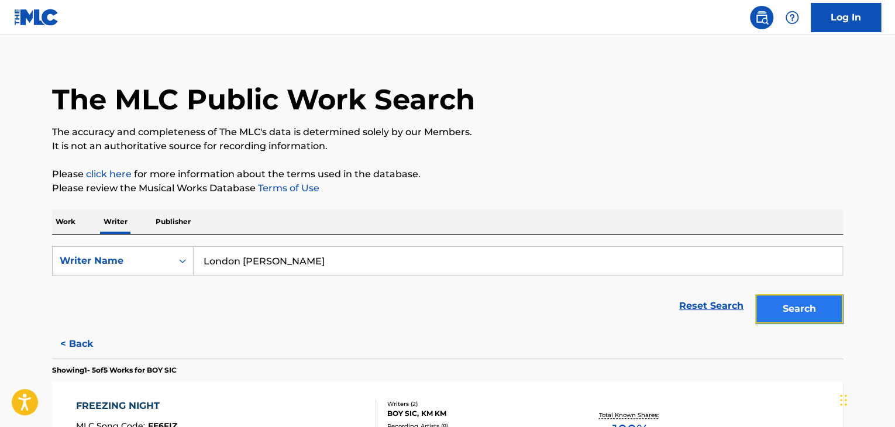
click at [800, 311] on button "Search" at bounding box center [799, 308] width 88 height 29
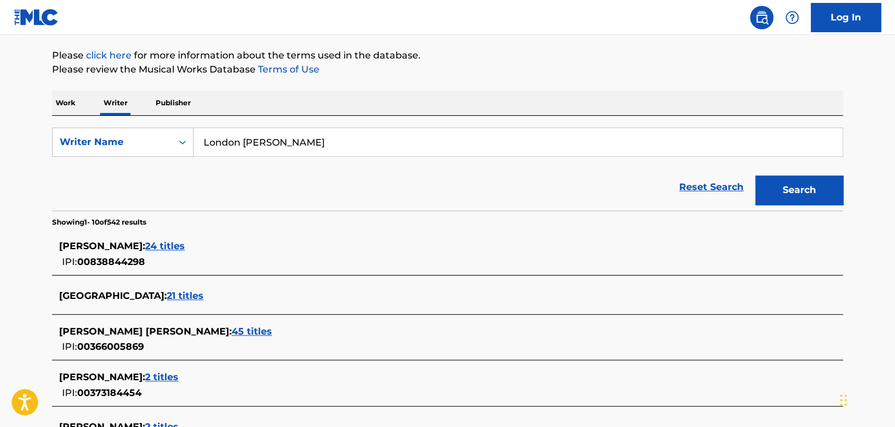
scroll to position [73, 0]
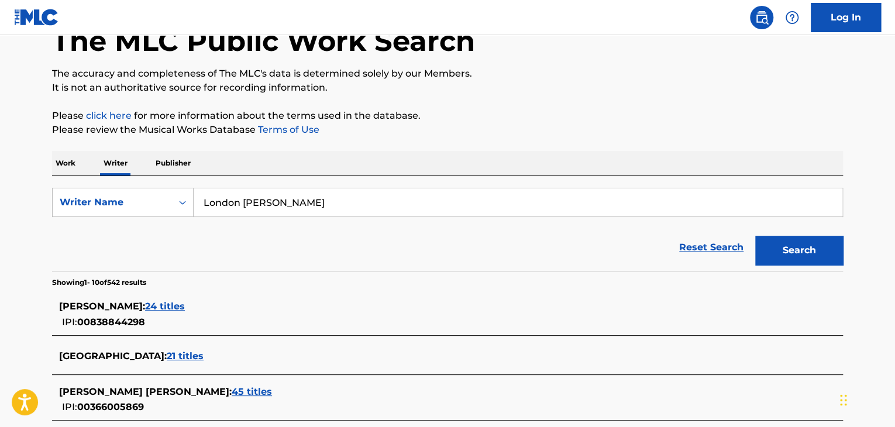
click at [238, 198] on input "London [PERSON_NAME]" at bounding box center [518, 202] width 648 height 28
paste input "[PERSON_NAME]"
click at [475, 242] on div "Reset Search Search" at bounding box center [447, 247] width 791 height 47
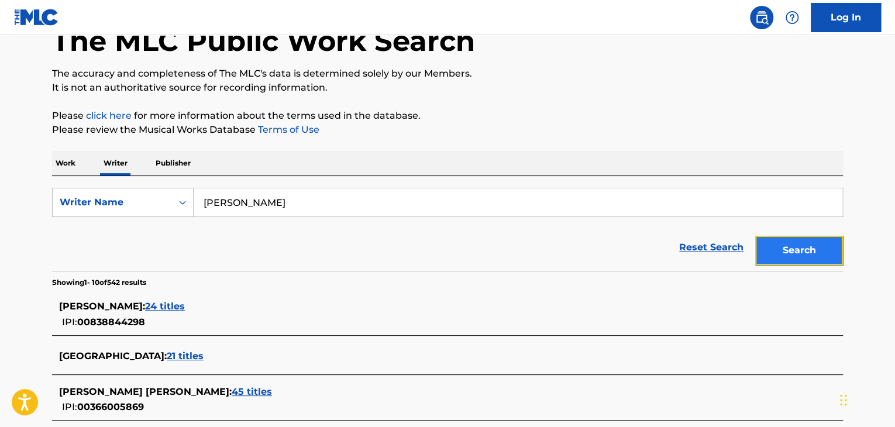
click at [820, 239] on button "Search" at bounding box center [799, 250] width 88 height 29
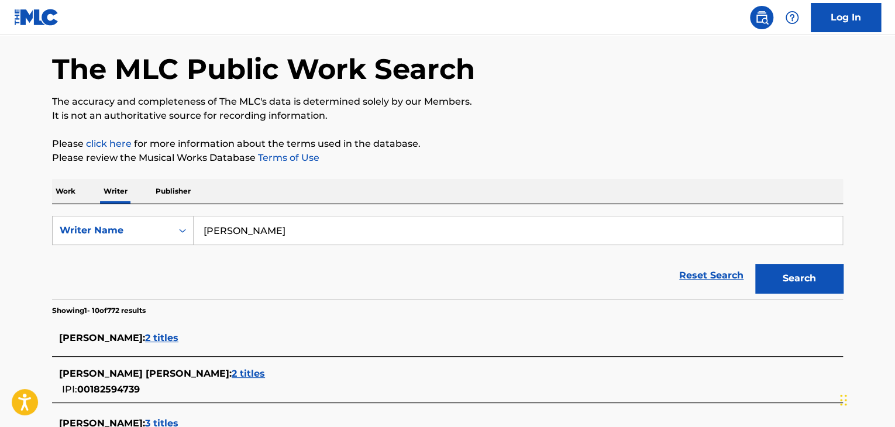
scroll to position [0, 0]
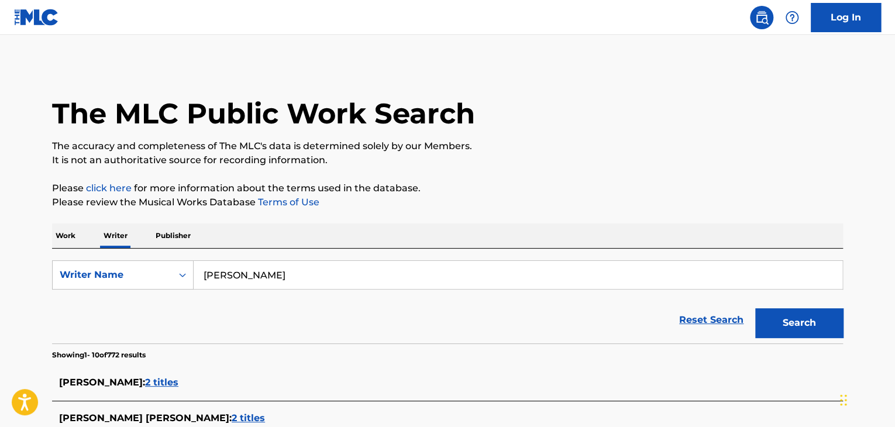
click at [279, 261] on input "[PERSON_NAME]" at bounding box center [518, 275] width 648 height 28
paste input "irokkout"
type input "irokkout"
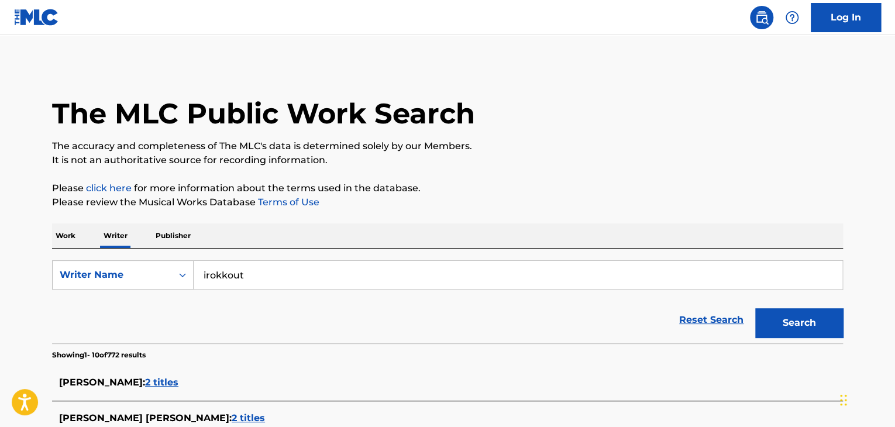
click at [771, 319] on button "Search" at bounding box center [799, 322] width 88 height 29
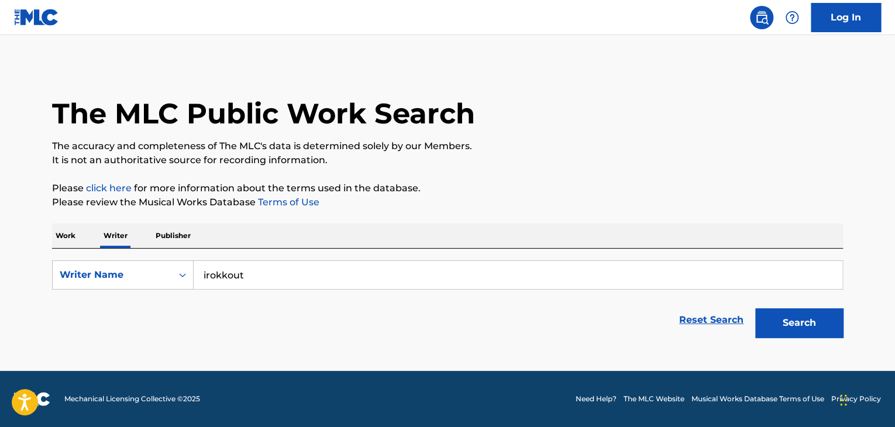
click at [73, 231] on p "Work" at bounding box center [65, 235] width 27 height 25
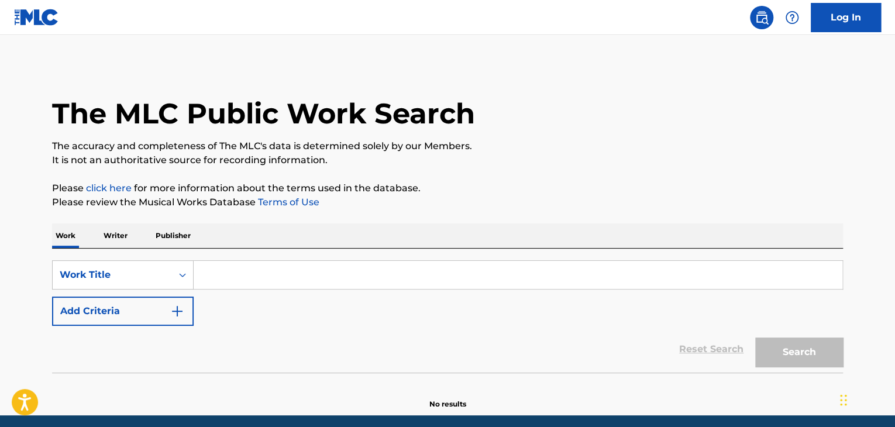
click at [212, 275] on input "Search Form" at bounding box center [518, 275] width 648 height 28
click at [118, 232] on p "Writer" at bounding box center [115, 235] width 31 height 25
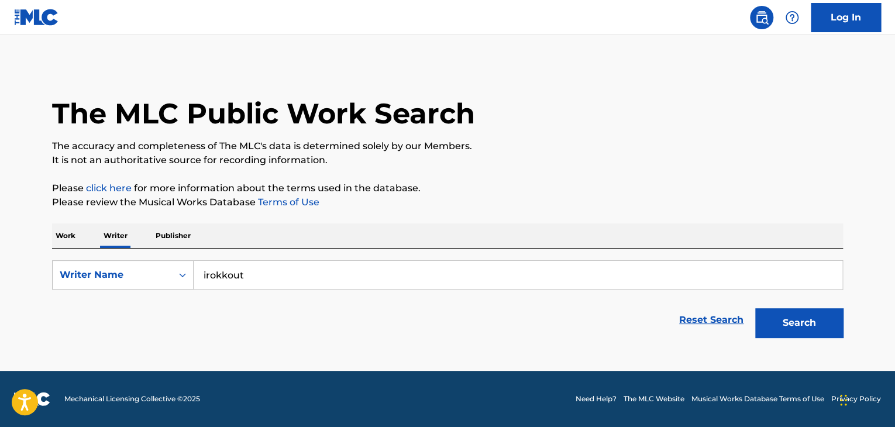
click at [245, 272] on input "irokkout" at bounding box center [518, 275] width 648 height 28
paste input "Double0Glizzy"
type input "Double0Glizzy"
click at [388, 237] on div "Work Writer Publisher" at bounding box center [447, 235] width 791 height 25
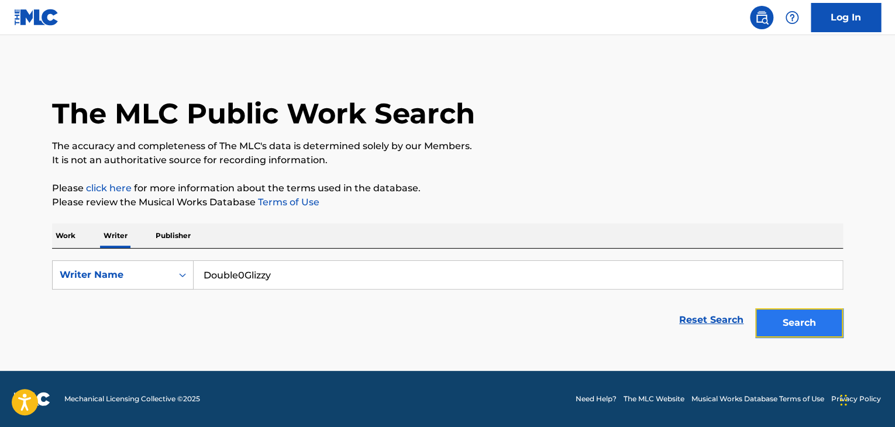
click at [779, 319] on button "Search" at bounding box center [799, 322] width 88 height 29
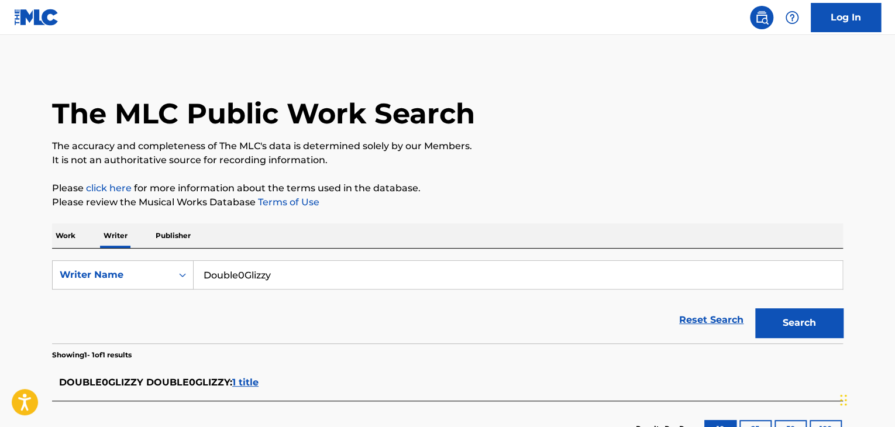
scroll to position [58, 0]
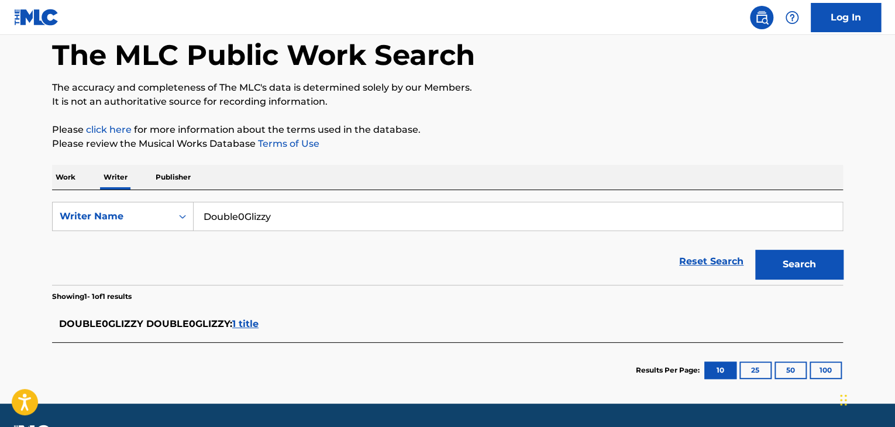
click at [238, 325] on span "1 title" at bounding box center [245, 323] width 26 height 11
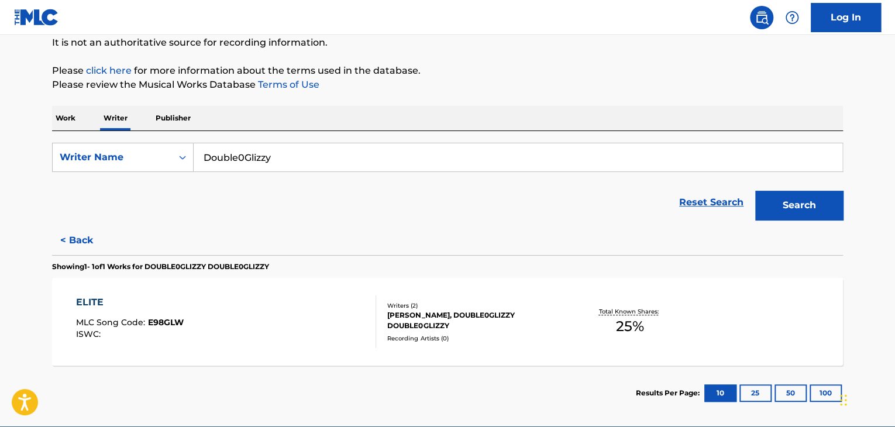
scroll to position [173, 0]
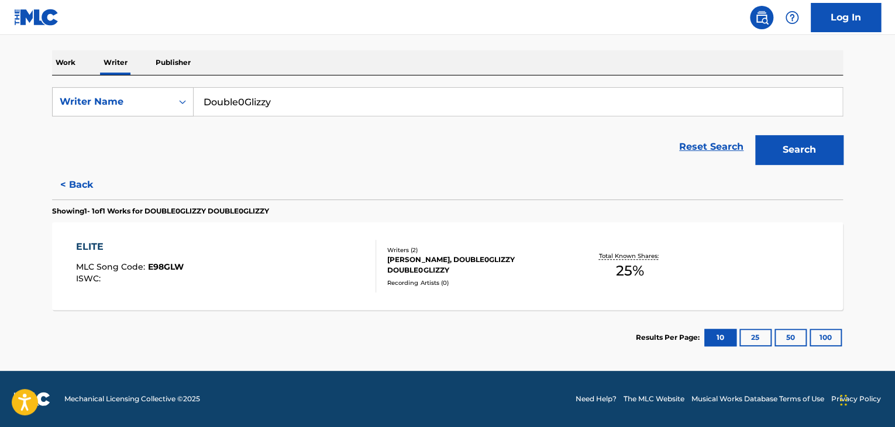
click at [399, 258] on div "[PERSON_NAME], DOUBLE0GLIZZY DOUBLE0GLIZZY" at bounding box center [475, 264] width 177 height 21
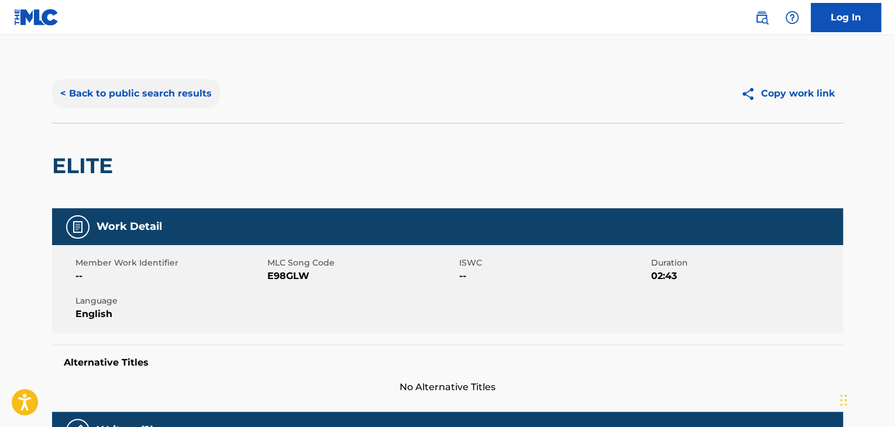
click at [154, 89] on button "< Back to public search results" at bounding box center [136, 93] width 168 height 29
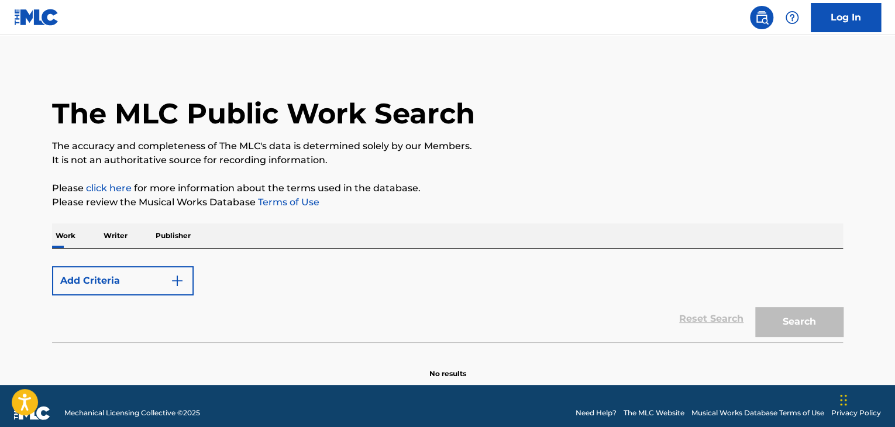
scroll to position [14, 0]
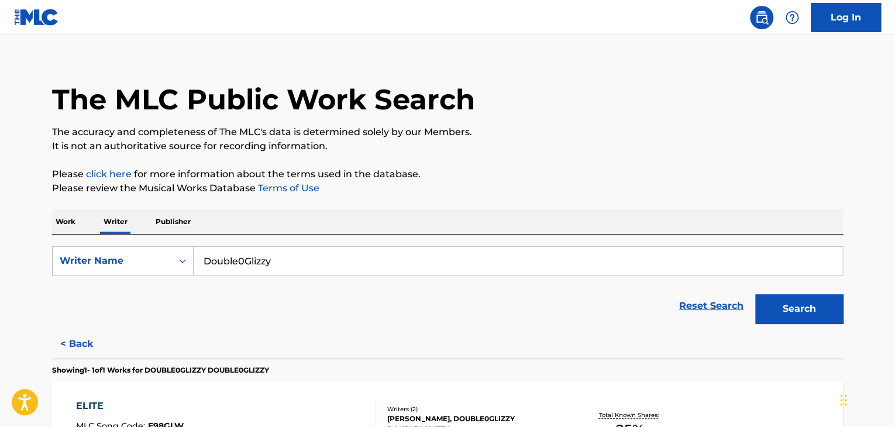
click at [276, 254] on input "Double0Glizzy" at bounding box center [518, 261] width 648 height 28
paste input "MoneyMadeRain"
type input "MoneyMadeRain"
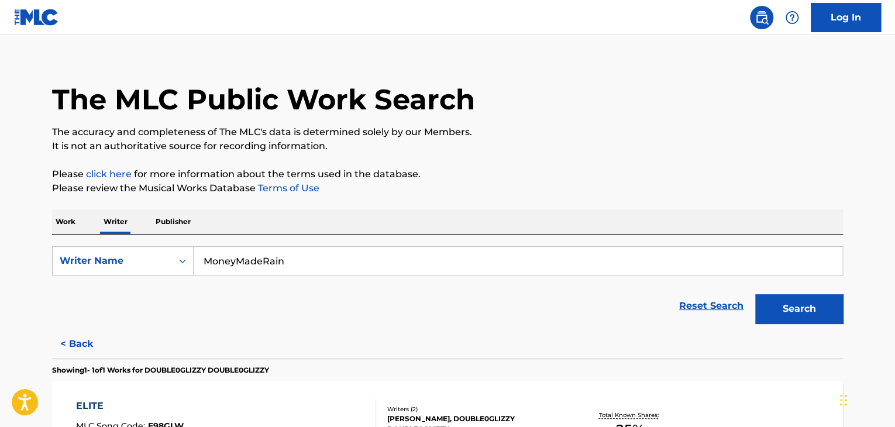
click at [755, 294] on button "Search" at bounding box center [799, 308] width 88 height 29
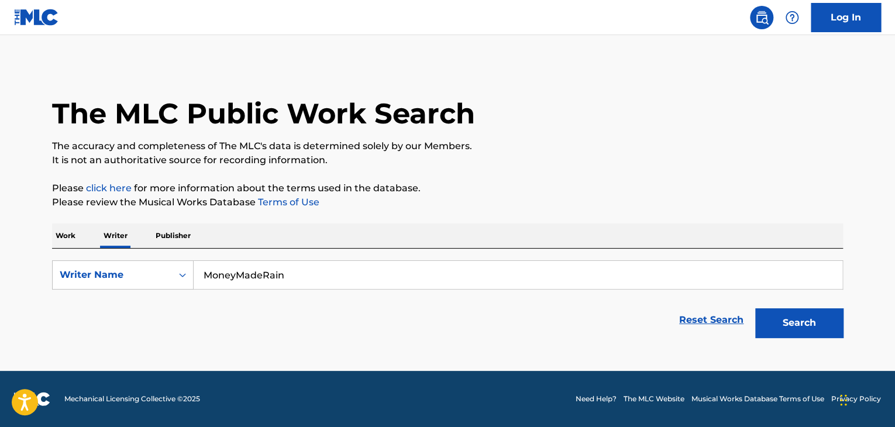
scroll to position [0, 0]
click at [80, 239] on div "Work Writer Publisher" at bounding box center [447, 235] width 791 height 25
click at [61, 231] on p "Work" at bounding box center [65, 235] width 27 height 25
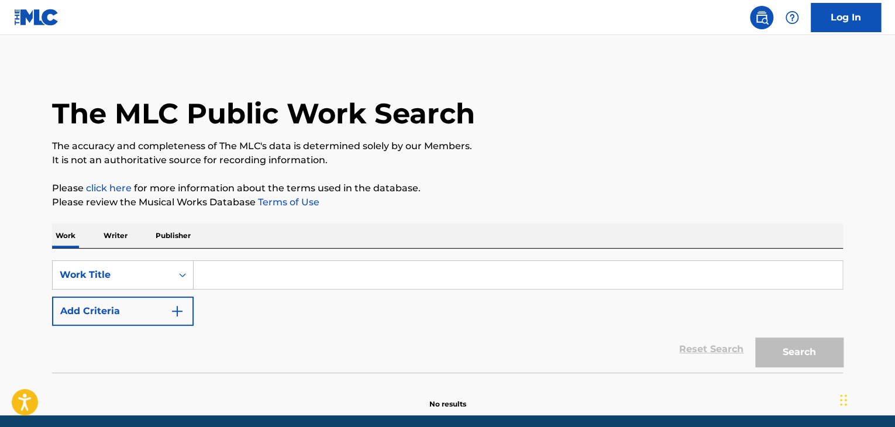
click at [264, 274] on input "Search Form" at bounding box center [518, 275] width 648 height 28
paste input "ST6 JodyBoof"
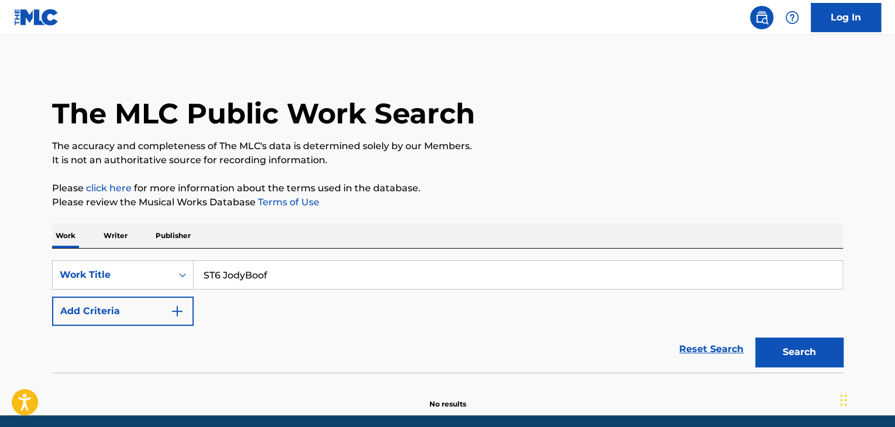
type input "ST6 JodyBoof"
click at [755, 337] on button "Search" at bounding box center [799, 351] width 88 height 29
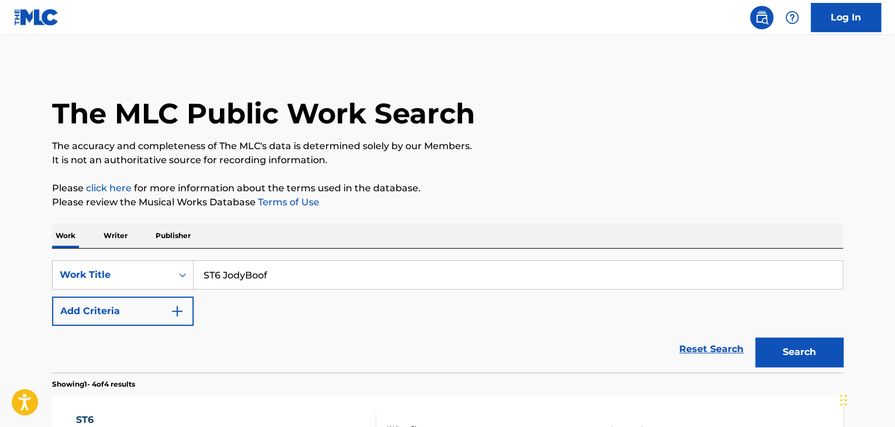
click at [77, 239] on p "Work" at bounding box center [65, 235] width 27 height 25
click at [102, 234] on p "Writer" at bounding box center [115, 235] width 31 height 25
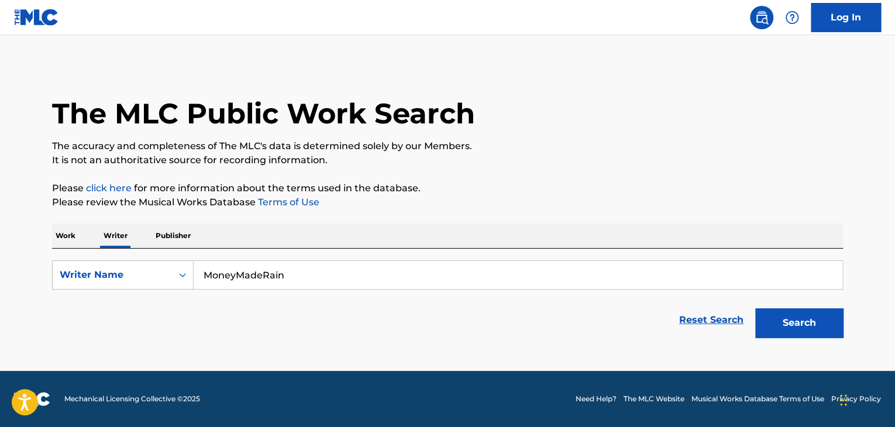
click at [271, 272] on input "MoneyMadeRain" at bounding box center [518, 275] width 648 height 28
paste input "ST6 JodyBoof"
type input "ST6 JodyBoof"
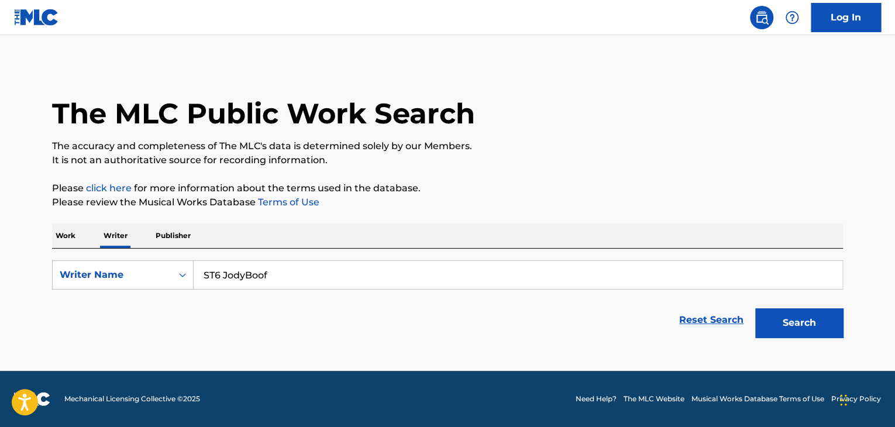
click at [755, 308] on button "Search" at bounding box center [799, 322] width 88 height 29
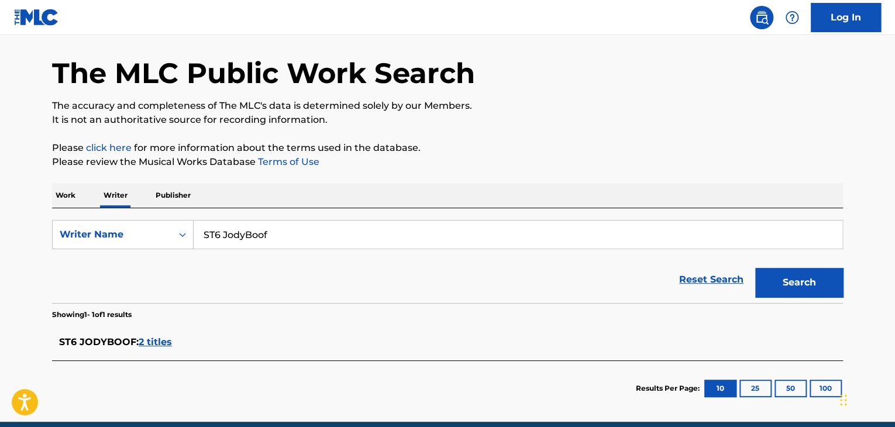
scroll to position [58, 0]
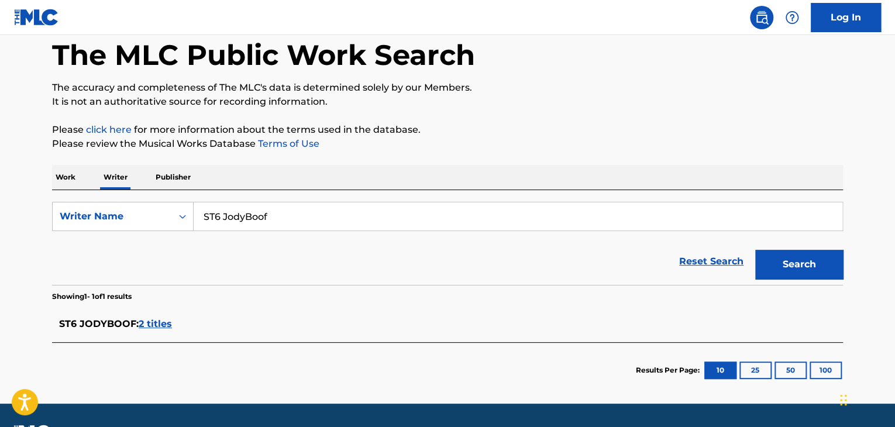
click at [155, 323] on span "2 titles" at bounding box center [155, 323] width 33 height 11
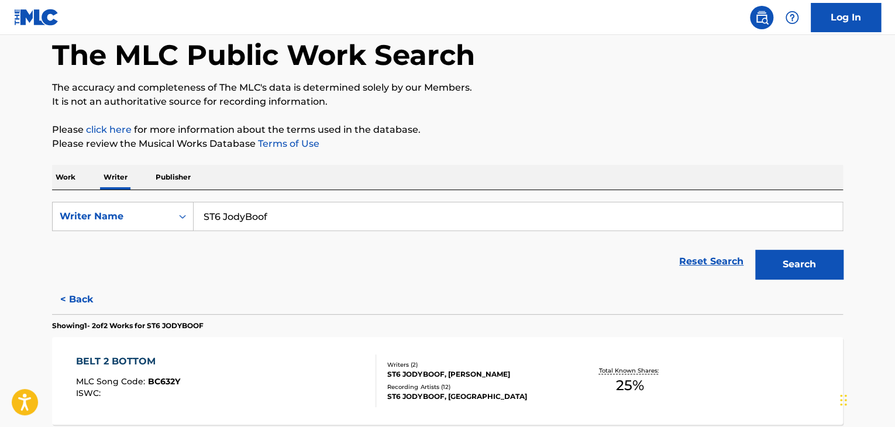
scroll to position [234, 0]
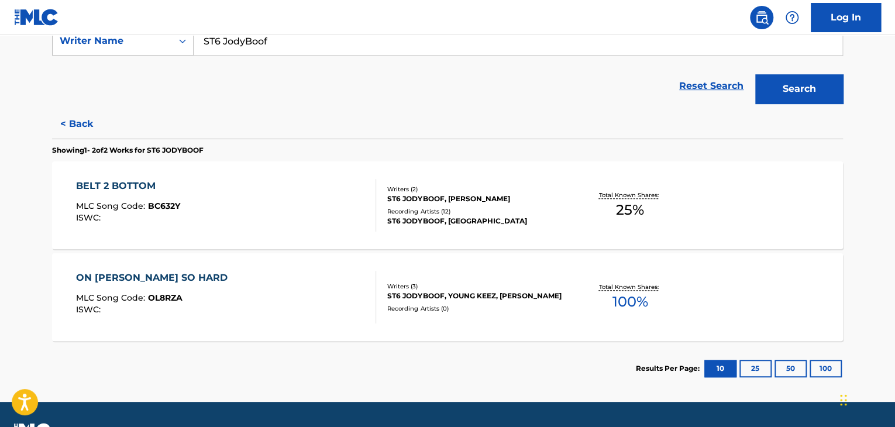
click at [337, 275] on div "ON [PERSON_NAME] SO HARD MLC Song Code : OL8RZA ISWC :" at bounding box center [226, 297] width 301 height 53
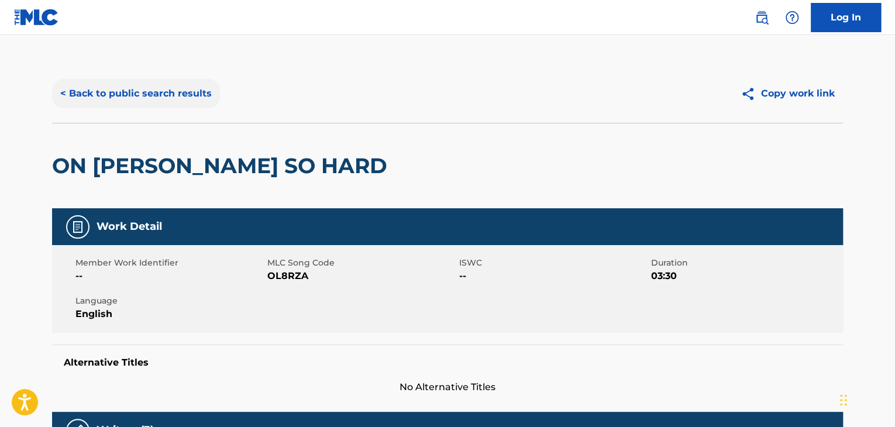
click at [159, 99] on button "< Back to public search results" at bounding box center [136, 93] width 168 height 29
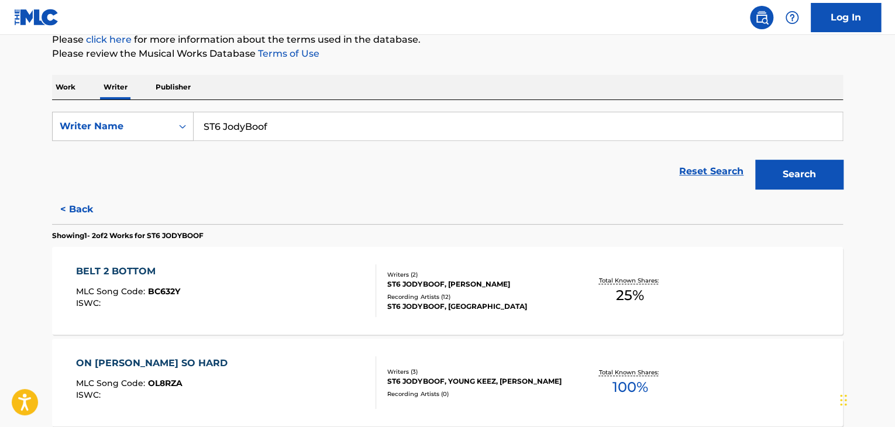
scroll to position [189, 0]
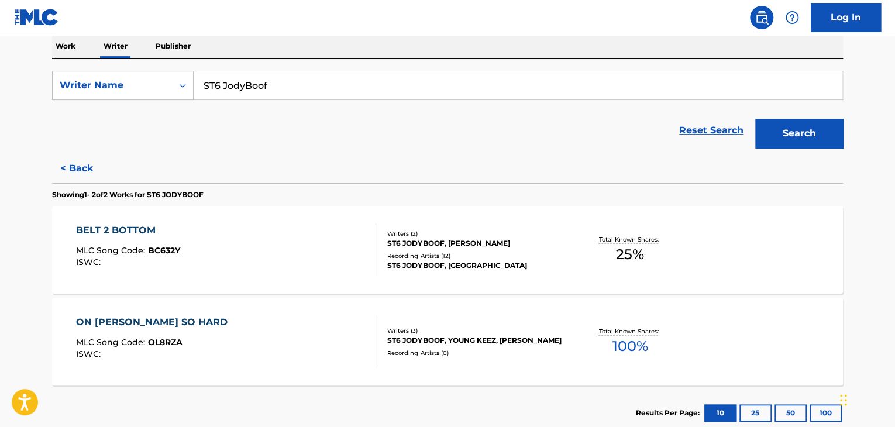
click at [488, 253] on div "Recording Artists ( 12 )" at bounding box center [475, 255] width 177 height 9
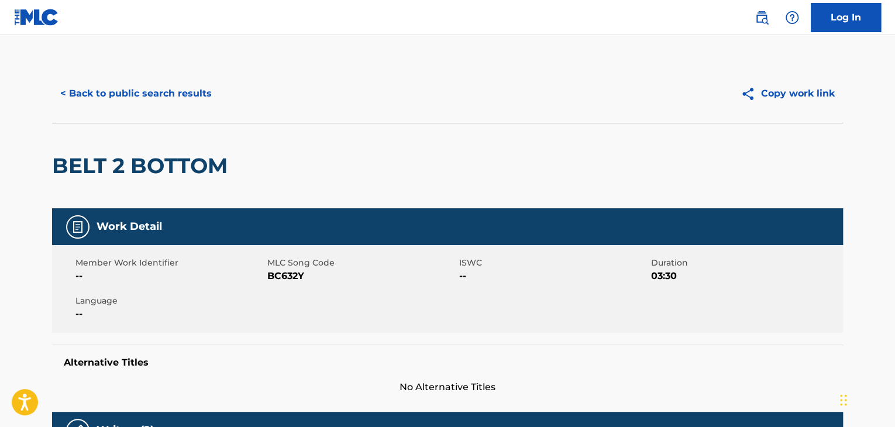
click at [189, 106] on button "< Back to public search results" at bounding box center [136, 93] width 168 height 29
click at [178, 92] on button "< Back to public search results" at bounding box center [136, 93] width 168 height 29
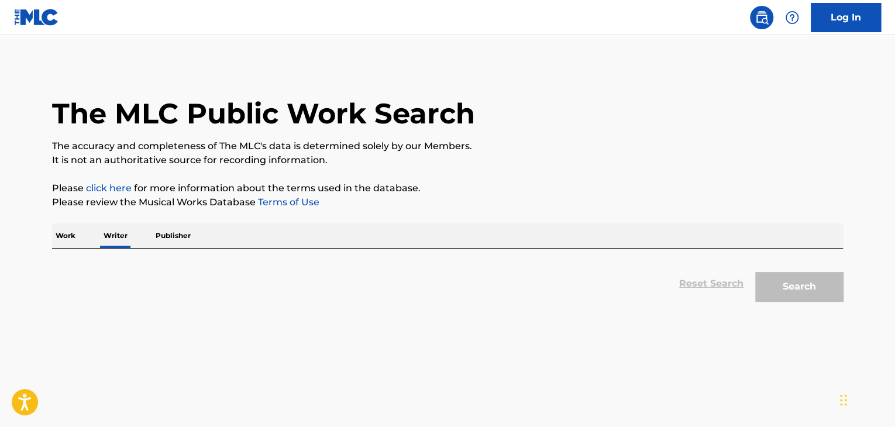
scroll to position [14, 0]
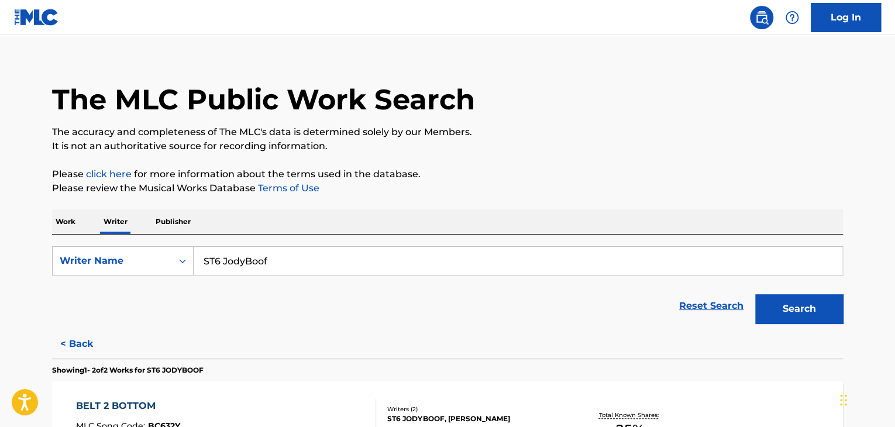
click at [262, 265] on input "ST6 JodyBoof" at bounding box center [518, 261] width 648 height 28
paste input "Genius Lyrics"
click at [262, 263] on input "Genius Lyrics" at bounding box center [518, 261] width 648 height 28
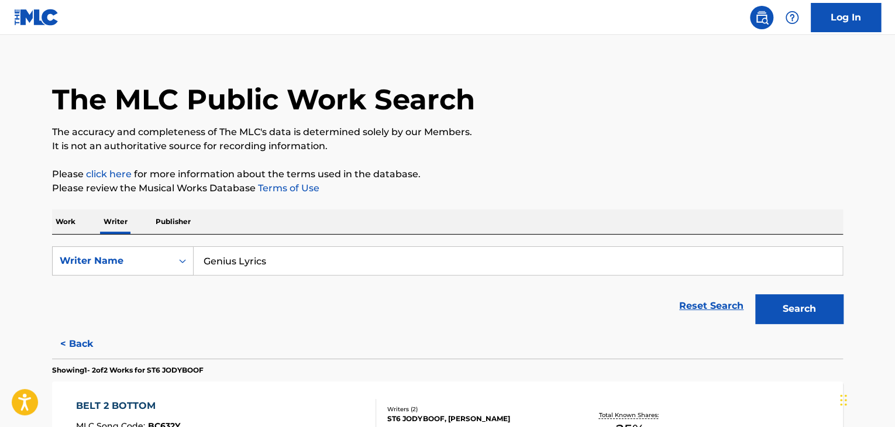
click at [262, 263] on input "Genius Lyrics" at bounding box center [518, 261] width 648 height 28
paste
click at [793, 312] on button "Search" at bounding box center [799, 308] width 88 height 29
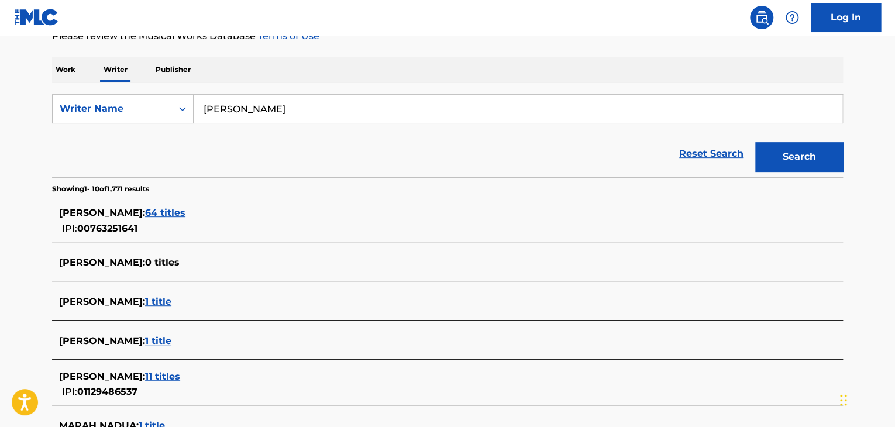
scroll to position [66, 0]
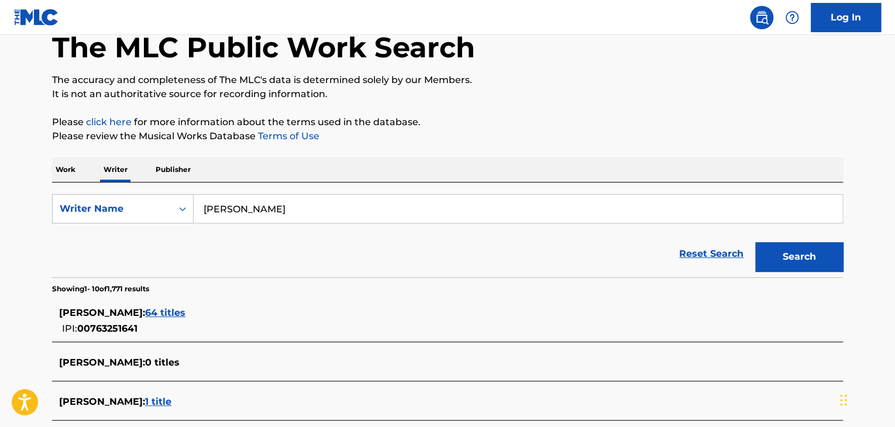
click at [236, 208] on input "[PERSON_NAME]" at bounding box center [518, 209] width 648 height 28
type input "Lnkhey"
click at [509, 249] on div "Reset Search Search" at bounding box center [447, 253] width 791 height 47
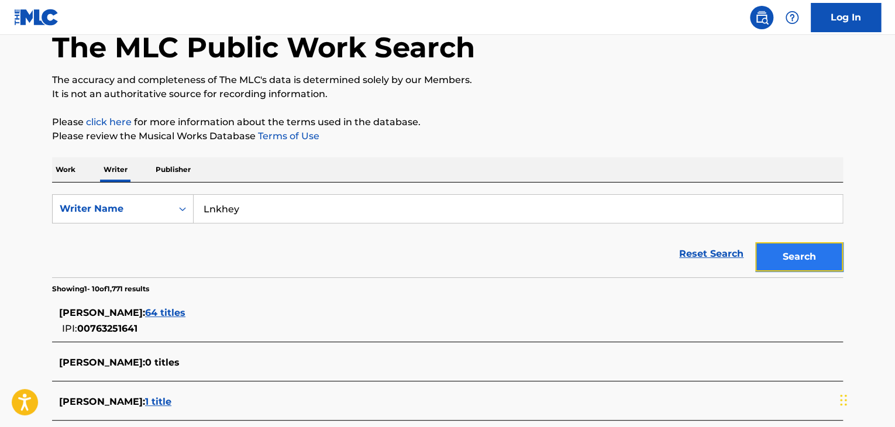
click at [780, 249] on button "Search" at bounding box center [799, 256] width 88 height 29
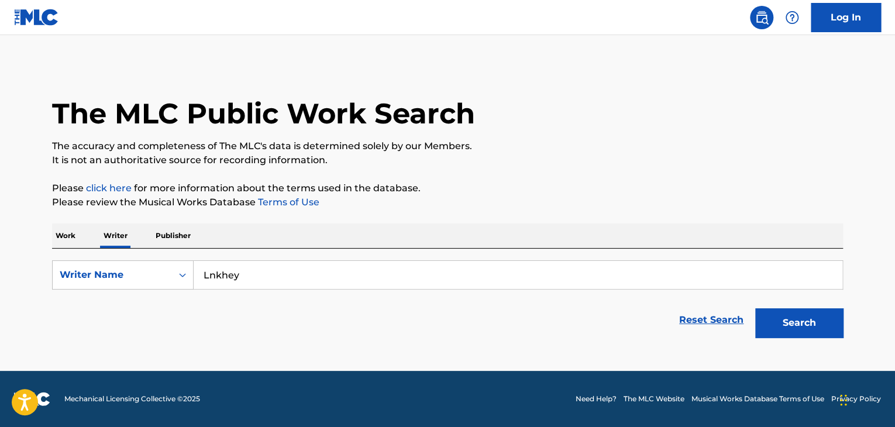
scroll to position [0, 0]
click at [228, 274] on input "Lnkhey" at bounding box center [518, 275] width 648 height 28
click at [74, 237] on p "Work" at bounding box center [65, 235] width 27 height 25
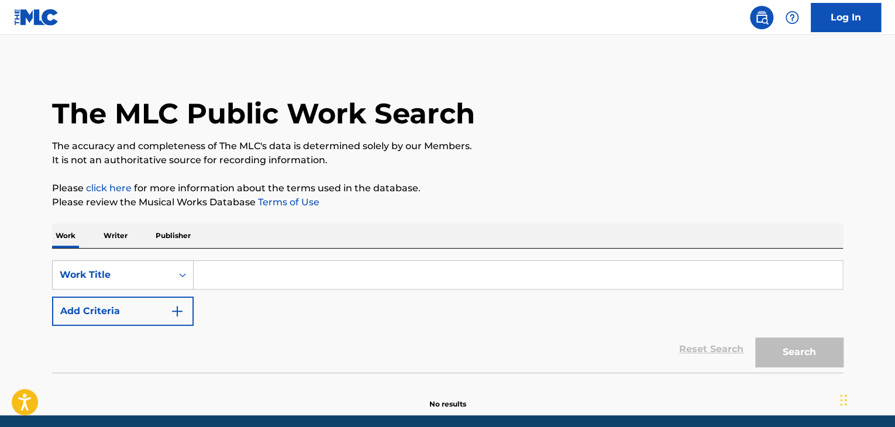
click at [218, 277] on input "Search Form" at bounding box center [518, 275] width 648 height 28
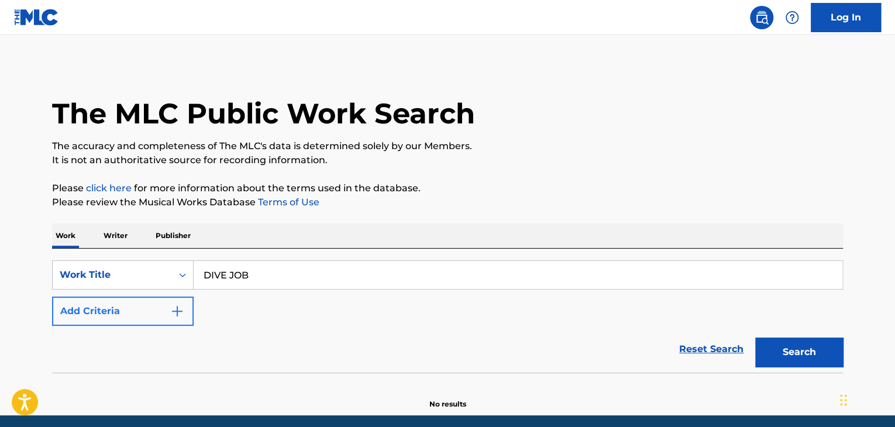
type input "DIVE JOB"
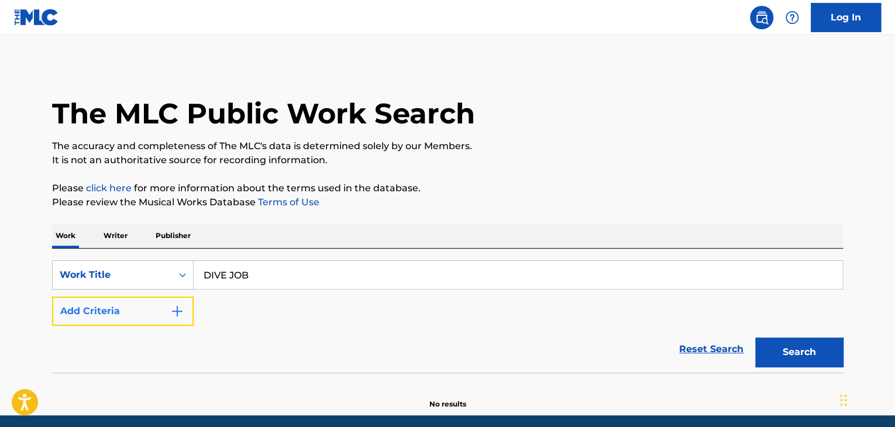
click at [163, 309] on button "Add Criteria" at bounding box center [123, 310] width 142 height 29
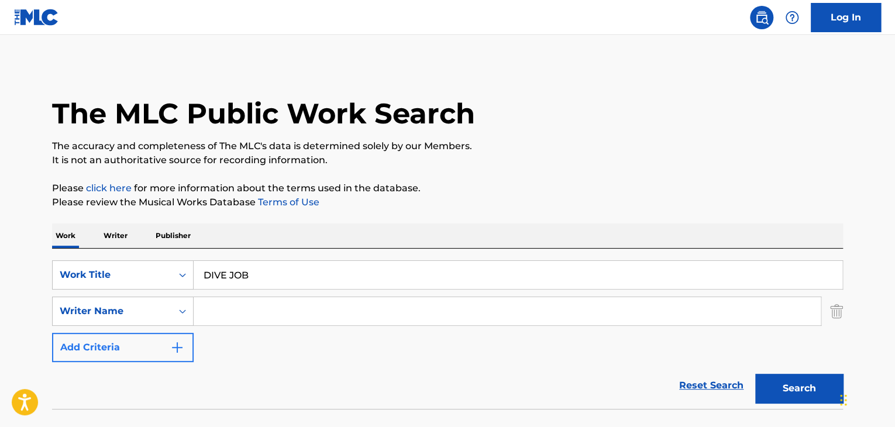
click at [226, 309] on input "Search Form" at bounding box center [507, 311] width 627 height 28
click at [571, 321] on input "e5" at bounding box center [507, 311] width 627 height 28
type input "e5"
click at [774, 382] on button "Search" at bounding box center [799, 388] width 88 height 29
click at [108, 240] on p "Writer" at bounding box center [115, 235] width 31 height 25
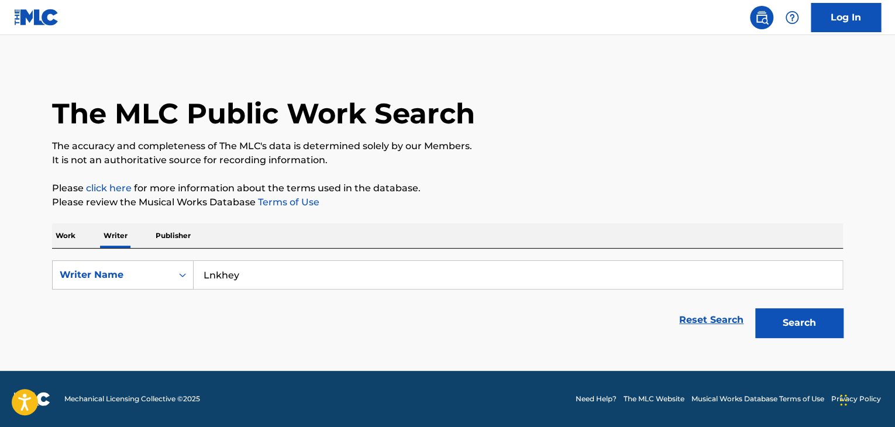
click at [258, 277] on input "Lnkhey" at bounding box center [518, 275] width 648 height 28
type input "Miloo"
click at [779, 316] on button "Search" at bounding box center [799, 322] width 88 height 29
